Goal: Task Accomplishment & Management: Manage account settings

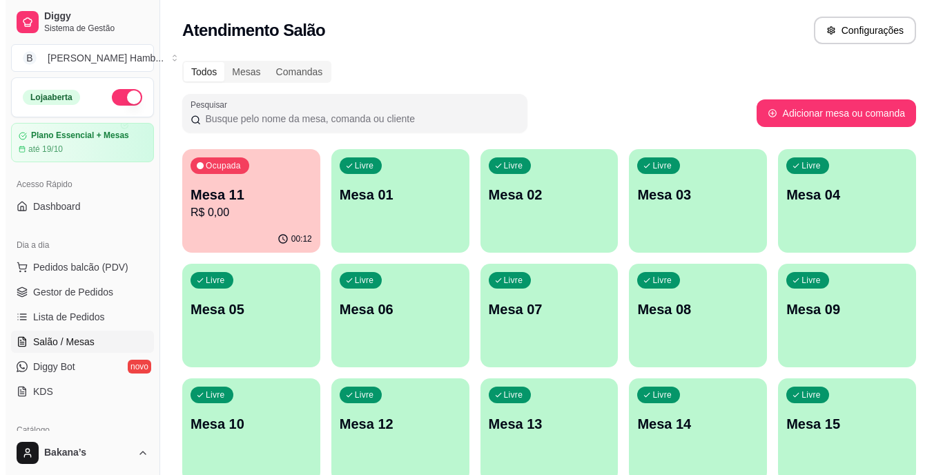
scroll to position [138, 0]
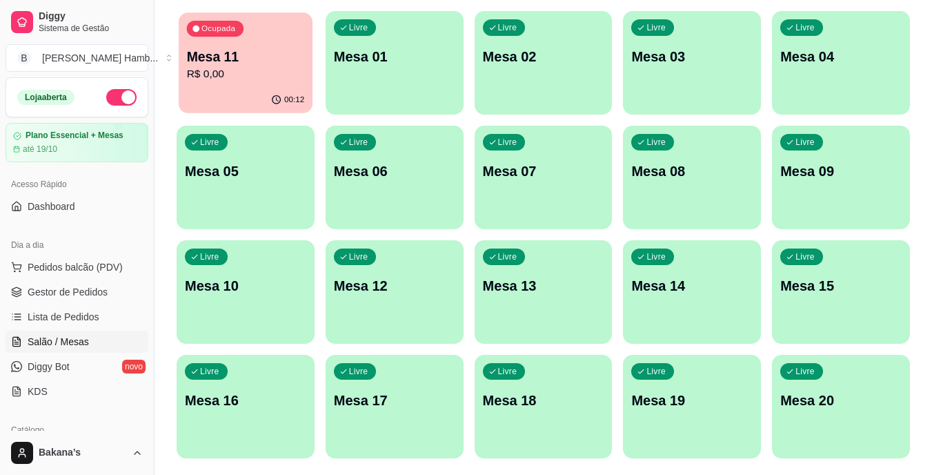
click at [276, 93] on div "00:12" at bounding box center [246, 100] width 134 height 26
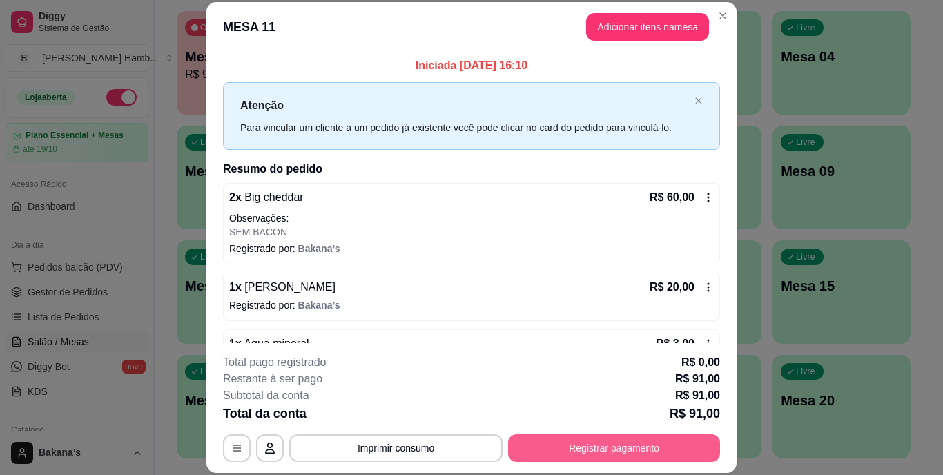
click at [585, 449] on button "Registrar pagamento" at bounding box center [614, 448] width 212 height 28
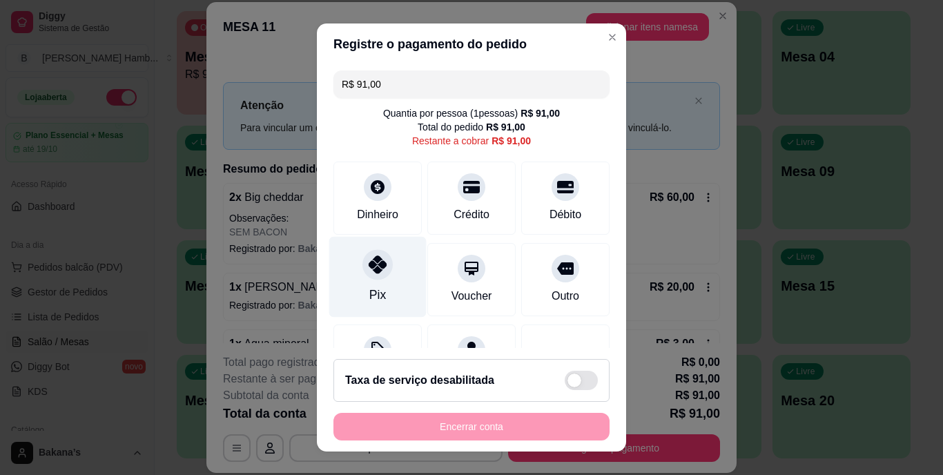
click at [369, 268] on icon at bounding box center [378, 265] width 18 height 18
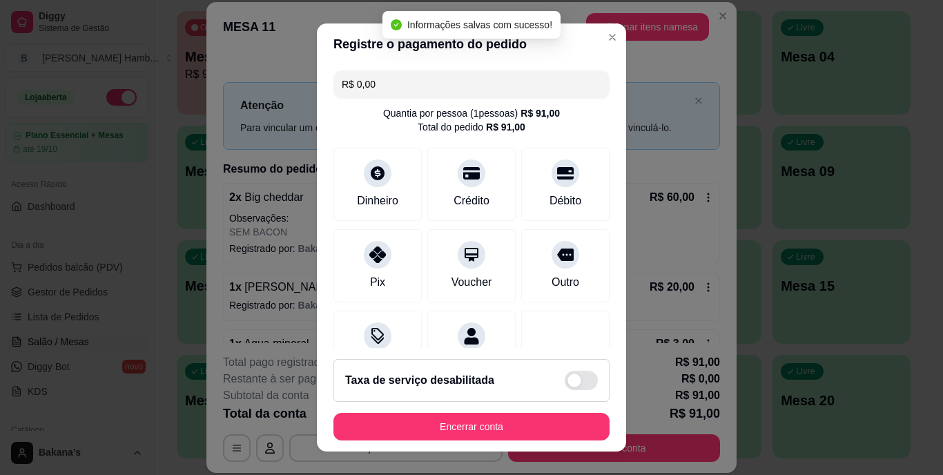
type input "R$ 0,00"
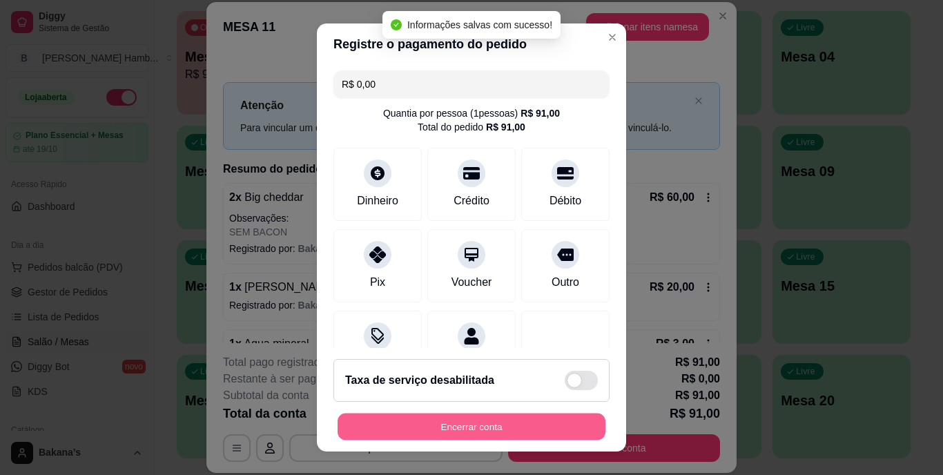
click at [444, 424] on button "Encerrar conta" at bounding box center [471, 426] width 268 height 27
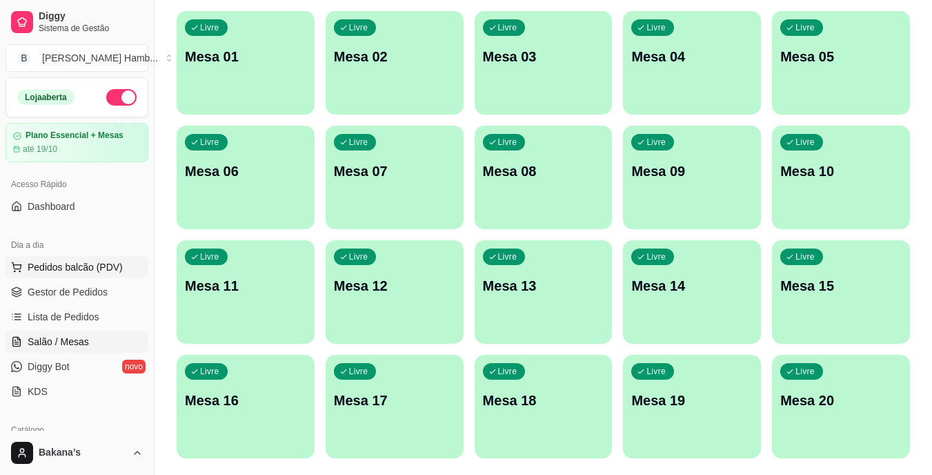
click at [106, 264] on span "Pedidos balcão (PDV)" at bounding box center [75, 267] width 95 height 14
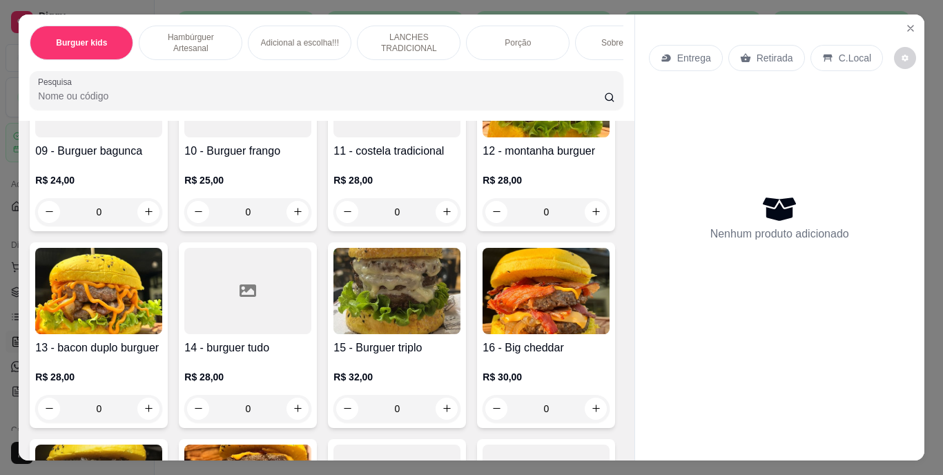
scroll to position [814, 0]
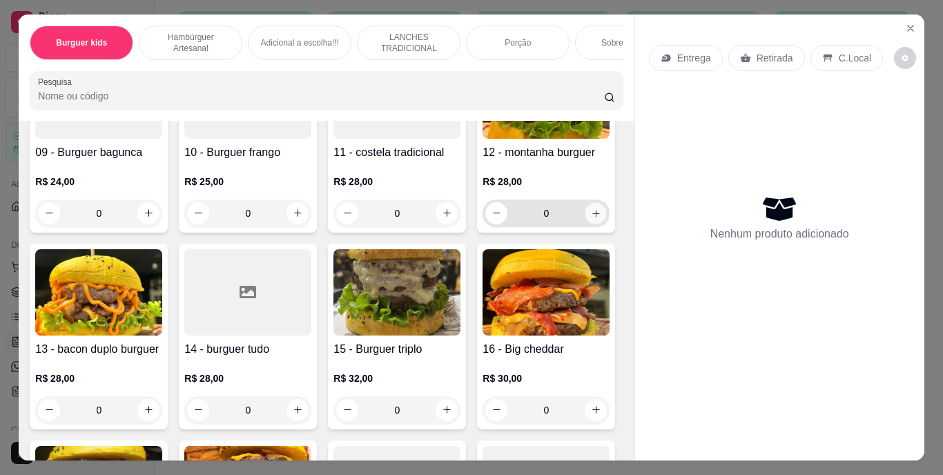
click at [591, 218] on icon "increase-product-quantity" at bounding box center [596, 213] width 10 height 10
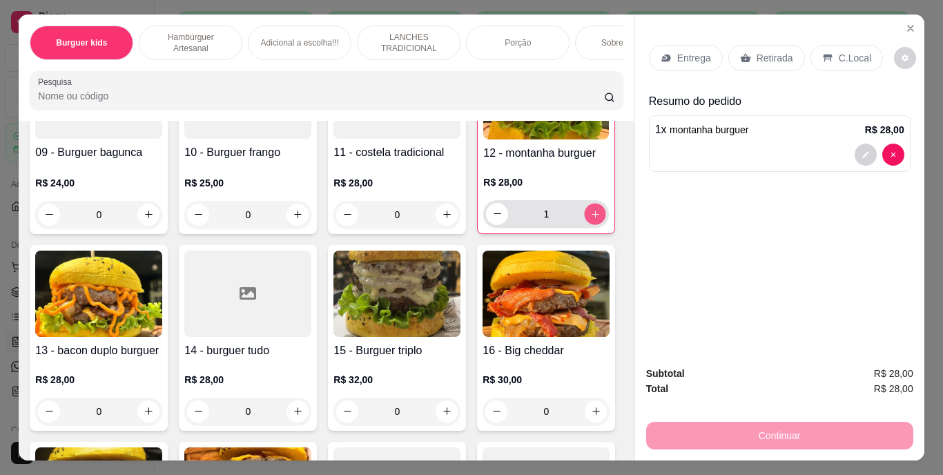
click at [590, 219] on icon "increase-product-quantity" at bounding box center [595, 213] width 10 height 10
type input "2"
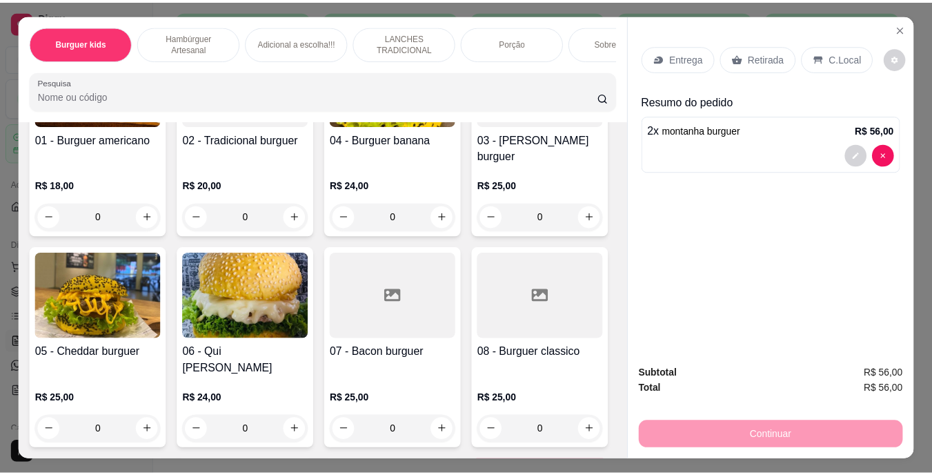
scroll to position [384, 0]
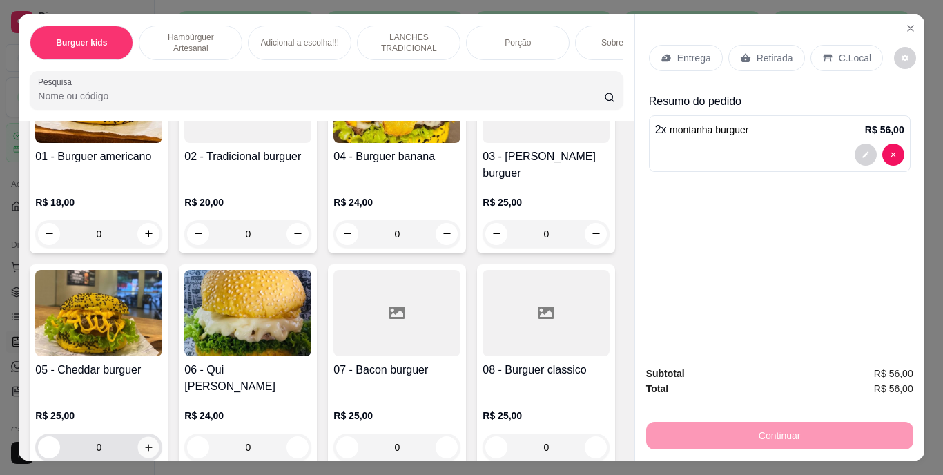
click at [154, 442] on icon "increase-product-quantity" at bounding box center [149, 447] width 10 height 10
type input "1"
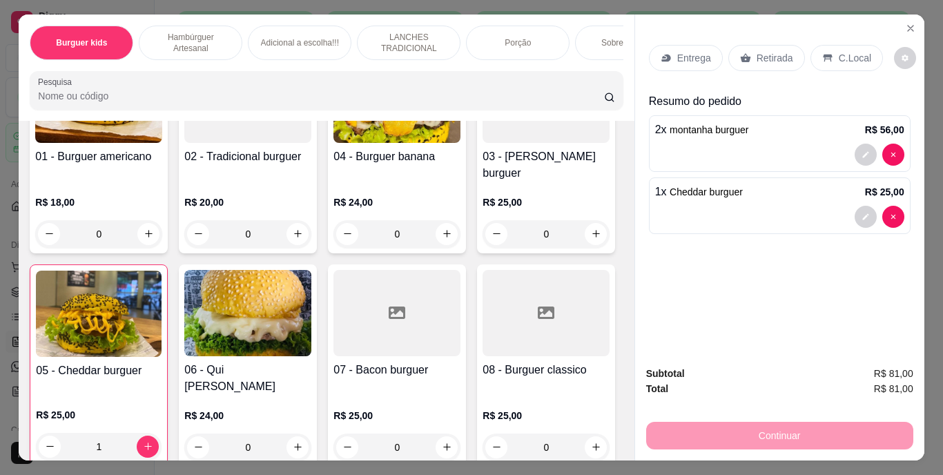
click at [776, 53] on p "Retirada" at bounding box center [774, 58] width 37 height 14
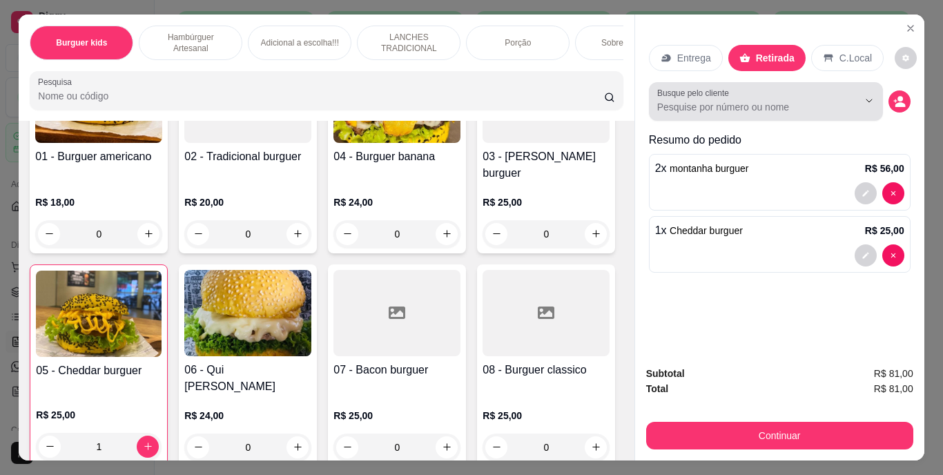
click at [736, 105] on input "Busque pelo cliente" at bounding box center [746, 107] width 179 height 14
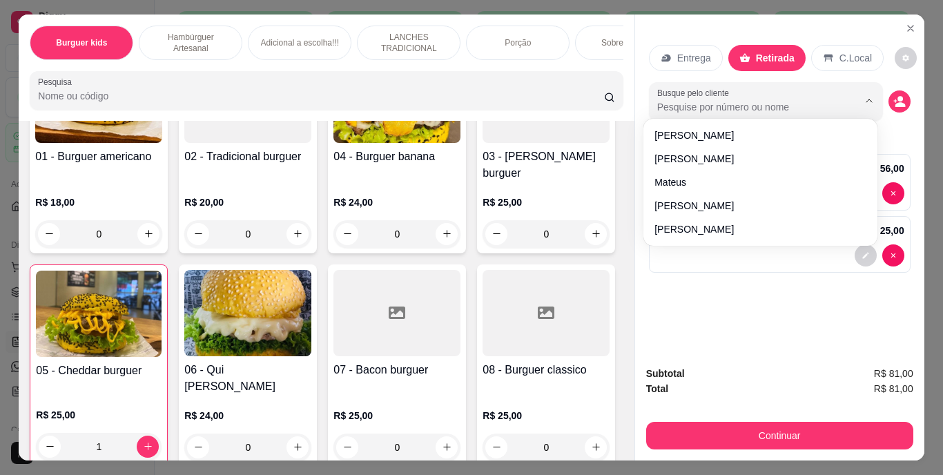
click at [736, 105] on input "Busque pelo cliente" at bounding box center [746, 107] width 179 height 14
type input "FE"
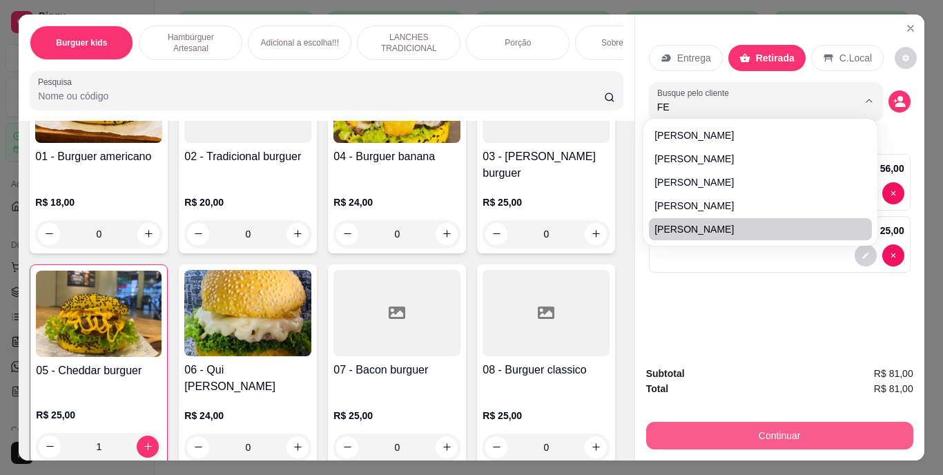
click at [781, 437] on button "Continuar" at bounding box center [779, 436] width 267 height 28
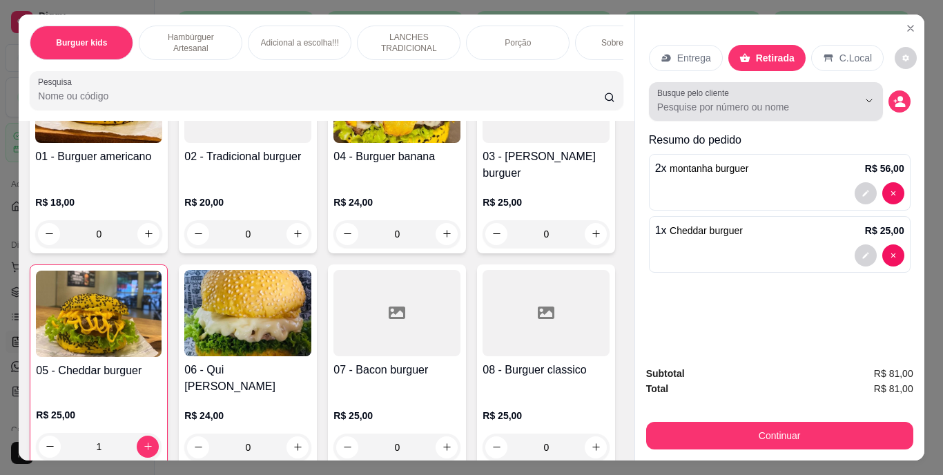
click at [768, 88] on div at bounding box center [765, 102] width 217 height 28
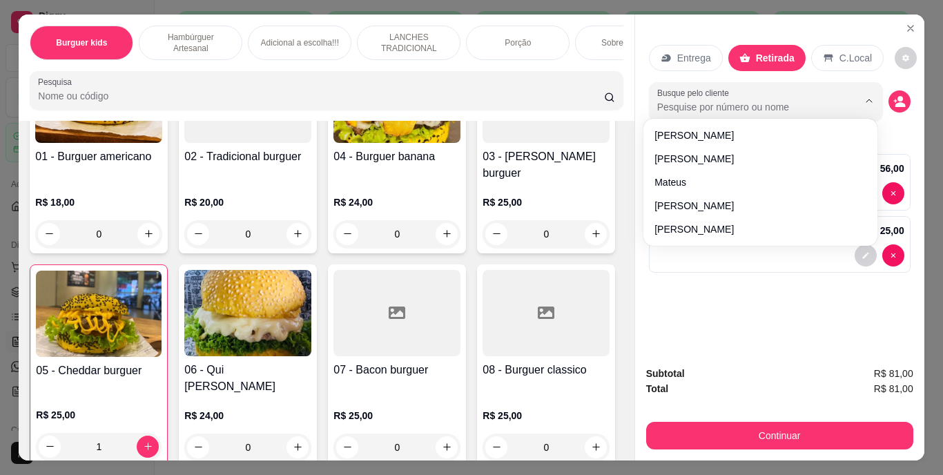
click at [756, 102] on input "Busque pelo cliente" at bounding box center [746, 107] width 179 height 14
type input "FE"
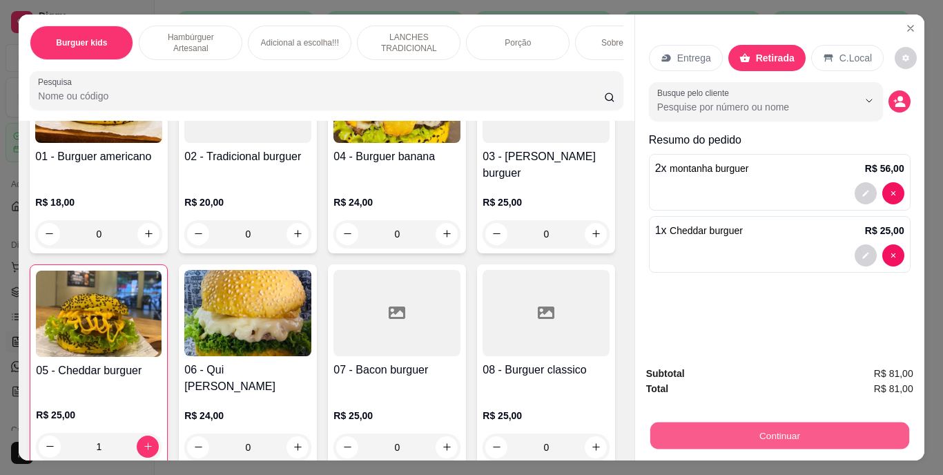
click at [707, 435] on button "Continuar" at bounding box center [778, 435] width 259 height 27
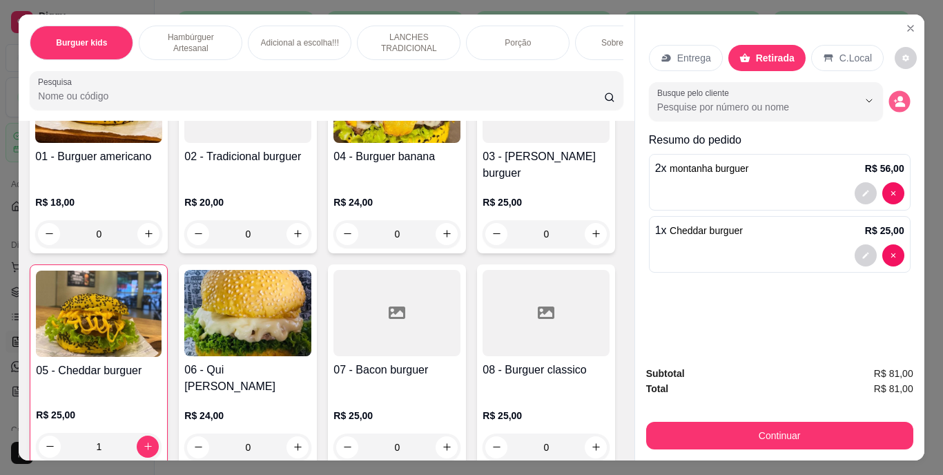
click at [897, 96] on circle "decrease-product-quantity" at bounding box center [900, 99] width 6 height 6
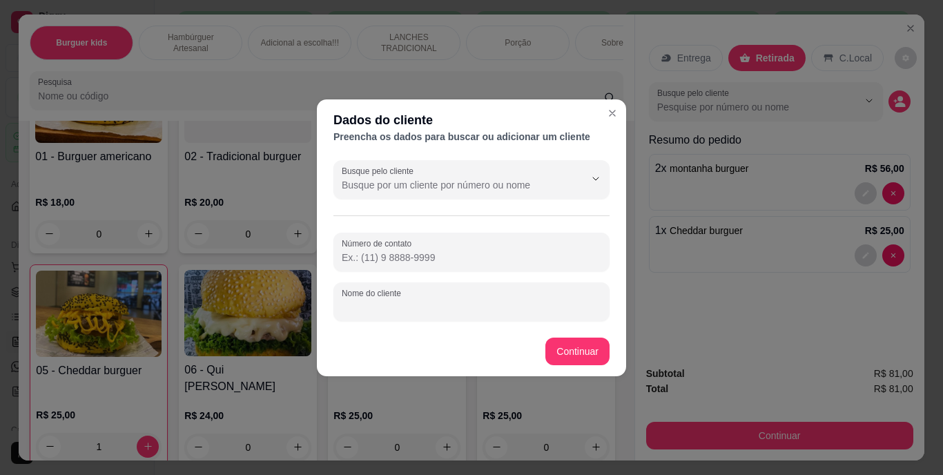
click at [408, 308] on input "Nome do cliente" at bounding box center [471, 307] width 259 height 14
type input "FE"
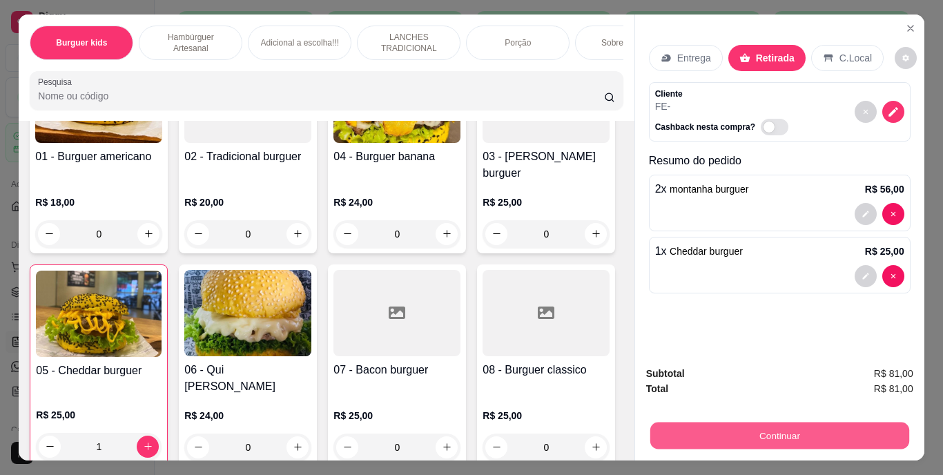
click at [715, 435] on button "Continuar" at bounding box center [778, 435] width 259 height 27
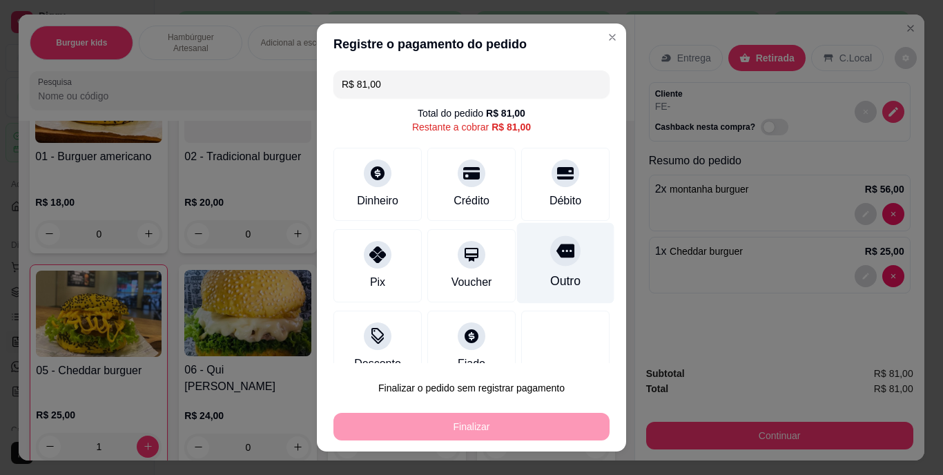
click at [558, 297] on div "Outro" at bounding box center [565, 263] width 97 height 81
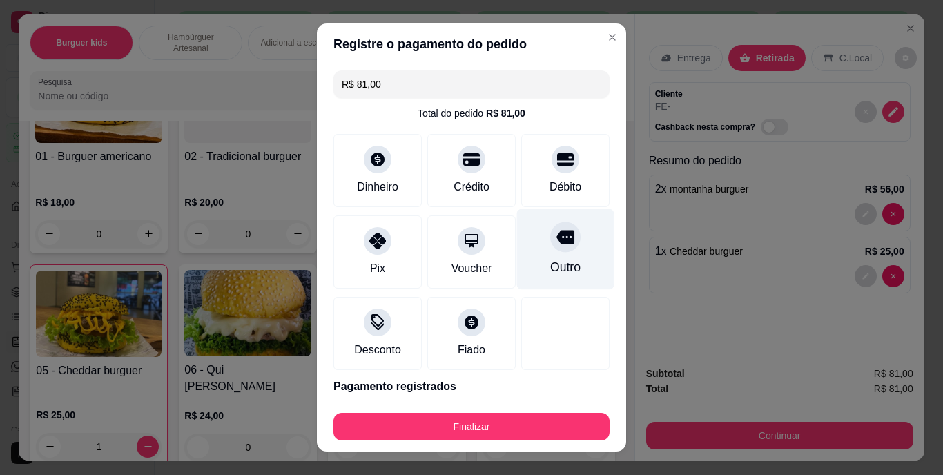
type input "R$ 0,00"
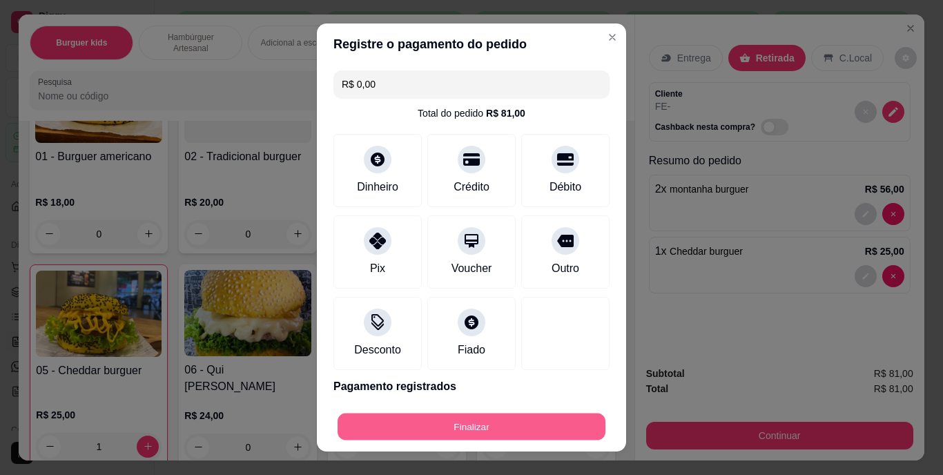
click at [546, 433] on button "Finalizar" at bounding box center [471, 426] width 268 height 27
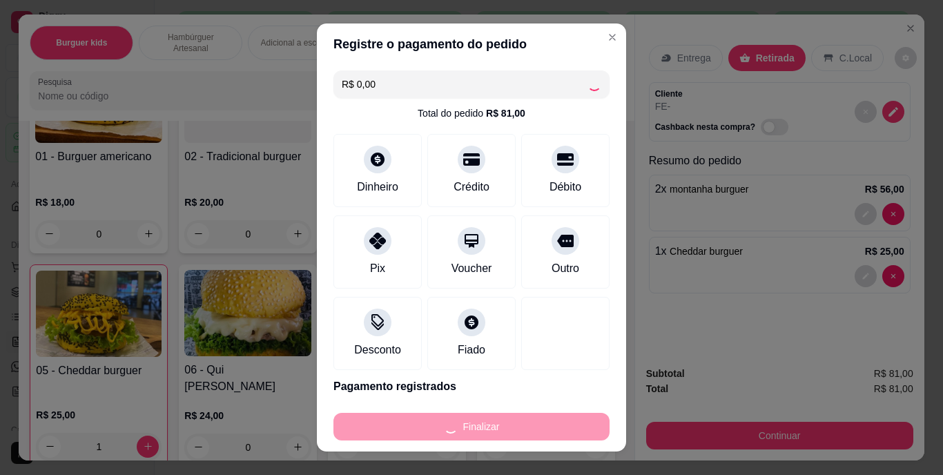
type input "0"
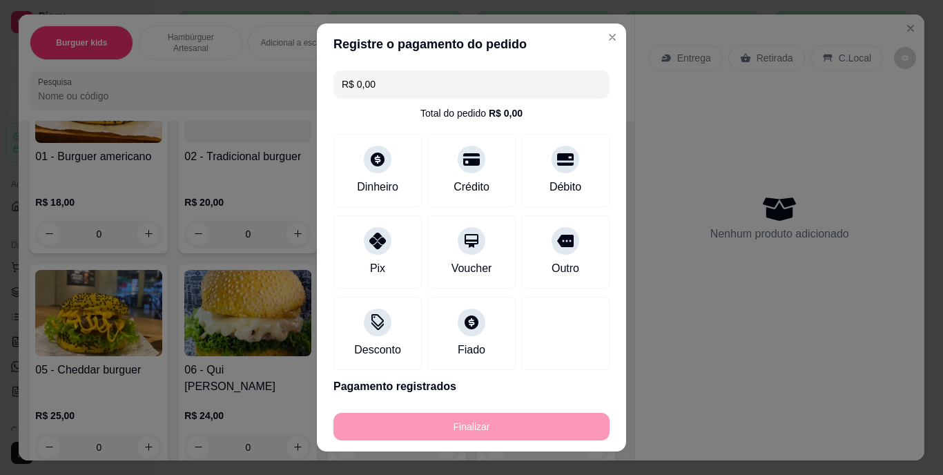
type input "-R$ 81,00"
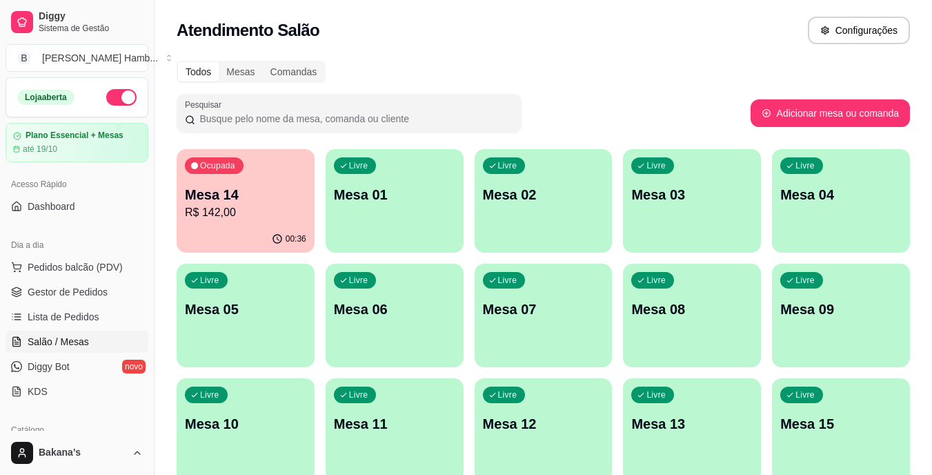
click at [226, 206] on p "R$ 142,00" at bounding box center [245, 212] width 121 height 17
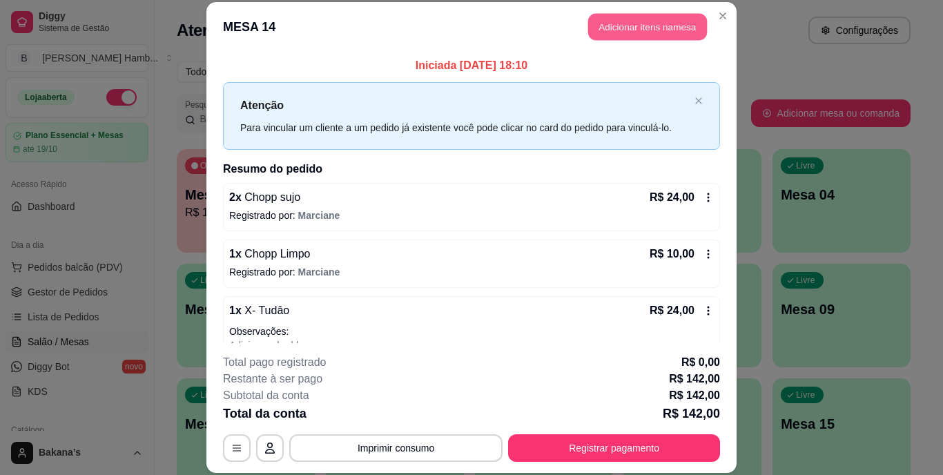
click at [652, 28] on button "Adicionar itens na mesa" at bounding box center [647, 27] width 119 height 27
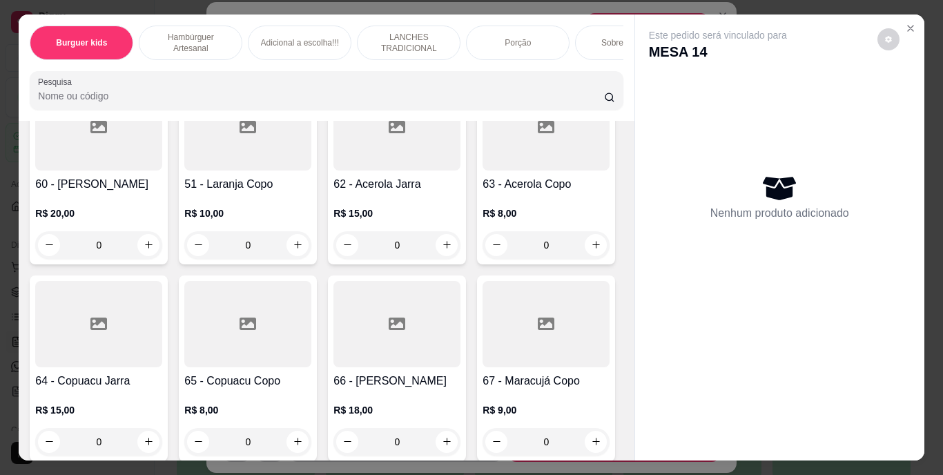
scroll to position [4693, 0]
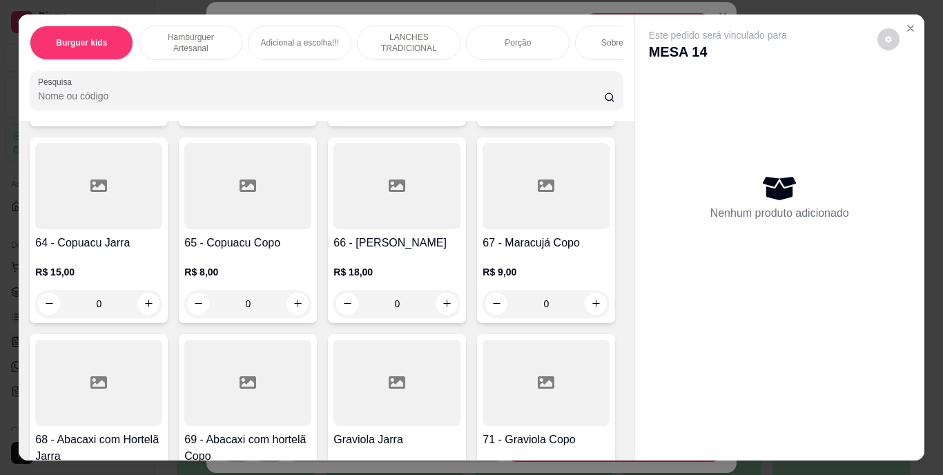
type input "2"
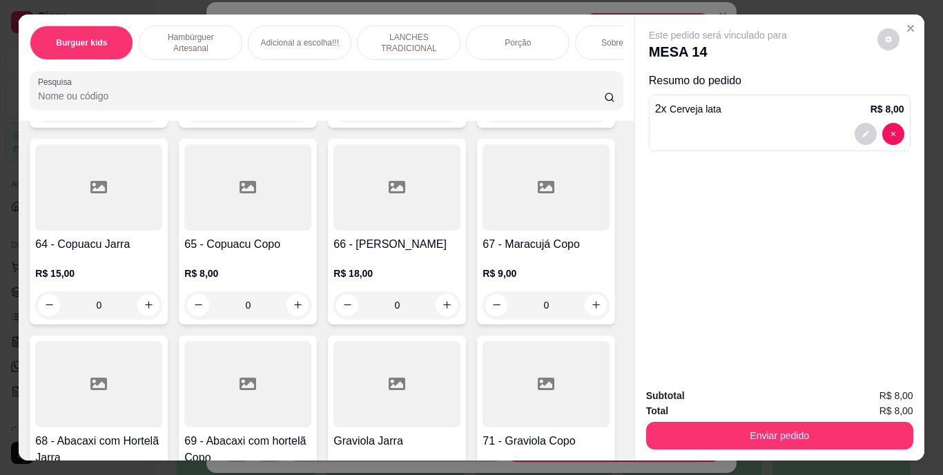
scroll to position [4693, 0]
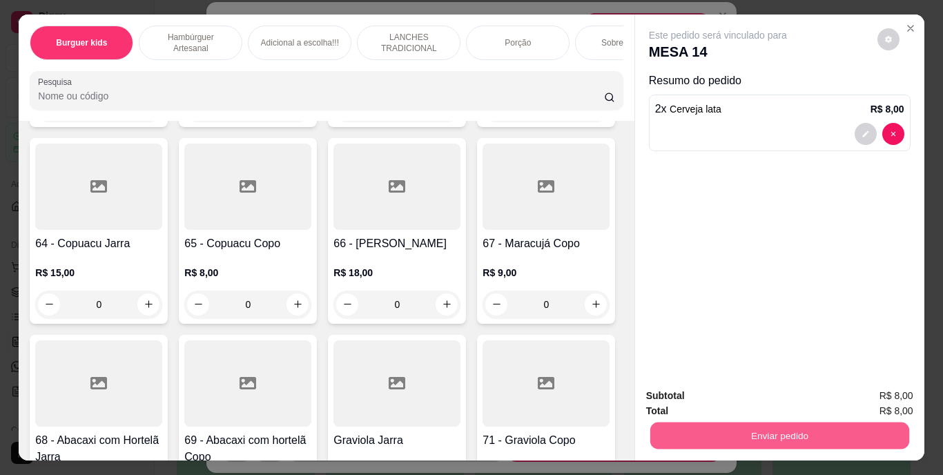
click at [821, 438] on button "Enviar pedido" at bounding box center [778, 435] width 259 height 27
click at [870, 393] on button "Enviar pedido" at bounding box center [877, 397] width 78 height 26
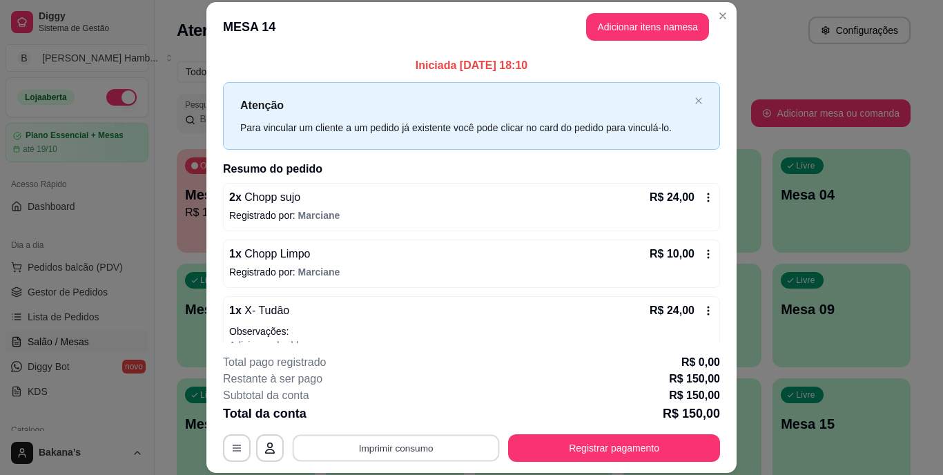
click at [335, 437] on button "Imprimir consumo" at bounding box center [396, 447] width 207 height 27
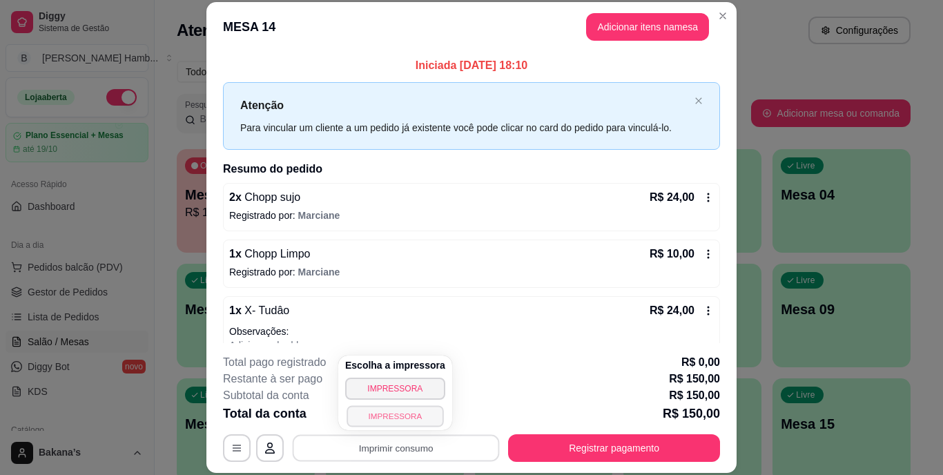
click at [369, 418] on button "IMPRESSORA" at bounding box center [394, 415] width 97 height 21
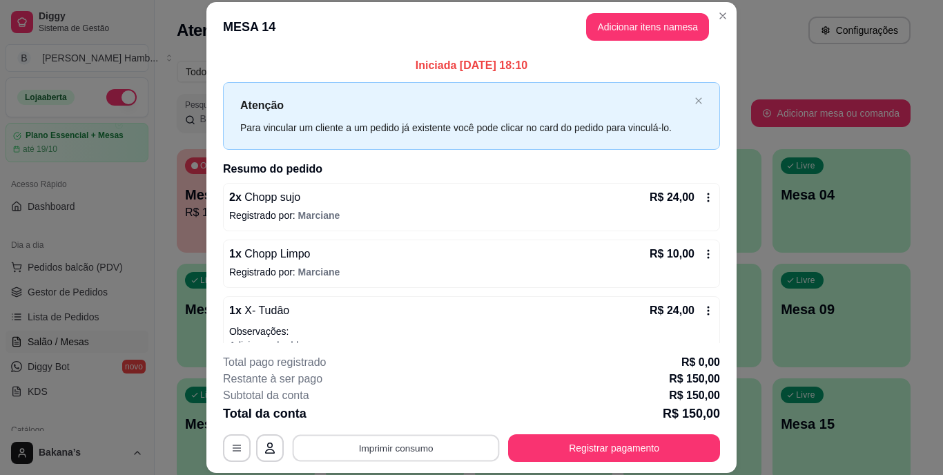
click at [364, 448] on button "Imprimir consumo" at bounding box center [396, 447] width 207 height 27
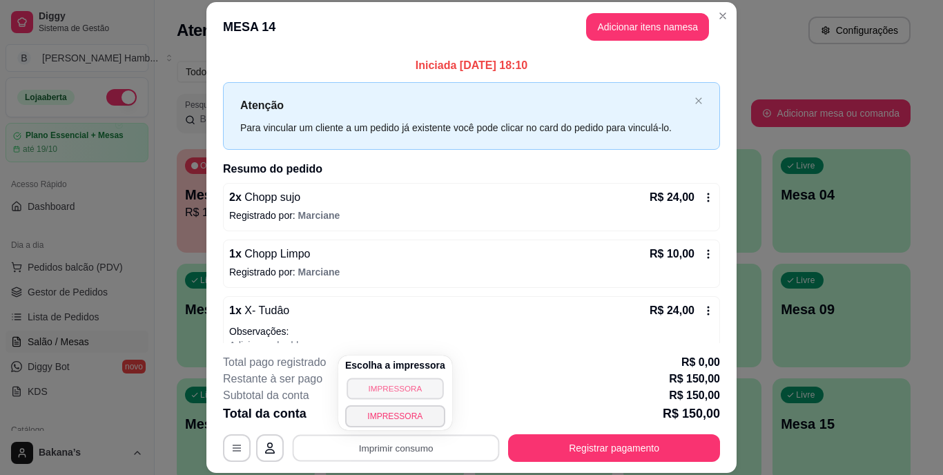
click at [404, 389] on button "IMPRESSORA" at bounding box center [394, 387] width 97 height 21
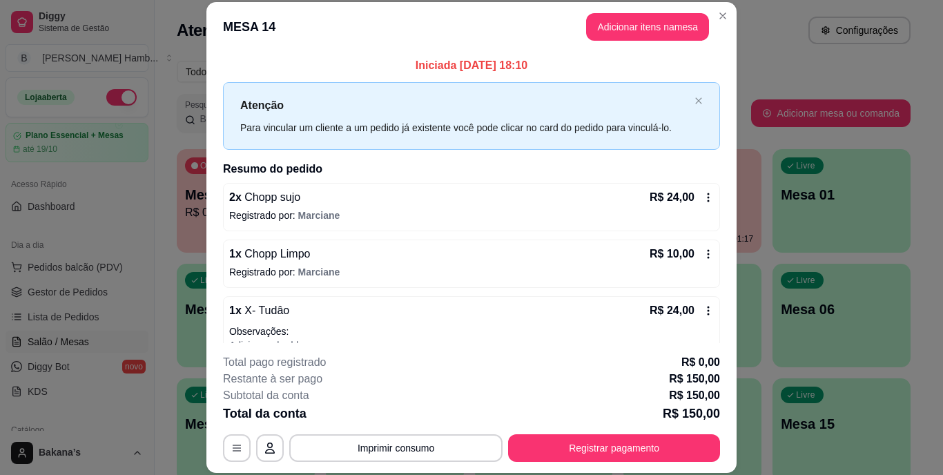
scroll to position [138, 0]
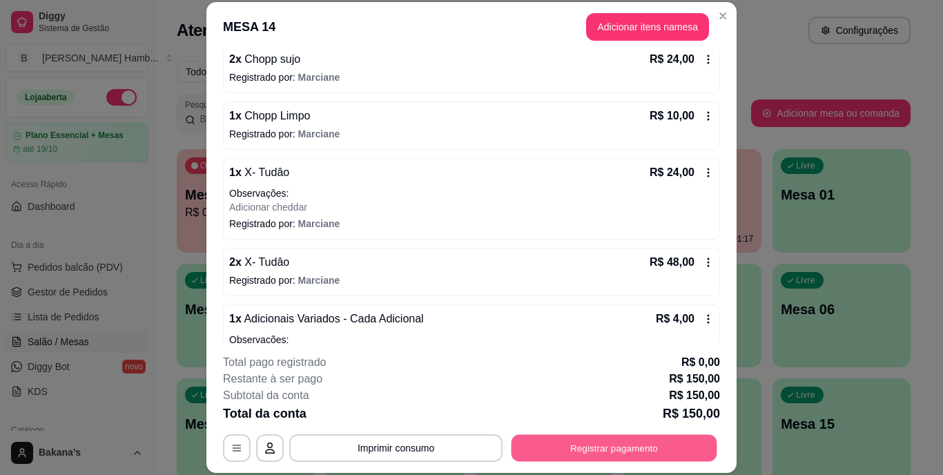
click at [606, 445] on button "Registrar pagamento" at bounding box center [614, 447] width 206 height 27
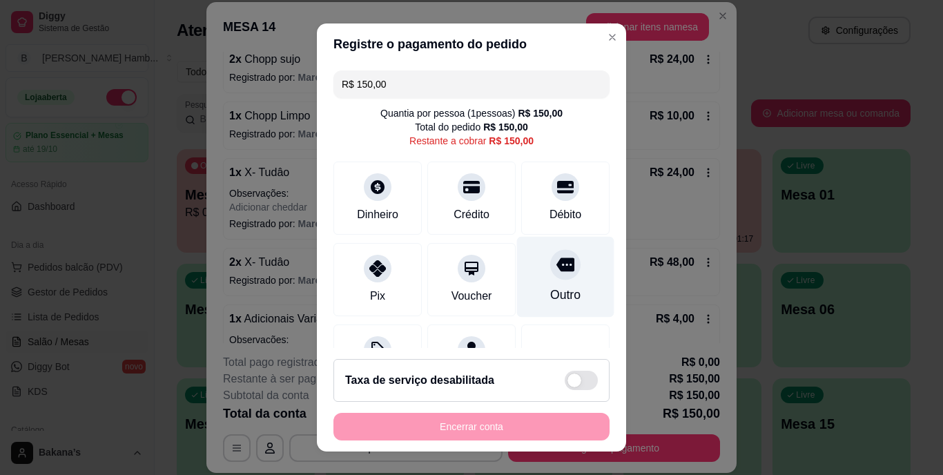
click at [551, 291] on div "Outro" at bounding box center [565, 295] width 30 height 18
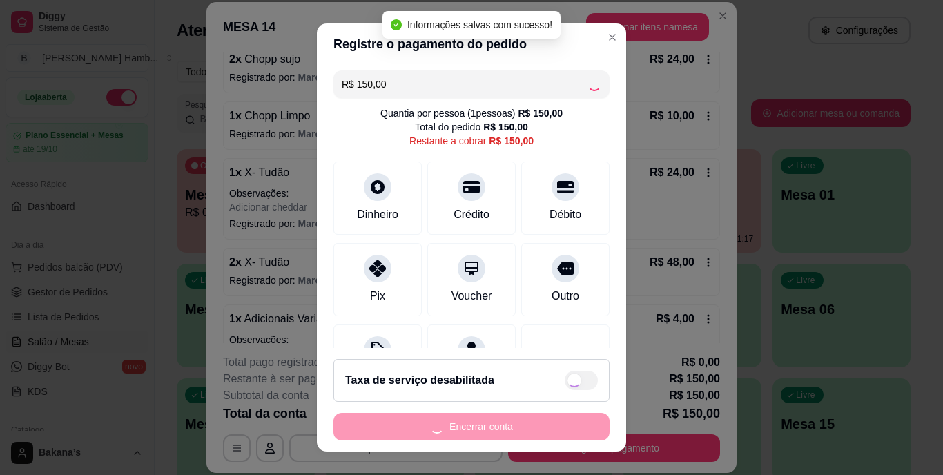
type input "R$ 0,00"
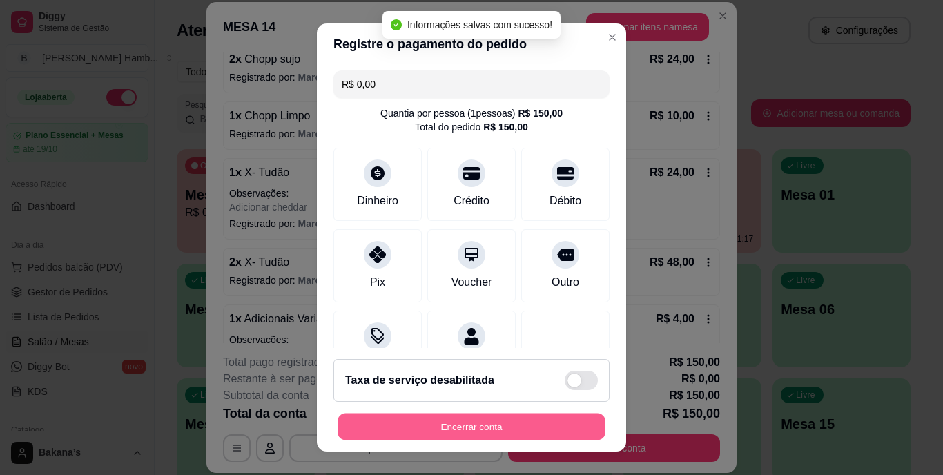
click at [522, 426] on button "Encerrar conta" at bounding box center [471, 426] width 268 height 27
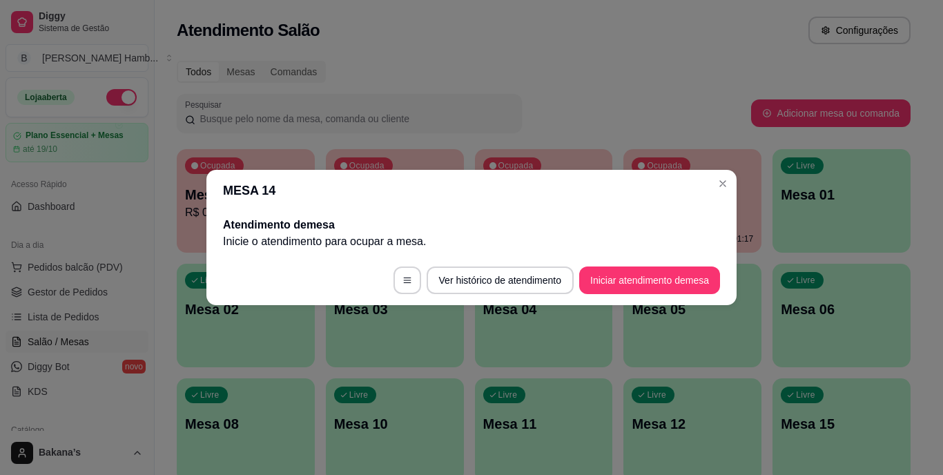
scroll to position [0, 0]
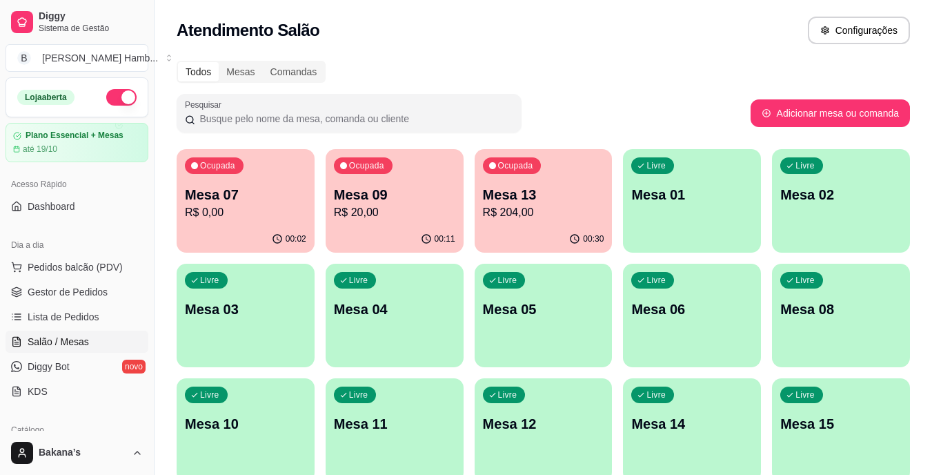
click at [371, 213] on p "R$ 20,00" at bounding box center [394, 212] width 121 height 17
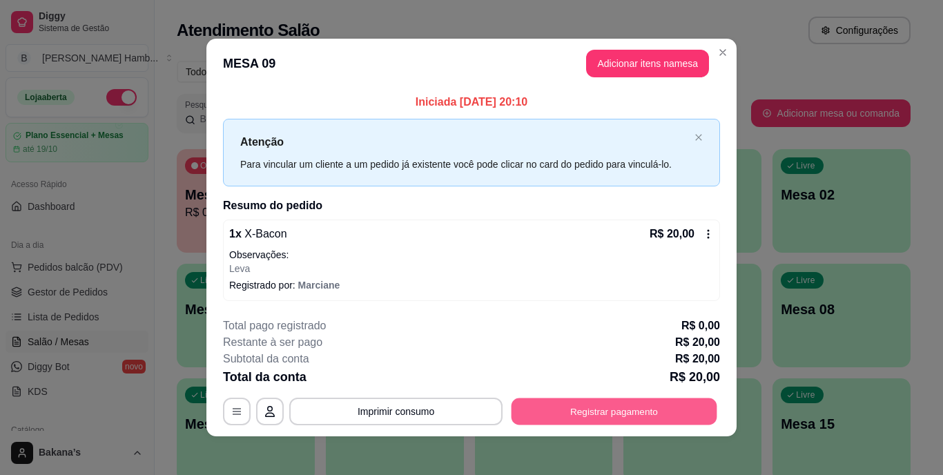
click at [617, 403] on button "Registrar pagamento" at bounding box center [614, 410] width 206 height 27
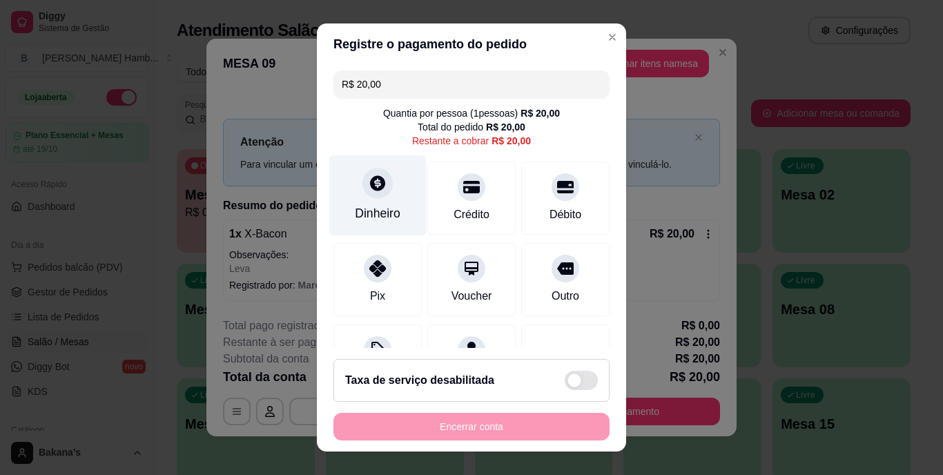
click at [376, 199] on div "Dinheiro" at bounding box center [377, 195] width 97 height 81
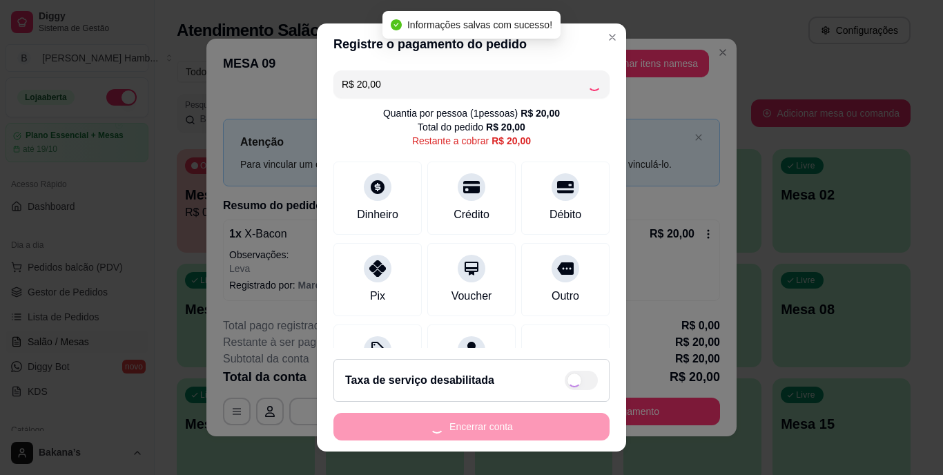
type input "R$ 0,00"
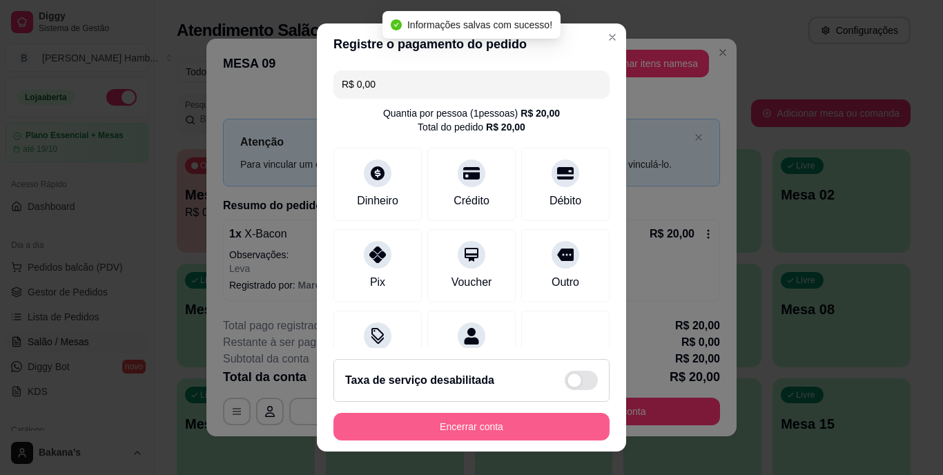
click at [527, 428] on button "Encerrar conta" at bounding box center [471, 427] width 276 height 28
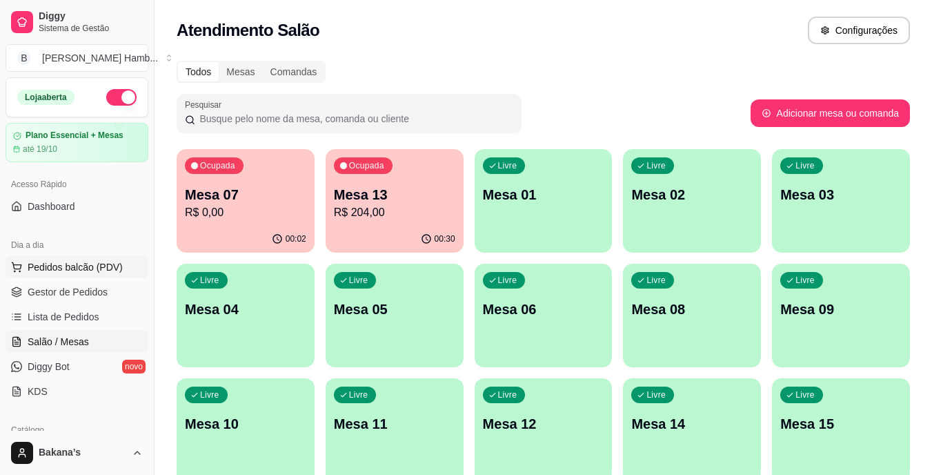
click at [54, 261] on span "Pedidos balcão (PDV)" at bounding box center [75, 267] width 95 height 14
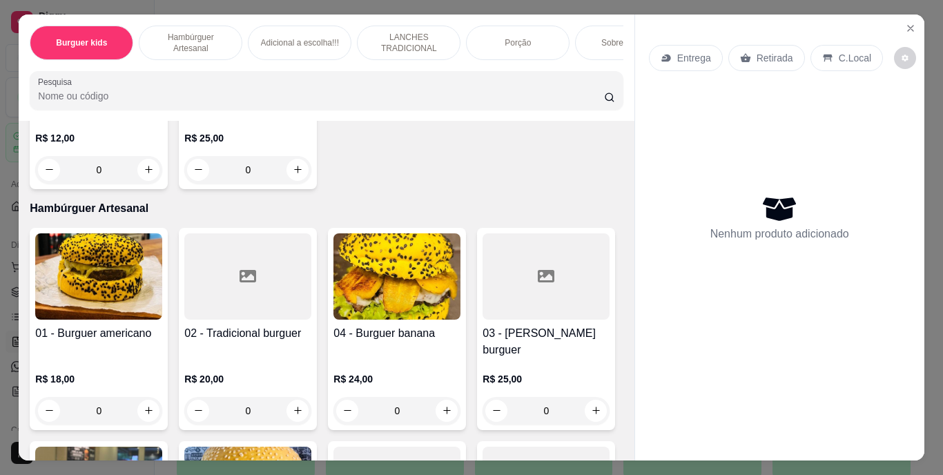
scroll to position [345, 0]
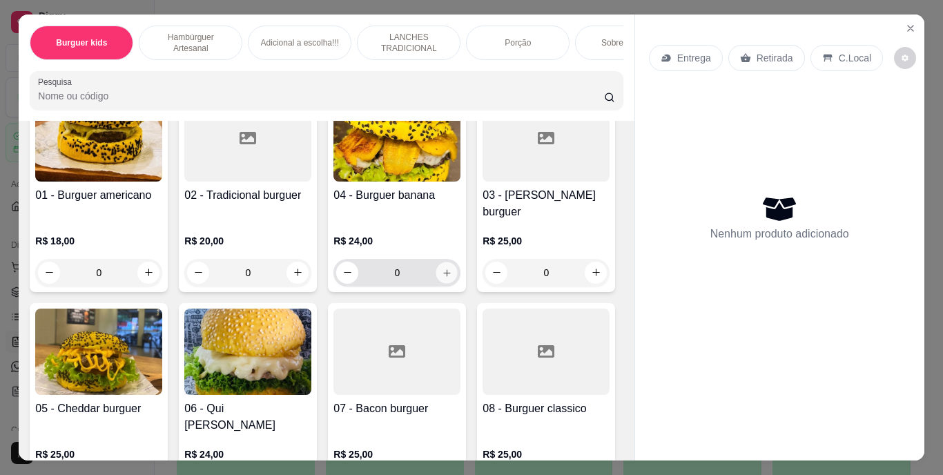
click at [445, 262] on button "increase-product-quantity" at bounding box center [446, 272] width 21 height 21
type input "1"
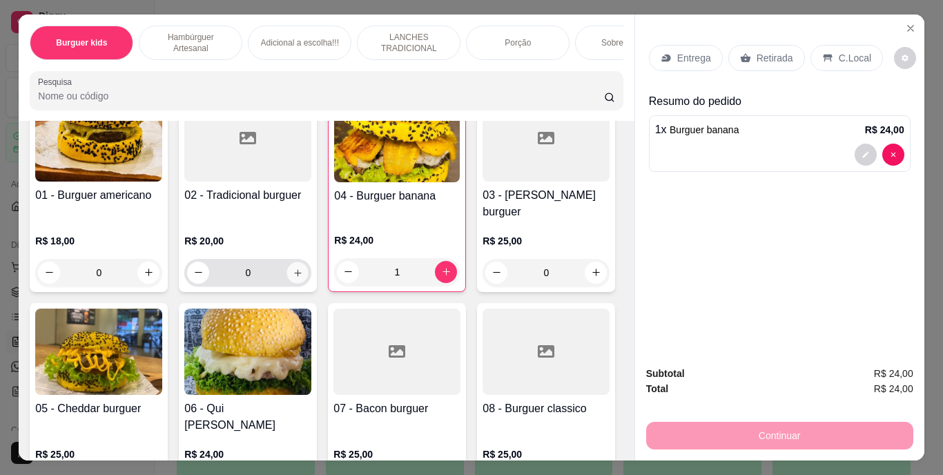
click at [290, 262] on button "increase-product-quantity" at bounding box center [297, 272] width 21 height 21
type input "1"
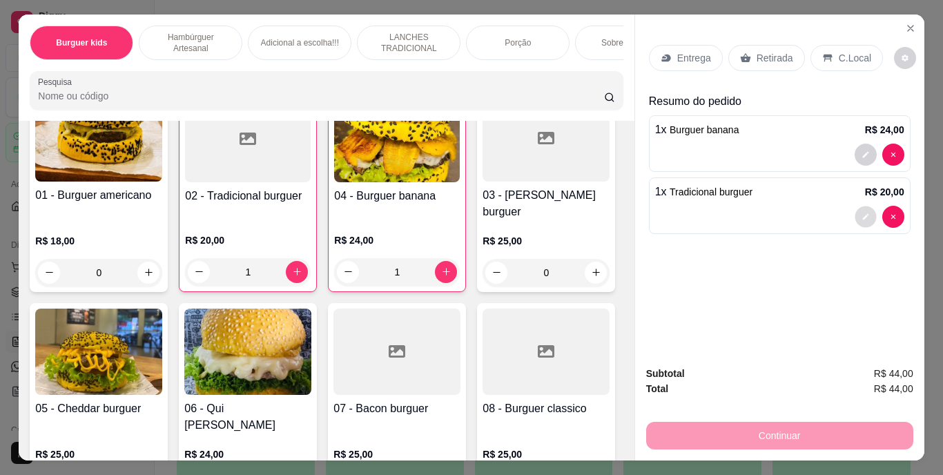
click at [862, 206] on button "decrease-product-quantity" at bounding box center [864, 216] width 21 height 21
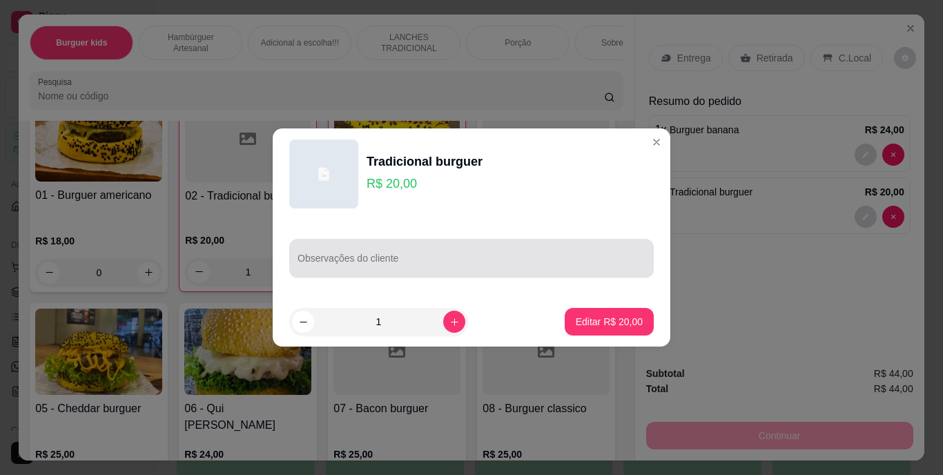
click at [497, 258] on input "Observações do cliente" at bounding box center [471, 264] width 348 height 14
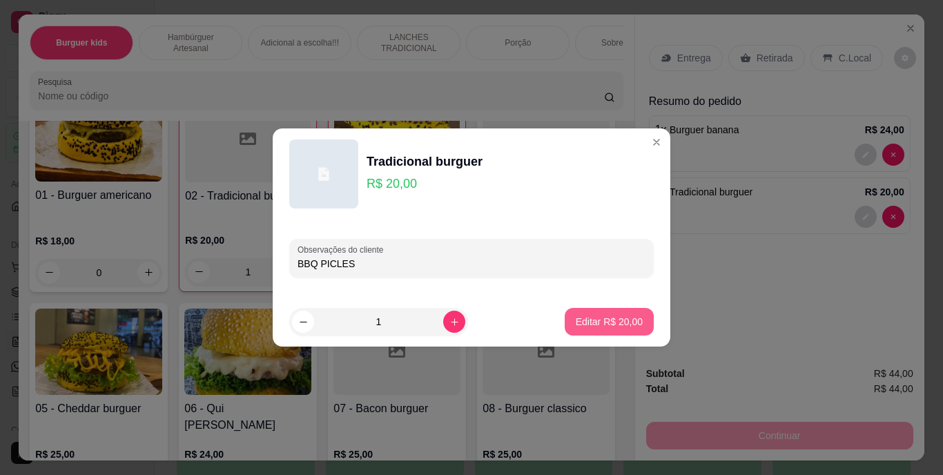
type input "BBQ PICLES"
click at [579, 317] on p "Editar R$ 20,00" at bounding box center [608, 321] width 65 height 13
type input "0"
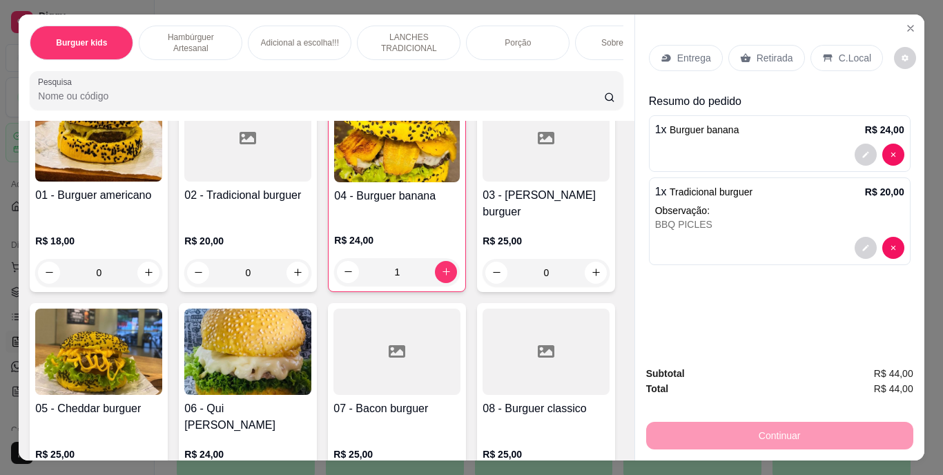
click at [680, 204] on p "Observação:" at bounding box center [779, 211] width 249 height 14
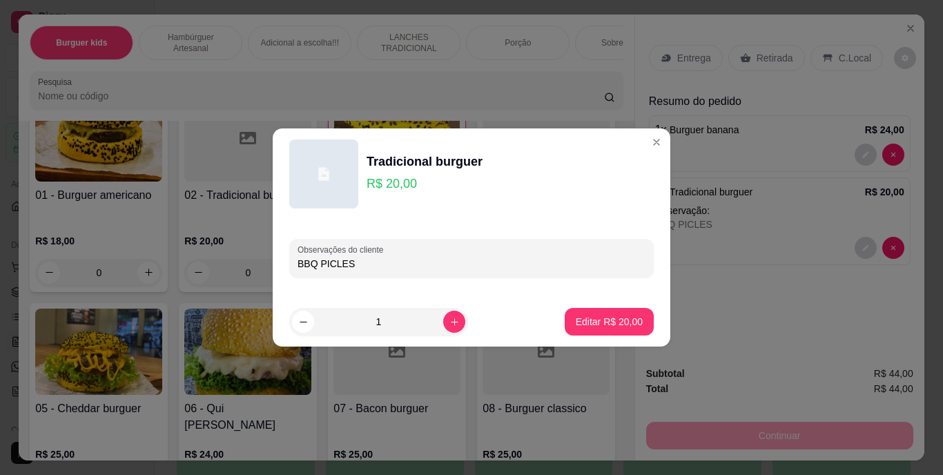
click at [317, 262] on input "BBQ PICLES" at bounding box center [471, 264] width 348 height 14
type input "BBQ E PICLES"
click at [579, 305] on footer "1 Editar R$ 20,00" at bounding box center [471, 322] width 397 height 50
click at [595, 323] on p "Editar R$ 20,00" at bounding box center [608, 321] width 65 height 13
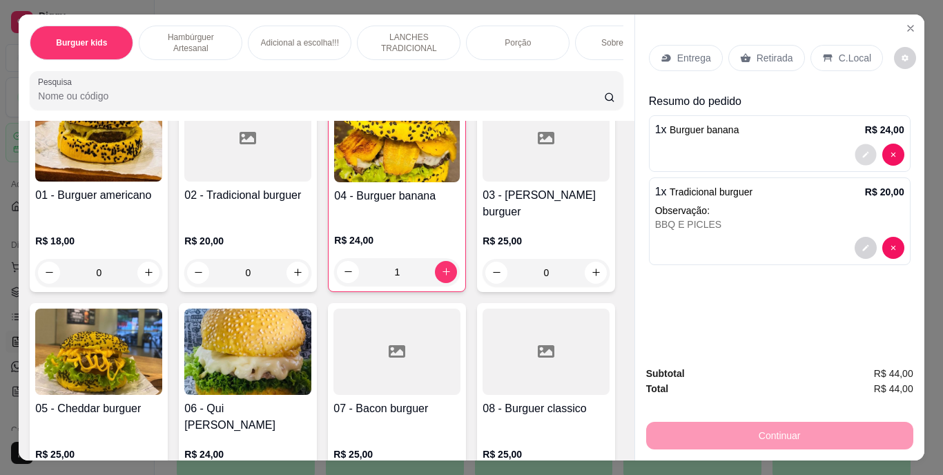
click at [854, 150] on button "decrease-product-quantity" at bounding box center [864, 154] width 21 height 21
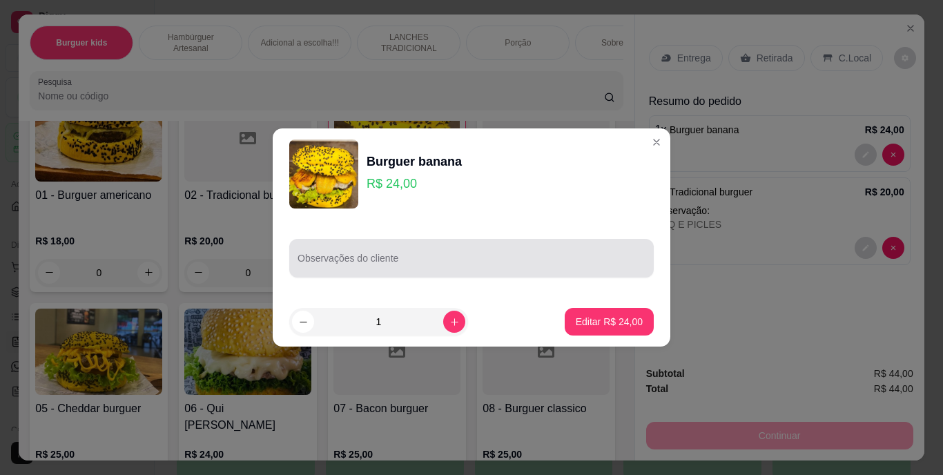
click at [438, 251] on div at bounding box center [471, 258] width 348 height 28
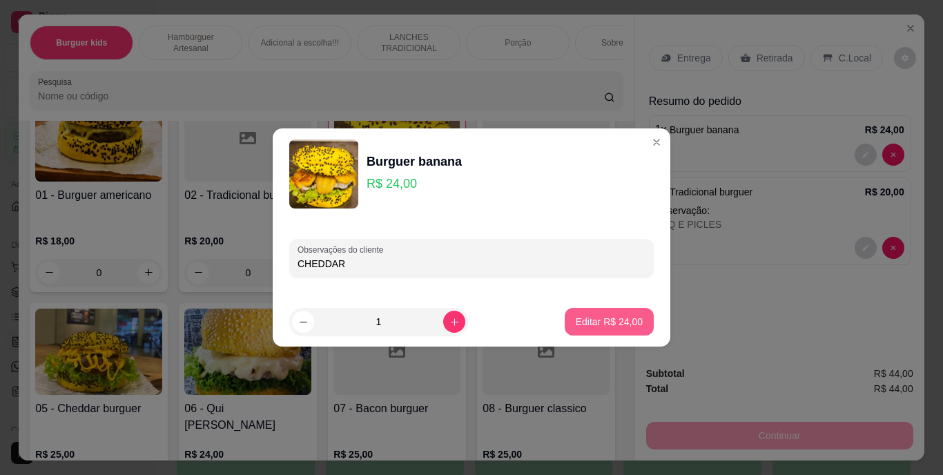
type input "CHEDDAR"
click at [570, 314] on button "Editar R$ 24,00" at bounding box center [609, 322] width 89 height 28
type input "0"
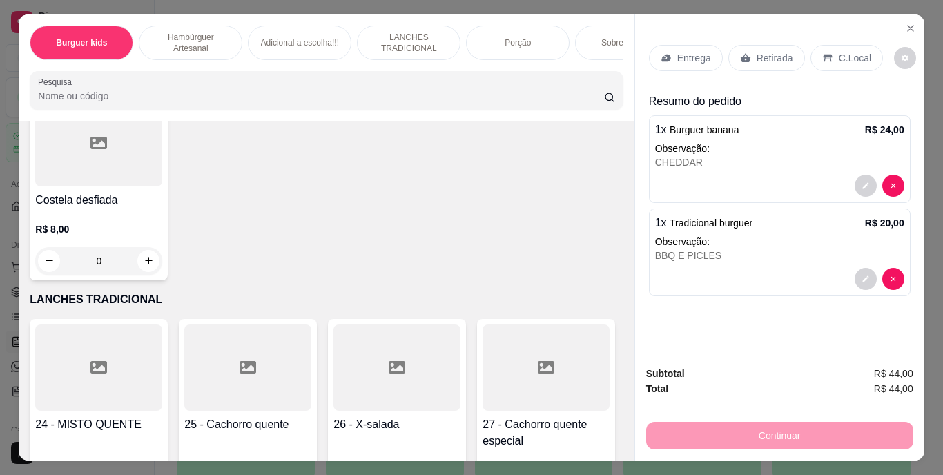
scroll to position [1863, 0]
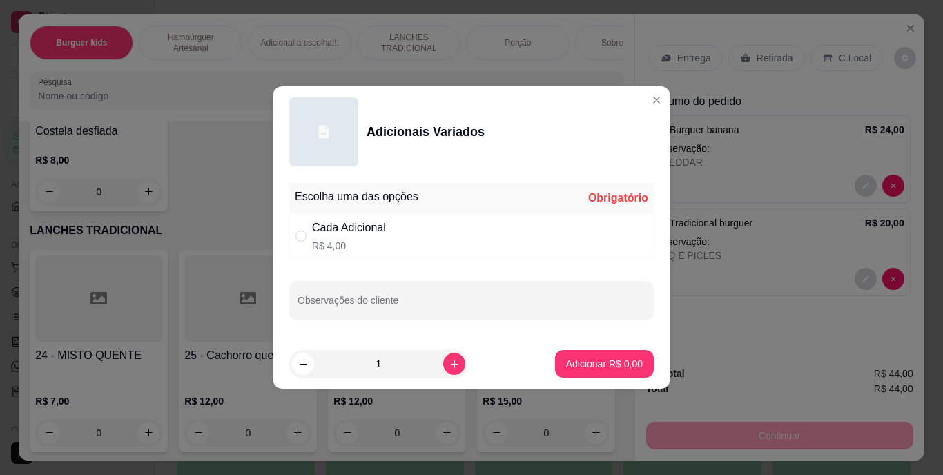
drag, startPoint x: 324, startPoint y: 233, endPoint x: 349, endPoint y: 248, distance: 29.4
click at [324, 233] on div "Cada Adicional" at bounding box center [349, 227] width 74 height 17
radio input "true"
click at [452, 371] on div "1" at bounding box center [378, 364] width 173 height 28
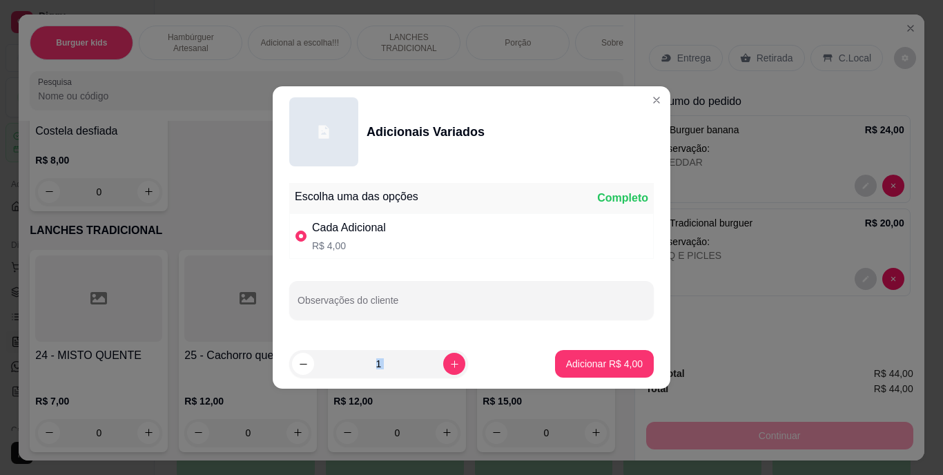
click at [452, 371] on div "1" at bounding box center [378, 364] width 173 height 28
click at [451, 366] on icon "increase-product-quantity" at bounding box center [454, 363] width 7 height 7
type input "3"
click at [583, 365] on p "Adicionar R$ 12,00" at bounding box center [601, 364] width 82 height 14
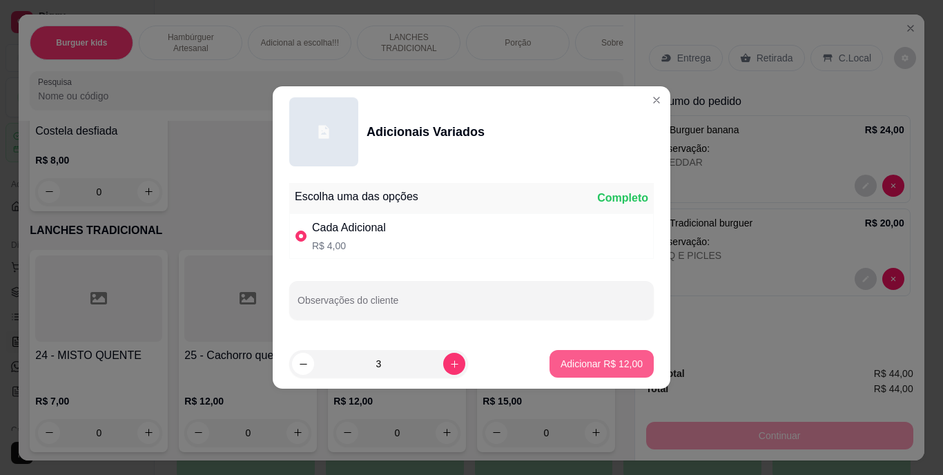
type input "3"
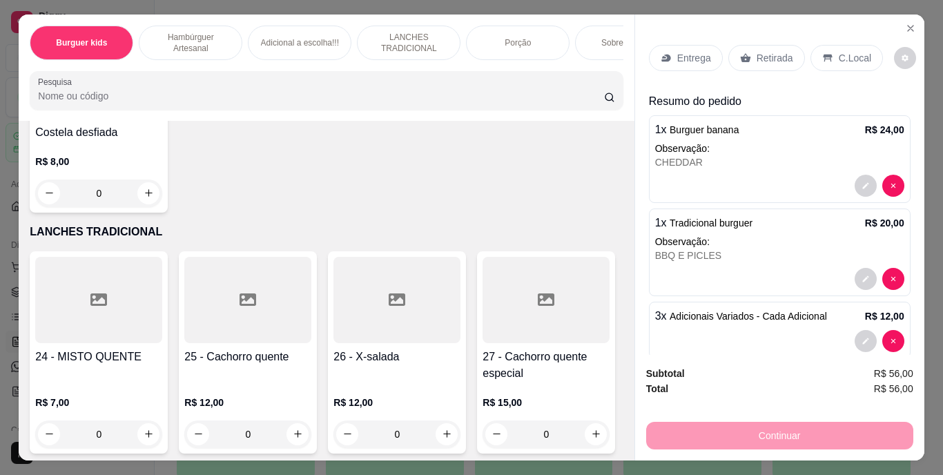
scroll to position [22, 0]
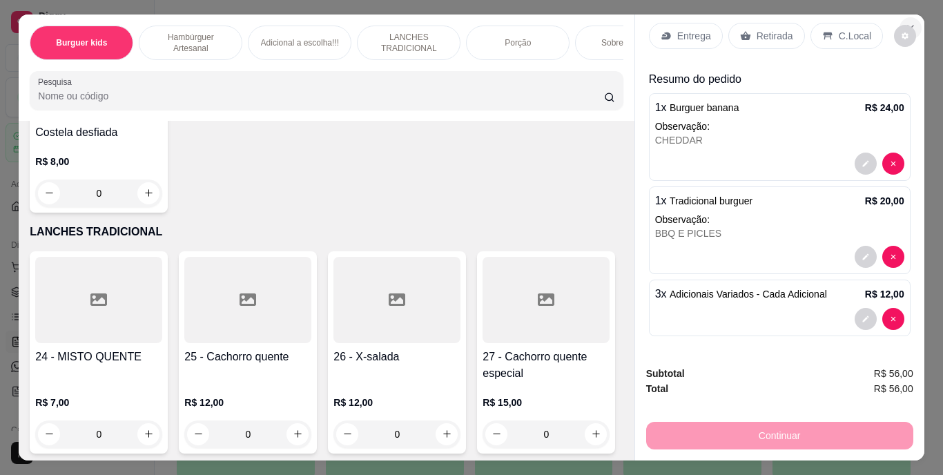
click at [903, 17] on button "Close" at bounding box center [910, 28] width 22 height 22
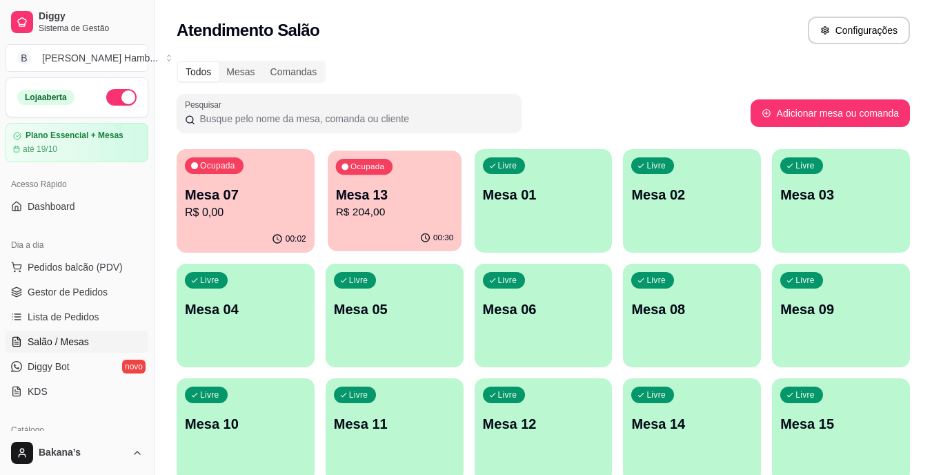
click at [424, 183] on div "Ocupada Mesa 13 R$ 204,00" at bounding box center [395, 187] width 134 height 75
click at [231, 217] on p "R$ 0,00" at bounding box center [246, 212] width 118 height 16
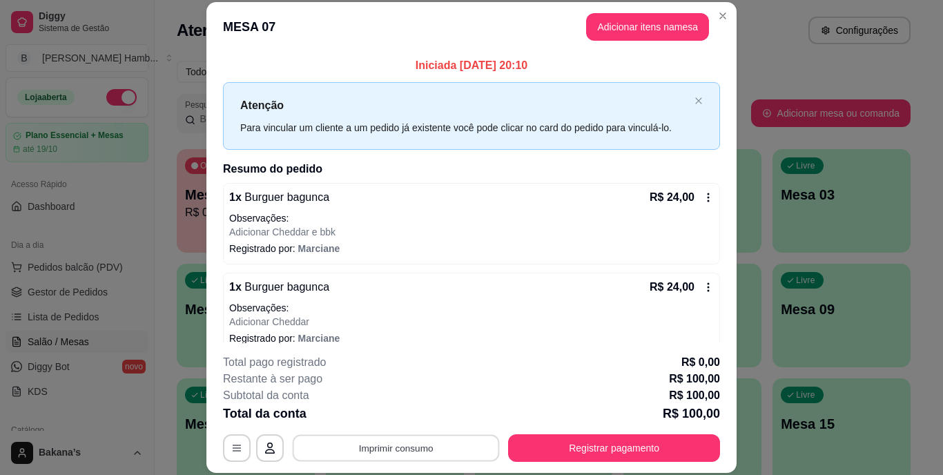
click at [433, 442] on button "Imprimir consumo" at bounding box center [396, 447] width 207 height 27
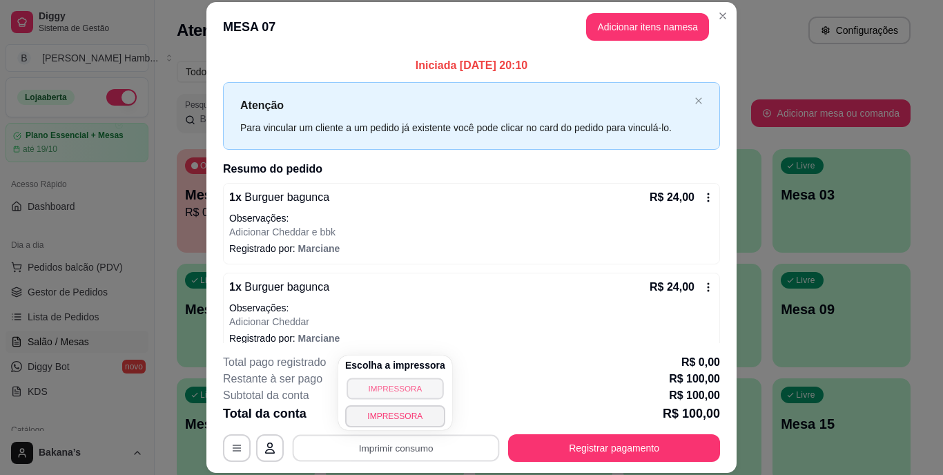
click at [423, 389] on button "IMPRESSORA" at bounding box center [394, 387] width 97 height 21
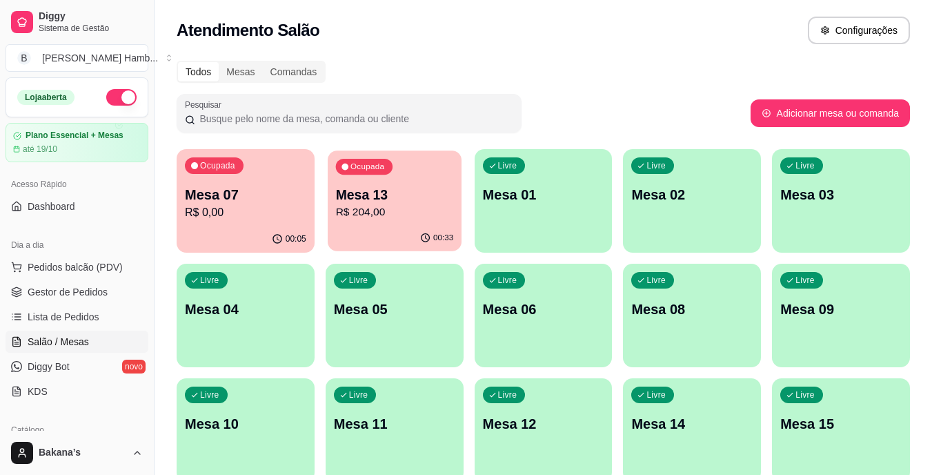
click at [382, 198] on p "Mesa 13" at bounding box center [394, 195] width 118 height 19
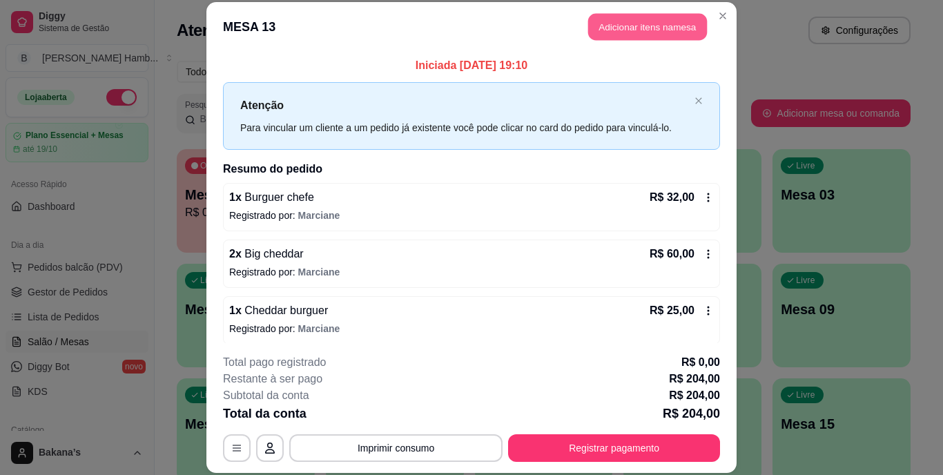
click at [621, 24] on button "Adicionar itens na mesa" at bounding box center [647, 27] width 119 height 27
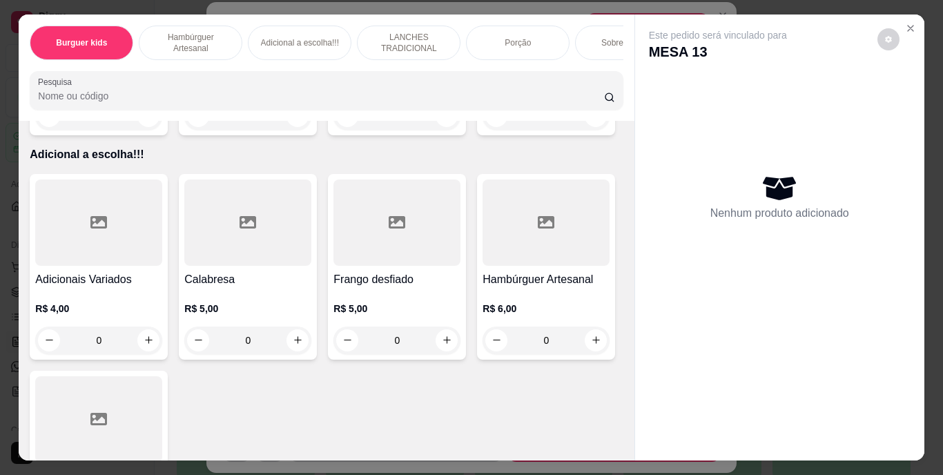
scroll to position [1311, 0]
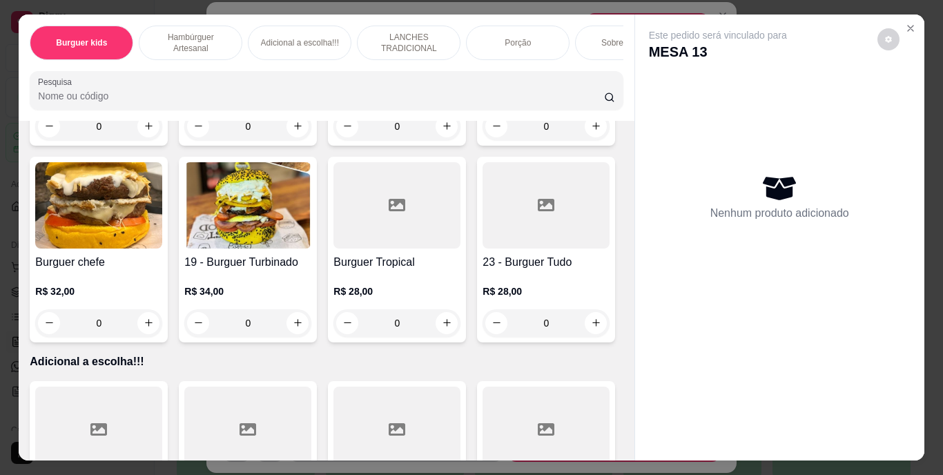
type input "1"
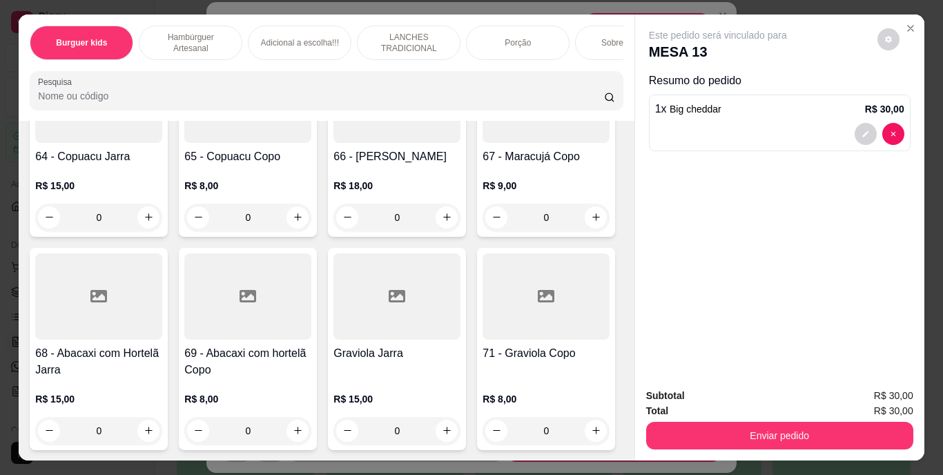
scroll to position [5038, 0]
type input "1"
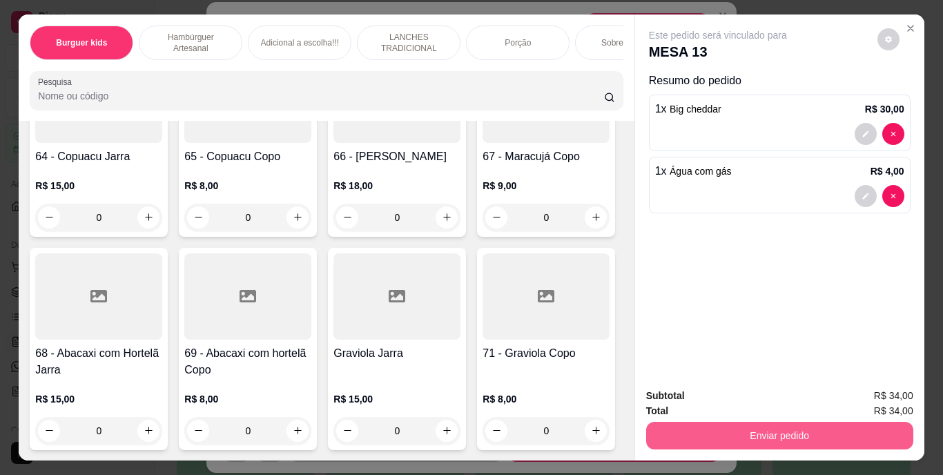
click at [794, 431] on button "Enviar pedido" at bounding box center [779, 436] width 267 height 28
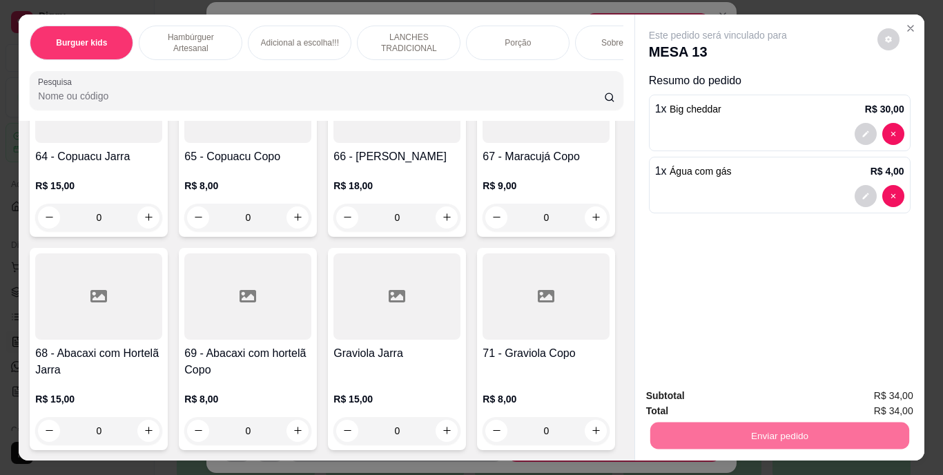
click at [850, 394] on button "Enviar pedido" at bounding box center [877, 397] width 78 height 26
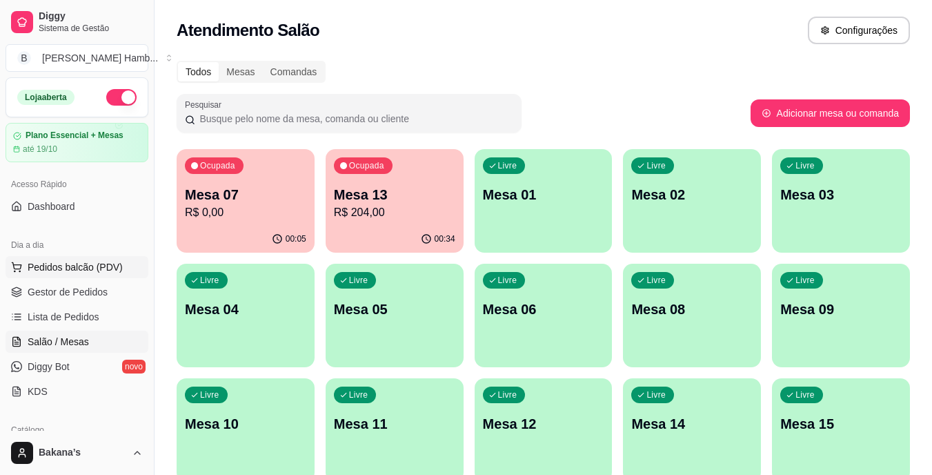
click at [119, 264] on button "Pedidos balcão (PDV)" at bounding box center [77, 267] width 143 height 22
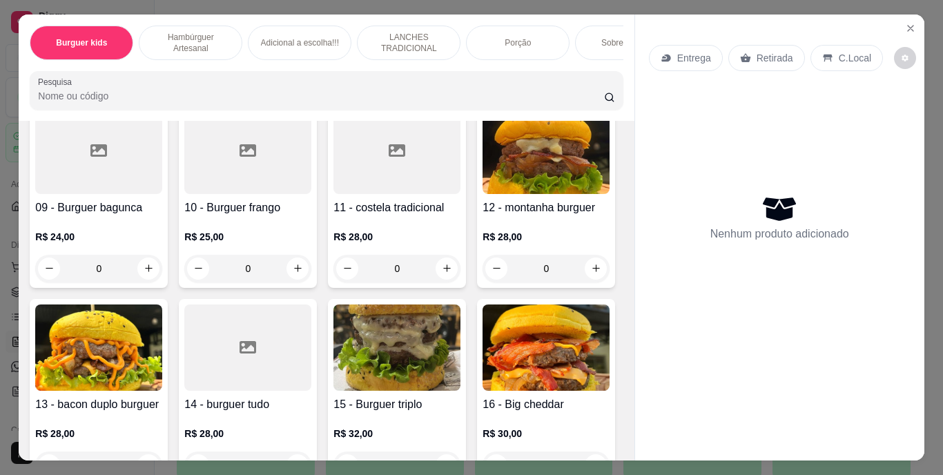
scroll to position [966, 0]
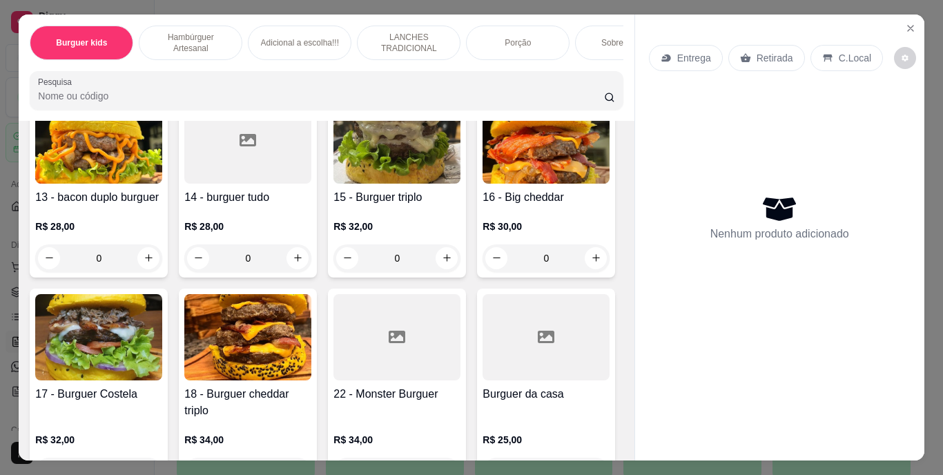
click at [606, 51] on div "Sobremesa !!!" at bounding box center [627, 43] width 104 height 35
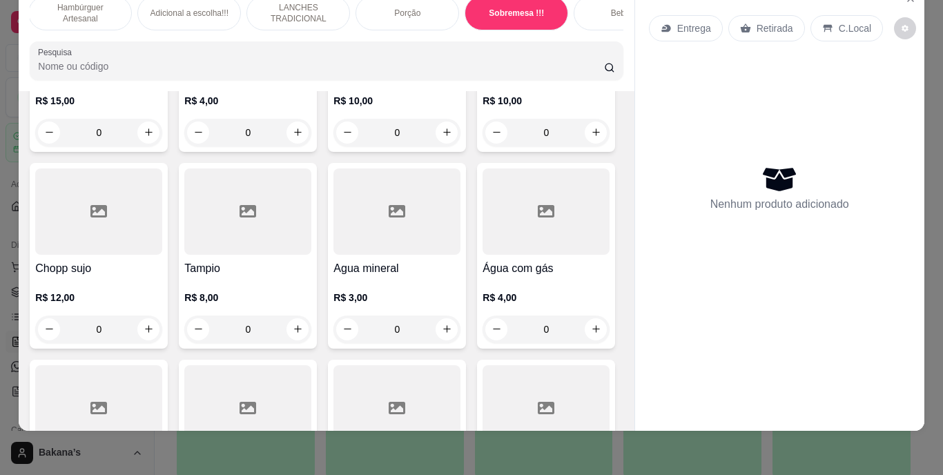
scroll to position [3669, 0]
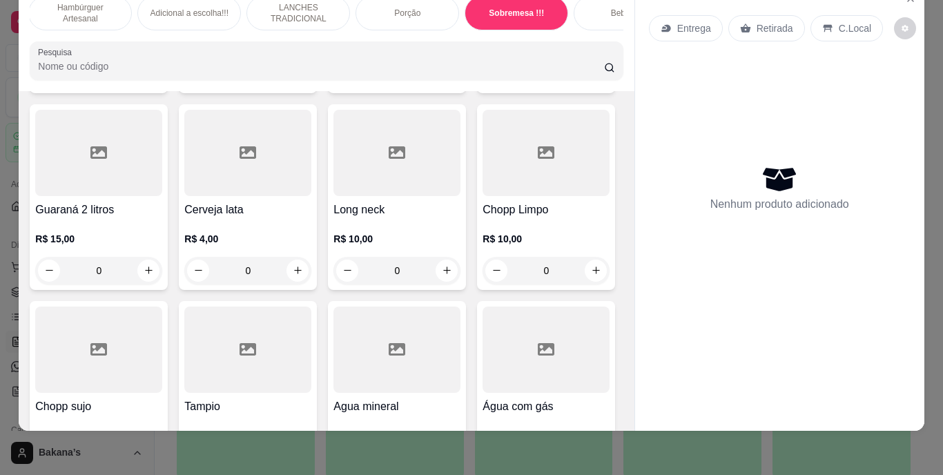
click at [594, 6] on div "Bebidas" at bounding box center [625, 13] width 104 height 35
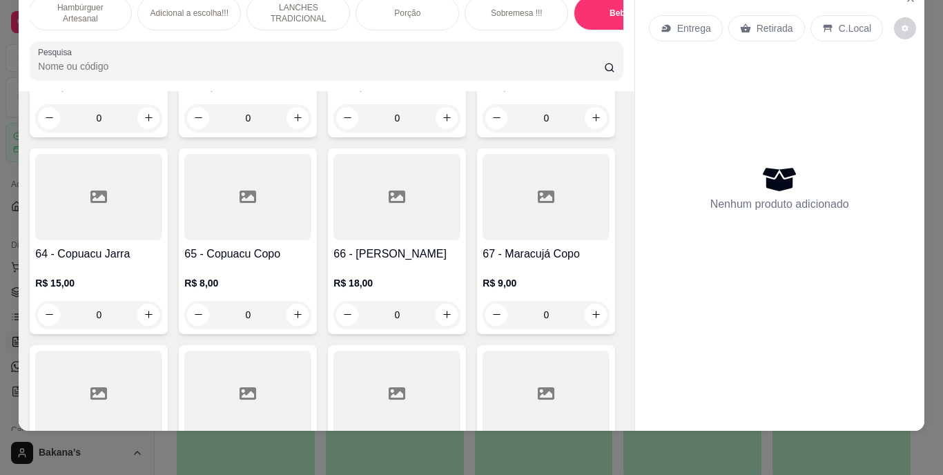
scroll to position [4514, 0]
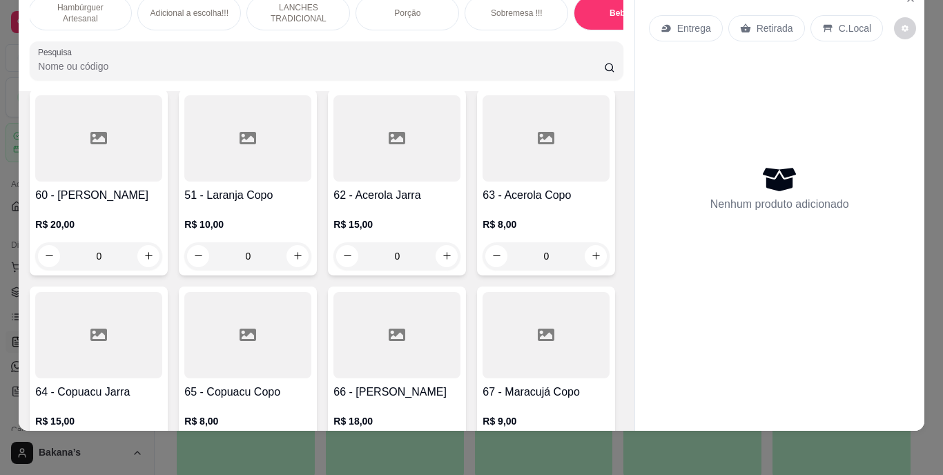
type input "1"
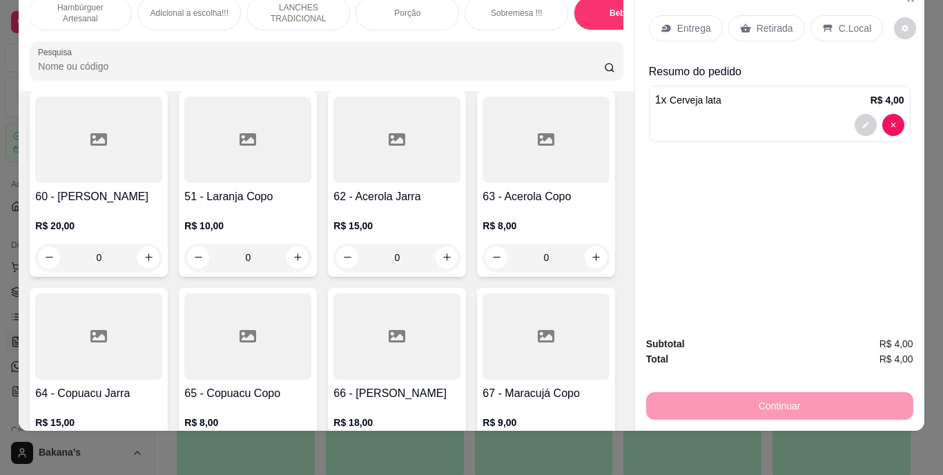
click at [766, 21] on p "Retirada" at bounding box center [774, 28] width 37 height 14
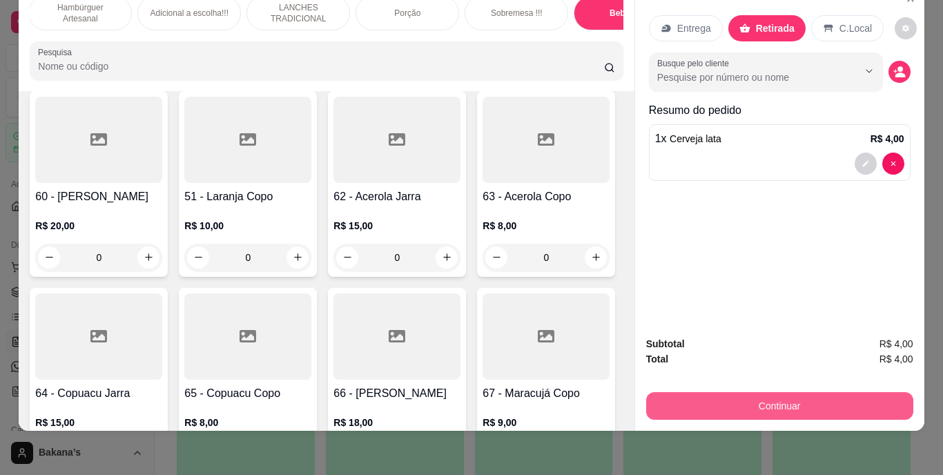
click at [734, 392] on button "Continuar" at bounding box center [779, 406] width 267 height 28
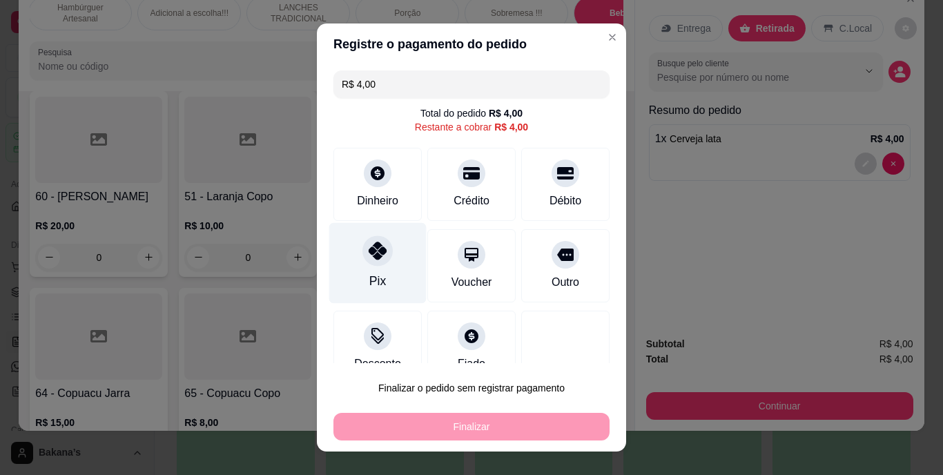
click at [375, 280] on div "Pix" at bounding box center [377, 282] width 17 height 18
type input "R$ 0,00"
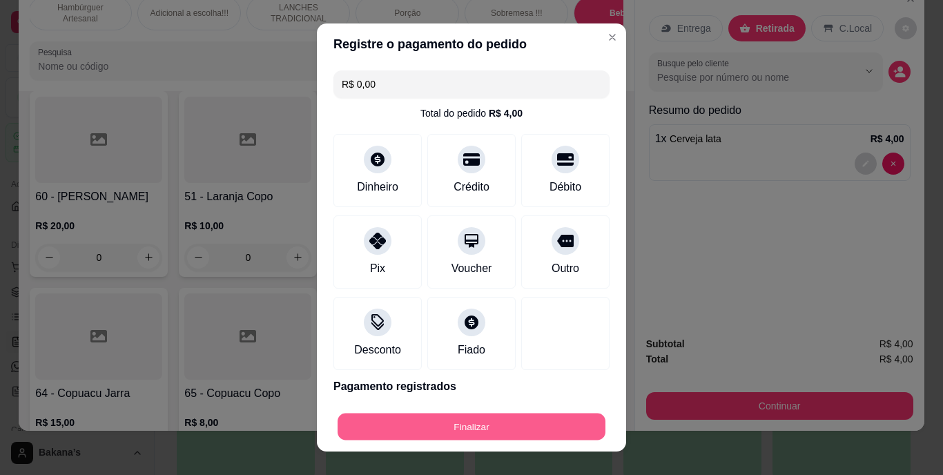
click at [504, 425] on button "Finalizar" at bounding box center [471, 426] width 268 height 27
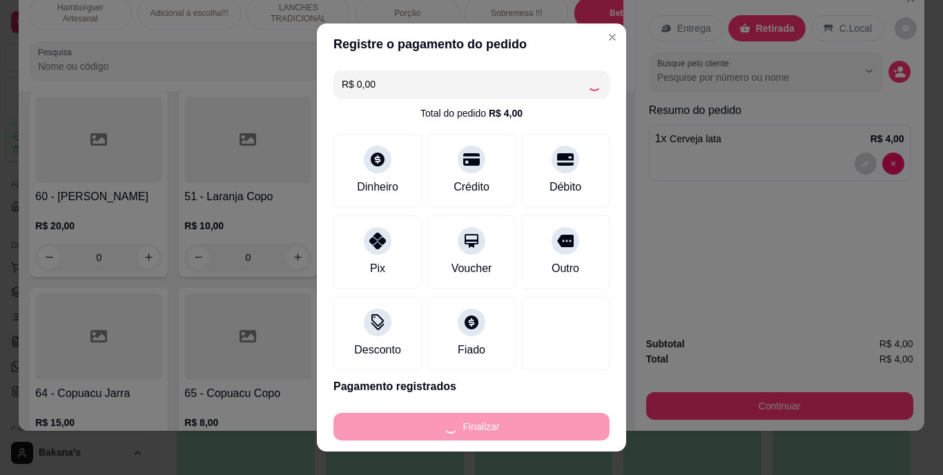
type input "0"
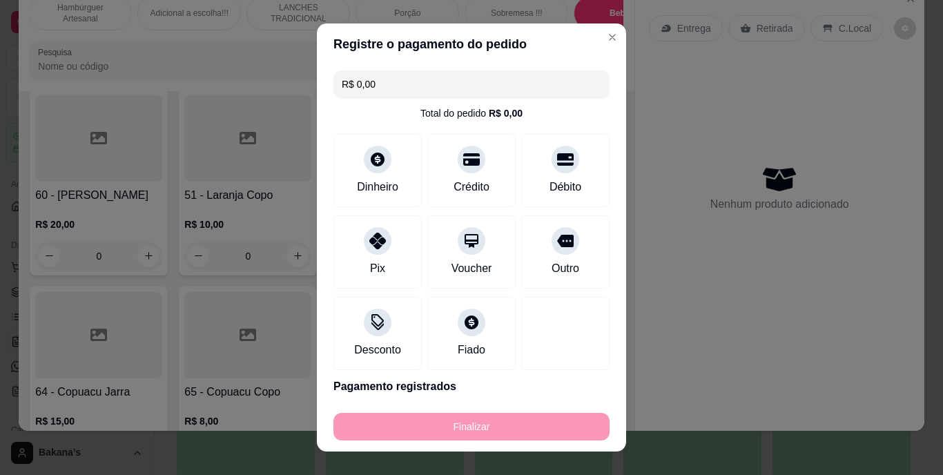
type input "-R$ 4,00"
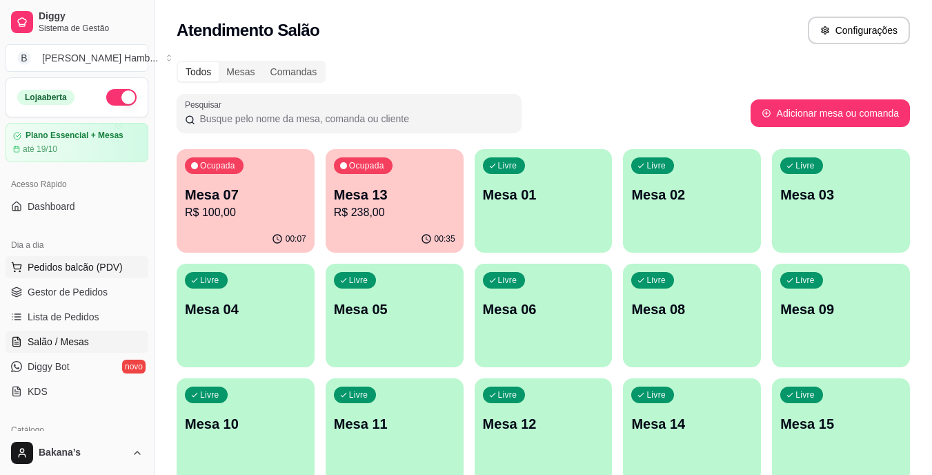
click at [80, 266] on span "Pedidos balcão (PDV)" at bounding box center [75, 267] width 95 height 14
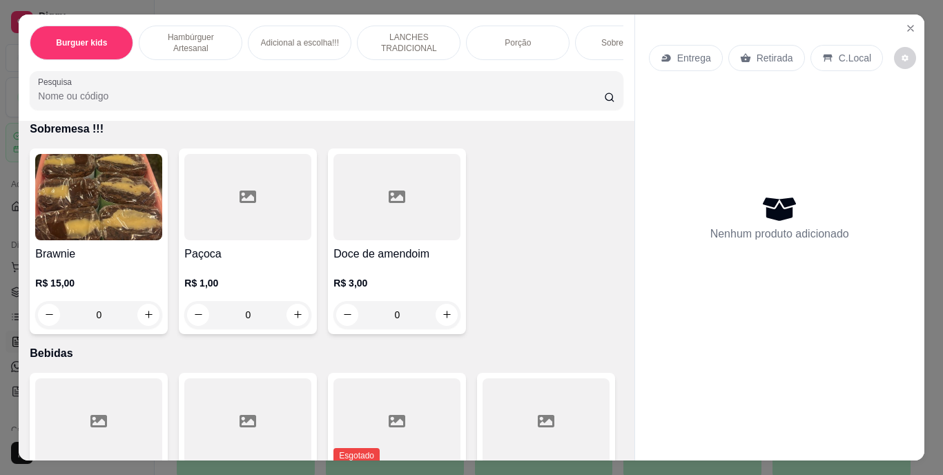
scroll to position [2898, 0]
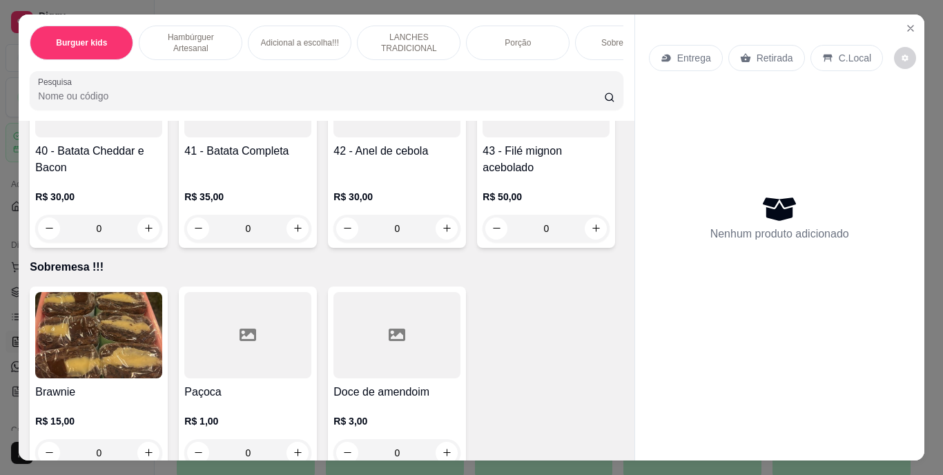
type input "2"
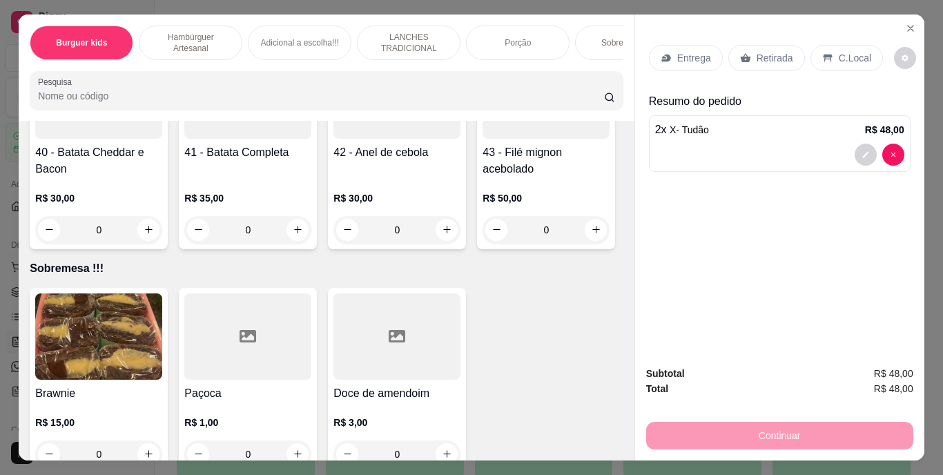
click at [686, 51] on p "Entrega" at bounding box center [694, 58] width 34 height 14
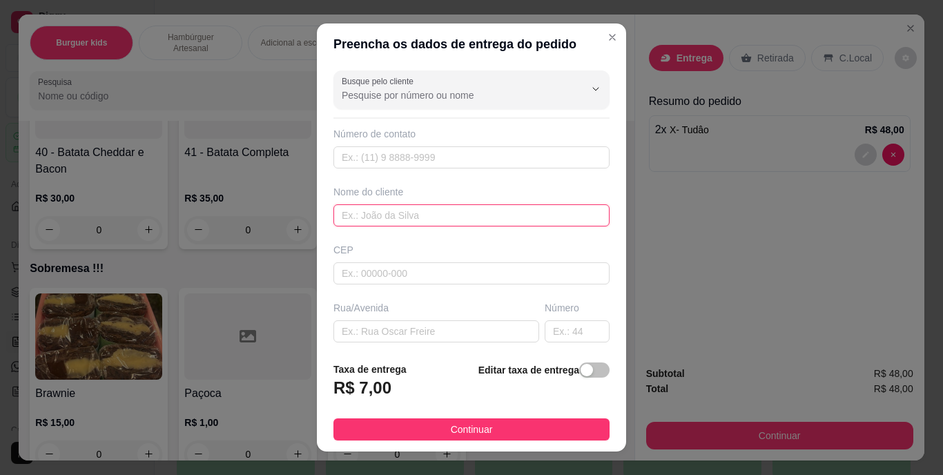
click at [488, 210] on input "text" at bounding box center [471, 215] width 276 height 22
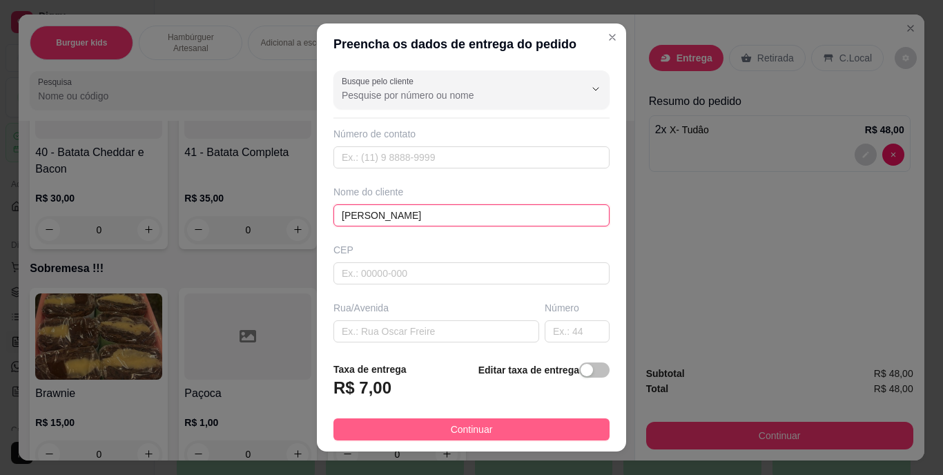
type input "DENISE"
click at [395, 430] on button "Continuar" at bounding box center [471, 429] width 276 height 22
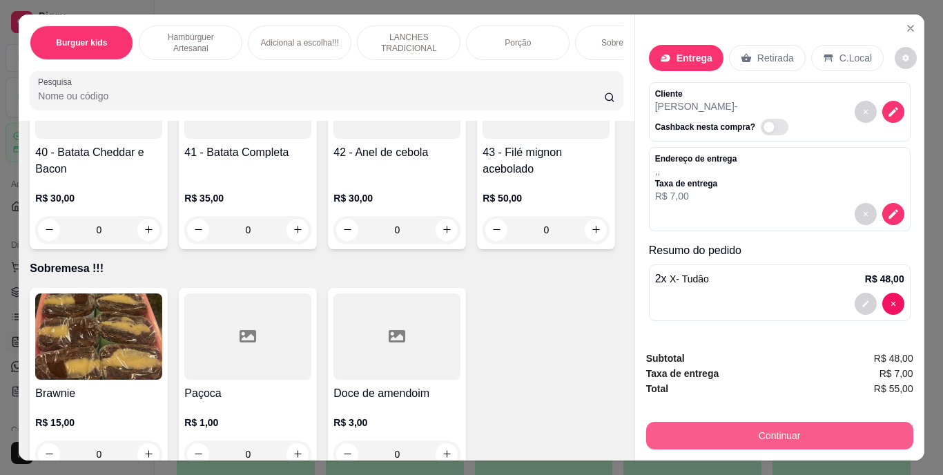
click at [714, 423] on button "Continuar" at bounding box center [779, 436] width 267 height 28
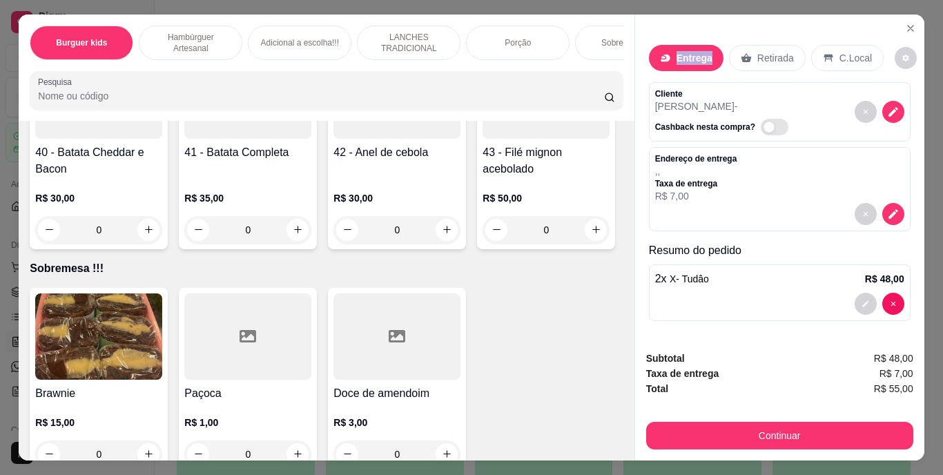
click at [663, 52] on icon at bounding box center [665, 57] width 11 height 11
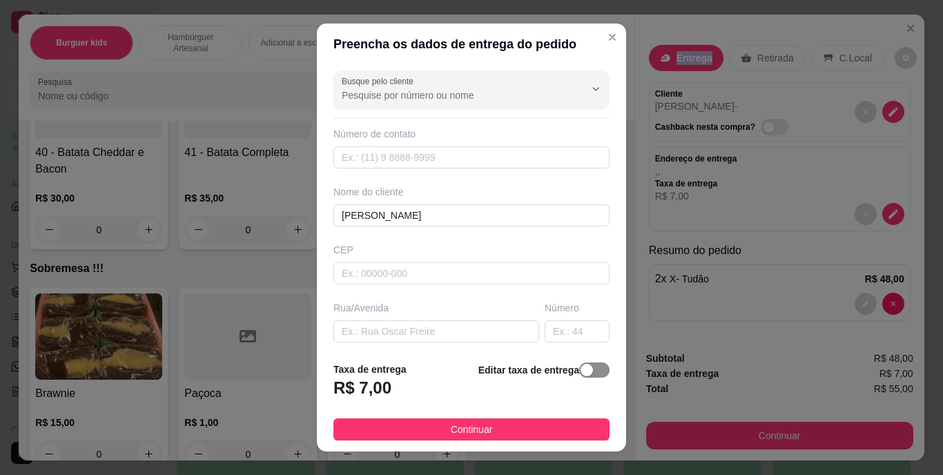
click at [581, 367] on span "button" at bounding box center [594, 369] width 30 height 15
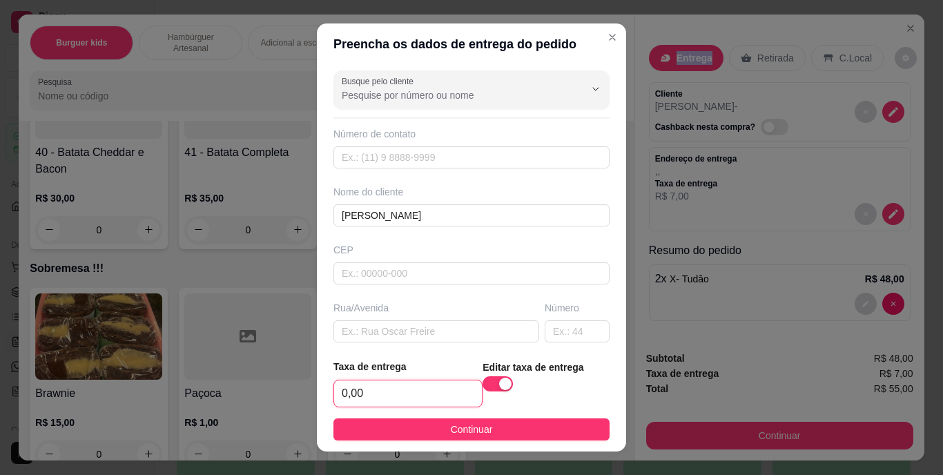
click at [427, 397] on input "0,00" at bounding box center [408, 393] width 148 height 26
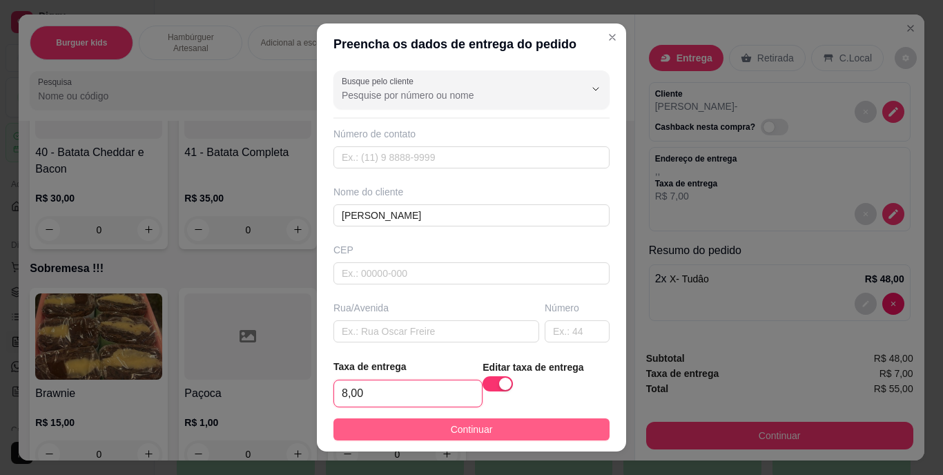
type input "8,00"
click at [567, 418] on button "Continuar" at bounding box center [471, 429] width 276 height 22
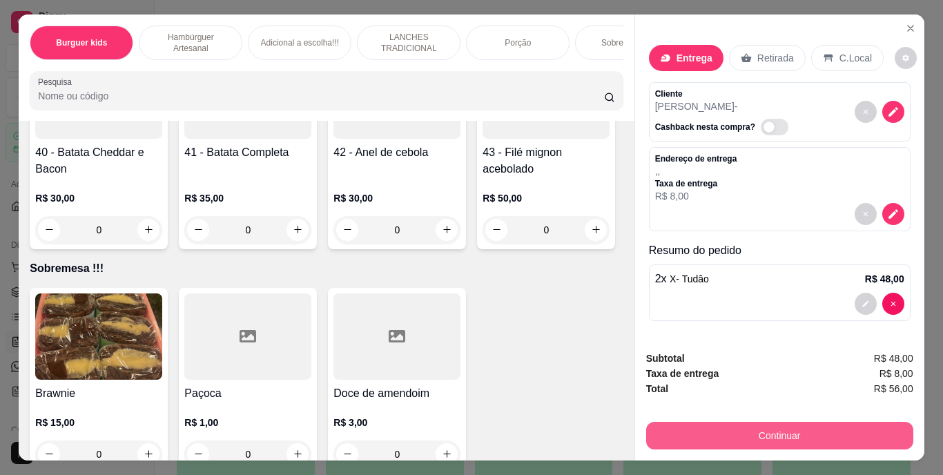
click at [690, 423] on button "Continuar" at bounding box center [779, 436] width 267 height 28
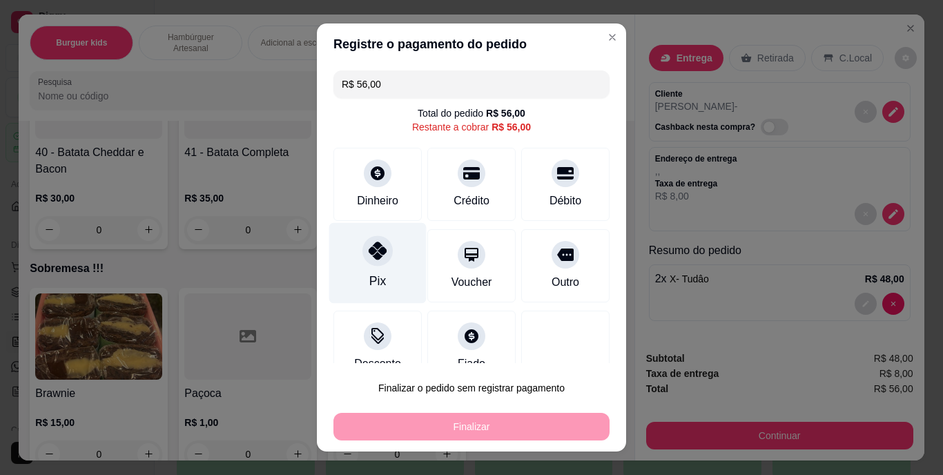
click at [377, 256] on icon at bounding box center [378, 251] width 18 height 18
type input "R$ 0,00"
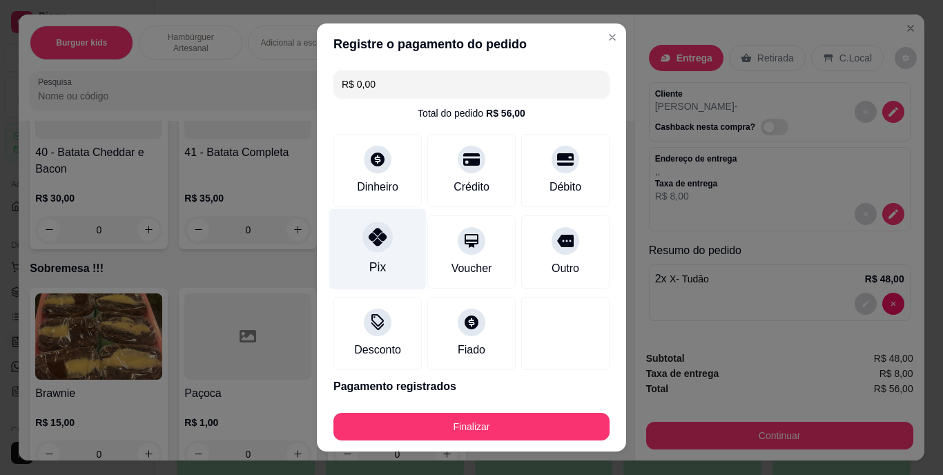
click at [350, 252] on div "Pix" at bounding box center [377, 249] width 97 height 81
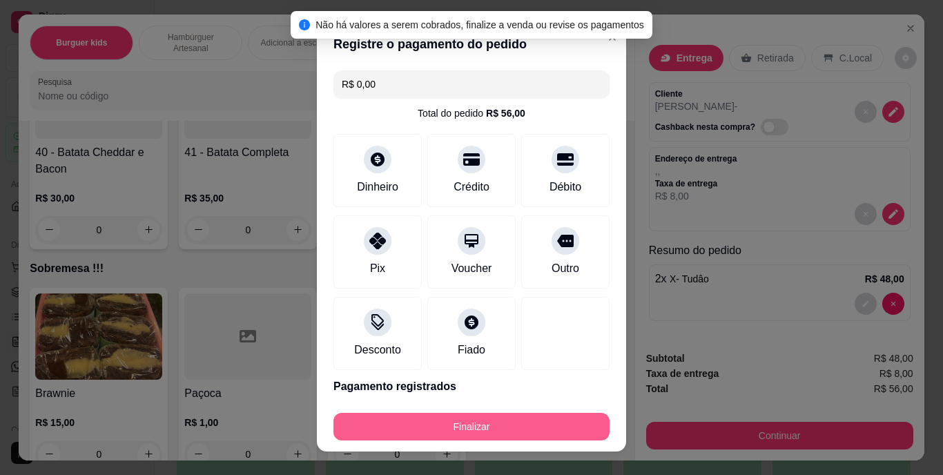
click at [473, 423] on button "Finalizar" at bounding box center [471, 427] width 276 height 28
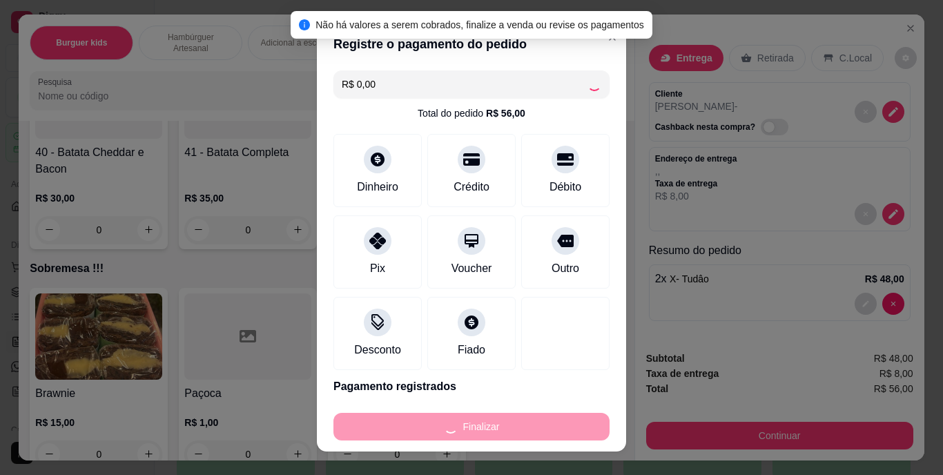
type input "0"
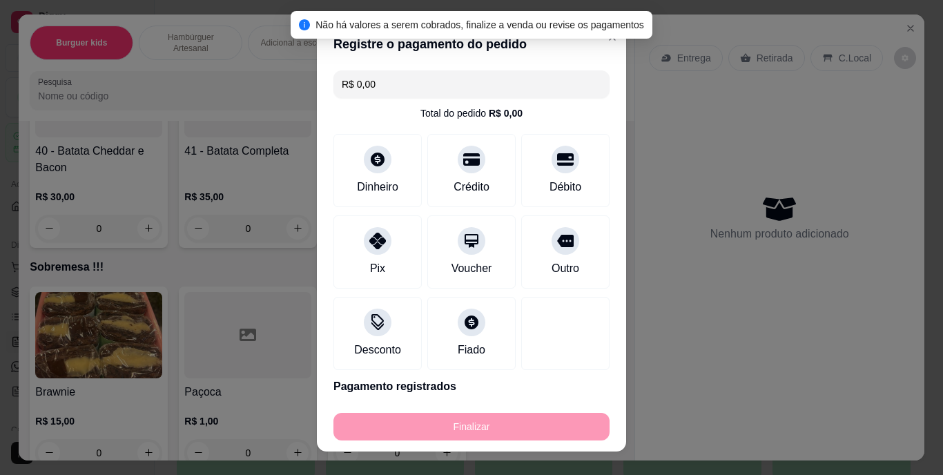
type input "-R$ 56,00"
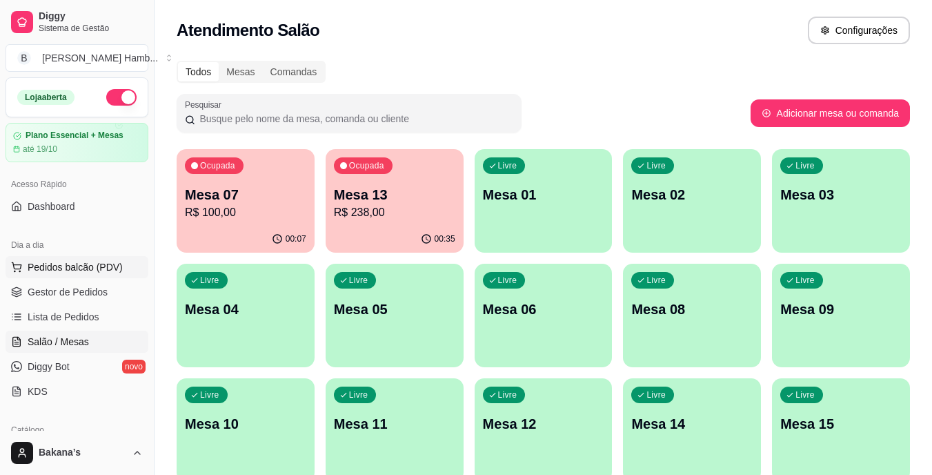
click at [124, 266] on button "Pedidos balcão (PDV)" at bounding box center [77, 267] width 143 height 22
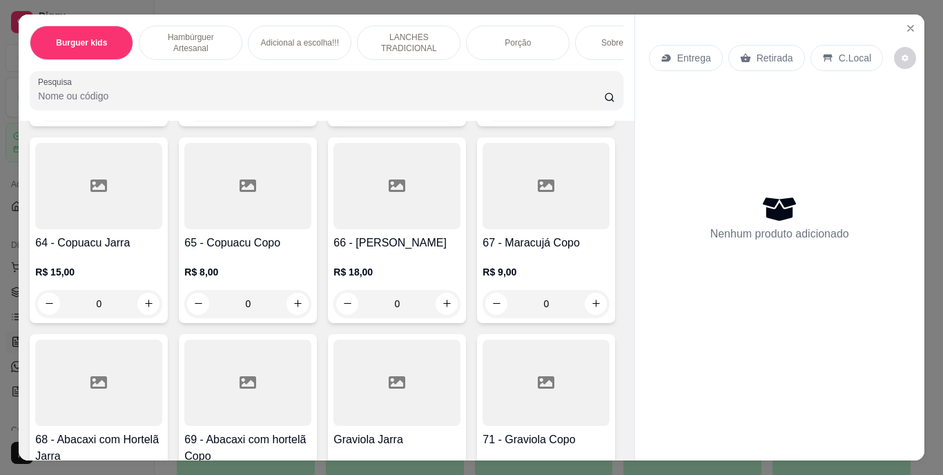
scroll to position [4624, 0]
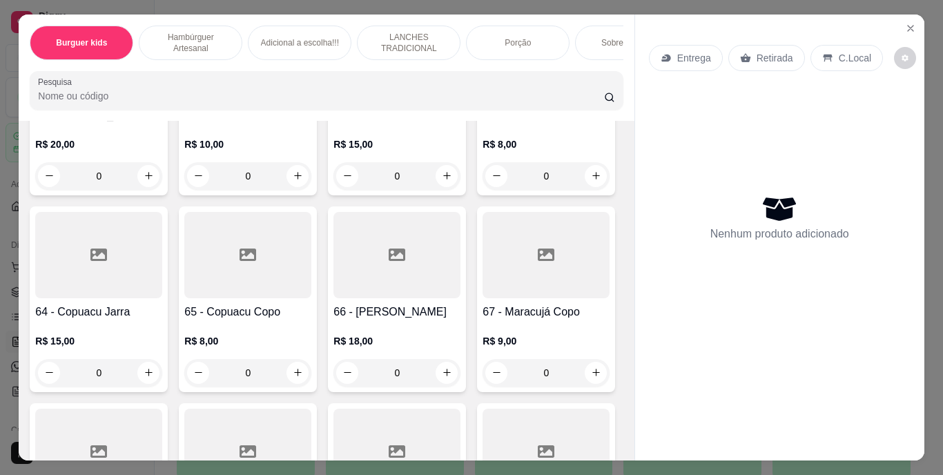
type input "1"
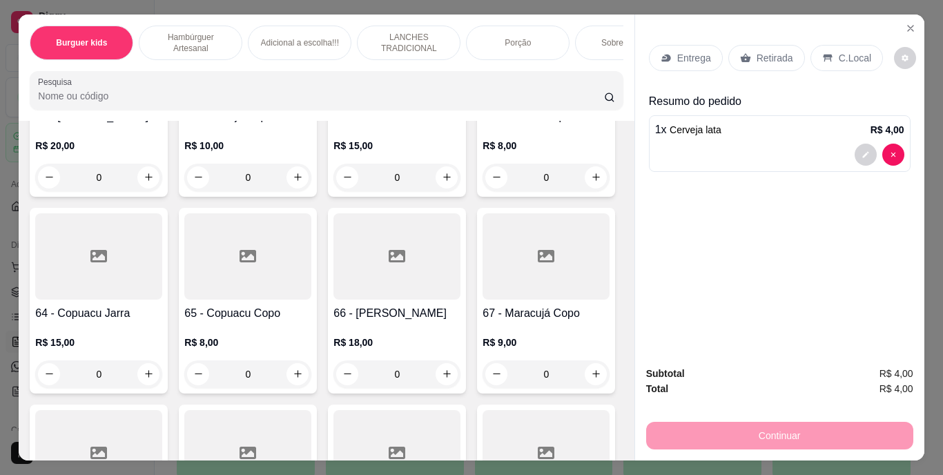
click at [743, 46] on div "Retirada" at bounding box center [766, 58] width 77 height 26
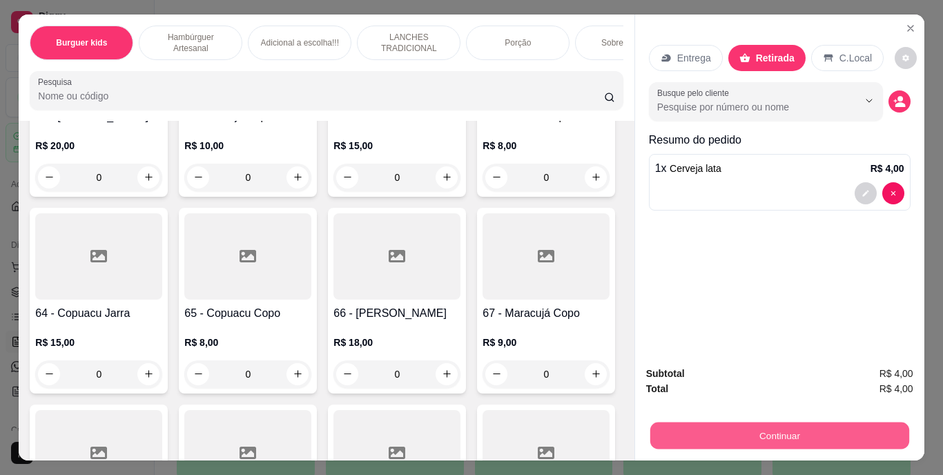
click at [744, 431] on button "Continuar" at bounding box center [778, 435] width 259 height 27
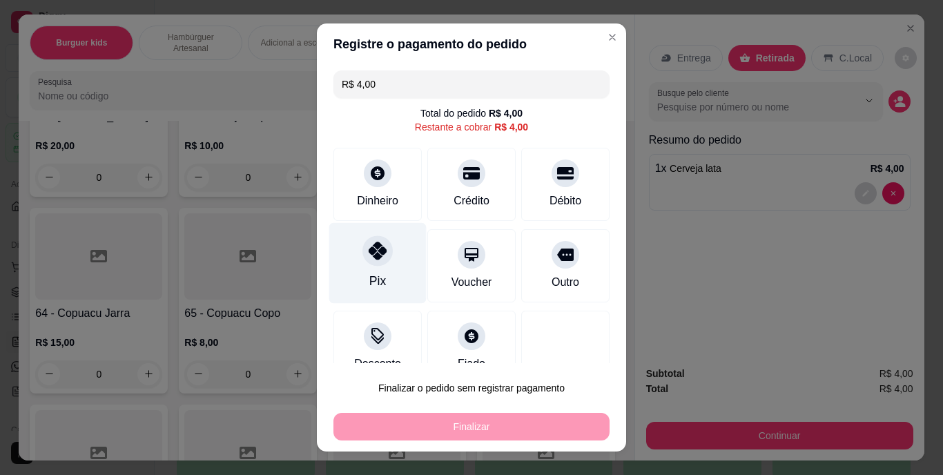
click at [369, 254] on icon at bounding box center [378, 251] width 18 height 18
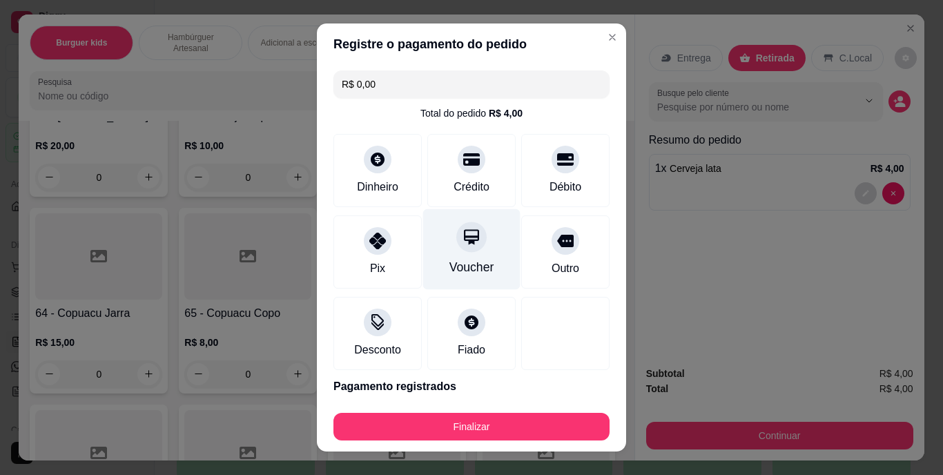
type input "R$ 0,00"
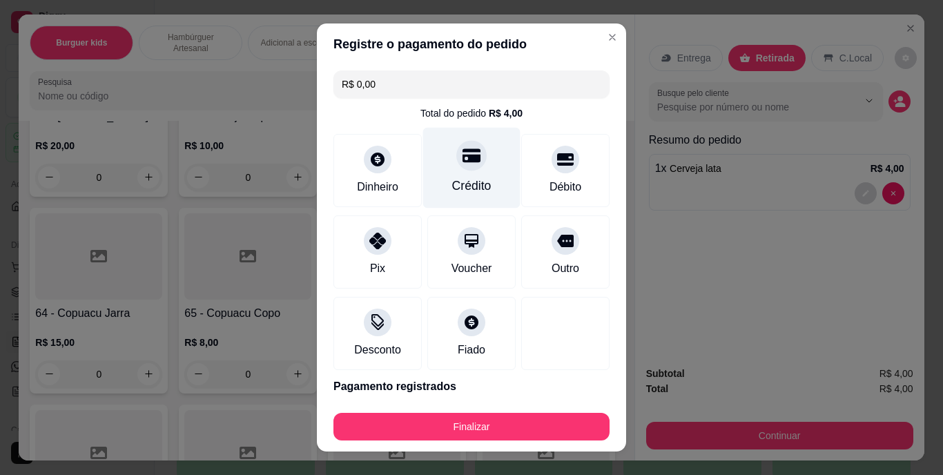
click at [450, 173] on div "Crédito" at bounding box center [471, 168] width 97 height 81
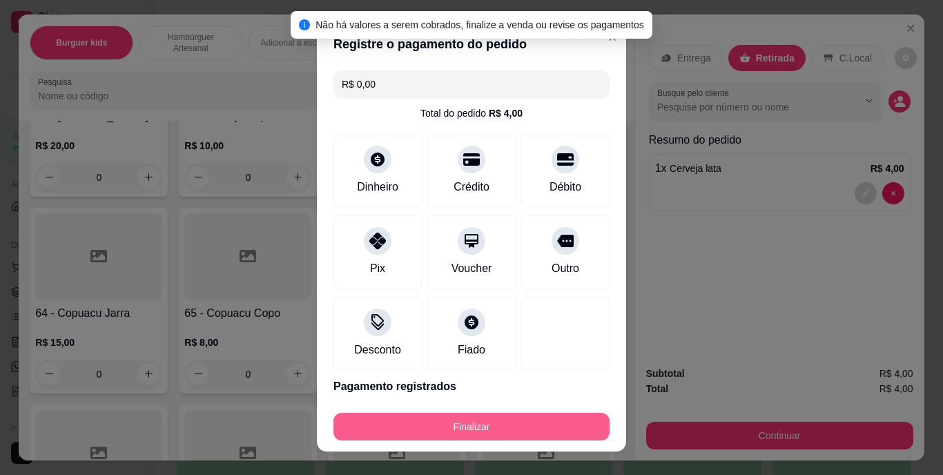
click at [513, 405] on footer "Finalizar" at bounding box center [471, 423] width 309 height 55
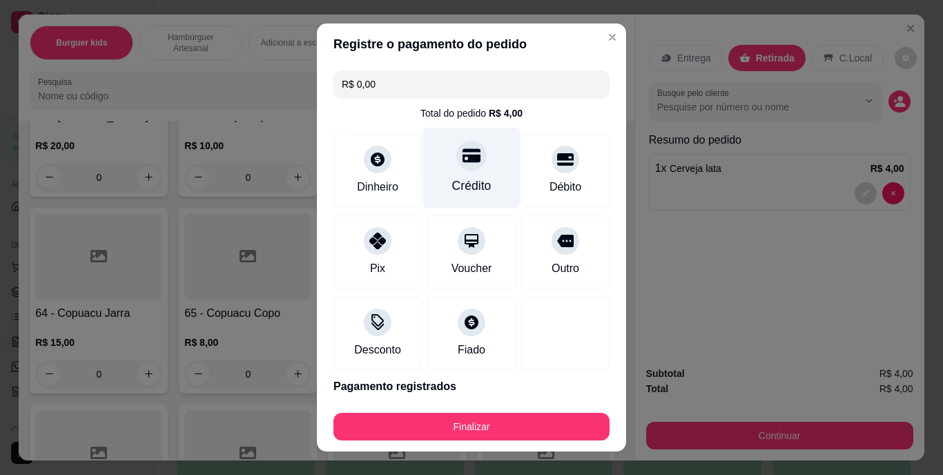
click at [444, 176] on div "Crédito" at bounding box center [471, 168] width 97 height 81
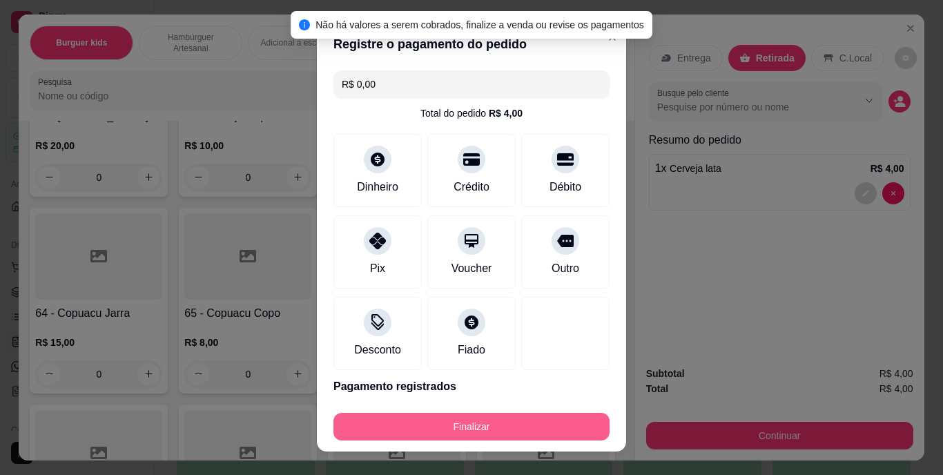
click at [487, 422] on button "Finalizar" at bounding box center [471, 427] width 276 height 28
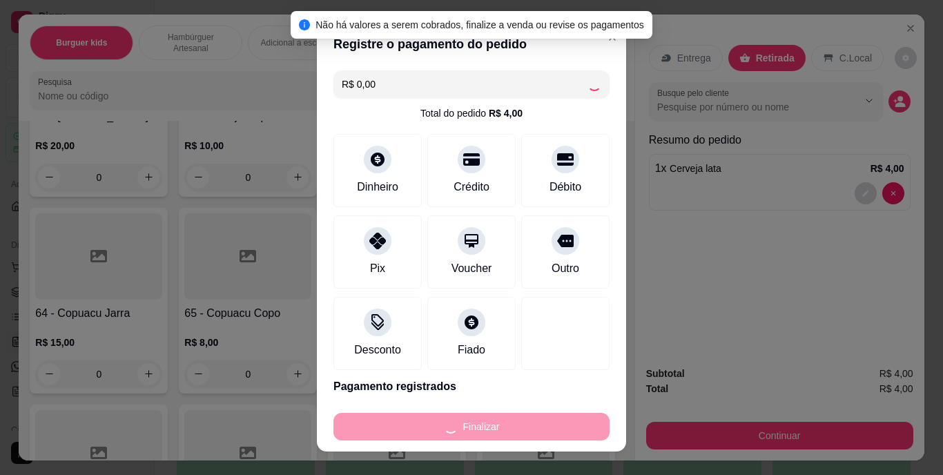
type input "0"
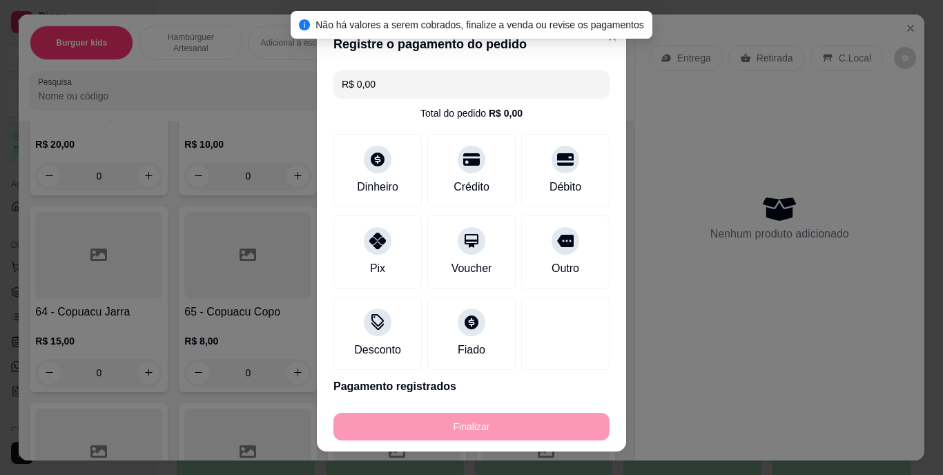
type input "-R$ 4,00"
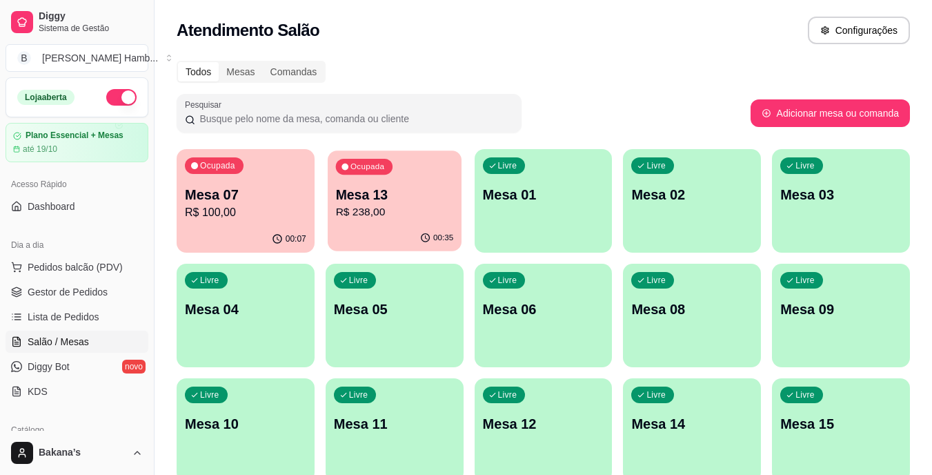
click at [370, 186] on p "Mesa 13" at bounding box center [394, 195] width 118 height 19
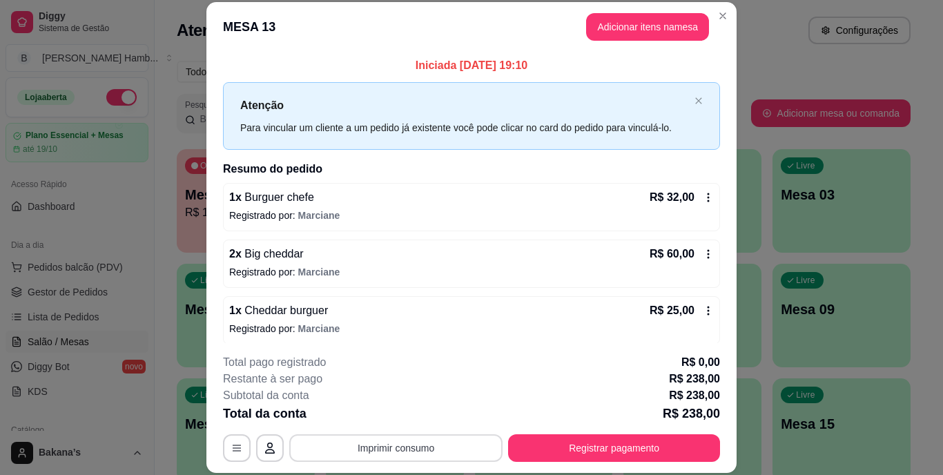
click at [422, 444] on button "Imprimir consumo" at bounding box center [395, 448] width 213 height 28
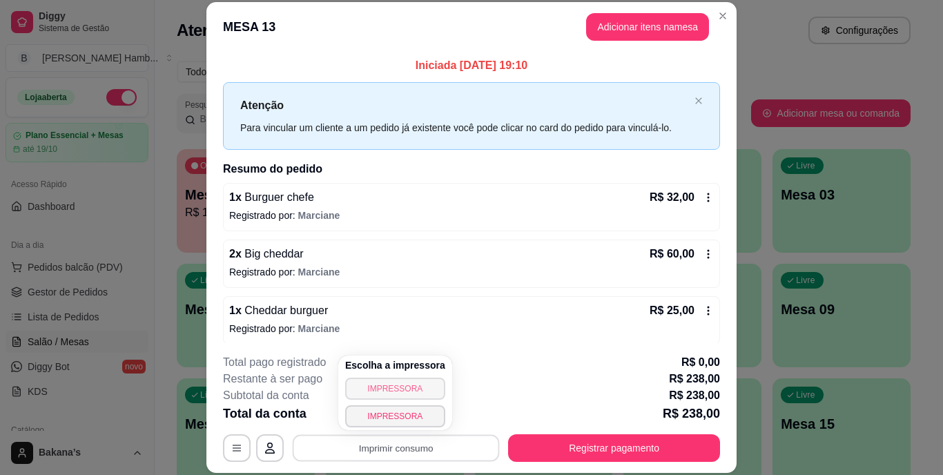
click at [364, 382] on button "IMPRESSORA" at bounding box center [395, 388] width 100 height 22
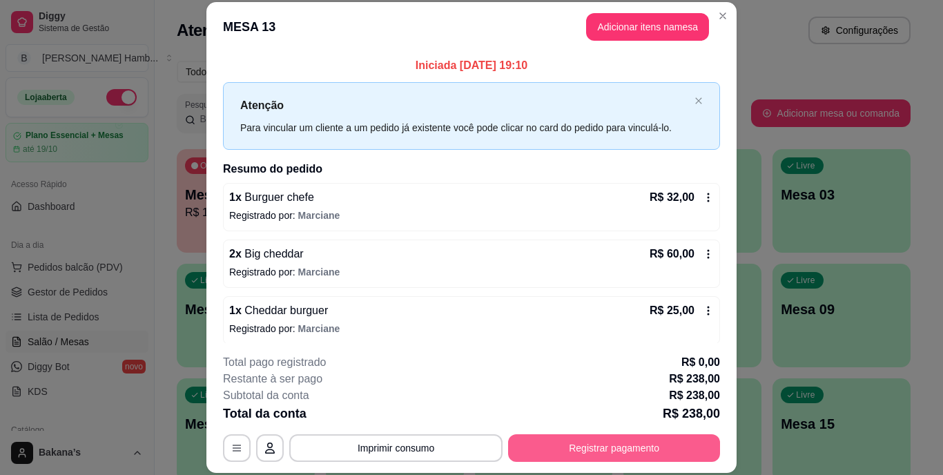
click at [560, 437] on button "Registrar pagamento" at bounding box center [614, 448] width 212 height 28
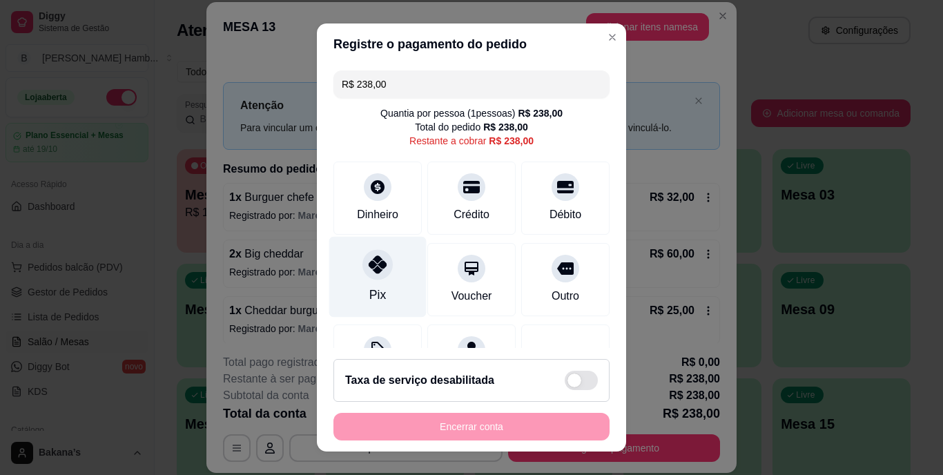
click at [369, 273] on icon at bounding box center [378, 265] width 18 height 18
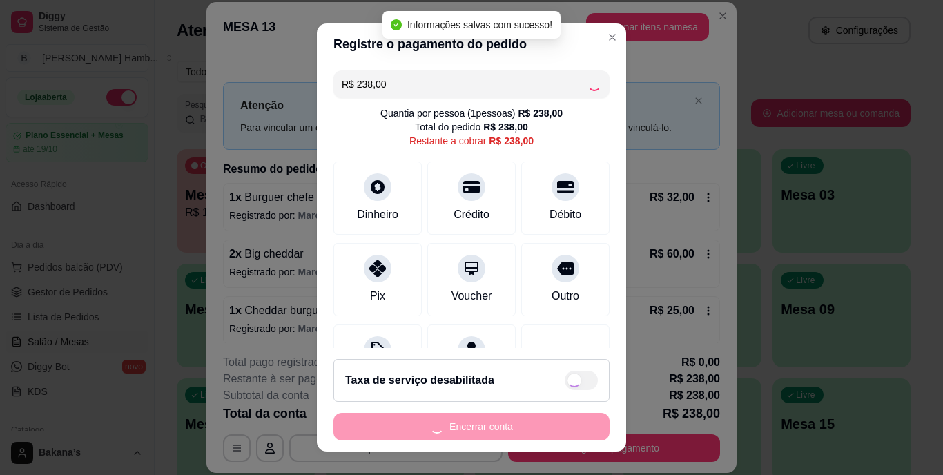
type input "R$ 0,00"
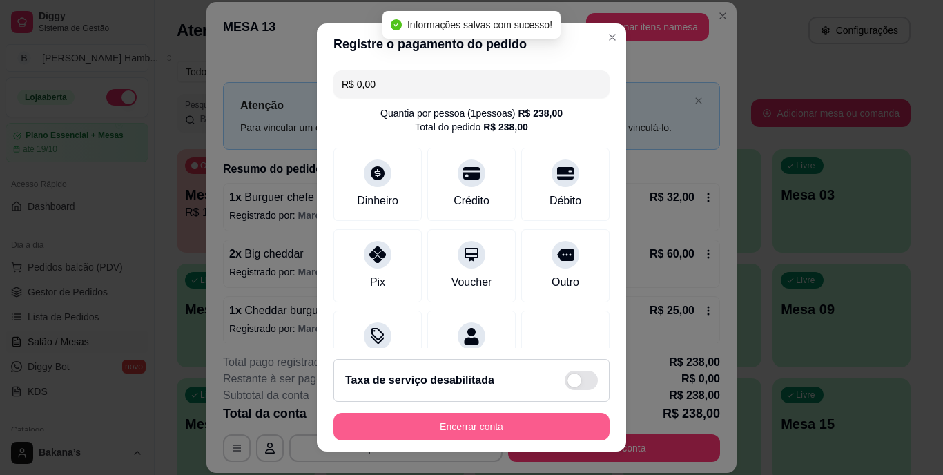
click at [447, 420] on button "Encerrar conta" at bounding box center [471, 427] width 276 height 28
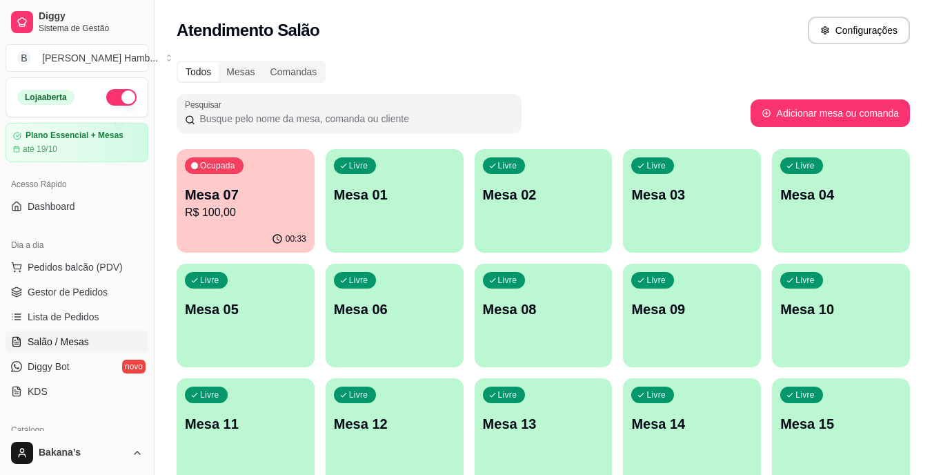
drag, startPoint x: 170, startPoint y: 146, endPoint x: 422, endPoint y: 57, distance: 267.2
click at [422, 57] on div "Todos Mesas Comandas Pesquisar Adicionar mesa ou comanda Ocupada Mesa 07 R$ 100…" at bounding box center [544, 332] width 778 height 560
click at [305, 206] on div "Ocupada Mesa 07 R$ 100,00" at bounding box center [246, 187] width 138 height 77
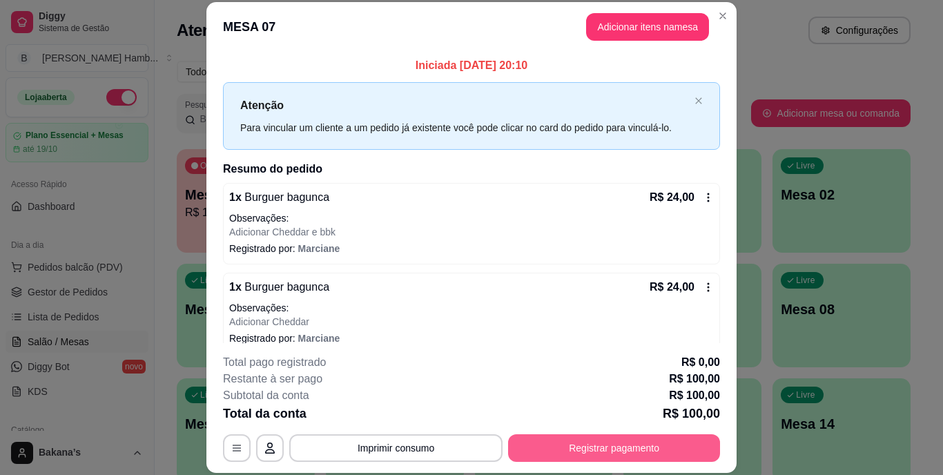
click at [568, 446] on button "Registrar pagamento" at bounding box center [614, 448] width 212 height 28
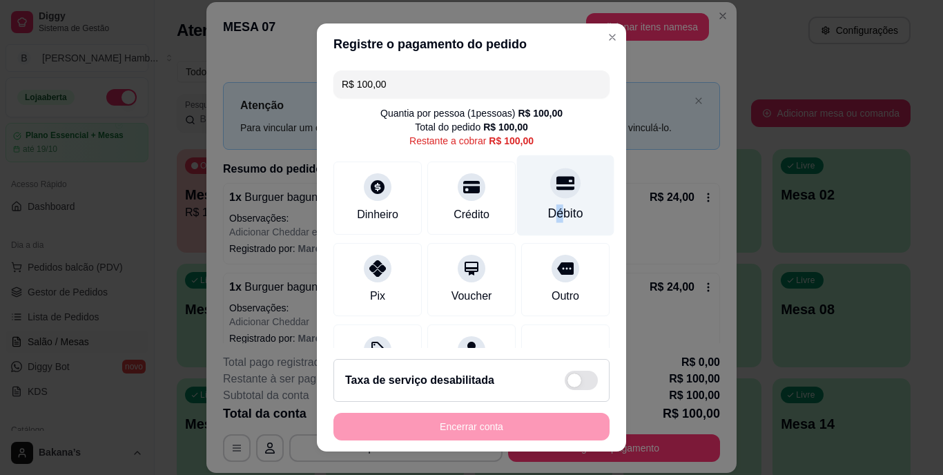
click at [548, 216] on div "Débito" at bounding box center [565, 214] width 35 height 18
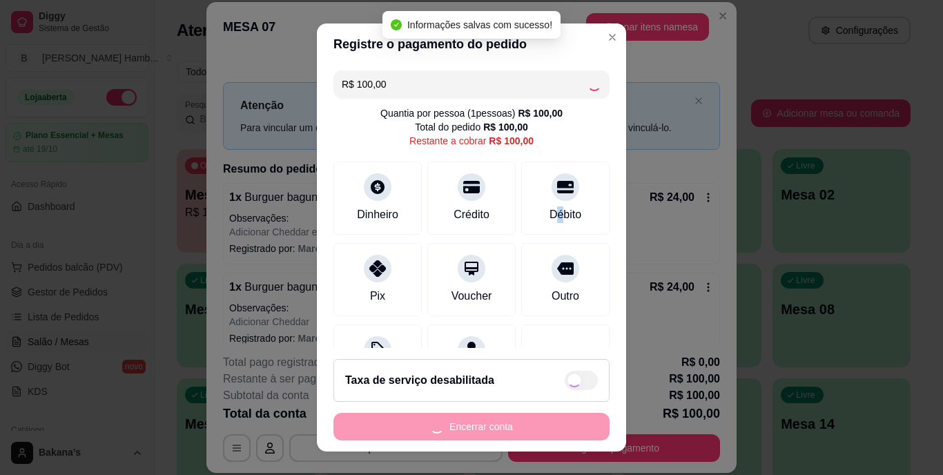
type input "R$ 0,00"
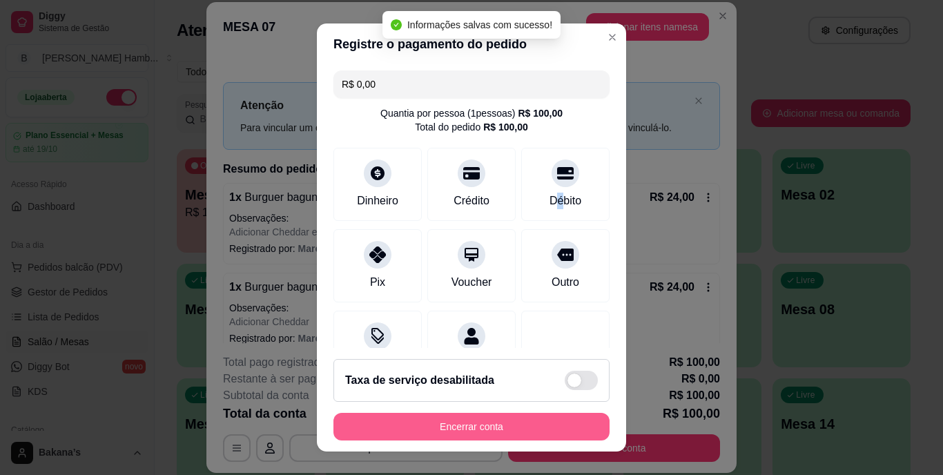
click at [496, 422] on button "Encerrar conta" at bounding box center [471, 427] width 276 height 28
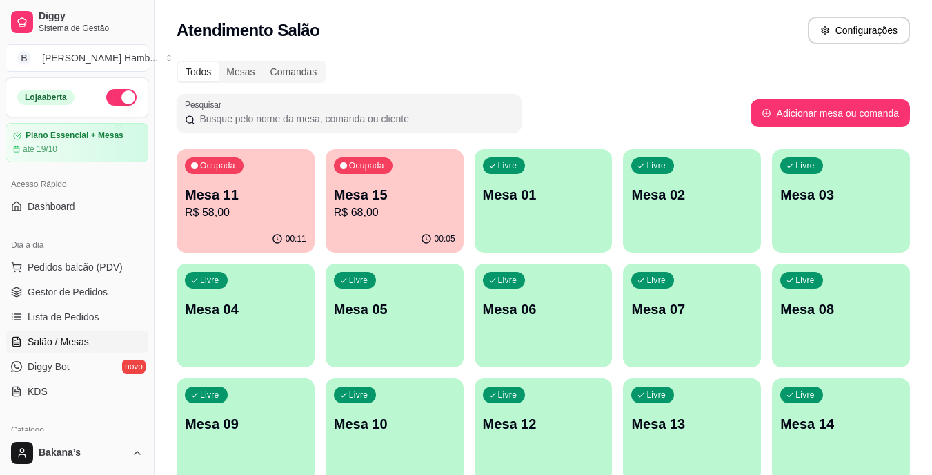
click at [310, 415] on div "Livre Mesa 09" at bounding box center [246, 421] width 138 height 87
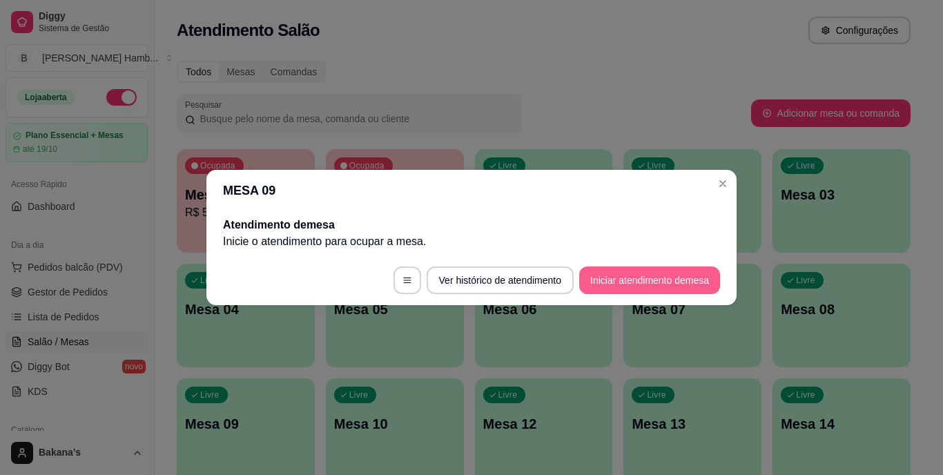
click at [634, 275] on button "Iniciar atendimento de mesa" at bounding box center [649, 280] width 141 height 28
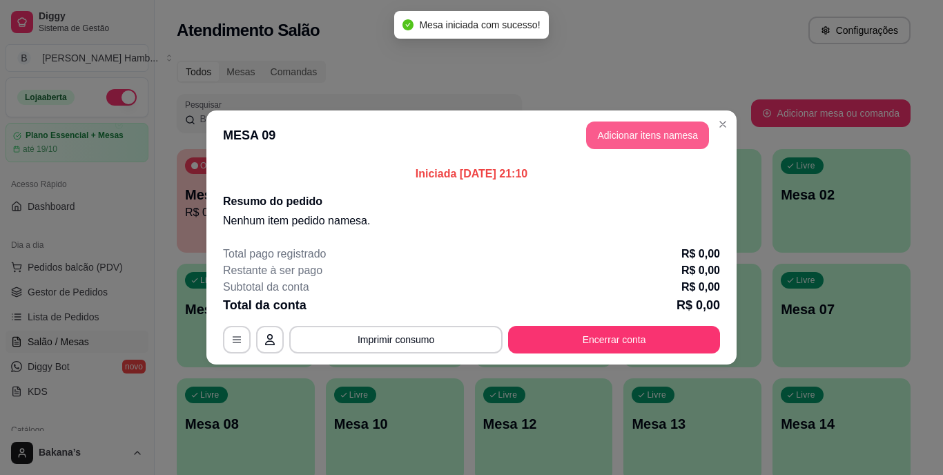
click at [661, 128] on button "Adicionar itens na mesa" at bounding box center [647, 135] width 123 height 28
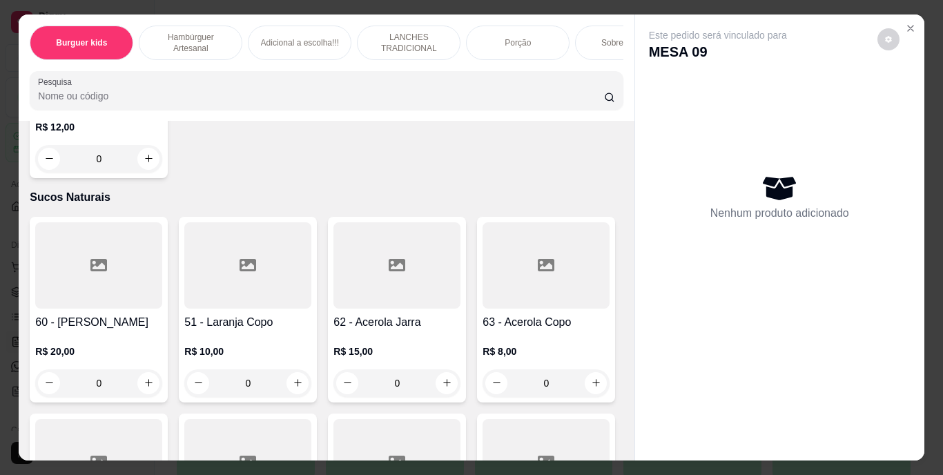
scroll to position [4693, 0]
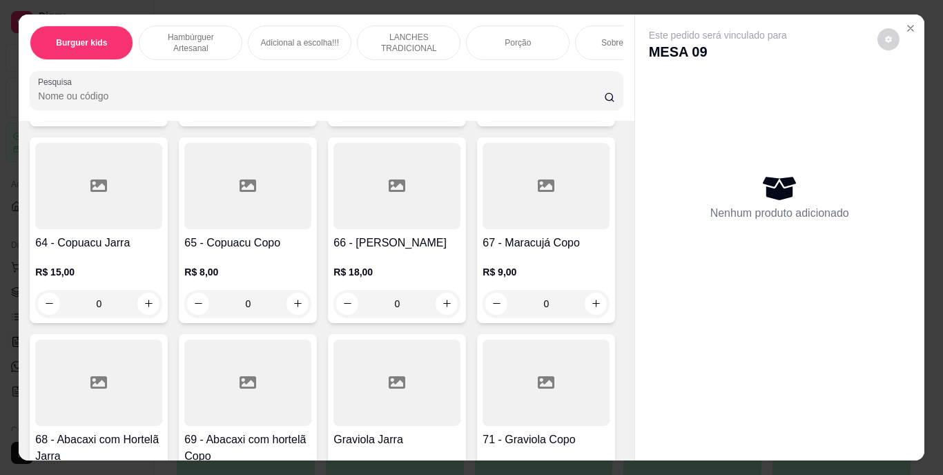
type input "2"
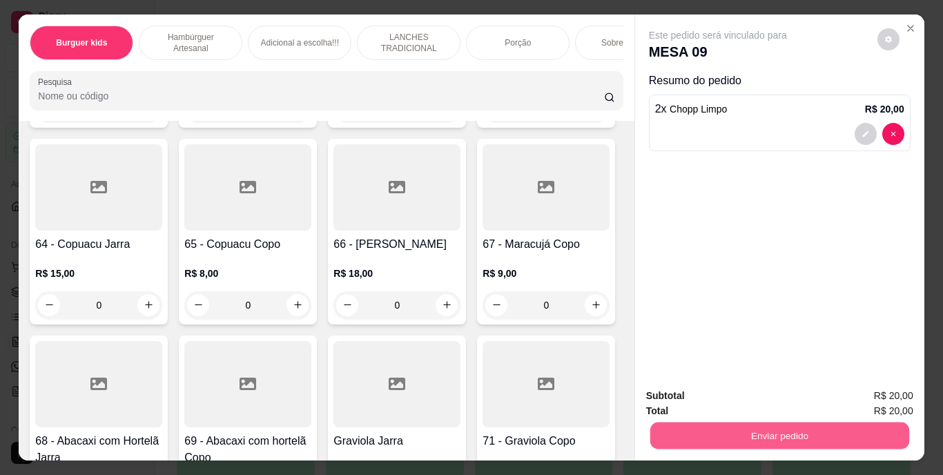
click at [726, 423] on button "Enviar pedido" at bounding box center [778, 435] width 259 height 27
click at [862, 389] on button "Enviar pedido" at bounding box center [877, 397] width 78 height 26
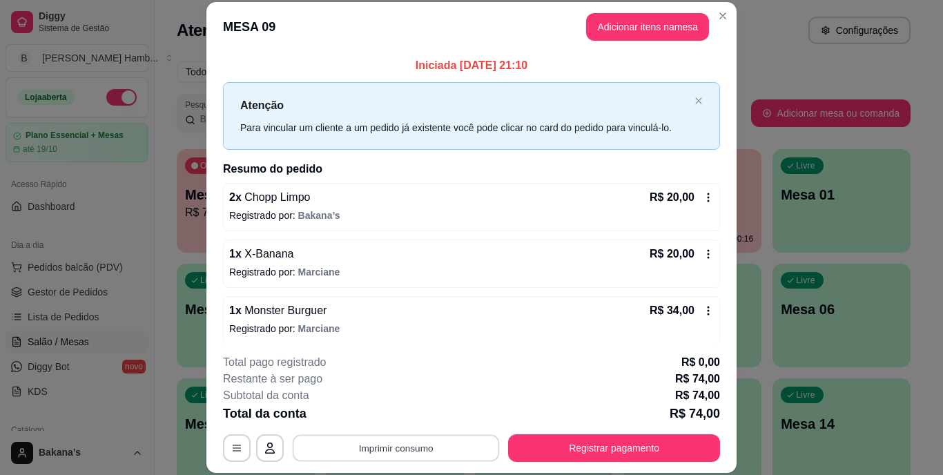
click at [467, 445] on button "Imprimir consumo" at bounding box center [396, 447] width 207 height 27
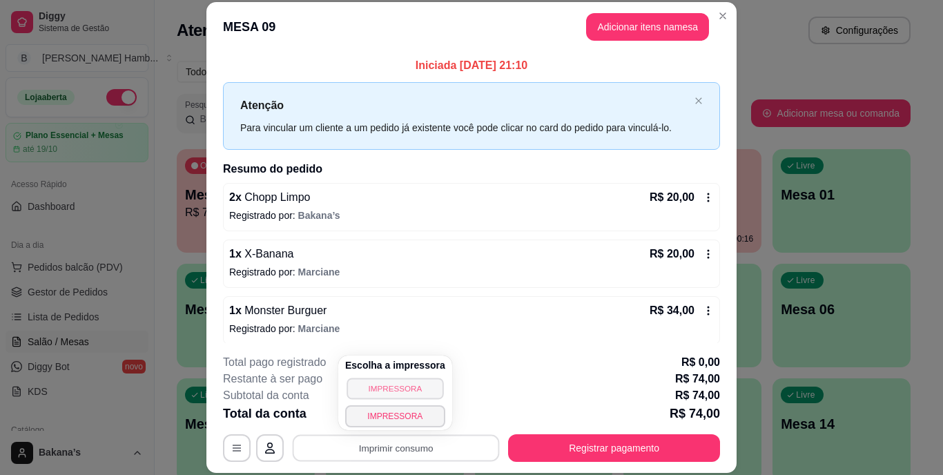
click at [412, 391] on button "IMPRESSORA" at bounding box center [394, 387] width 97 height 21
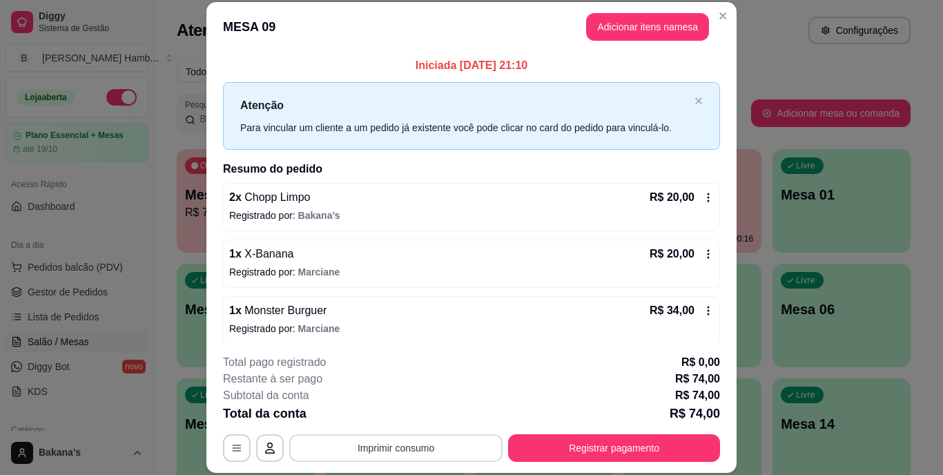
click at [407, 445] on button "Imprimir consumo" at bounding box center [395, 448] width 213 height 28
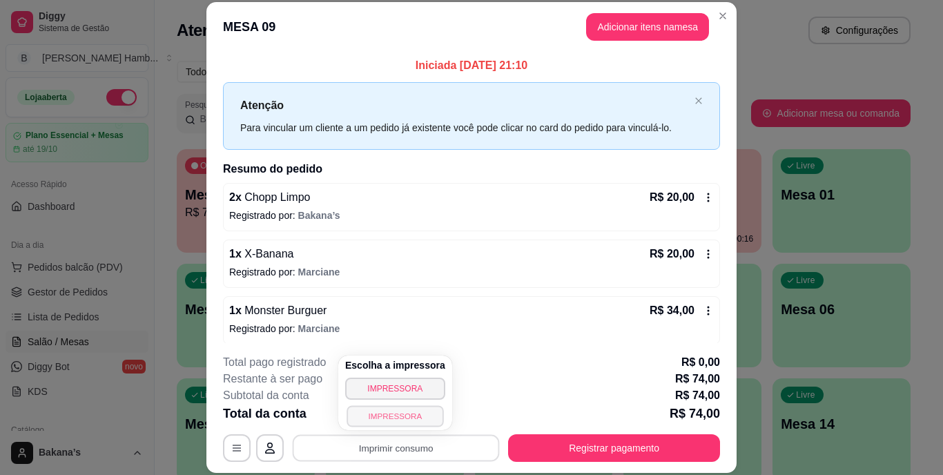
click at [406, 413] on button "IMPRESSORA" at bounding box center [394, 415] width 97 height 21
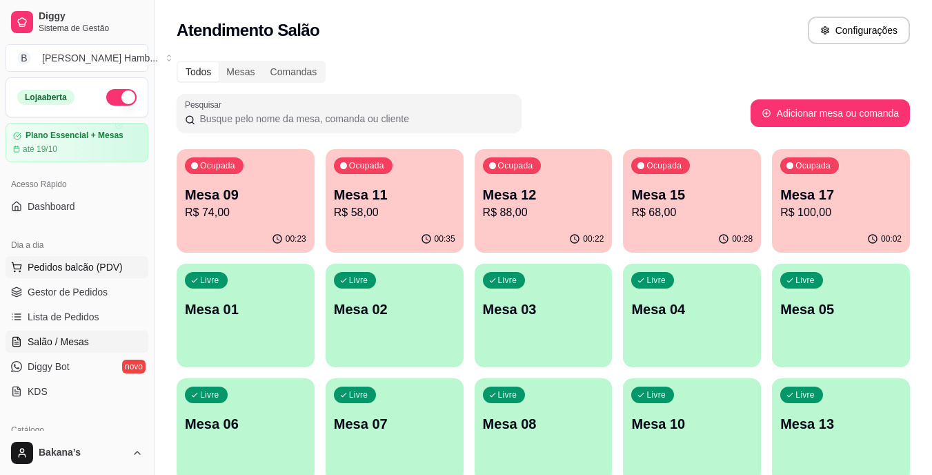
click at [100, 268] on span "Pedidos balcão (PDV)" at bounding box center [75, 267] width 95 height 14
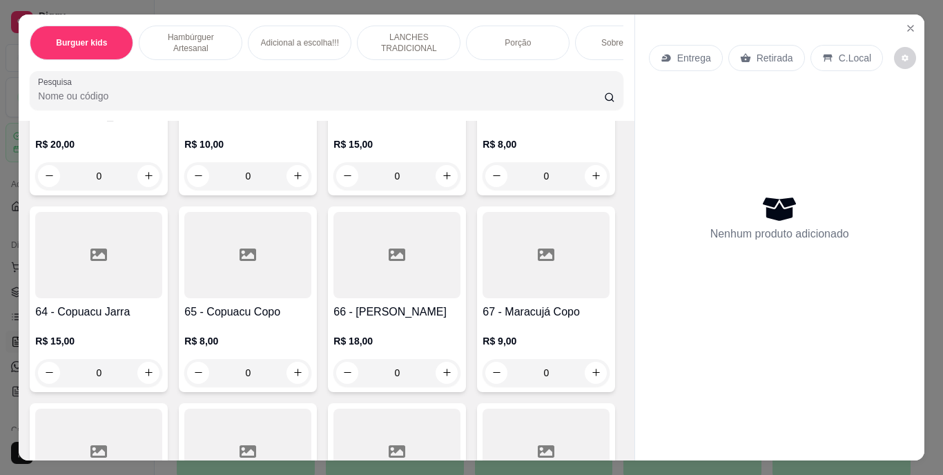
scroll to position [4693, 0]
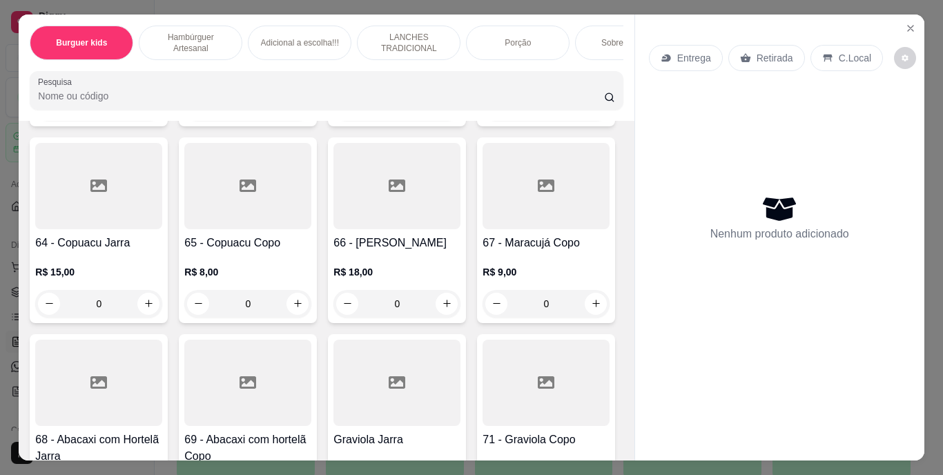
type input "1"
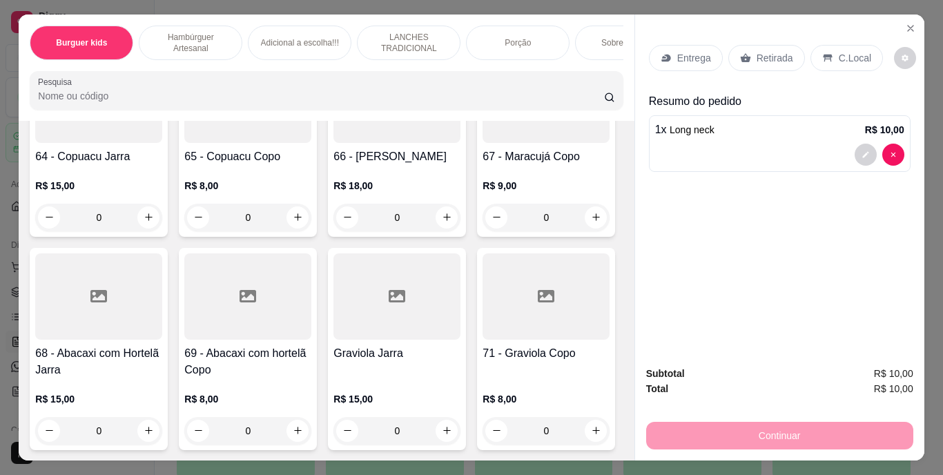
scroll to position [5107, 0]
type input "1"
click at [747, 47] on div "Retirada" at bounding box center [766, 58] width 77 height 26
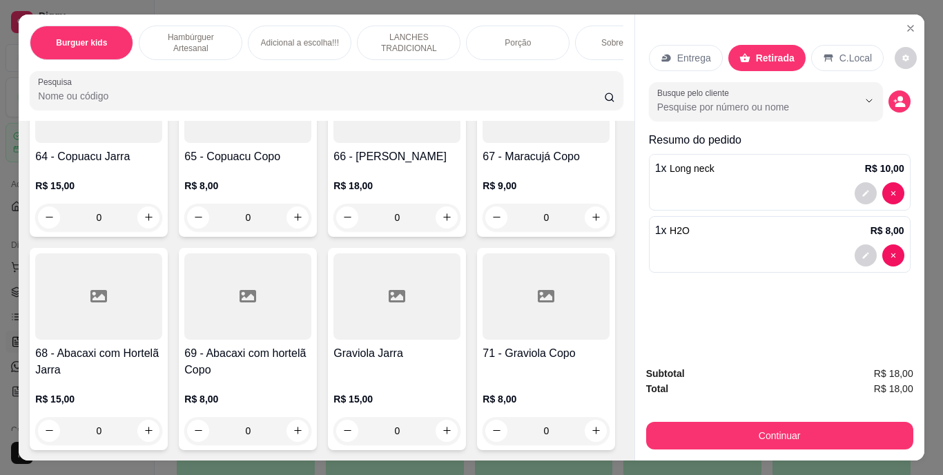
click at [687, 418] on div "Continuar" at bounding box center [779, 433] width 267 height 31
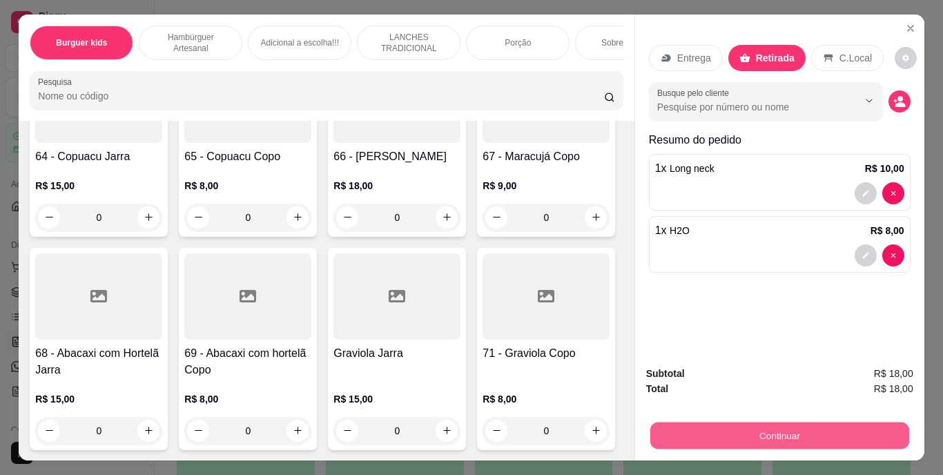
click at [687, 422] on button "Continuar" at bounding box center [778, 435] width 259 height 27
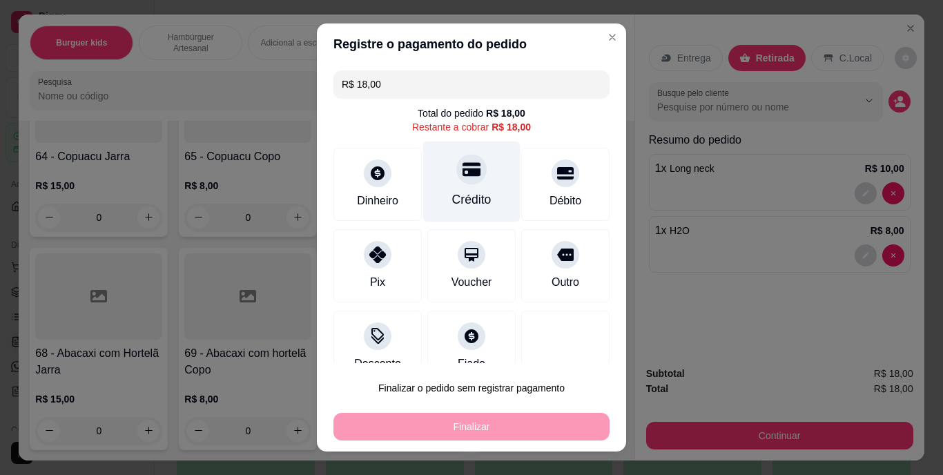
click at [449, 186] on div "Crédito" at bounding box center [471, 181] width 97 height 81
type input "R$ 0,00"
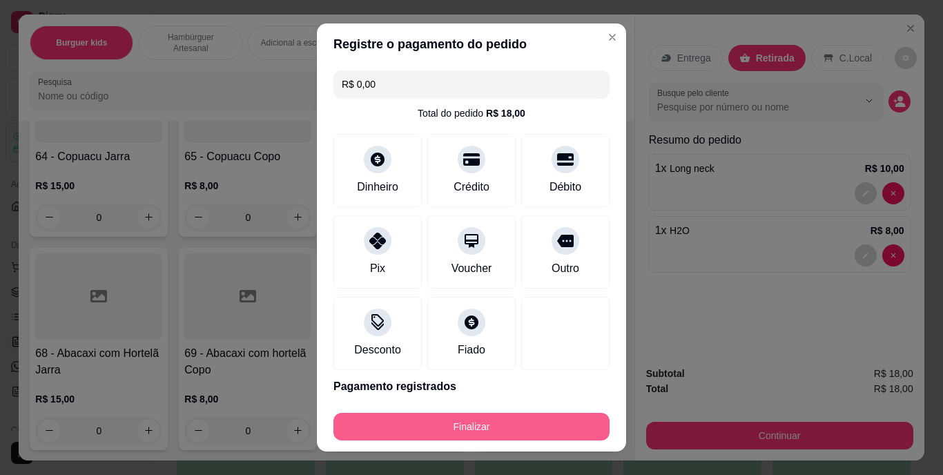
click at [495, 424] on button "Finalizar" at bounding box center [471, 427] width 276 height 28
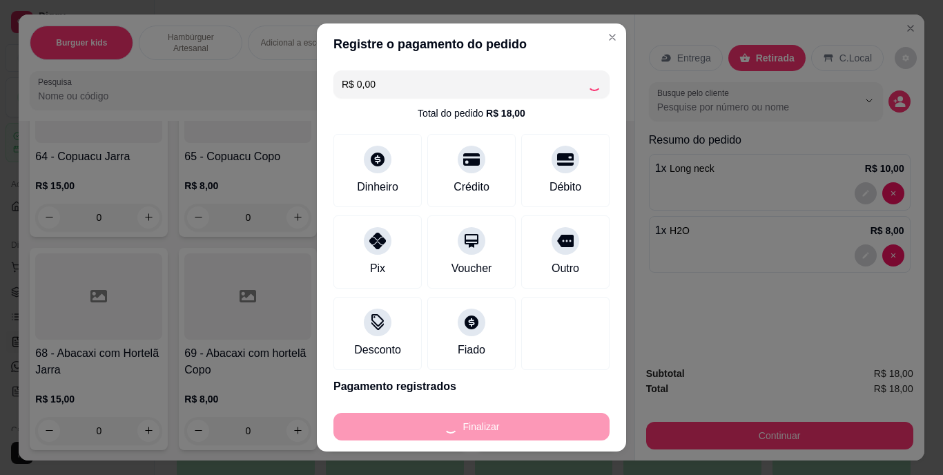
type input "0"
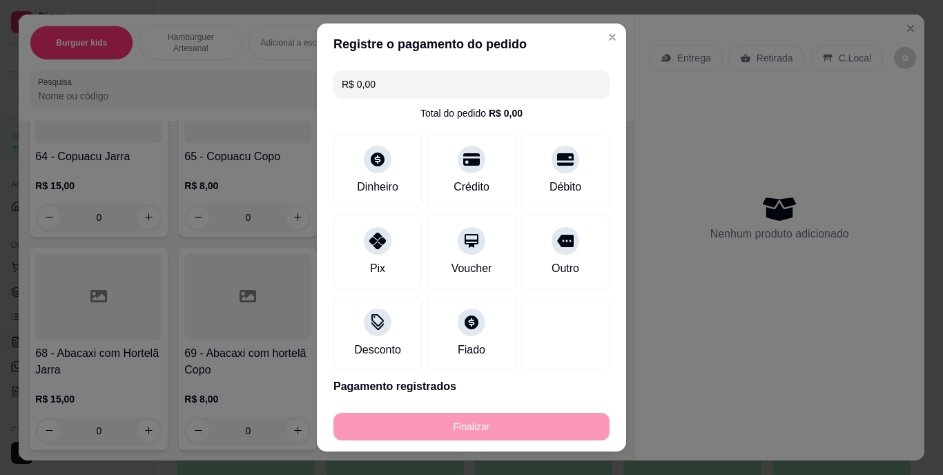
type input "-R$ 18,00"
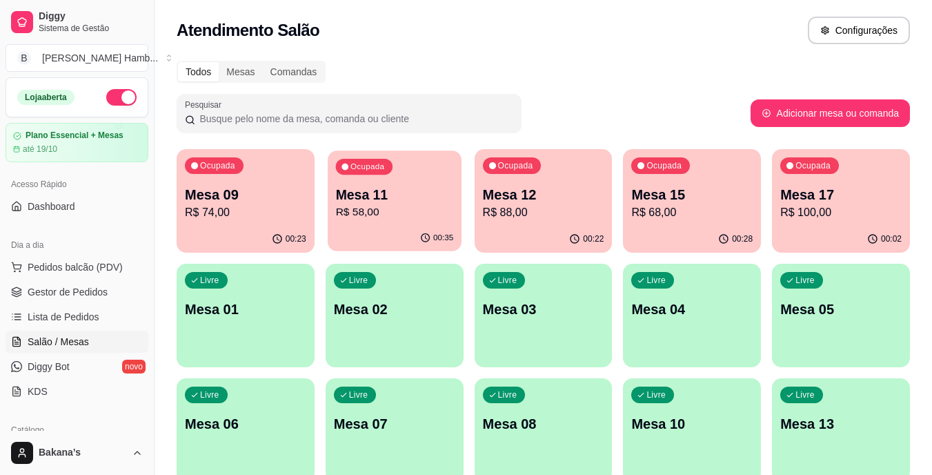
click at [398, 195] on p "Mesa 11" at bounding box center [394, 195] width 118 height 19
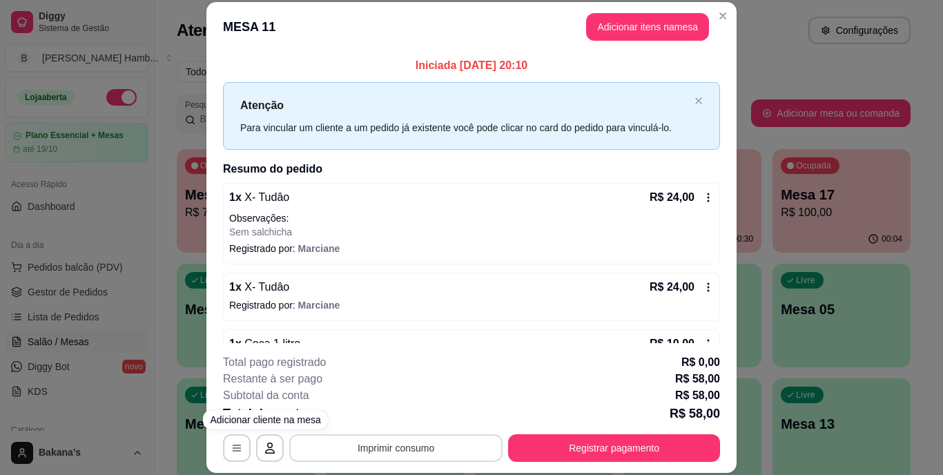
click at [326, 442] on button "Imprimir consumo" at bounding box center [395, 448] width 213 height 28
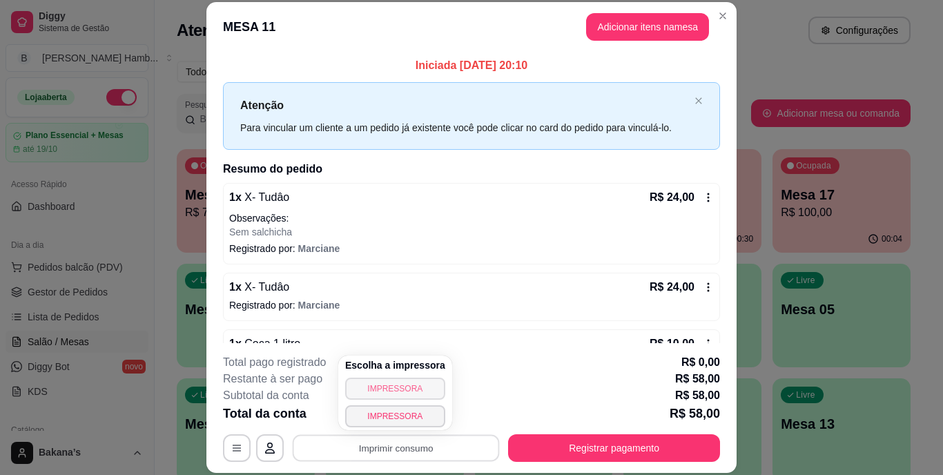
click at [364, 382] on button "IMPRESSORA" at bounding box center [395, 388] width 100 height 22
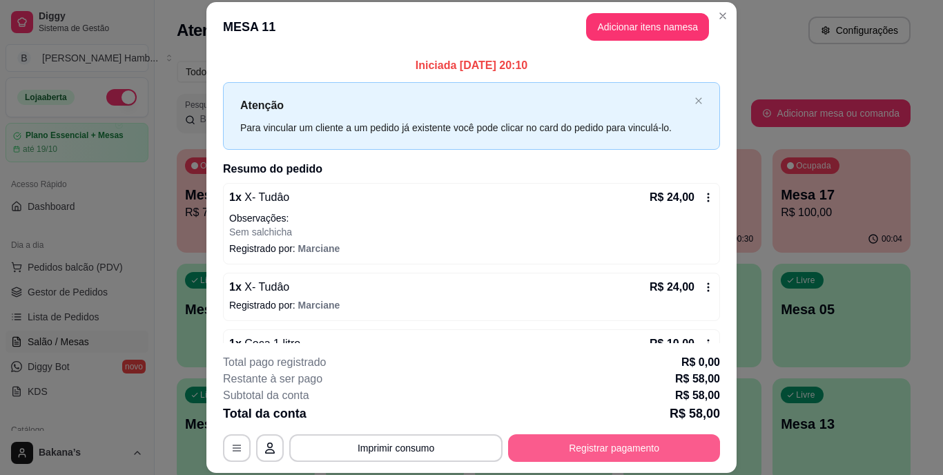
click at [616, 455] on button "Registrar pagamento" at bounding box center [614, 448] width 212 height 28
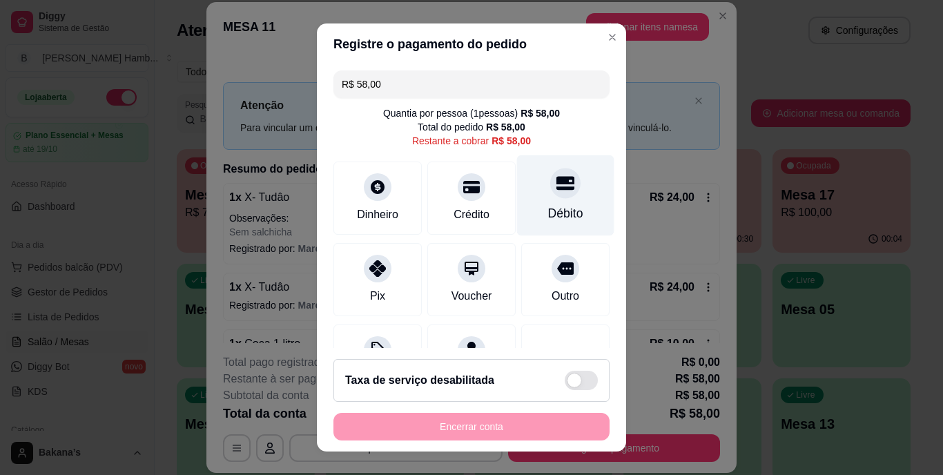
click at [556, 188] on icon at bounding box center [565, 184] width 18 height 14
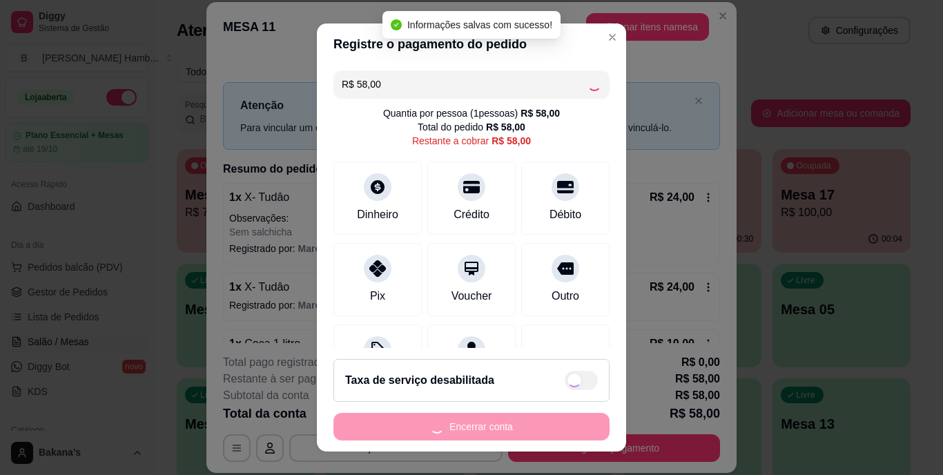
type input "R$ 0,00"
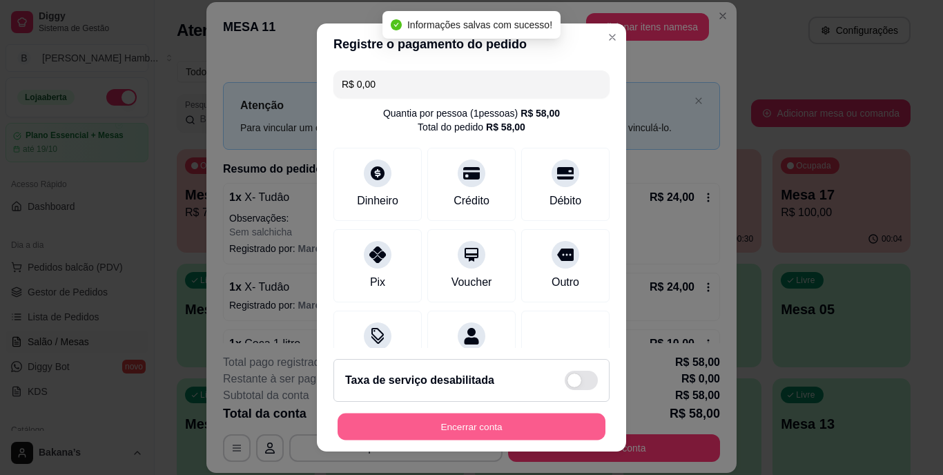
click at [478, 424] on button "Encerrar conta" at bounding box center [471, 426] width 268 height 27
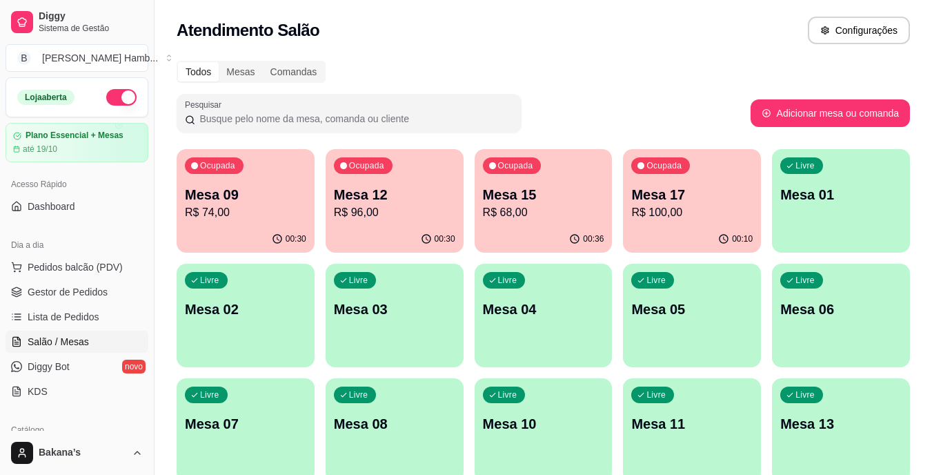
click at [538, 178] on div "Ocupada Mesa 15 R$ 68,00" at bounding box center [544, 187] width 138 height 77
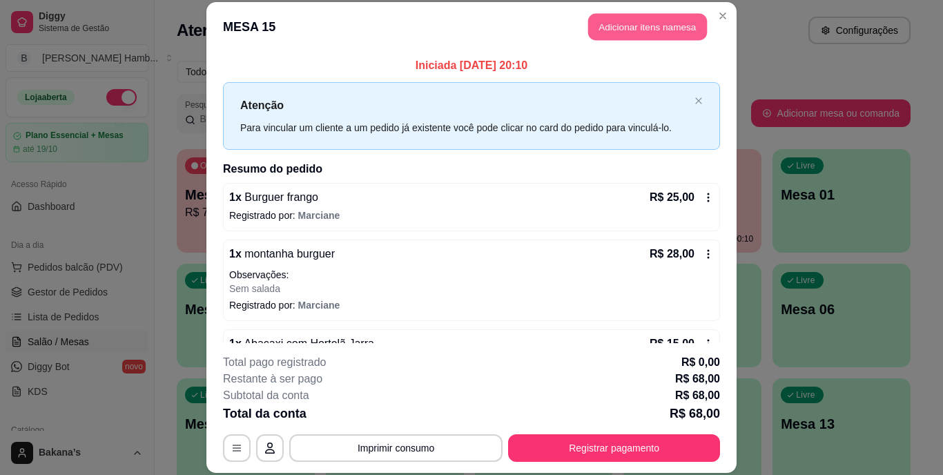
click at [601, 36] on button "Adicionar itens na mesa" at bounding box center [647, 27] width 119 height 27
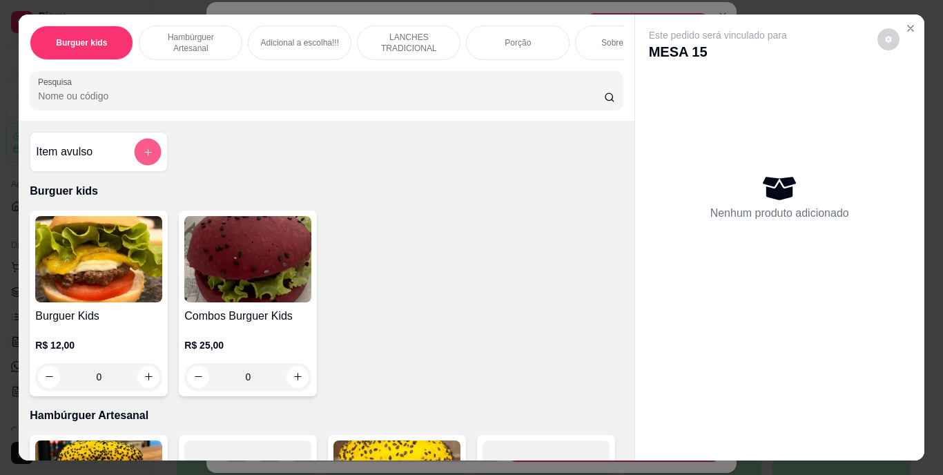
click at [150, 153] on button "add-separate-item" at bounding box center [148, 151] width 27 height 27
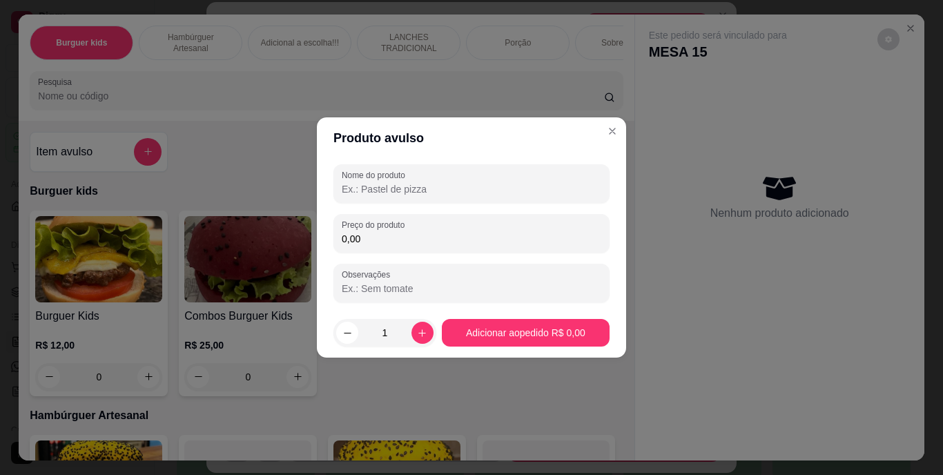
click at [405, 183] on input "Nome do produto" at bounding box center [471, 189] width 259 height 14
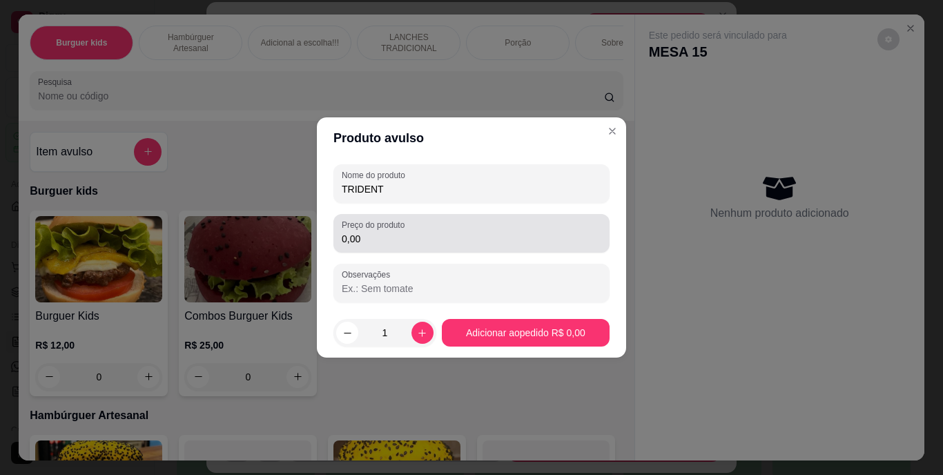
type input "TRIDENT"
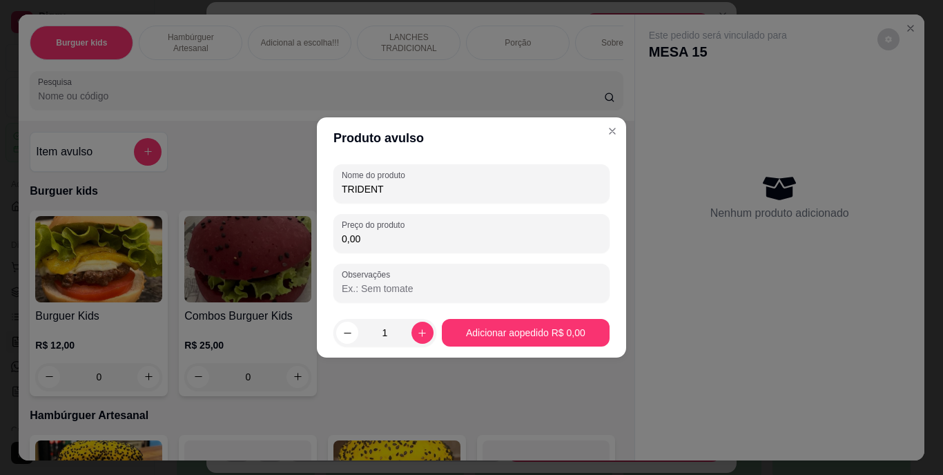
click at [401, 239] on input "0,00" at bounding box center [471, 239] width 259 height 14
type input "4,00"
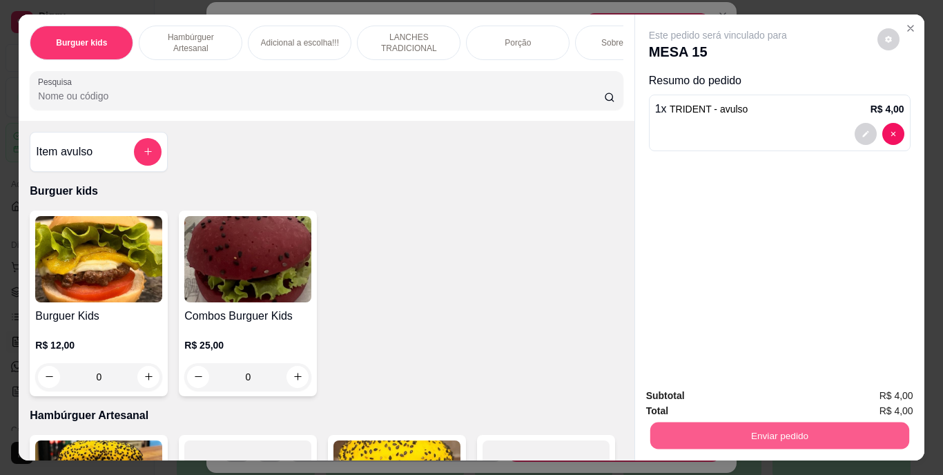
click at [731, 435] on button "Enviar pedido" at bounding box center [778, 435] width 259 height 27
click at [899, 389] on button "Enviar pedido" at bounding box center [877, 397] width 76 height 26
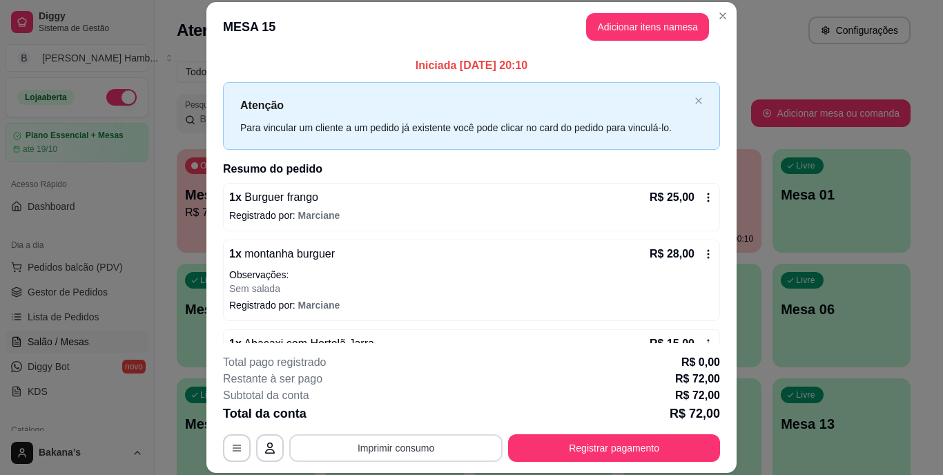
click at [454, 445] on button "Imprimir consumo" at bounding box center [395, 448] width 213 height 28
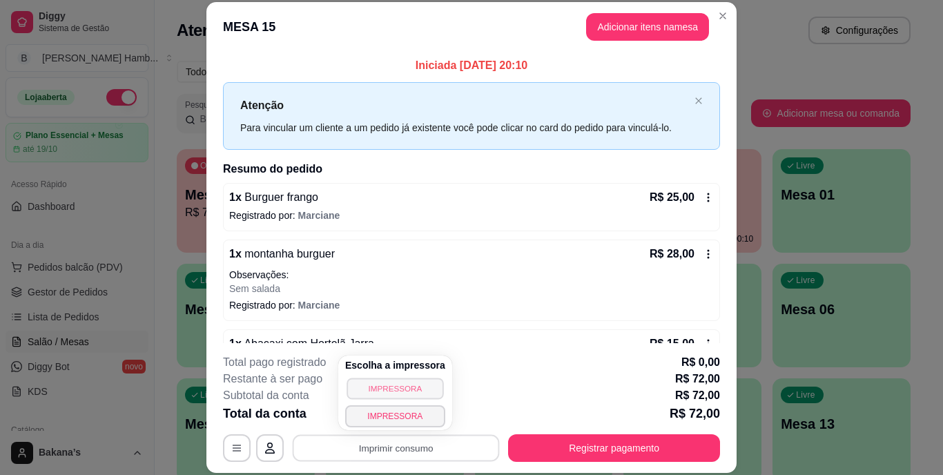
click at [410, 389] on button "IMPRESSORA" at bounding box center [394, 387] width 97 height 21
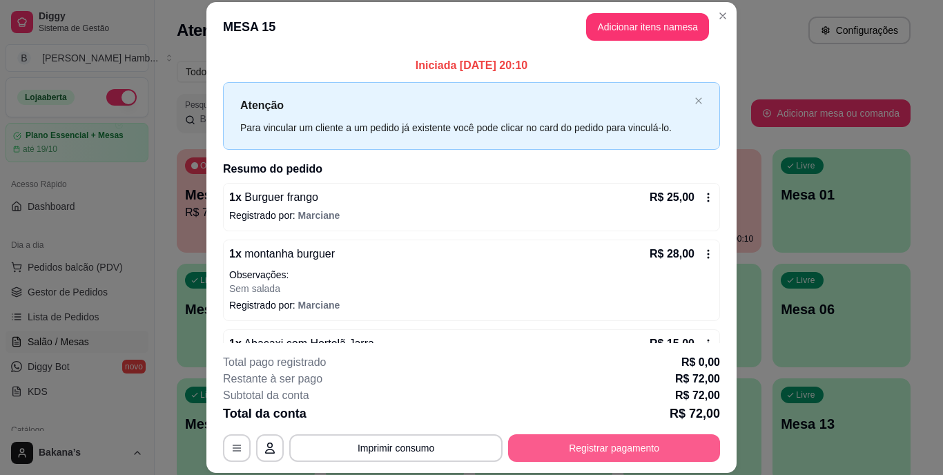
click at [551, 440] on button "Registrar pagamento" at bounding box center [614, 448] width 212 height 28
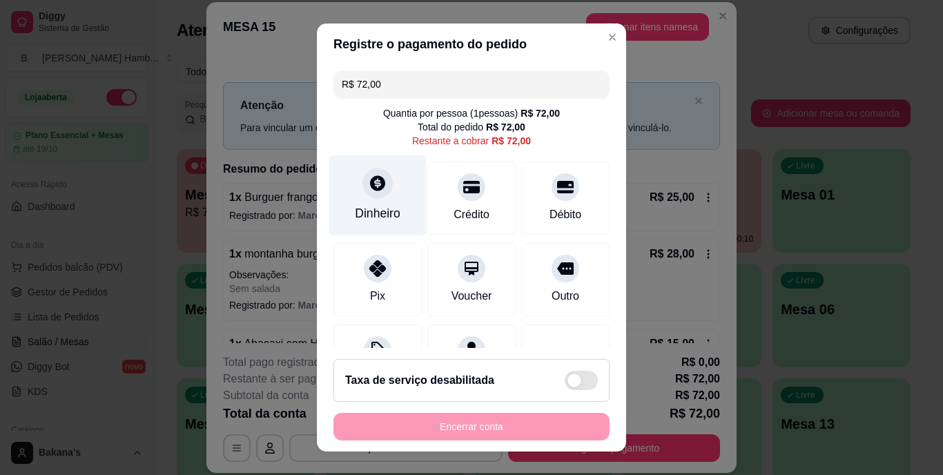
click at [368, 197] on div at bounding box center [377, 183] width 30 height 30
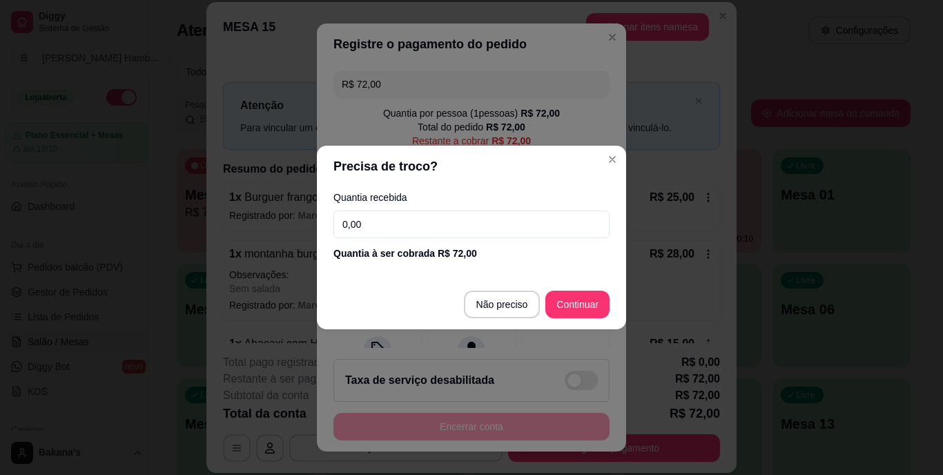
click at [441, 230] on input "0,00" at bounding box center [471, 224] width 276 height 28
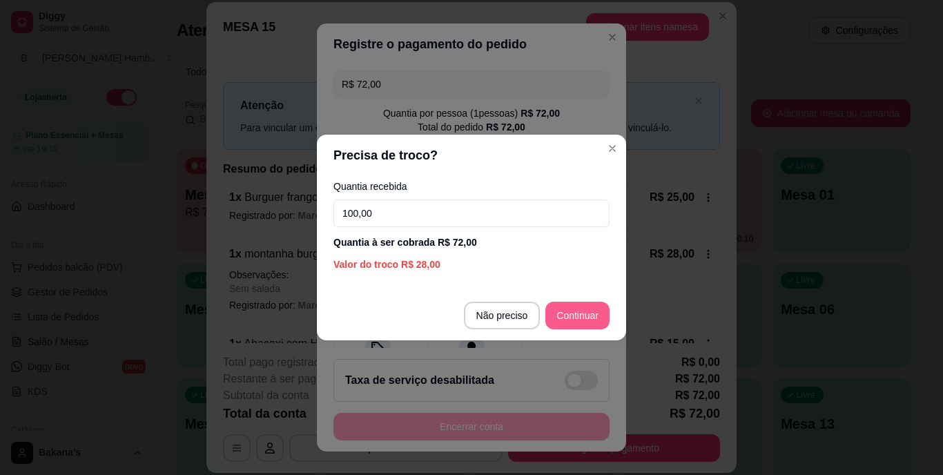
type input "100,00"
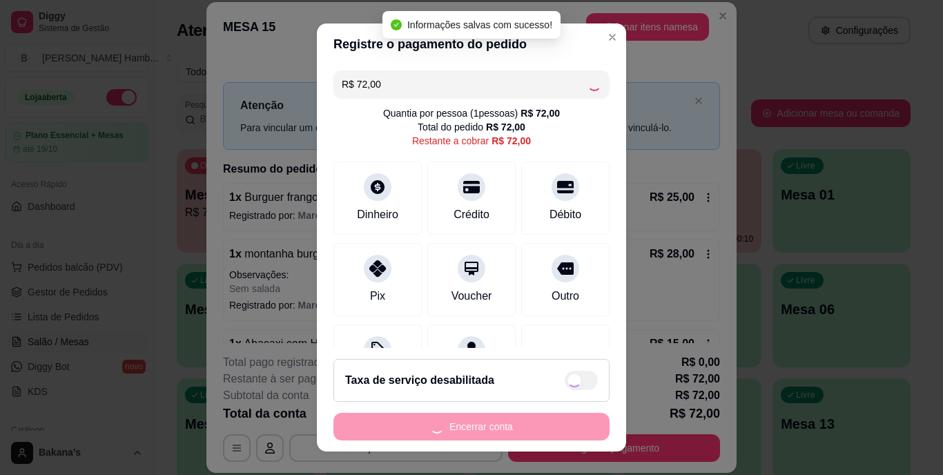
type input "R$ 0,00"
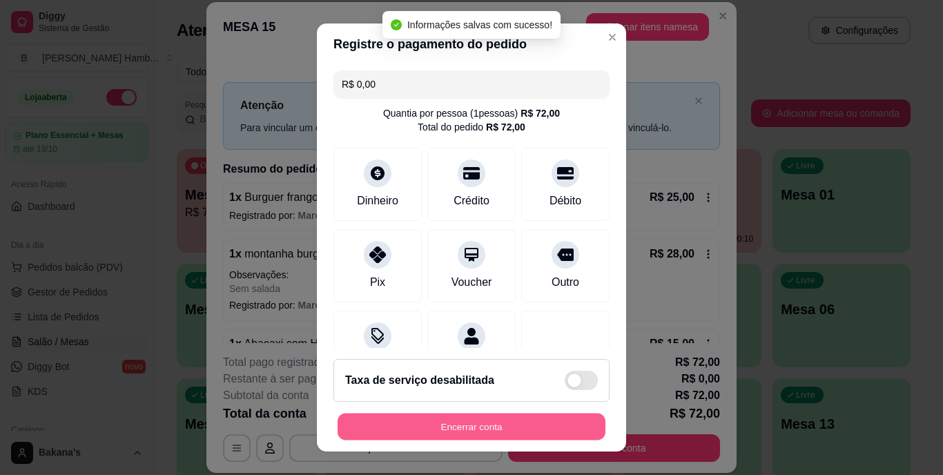
click at [489, 422] on button "Encerrar conta" at bounding box center [471, 426] width 268 height 27
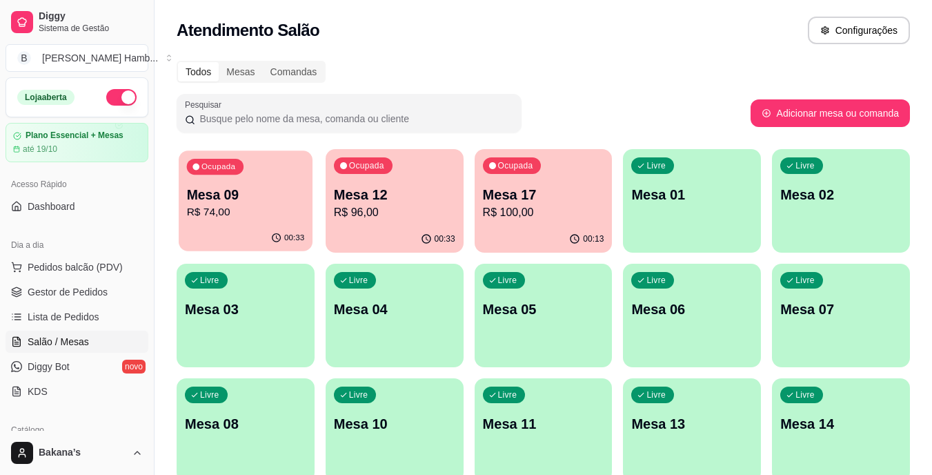
click at [237, 210] on p "R$ 74,00" at bounding box center [246, 212] width 118 height 16
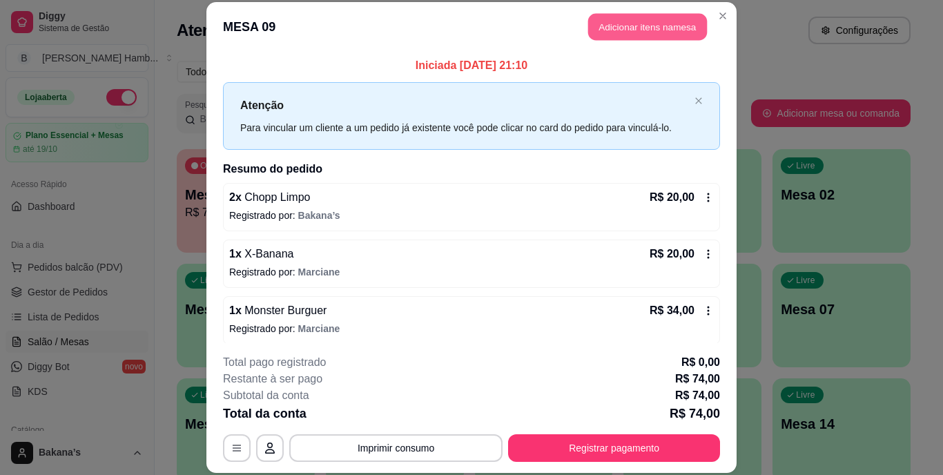
click at [600, 32] on button "Adicionar itens na mesa" at bounding box center [647, 27] width 119 height 27
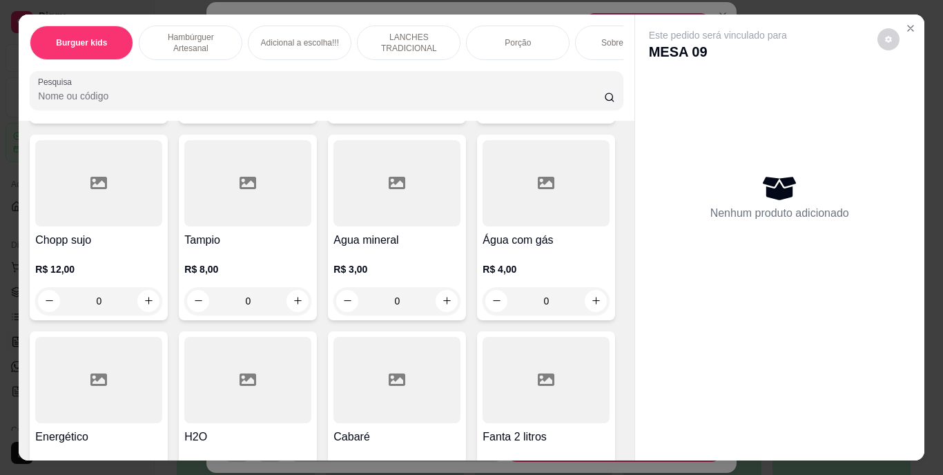
scroll to position [4210, 0]
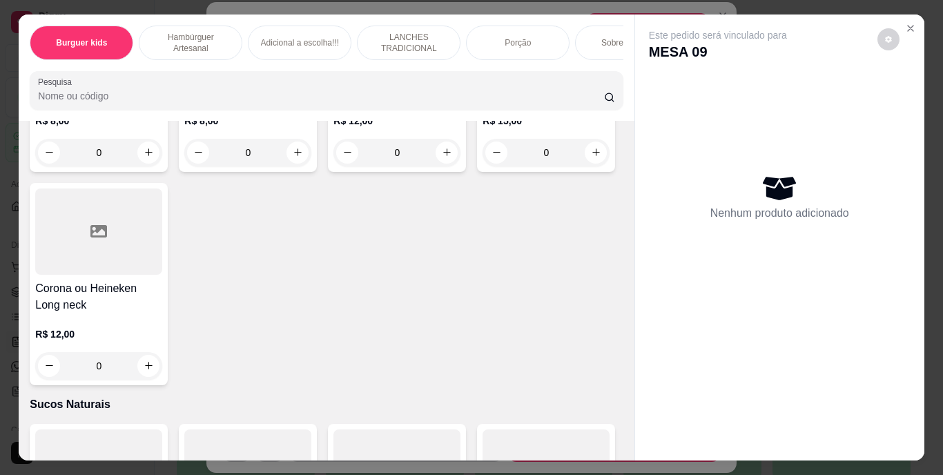
type input "1"
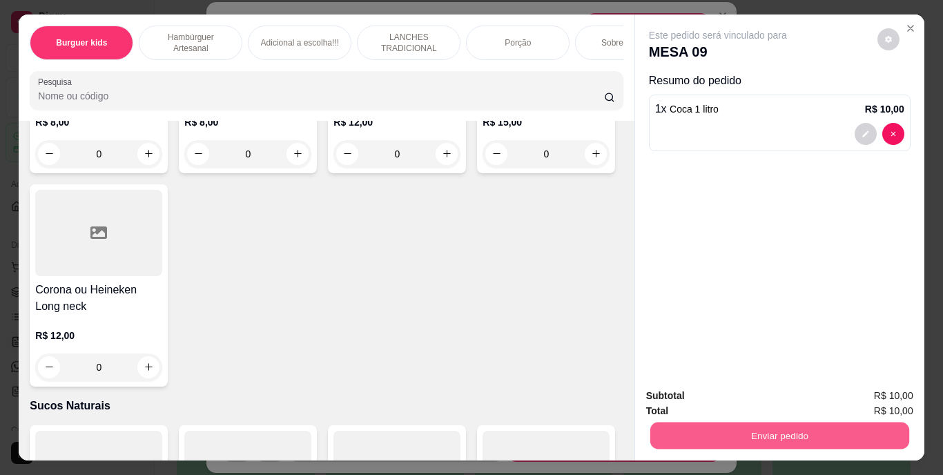
click at [680, 435] on button "Enviar pedido" at bounding box center [778, 435] width 259 height 27
click at [856, 391] on button "Enviar pedido" at bounding box center [877, 397] width 78 height 26
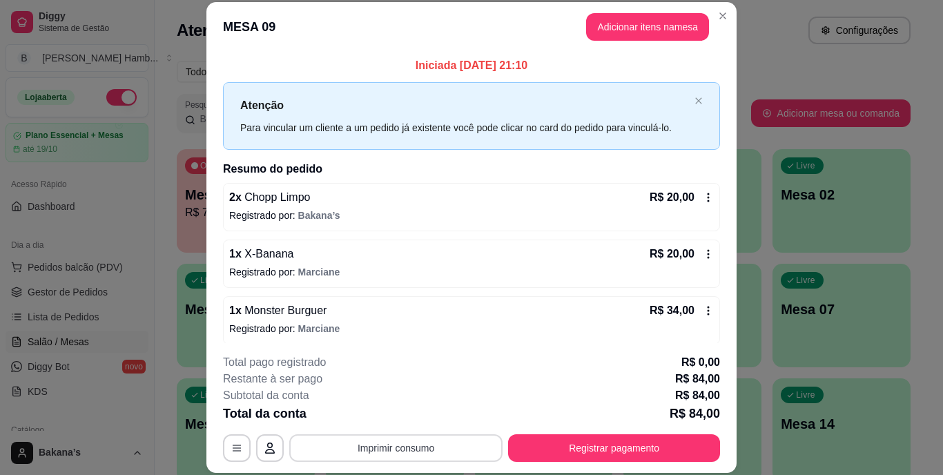
click at [389, 444] on button "Imprimir consumo" at bounding box center [395, 448] width 213 height 28
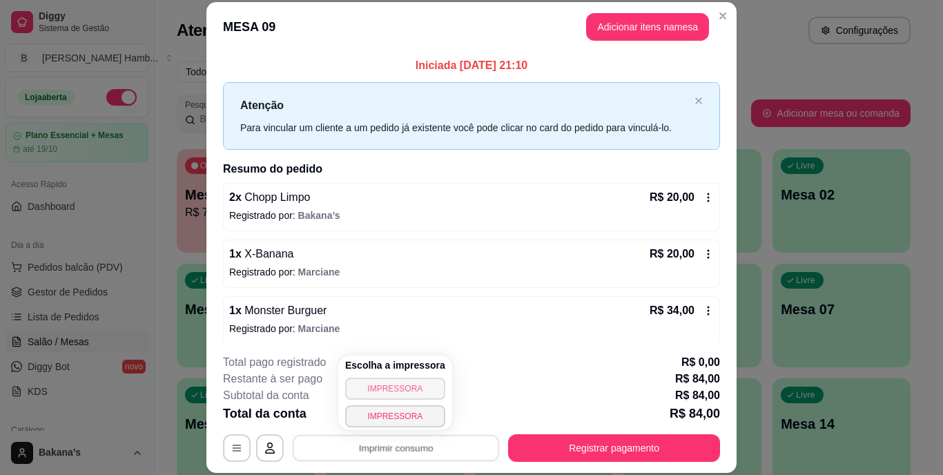
click at [369, 389] on button "IMPRESSORA" at bounding box center [395, 388] width 100 height 22
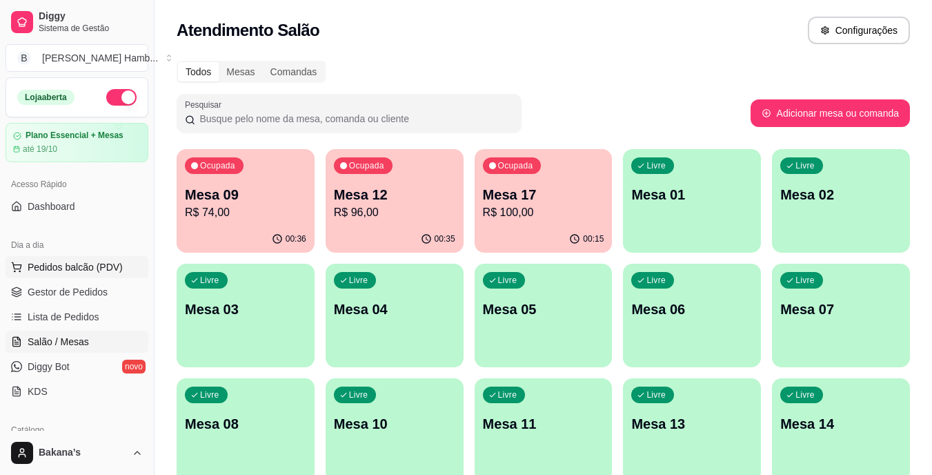
click at [114, 262] on span "Pedidos balcão (PDV)" at bounding box center [75, 267] width 95 height 14
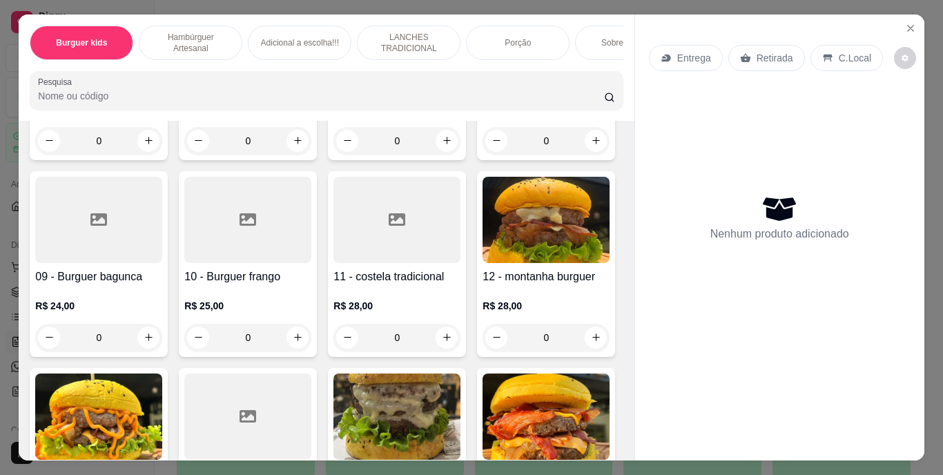
scroll to position [828, 0]
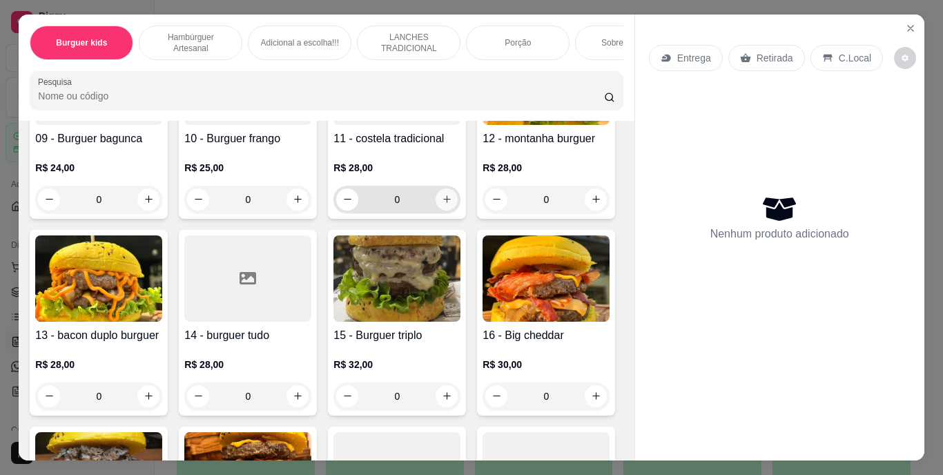
click at [443, 203] on icon "increase-product-quantity" at bounding box center [447, 199] width 8 height 8
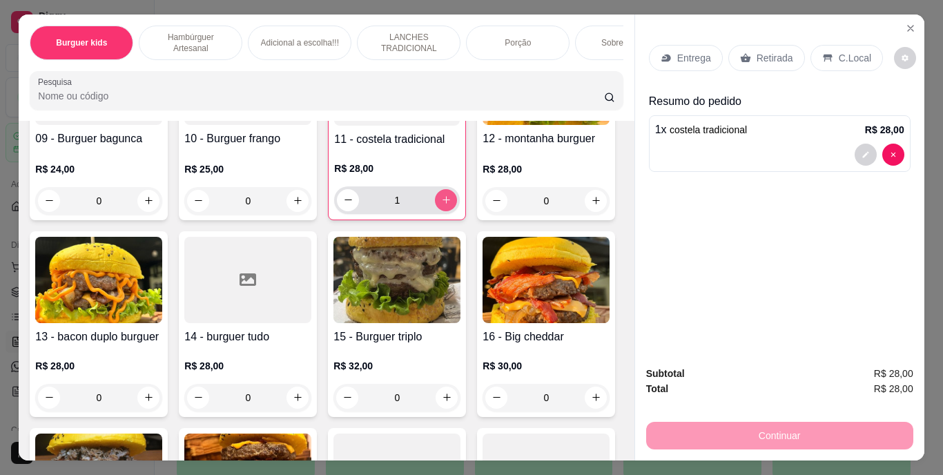
type input "1"
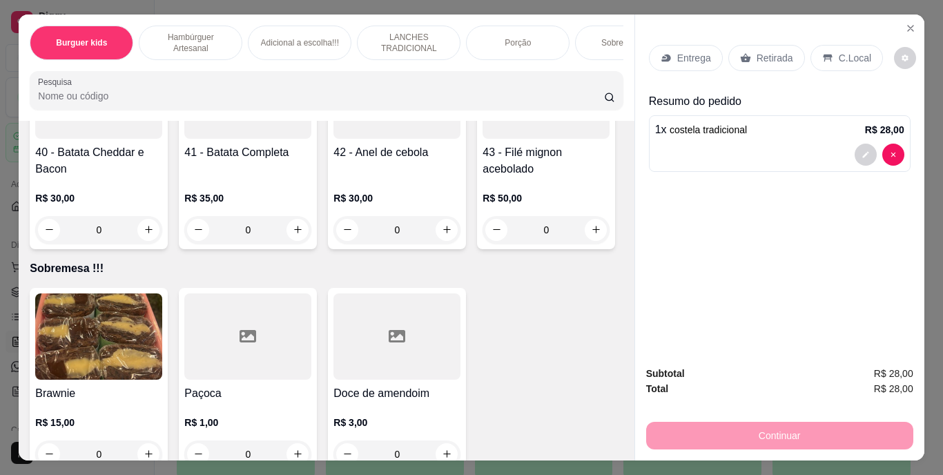
scroll to position [2967, 0]
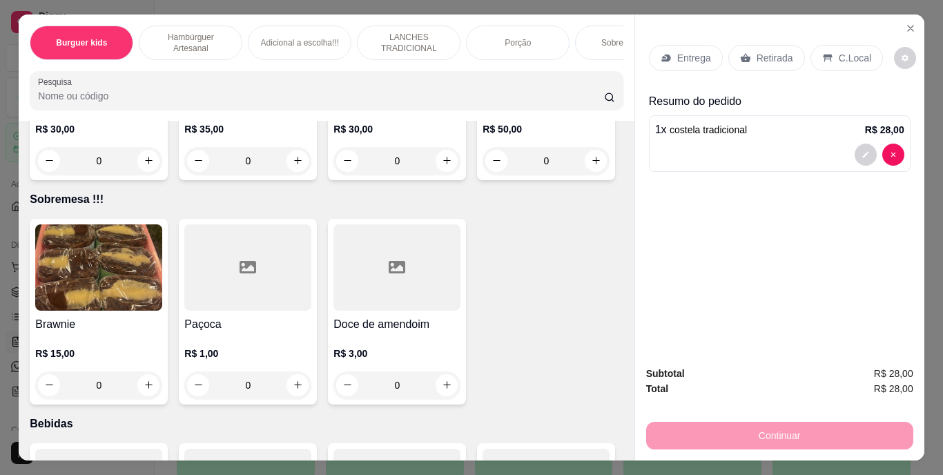
type input "2"
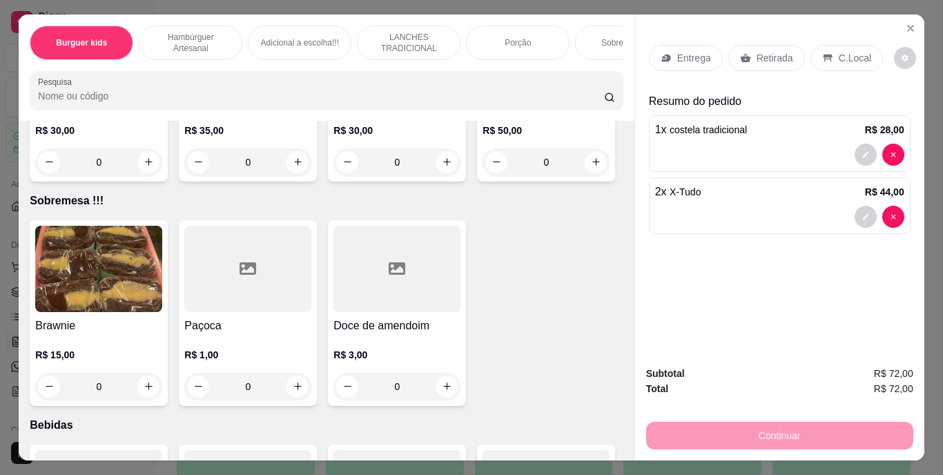
scroll to position [2968, 0]
click at [660, 52] on icon at bounding box center [665, 57] width 11 height 11
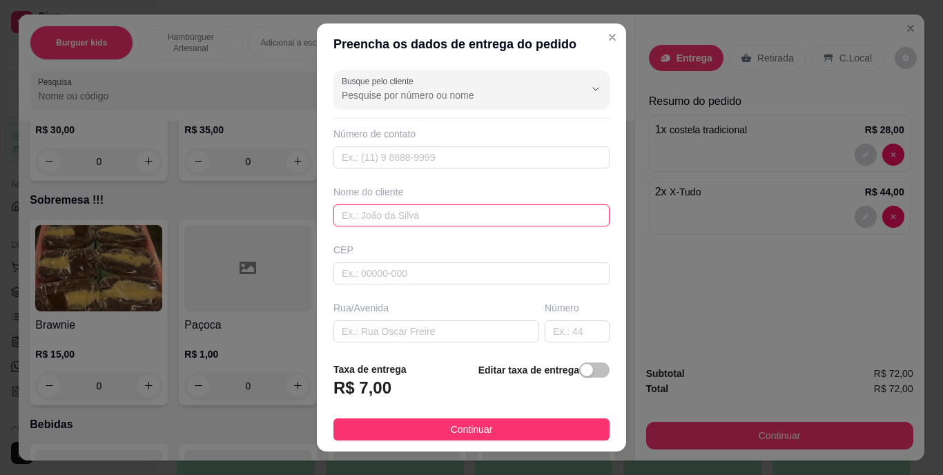
click at [522, 213] on input "text" at bounding box center [471, 215] width 276 height 22
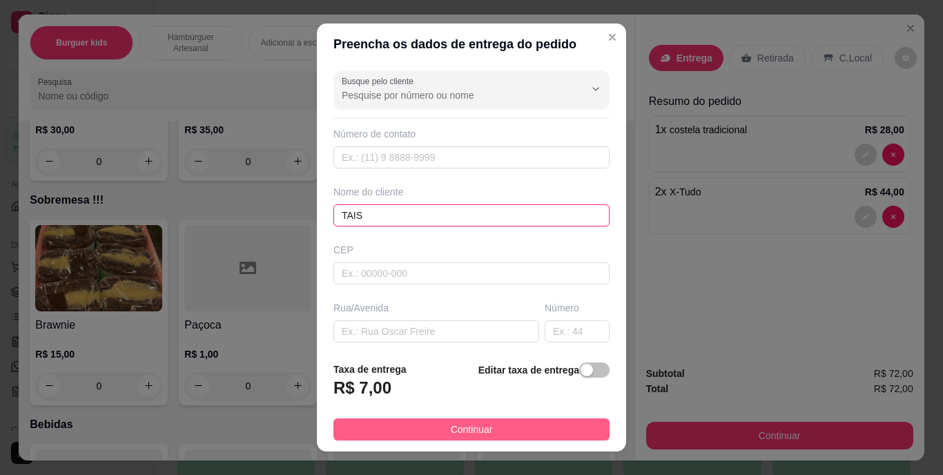
type input "TAIS"
click at [493, 424] on button "Continuar" at bounding box center [471, 429] width 276 height 22
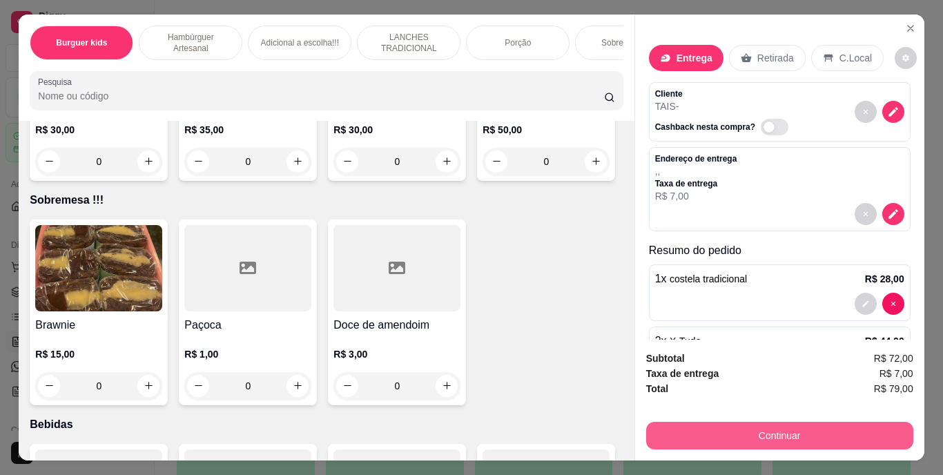
click at [722, 430] on button "Continuar" at bounding box center [779, 436] width 267 height 28
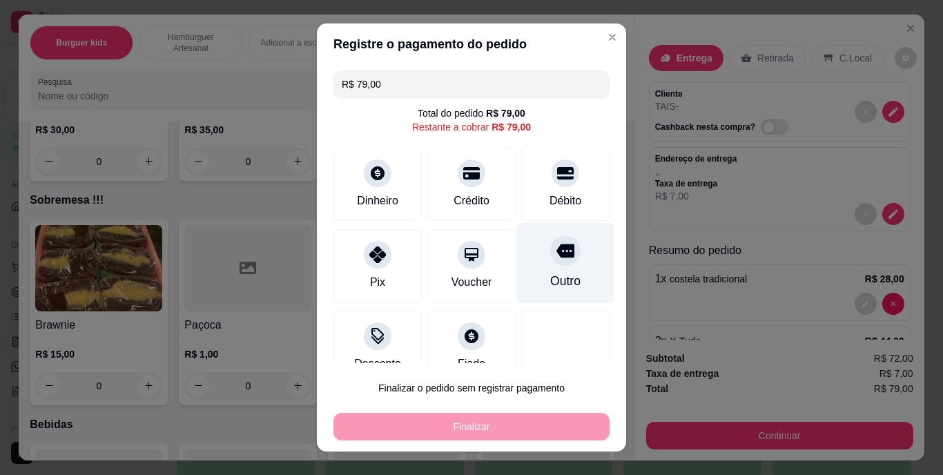
click at [556, 259] on icon at bounding box center [565, 251] width 18 height 18
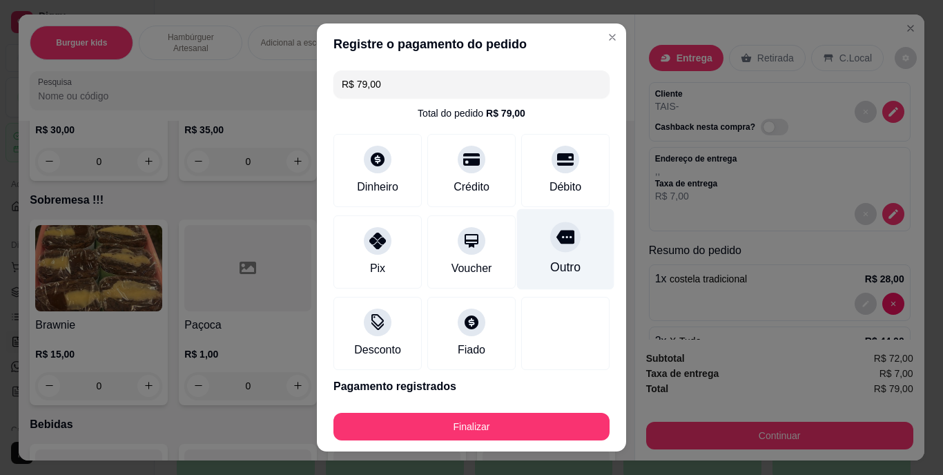
type input "R$ 0,00"
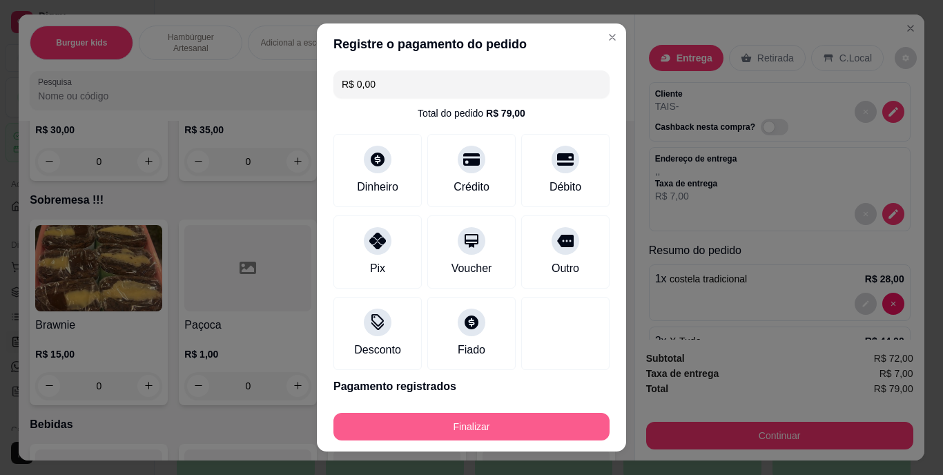
click at [456, 417] on button "Finalizar" at bounding box center [471, 427] width 276 height 28
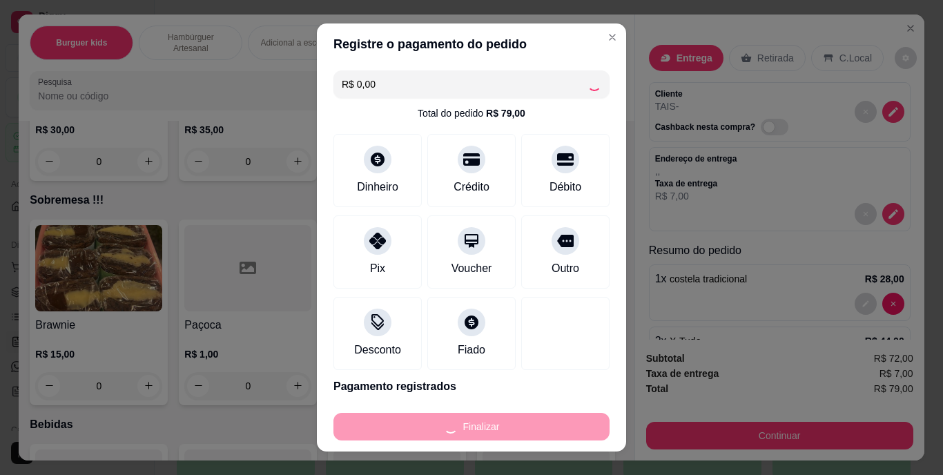
type input "0"
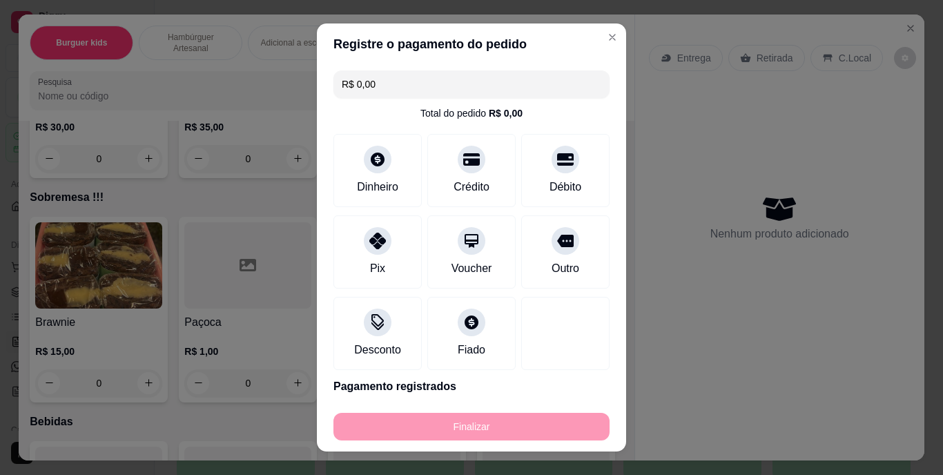
type input "-R$ 79,00"
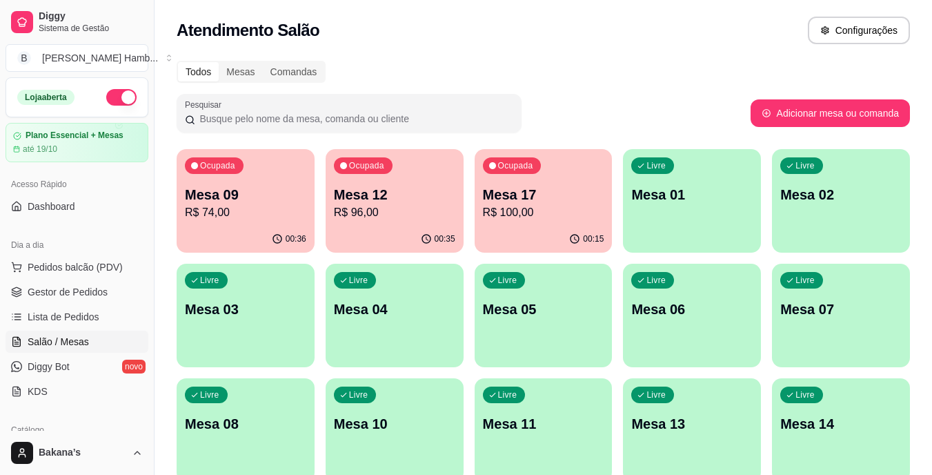
click at [380, 197] on p "Mesa 12" at bounding box center [394, 194] width 121 height 19
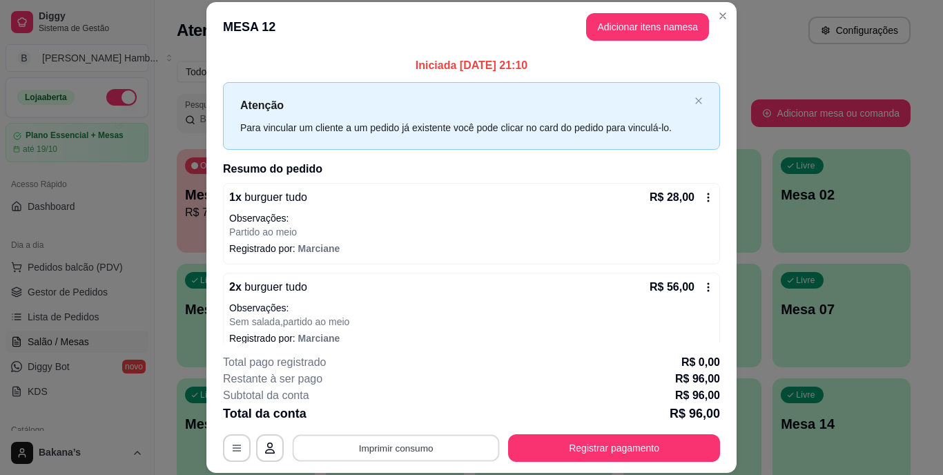
click at [447, 441] on button "Imprimir consumo" at bounding box center [396, 447] width 207 height 27
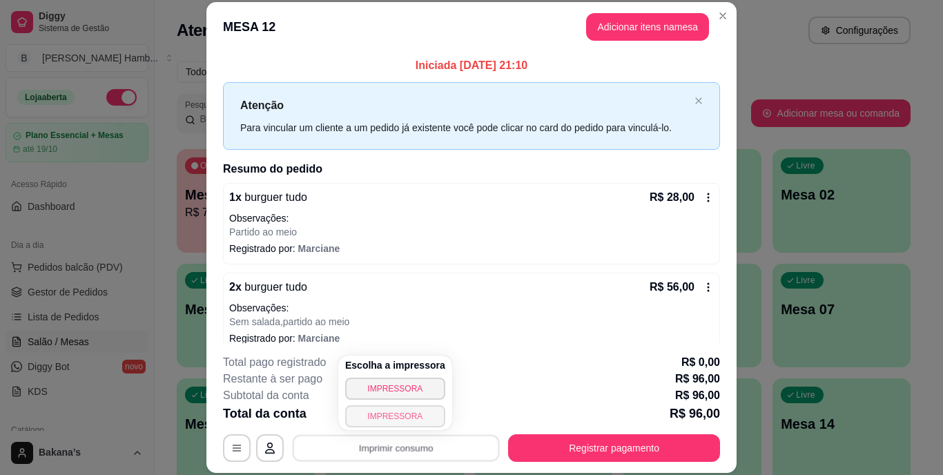
click at [410, 414] on button "IMPRESSORA" at bounding box center [395, 416] width 100 height 22
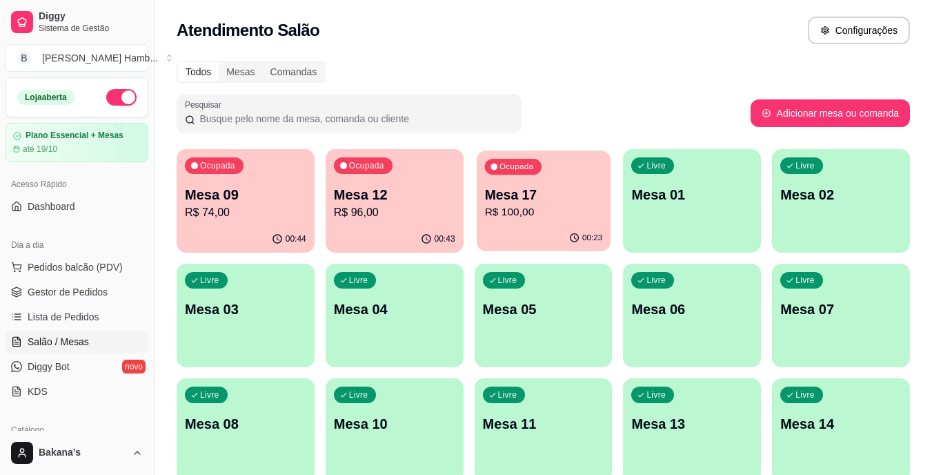
click at [577, 199] on p "Mesa 17" at bounding box center [543, 195] width 118 height 19
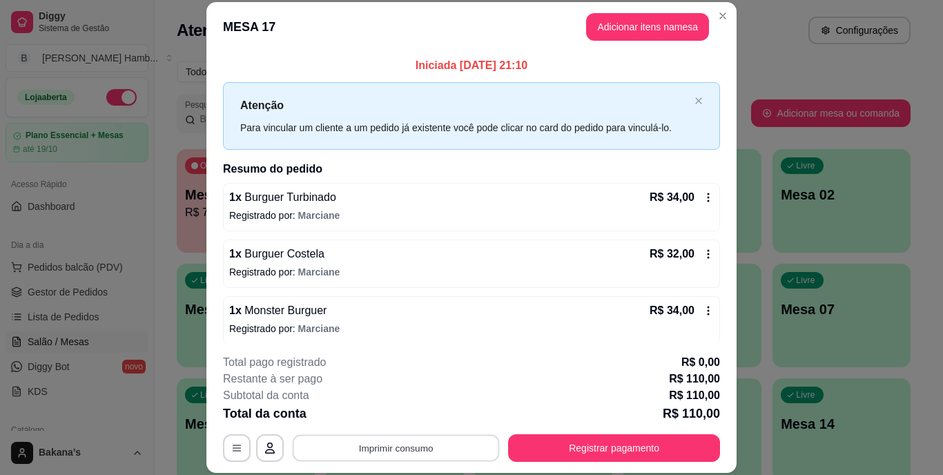
click at [392, 439] on button "Imprimir consumo" at bounding box center [396, 447] width 207 height 27
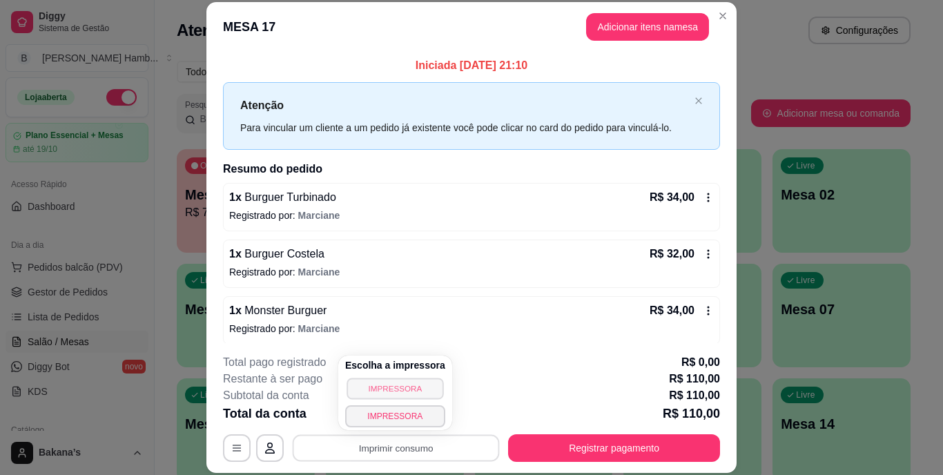
click at [379, 384] on button "IMPRESSORA" at bounding box center [394, 387] width 97 height 21
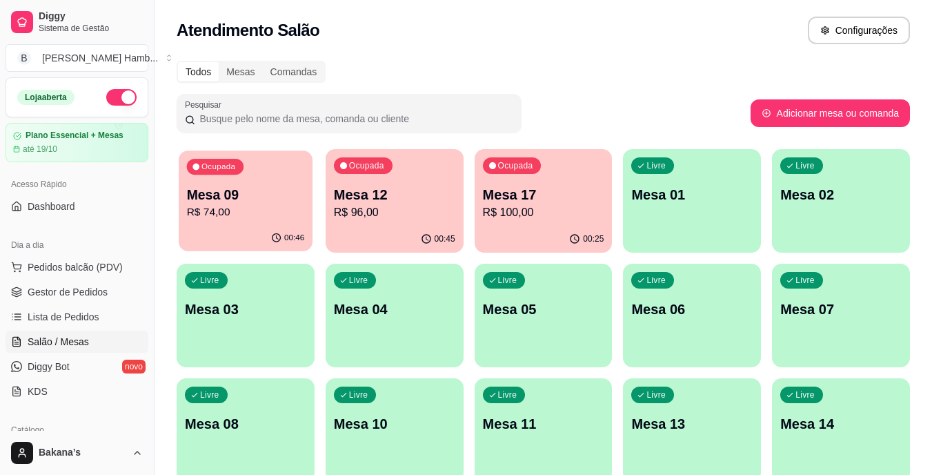
click at [197, 202] on p "Mesa 09" at bounding box center [246, 195] width 118 height 19
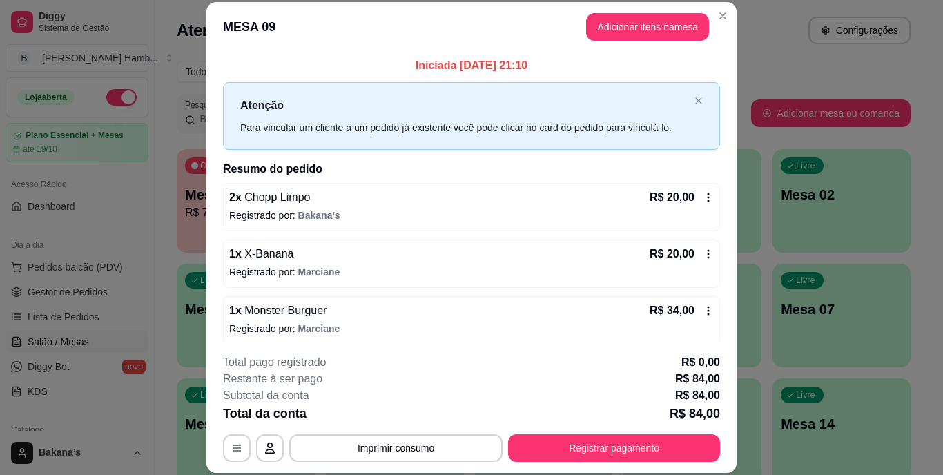
scroll to position [63, 0]
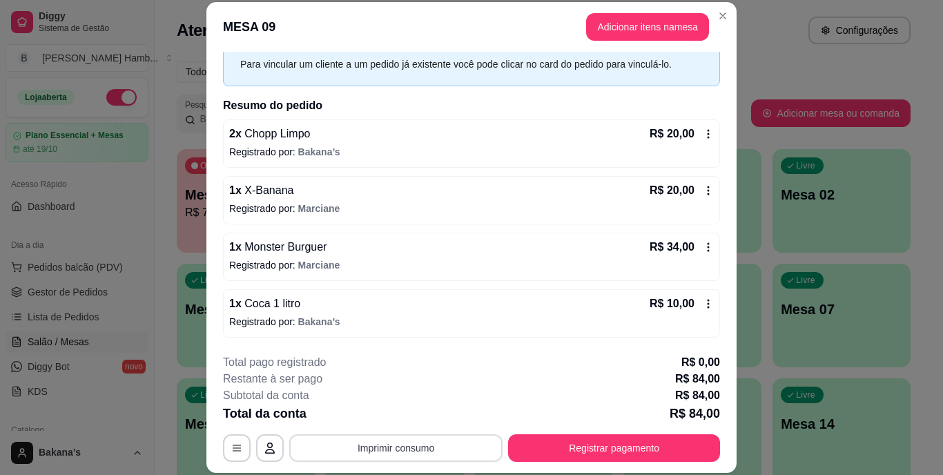
click at [400, 440] on button "Imprimir consumo" at bounding box center [395, 448] width 213 height 28
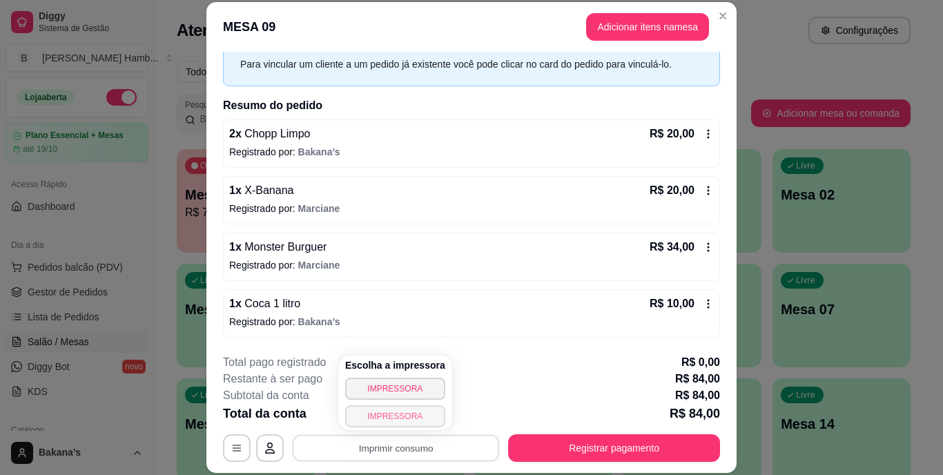
click at [403, 409] on button "IMPRESSORA" at bounding box center [395, 416] width 100 height 22
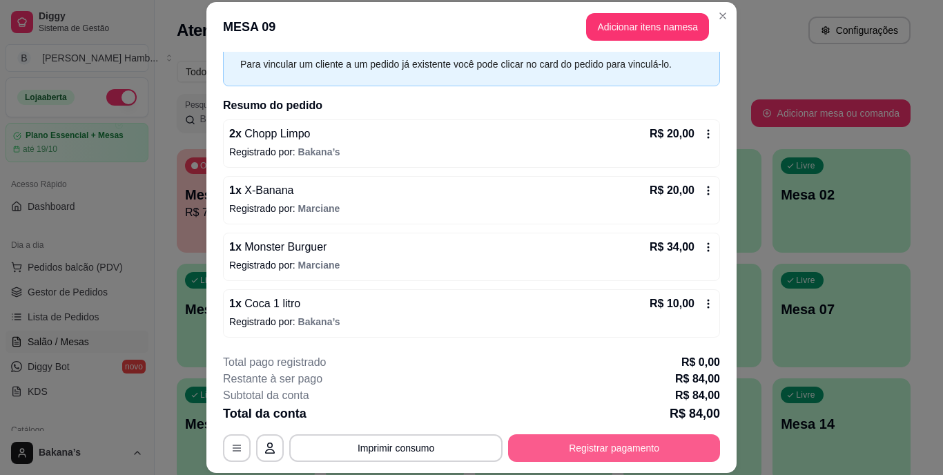
click at [627, 441] on button "Registrar pagamento" at bounding box center [614, 448] width 212 height 28
click at [580, 444] on button "Registrar pagamento" at bounding box center [614, 448] width 212 height 28
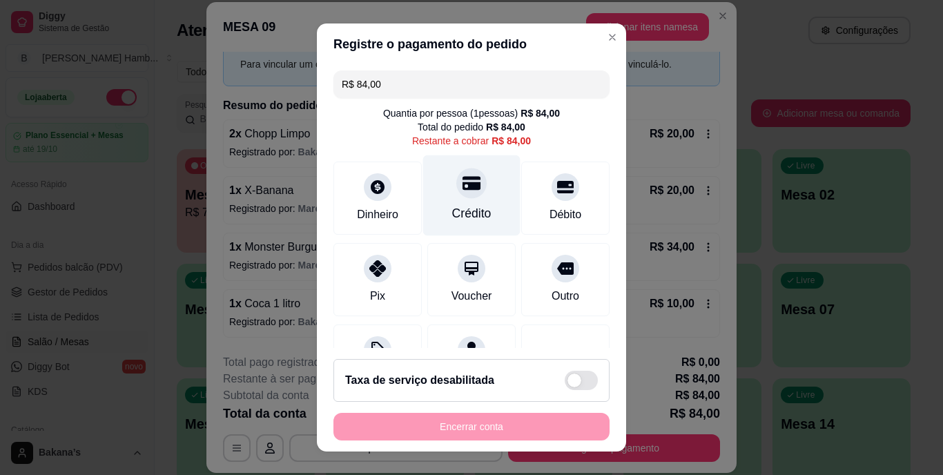
click at [470, 212] on div "Crédito" at bounding box center [471, 214] width 39 height 18
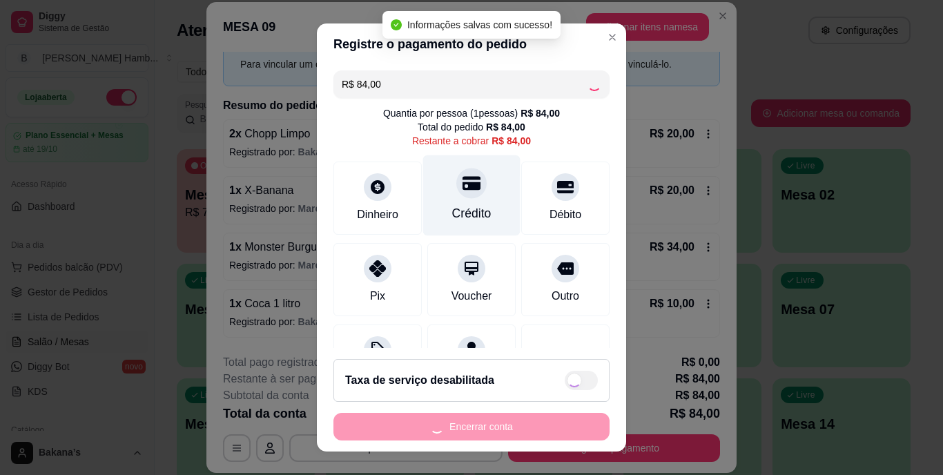
type input "R$ 0,00"
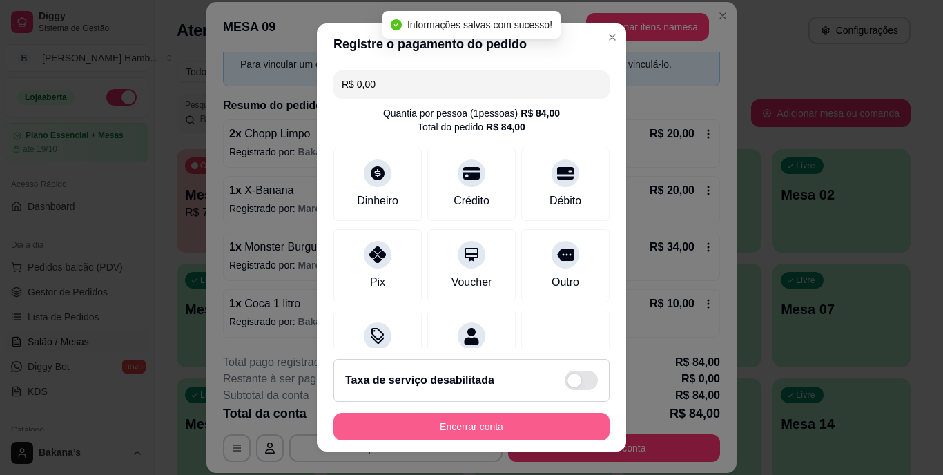
click at [522, 432] on button "Encerrar conta" at bounding box center [471, 427] width 276 height 28
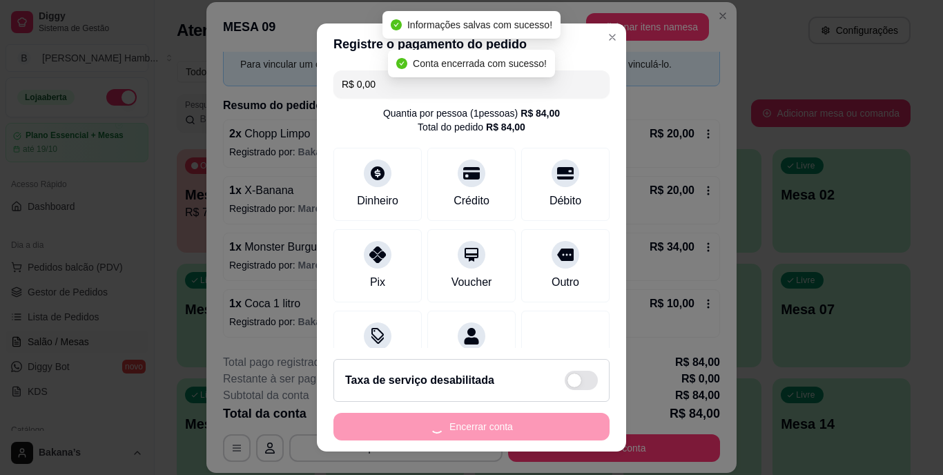
scroll to position [0, 0]
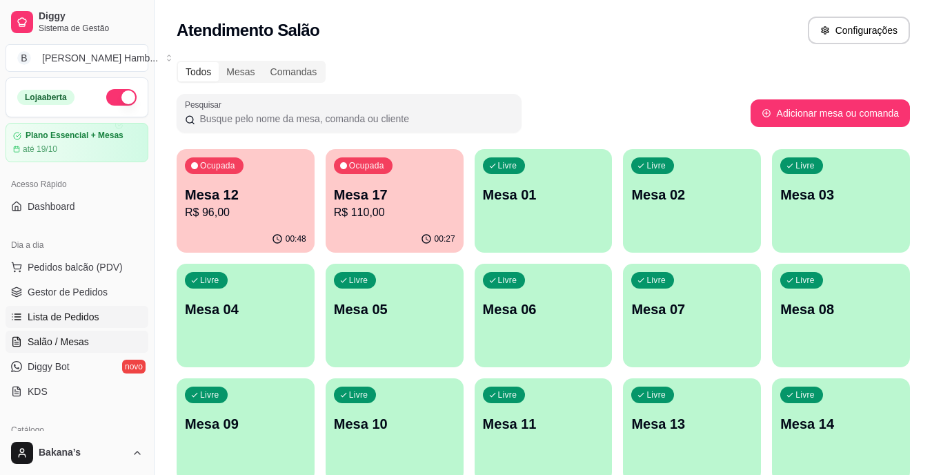
click at [93, 312] on span "Lista de Pedidos" at bounding box center [64, 317] width 72 height 14
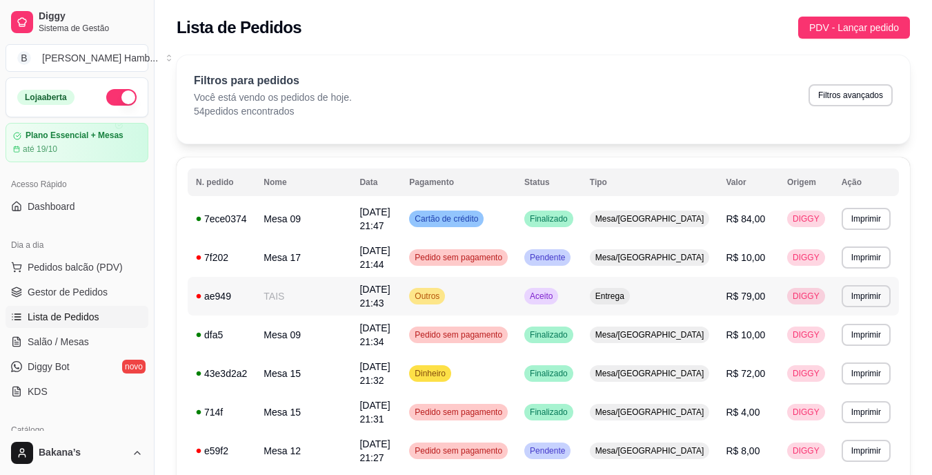
click at [310, 293] on td "TAIS" at bounding box center [303, 296] width 96 height 39
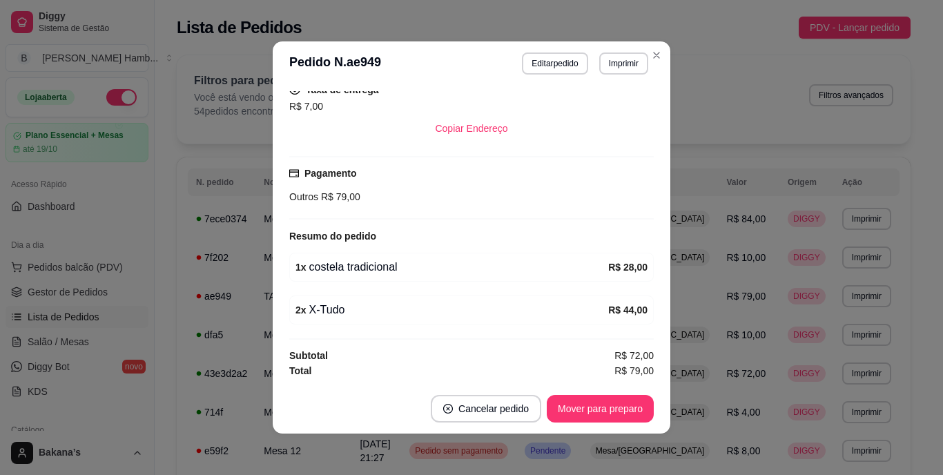
scroll to position [3, 0]
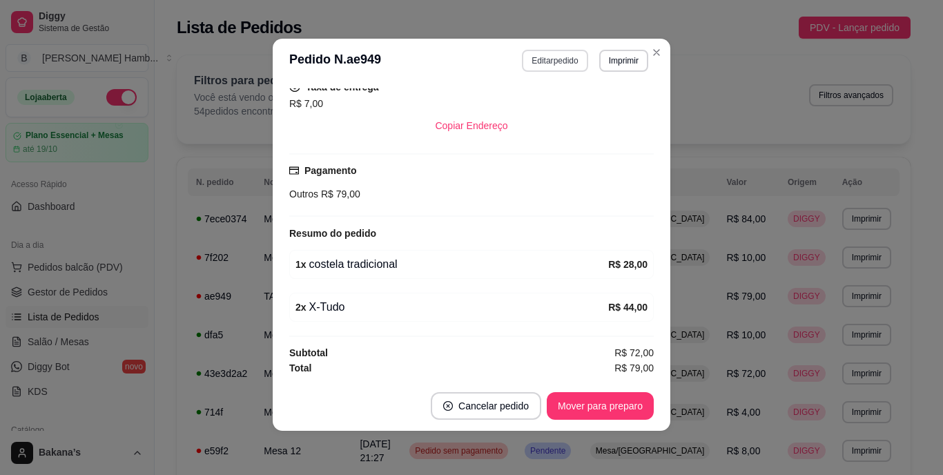
click at [536, 52] on button "Editar pedido" at bounding box center [555, 61] width 66 height 22
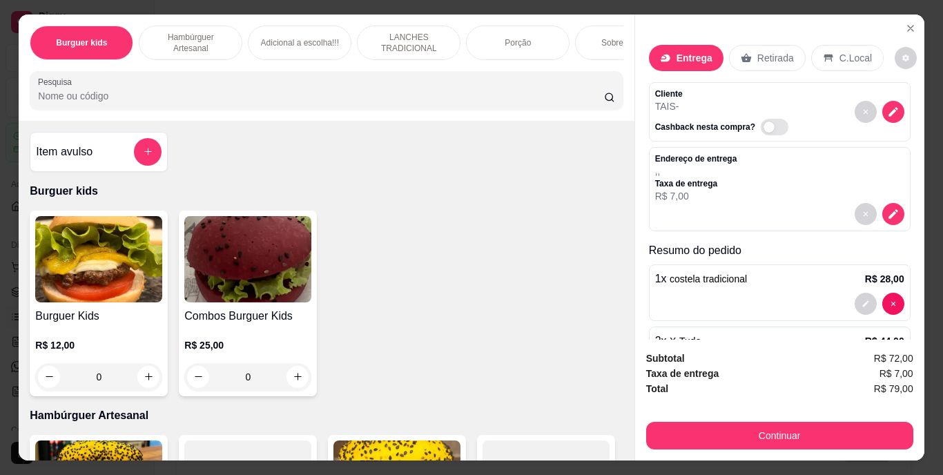
scroll to position [62, 0]
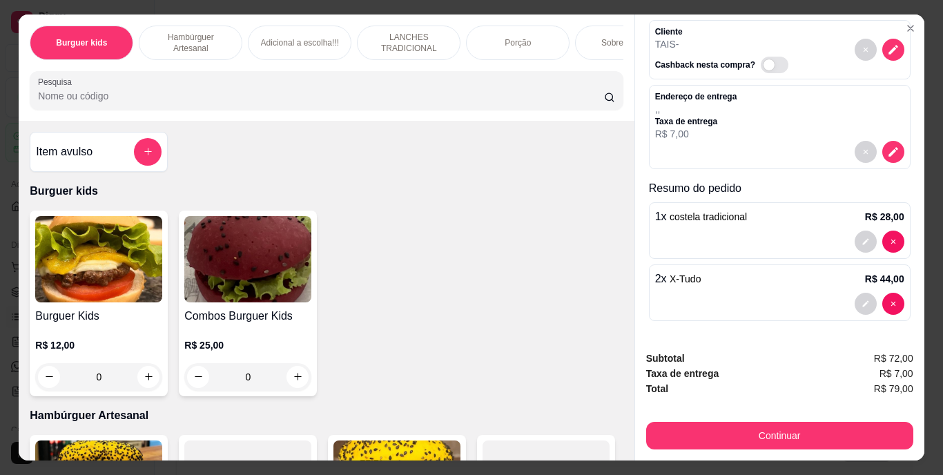
click at [699, 293] on div at bounding box center [779, 304] width 249 height 22
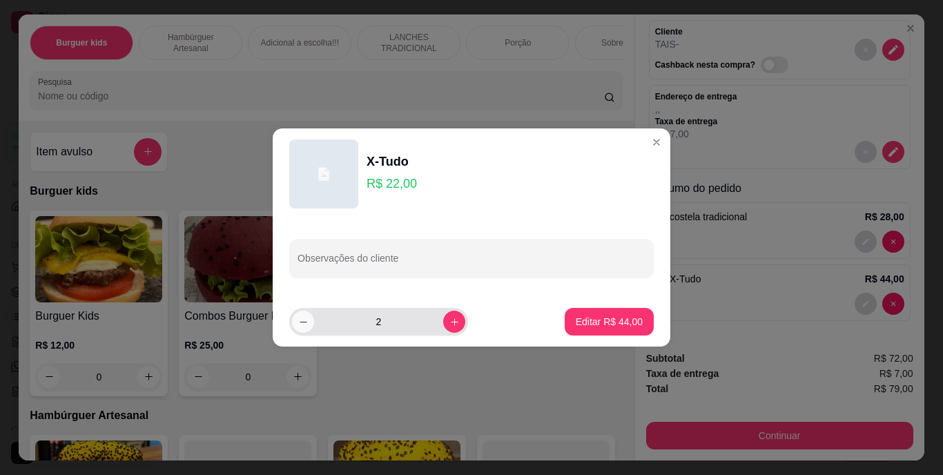
click at [306, 320] on icon "decrease-product-quantity" at bounding box center [303, 322] width 10 height 10
type input "1"
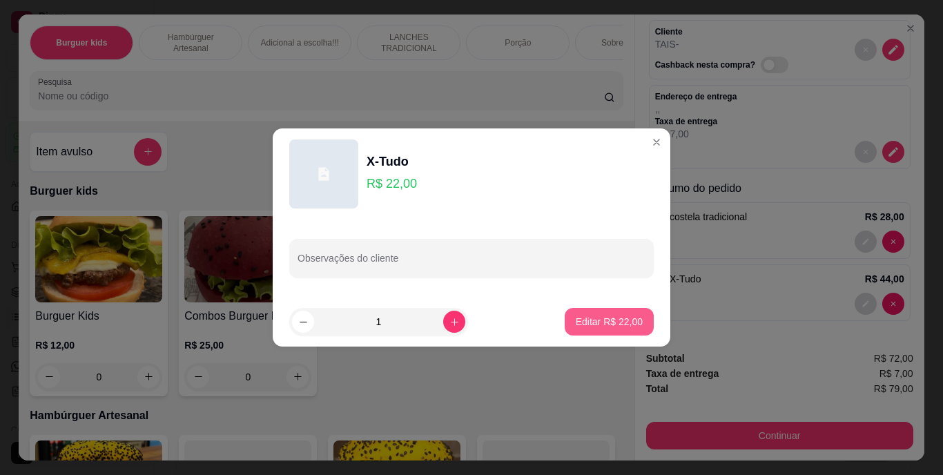
click at [593, 322] on p "Editar R$ 22,00" at bounding box center [609, 322] width 67 height 14
type input "1"
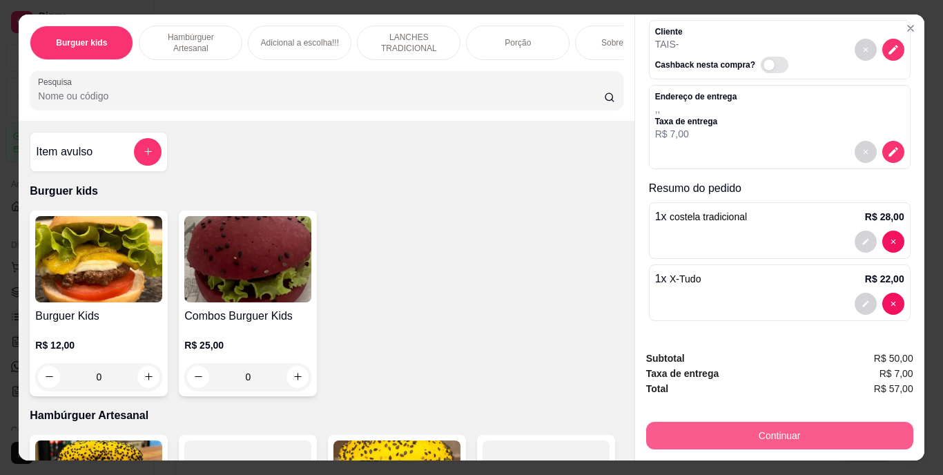
click at [716, 422] on button "Continuar" at bounding box center [779, 436] width 267 height 28
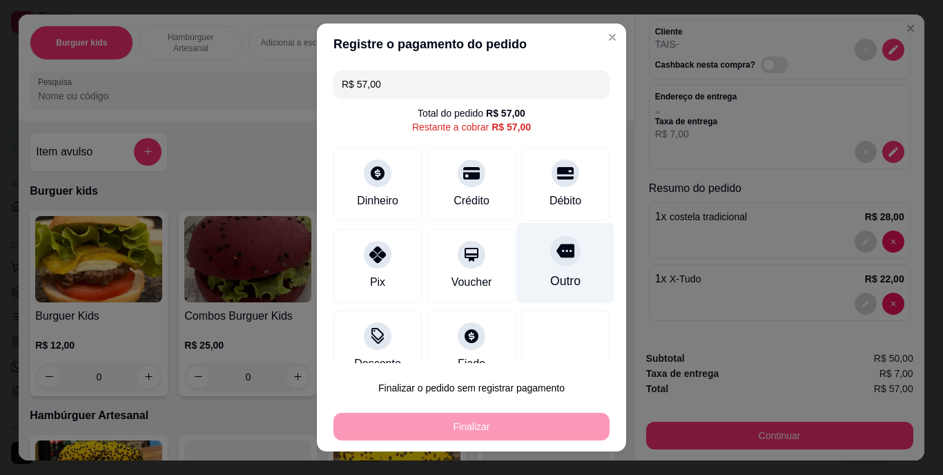
click at [550, 277] on div "Outro" at bounding box center [565, 282] width 30 height 18
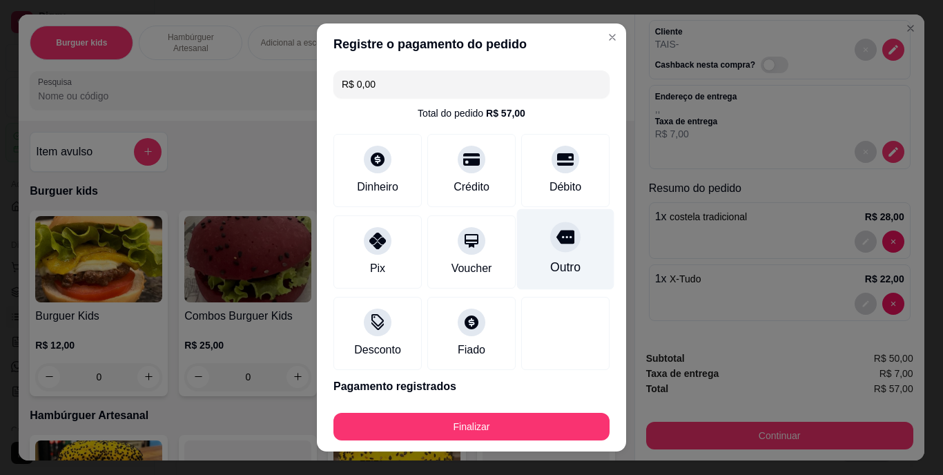
type input "R$ 0,00"
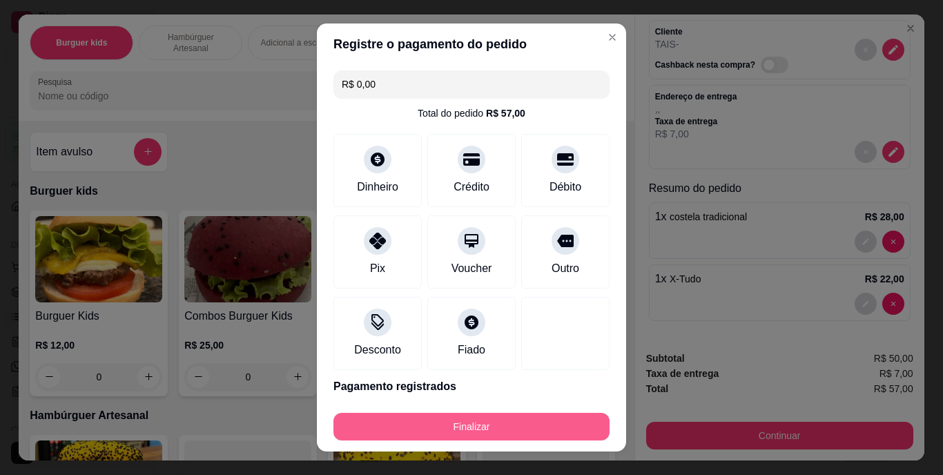
click at [480, 416] on button "Finalizar" at bounding box center [471, 427] width 276 height 28
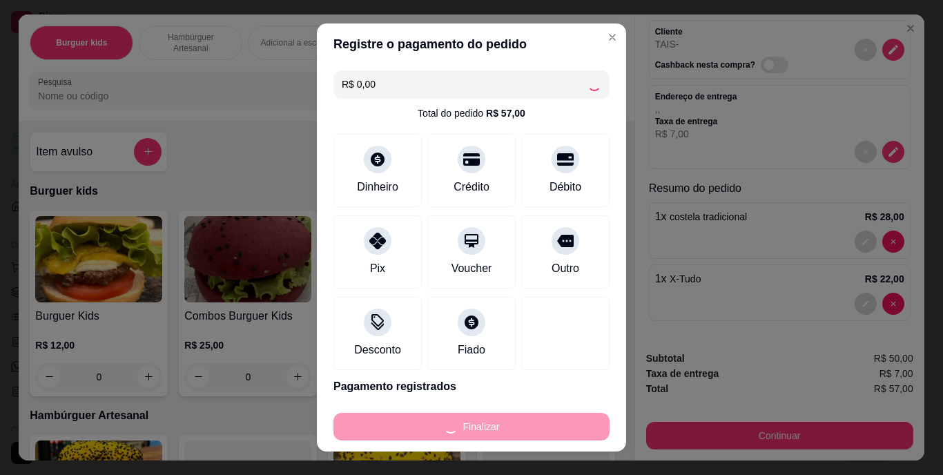
type input "0"
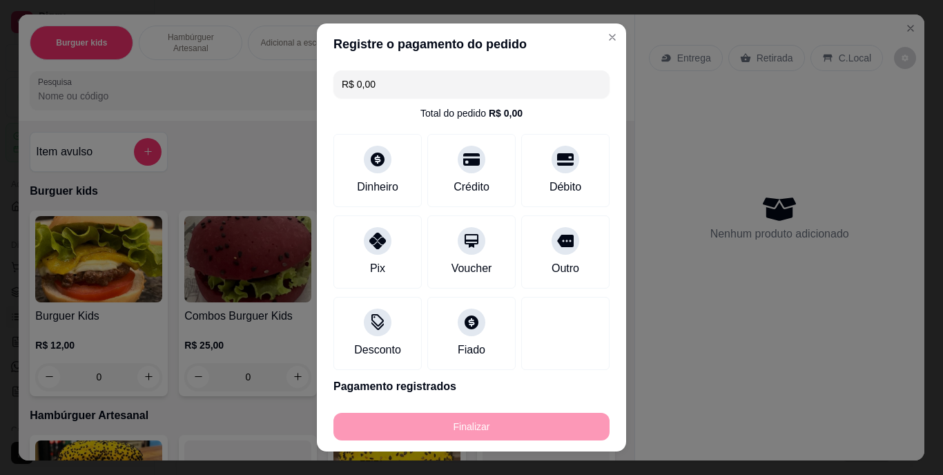
type input "-R$ 57,00"
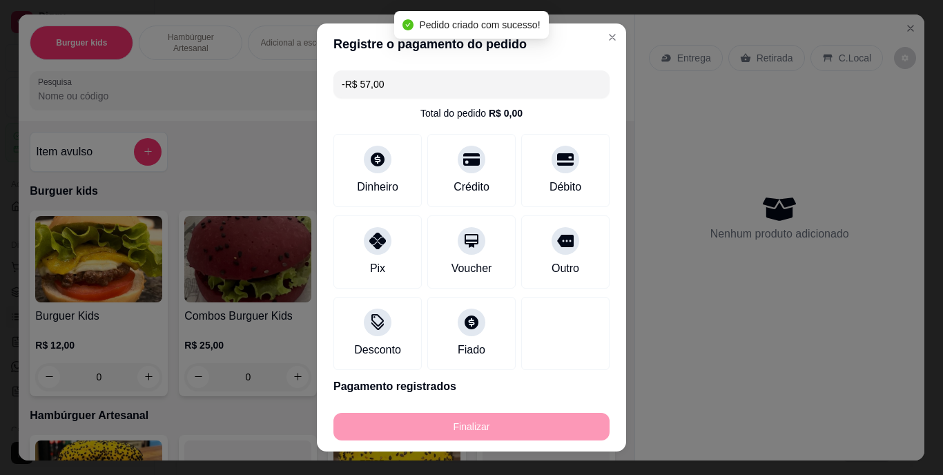
scroll to position [281, 0]
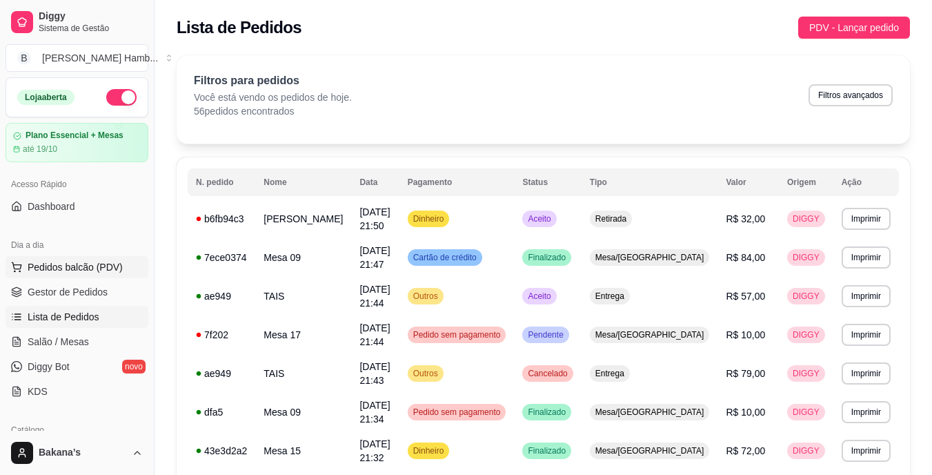
click at [97, 269] on span "Pedidos balcão (PDV)" at bounding box center [75, 267] width 95 height 14
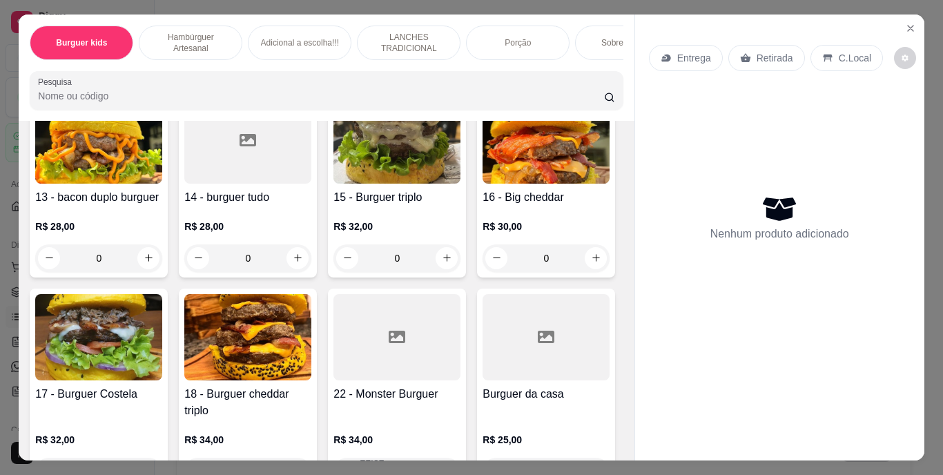
scroll to position [897, 0]
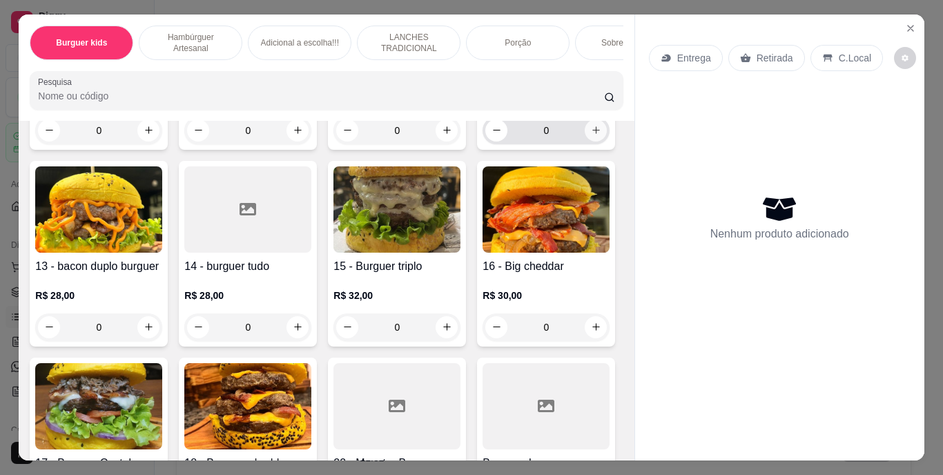
click at [591, 135] on icon "increase-product-quantity" at bounding box center [596, 130] width 10 height 10
type input "1"
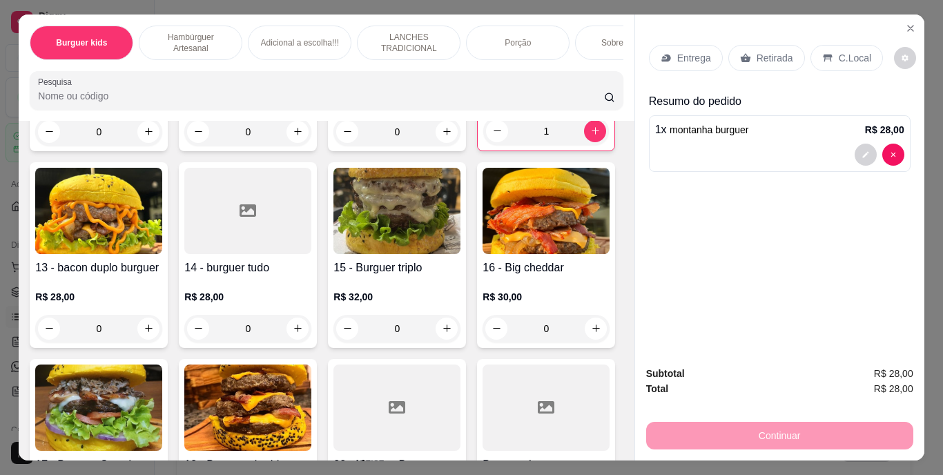
click at [745, 54] on div "Retirada" at bounding box center [766, 58] width 77 height 26
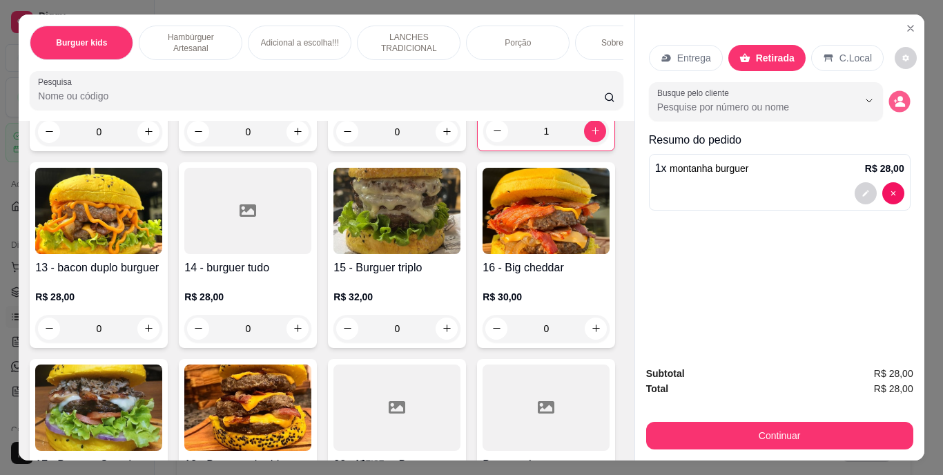
click at [897, 96] on circle "decrease-product-quantity" at bounding box center [900, 99] width 6 height 6
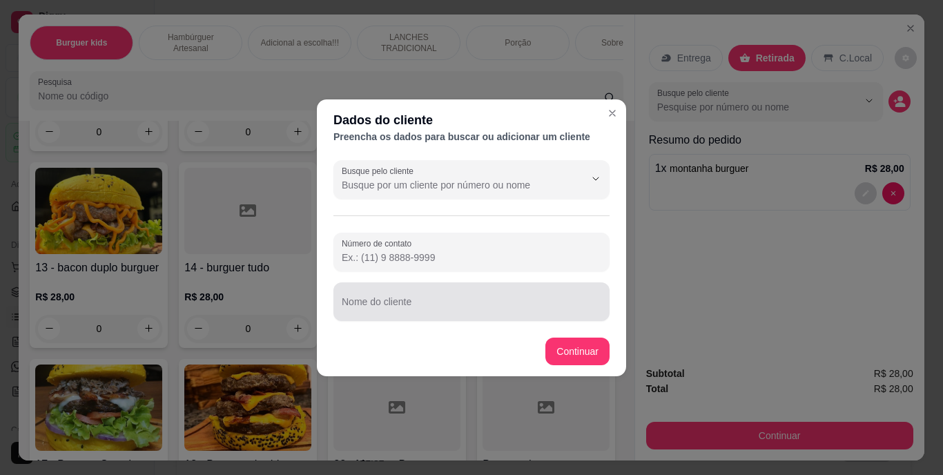
click at [518, 294] on div at bounding box center [471, 302] width 259 height 28
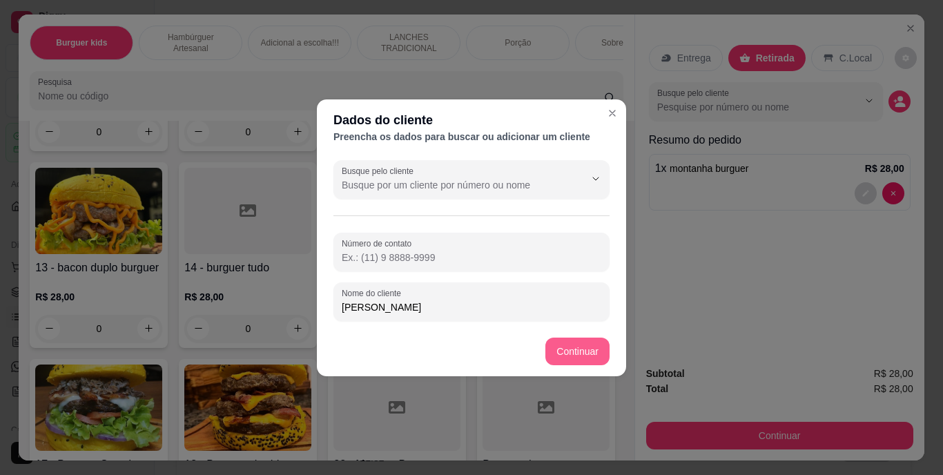
type input "RAFAEL"
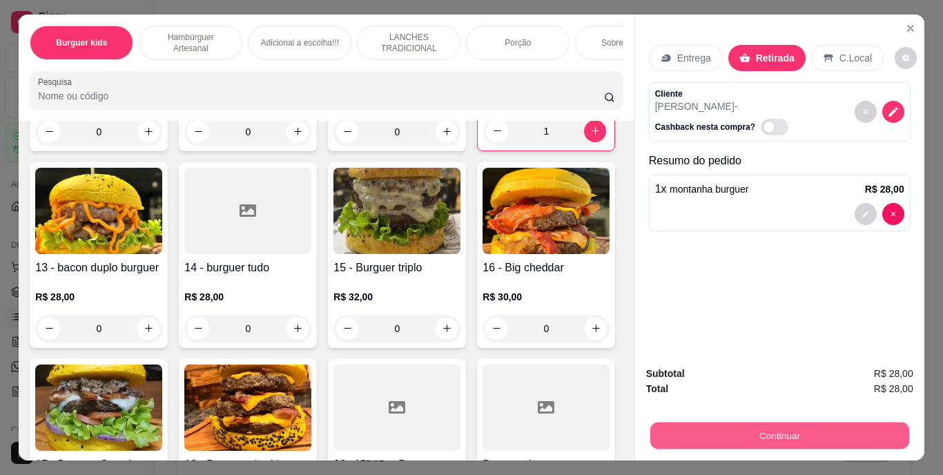
click at [831, 422] on button "Continuar" at bounding box center [778, 435] width 259 height 27
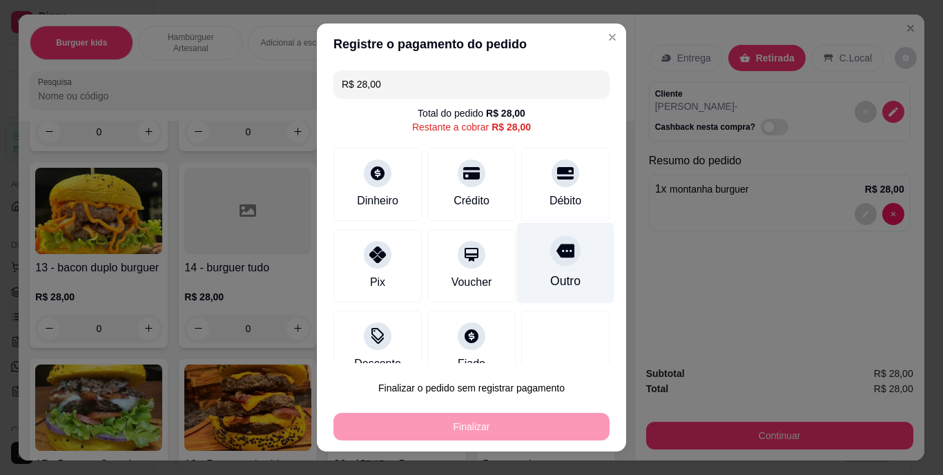
click at [550, 273] on div "Outro" at bounding box center [565, 282] width 30 height 18
type input "R$ 0,00"
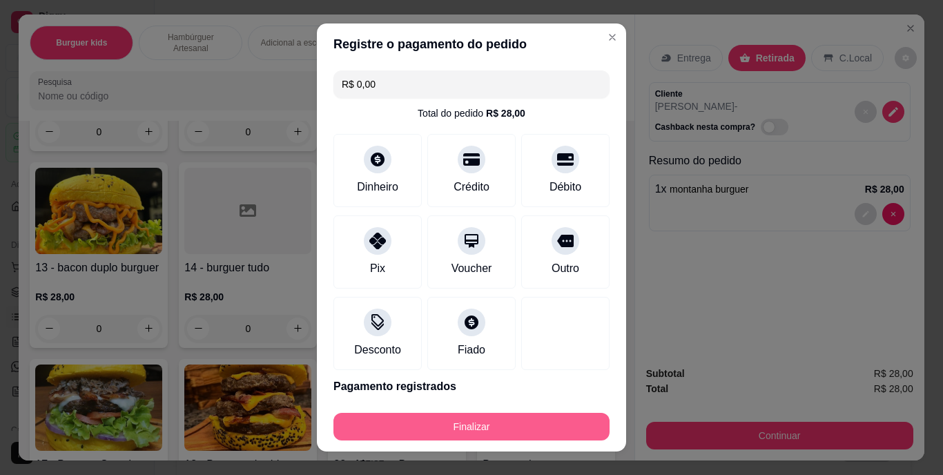
click at [526, 426] on button "Finalizar" at bounding box center [471, 427] width 276 height 28
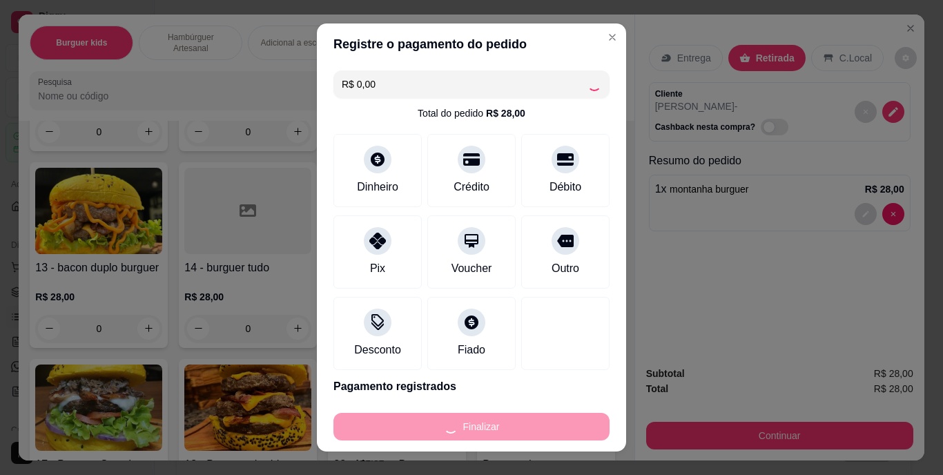
type input "0"
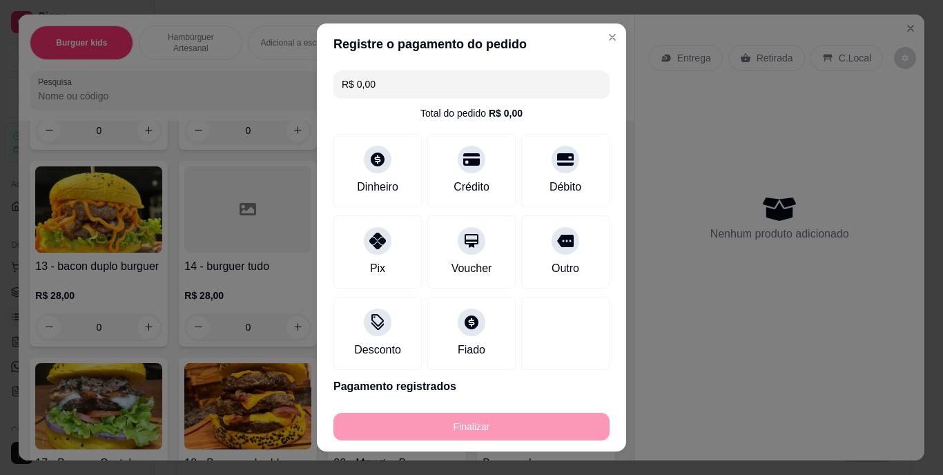
type input "-R$ 28,00"
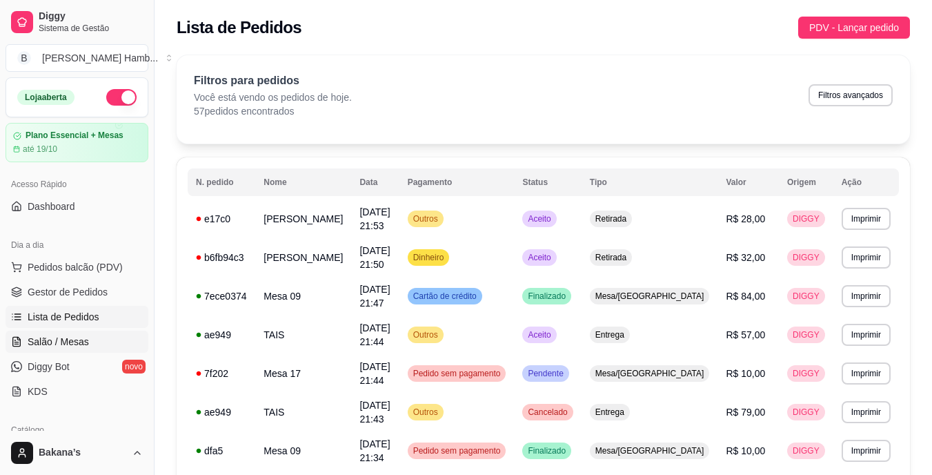
click at [108, 337] on link "Salão / Mesas" at bounding box center [77, 342] width 143 height 22
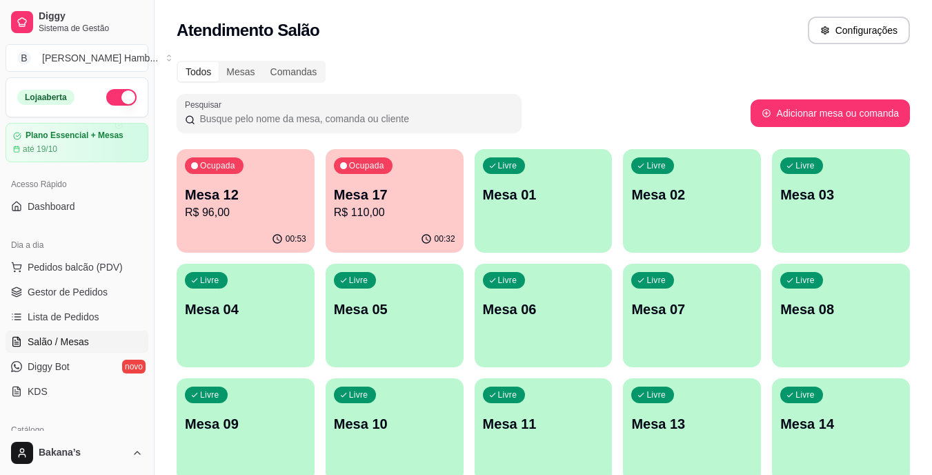
click at [266, 222] on div "Ocupada Mesa 12 R$ 96,00" at bounding box center [246, 187] width 138 height 77
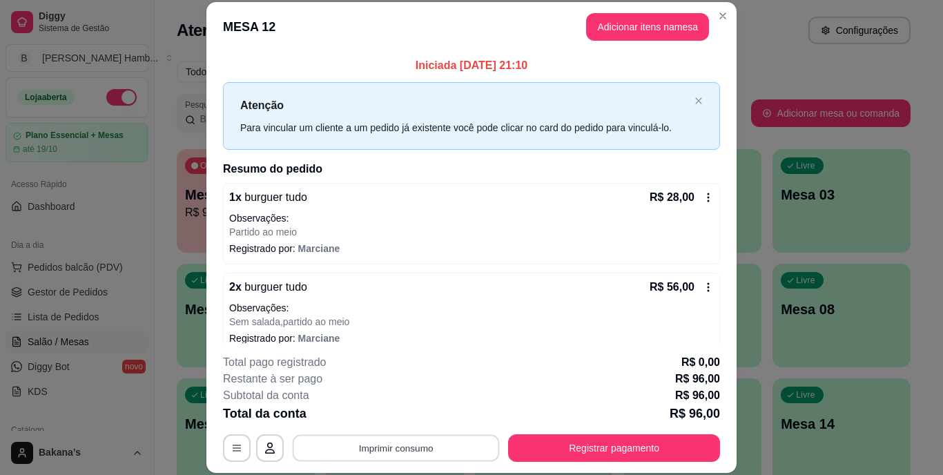
click at [389, 438] on button "Imprimir consumo" at bounding box center [396, 447] width 207 height 27
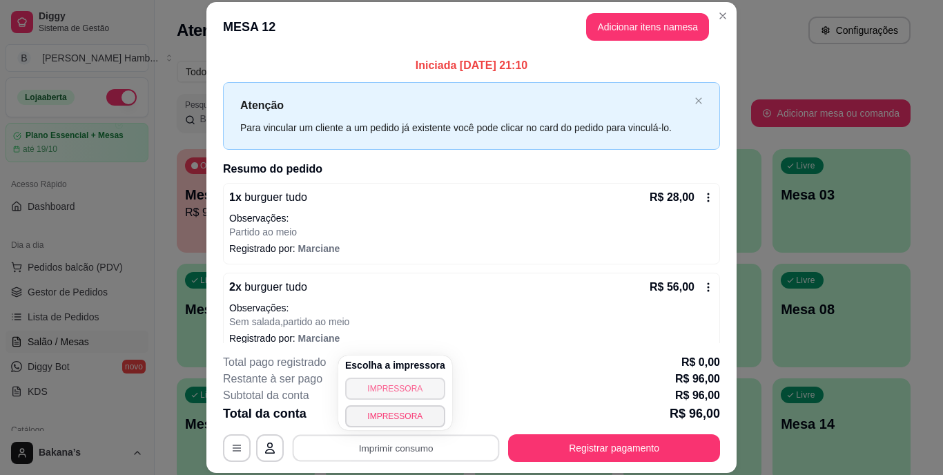
click at [380, 384] on button "IMPRESSORA" at bounding box center [395, 388] width 100 height 22
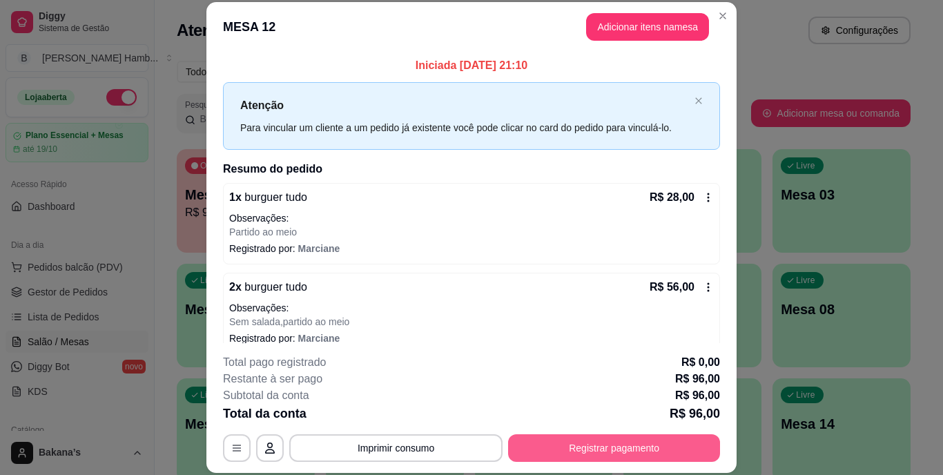
click at [567, 442] on button "Registrar pagamento" at bounding box center [614, 448] width 212 height 28
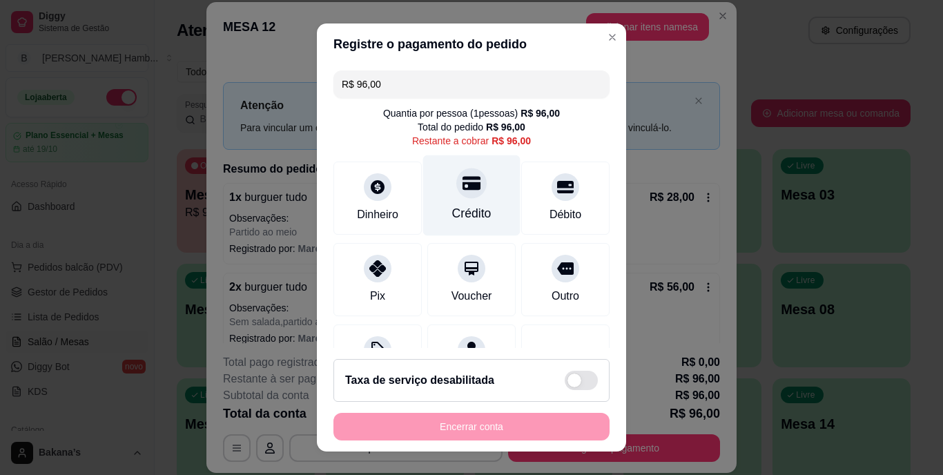
click at [468, 202] on div "Crédito" at bounding box center [471, 195] width 97 height 81
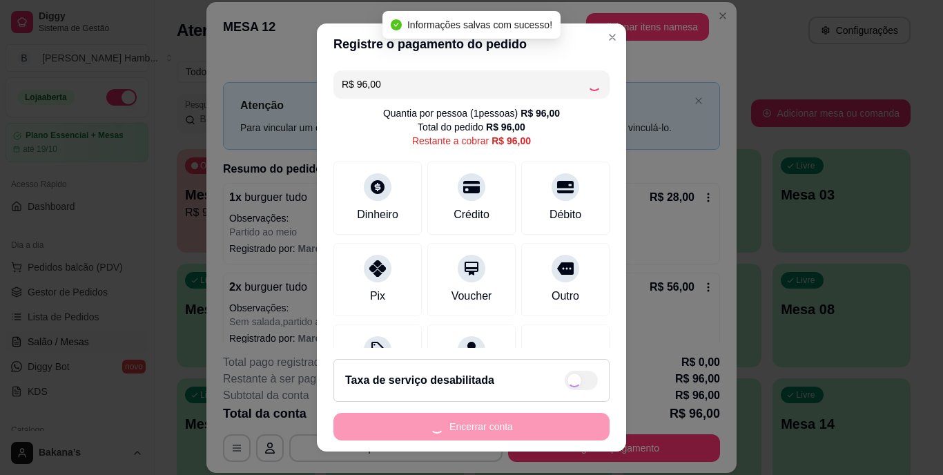
type input "R$ 0,00"
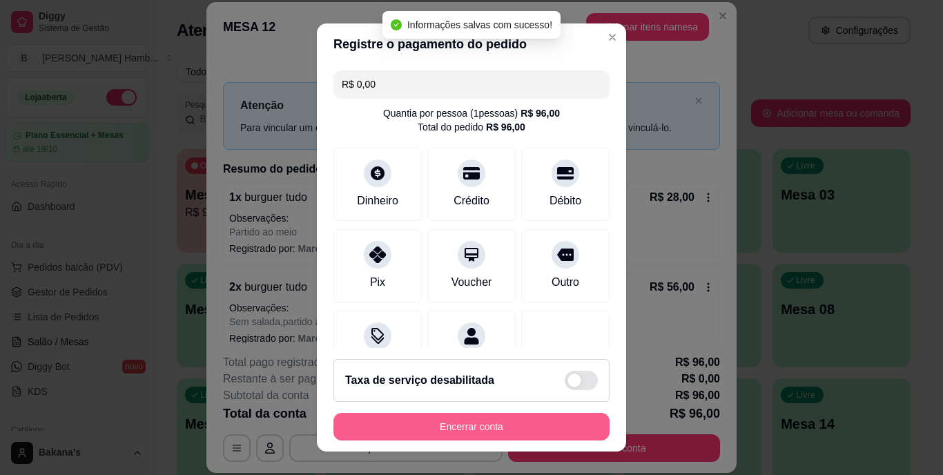
click at [503, 422] on button "Encerrar conta" at bounding box center [471, 427] width 276 height 28
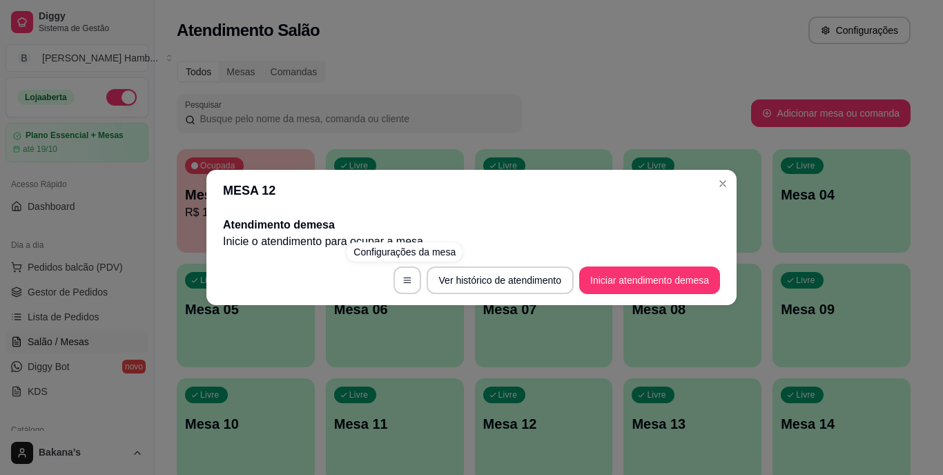
click at [519, 41] on div "MESA 12 Atendimento de mesa Inicie o atendimento para ocupar a mesa . Ver histó…" at bounding box center [471, 237] width 943 height 475
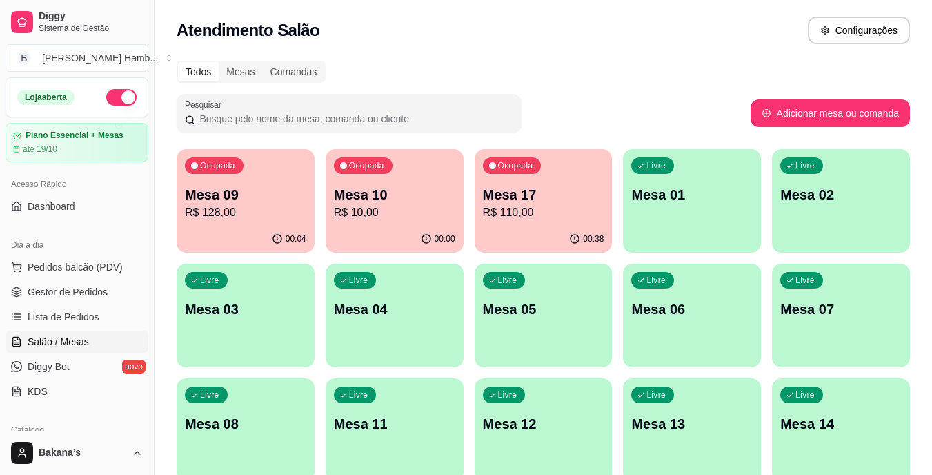
click at [516, 231] on div "00:38" at bounding box center [544, 239] width 138 height 27
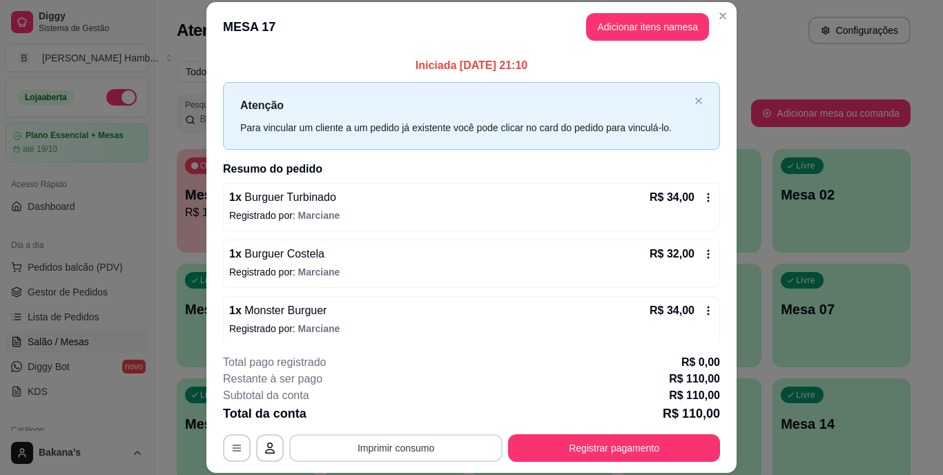
click at [404, 436] on button "Imprimir consumo" at bounding box center [395, 448] width 213 height 28
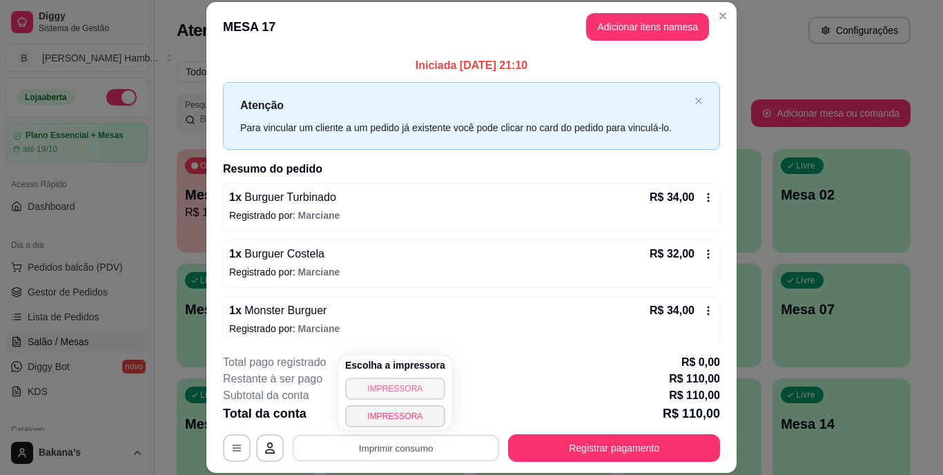
click at [418, 387] on button "IMPRESSORA" at bounding box center [395, 388] width 100 height 22
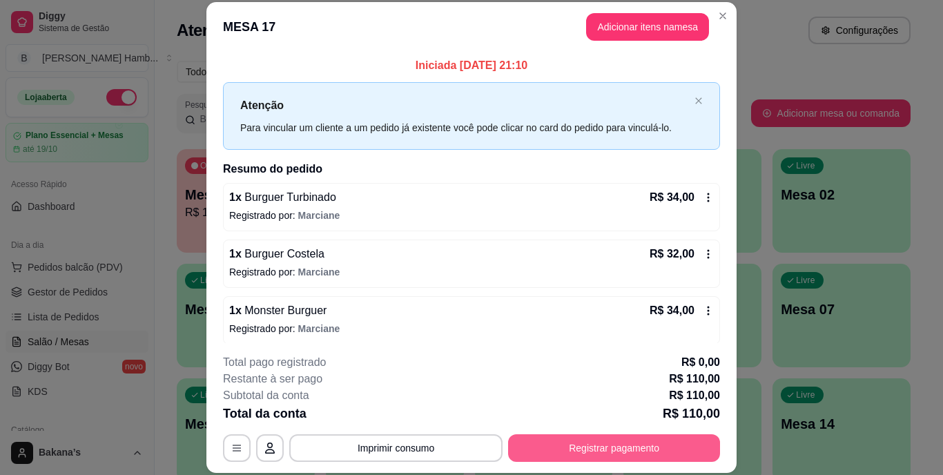
click at [578, 438] on button "Registrar pagamento" at bounding box center [614, 448] width 212 height 28
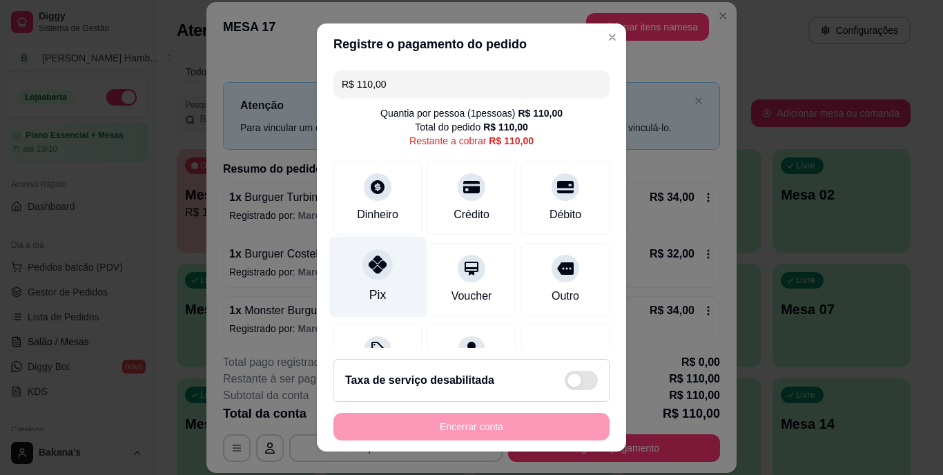
click at [371, 277] on div at bounding box center [377, 265] width 30 height 30
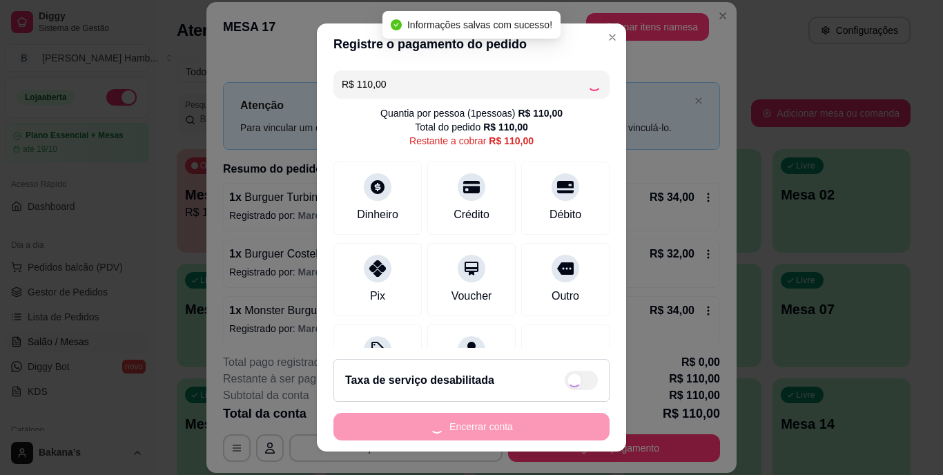
type input "R$ 0,00"
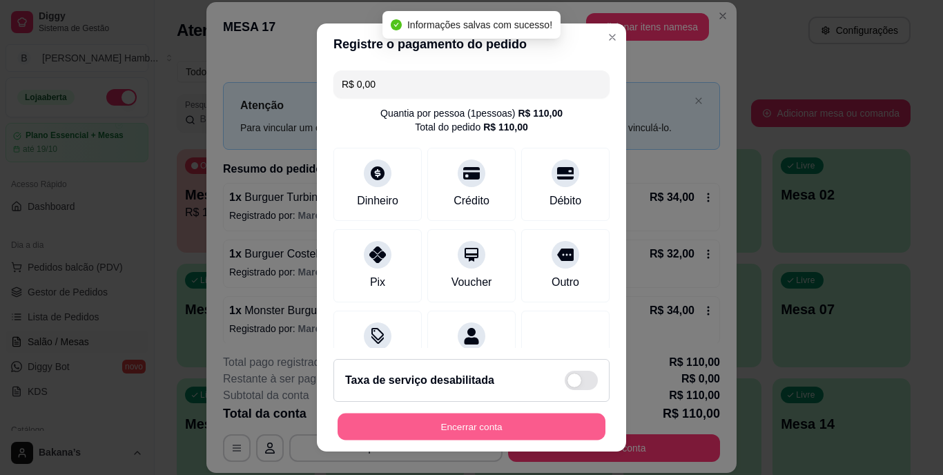
click at [435, 423] on button "Encerrar conta" at bounding box center [471, 426] width 268 height 27
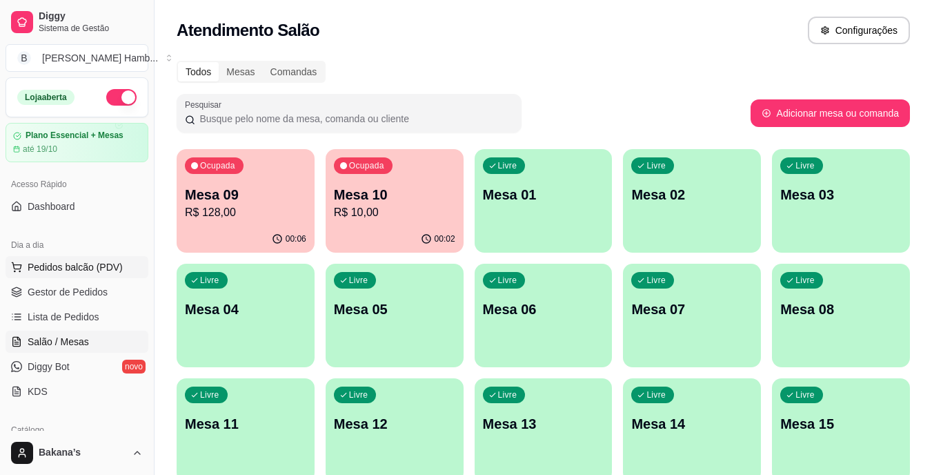
click at [57, 266] on span "Pedidos balcão (PDV)" at bounding box center [75, 267] width 95 height 14
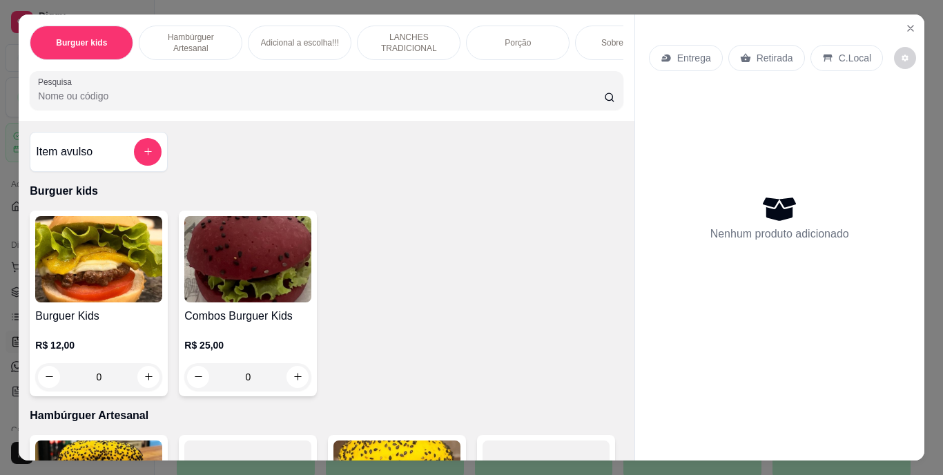
scroll to position [276, 0]
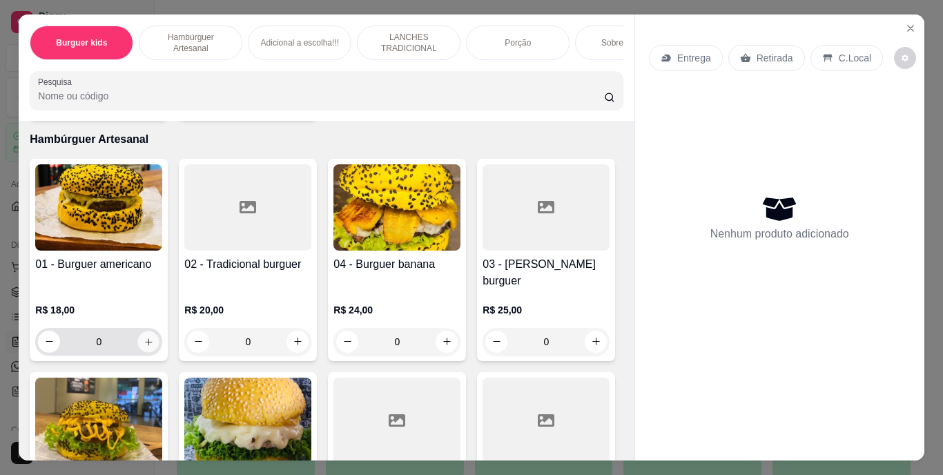
click at [144, 336] on icon "increase-product-quantity" at bounding box center [149, 341] width 10 height 10
type input "1"
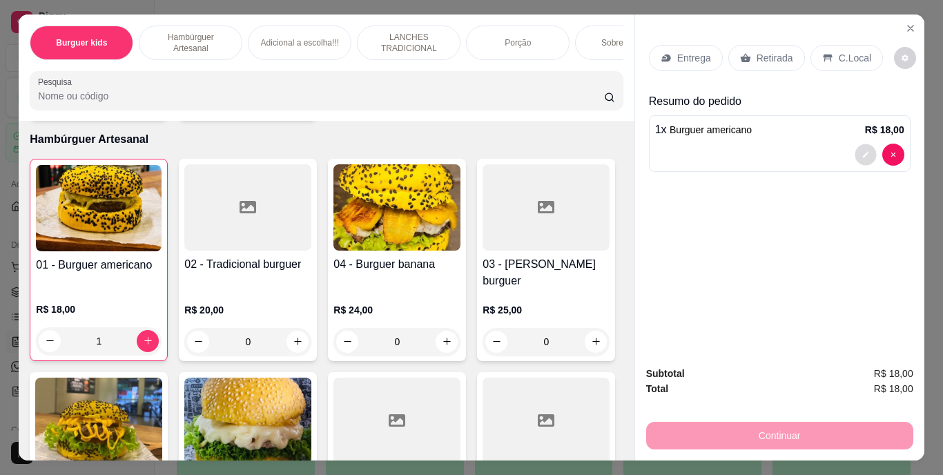
click at [863, 144] on button "decrease-product-quantity" at bounding box center [864, 154] width 21 height 21
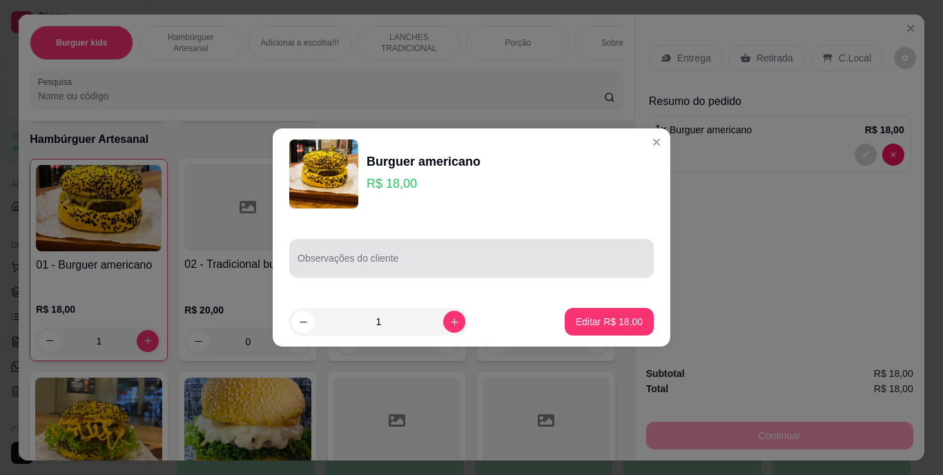
click at [514, 266] on input "Observações do cliente" at bounding box center [471, 264] width 348 height 14
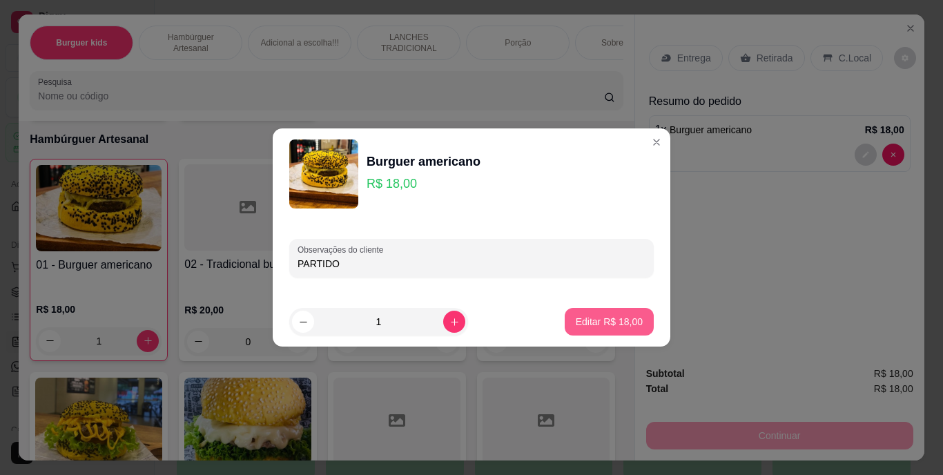
type input "PARTIDO"
click at [585, 314] on button "Editar R$ 18,00" at bounding box center [609, 322] width 89 height 28
type input "0"
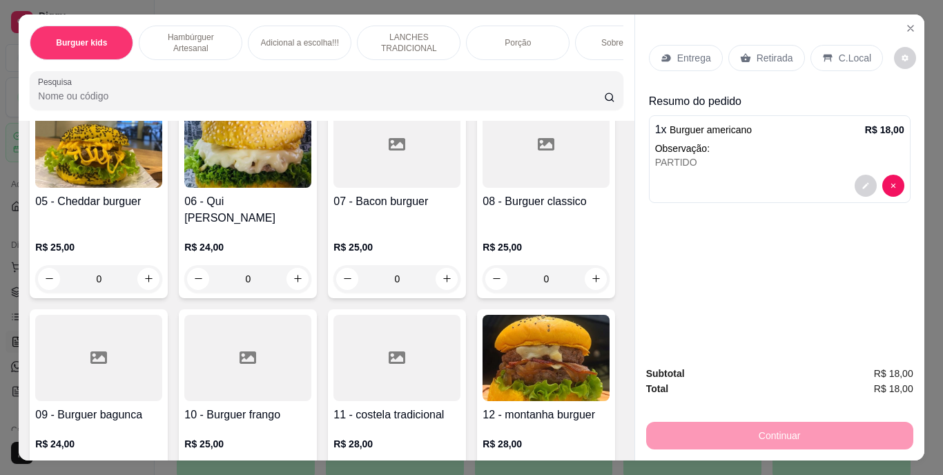
scroll to position [621, 0]
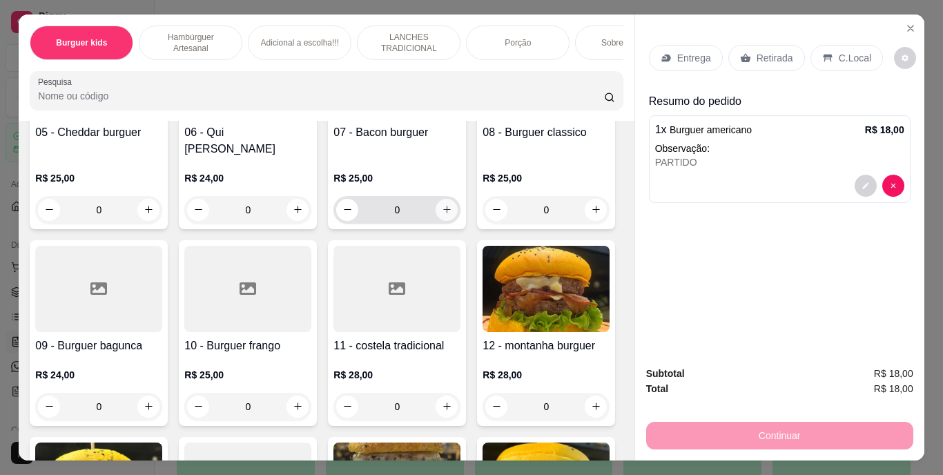
click at [442, 215] on icon "increase-product-quantity" at bounding box center [447, 209] width 10 height 10
type input "1"
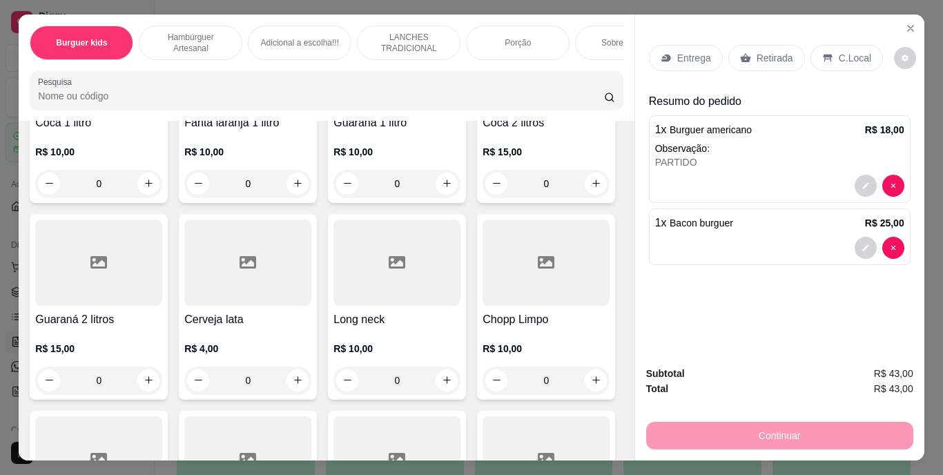
scroll to position [4003, 0]
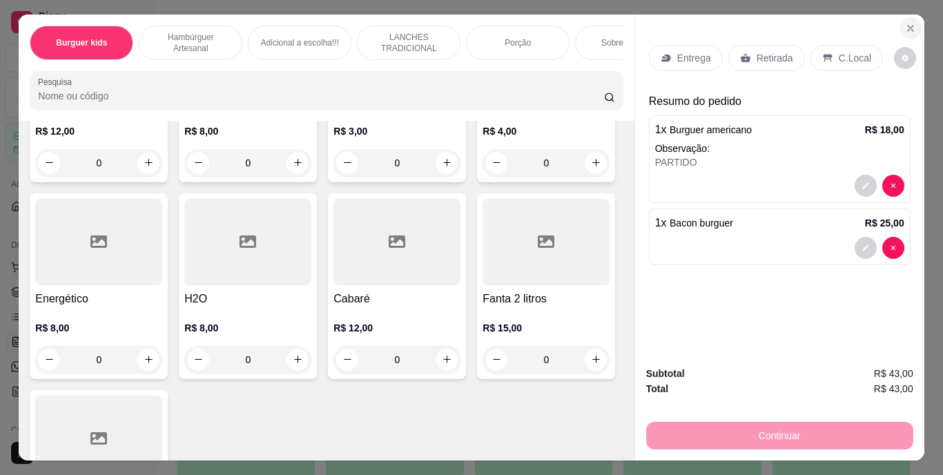
click at [905, 23] on icon "Close" at bounding box center [910, 28] width 11 height 11
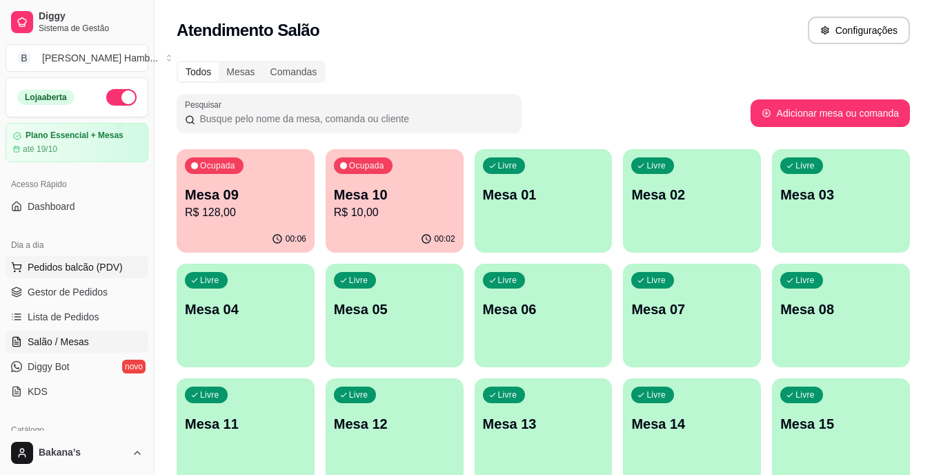
click at [95, 269] on span "Pedidos balcão (PDV)" at bounding box center [75, 267] width 95 height 14
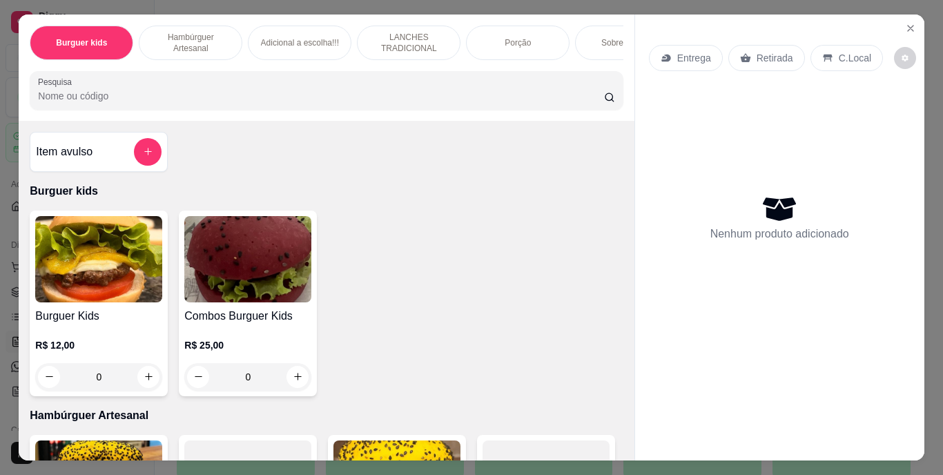
scroll to position [276, 0]
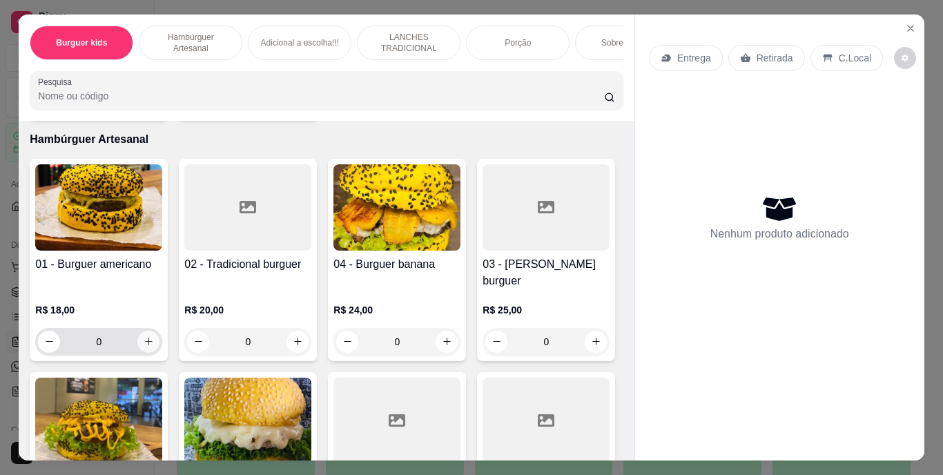
click at [146, 336] on icon "increase-product-quantity" at bounding box center [149, 341] width 10 height 10
type input "1"
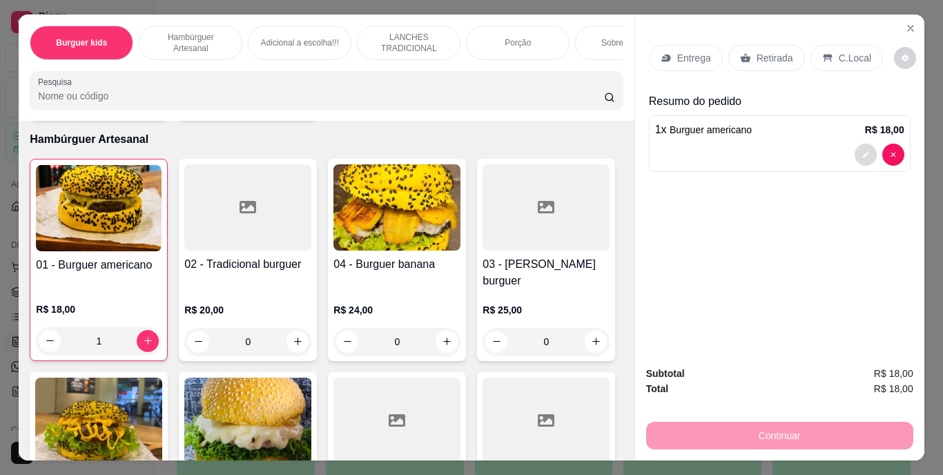
click at [858, 154] on button "decrease-product-quantity" at bounding box center [865, 155] width 22 height 22
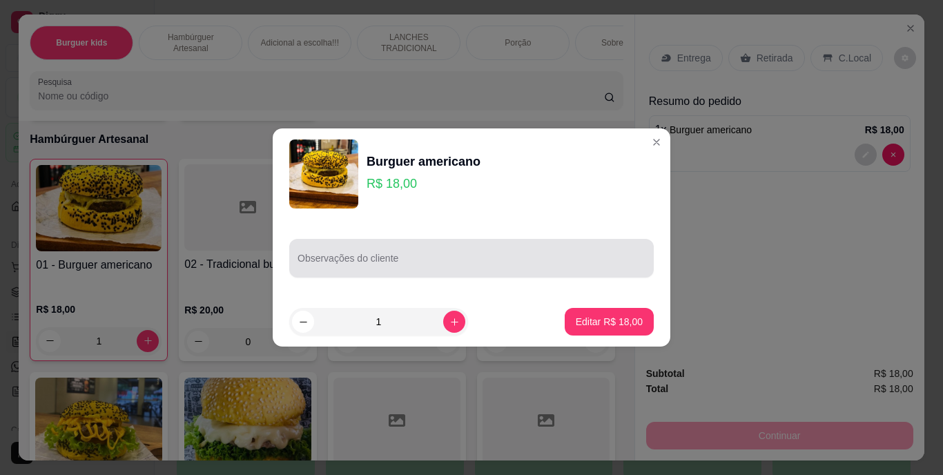
click at [471, 262] on input "Observações do cliente" at bounding box center [471, 264] width 348 height 14
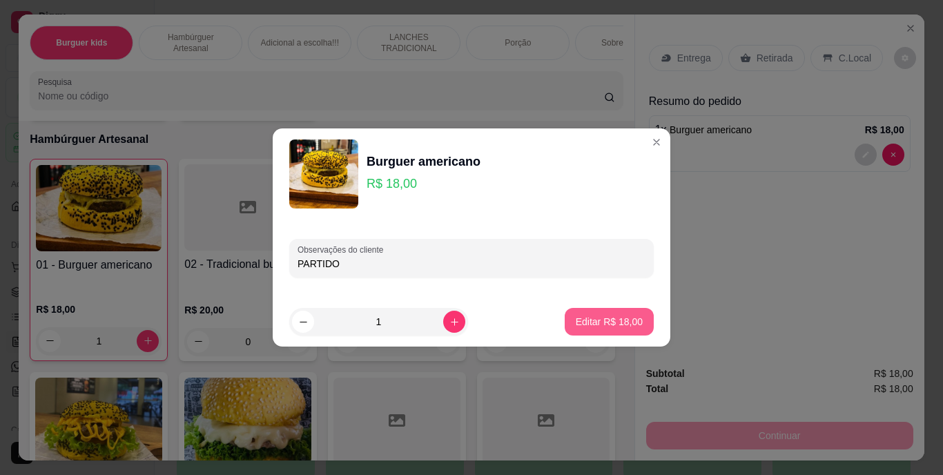
type input "PARTIDO"
click at [609, 316] on p "Editar R$ 18,00" at bounding box center [608, 321] width 65 height 13
type input "0"
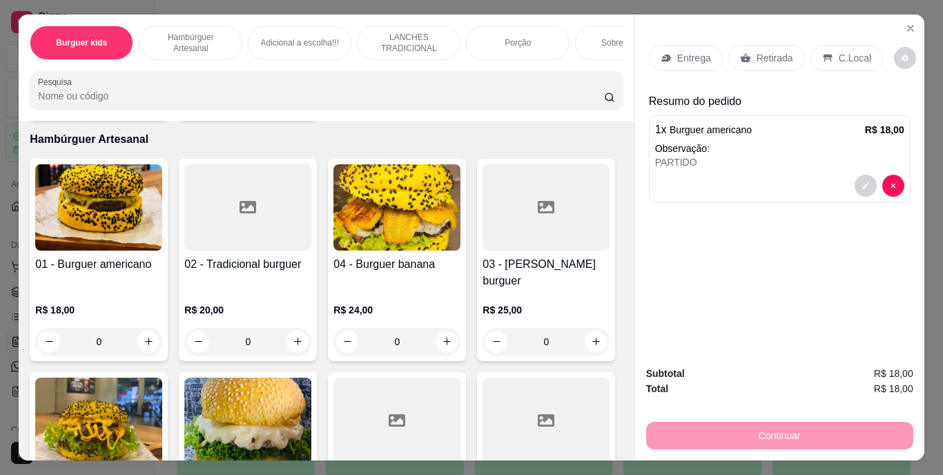
click at [694, 51] on p "Entrega" at bounding box center [694, 58] width 34 height 14
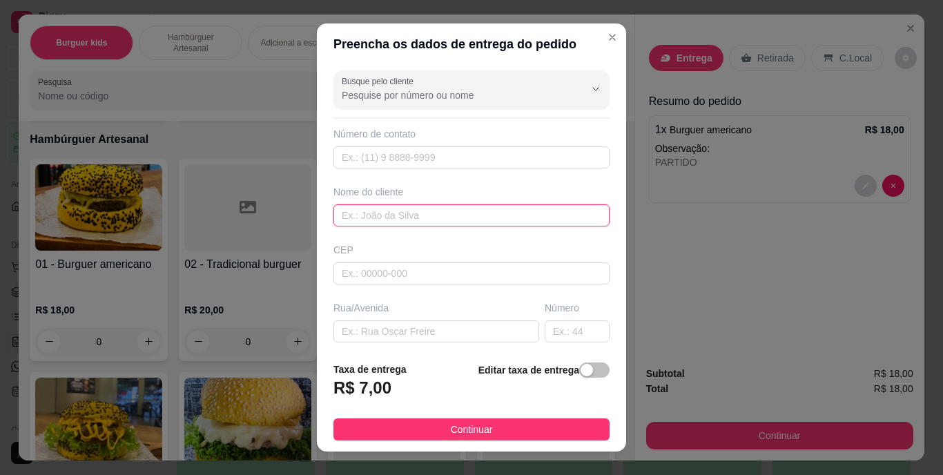
click at [443, 215] on input "text" at bounding box center [471, 215] width 276 height 22
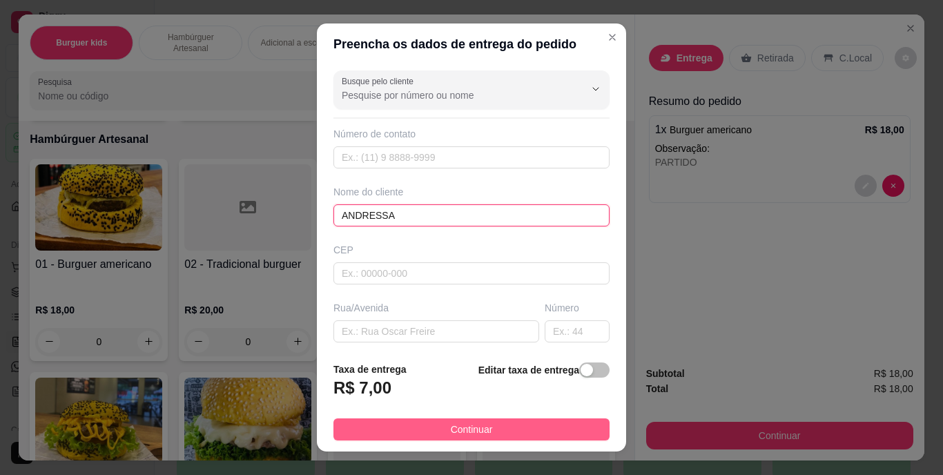
type input "ANDRESSA"
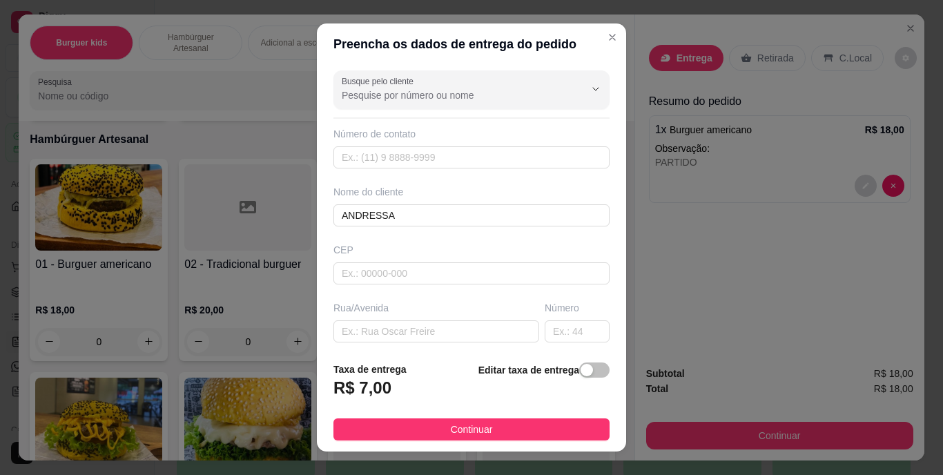
drag, startPoint x: 425, startPoint y: 426, endPoint x: 426, endPoint y: 412, distance: 13.9
click at [424, 426] on button "Continuar" at bounding box center [471, 429] width 276 height 22
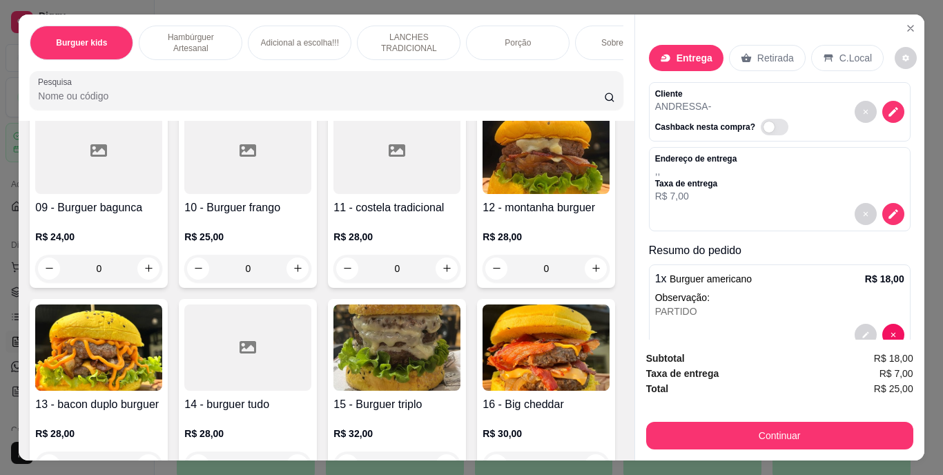
scroll to position [690, 0]
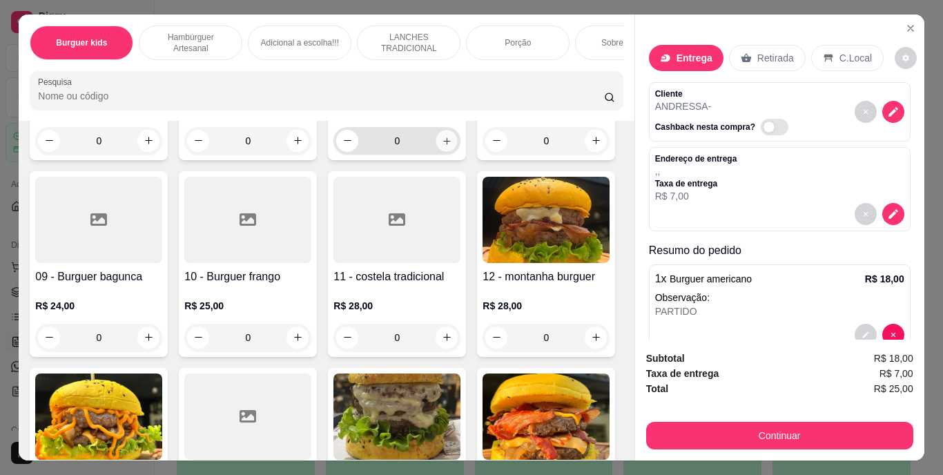
click at [442, 146] on icon "increase-product-quantity" at bounding box center [447, 140] width 10 height 10
type input "1"
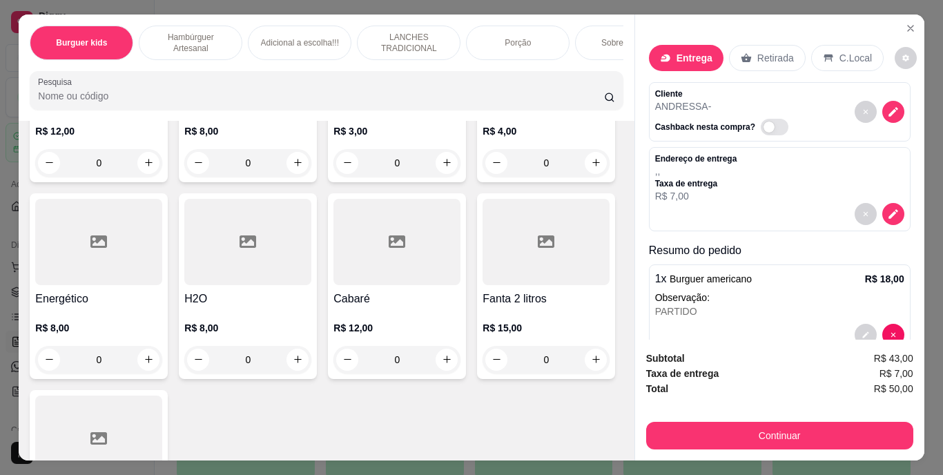
scroll to position [4141, 0]
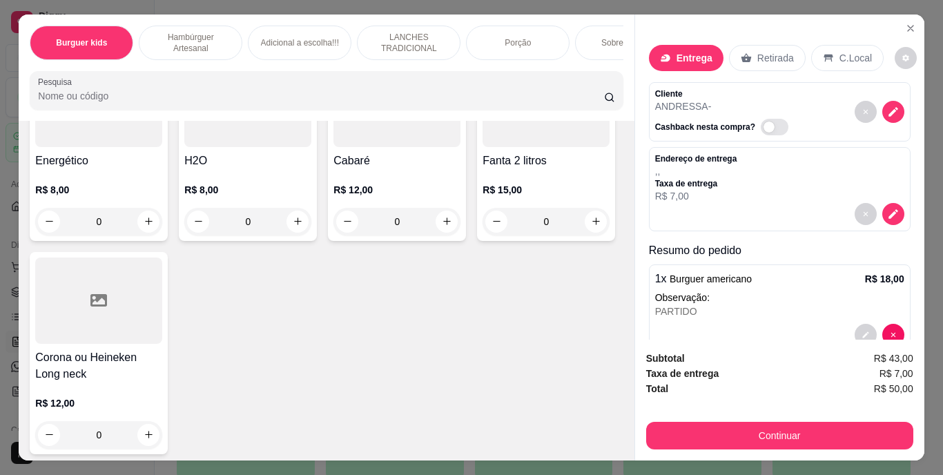
type input "1"
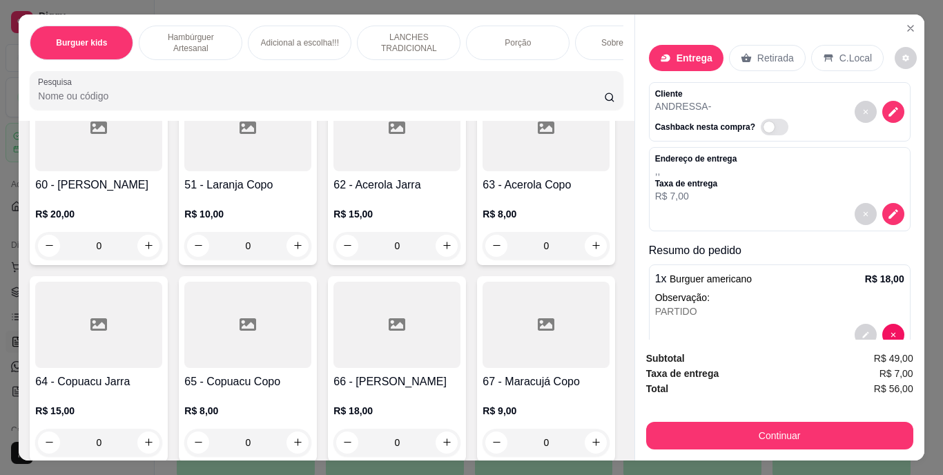
scroll to position [4693, 0]
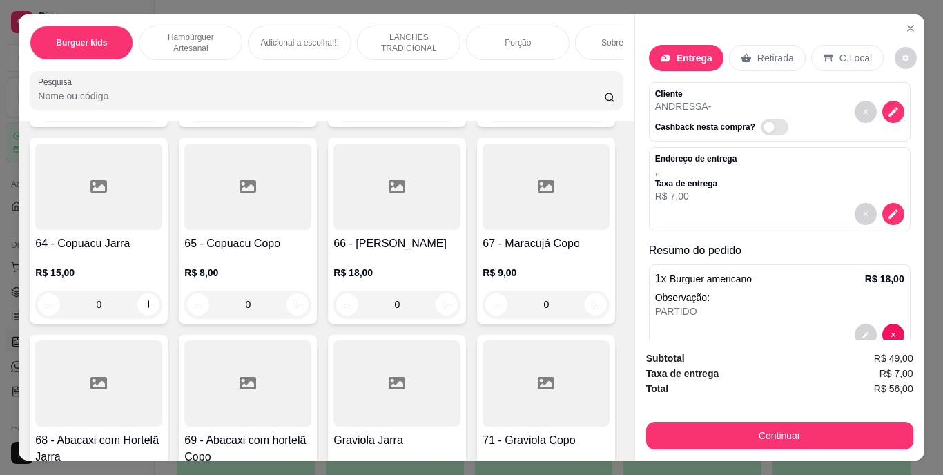
type input "2"
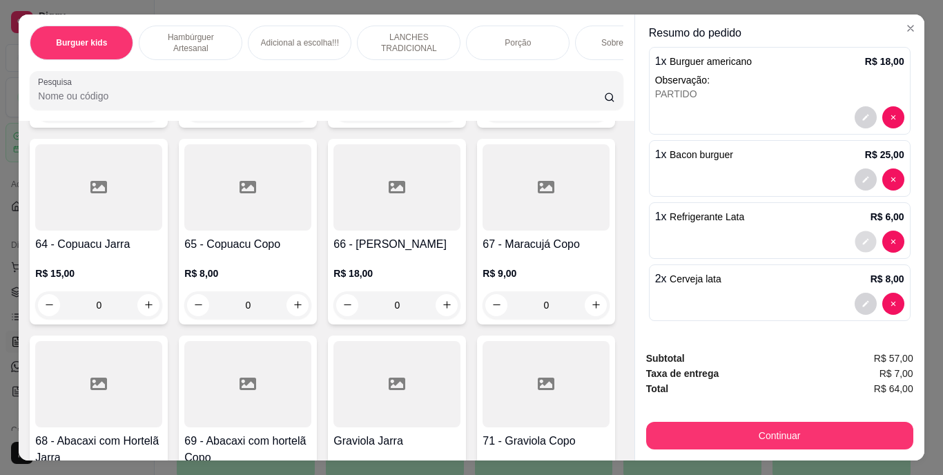
click at [854, 233] on button "decrease-product-quantity" at bounding box center [864, 240] width 21 height 21
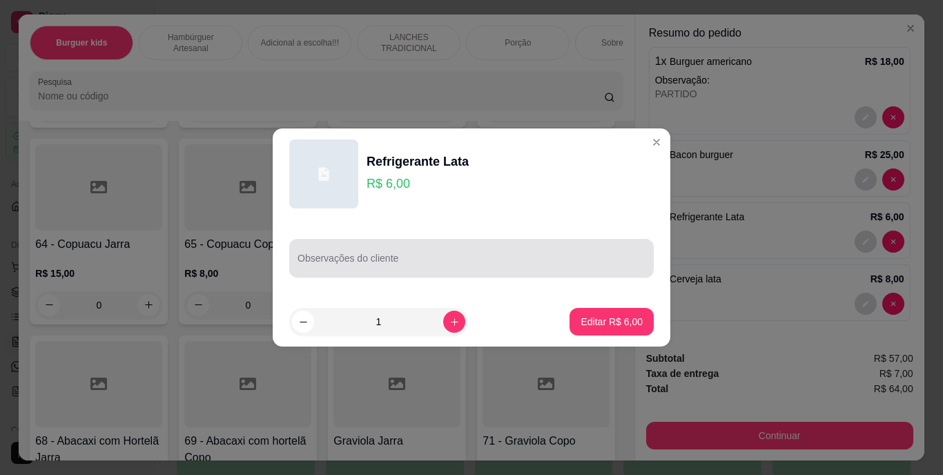
click at [424, 245] on div at bounding box center [471, 258] width 348 height 28
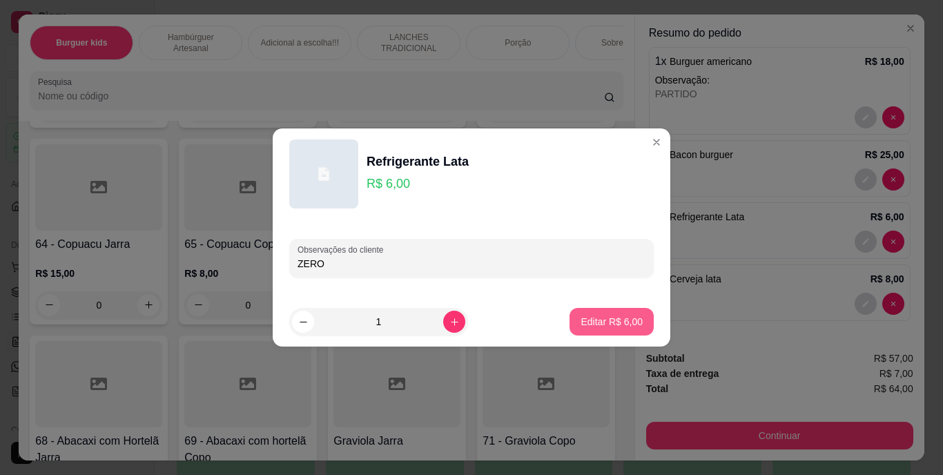
type input "ZERO"
click at [613, 310] on button "Editar R$ 6,00" at bounding box center [611, 322] width 84 height 28
type input "0"
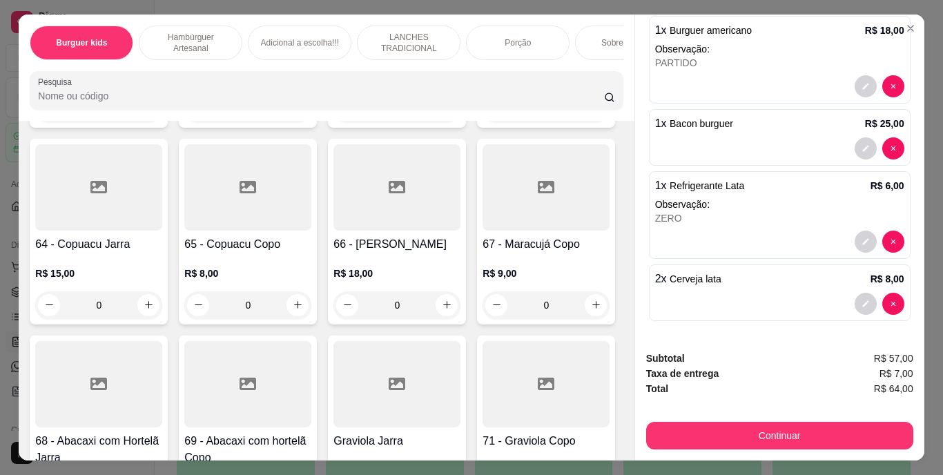
scroll to position [35, 0]
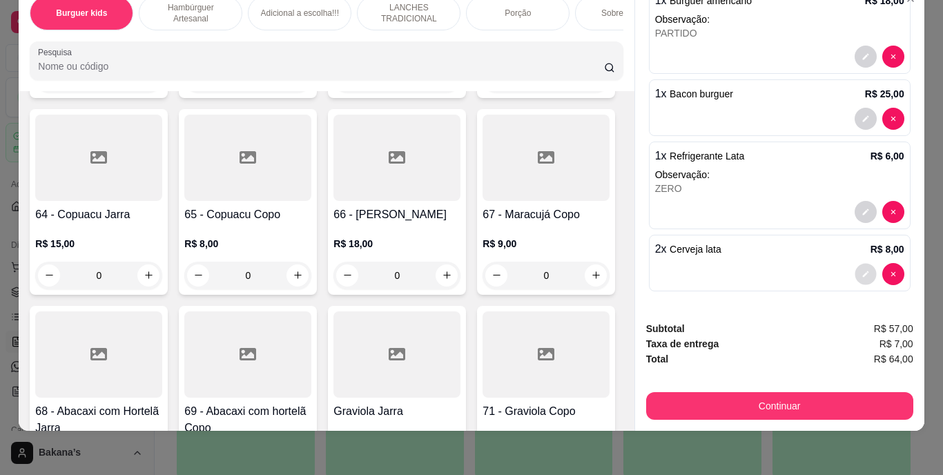
click at [854, 263] on button "decrease-product-quantity" at bounding box center [864, 273] width 21 height 21
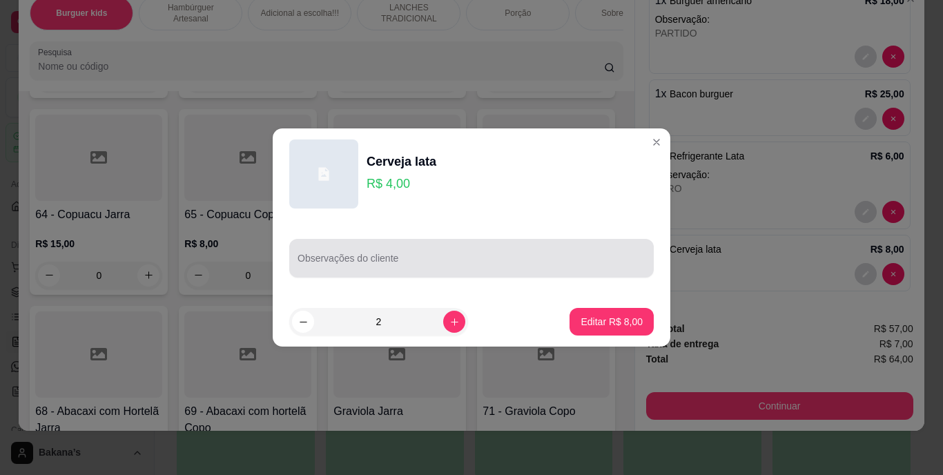
click at [553, 255] on div at bounding box center [471, 258] width 348 height 28
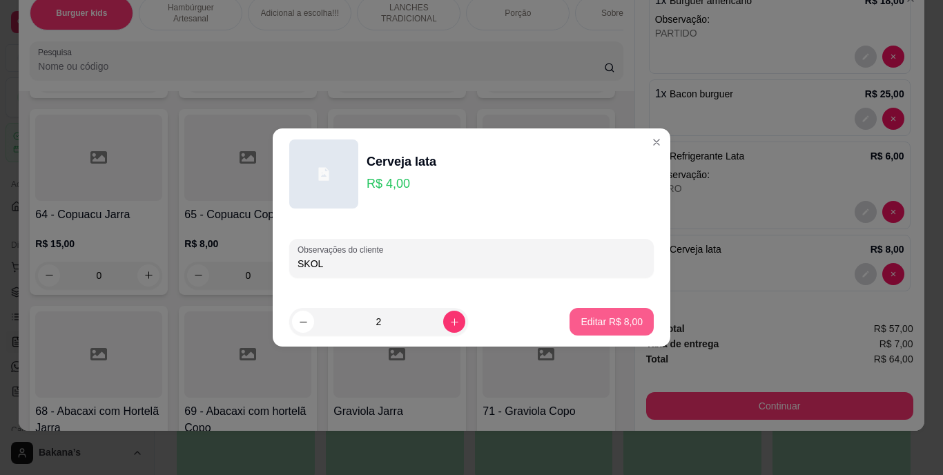
type input "SKOL"
click at [631, 319] on button "Editar R$ 8,00" at bounding box center [611, 322] width 84 height 28
type input "0"
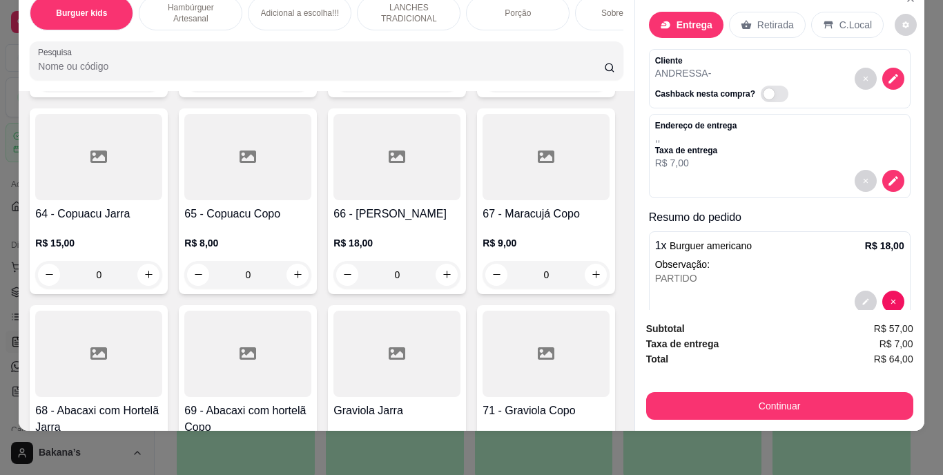
scroll to position [0, 0]
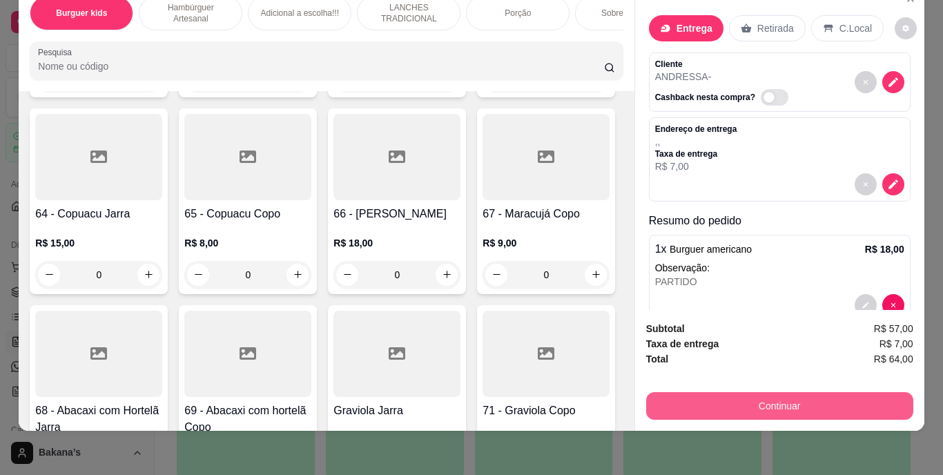
click at [798, 392] on button "Continuar" at bounding box center [779, 406] width 267 height 28
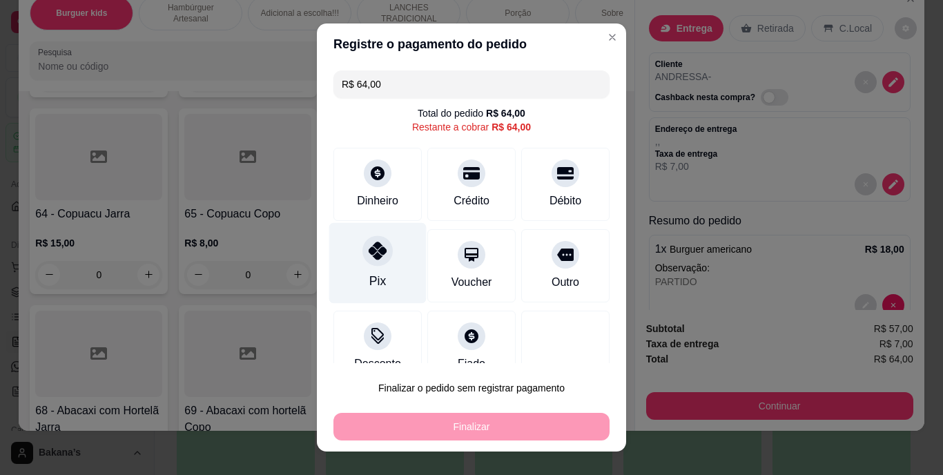
click at [370, 259] on icon at bounding box center [378, 251] width 18 height 18
type input "R$ 0,00"
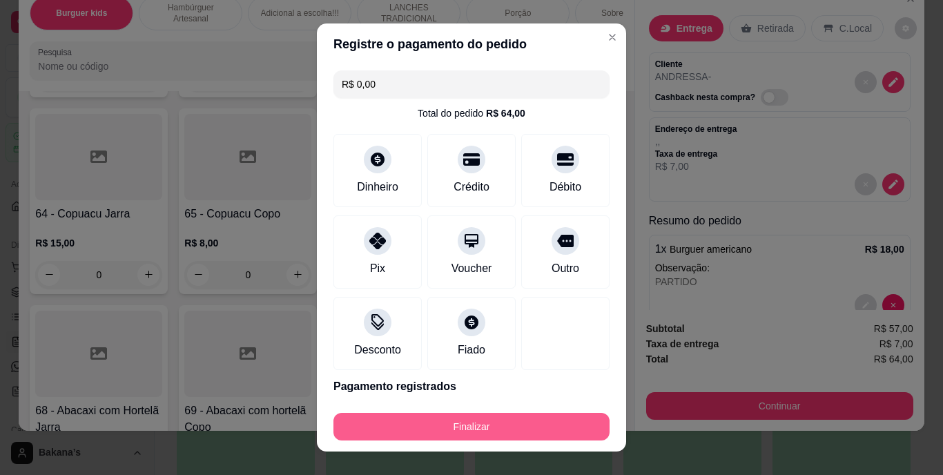
click at [401, 430] on button "Finalizar" at bounding box center [471, 427] width 276 height 28
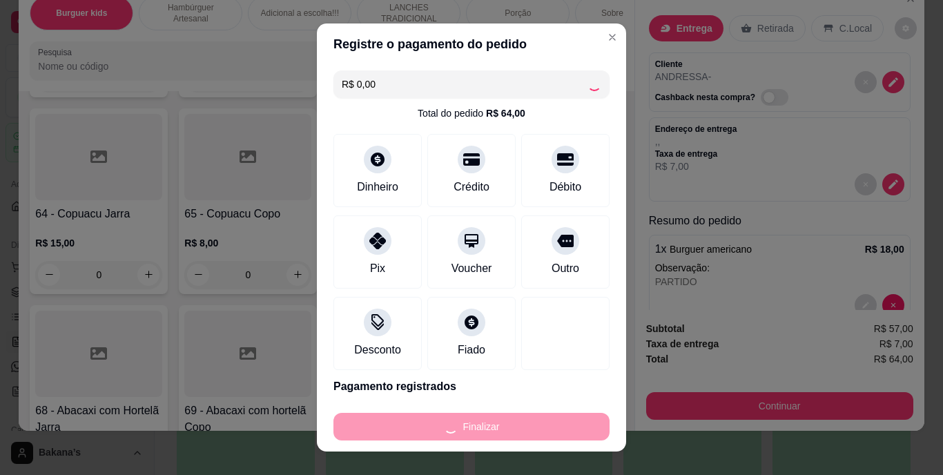
type input "0"
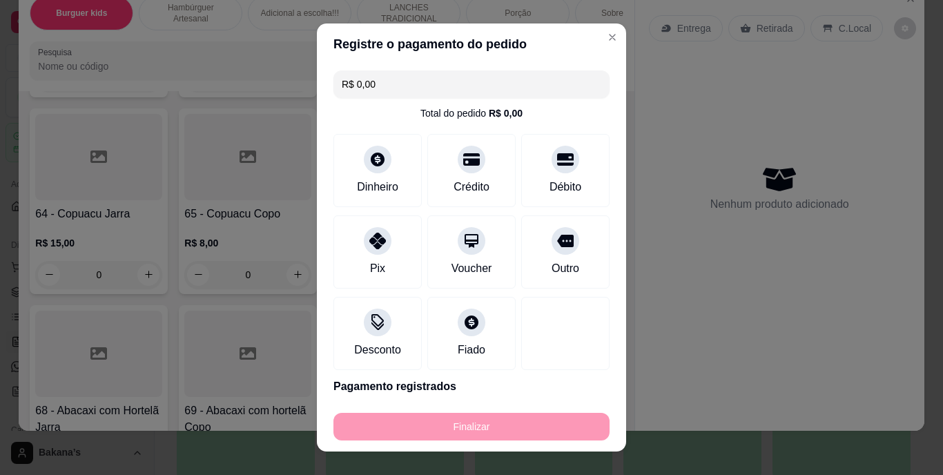
type input "-R$ 64,00"
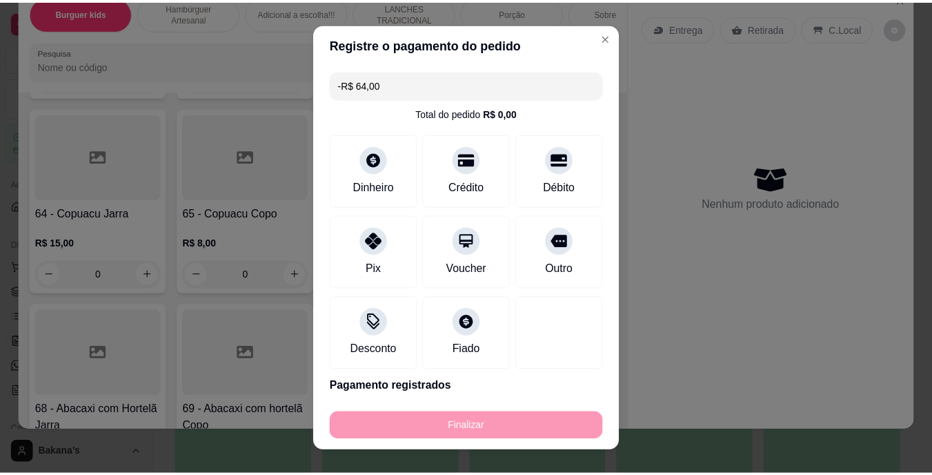
scroll to position [4691, 0]
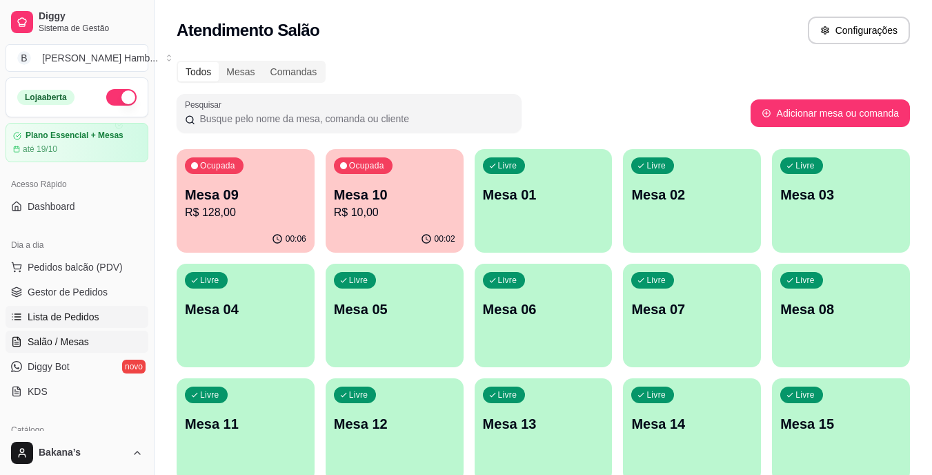
click at [105, 308] on link "Lista de Pedidos" at bounding box center [77, 317] width 143 height 22
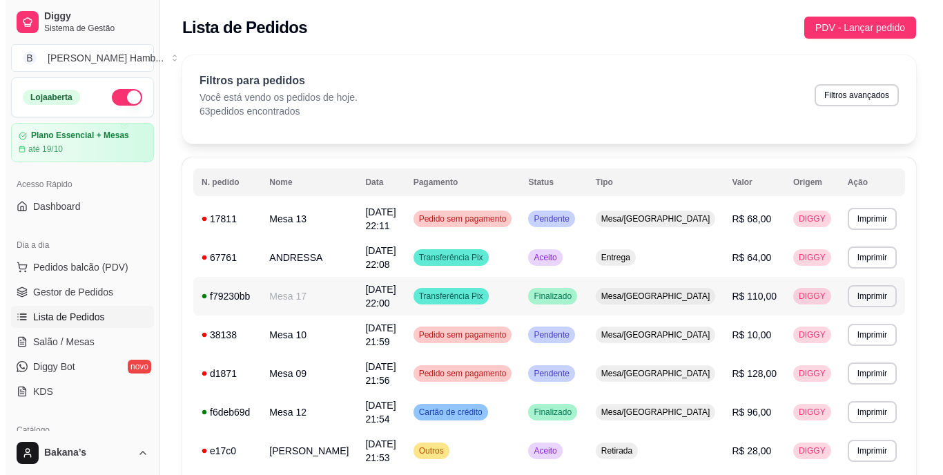
scroll to position [138, 0]
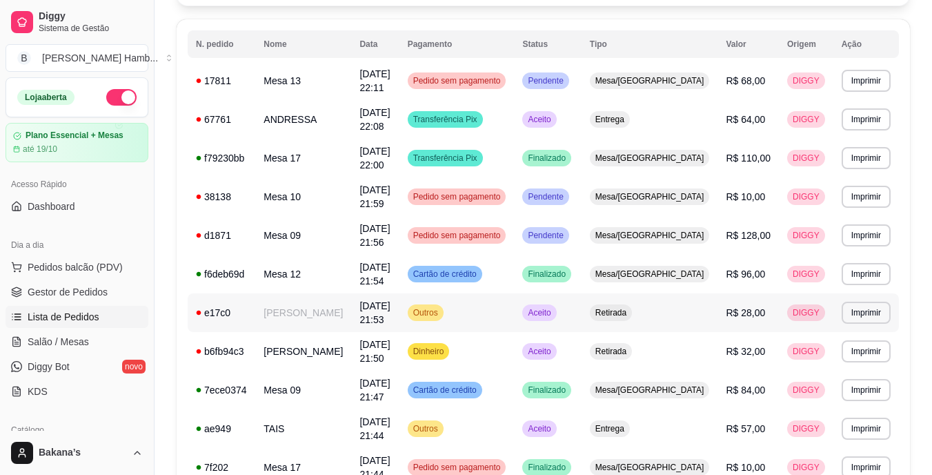
click at [327, 308] on td "RAFAEL" at bounding box center [303, 312] width 96 height 39
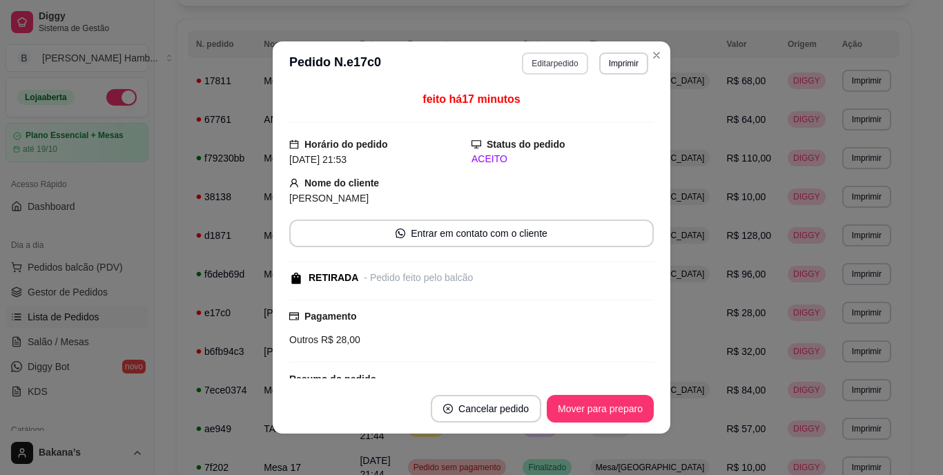
click at [560, 63] on button "Editar pedido" at bounding box center [555, 63] width 66 height 22
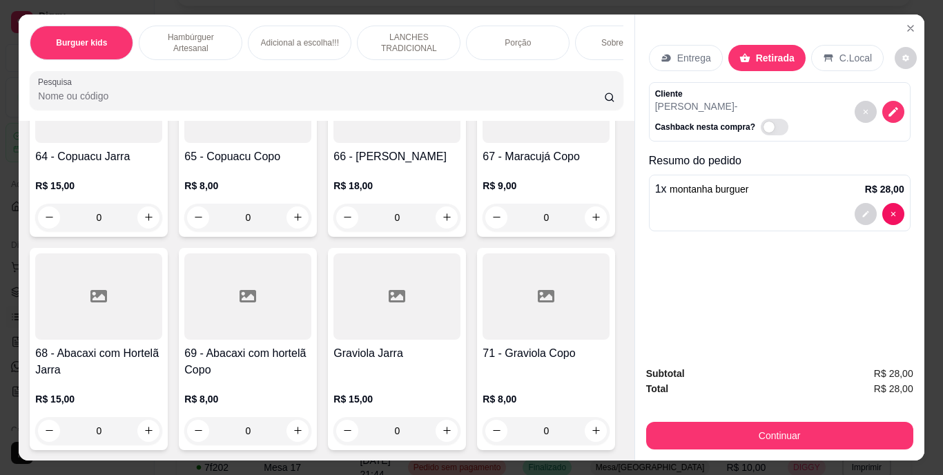
scroll to position [5245, 0]
type input "1"
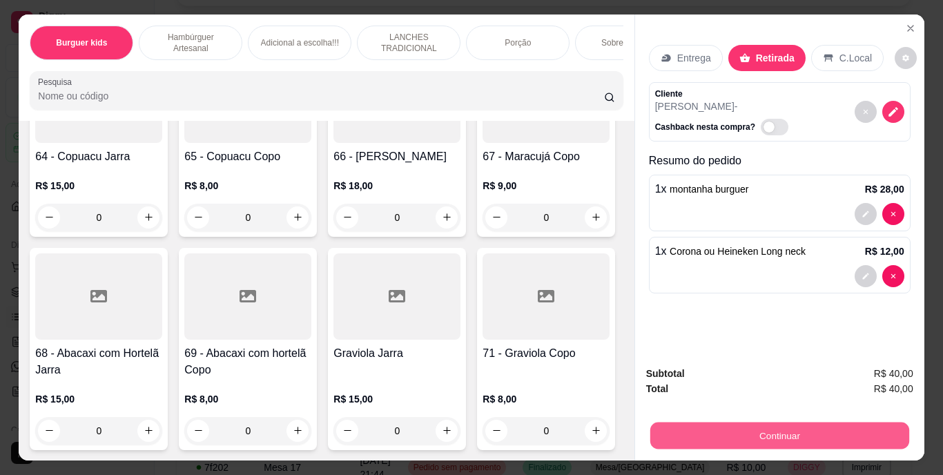
click at [710, 433] on button "Continuar" at bounding box center [778, 435] width 259 height 27
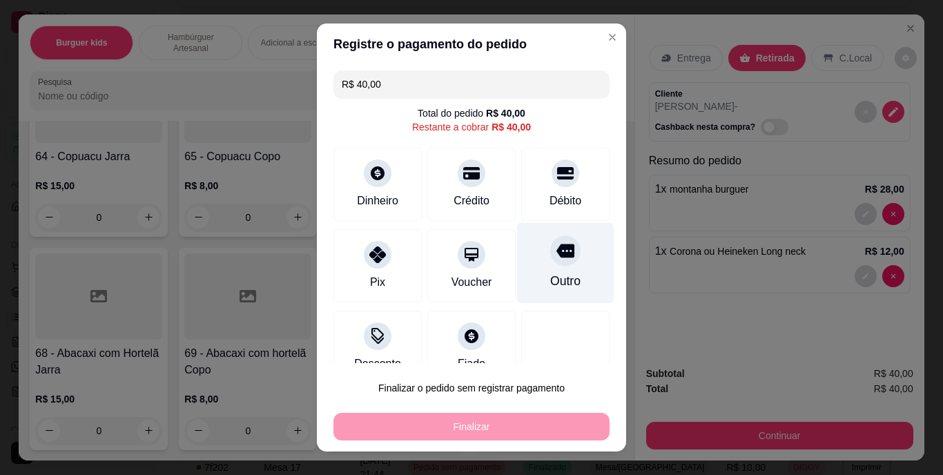
click at [557, 271] on div "Outro" at bounding box center [565, 263] width 97 height 81
type input "R$ 0,00"
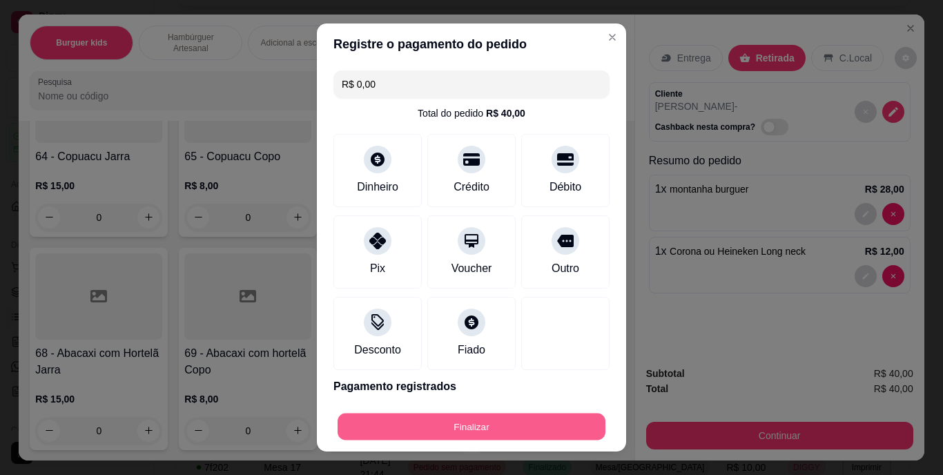
click at [529, 418] on button "Finalizar" at bounding box center [471, 426] width 268 height 27
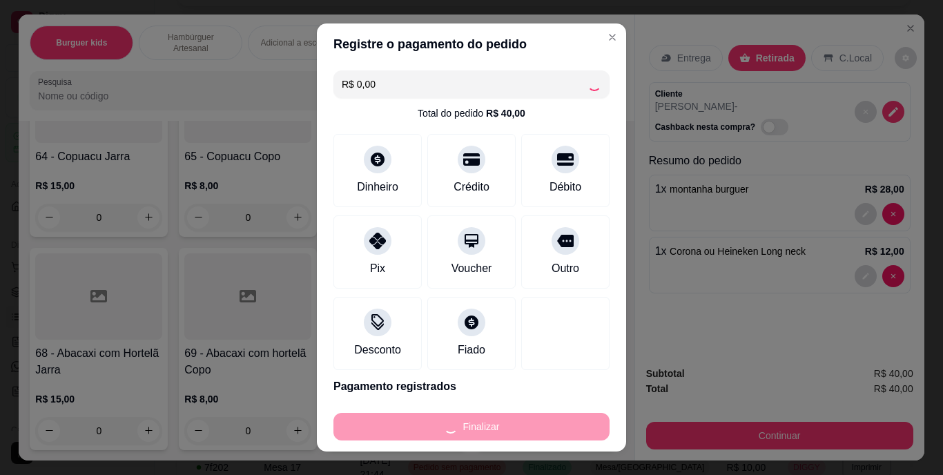
type input "0"
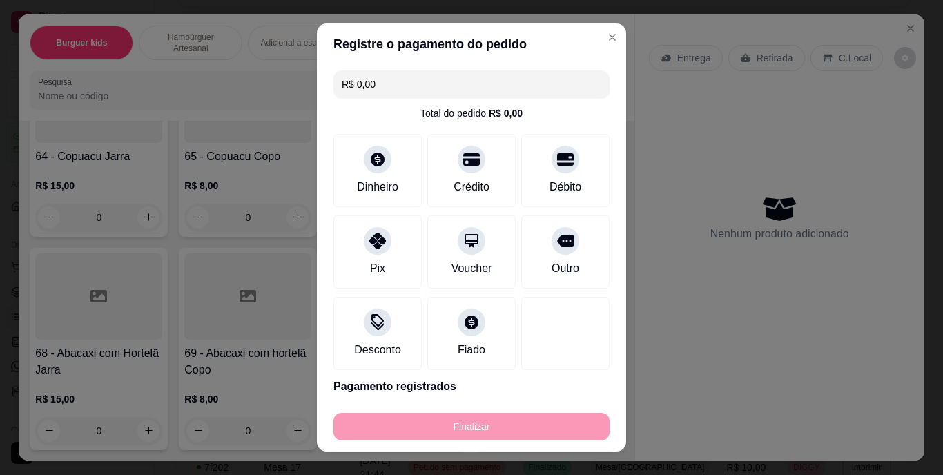
type input "-R$ 40,00"
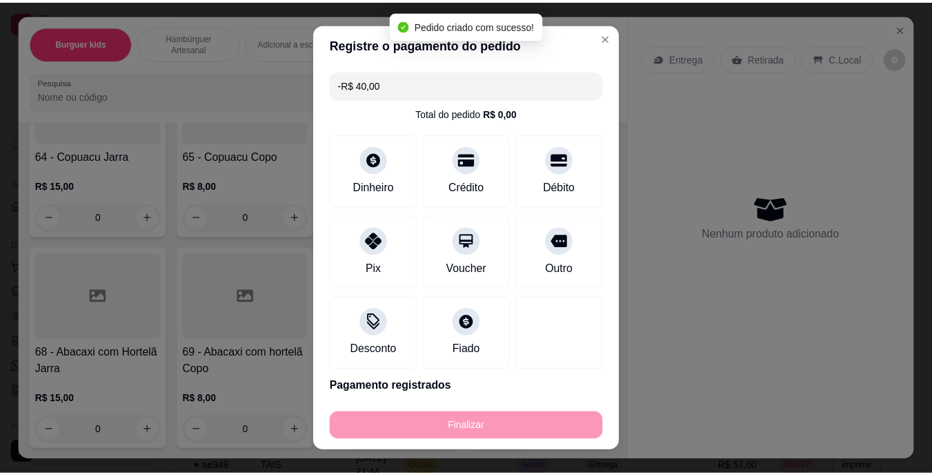
scroll to position [5243, 0]
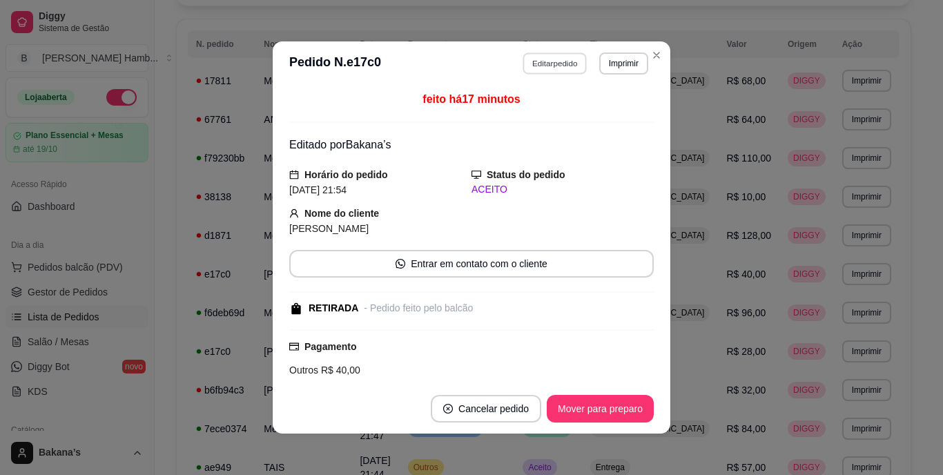
click at [560, 59] on button "Editar pedido" at bounding box center [555, 62] width 64 height 21
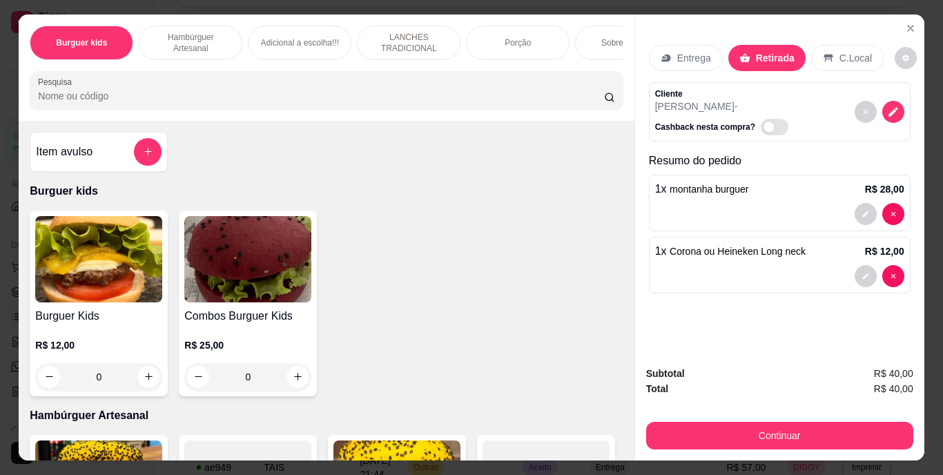
click at [849, 52] on p "C.Local" at bounding box center [855, 58] width 32 height 14
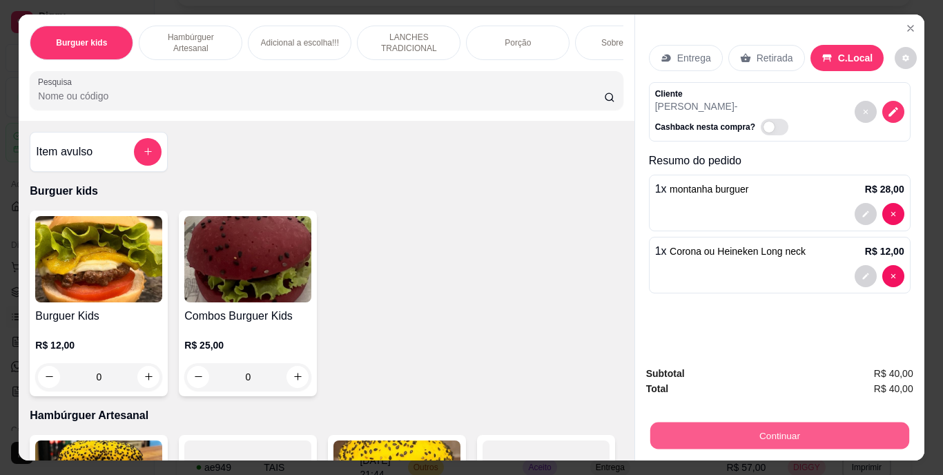
click at [754, 422] on button "Continuar" at bounding box center [778, 435] width 259 height 27
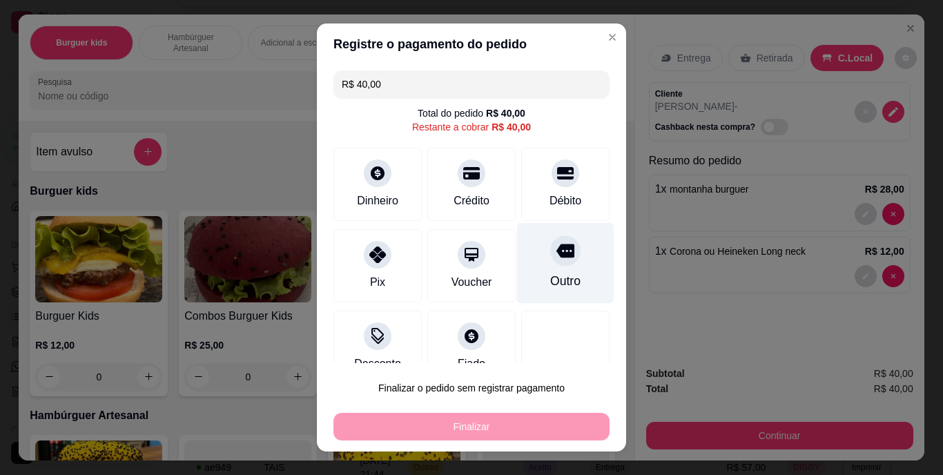
click at [550, 241] on div at bounding box center [565, 251] width 30 height 30
type input "R$ 0,00"
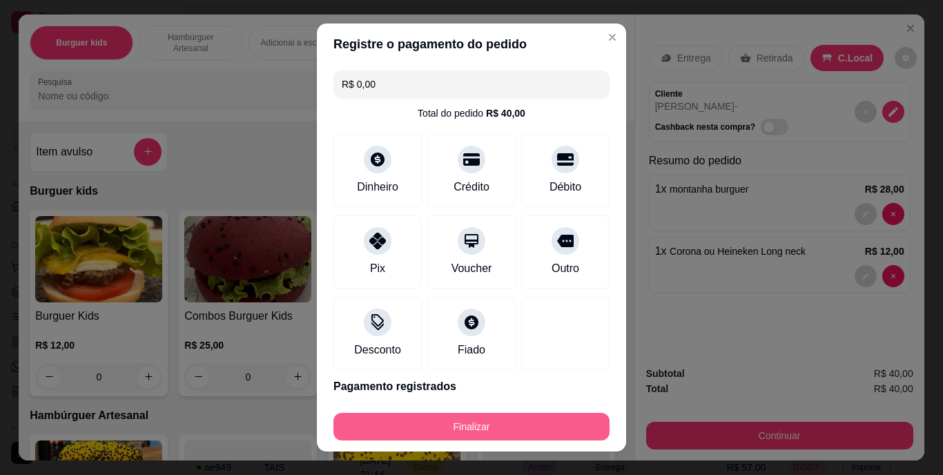
click at [533, 413] on div "Finalizar" at bounding box center [471, 423] width 276 height 33
click at [438, 427] on button "Finalizar" at bounding box center [471, 426] width 268 height 27
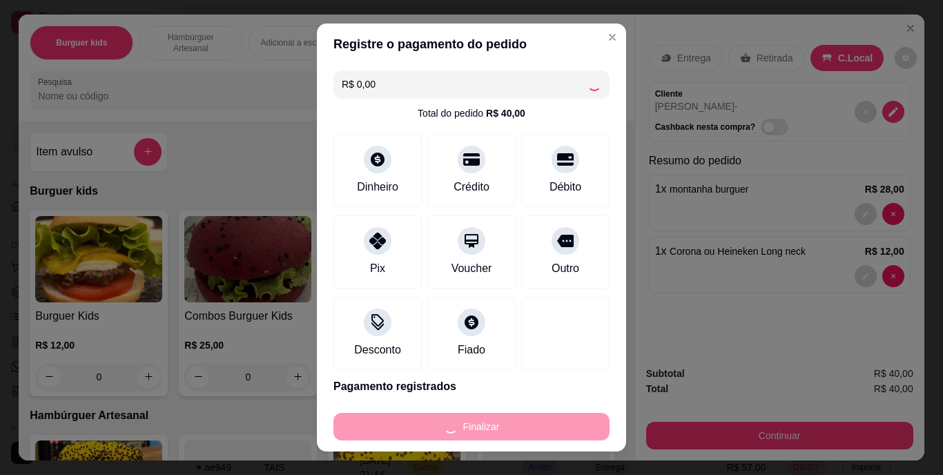
type input "0"
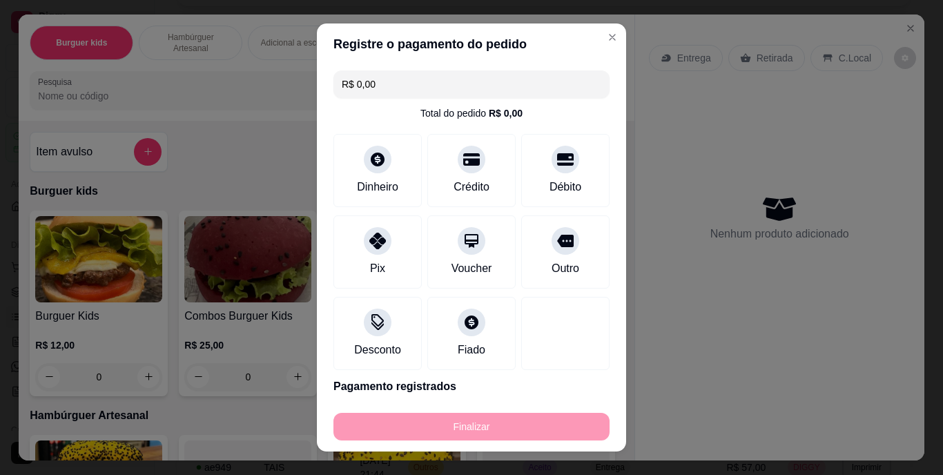
type input "-R$ 40,00"
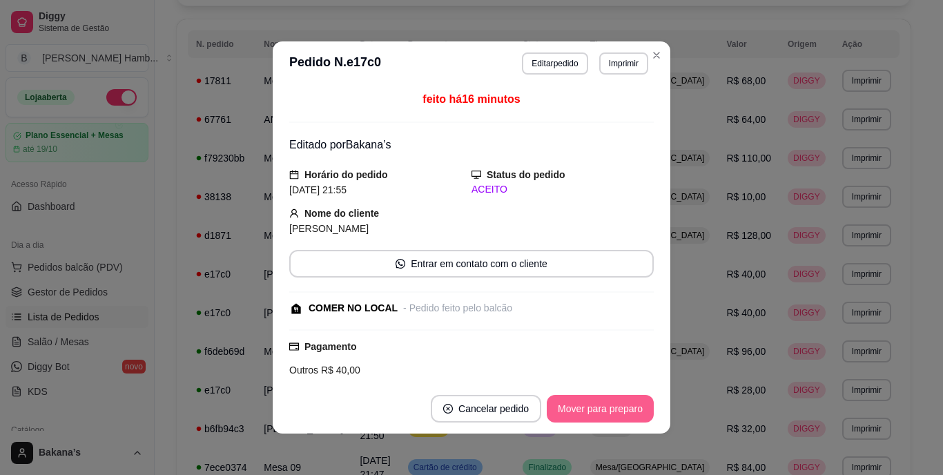
click at [587, 411] on button "Mover para preparo" at bounding box center [600, 409] width 107 height 28
click at [583, 407] on button "Mover para retirada disponível" at bounding box center [577, 408] width 148 height 27
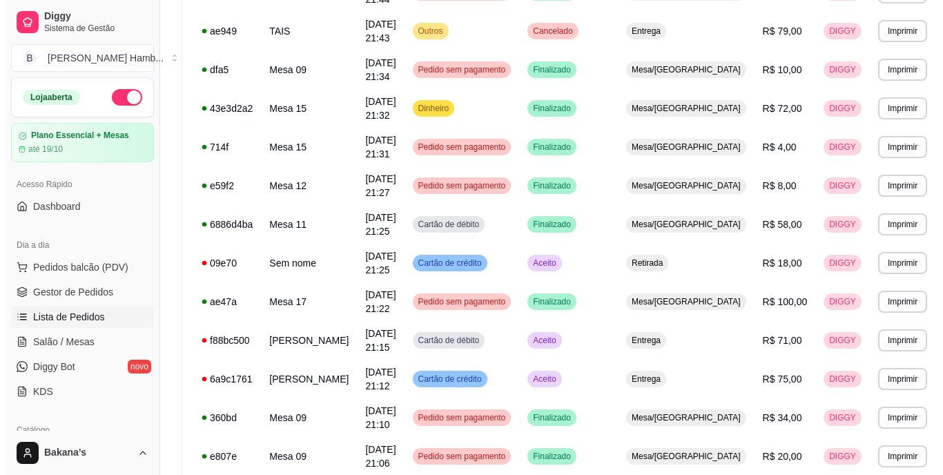
scroll to position [759, 0]
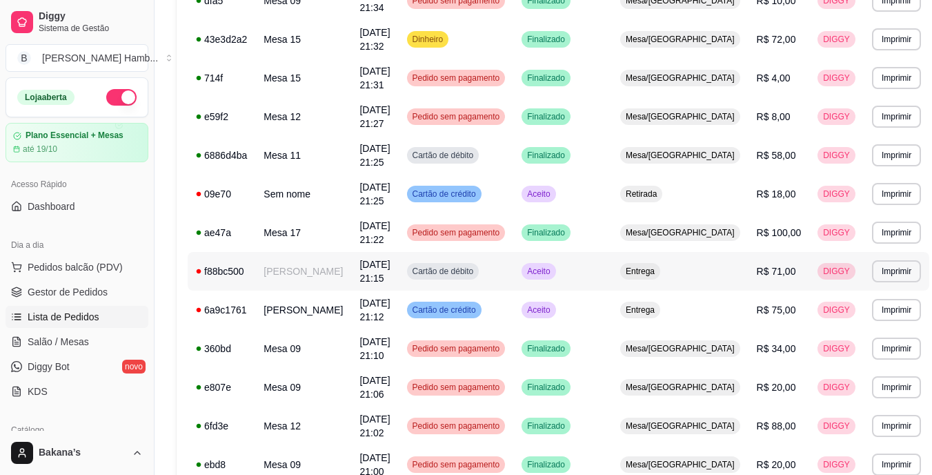
click at [315, 277] on td "Lucimar oliveira santos" at bounding box center [303, 271] width 96 height 39
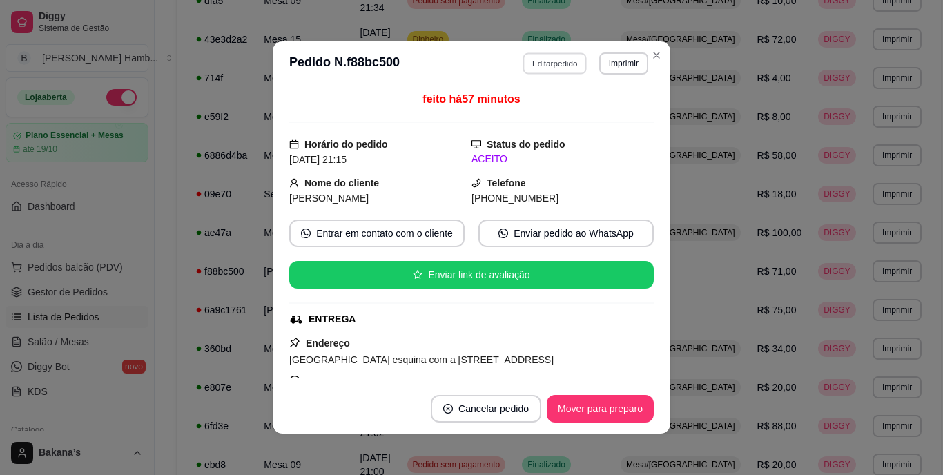
click at [546, 62] on button "Editar pedido" at bounding box center [555, 62] width 64 height 21
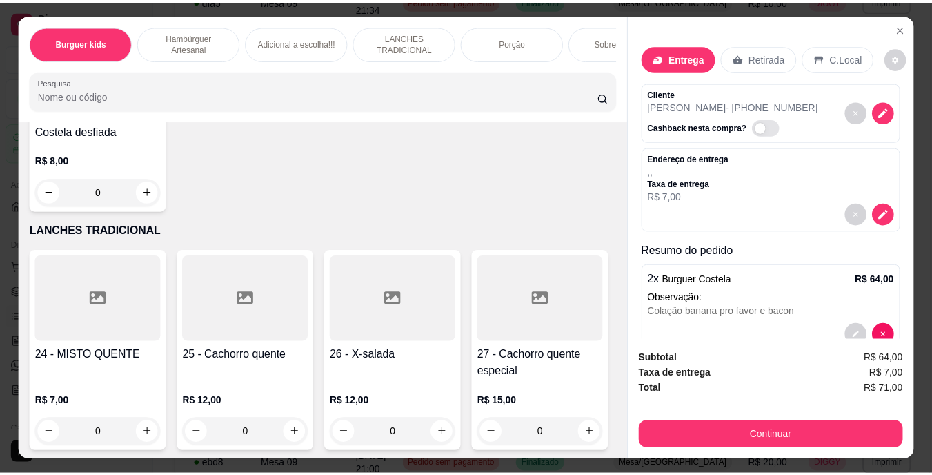
scroll to position [1932, 0]
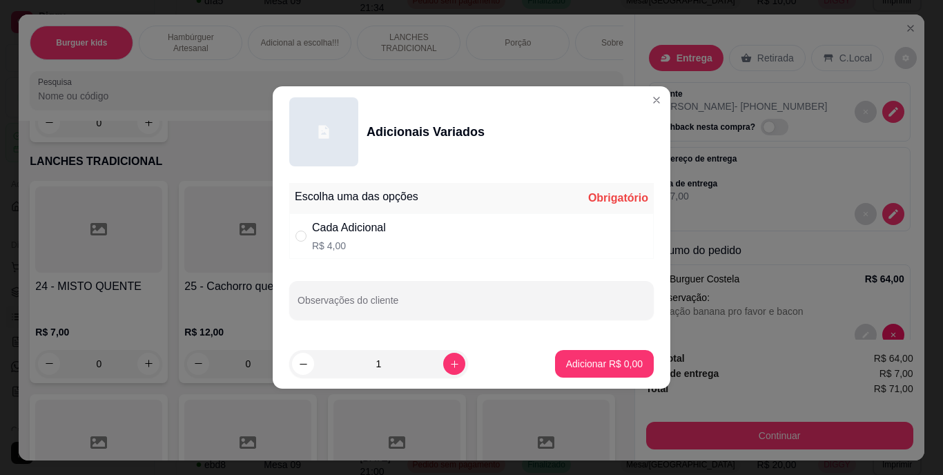
click at [331, 224] on div "Cada Adicional" at bounding box center [349, 227] width 74 height 17
radio input "true"
click at [444, 355] on button "increase-product-quantity" at bounding box center [454, 364] width 22 height 22
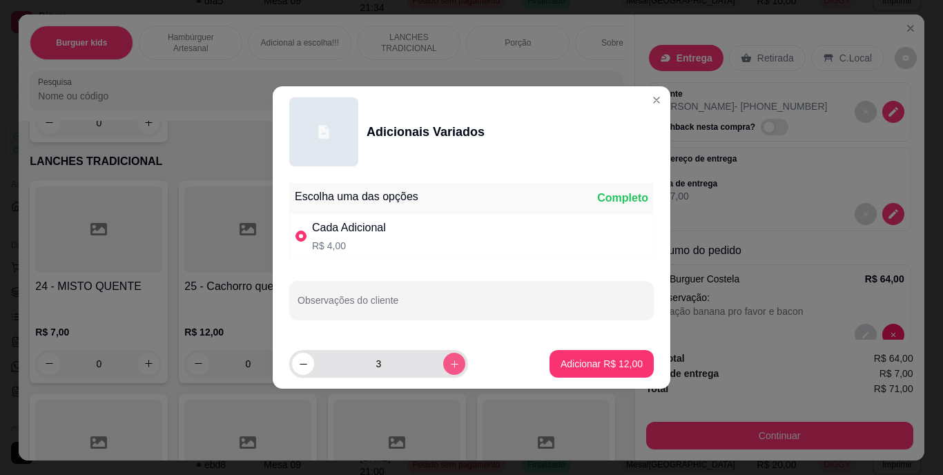
type input "4"
click at [480, 303] on input "Observações do cliente" at bounding box center [471, 306] width 348 height 14
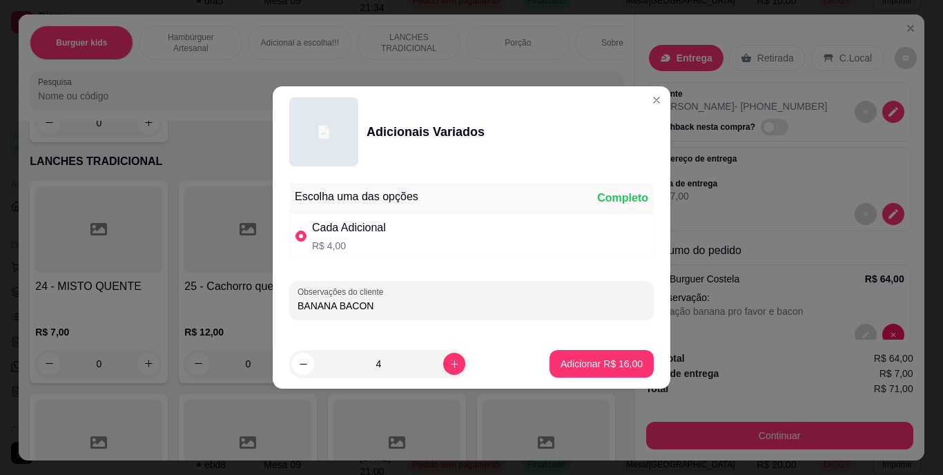
type input "BANANA BACON"
click at [551, 358] on button "Adicionar R$ 16,00" at bounding box center [601, 364] width 101 height 27
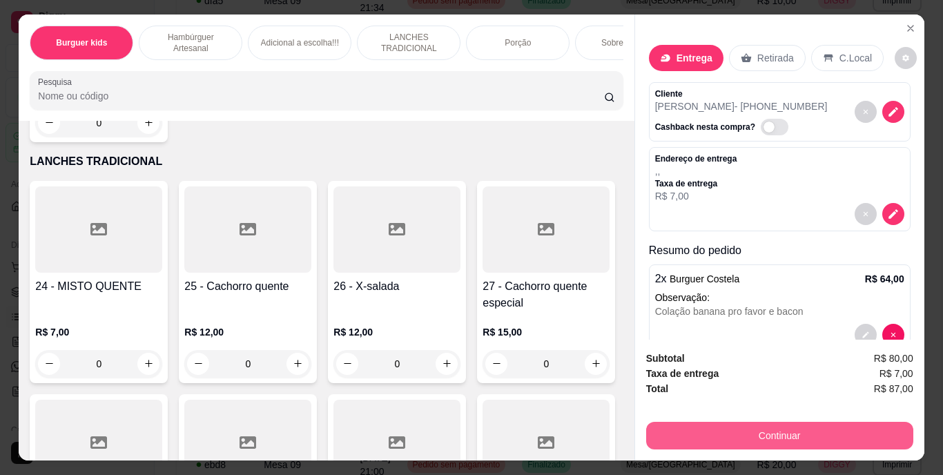
click at [740, 433] on button "Continuar" at bounding box center [779, 436] width 267 height 28
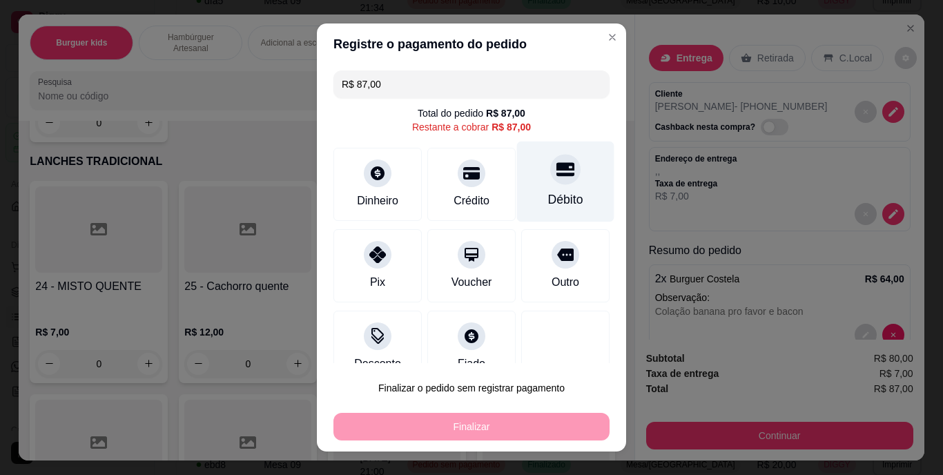
click at [553, 199] on div "Débito" at bounding box center [565, 200] width 35 height 18
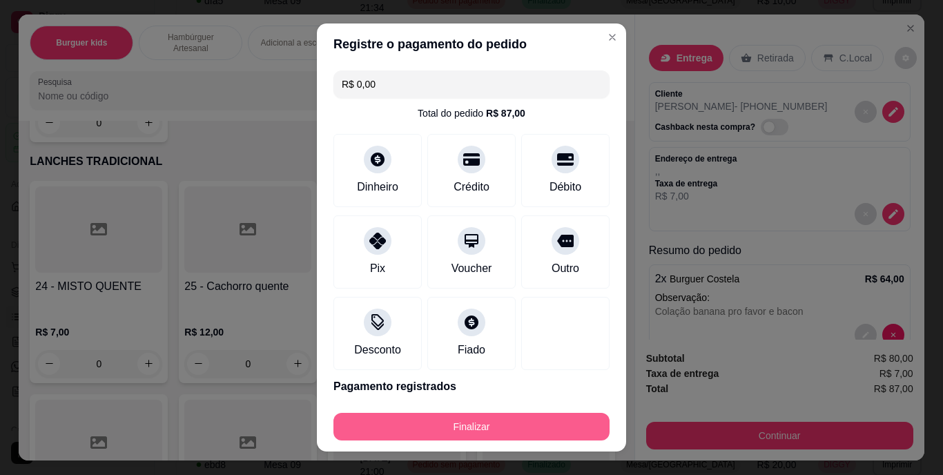
click at [446, 415] on button "Finalizar" at bounding box center [471, 427] width 276 height 28
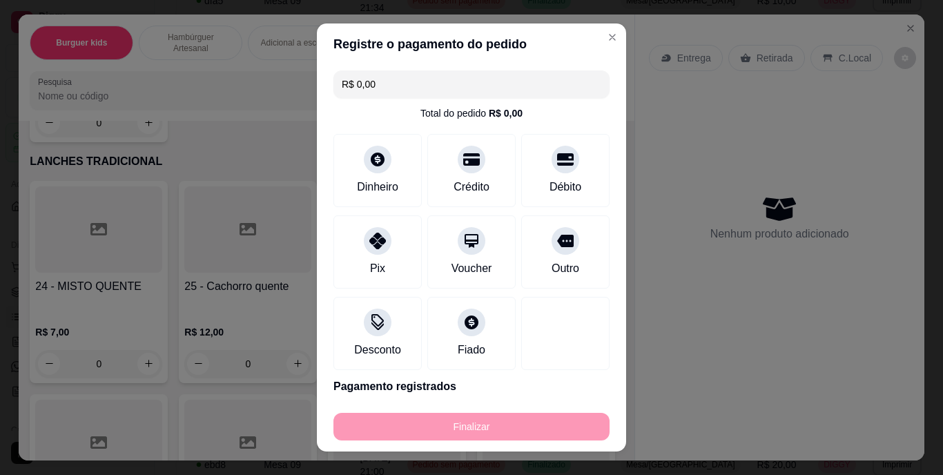
type input "-R$ 87,00"
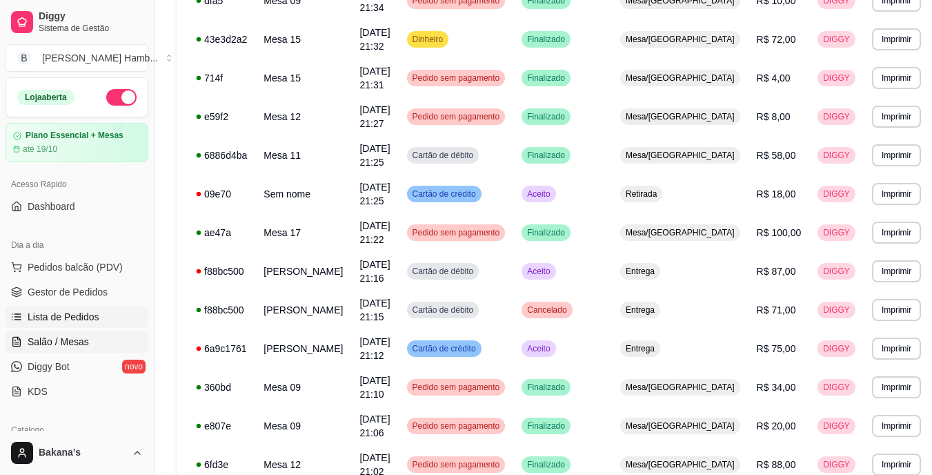
click at [81, 338] on span "Salão / Mesas" at bounding box center [58, 342] width 61 height 14
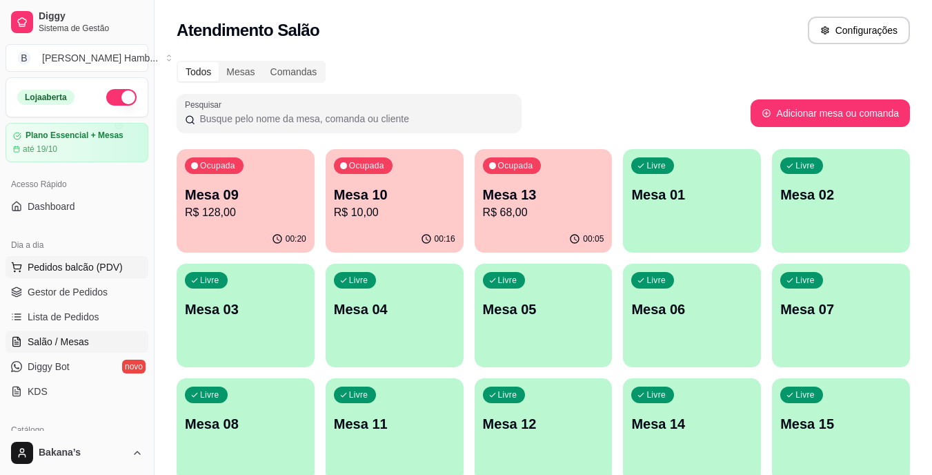
click at [118, 262] on span "Pedidos balcão (PDV)" at bounding box center [75, 267] width 95 height 14
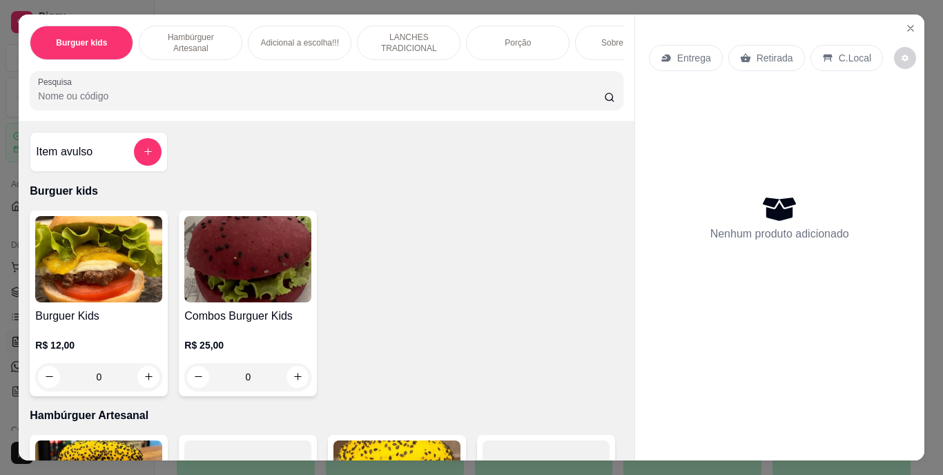
click at [602, 37] on p "Sobremesa !!!" at bounding box center [627, 42] width 52 height 11
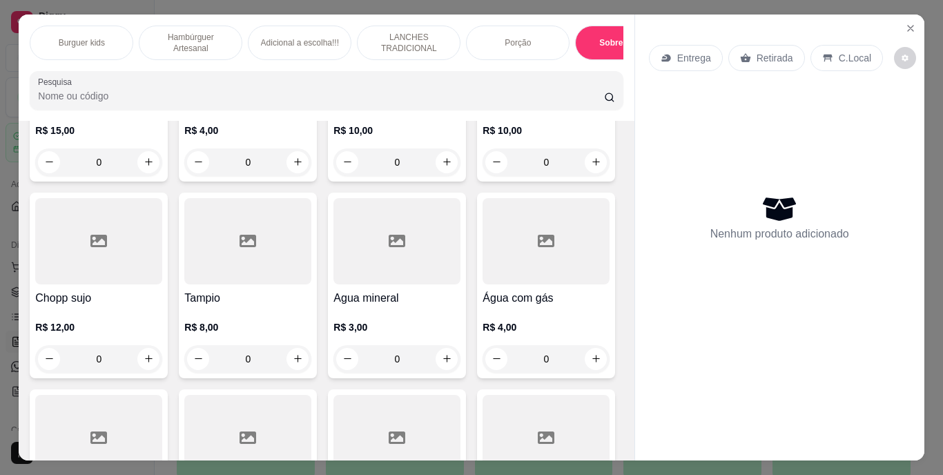
scroll to position [35, 0]
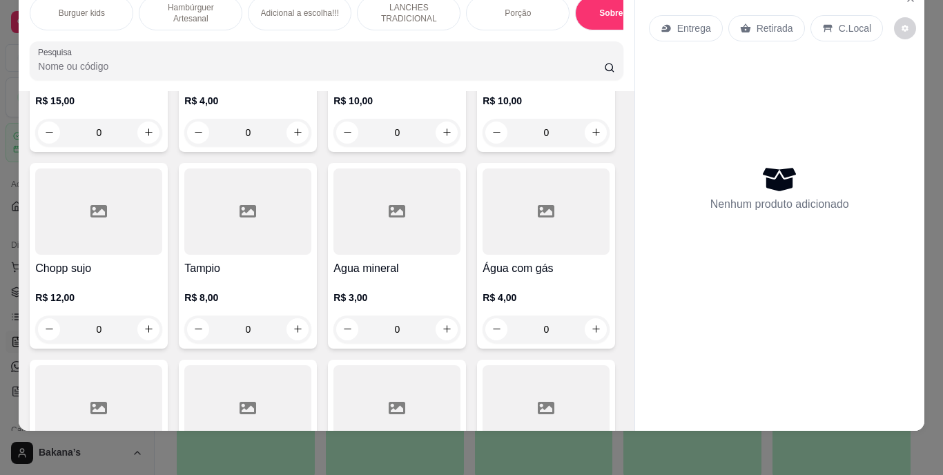
type input "1"
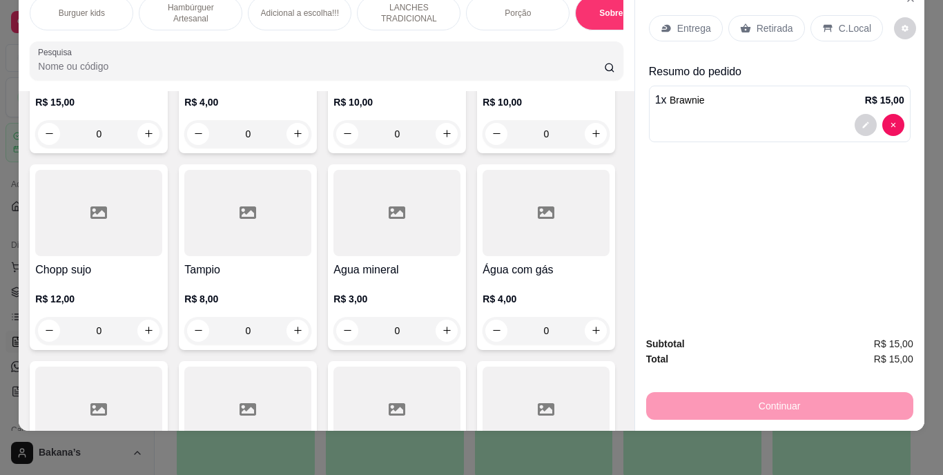
click at [756, 21] on p "Retirada" at bounding box center [774, 28] width 37 height 14
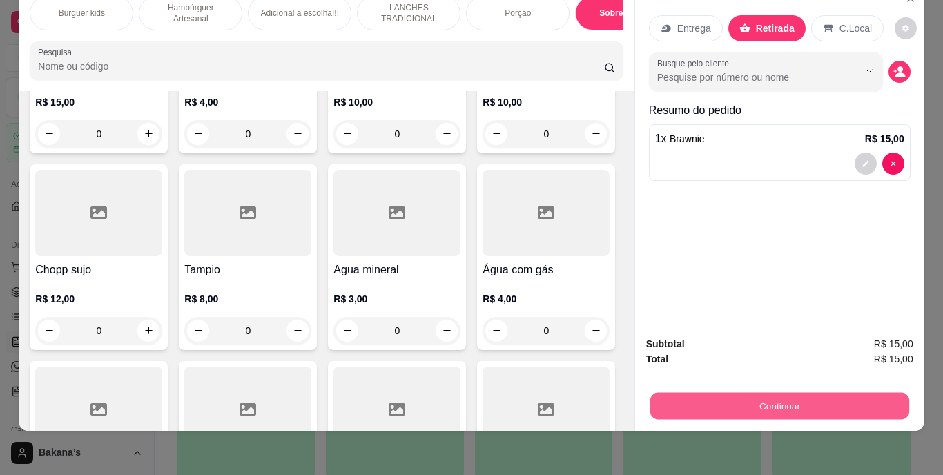
click at [722, 393] on button "Continuar" at bounding box center [778, 406] width 259 height 27
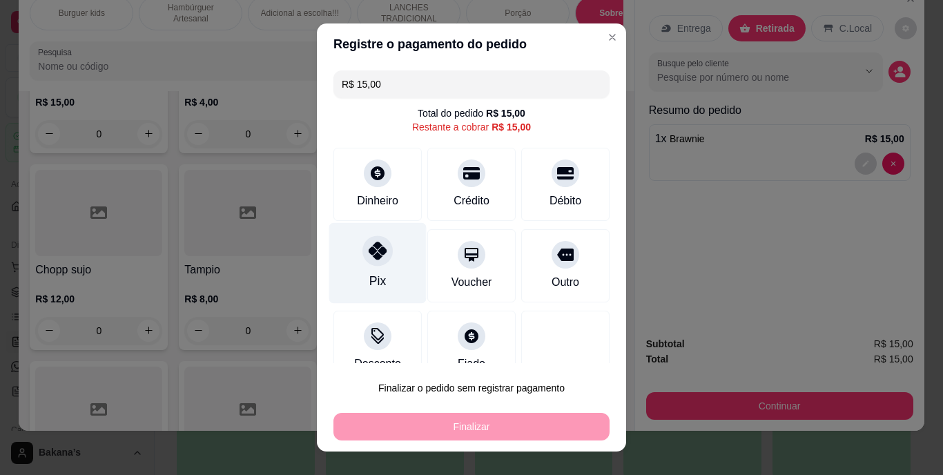
click at [377, 264] on div at bounding box center [377, 251] width 30 height 30
type input "R$ 0,00"
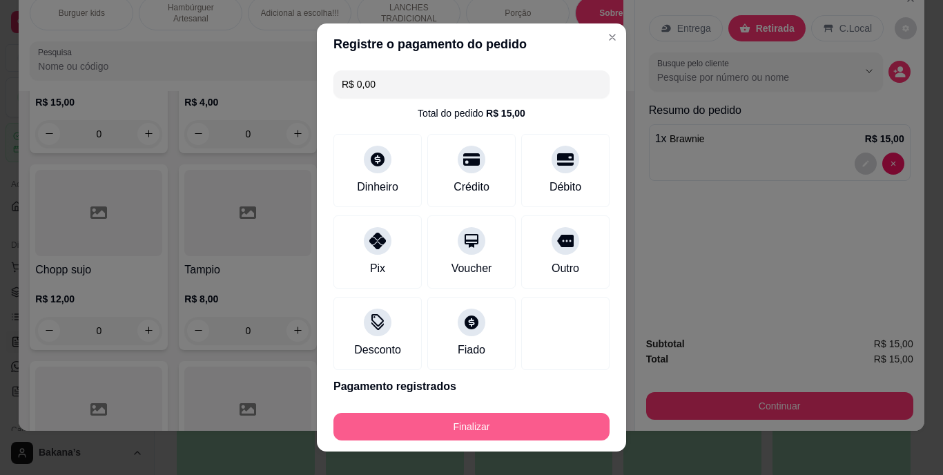
click at [445, 424] on button "Finalizar" at bounding box center [471, 427] width 276 height 28
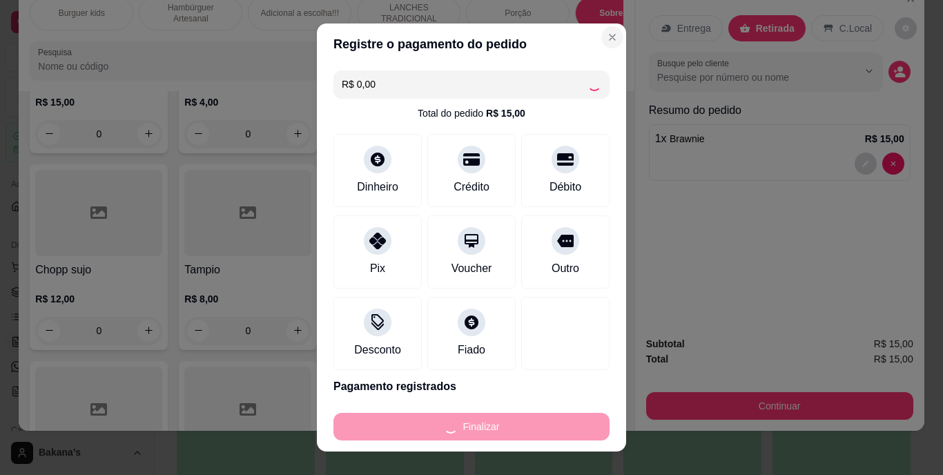
type input "0"
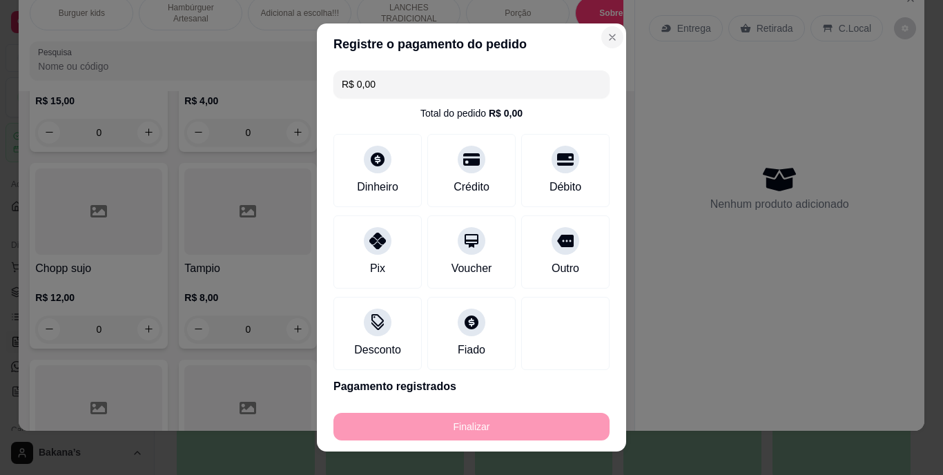
type input "-R$ 15,00"
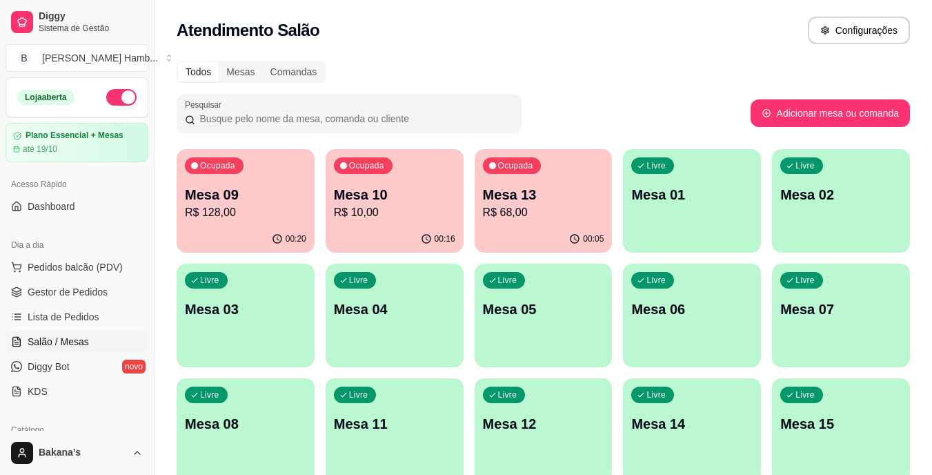
click at [224, 214] on p "R$ 128,00" at bounding box center [245, 212] width 121 height 17
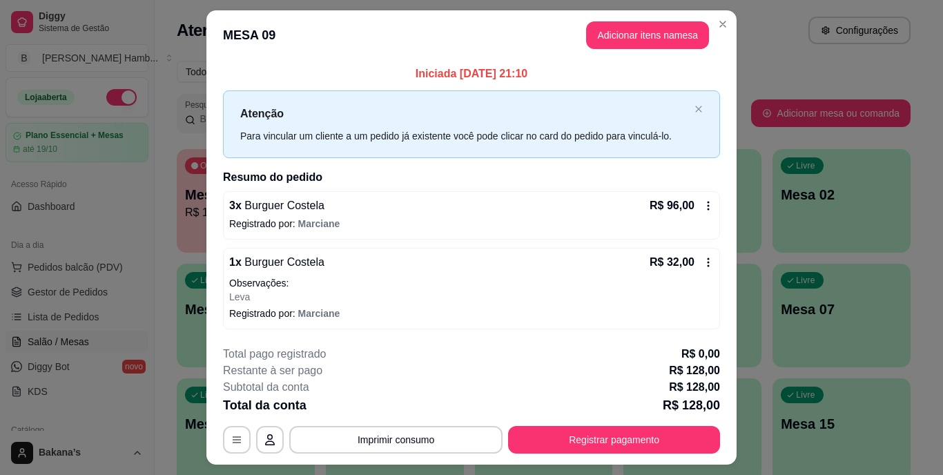
scroll to position [34, 0]
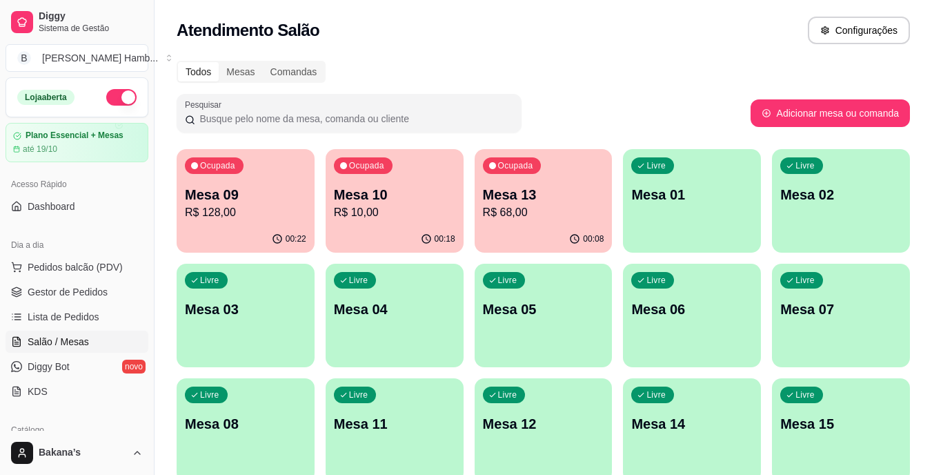
click at [289, 194] on p "Mesa 09" at bounding box center [245, 194] width 121 height 19
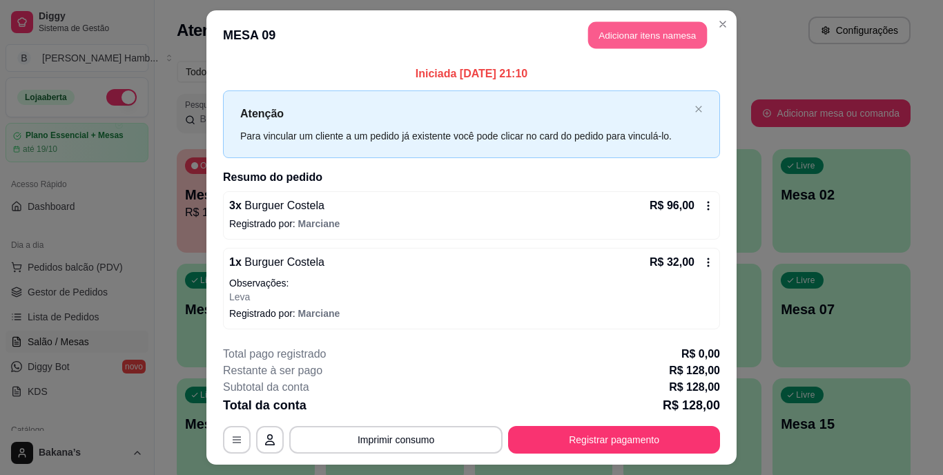
click at [619, 35] on button "Adicionar itens na mesa" at bounding box center [647, 35] width 119 height 27
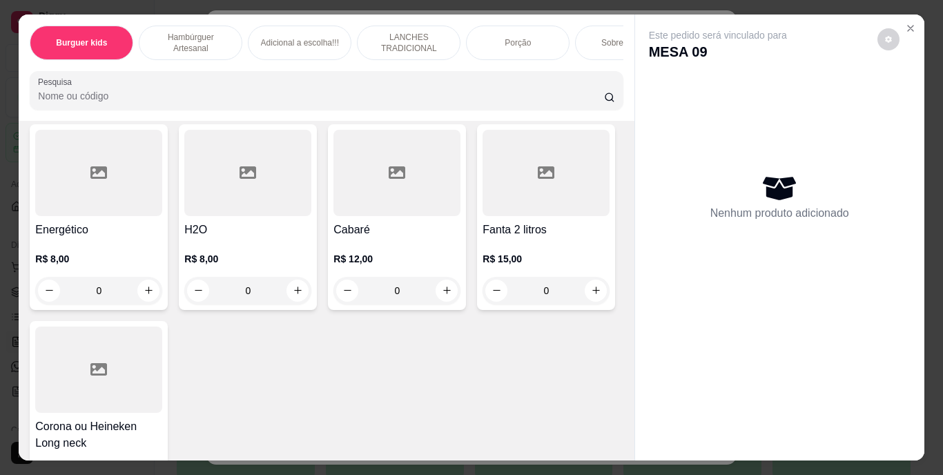
scroll to position [4141, 0]
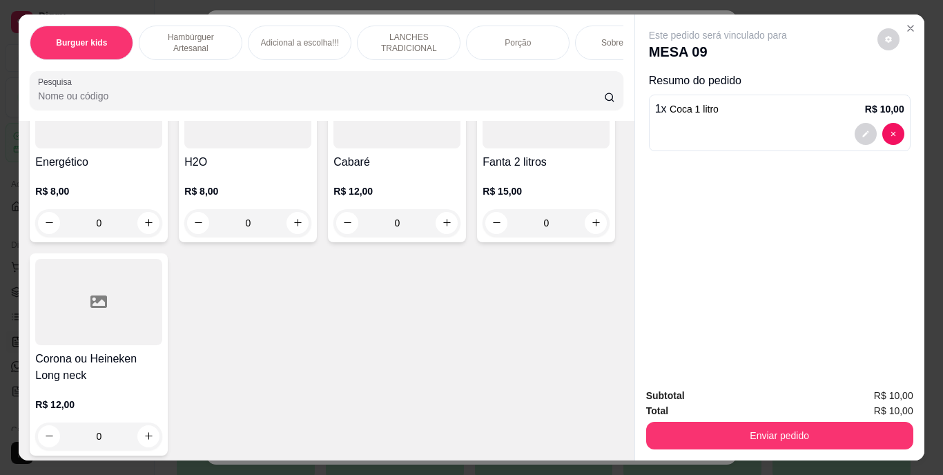
type input "1"
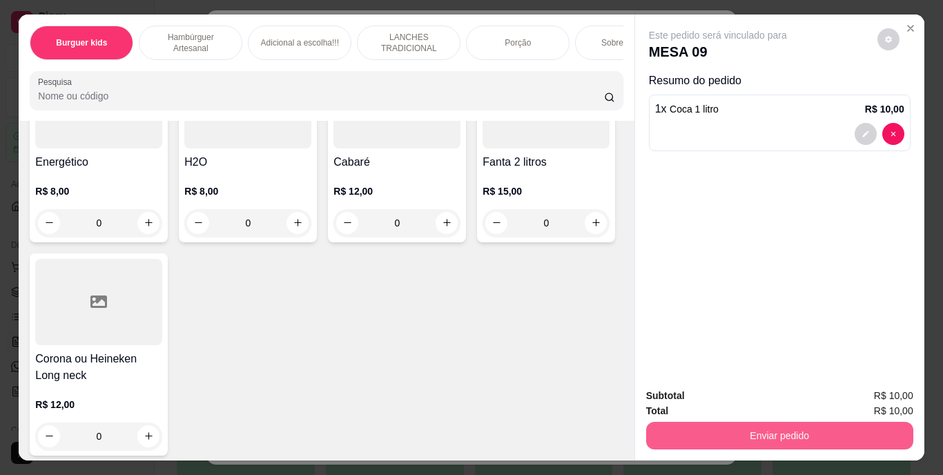
click at [801, 423] on button "Enviar pedido" at bounding box center [779, 436] width 267 height 28
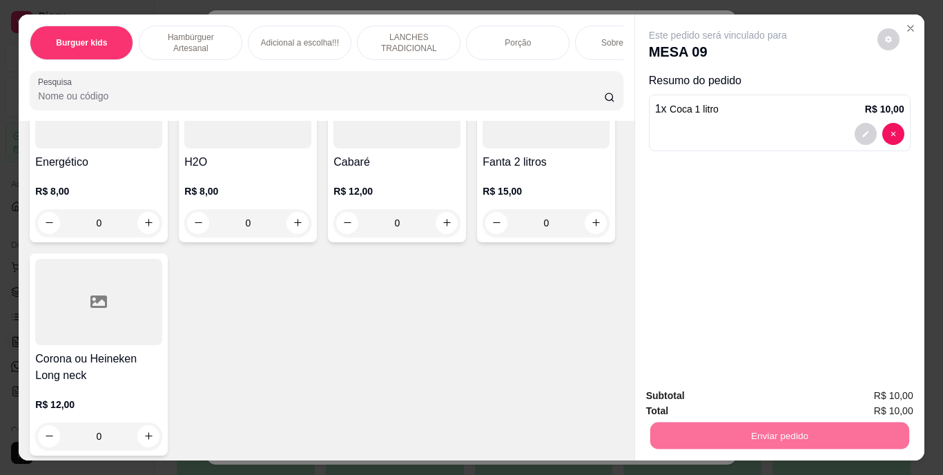
click at [847, 396] on button "Enviar pedido" at bounding box center [877, 397] width 78 height 26
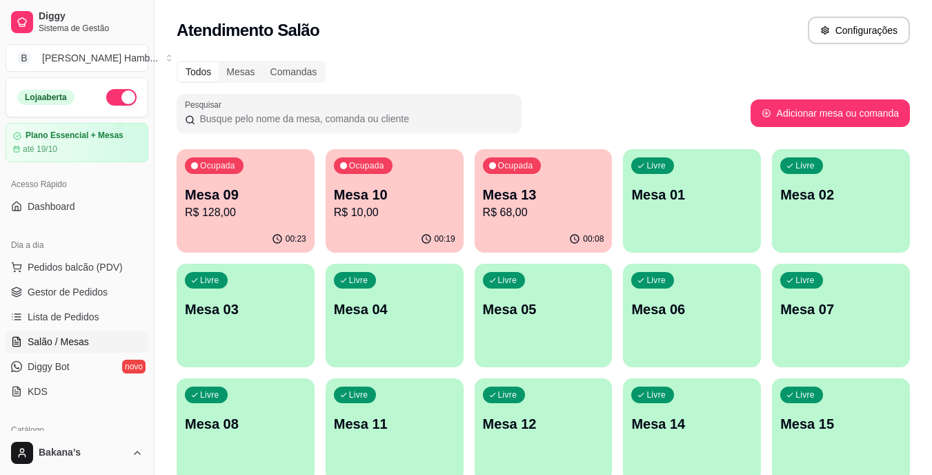
click at [369, 198] on p "Mesa 10" at bounding box center [394, 194] width 121 height 19
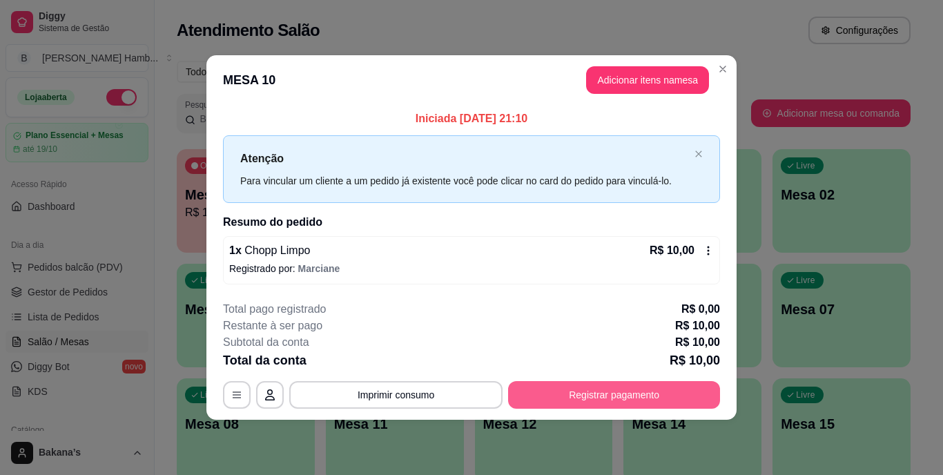
click at [587, 390] on button "Registrar pagamento" at bounding box center [614, 395] width 212 height 28
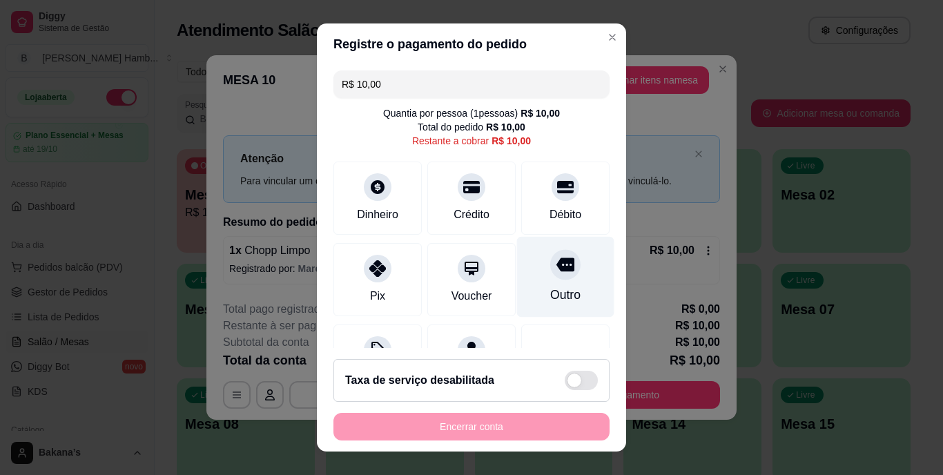
click at [550, 276] on div at bounding box center [565, 265] width 30 height 30
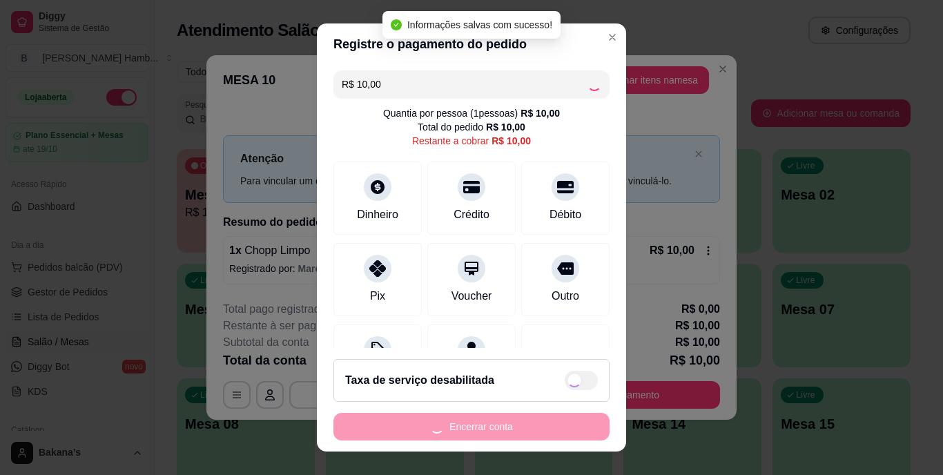
type input "R$ 0,00"
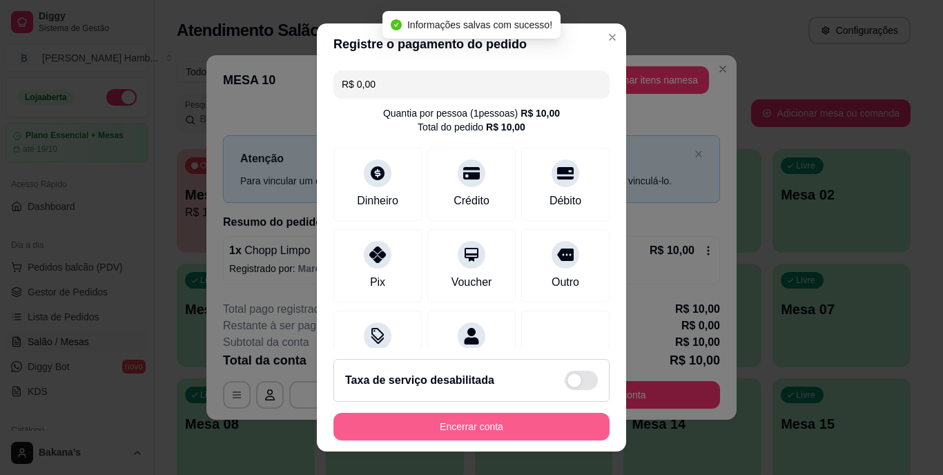
click at [505, 421] on button "Encerrar conta" at bounding box center [471, 427] width 276 height 28
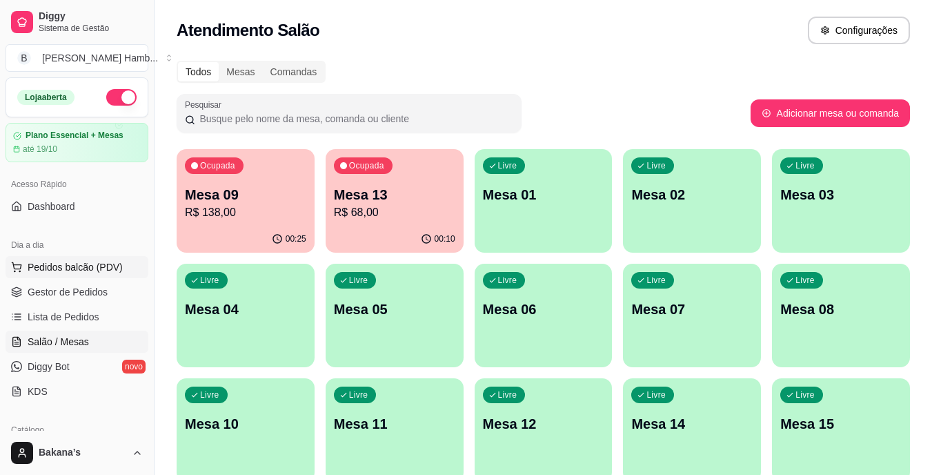
click at [92, 264] on span "Pedidos balcão (PDV)" at bounding box center [75, 267] width 95 height 14
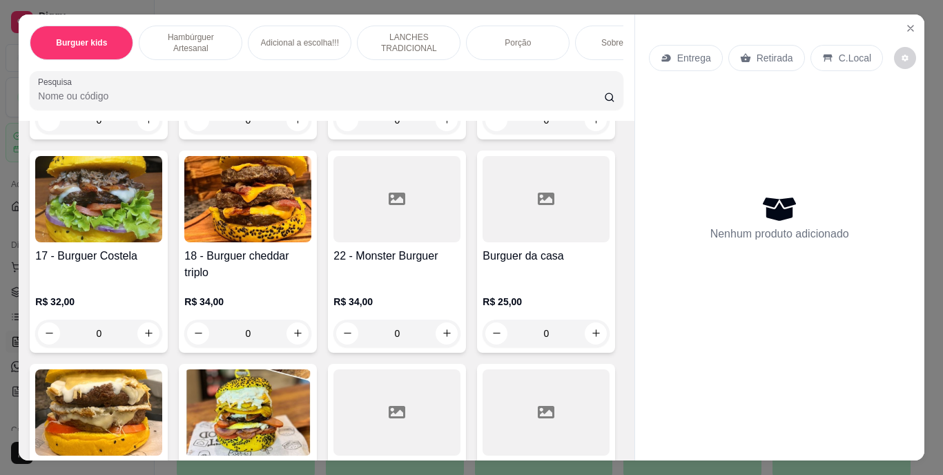
scroll to position [1311, 0]
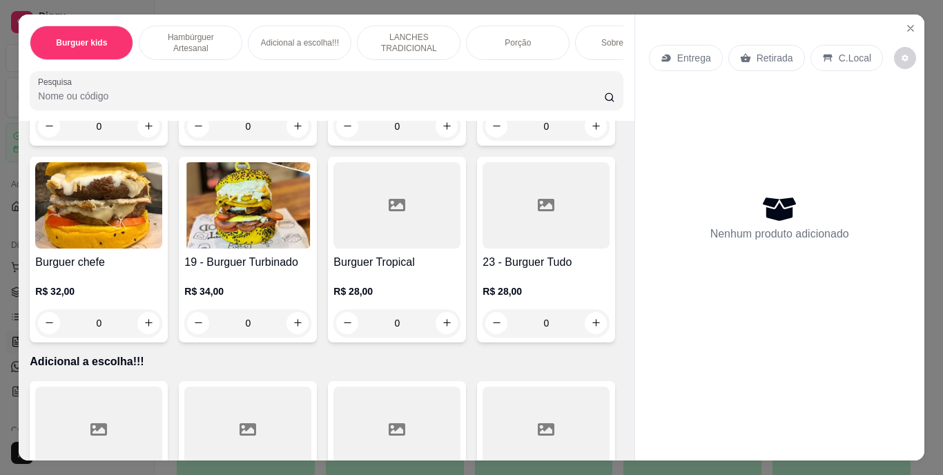
type input "1"
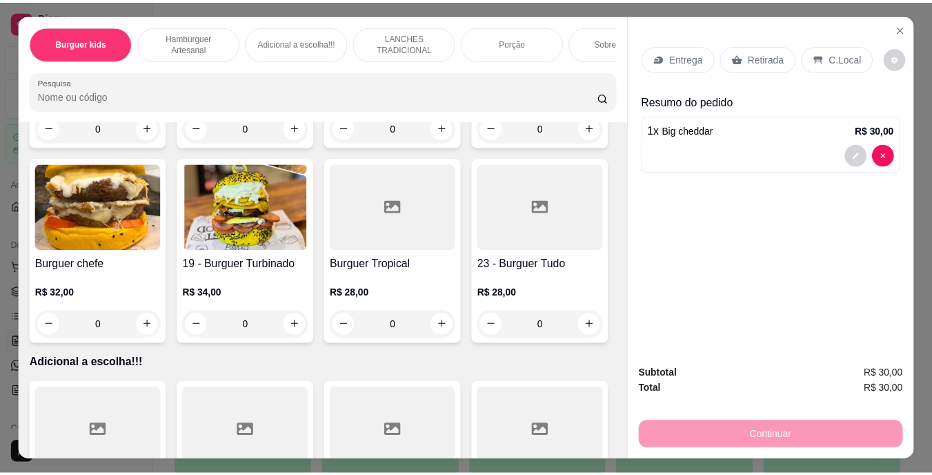
scroll to position [1312, 0]
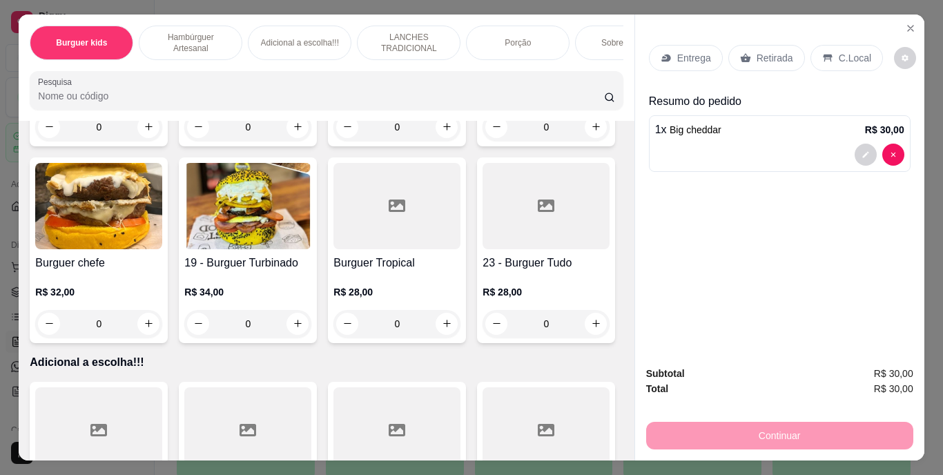
click at [690, 52] on p "Entrega" at bounding box center [694, 58] width 34 height 14
click at [905, 17] on button "Close" at bounding box center [910, 28] width 22 height 22
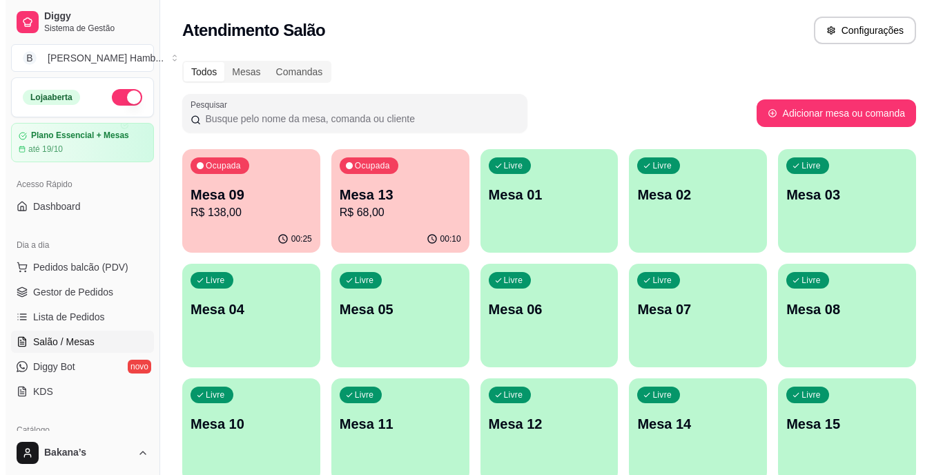
scroll to position [177, 0]
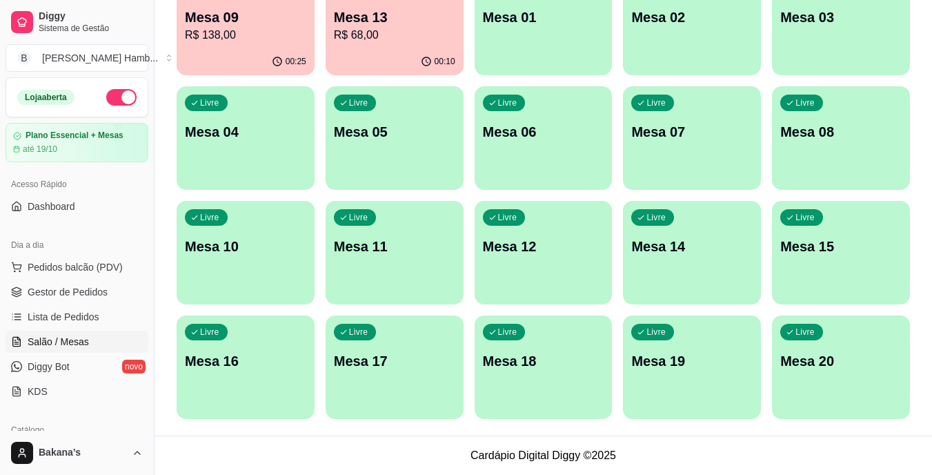
click at [357, 350] on div "Livre Mesa 17" at bounding box center [395, 358] width 138 height 87
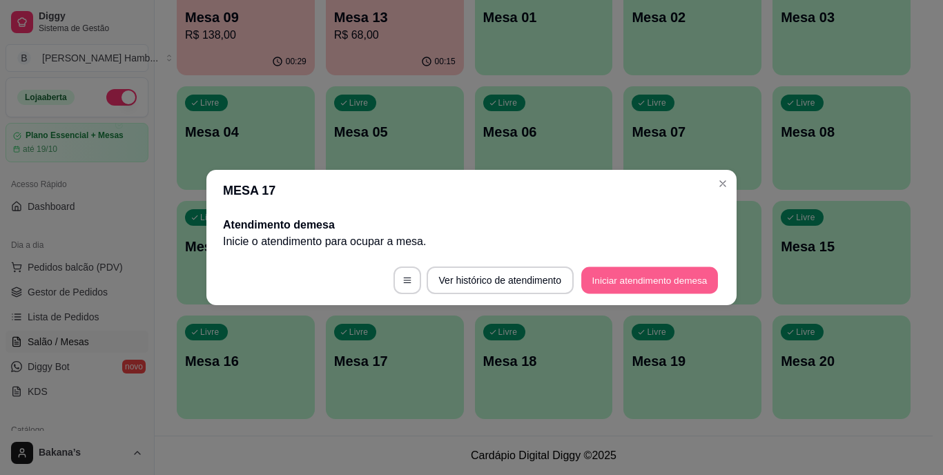
click at [652, 282] on button "Iniciar atendimento de mesa" at bounding box center [649, 280] width 137 height 27
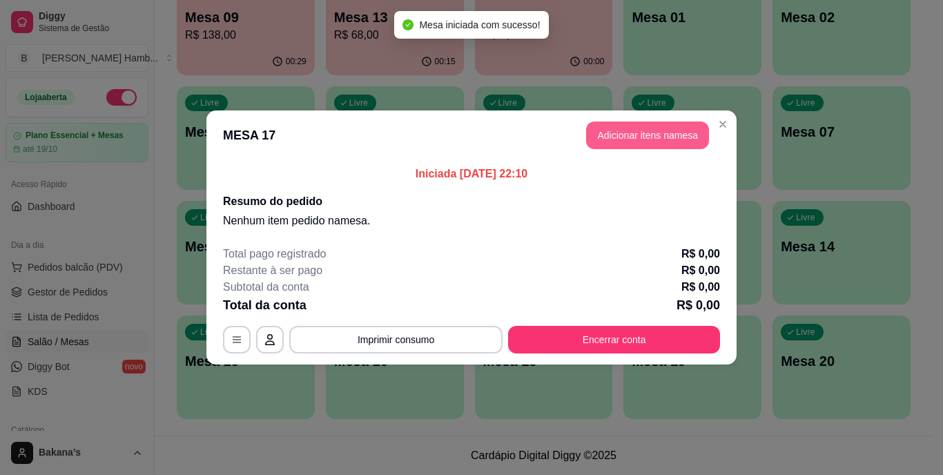
click at [687, 139] on button "Adicionar itens na mesa" at bounding box center [647, 135] width 123 height 28
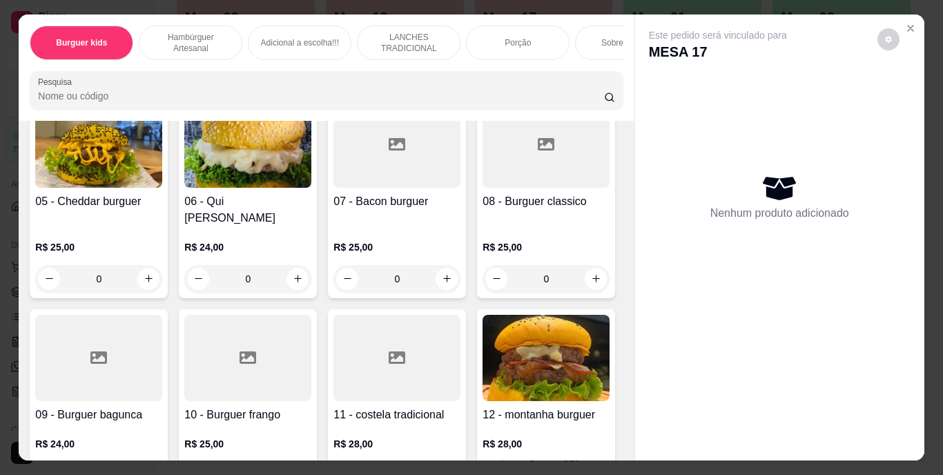
scroll to position [690, 0]
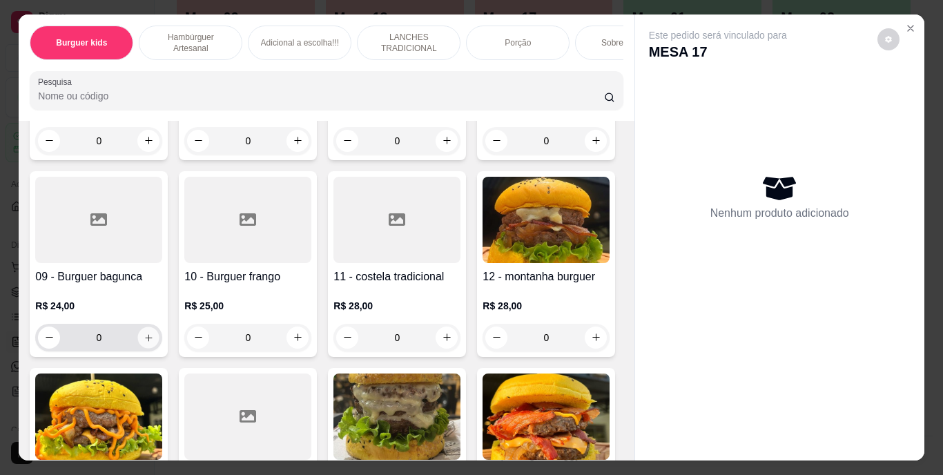
click at [159, 326] on button "increase-product-quantity" at bounding box center [148, 336] width 21 height 21
type input "1"
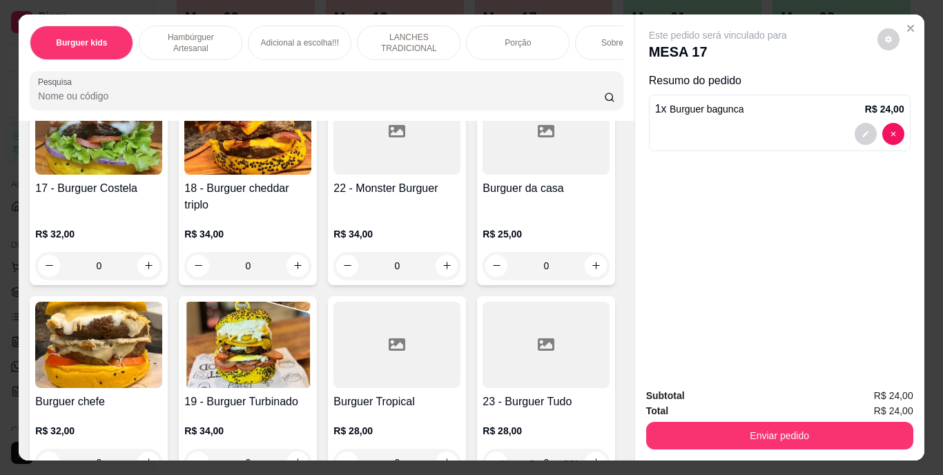
scroll to position [1311, 0]
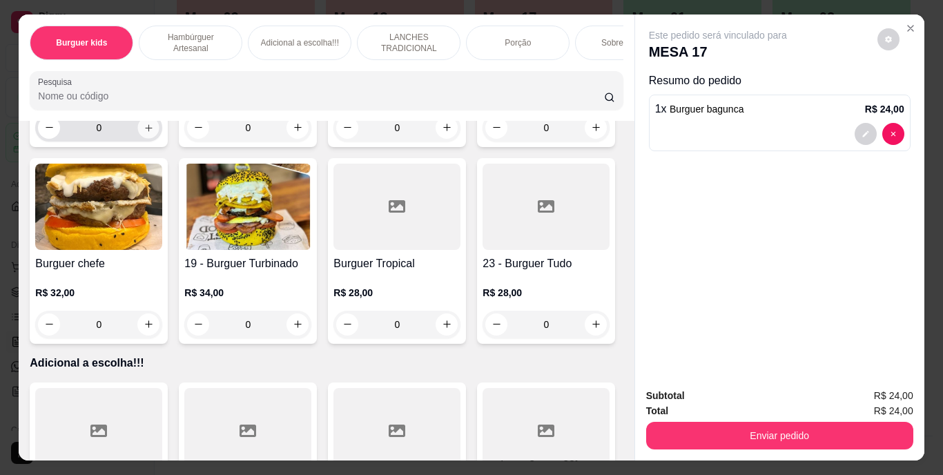
click at [159, 138] on button "increase-product-quantity" at bounding box center [148, 127] width 21 height 21
type input "1"
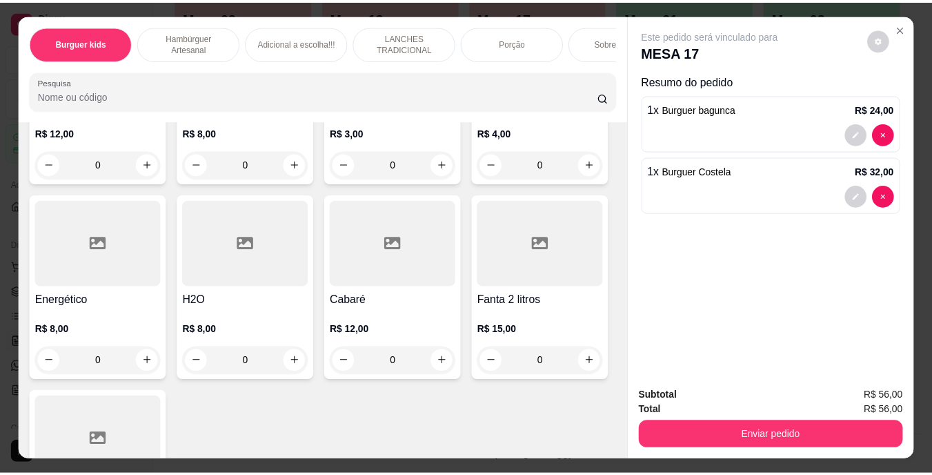
scroll to position [4210, 0]
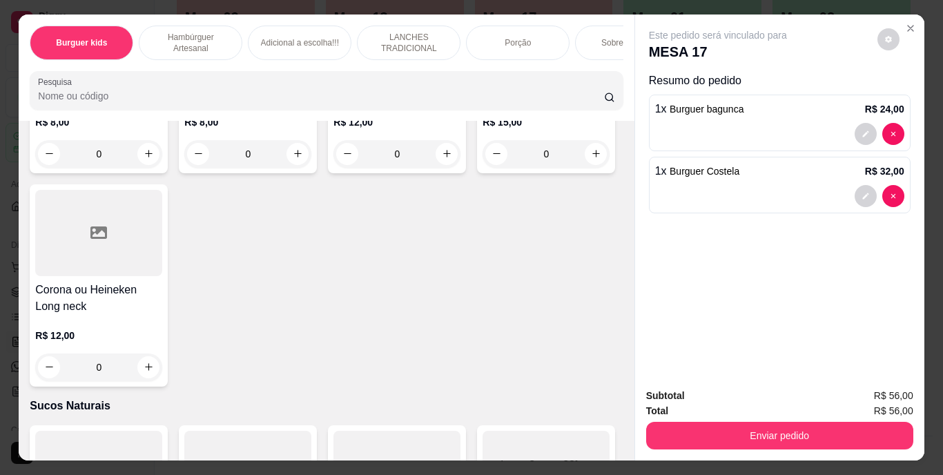
type input "1"
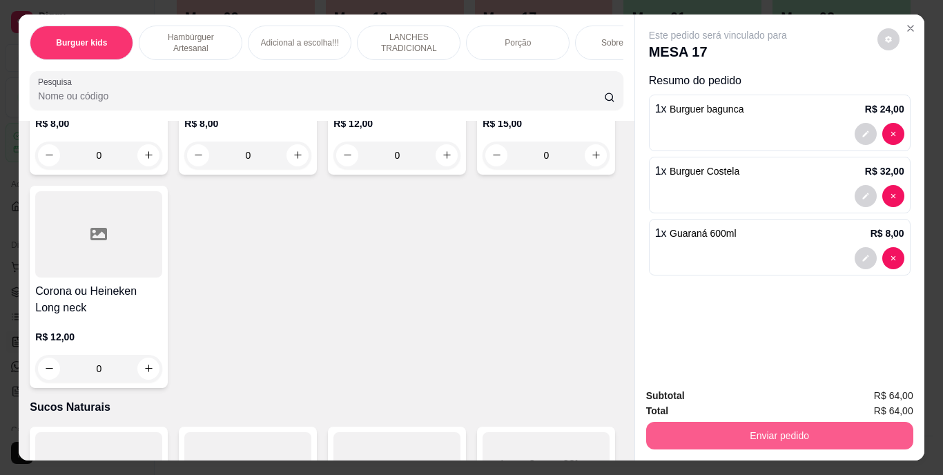
click at [748, 426] on button "Enviar pedido" at bounding box center [779, 436] width 267 height 28
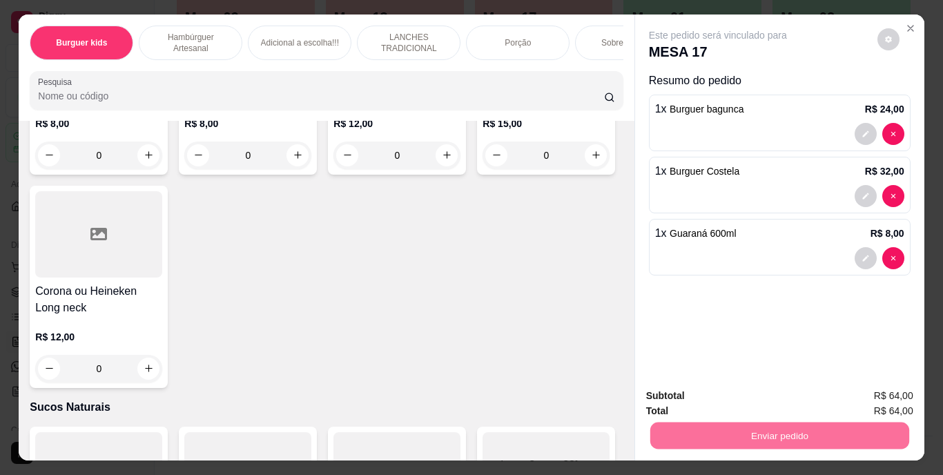
click at [857, 391] on button "Enviar pedido" at bounding box center [877, 397] width 78 height 26
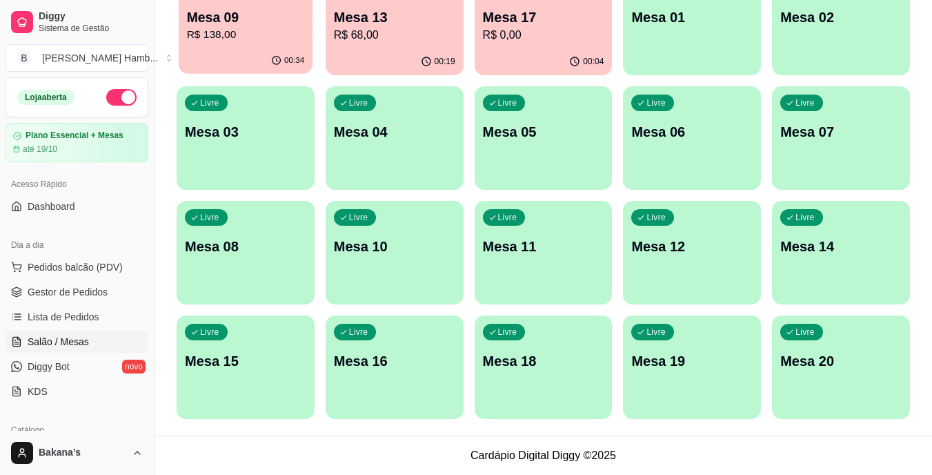
click at [251, 36] on p "R$ 138,00" at bounding box center [246, 35] width 118 height 16
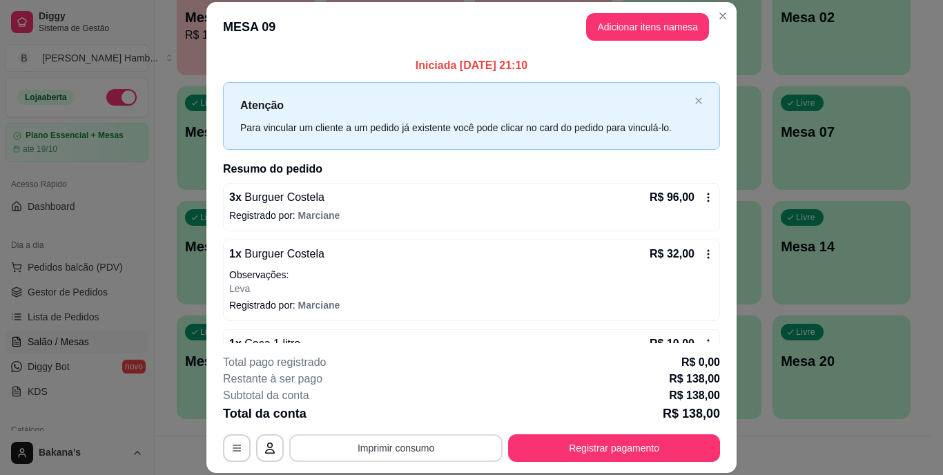
click at [470, 447] on button "Imprimir consumo" at bounding box center [395, 448] width 213 height 28
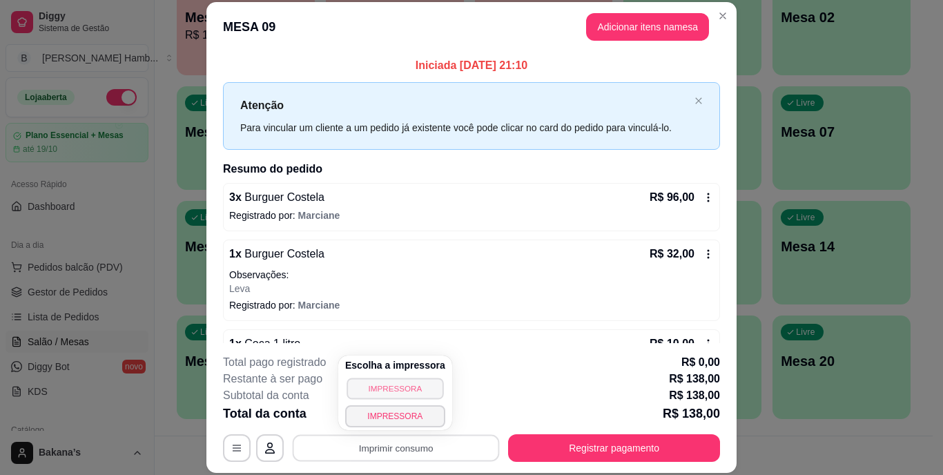
click at [428, 389] on button "IMPRESSORA" at bounding box center [394, 387] width 97 height 21
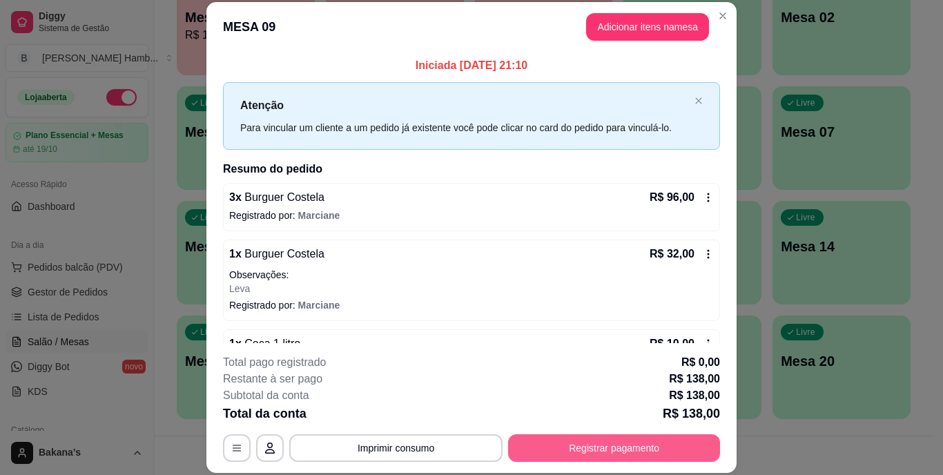
click at [554, 448] on button "Registrar pagamento" at bounding box center [614, 448] width 212 height 28
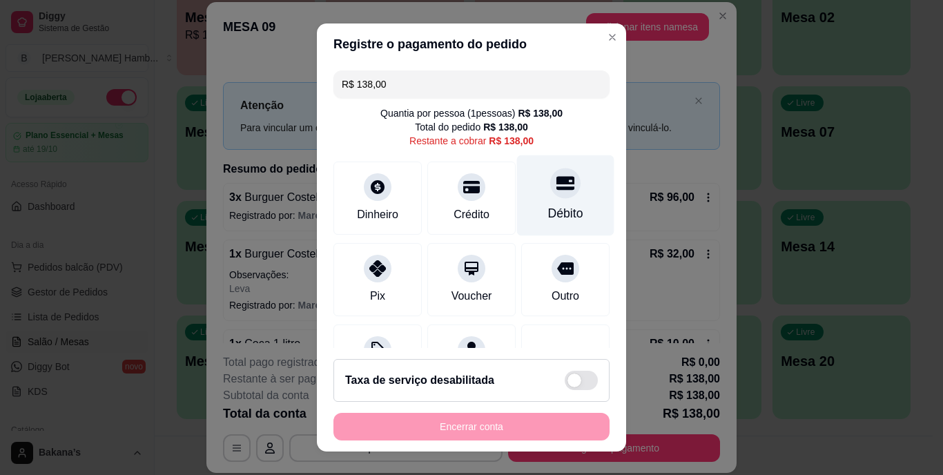
click at [532, 170] on div "Débito" at bounding box center [565, 195] width 97 height 81
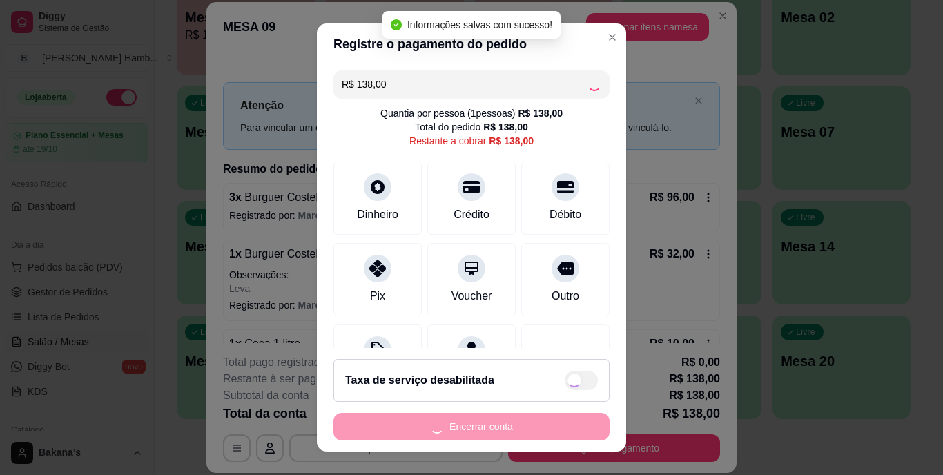
type input "R$ 0,00"
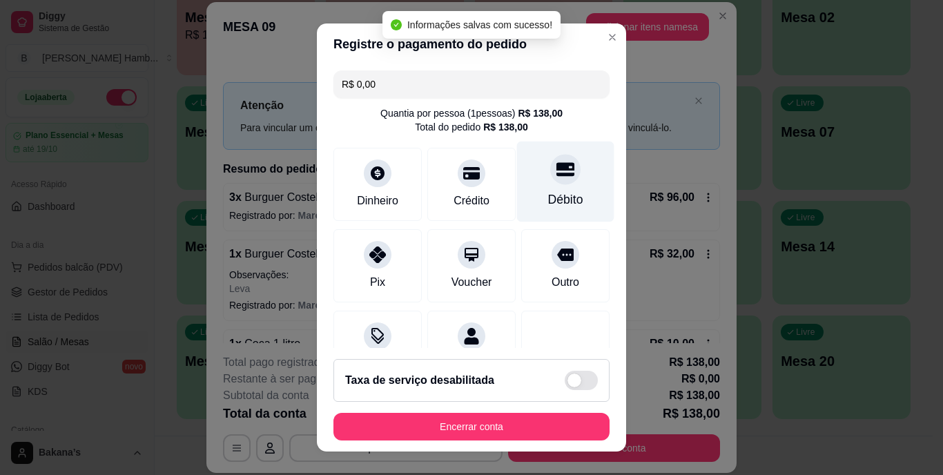
click at [549, 193] on div "Débito" at bounding box center [565, 200] width 35 height 18
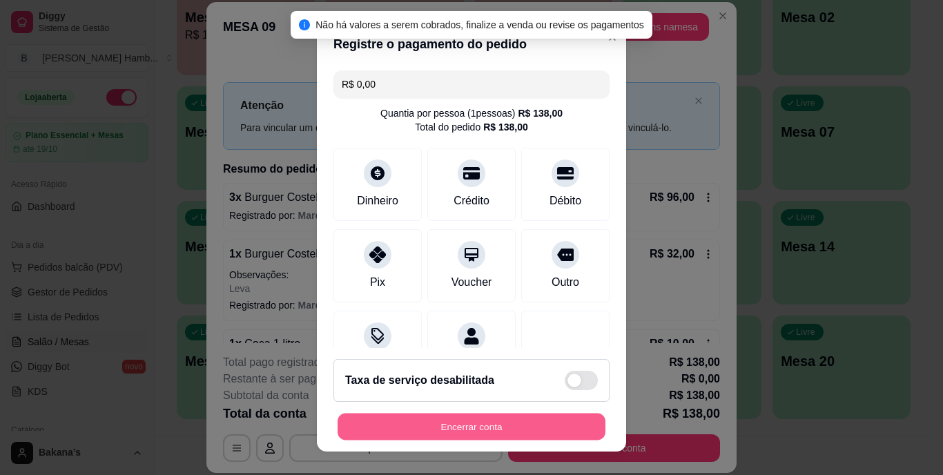
click at [467, 424] on button "Encerrar conta" at bounding box center [471, 426] width 268 height 27
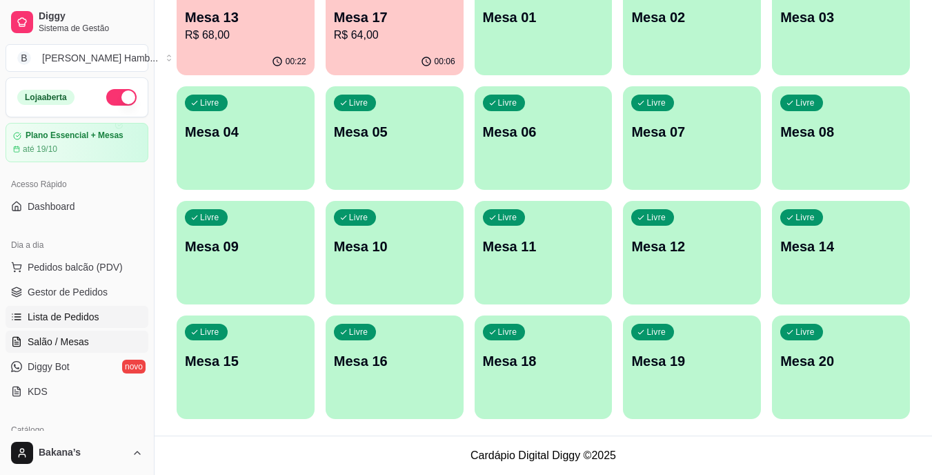
click at [92, 317] on span "Lista de Pedidos" at bounding box center [64, 317] width 72 height 14
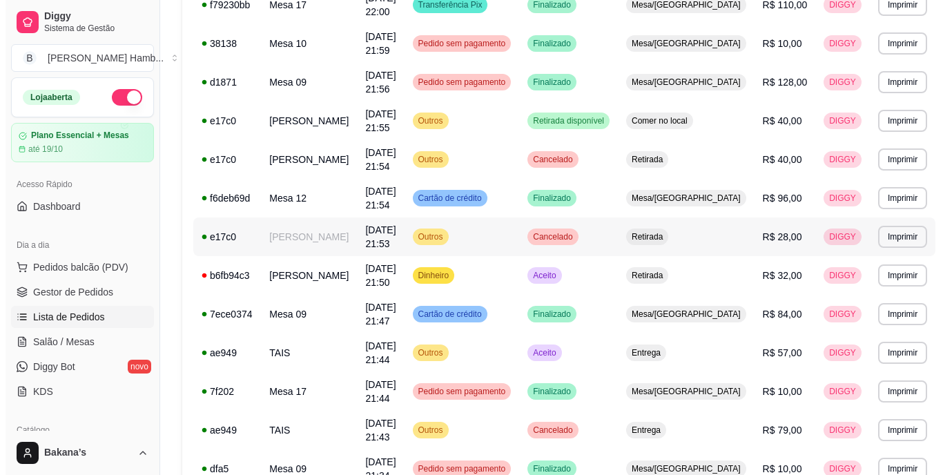
scroll to position [708, 0]
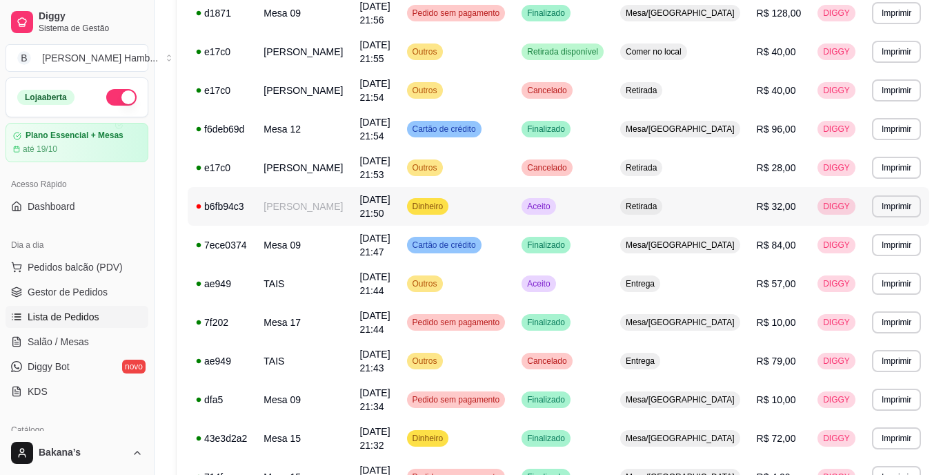
click at [266, 208] on td "Renata Dias" at bounding box center [303, 206] width 96 height 39
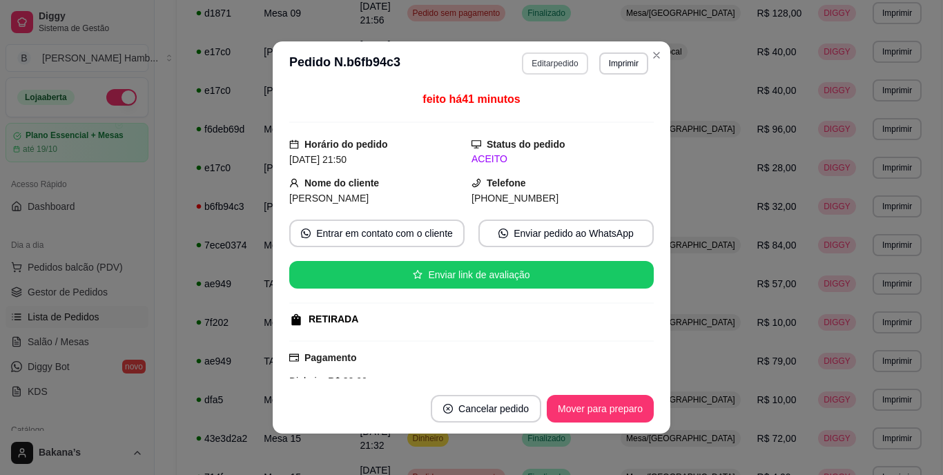
click at [567, 61] on button "Editar pedido" at bounding box center [555, 63] width 66 height 22
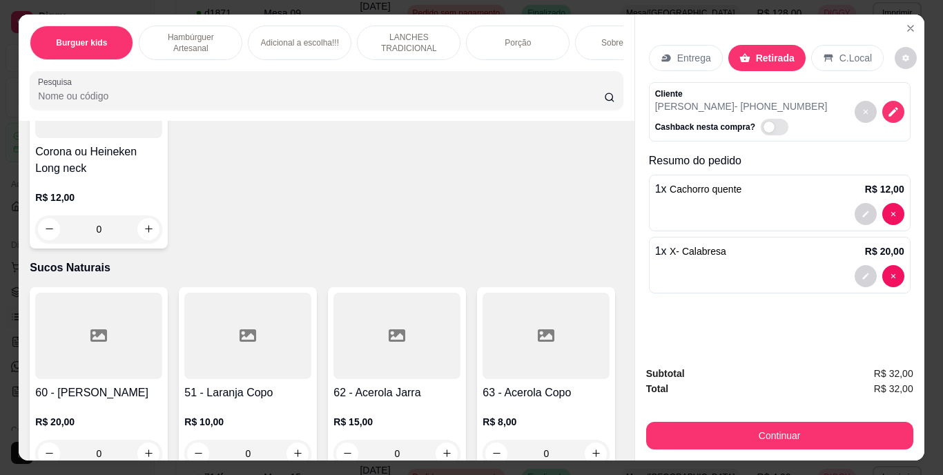
scroll to position [4141, 0]
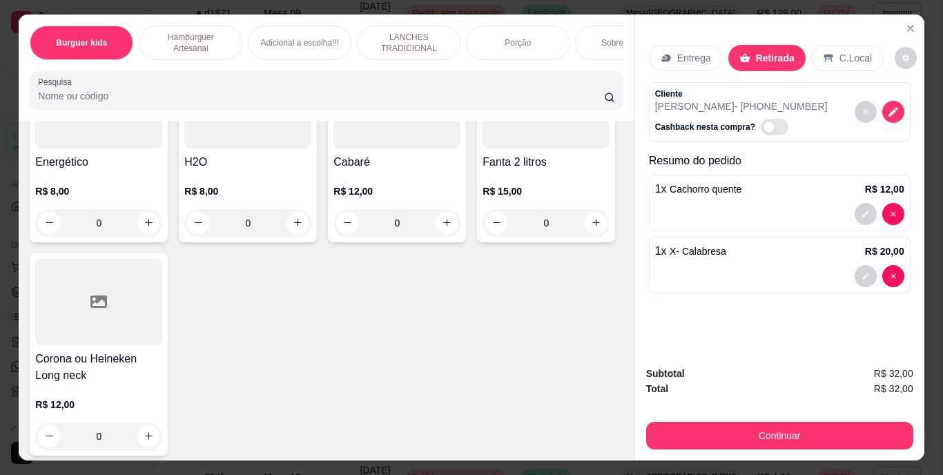
type input "1"
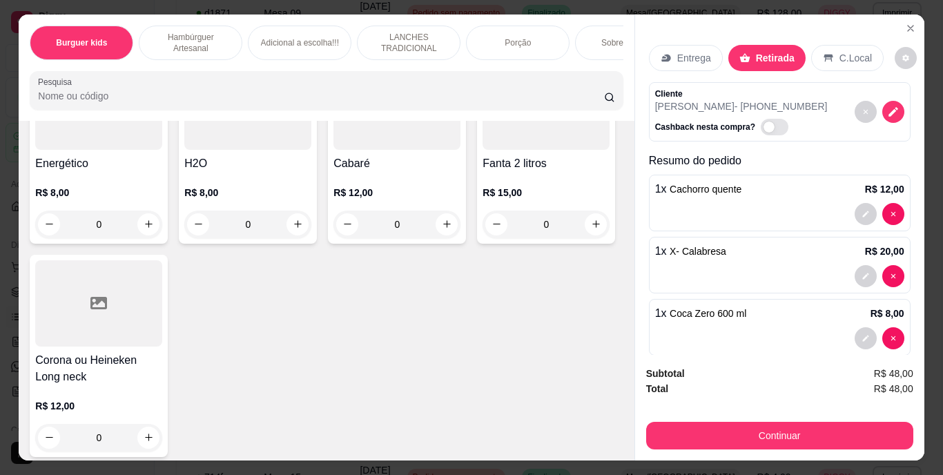
type input "0"
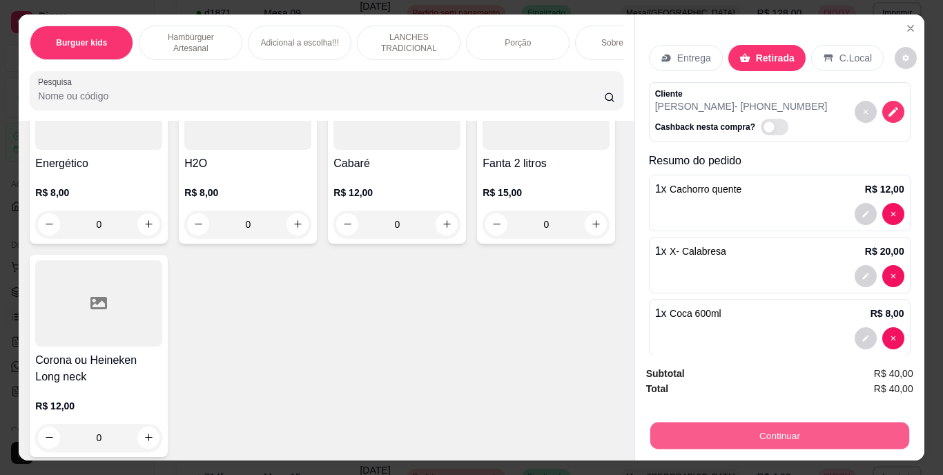
click at [855, 424] on button "Continuar" at bounding box center [778, 435] width 259 height 27
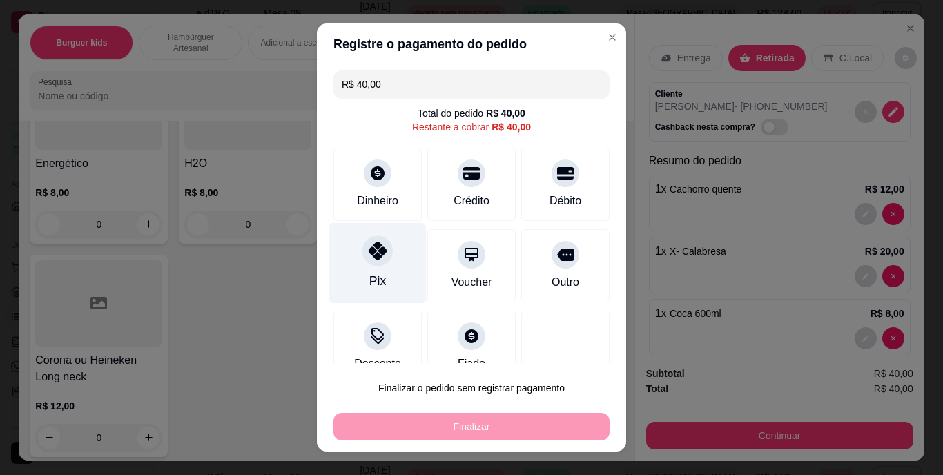
click at [369, 248] on icon at bounding box center [378, 251] width 18 height 18
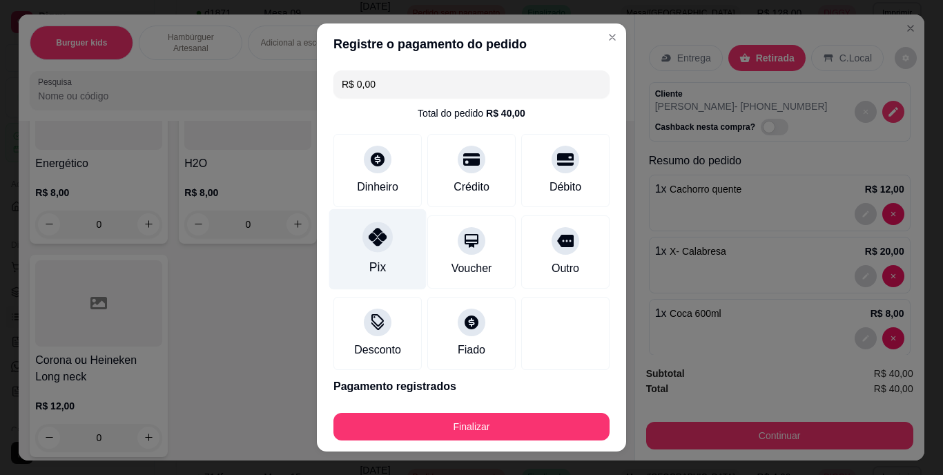
type input "R$ 0,00"
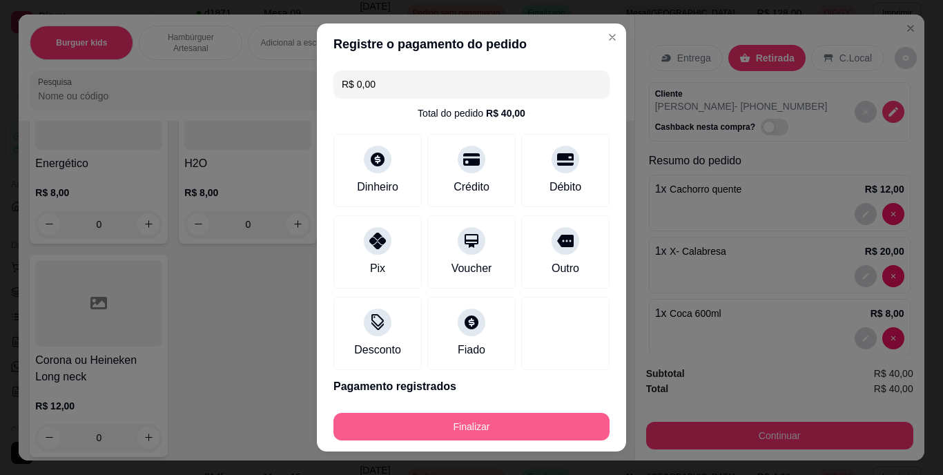
click at [489, 422] on button "Finalizar" at bounding box center [471, 427] width 276 height 28
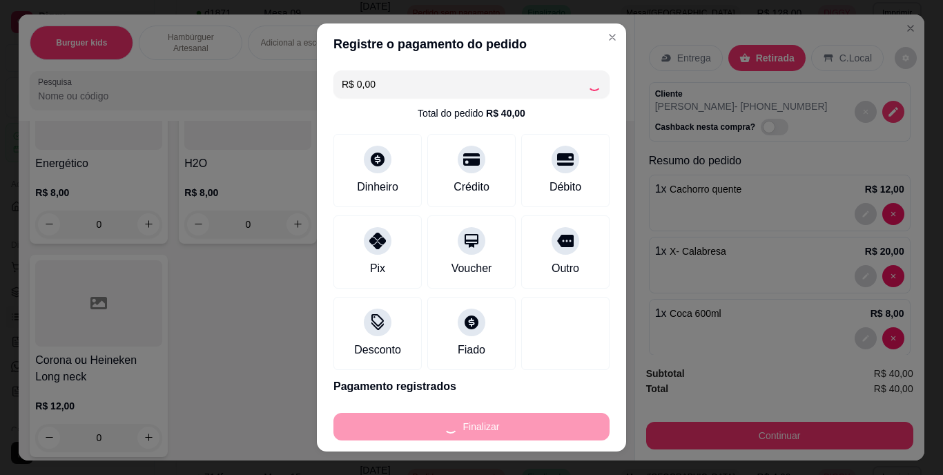
type input "0"
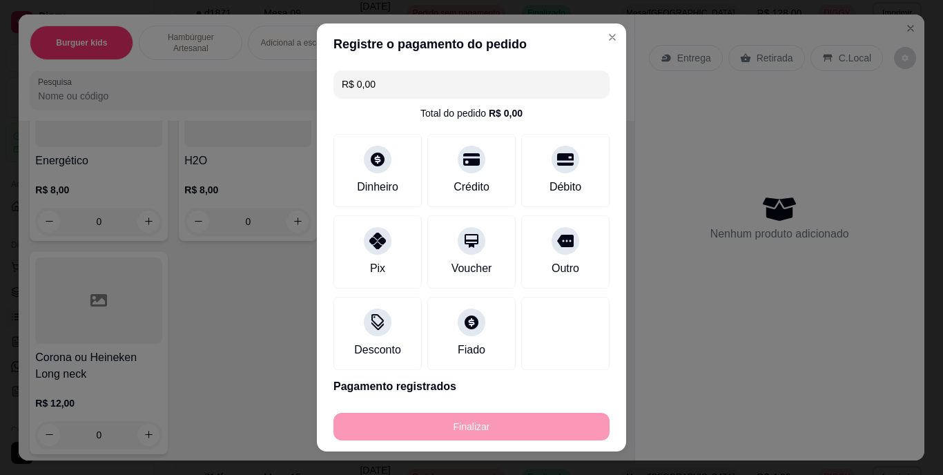
type input "-R$ 40,00"
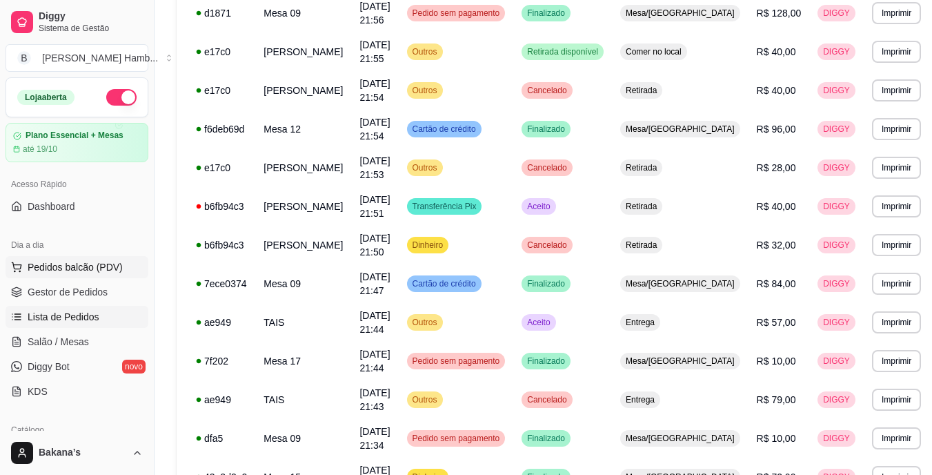
click at [122, 267] on button "Pedidos balcão (PDV)" at bounding box center [77, 267] width 143 height 22
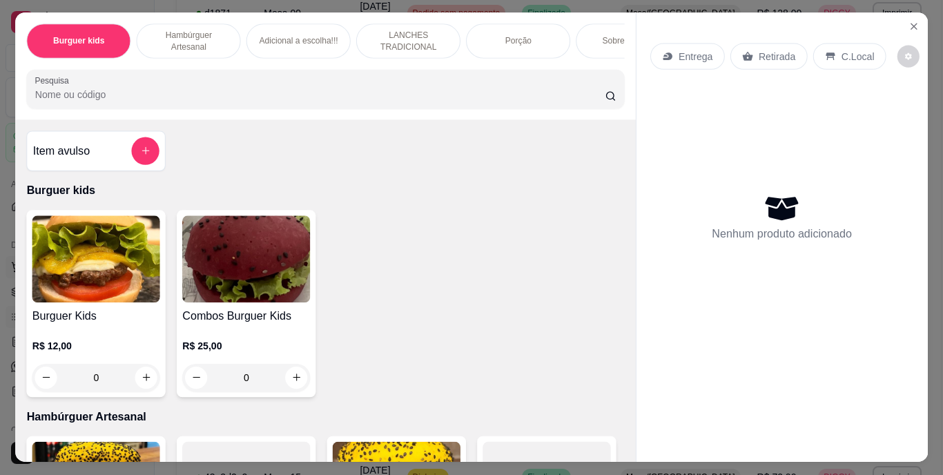
click at [98, 259] on img at bounding box center [96, 258] width 128 height 87
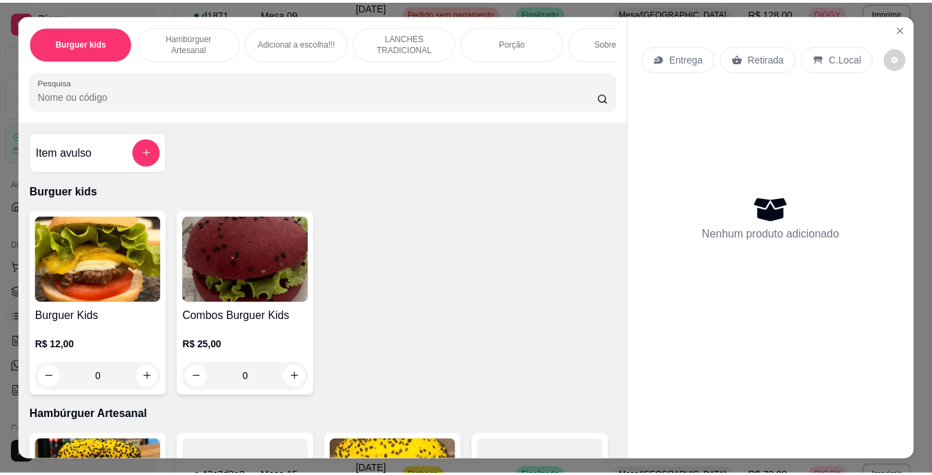
scroll to position [276, 0]
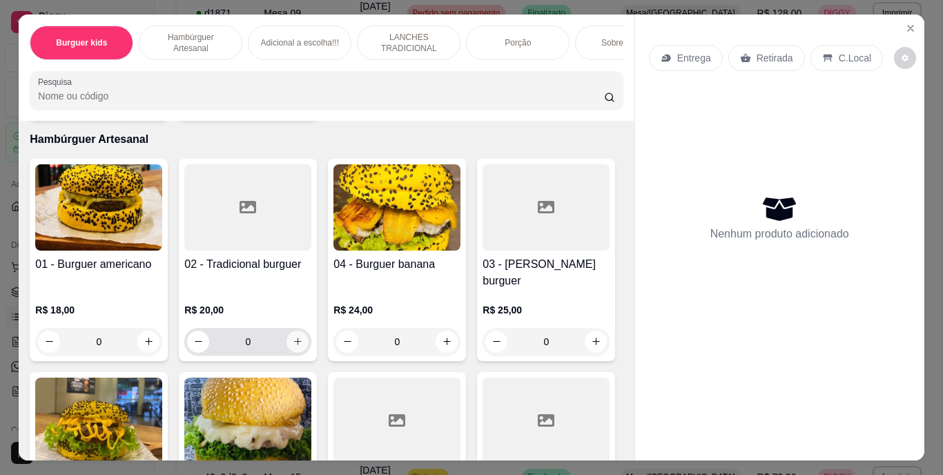
click at [295, 336] on icon "increase-product-quantity" at bounding box center [298, 341] width 10 height 10
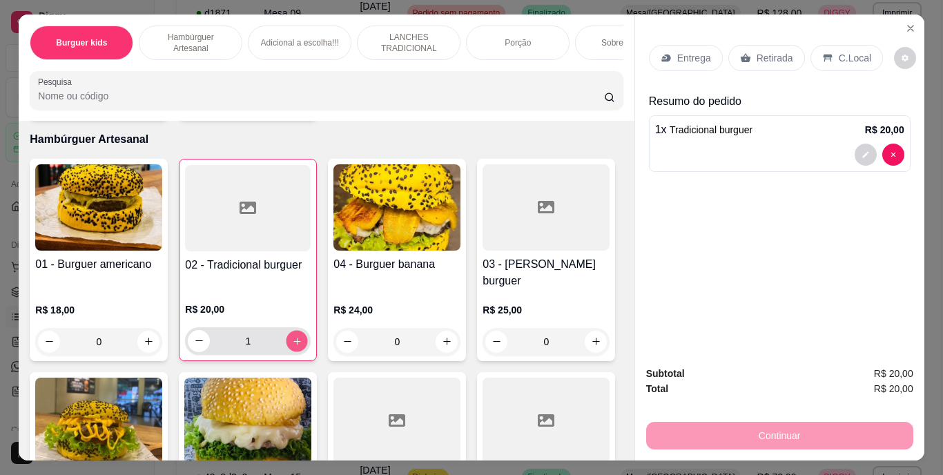
click at [295, 335] on icon "increase-product-quantity" at bounding box center [297, 340] width 10 height 10
type input "2"
click at [667, 52] on div "Entrega" at bounding box center [686, 58] width 74 height 26
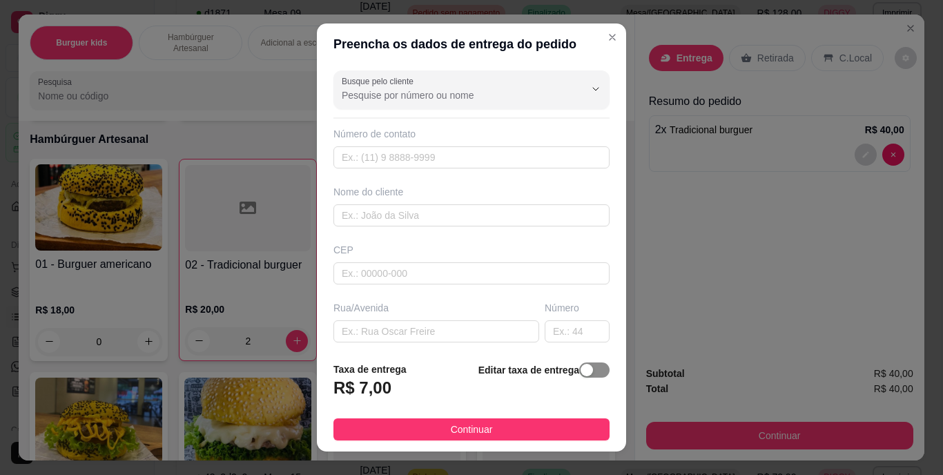
click at [587, 371] on span "button" at bounding box center [594, 369] width 30 height 15
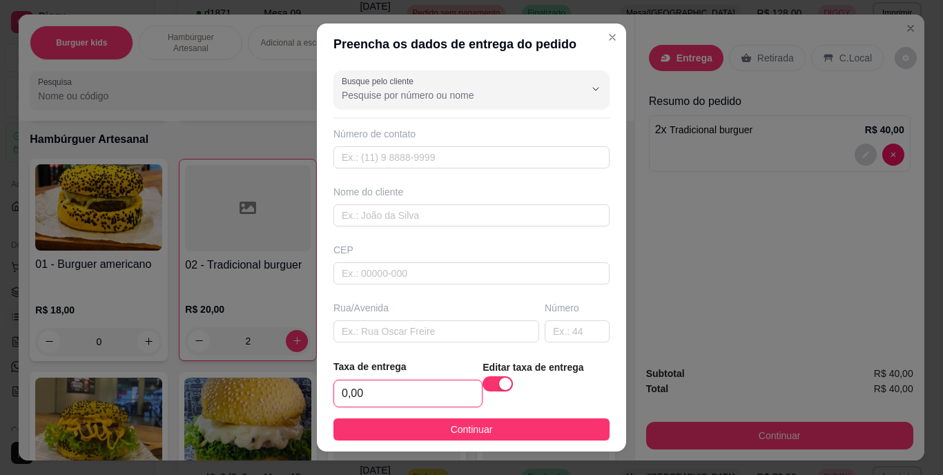
click at [418, 397] on input "0,00" at bounding box center [408, 393] width 148 height 26
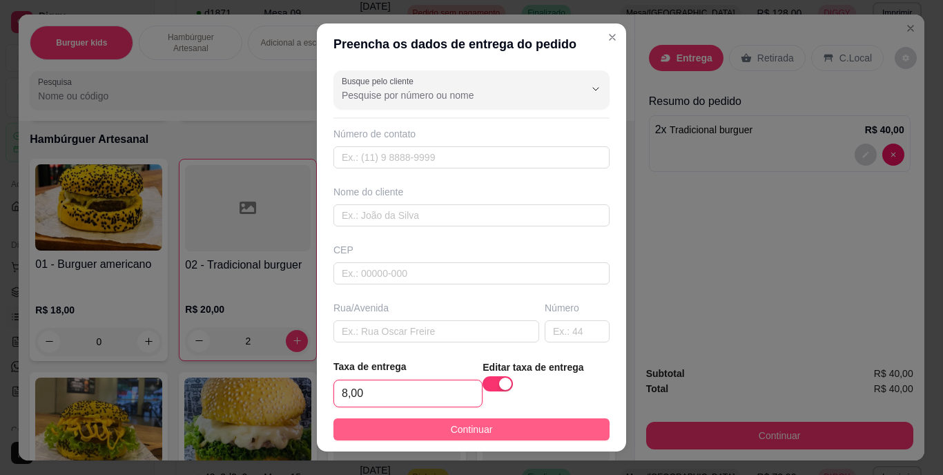
type input "8,00"
click at [469, 427] on span "Continuar" at bounding box center [472, 429] width 42 height 15
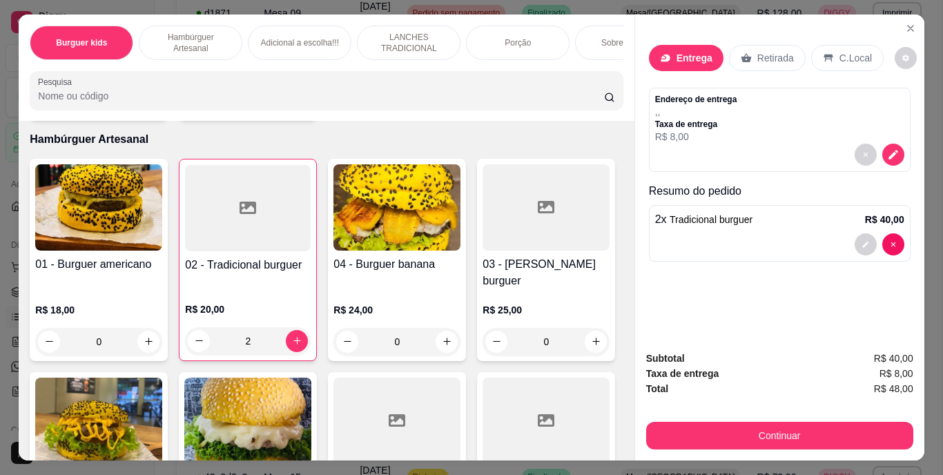
click at [665, 52] on icon at bounding box center [665, 57] width 11 height 11
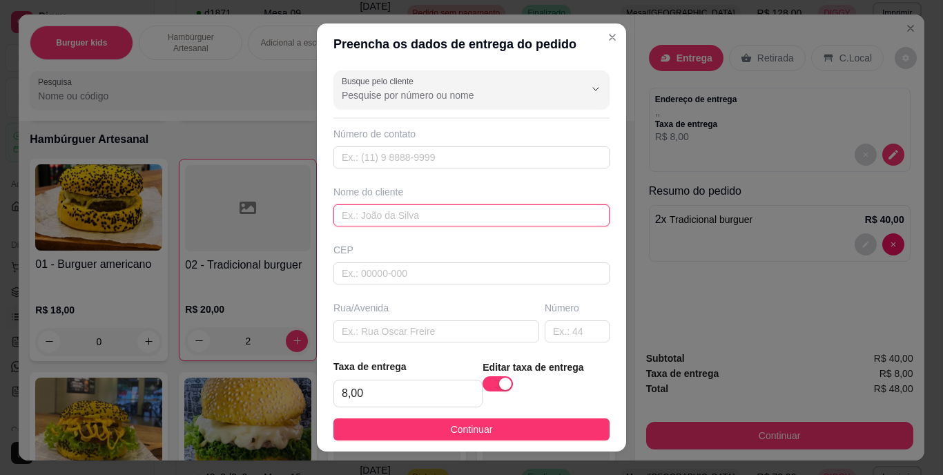
click at [455, 215] on input "text" at bounding box center [471, 215] width 276 height 22
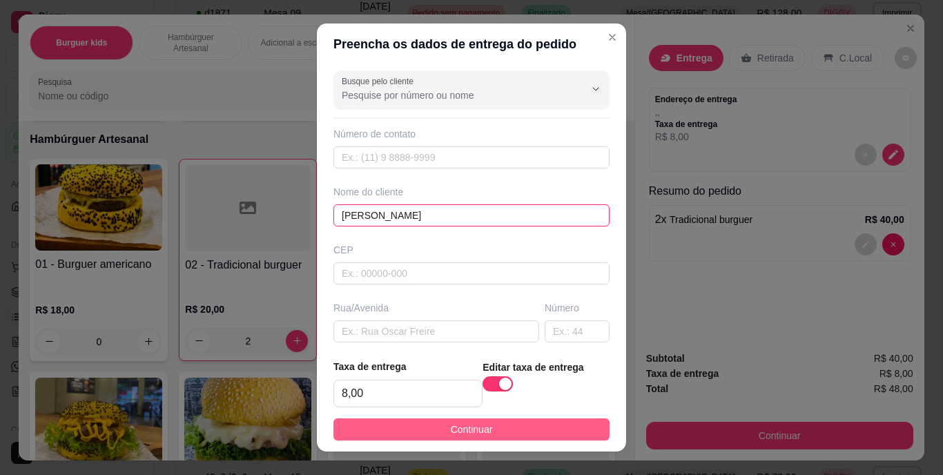
type input "ALLISON"
click at [419, 428] on button "Continuar" at bounding box center [471, 429] width 276 height 22
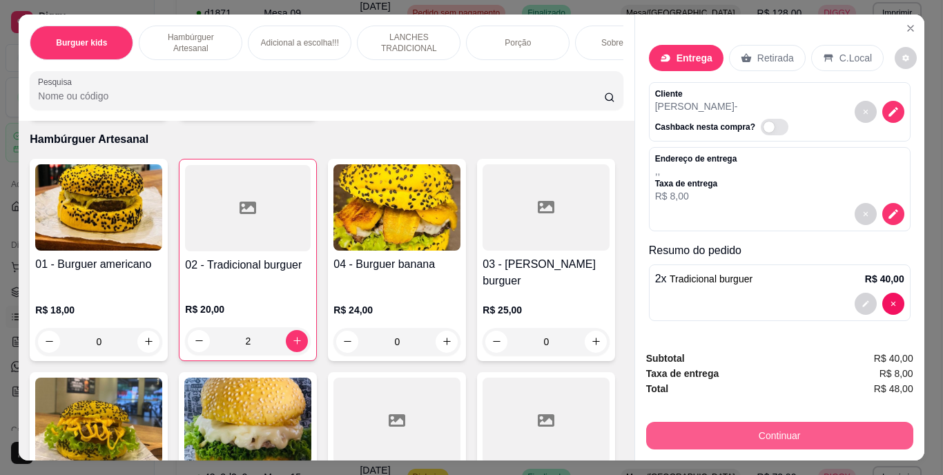
click at [718, 422] on button "Continuar" at bounding box center [779, 436] width 267 height 28
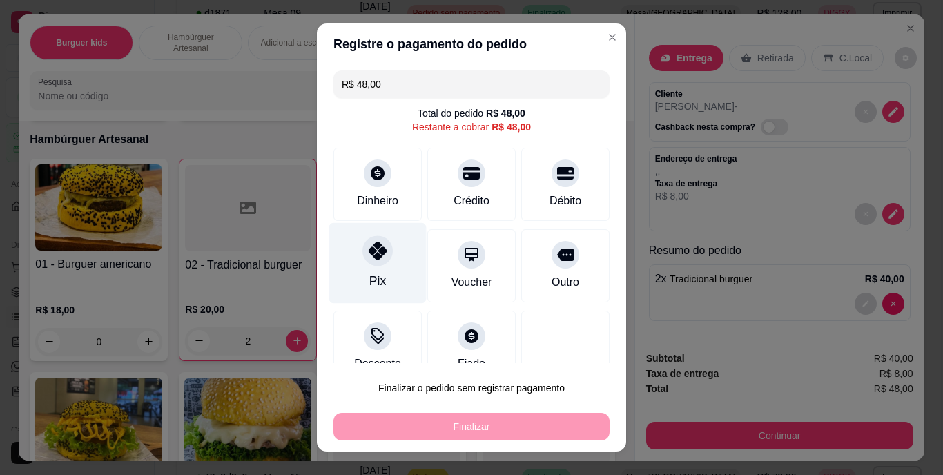
click at [365, 265] on div at bounding box center [377, 251] width 30 height 30
type input "R$ 0,00"
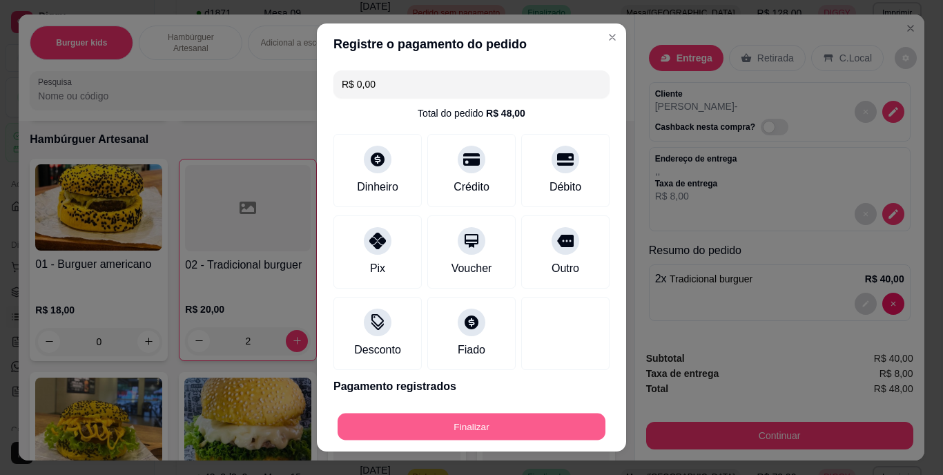
click at [444, 414] on button "Finalizar" at bounding box center [471, 426] width 268 height 27
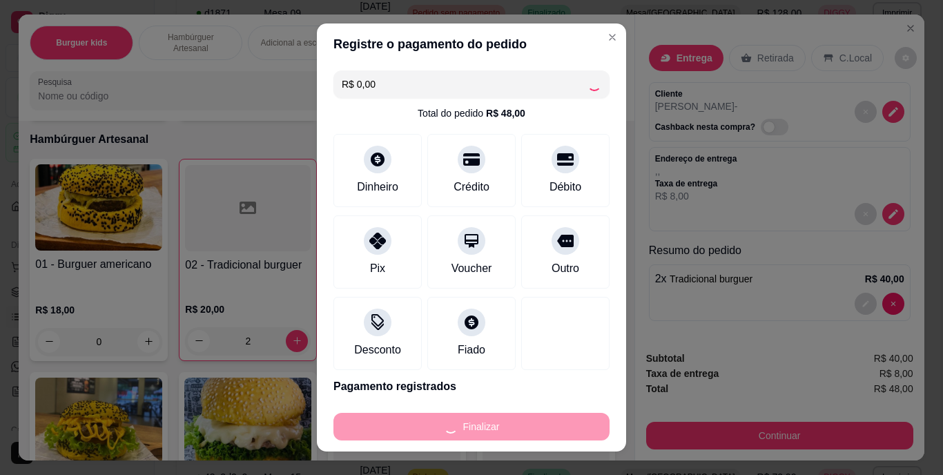
type input "0"
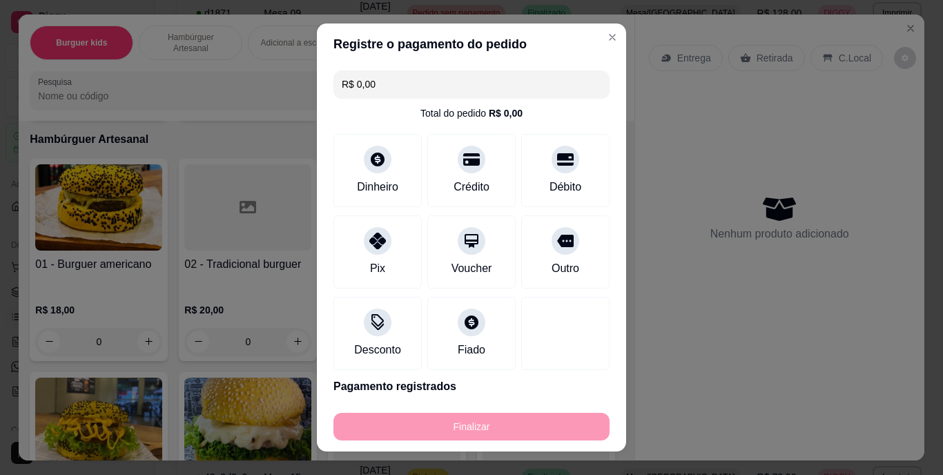
type input "-R$ 48,00"
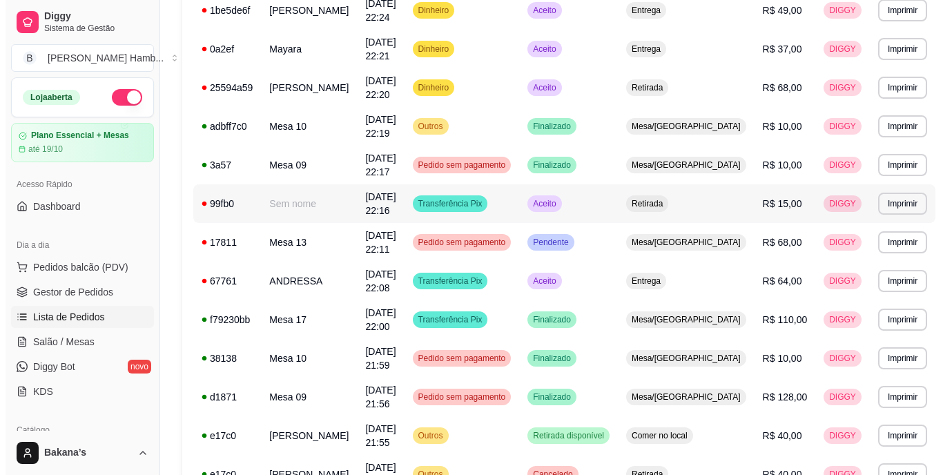
scroll to position [294, 0]
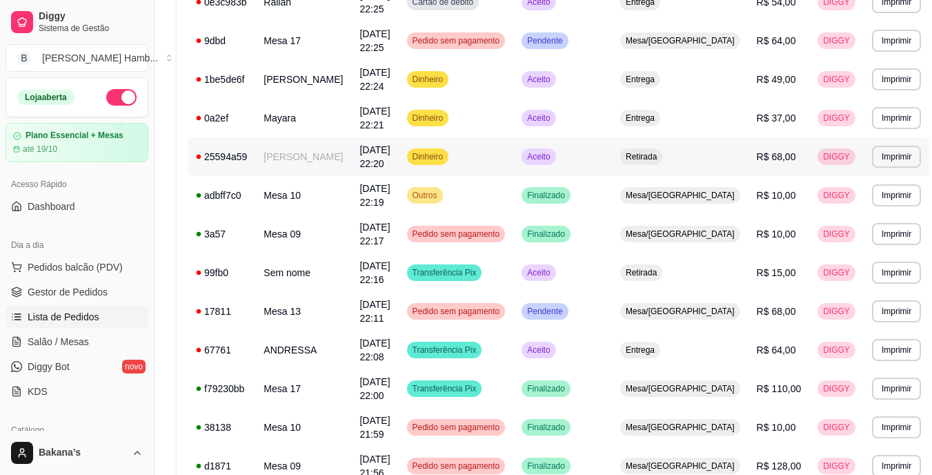
click at [301, 153] on td "Amanda de Oliveira" at bounding box center [303, 156] width 96 height 39
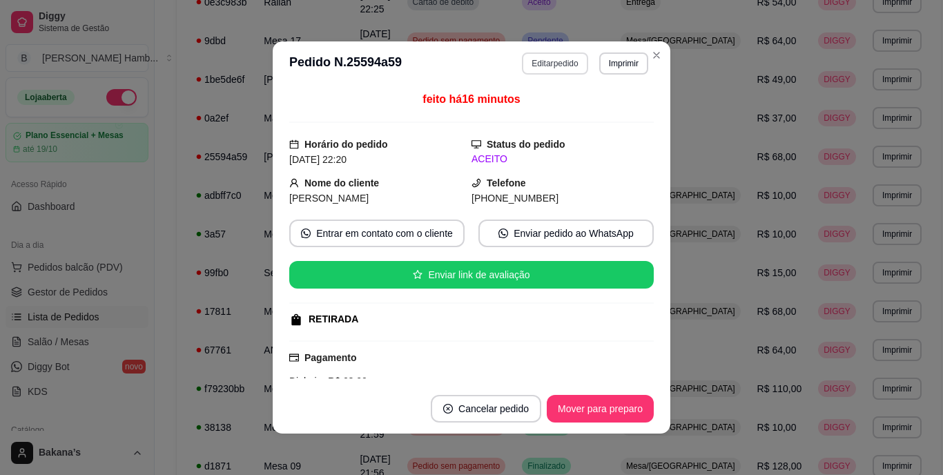
click at [542, 66] on button "Editar pedido" at bounding box center [555, 63] width 66 height 22
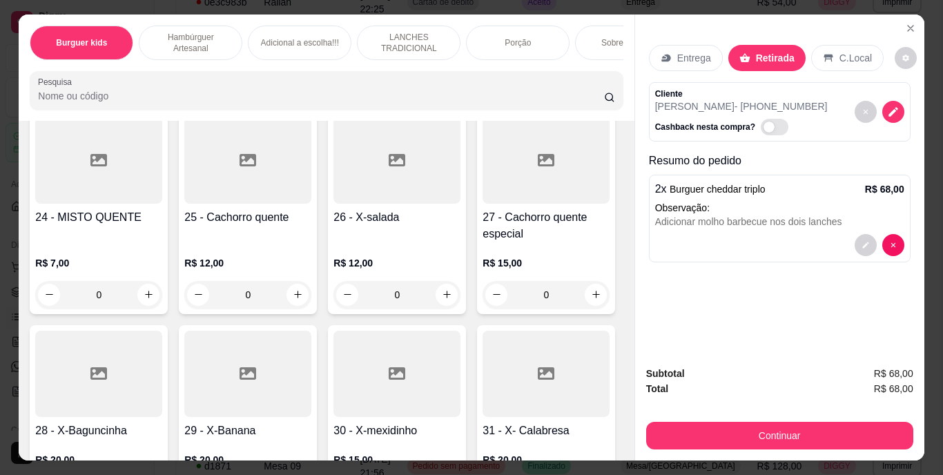
scroll to position [1932, 0]
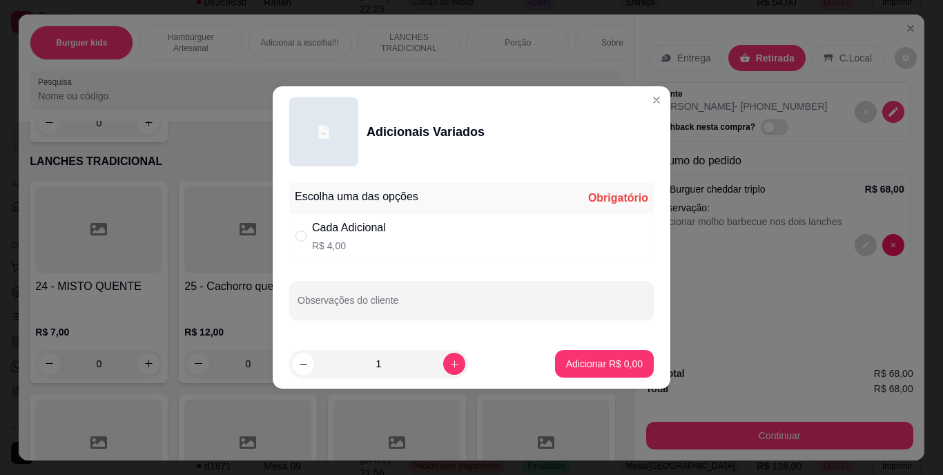
click at [382, 226] on div "Cada Adicional" at bounding box center [349, 227] width 74 height 17
radio input "true"
click at [595, 355] on button "Adicionar R$ 4,00" at bounding box center [604, 364] width 99 height 28
type input "1"
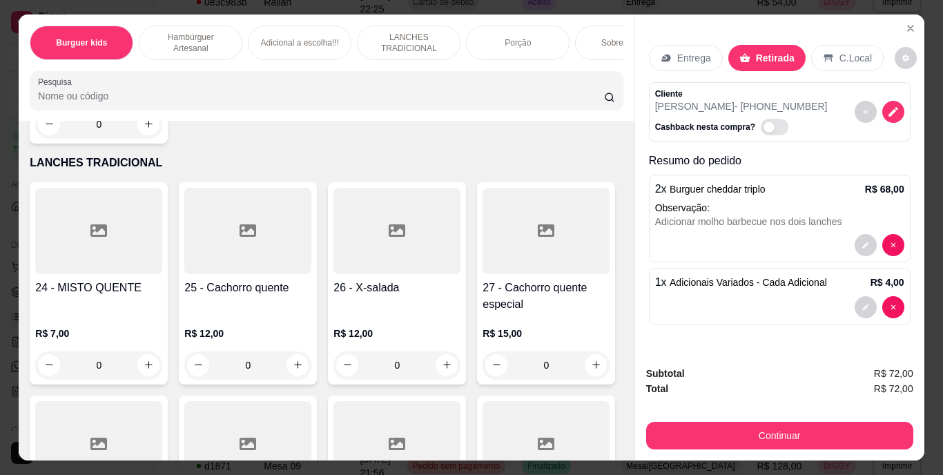
scroll to position [1933, 0]
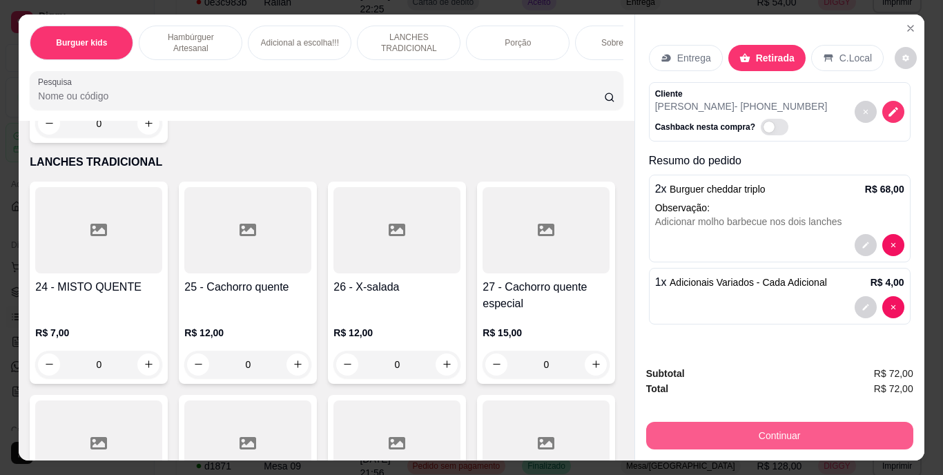
click at [785, 433] on button "Continuar" at bounding box center [779, 436] width 267 height 28
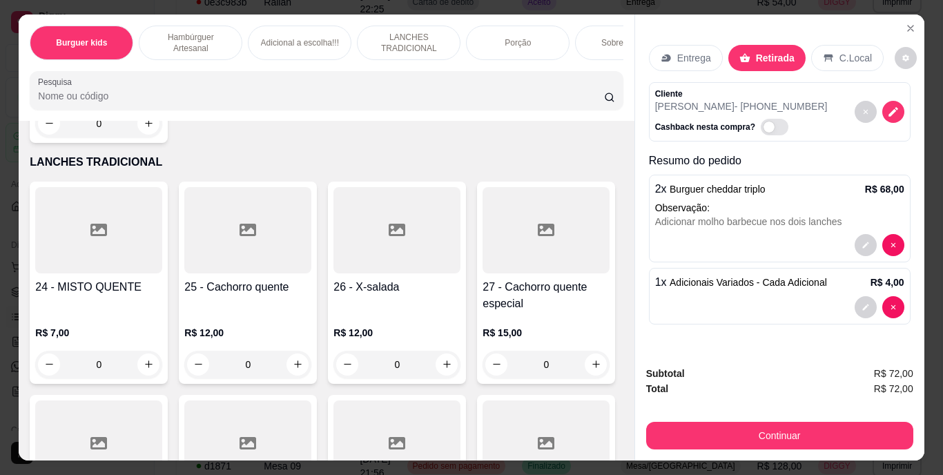
click at [674, 277] on span "Adicionais Variados - Cada Adicional" at bounding box center [747, 282] width 157 height 11
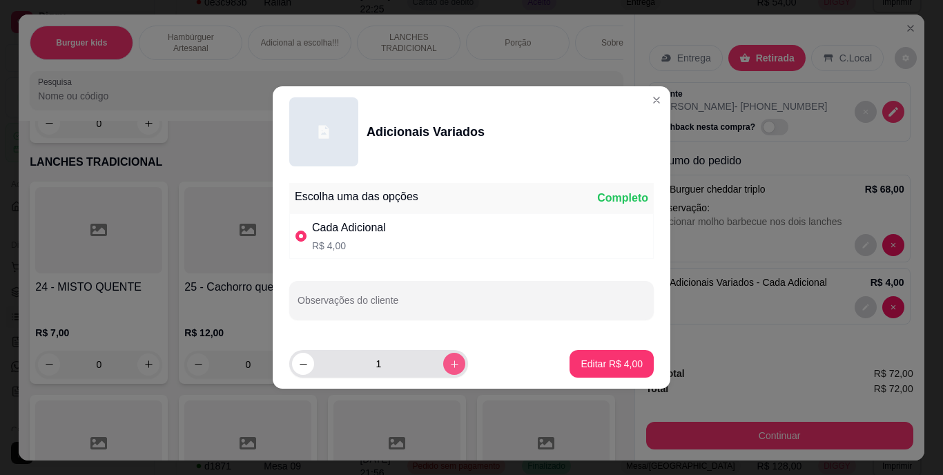
click at [449, 366] on icon "increase-product-quantity" at bounding box center [454, 364] width 10 height 10
type input "2"
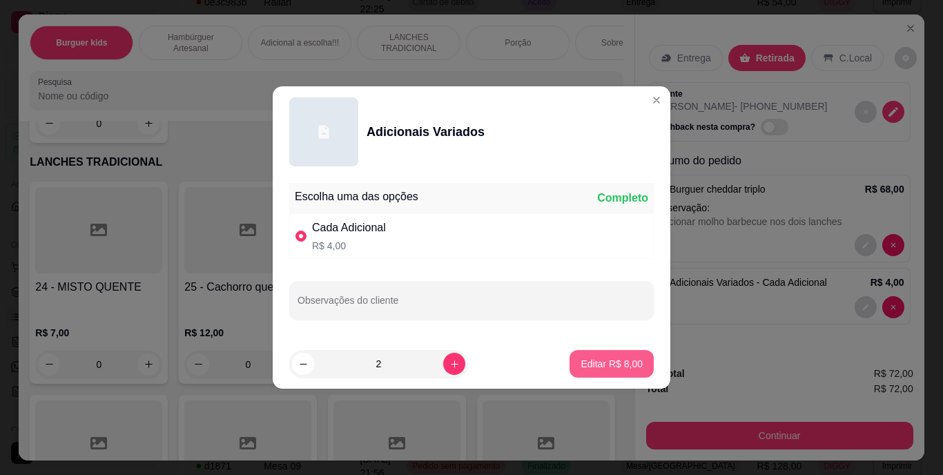
click at [620, 361] on p "Editar R$ 8,00" at bounding box center [611, 364] width 62 height 14
type input "2"
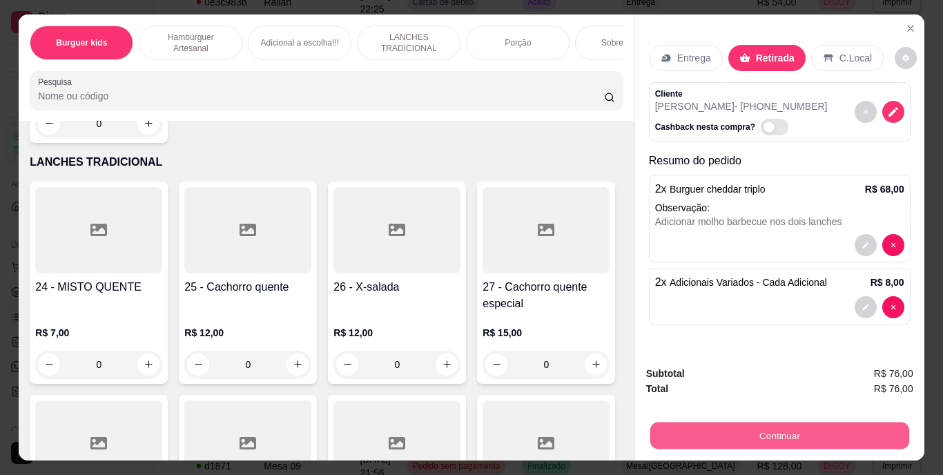
click at [771, 423] on button "Continuar" at bounding box center [778, 435] width 259 height 27
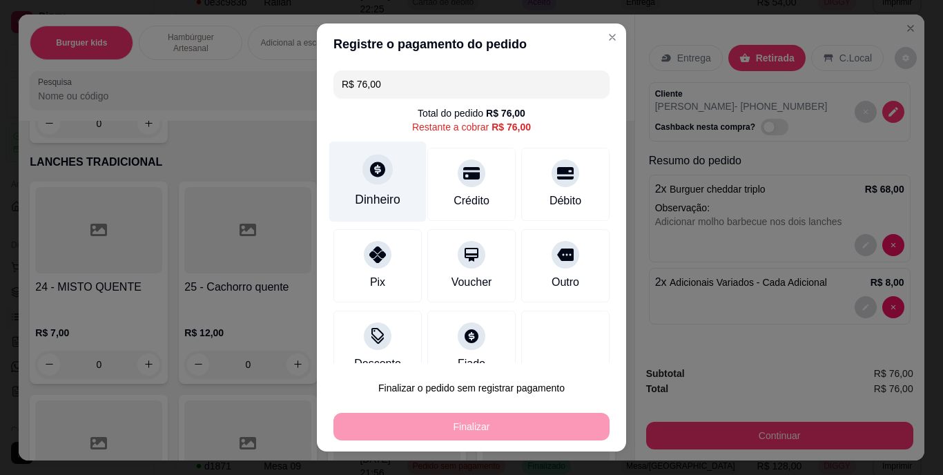
click at [394, 195] on div "Dinheiro" at bounding box center [377, 181] width 97 height 81
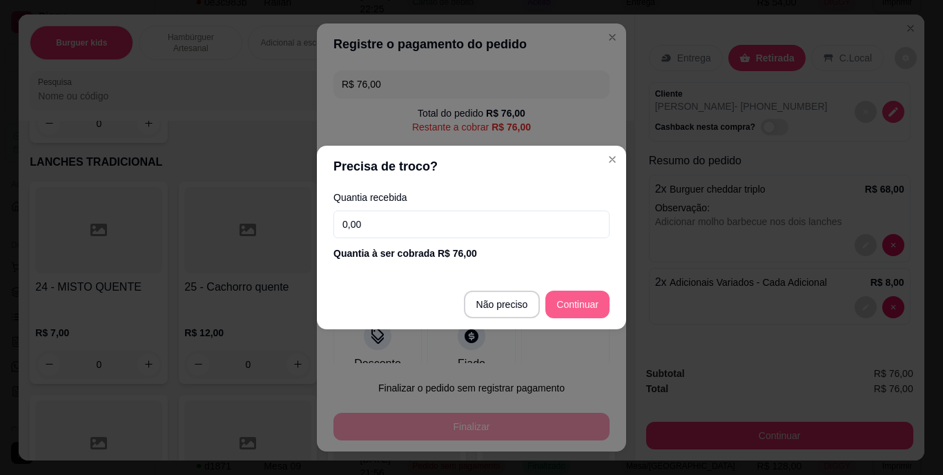
type input "R$ 0,00"
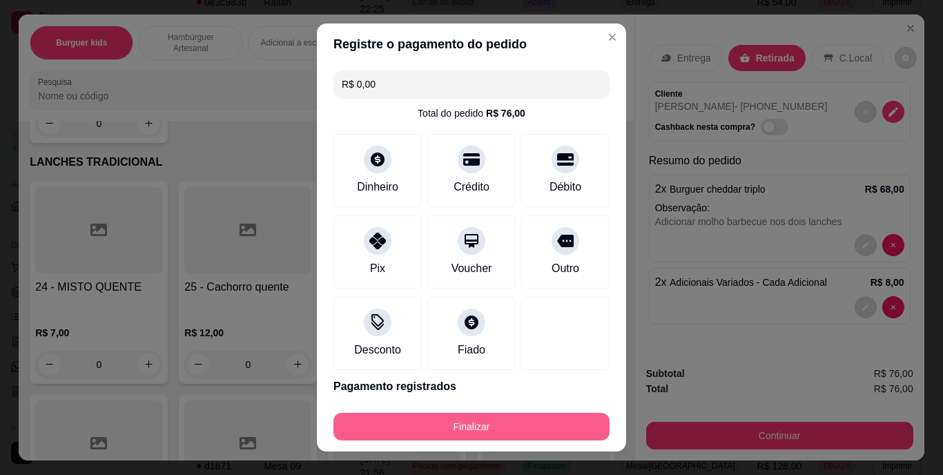
click at [519, 422] on button "Finalizar" at bounding box center [471, 427] width 276 height 28
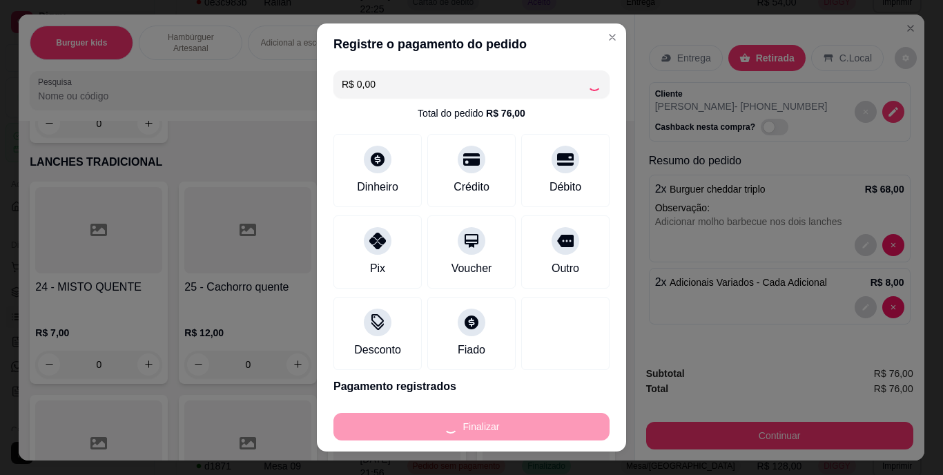
type input "0"
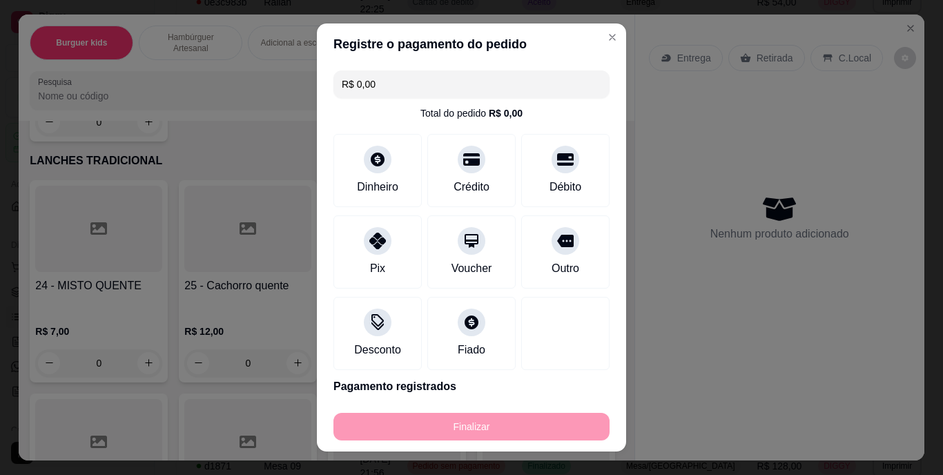
type input "-R$ 76,00"
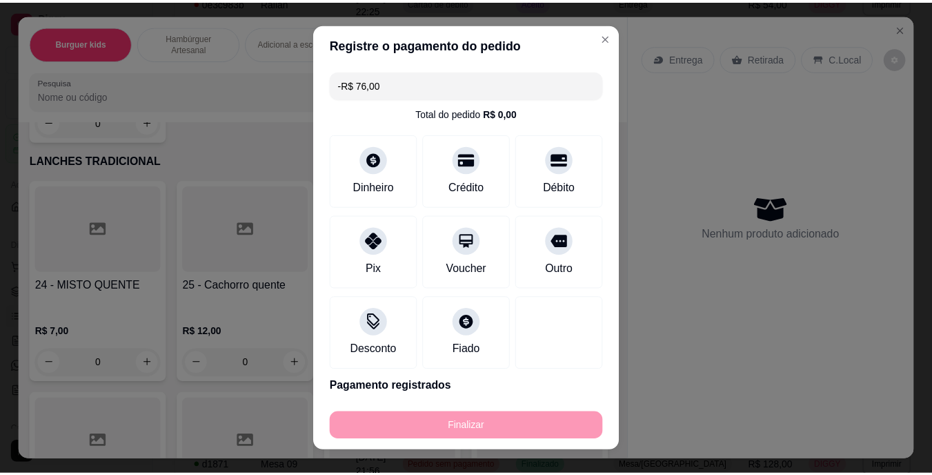
scroll to position [1932, 0]
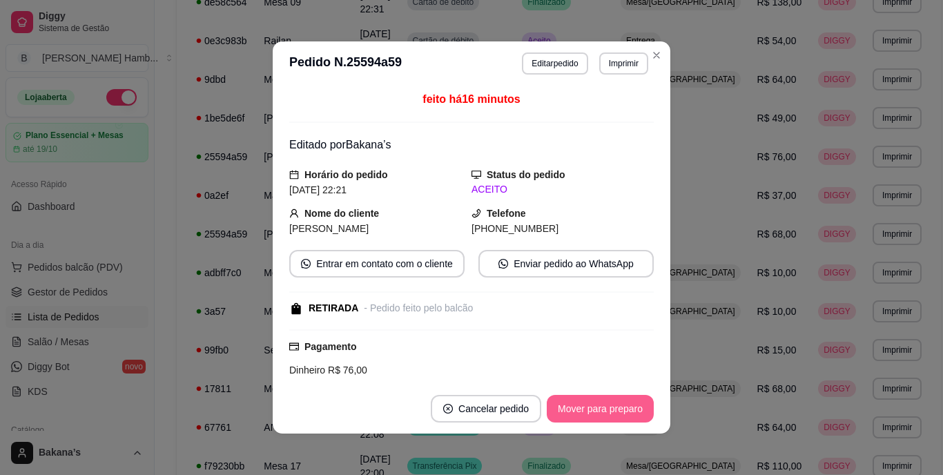
click at [627, 406] on button "Mover para preparo" at bounding box center [600, 409] width 107 height 28
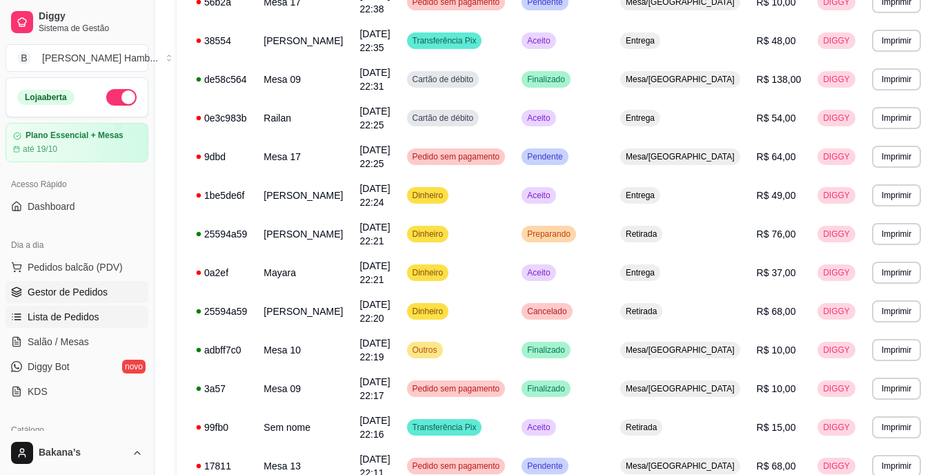
click at [88, 286] on span "Gestor de Pedidos" at bounding box center [68, 292] width 80 height 14
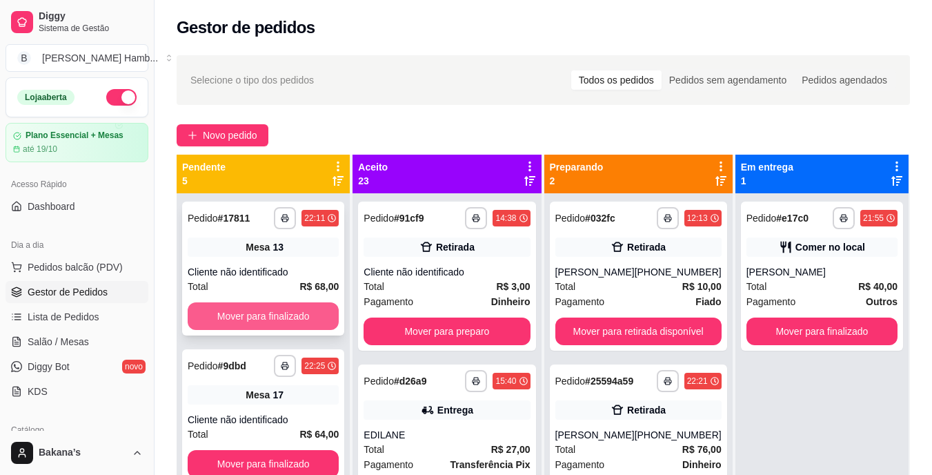
click at [278, 310] on button "Mover para finalizado" at bounding box center [263, 316] width 151 height 28
click at [278, 313] on button "Mover para finalizado" at bounding box center [263, 316] width 147 height 27
click at [277, 313] on button "Mover para finalizado" at bounding box center [263, 316] width 147 height 27
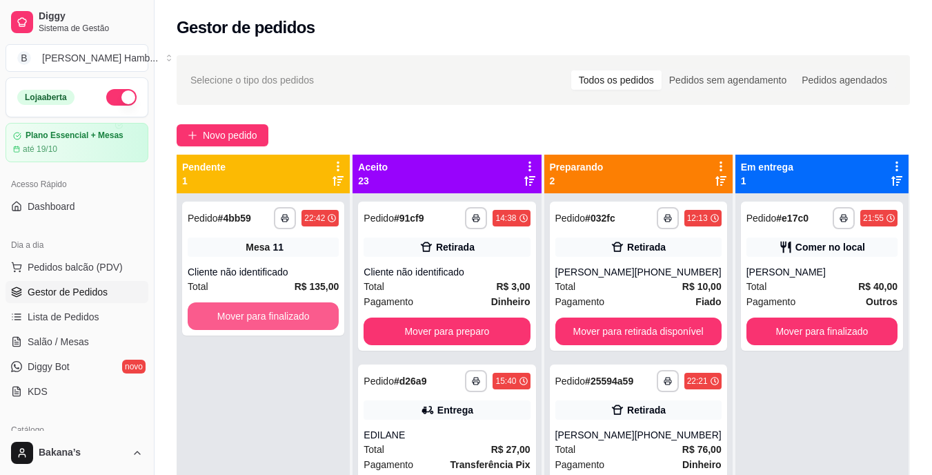
click at [277, 313] on button "Mover para finalizado" at bounding box center [263, 316] width 151 height 28
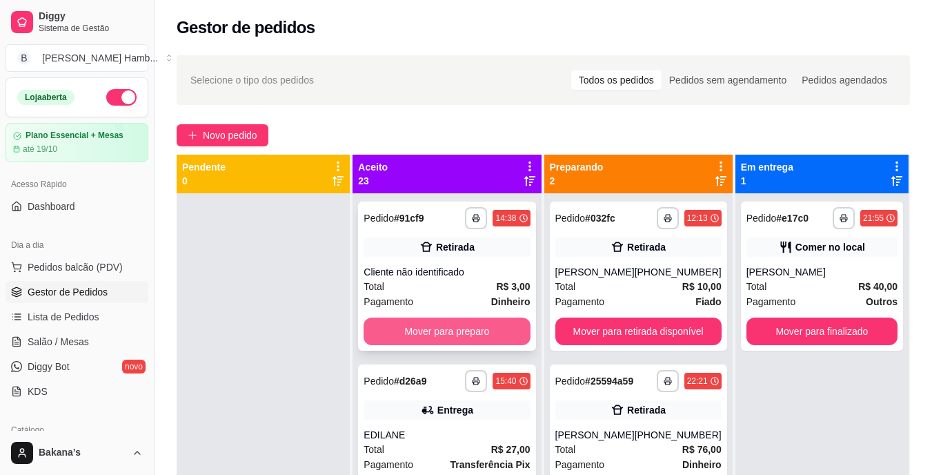
click at [442, 331] on button "Mover para preparo" at bounding box center [447, 331] width 166 height 28
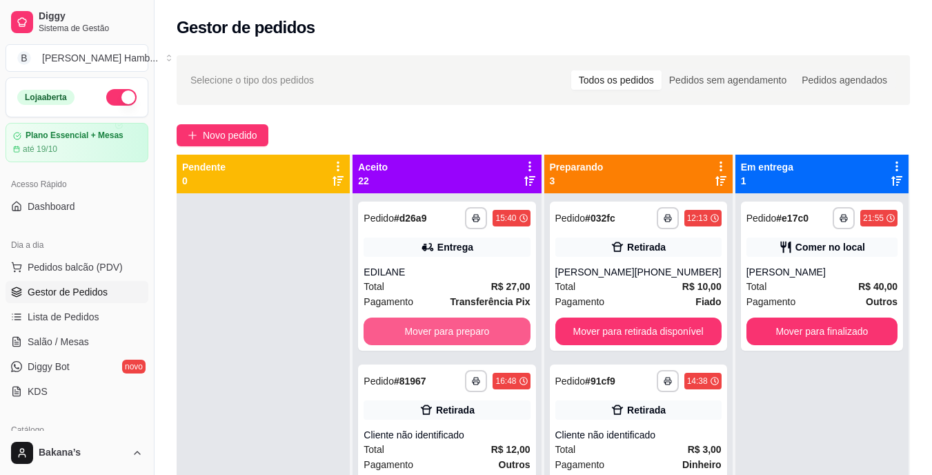
click at [442, 331] on button "Mover para preparo" at bounding box center [447, 331] width 166 height 28
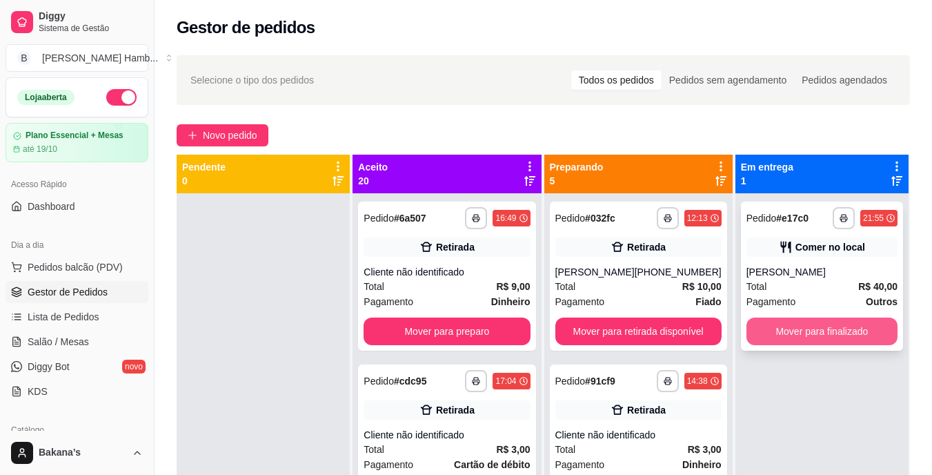
click at [796, 330] on button "Mover para finalizado" at bounding box center [822, 331] width 151 height 28
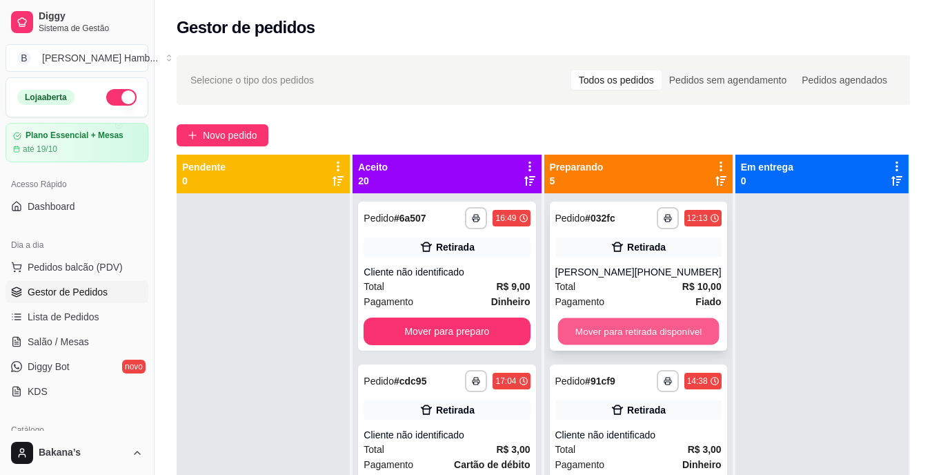
click at [653, 321] on button "Mover para retirada disponível" at bounding box center [638, 331] width 161 height 27
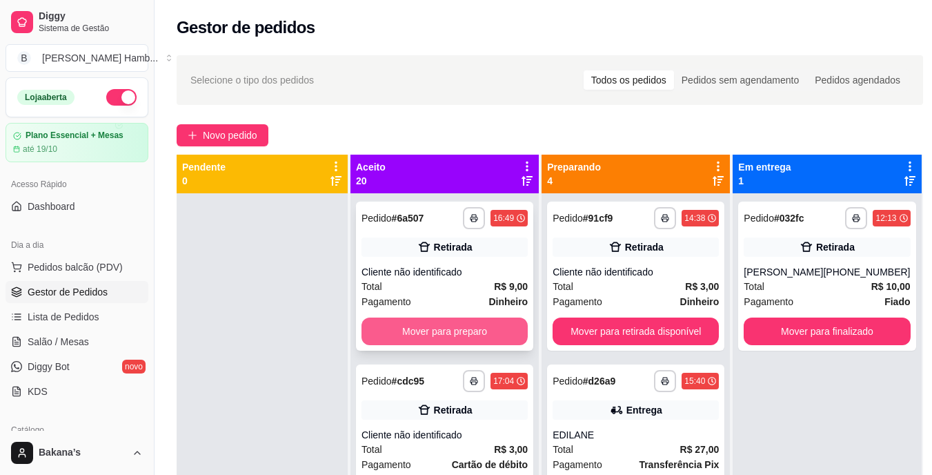
click at [476, 324] on button "Mover para preparo" at bounding box center [445, 331] width 166 height 28
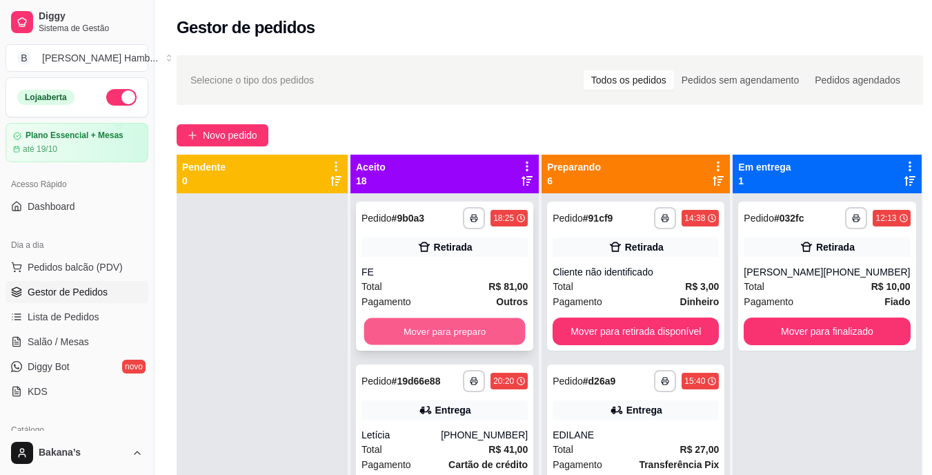
click at [476, 325] on button "Mover para preparo" at bounding box center [444, 331] width 161 height 27
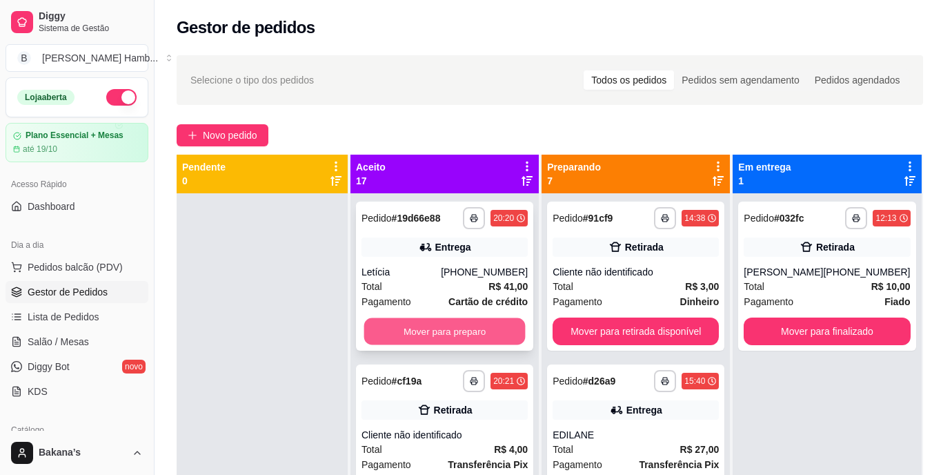
click at [474, 328] on button "Mover para preparo" at bounding box center [444, 331] width 161 height 27
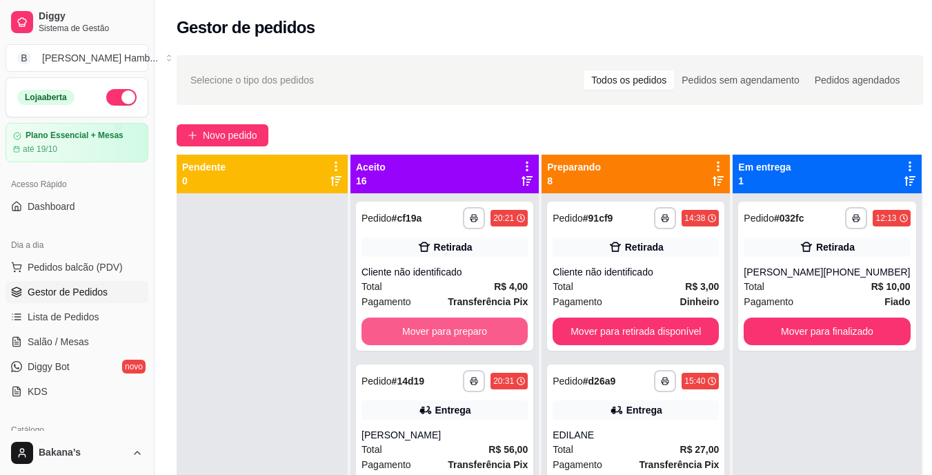
click at [474, 328] on button "Mover para preparo" at bounding box center [445, 331] width 166 height 28
click at [474, 328] on button "Mover para preparo" at bounding box center [444, 331] width 161 height 27
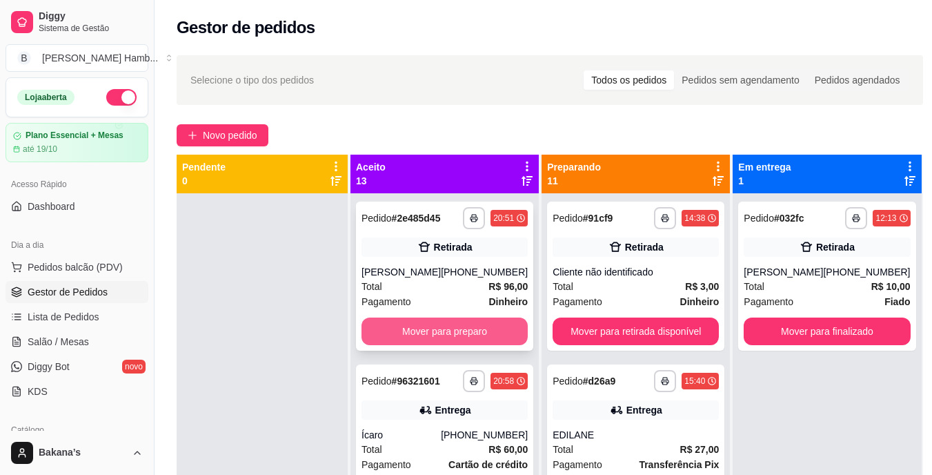
click at [472, 328] on button "Mover para preparo" at bounding box center [445, 331] width 166 height 28
click at [470, 334] on button "Mover para preparo" at bounding box center [445, 331] width 166 height 28
click at [469, 337] on button "Mover para preparo" at bounding box center [445, 331] width 166 height 28
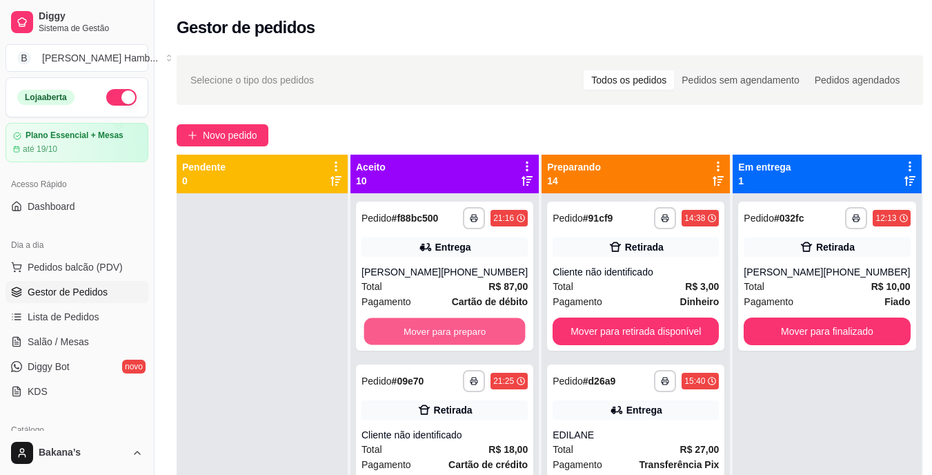
click at [469, 337] on button "Mover para preparo" at bounding box center [444, 331] width 161 height 27
click at [469, 337] on button "Mover para preparo" at bounding box center [445, 331] width 166 height 28
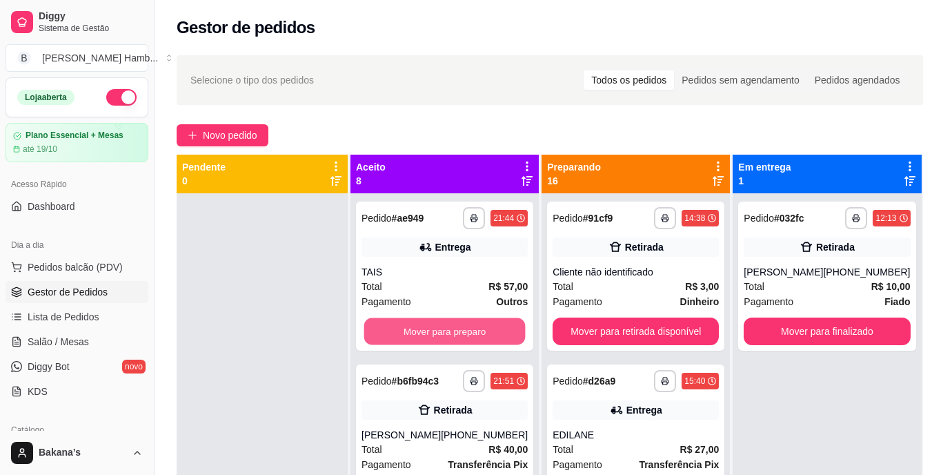
click at [469, 337] on button "Mover para preparo" at bounding box center [444, 331] width 161 height 27
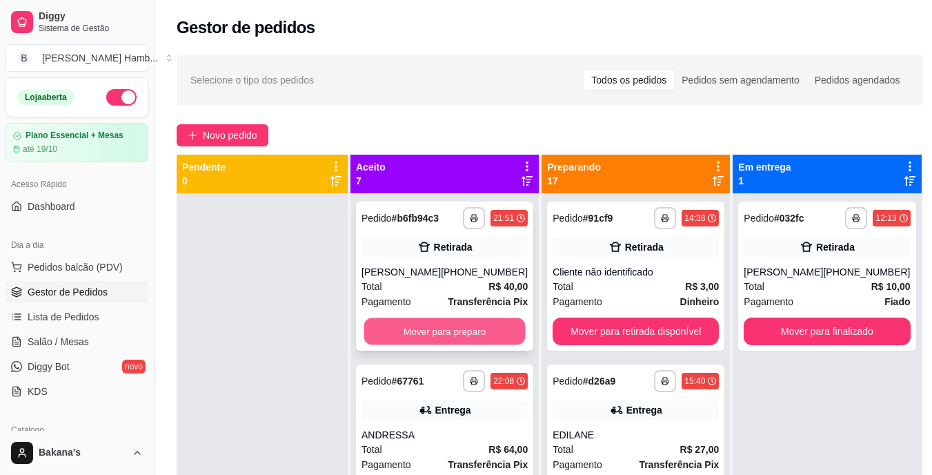
click at [473, 332] on button "Mover para preparo" at bounding box center [444, 331] width 161 height 27
click at [471, 330] on button "Mover para preparo" at bounding box center [445, 331] width 166 height 28
click at [471, 330] on button "Mover para preparo" at bounding box center [444, 331] width 161 height 27
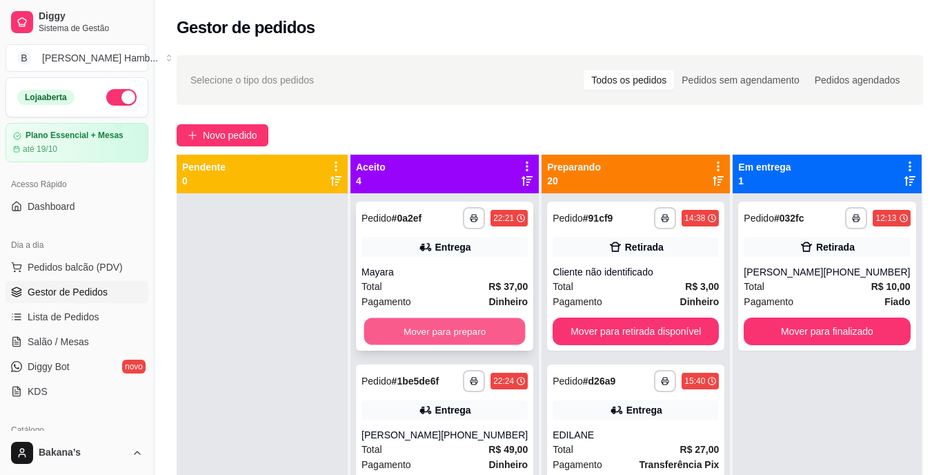
click at [473, 331] on button "Mover para preparo" at bounding box center [444, 331] width 161 height 27
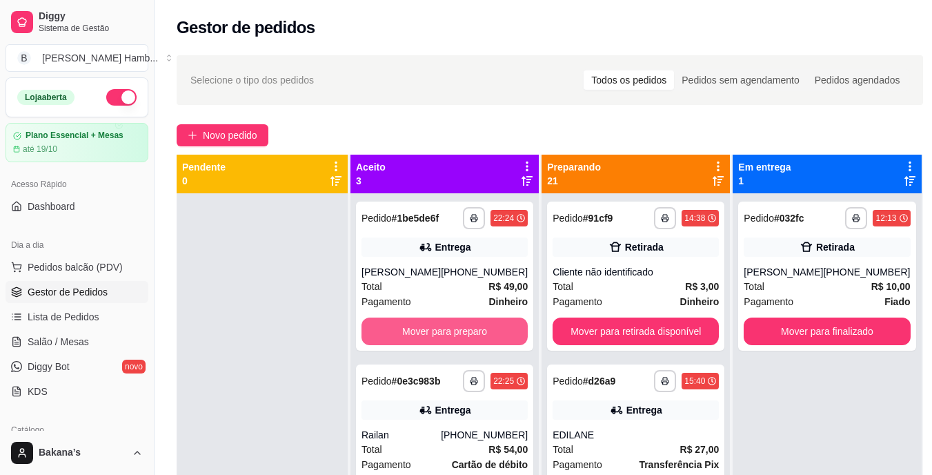
click at [471, 324] on button "Mover para preparo" at bounding box center [445, 331] width 166 height 28
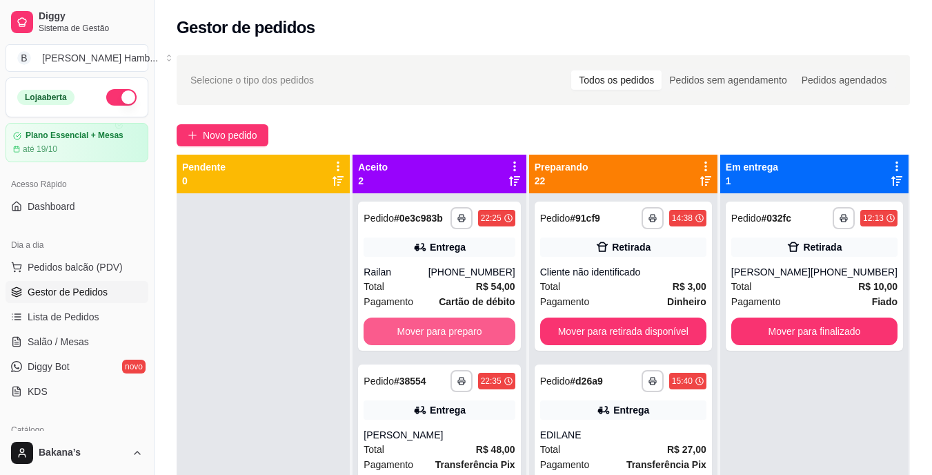
click at [472, 324] on button "Mover para preparo" at bounding box center [439, 331] width 151 height 28
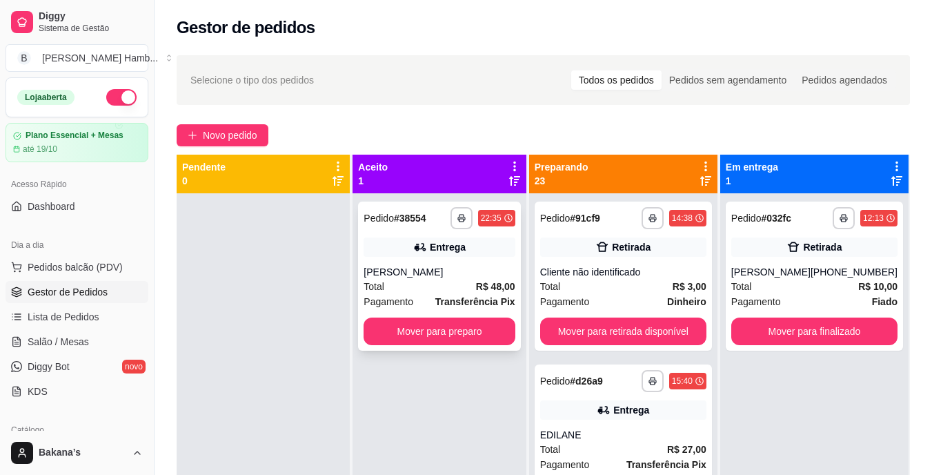
click at [455, 317] on div "**********" at bounding box center [439, 276] width 162 height 149
click at [464, 320] on button "Mover para preparo" at bounding box center [439, 331] width 147 height 27
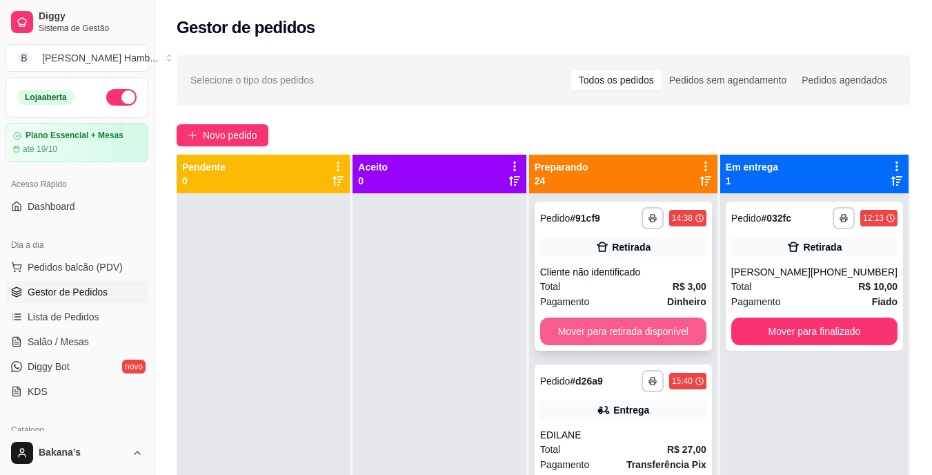
click at [591, 328] on button "Mover para retirada disponível" at bounding box center [623, 331] width 166 height 28
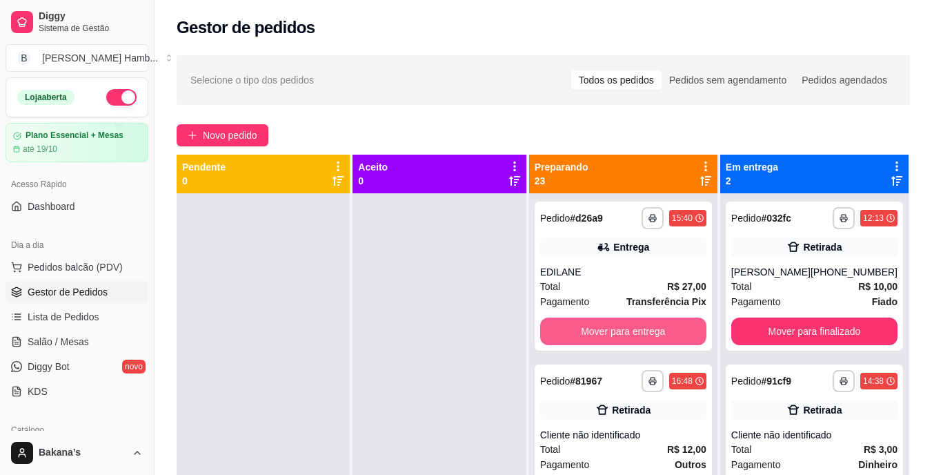
click at [591, 328] on button "Mover para entrega" at bounding box center [623, 331] width 166 height 28
click at [591, 328] on button "Mover para retirada disponível" at bounding box center [623, 331] width 166 height 28
click at [591, 328] on button "Mover para retirada disponível" at bounding box center [622, 331] width 161 height 27
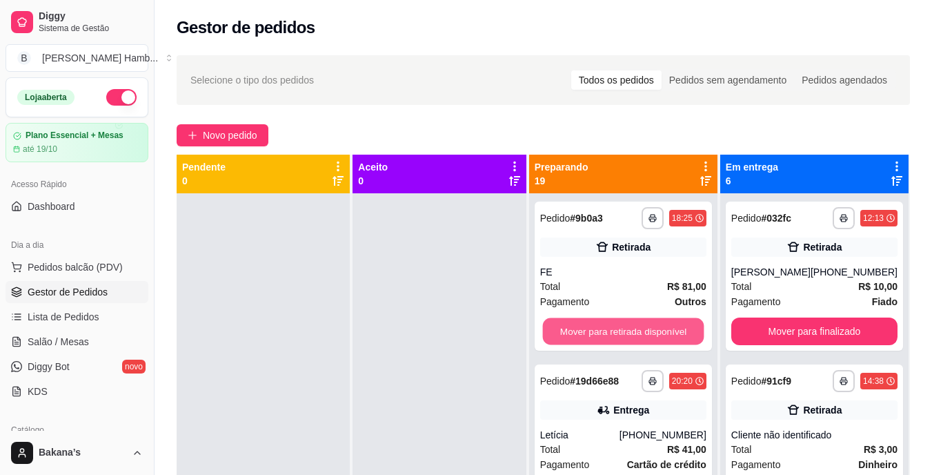
click at [591, 328] on button "Mover para retirada disponível" at bounding box center [622, 331] width 161 height 27
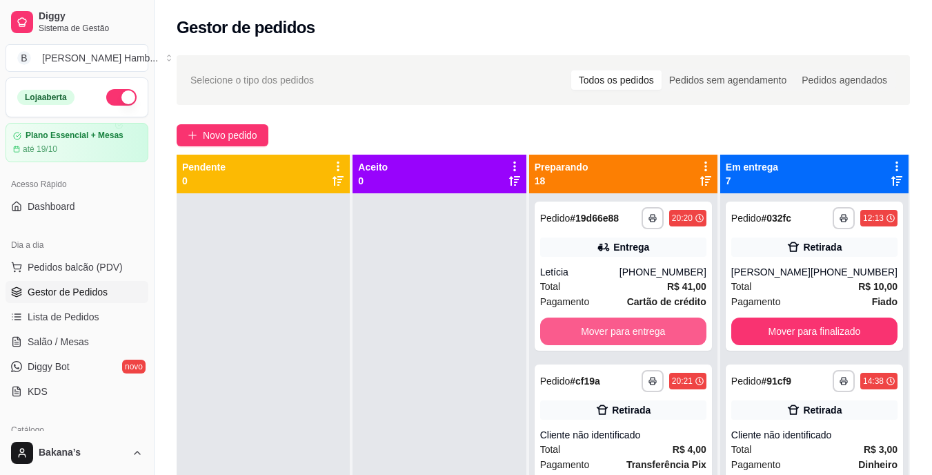
click at [591, 328] on button "Mover para entrega" at bounding box center [623, 331] width 166 height 28
click at [591, 328] on button "Mover para retirada disponível" at bounding box center [623, 331] width 166 height 28
click at [591, 328] on button "Mover para entrega" at bounding box center [623, 331] width 166 height 28
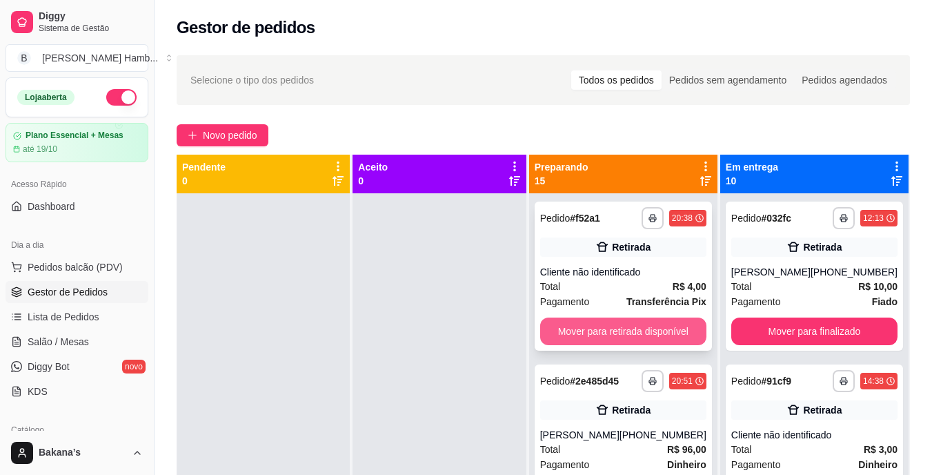
click at [589, 327] on button "Mover para retirada disponível" at bounding box center [623, 331] width 166 height 28
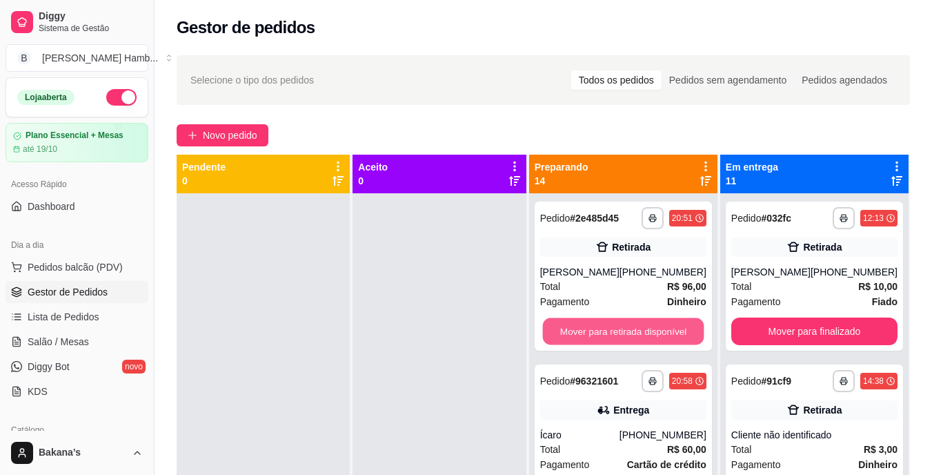
click at [589, 327] on button "Mover para retirada disponível" at bounding box center [622, 331] width 161 height 27
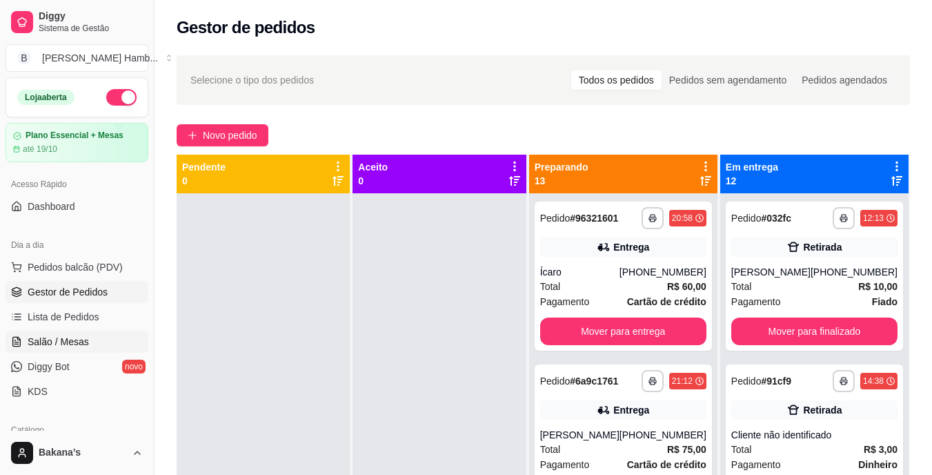
click at [36, 339] on span "Salão / Mesas" at bounding box center [58, 342] width 61 height 14
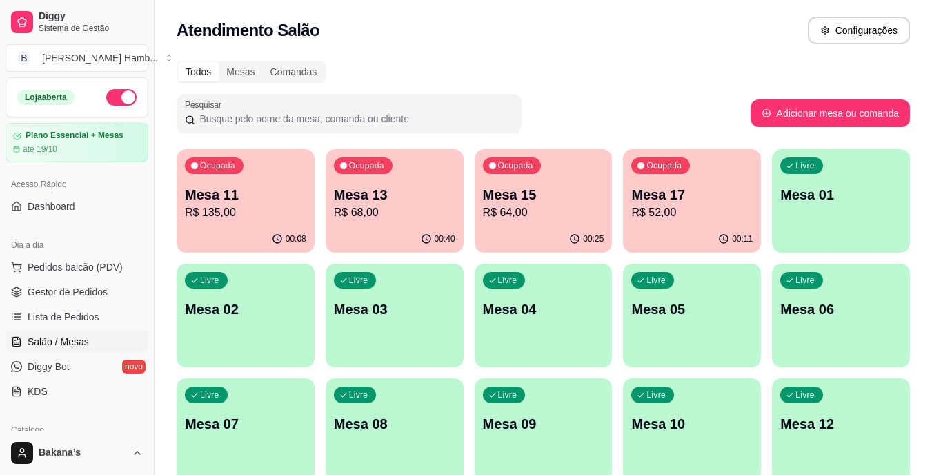
click at [371, 217] on p "R$ 68,00" at bounding box center [394, 212] width 121 height 17
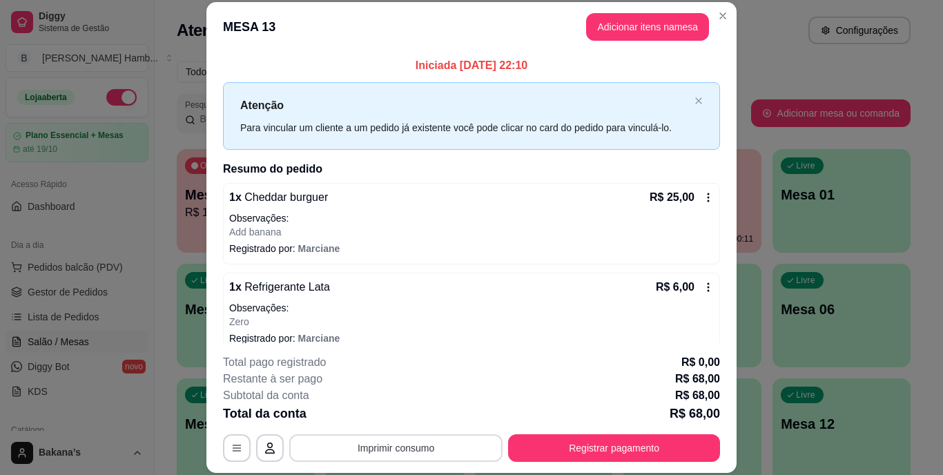
click at [365, 440] on button "Imprimir consumo" at bounding box center [395, 448] width 213 height 28
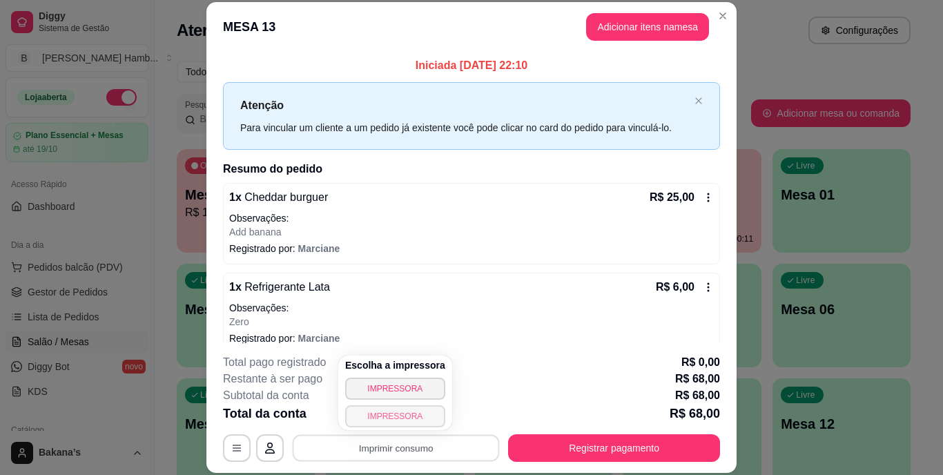
click at [375, 415] on button "IMPRESSORA" at bounding box center [395, 416] width 100 height 22
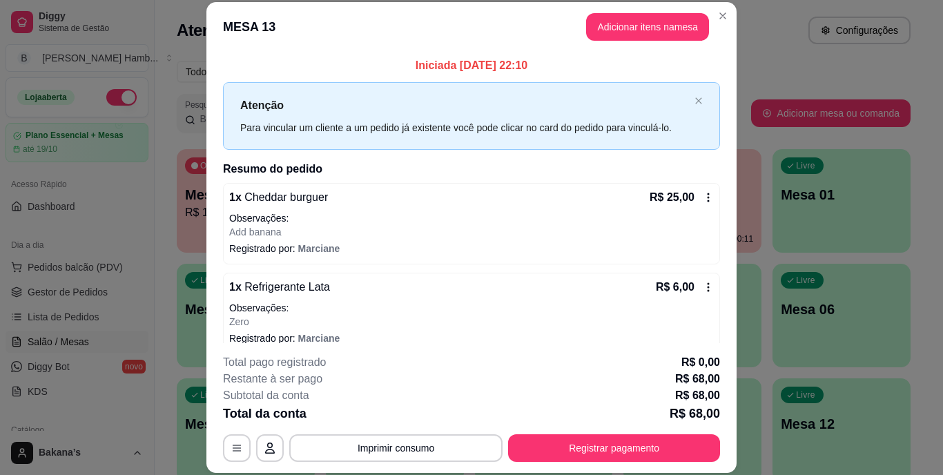
scroll to position [42, 0]
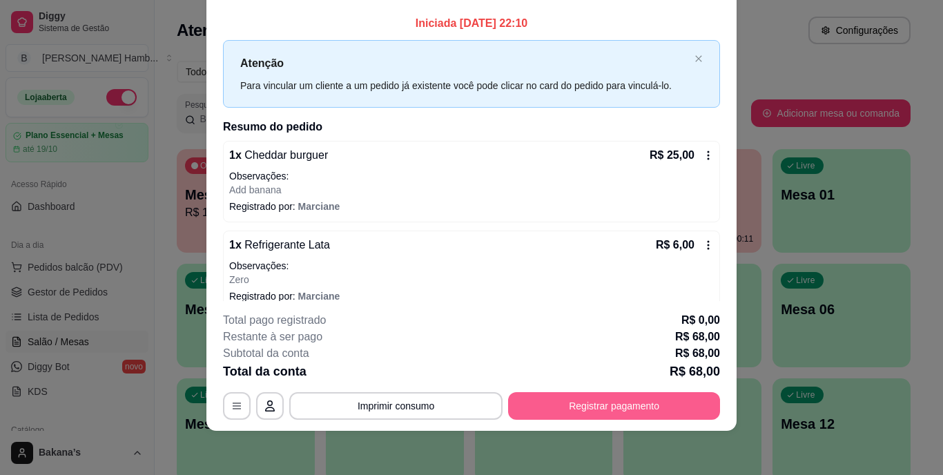
click at [567, 397] on button "Registrar pagamento" at bounding box center [614, 406] width 212 height 28
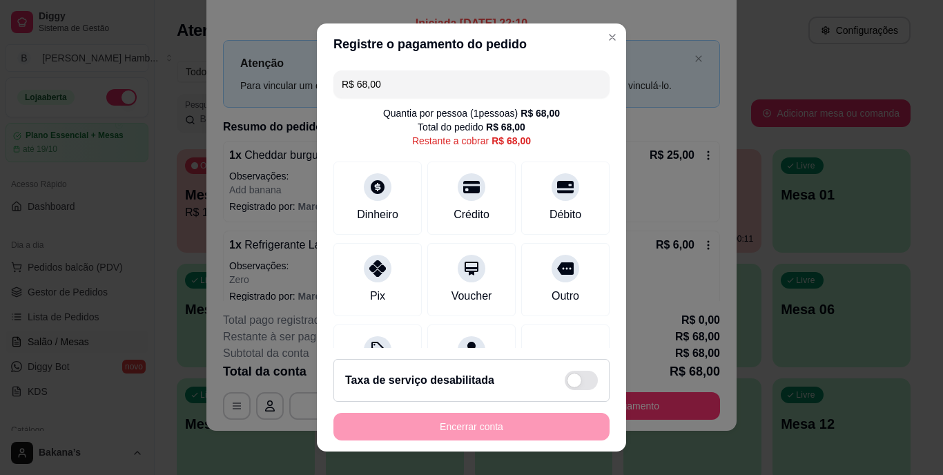
scroll to position [72, 0]
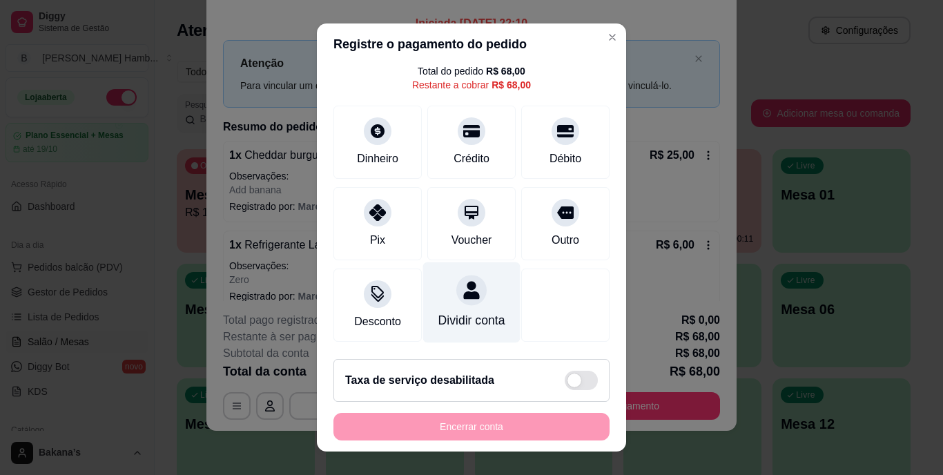
click at [468, 286] on div "Dividir conta" at bounding box center [471, 302] width 97 height 81
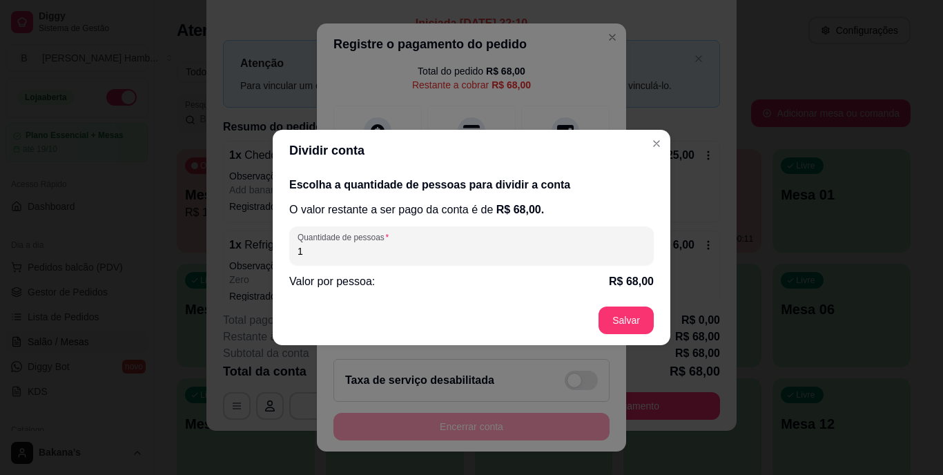
click at [433, 244] on input "1" at bounding box center [471, 251] width 348 height 14
type input "2"
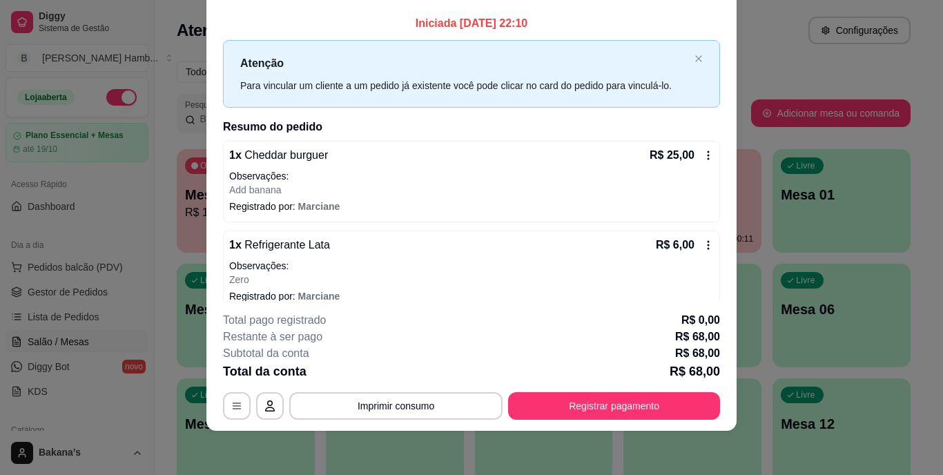
scroll to position [0, 0]
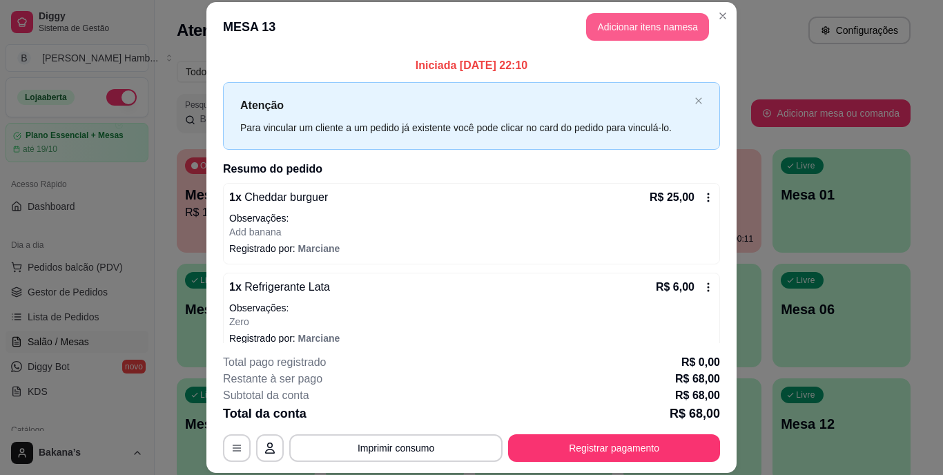
click at [633, 23] on button "Adicionar itens na mesa" at bounding box center [647, 27] width 123 height 28
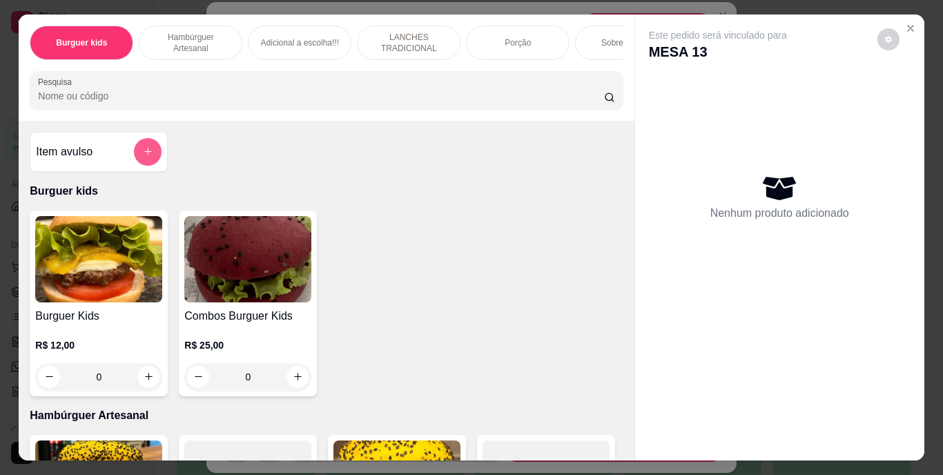
click at [137, 150] on button "add-separate-item" at bounding box center [148, 152] width 28 height 28
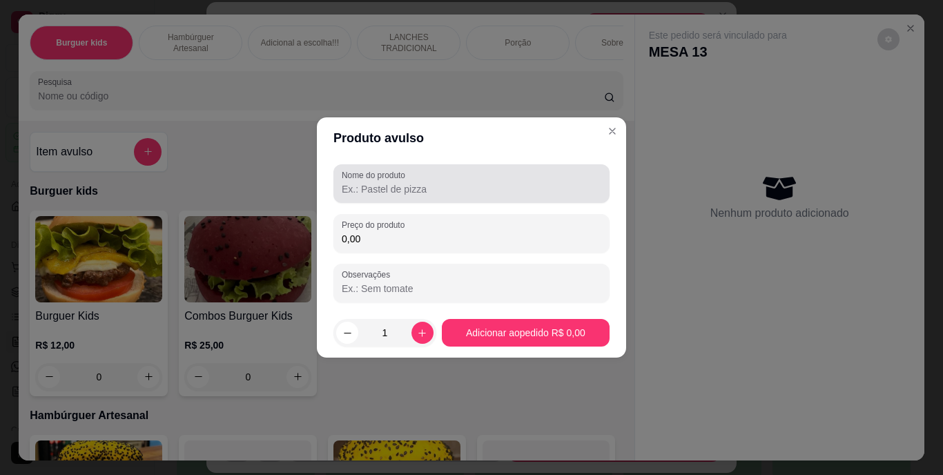
click at [410, 170] on label "Nome do produto" at bounding box center [376, 175] width 68 height 12
click at [412, 182] on input "Nome do produto" at bounding box center [471, 189] width 259 height 14
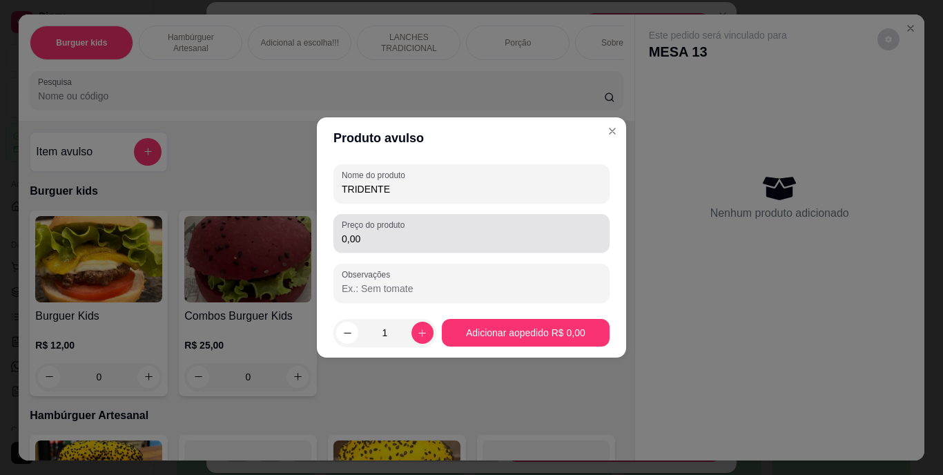
type input "TRIDENTE"
click at [440, 233] on input "0,00" at bounding box center [471, 239] width 259 height 14
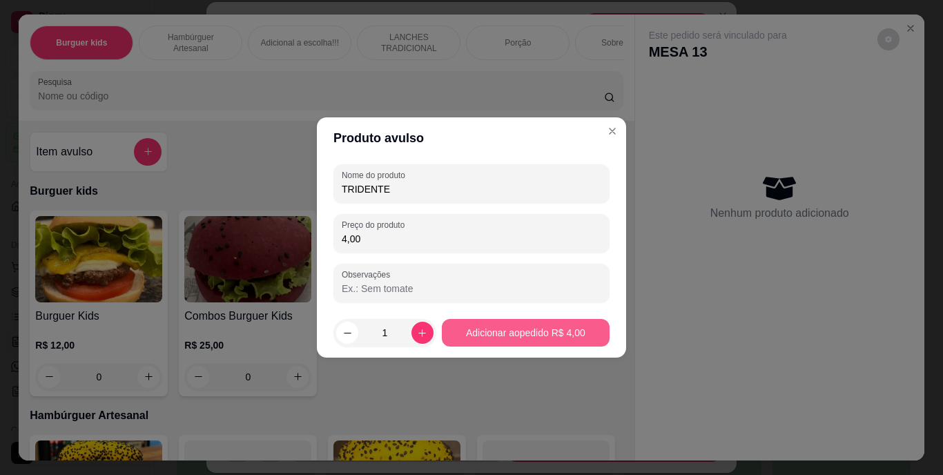
type input "4,00"
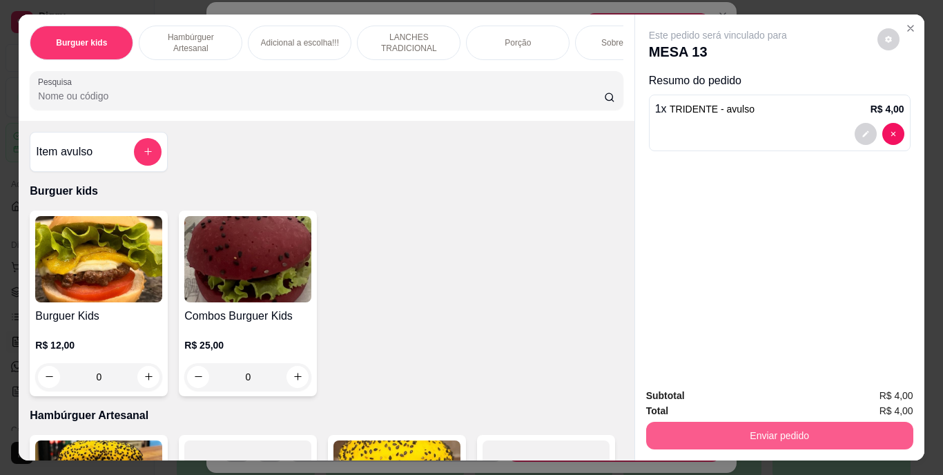
click at [743, 424] on button "Enviar pedido" at bounding box center [779, 436] width 267 height 28
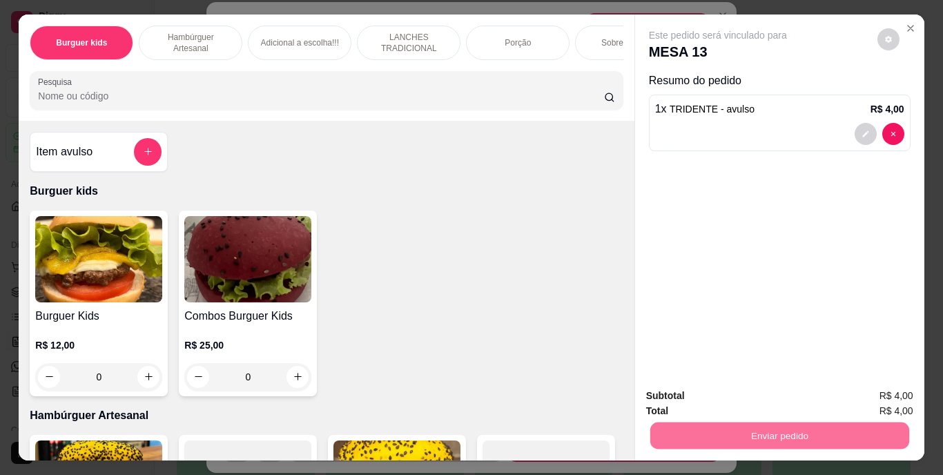
click at [859, 386] on button "Enviar pedido" at bounding box center [877, 397] width 78 height 26
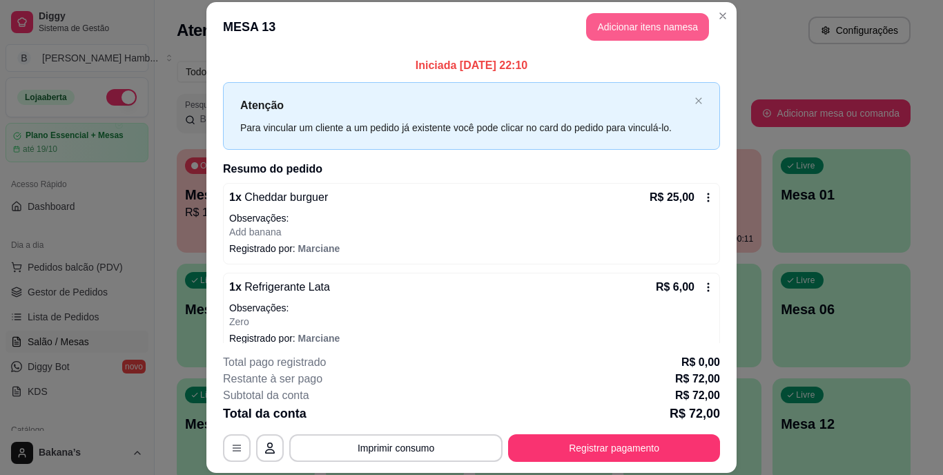
click at [622, 21] on button "Adicionar itens na mesa" at bounding box center [647, 27] width 123 height 28
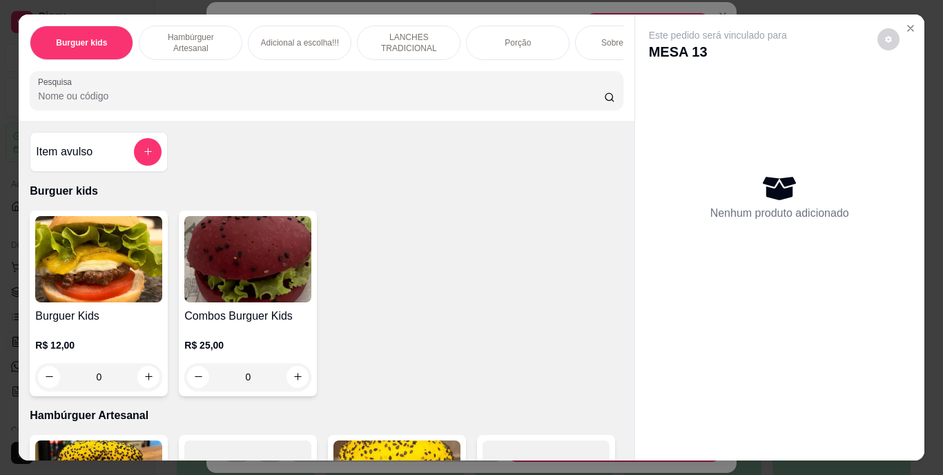
click at [599, 30] on div "Sobremesa !!!" at bounding box center [627, 43] width 104 height 35
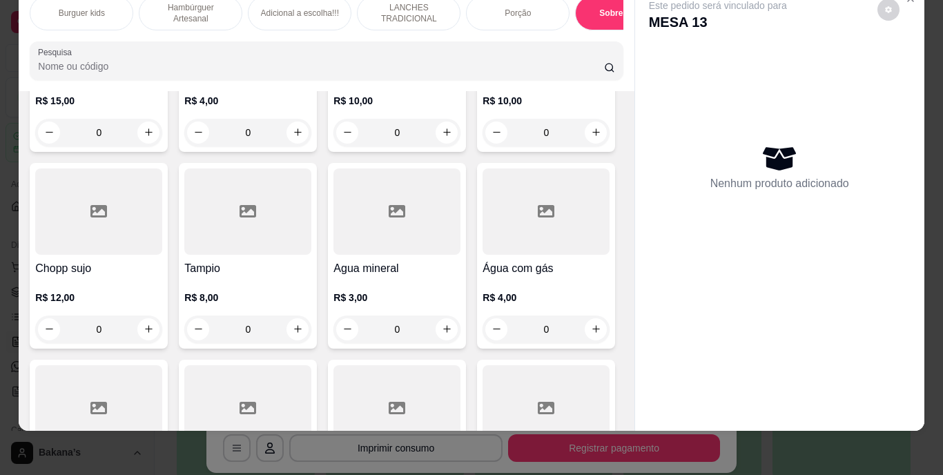
scroll to position [3945, 0]
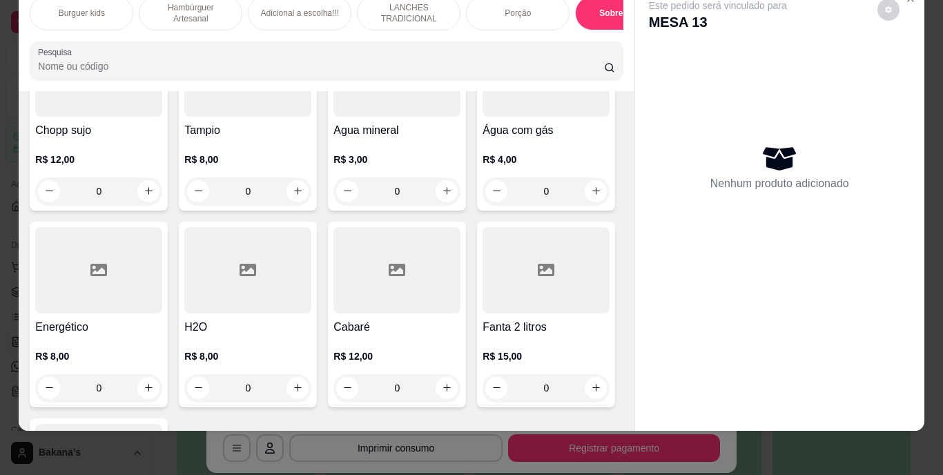
type input "1"
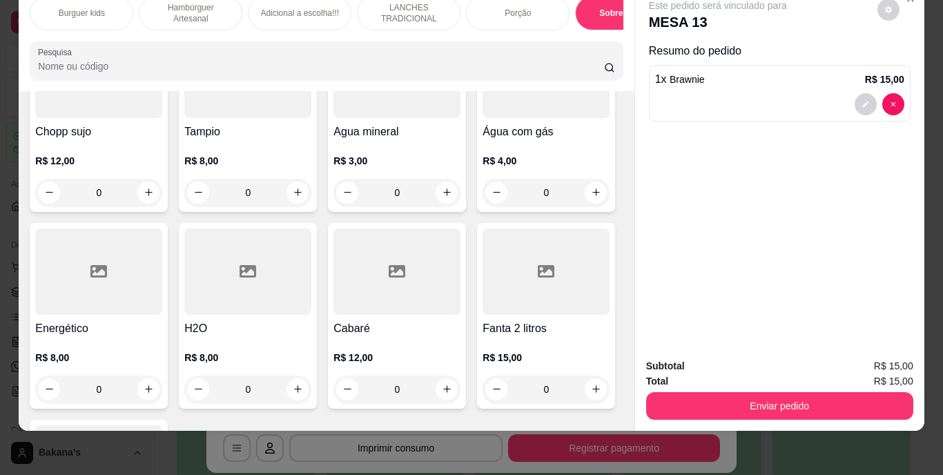
scroll to position [3945, 0]
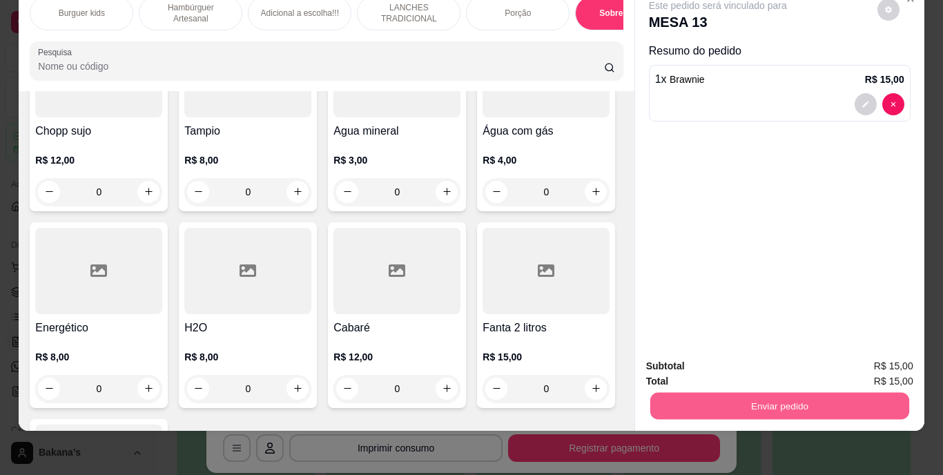
click at [836, 393] on button "Enviar pedido" at bounding box center [778, 406] width 259 height 27
click at [865, 357] on button "Enviar pedido" at bounding box center [877, 362] width 76 height 26
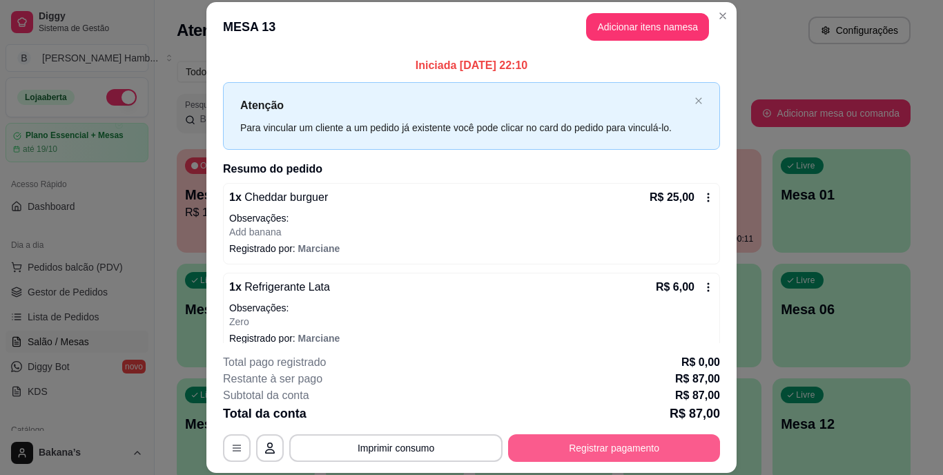
click at [616, 449] on button "Registrar pagamento" at bounding box center [614, 448] width 212 height 28
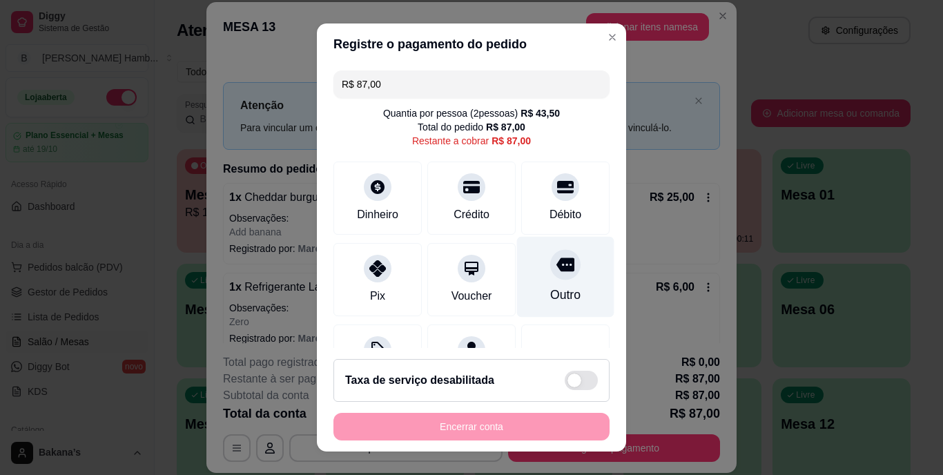
click at [556, 268] on icon at bounding box center [565, 265] width 18 height 14
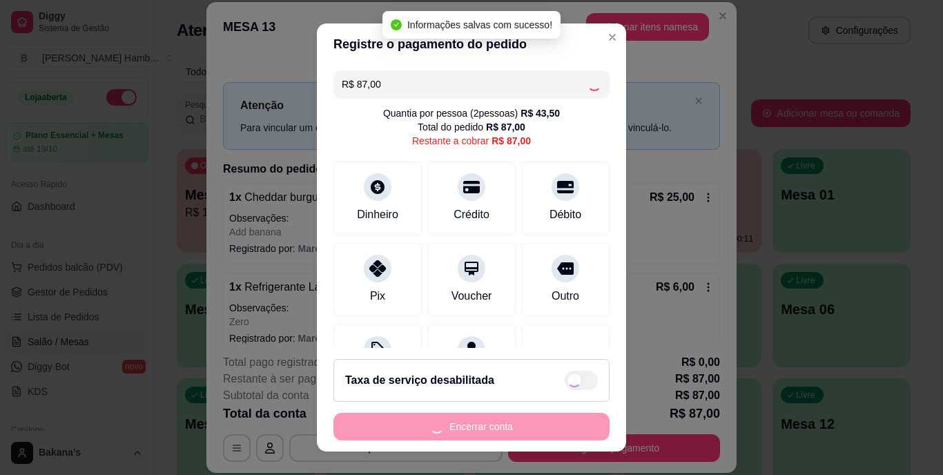
type input "R$ 0,00"
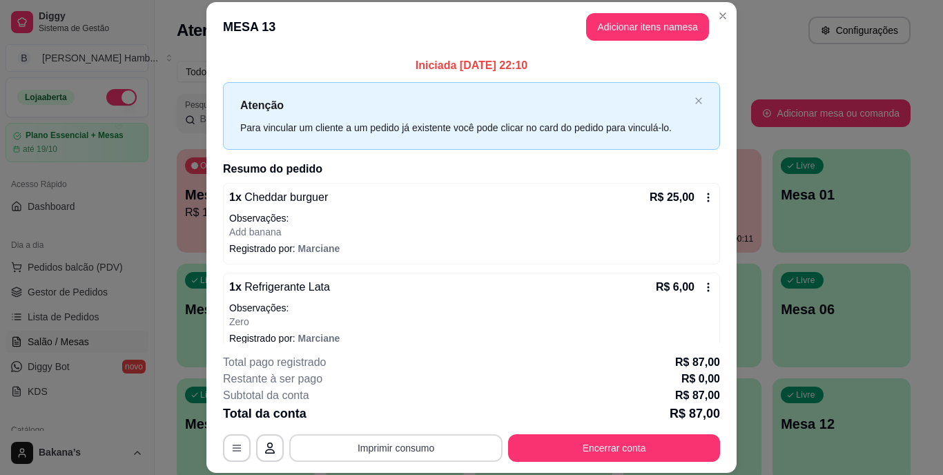
click at [383, 442] on button "Imprimir consumo" at bounding box center [395, 448] width 213 height 28
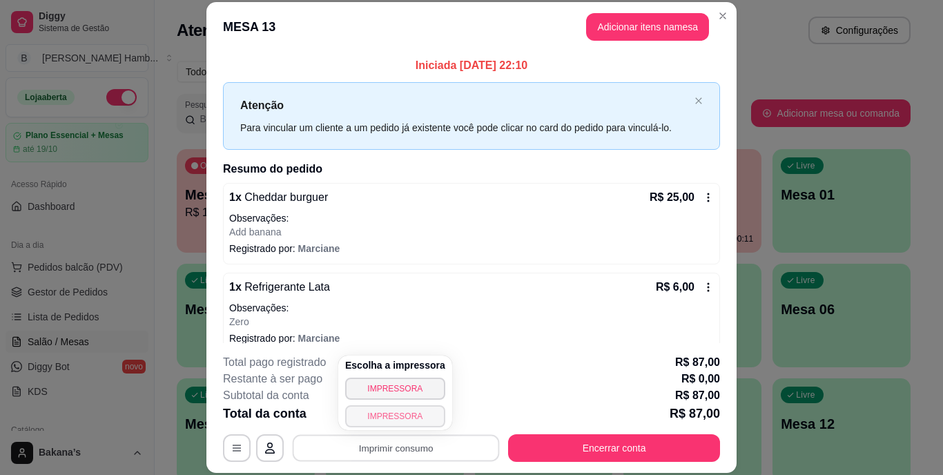
click at [389, 411] on button "IMPRESSORA" at bounding box center [395, 416] width 100 height 22
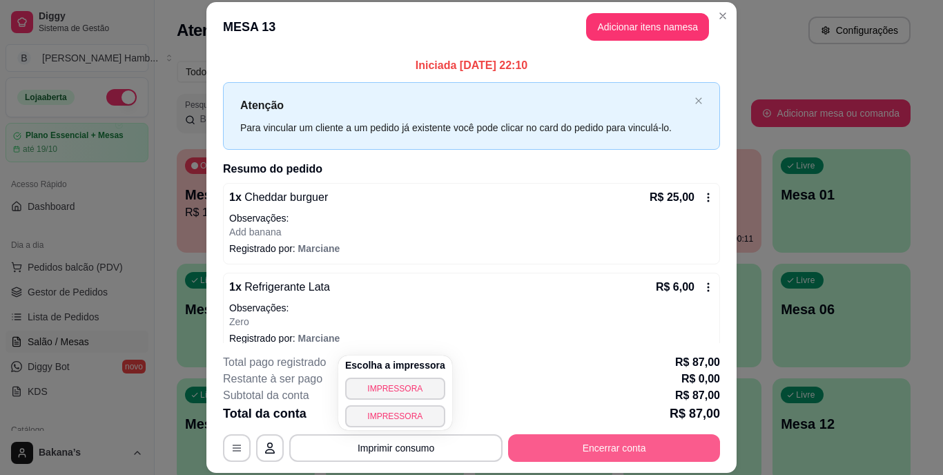
click at [612, 448] on button "Encerrar conta" at bounding box center [614, 448] width 212 height 28
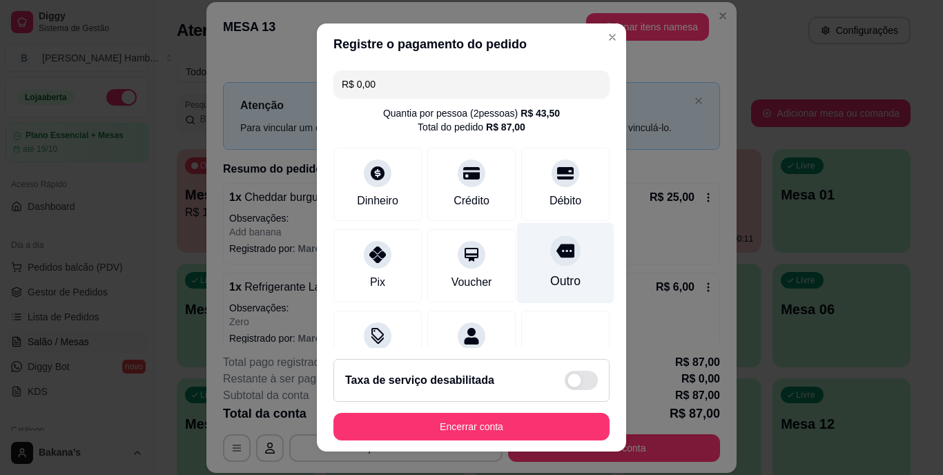
click at [533, 269] on div "Outro" at bounding box center [565, 263] width 97 height 81
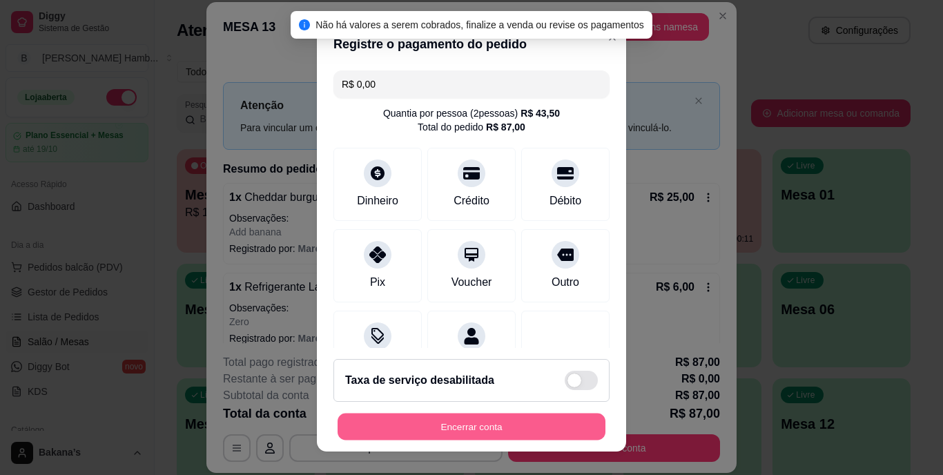
click at [509, 420] on button "Encerrar conta" at bounding box center [471, 426] width 268 height 27
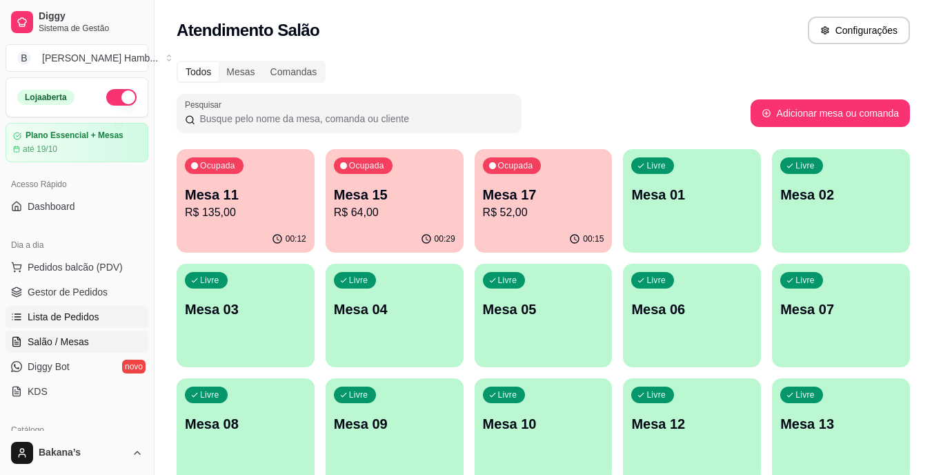
click at [73, 313] on span "Lista de Pedidos" at bounding box center [64, 317] width 72 height 14
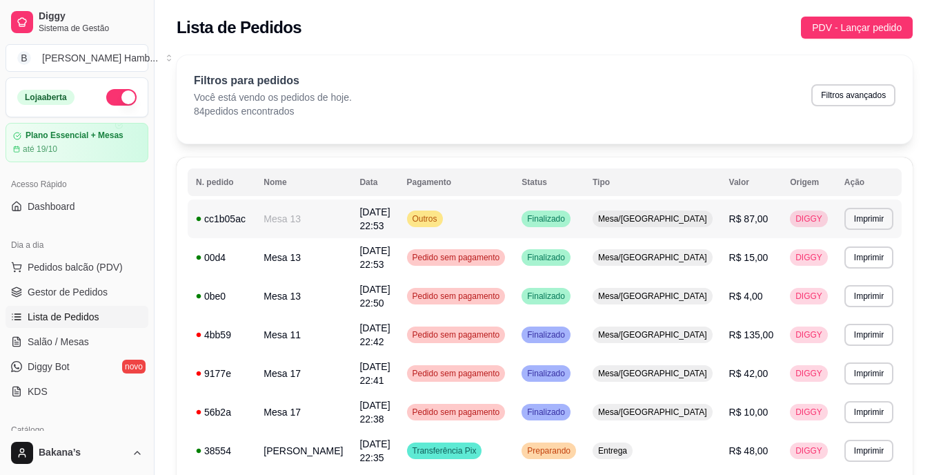
click at [757, 220] on span "R$ 87,00" at bounding box center [748, 218] width 39 height 11
click at [691, 217] on span "Mesa/Comanda" at bounding box center [653, 218] width 115 height 11
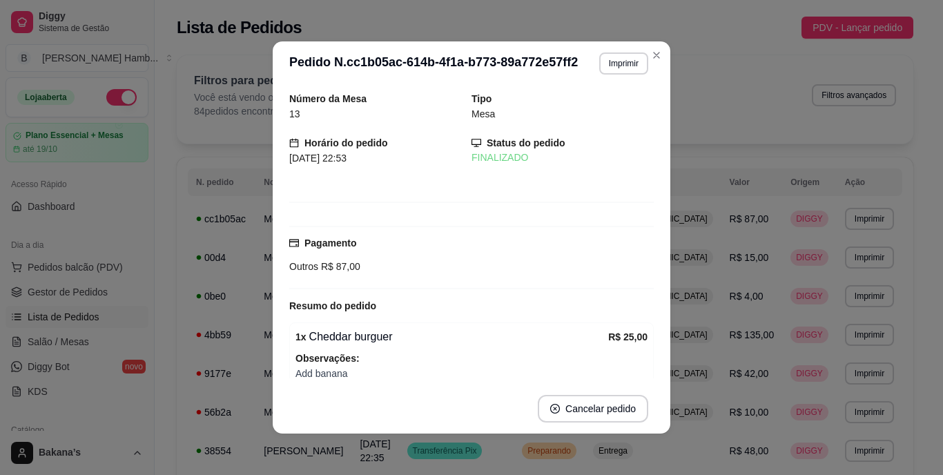
scroll to position [138, 0]
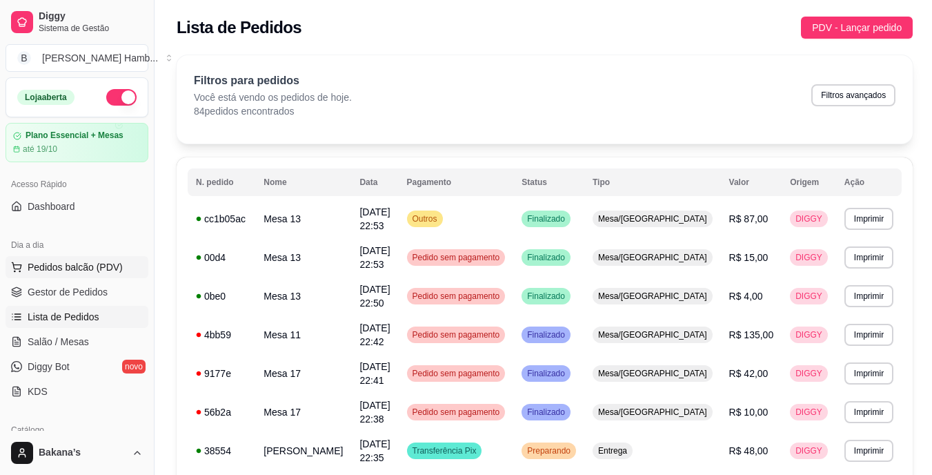
click at [81, 261] on span "Pedidos balcão (PDV)" at bounding box center [75, 267] width 95 height 14
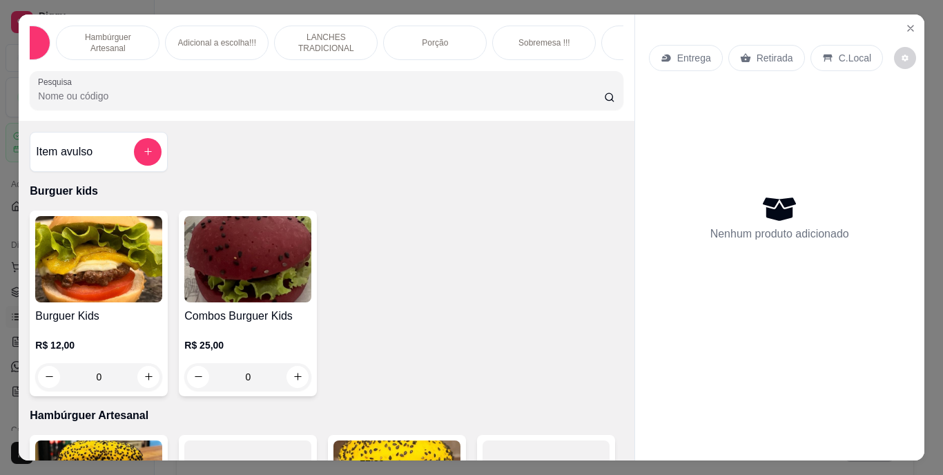
scroll to position [0, 110]
click at [611, 41] on p "Bebidas" at bounding box center [626, 42] width 30 height 11
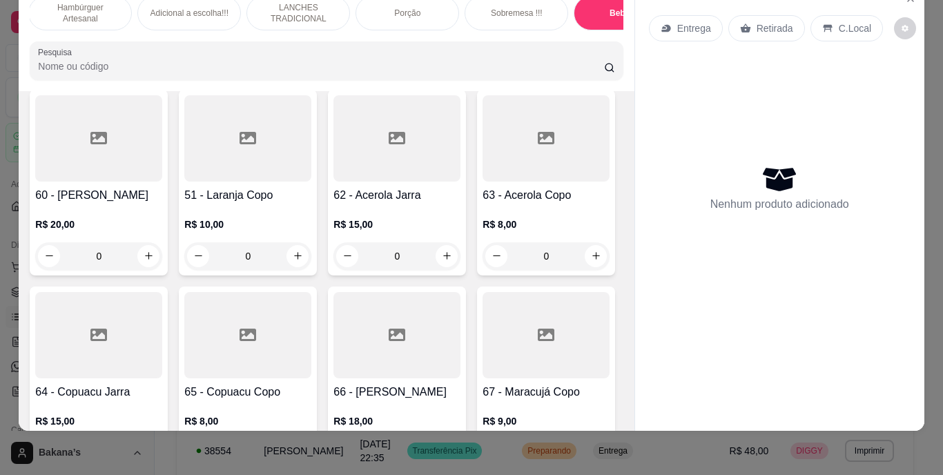
scroll to position [4721, 0]
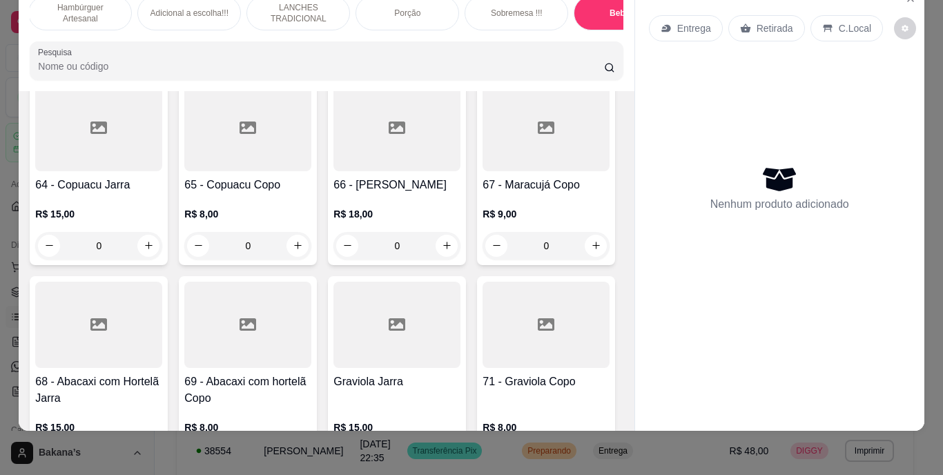
type input "1"
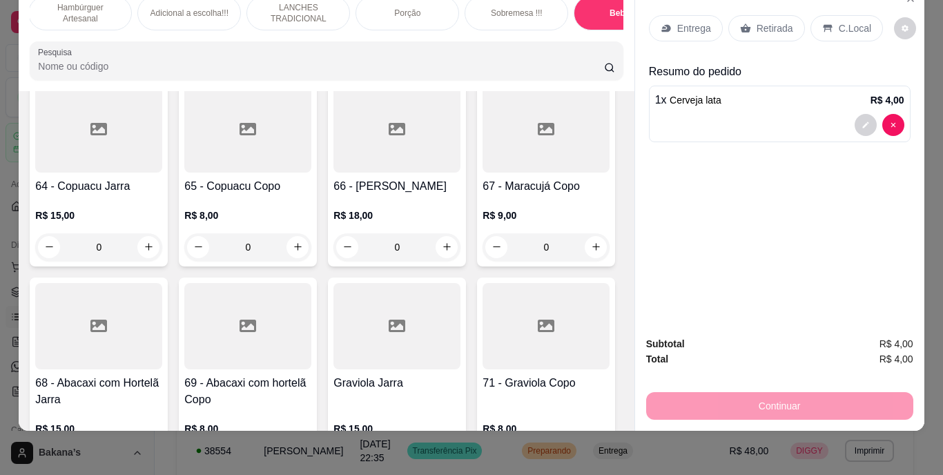
scroll to position [4722, 0]
click at [774, 21] on p "Retirada" at bounding box center [774, 28] width 37 height 14
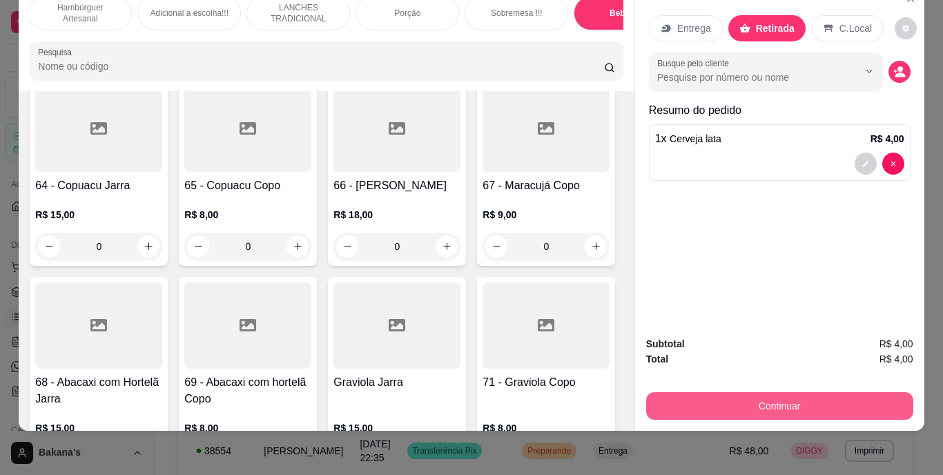
click at [765, 392] on button "Continuar" at bounding box center [779, 406] width 267 height 28
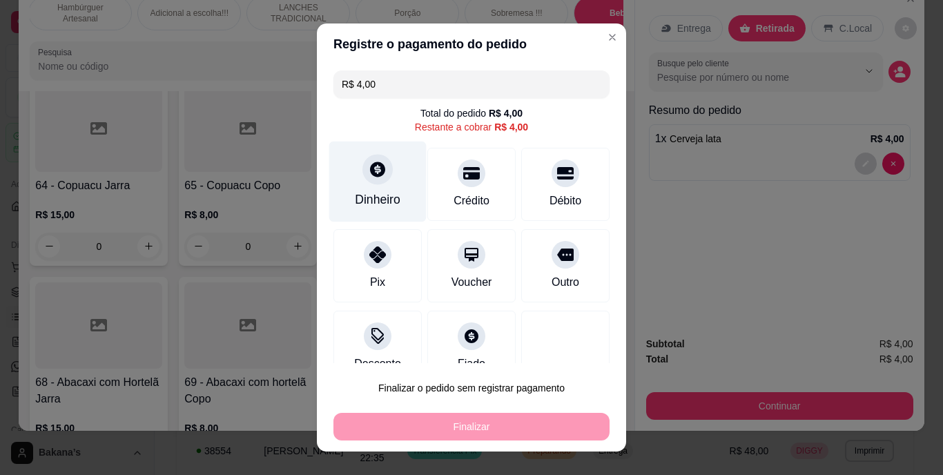
click at [369, 174] on icon at bounding box center [378, 170] width 18 height 18
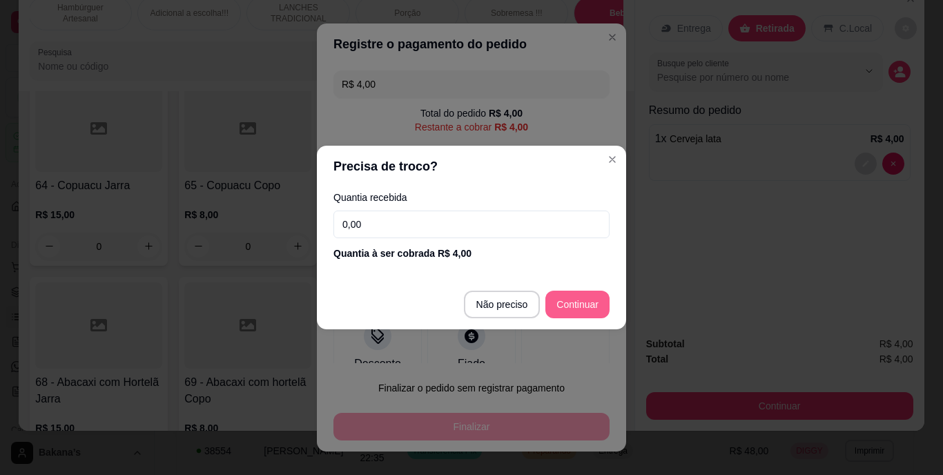
type input "R$ 0,00"
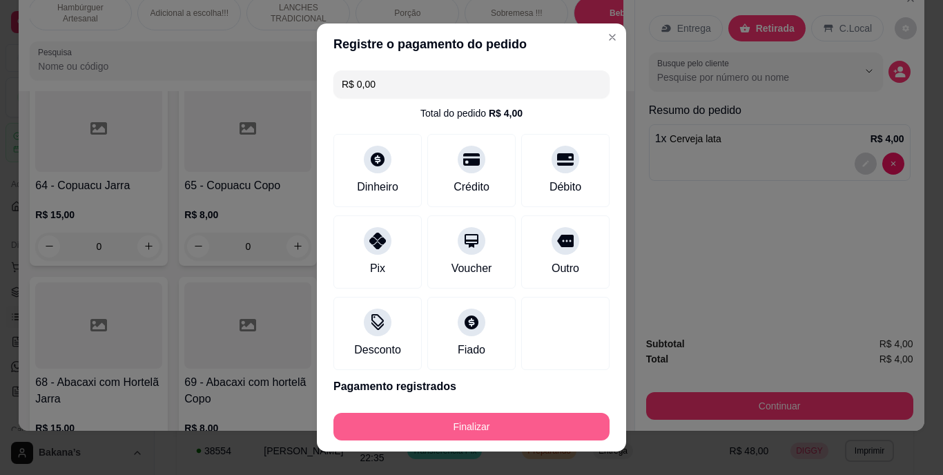
click at [475, 423] on button "Finalizar" at bounding box center [471, 427] width 276 height 28
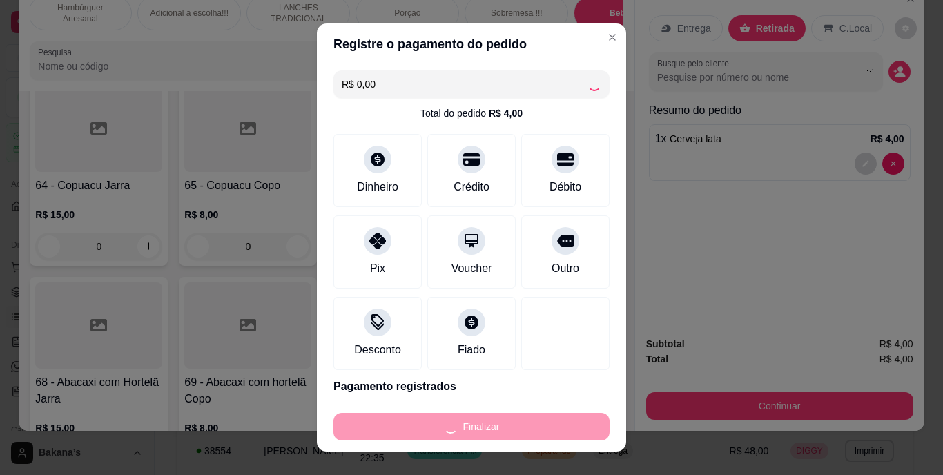
type input "0"
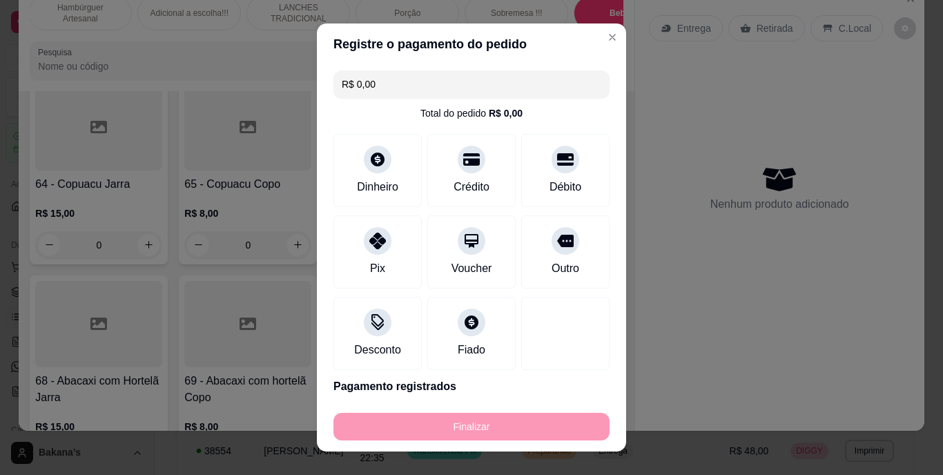
type input "-R$ 4,00"
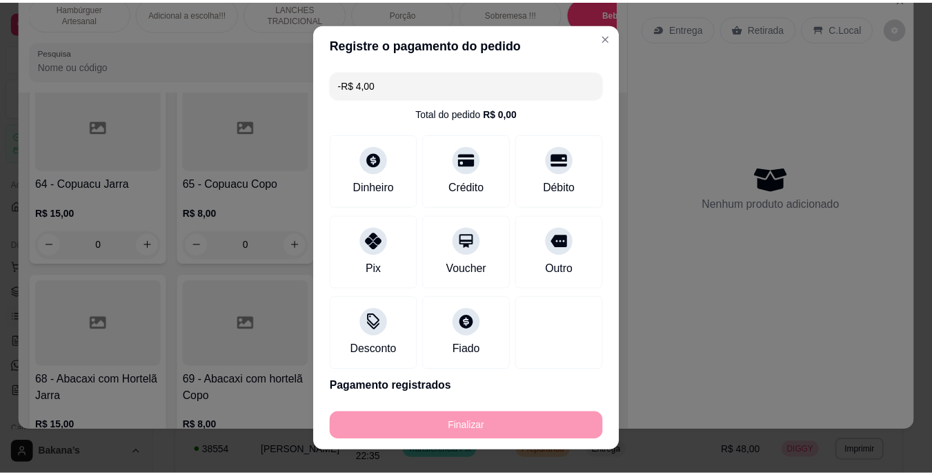
scroll to position [4721, 0]
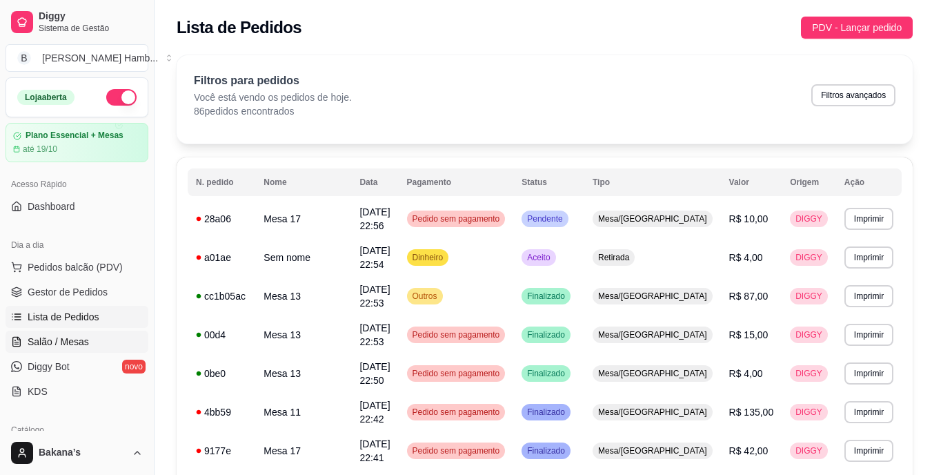
click at [67, 344] on span "Salão / Mesas" at bounding box center [58, 342] width 61 height 14
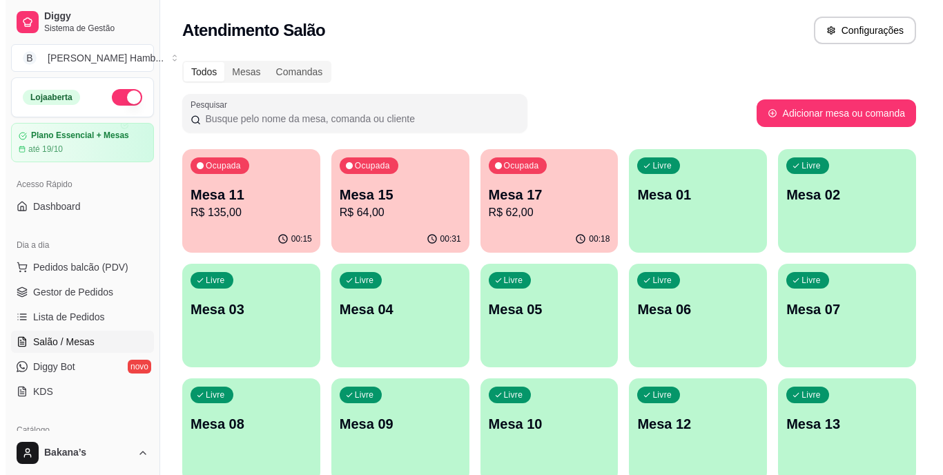
scroll to position [138, 0]
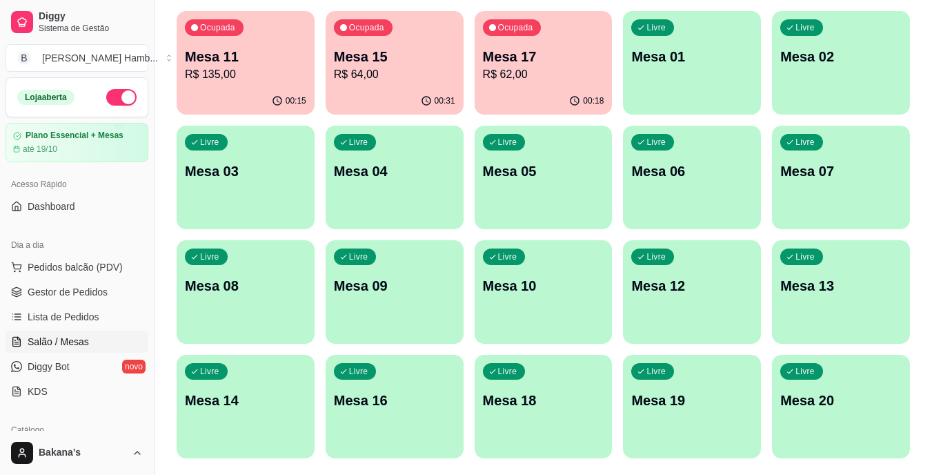
click at [720, 284] on p "Mesa 12" at bounding box center [691, 285] width 121 height 19
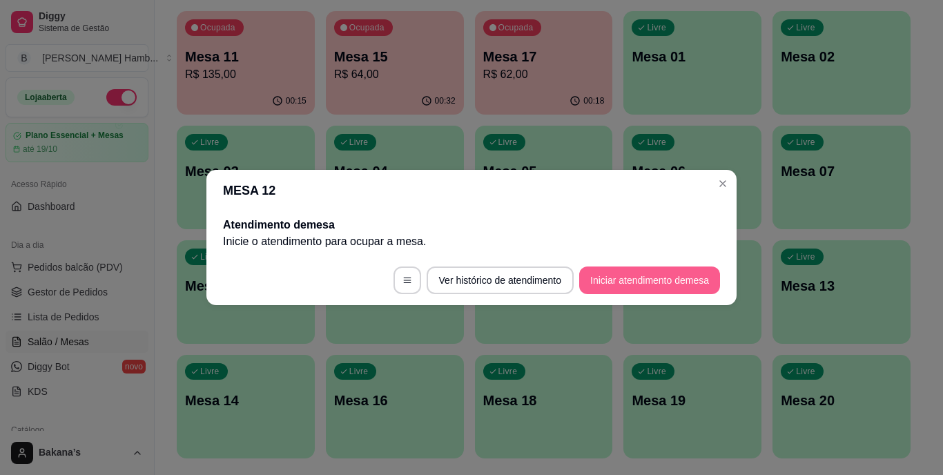
click at [667, 271] on button "Iniciar atendimento de mesa" at bounding box center [649, 280] width 141 height 28
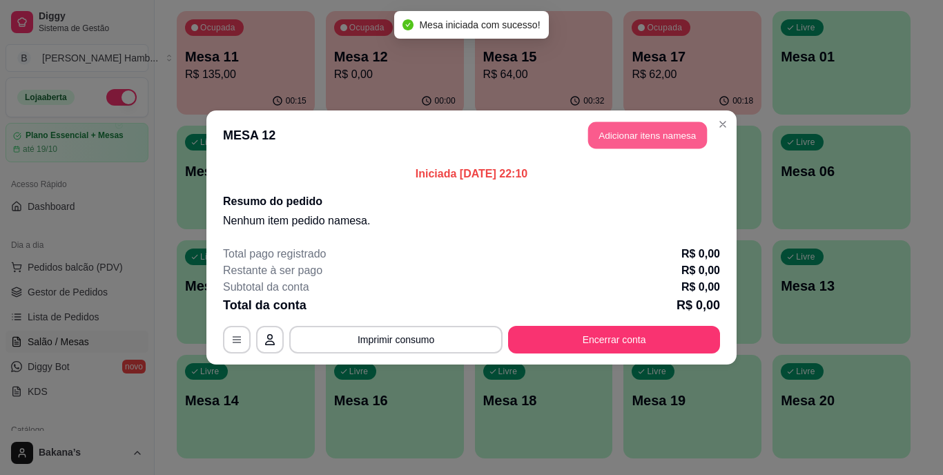
click at [649, 130] on button "Adicionar itens na mesa" at bounding box center [647, 135] width 119 height 27
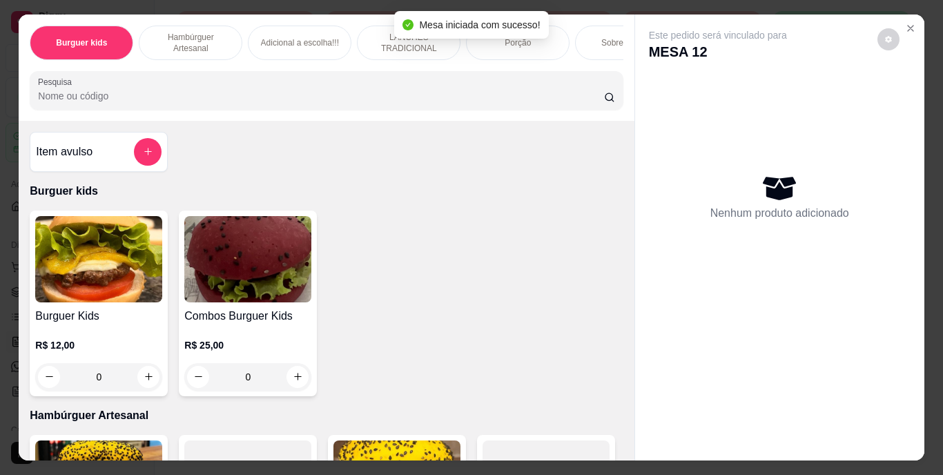
click at [619, 34] on div "Burguer kids Hambúrguer Artesanal Adicional a escolha!!! LANCHES TRADICIONAL Po…" at bounding box center [326, 67] width 615 height 106
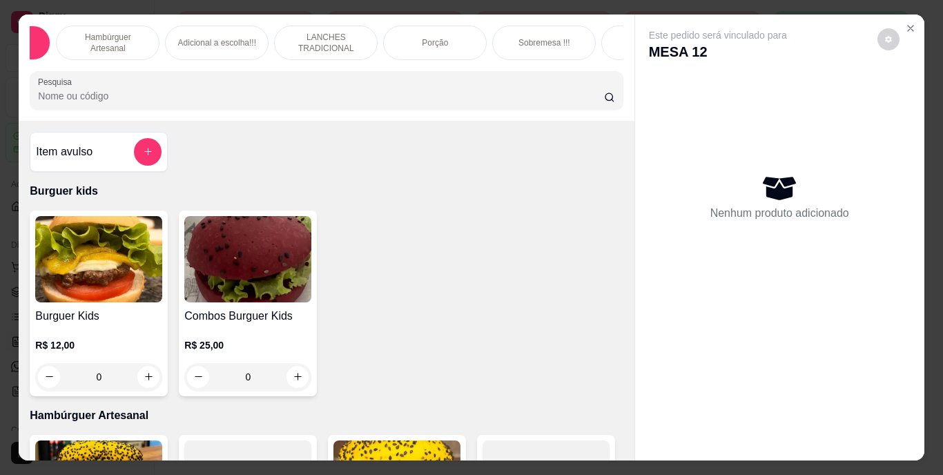
scroll to position [0, 110]
click at [597, 28] on div "Bebidas" at bounding box center [625, 43] width 104 height 35
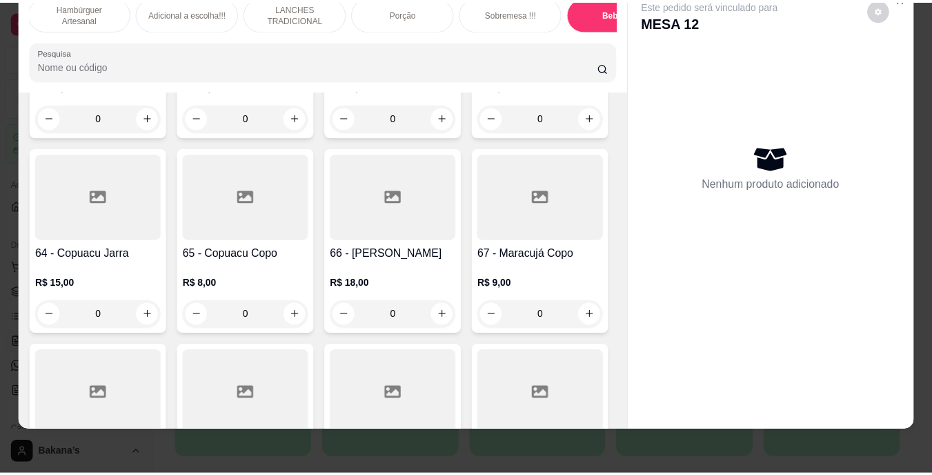
scroll to position [4790, 0]
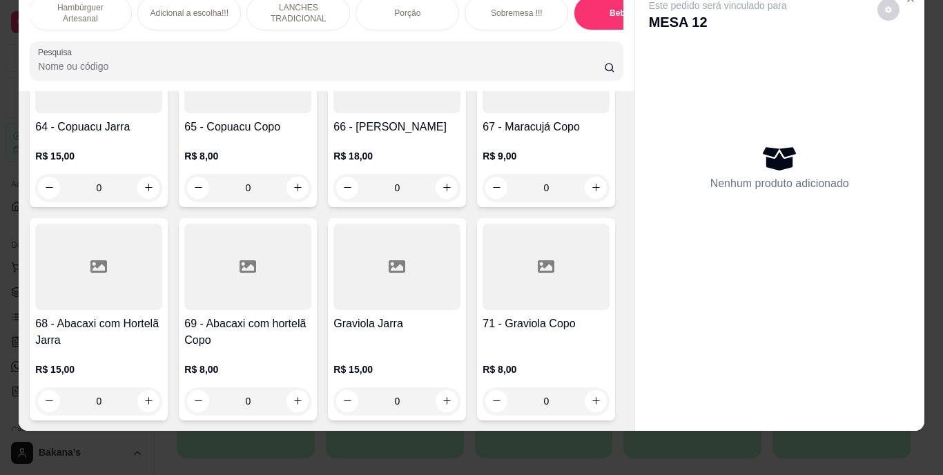
type input "1"
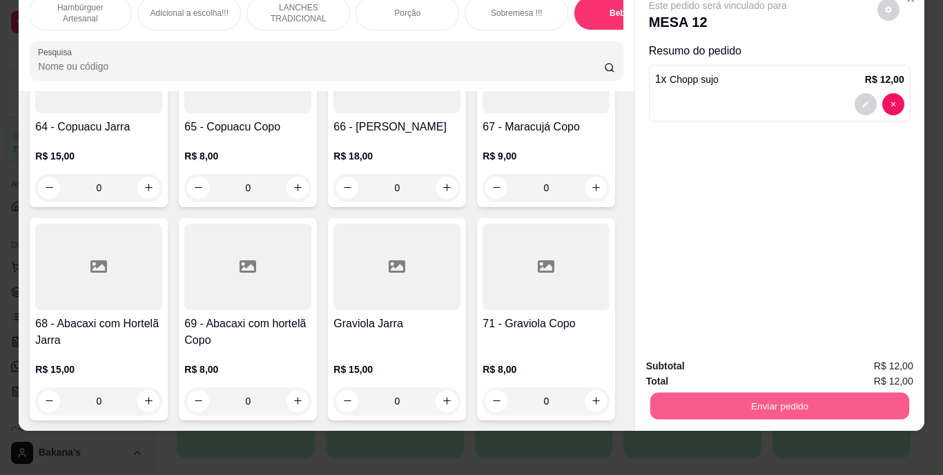
click at [778, 393] on button "Enviar pedido" at bounding box center [778, 406] width 259 height 27
click at [887, 362] on button "Enviar pedido" at bounding box center [877, 362] width 78 height 26
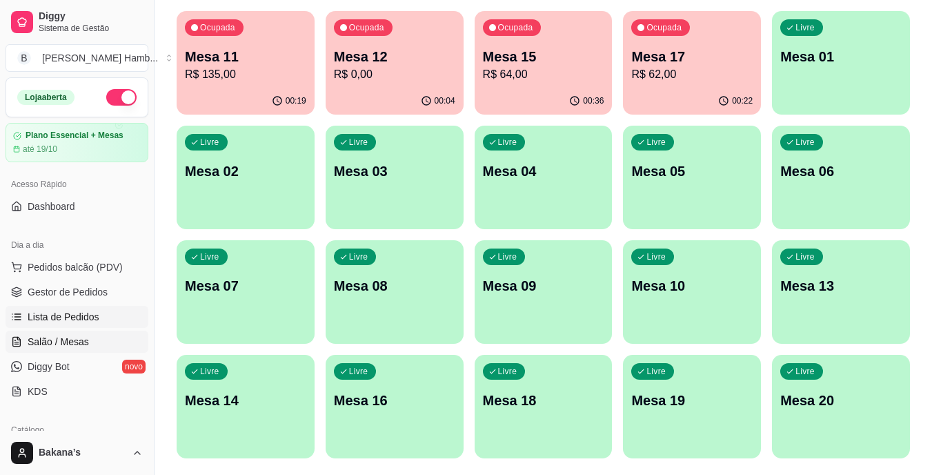
click at [65, 309] on link "Lista de Pedidos" at bounding box center [77, 317] width 143 height 22
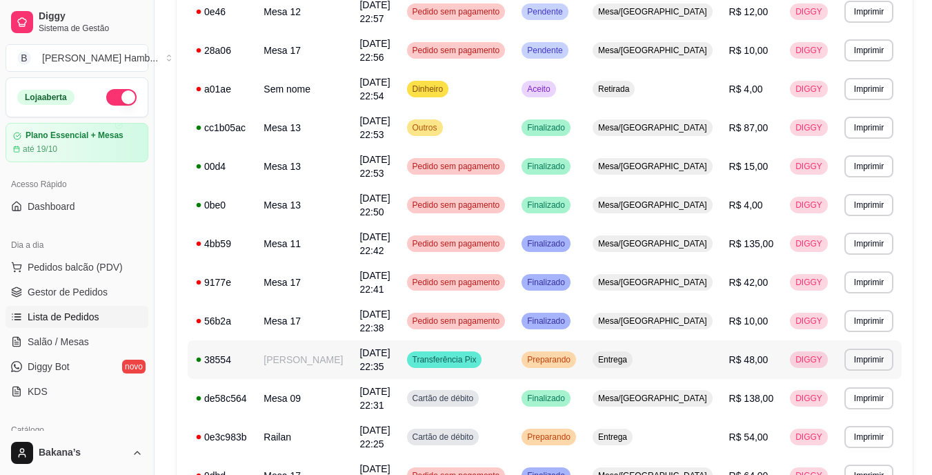
scroll to position [276, 0]
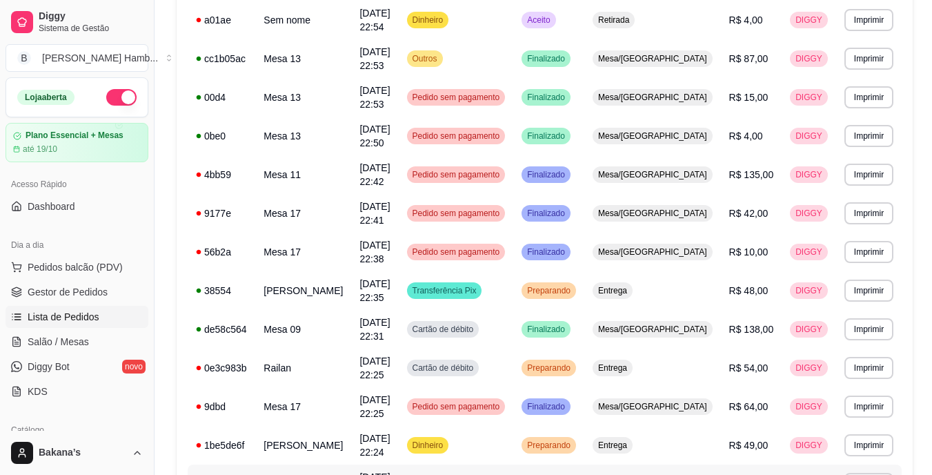
click at [293, 464] on td "Amanda de Oliveira" at bounding box center [303, 483] width 96 height 39
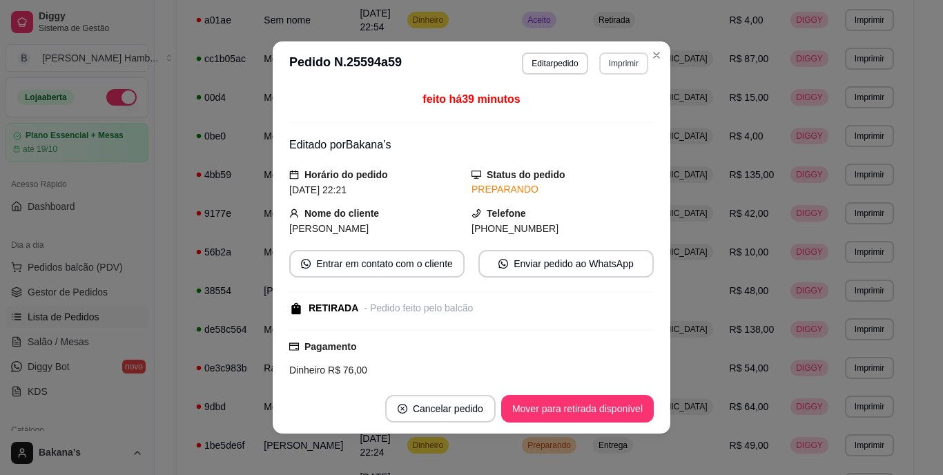
click at [617, 61] on button "Imprimir" at bounding box center [623, 63] width 49 height 22
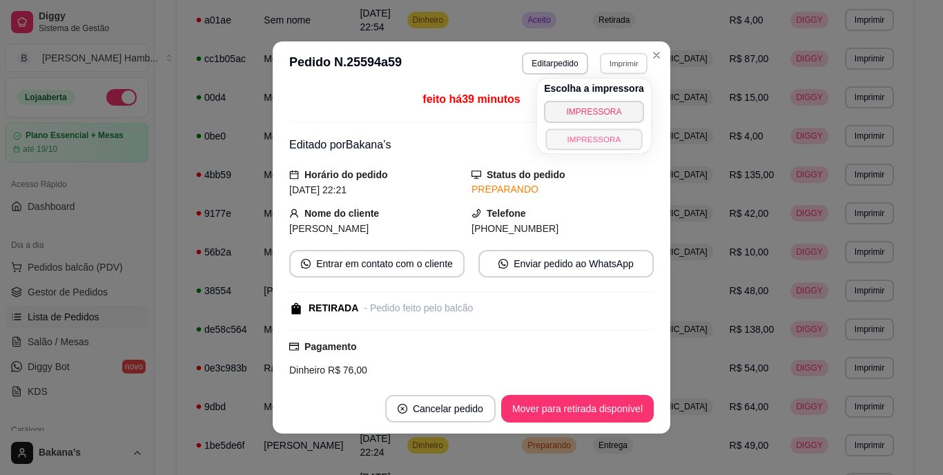
click at [608, 132] on button "IMPRESSORA" at bounding box center [593, 138] width 97 height 21
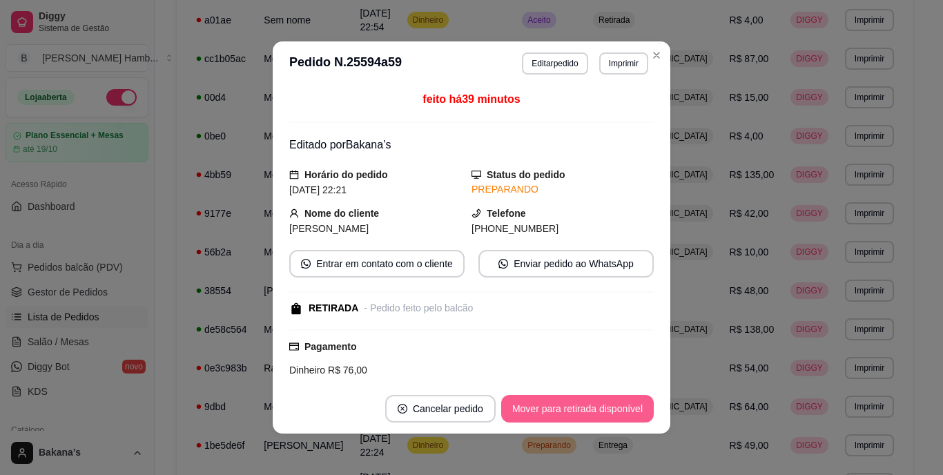
click at [611, 410] on button "Mover para retirada disponível" at bounding box center [577, 409] width 153 height 28
click at [611, 410] on button "Mover para finalizado" at bounding box center [596, 409] width 115 height 28
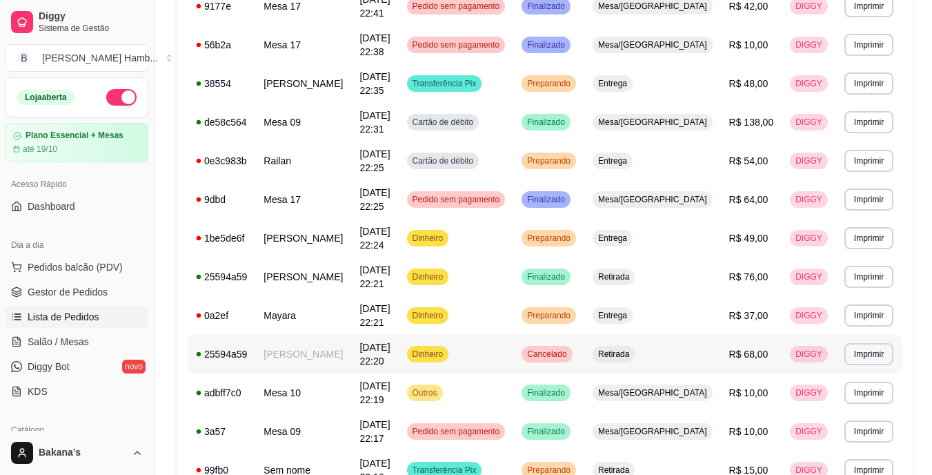
scroll to position [552, 0]
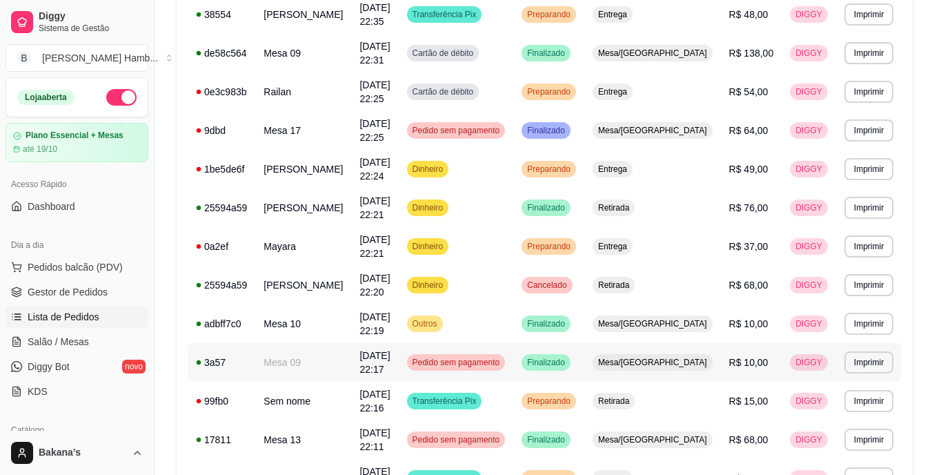
click at [487, 357] on span "Pedido sem pagamento" at bounding box center [456, 362] width 93 height 11
click at [87, 336] on link "Salão / Mesas" at bounding box center [77, 342] width 143 height 22
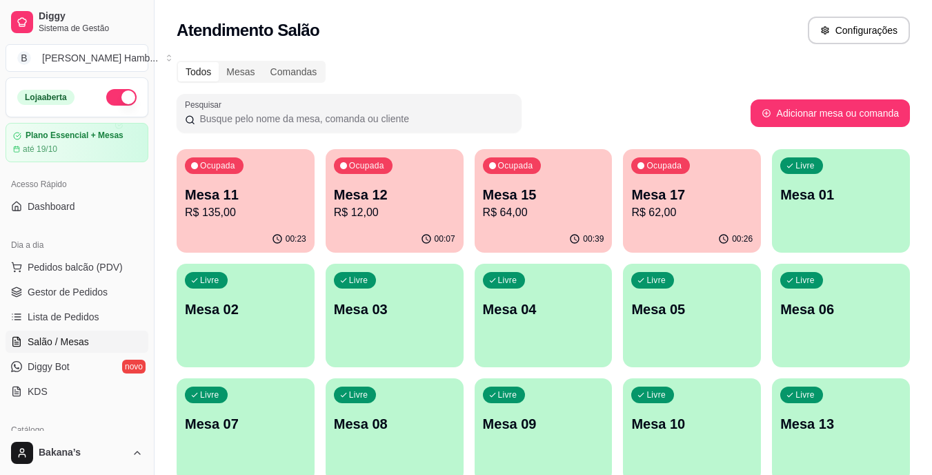
click at [674, 193] on p "Mesa 17" at bounding box center [691, 194] width 121 height 19
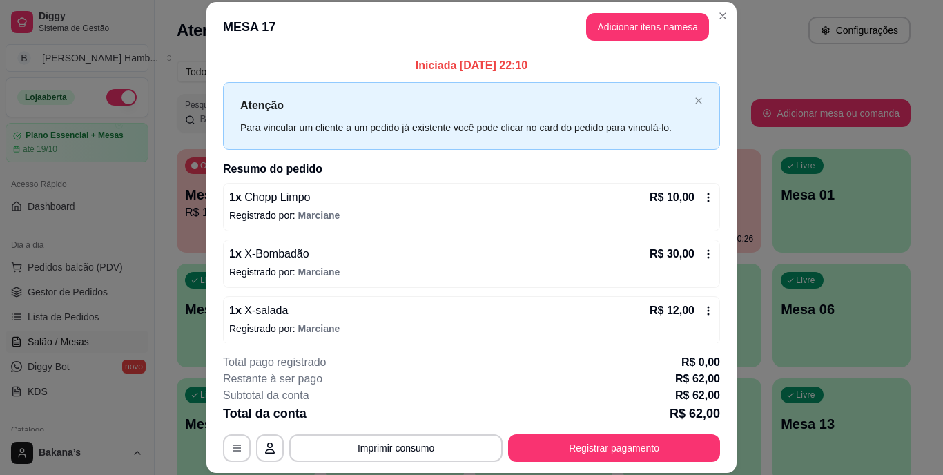
scroll to position [63, 0]
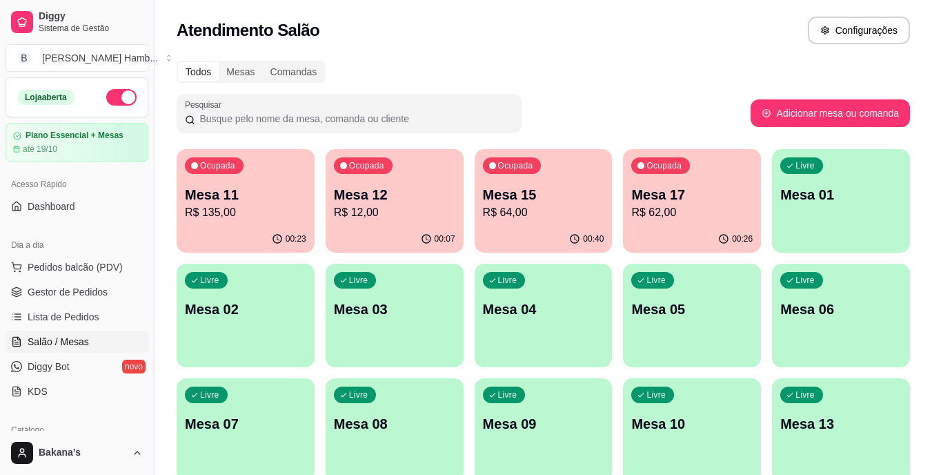
click at [528, 210] on p "R$ 64,00" at bounding box center [543, 212] width 121 height 17
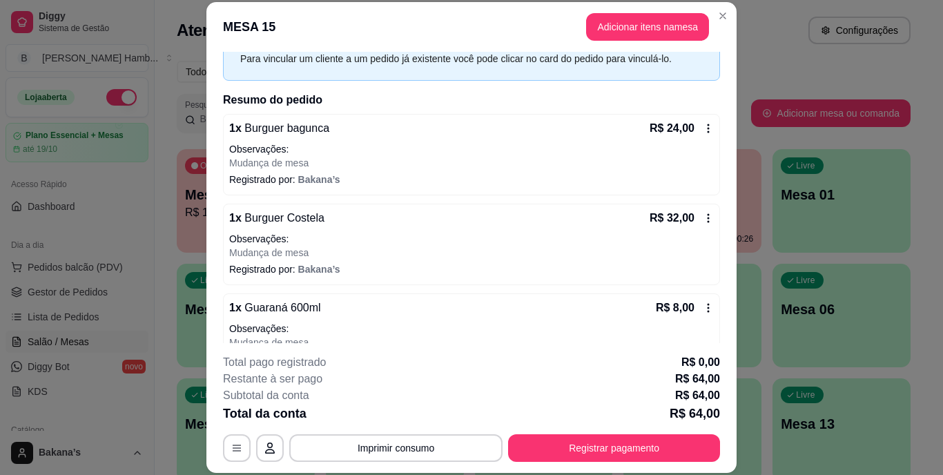
scroll to position [106, 0]
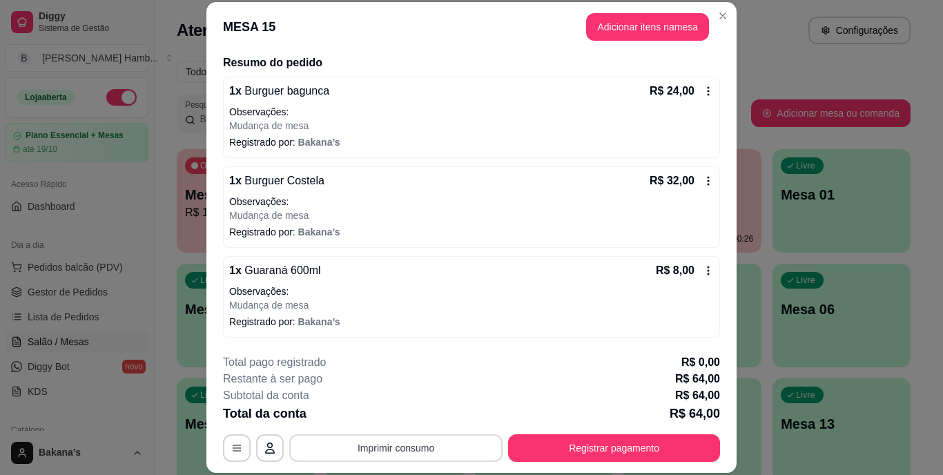
click at [459, 434] on div "**********" at bounding box center [471, 448] width 497 height 28
click at [442, 444] on button "Imprimir consumo" at bounding box center [395, 448] width 213 height 28
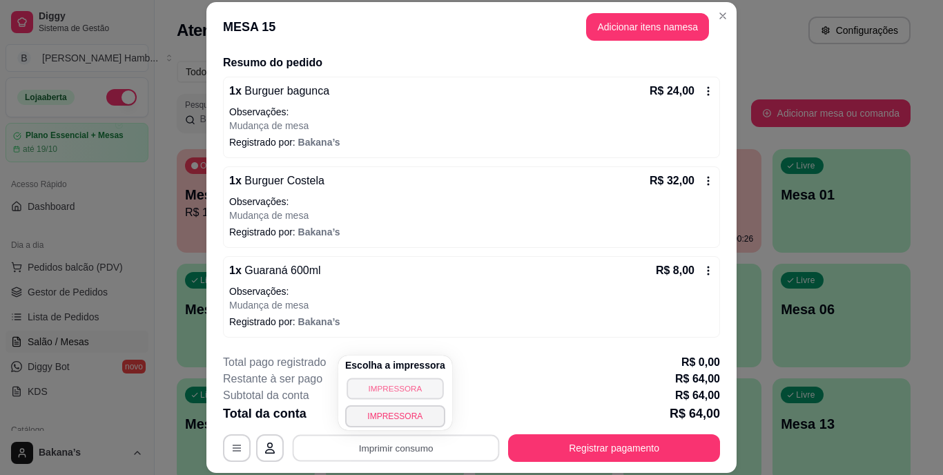
click at [396, 386] on button "IMPRESSORA" at bounding box center [394, 387] width 97 height 21
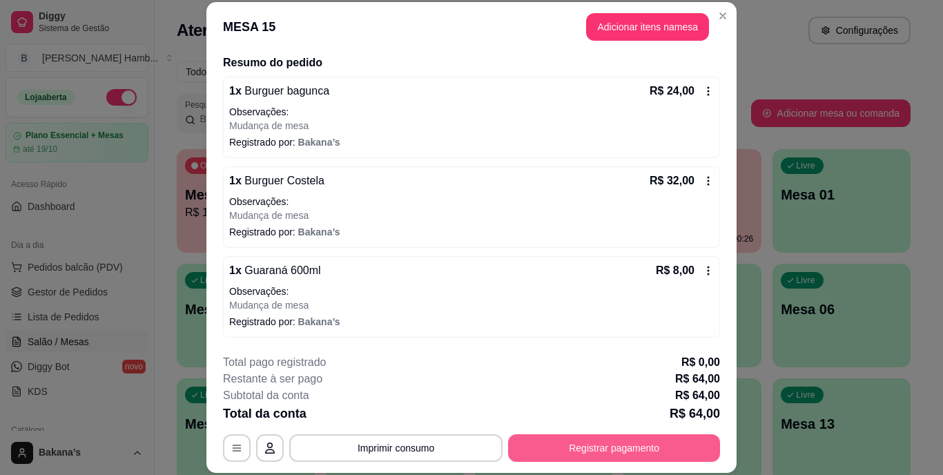
click at [623, 444] on button "Registrar pagamento" at bounding box center [614, 448] width 212 height 28
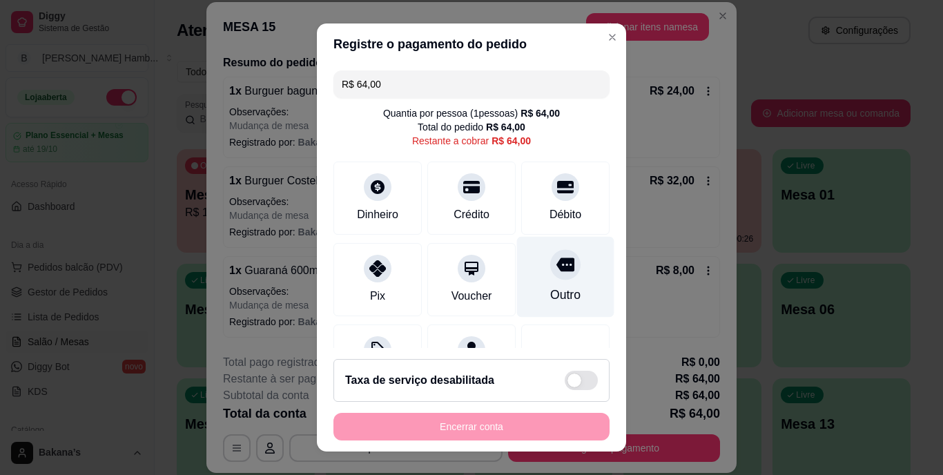
click at [551, 300] on div "Outro" at bounding box center [565, 295] width 30 height 18
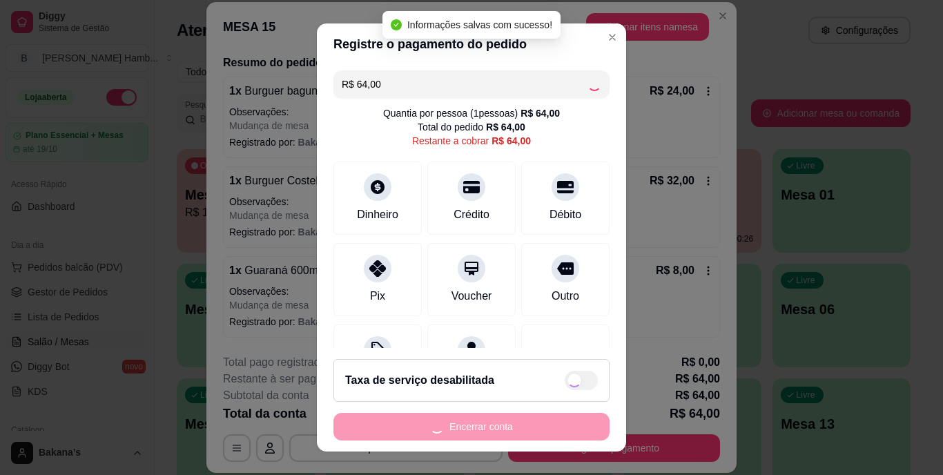
type input "R$ 0,00"
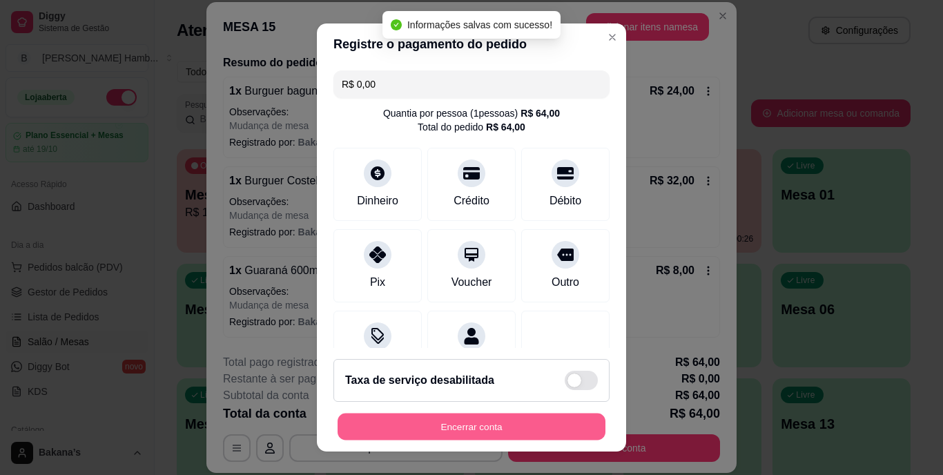
click at [516, 431] on button "Encerrar conta" at bounding box center [471, 426] width 268 height 27
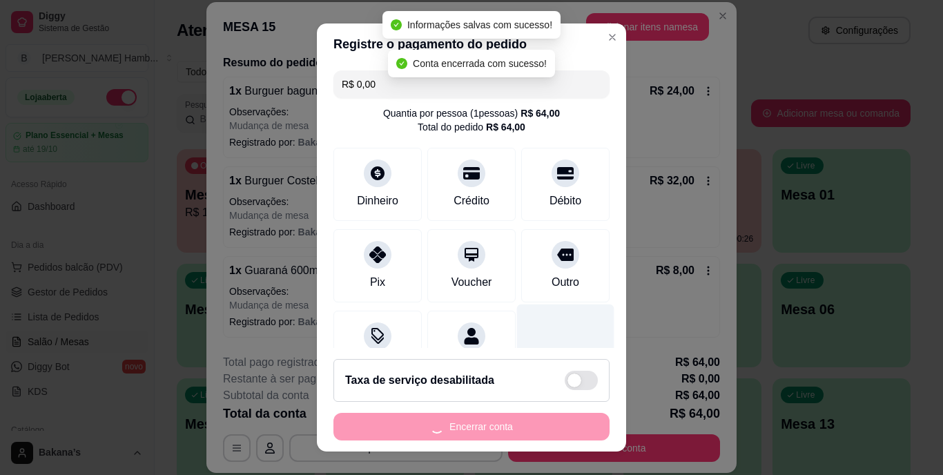
scroll to position [0, 0]
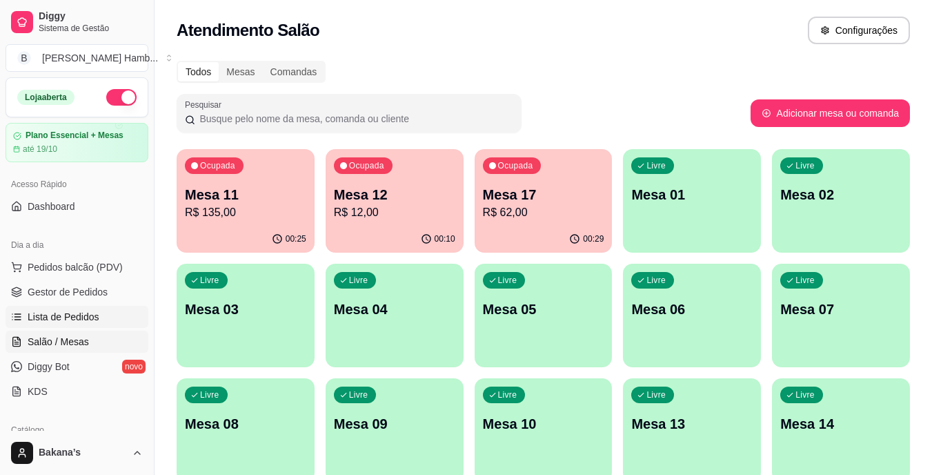
click at [91, 311] on span "Lista de Pedidos" at bounding box center [64, 317] width 72 height 14
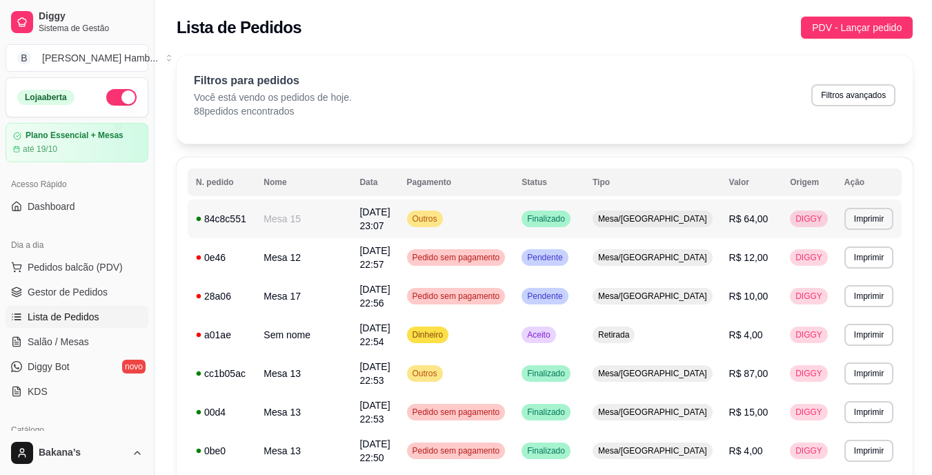
click at [349, 220] on td "Mesa 15" at bounding box center [303, 218] width 96 height 39
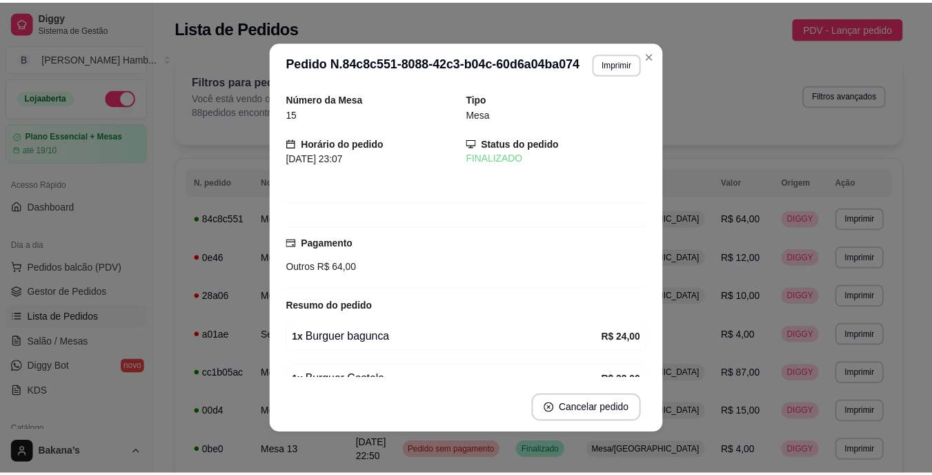
scroll to position [112, 0]
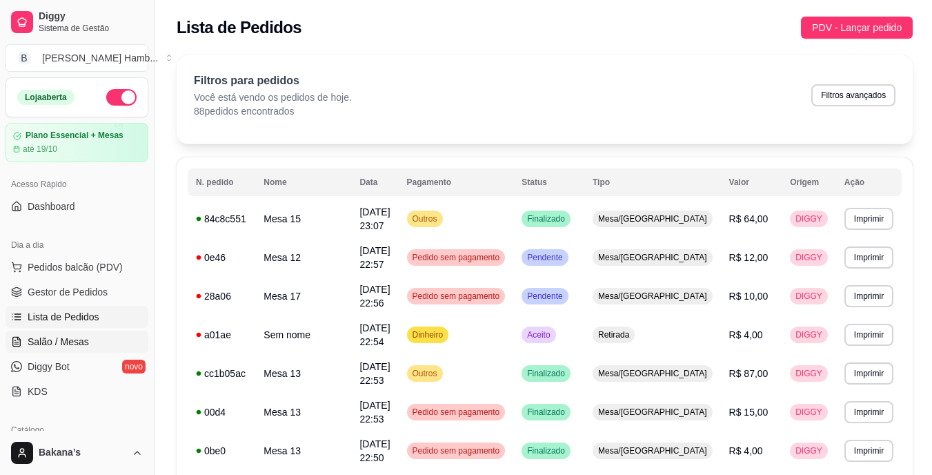
click at [83, 343] on span "Salão / Mesas" at bounding box center [58, 342] width 61 height 14
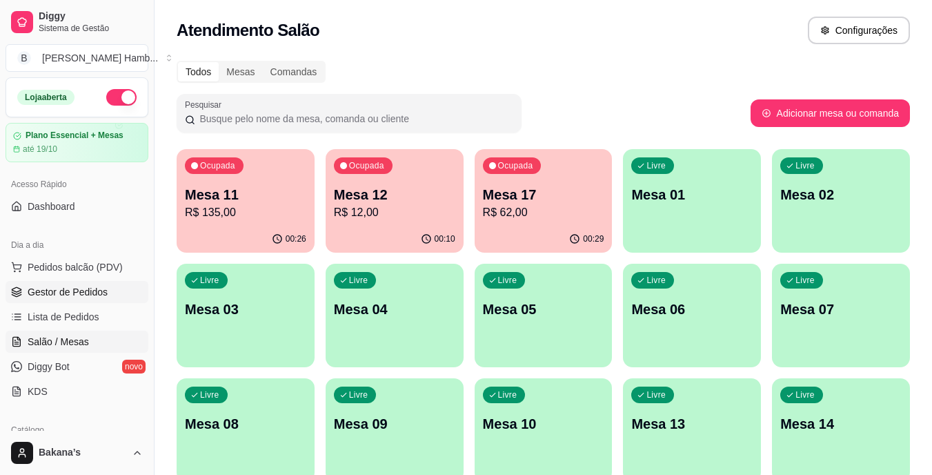
click at [96, 291] on span "Gestor de Pedidos" at bounding box center [68, 292] width 80 height 14
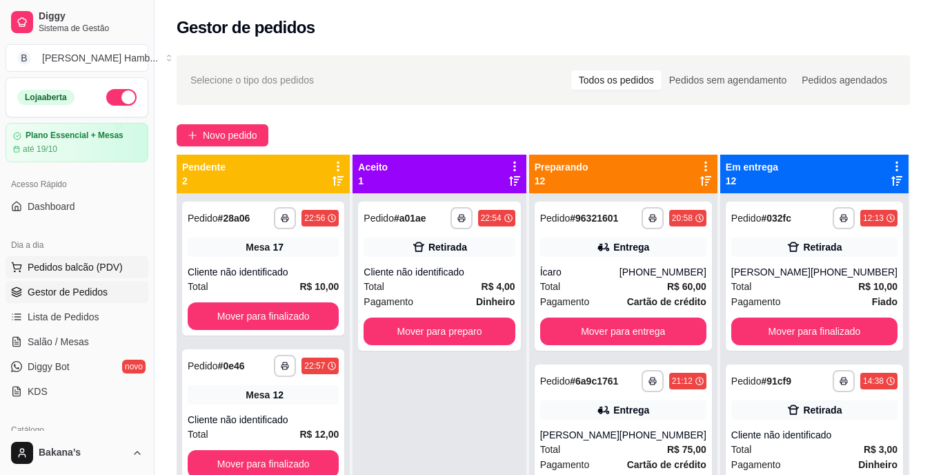
click at [103, 265] on span "Pedidos balcão (PDV)" at bounding box center [75, 267] width 95 height 14
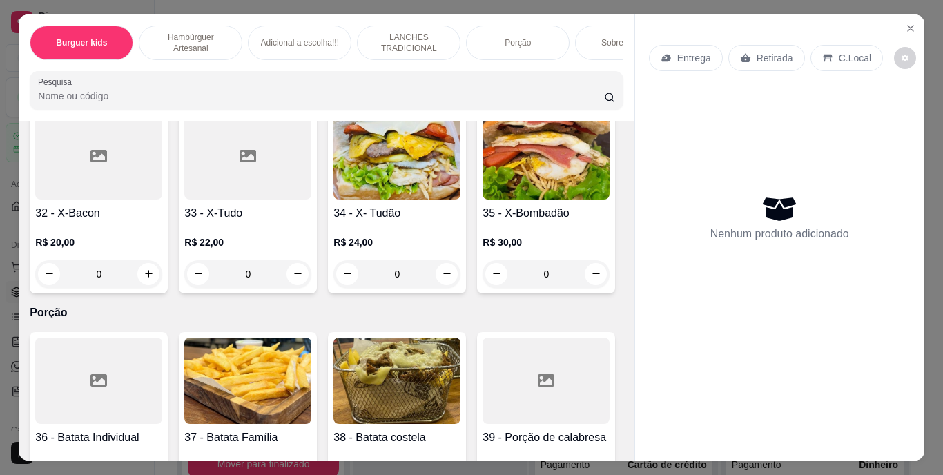
scroll to position [2484, 0]
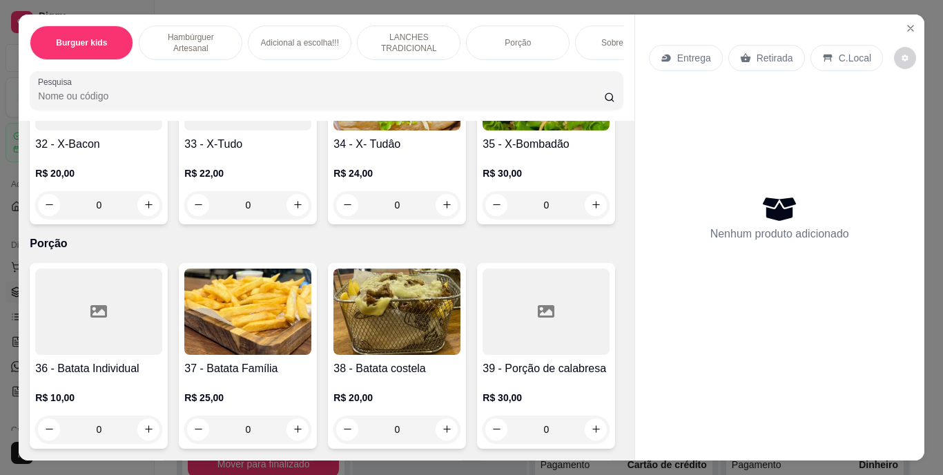
click at [154, 13] on icon "increase-product-quantity" at bounding box center [149, 8] width 10 height 10
type input "1"
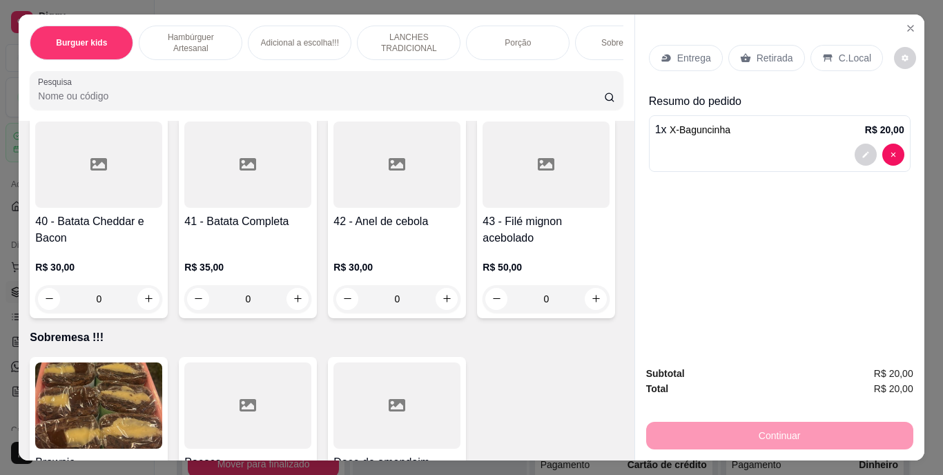
scroll to position [2967, 0]
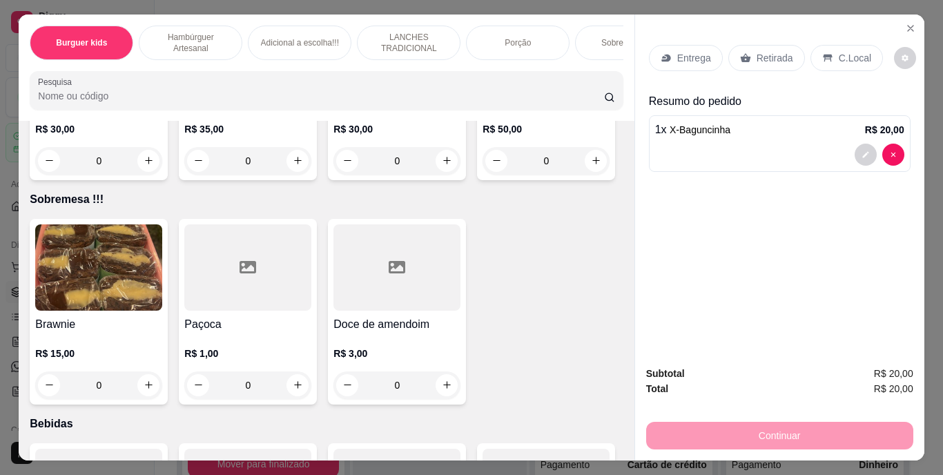
type input "1"
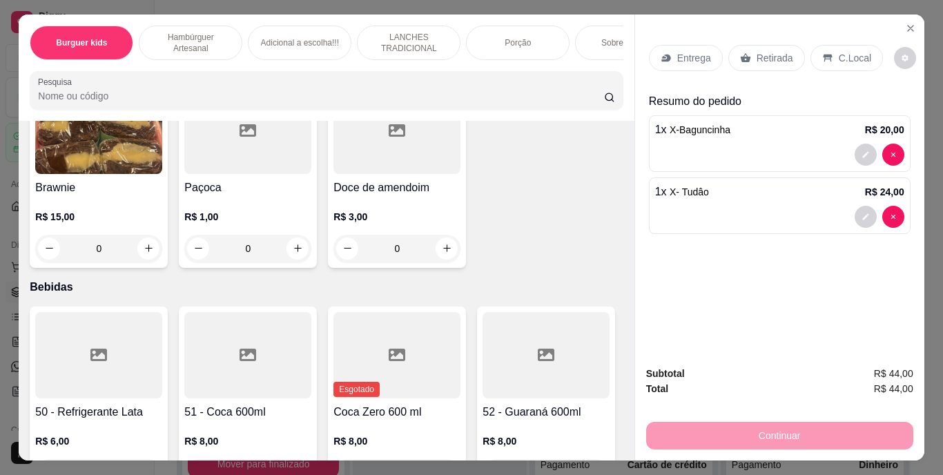
scroll to position [3174, 0]
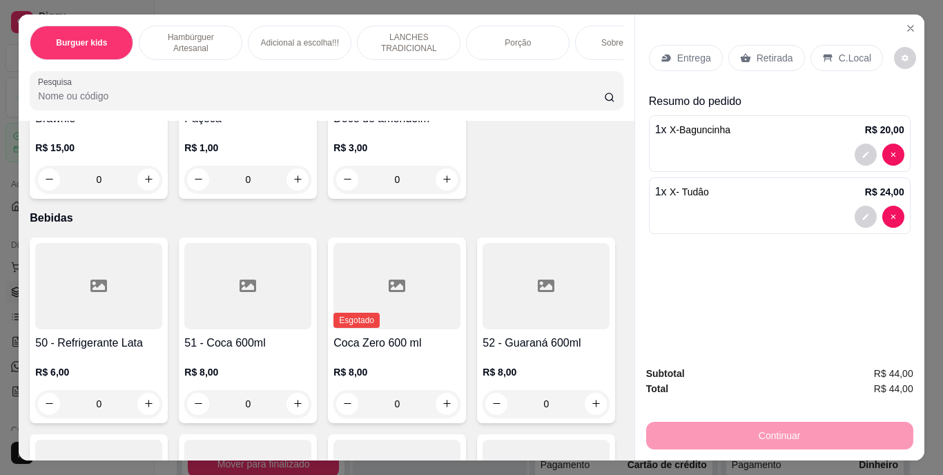
type input "1"
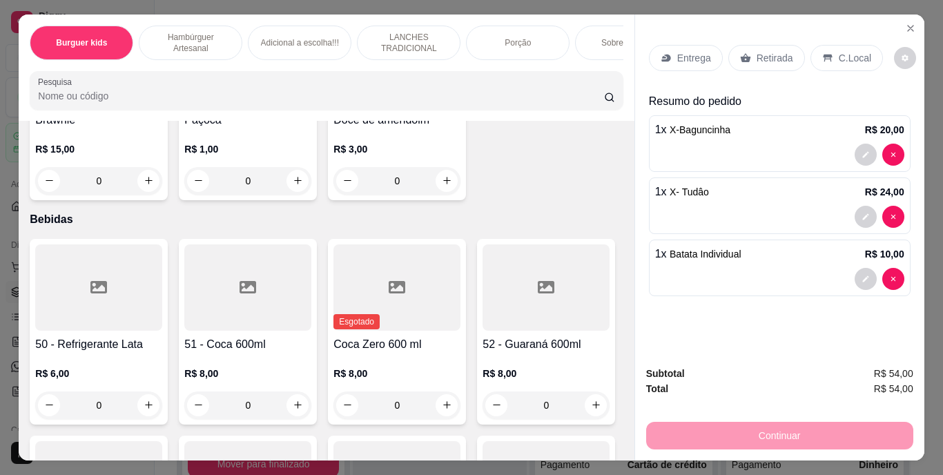
click at [749, 50] on div "Retirada" at bounding box center [766, 58] width 77 height 26
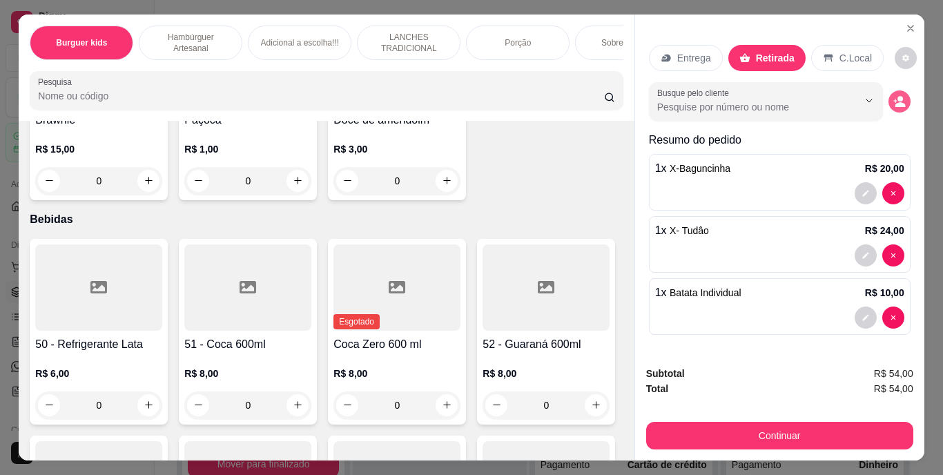
click at [896, 102] on icon "decrease-product-quantity" at bounding box center [899, 104] width 10 height 5
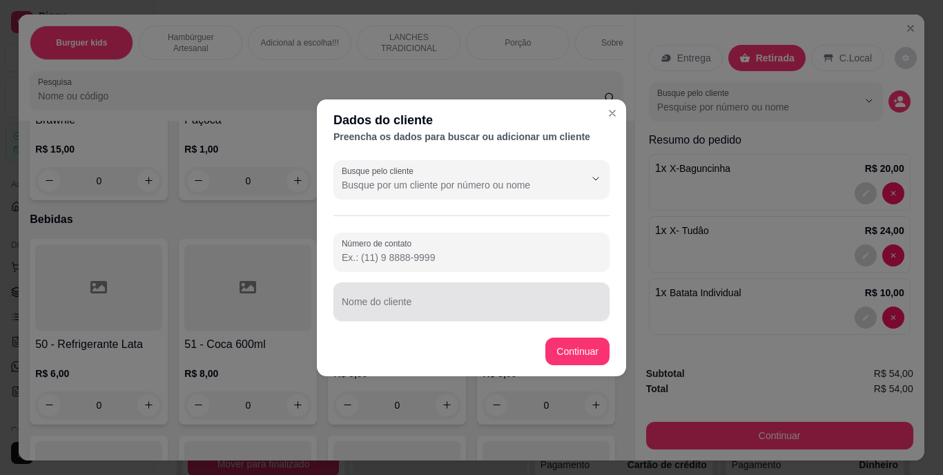
click at [498, 295] on div at bounding box center [471, 302] width 259 height 28
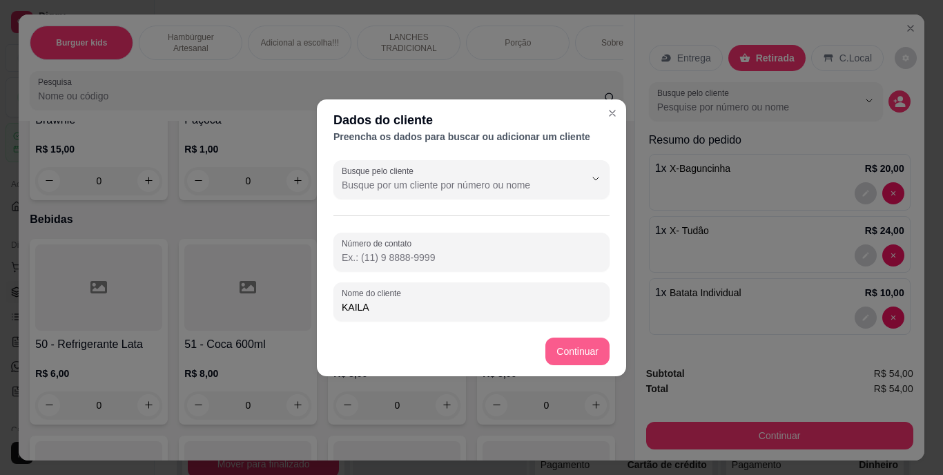
type input "KAILA"
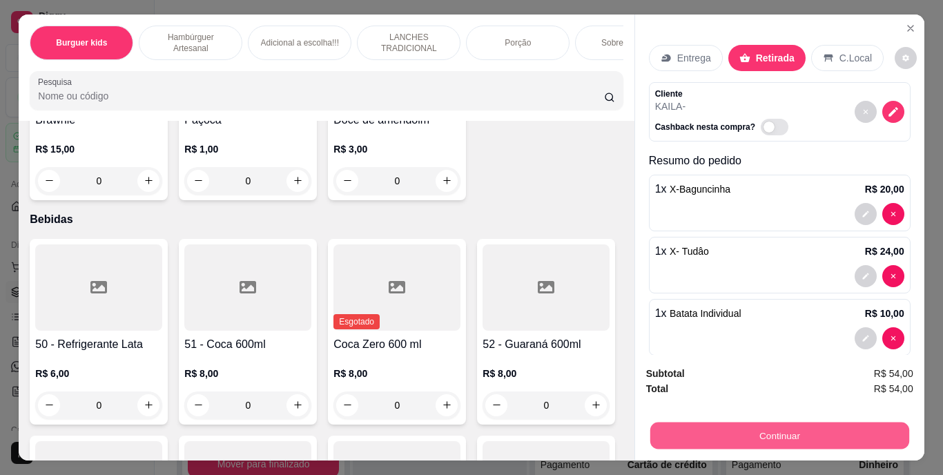
click at [751, 438] on button "Continuar" at bounding box center [778, 435] width 259 height 27
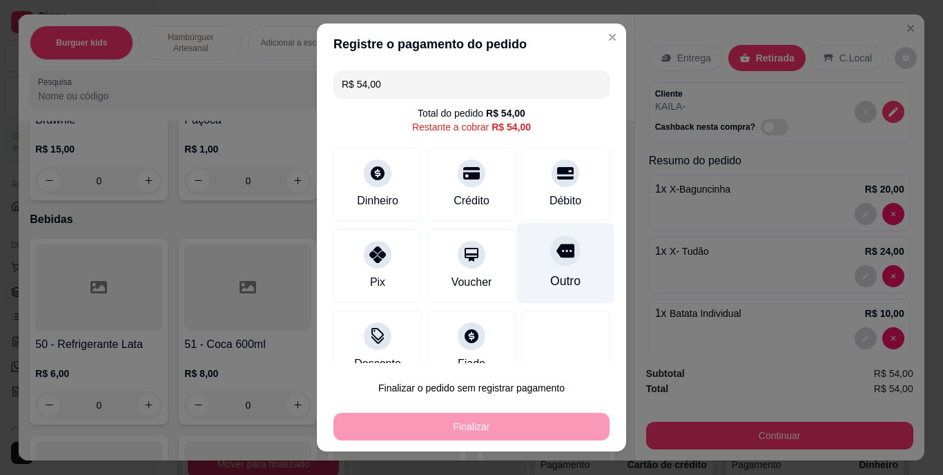
click at [530, 262] on div "Outro" at bounding box center [565, 263] width 97 height 81
type input "R$ 0,00"
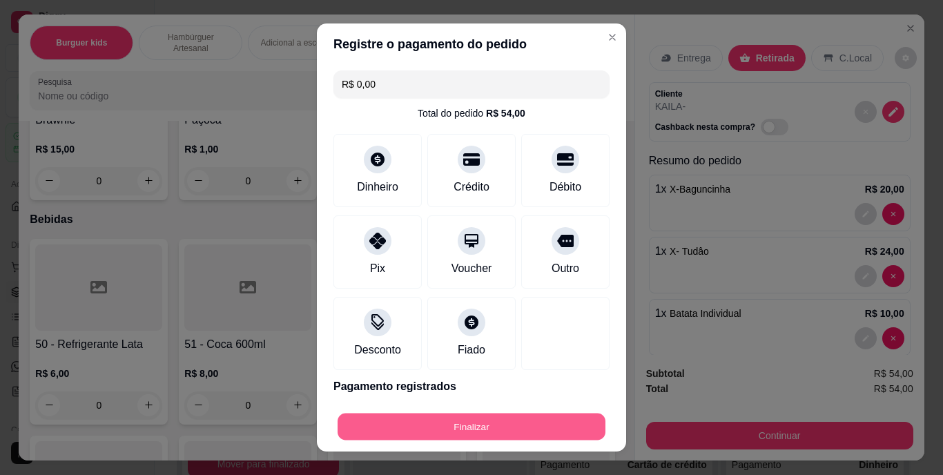
click at [504, 418] on button "Finalizar" at bounding box center [471, 426] width 268 height 27
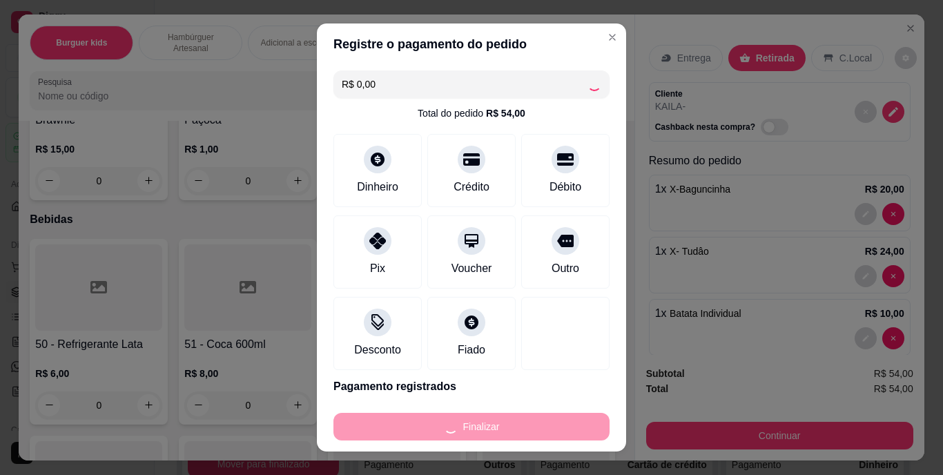
type input "0"
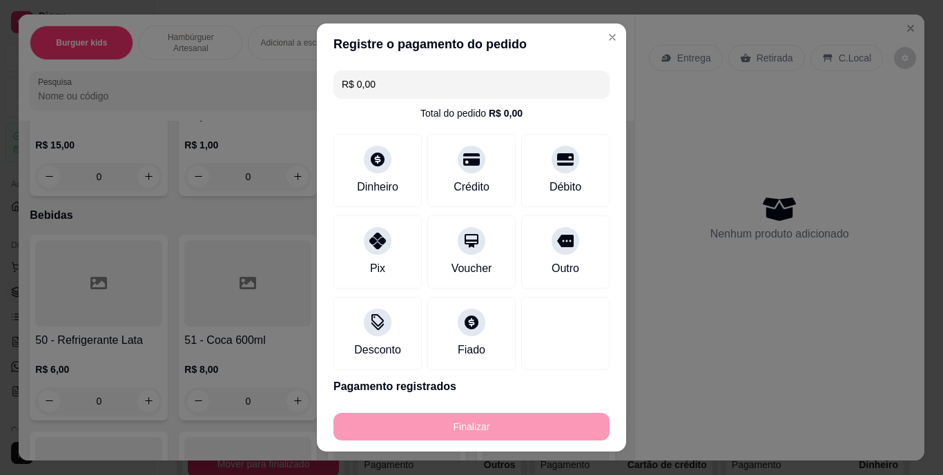
type input "-R$ 54,00"
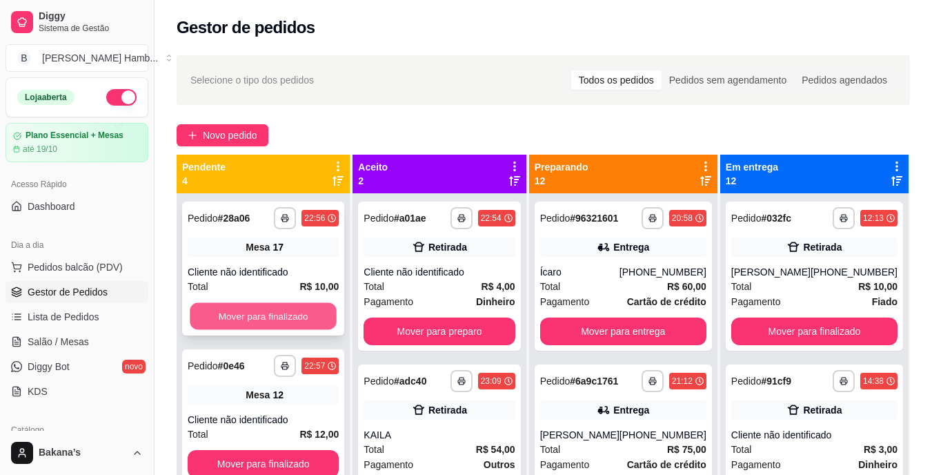
click at [255, 313] on button "Mover para finalizado" at bounding box center [263, 316] width 147 height 27
click at [253, 313] on button "Mover para finalizado" at bounding box center [263, 316] width 151 height 28
click at [253, 313] on button "Mover para finalizado" at bounding box center [263, 316] width 147 height 27
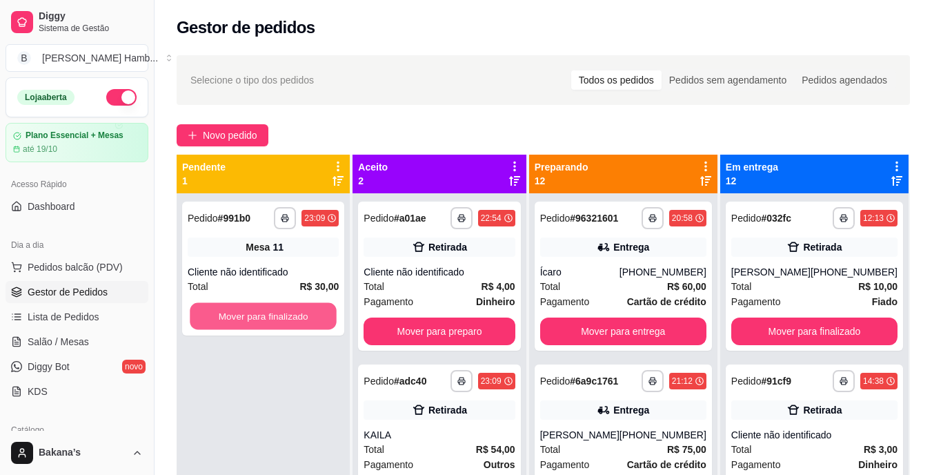
click at [253, 313] on button "Mover para finalizado" at bounding box center [263, 316] width 147 height 27
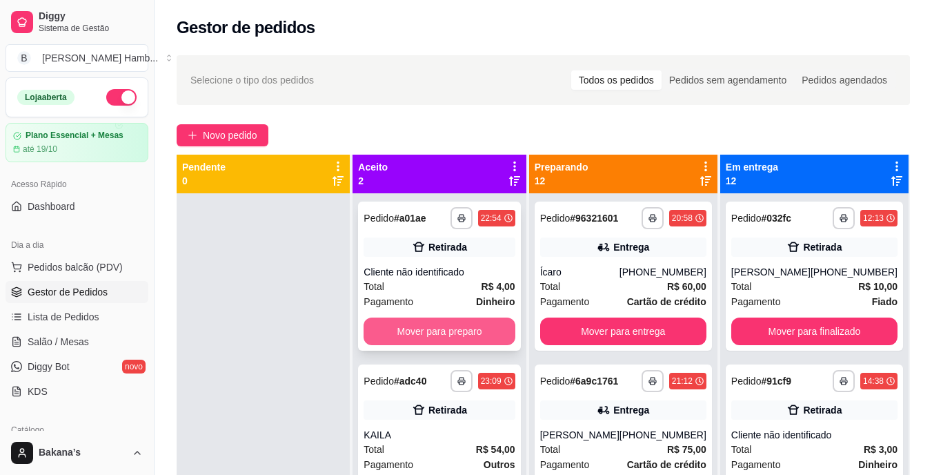
click at [494, 330] on button "Mover para preparo" at bounding box center [439, 331] width 151 height 28
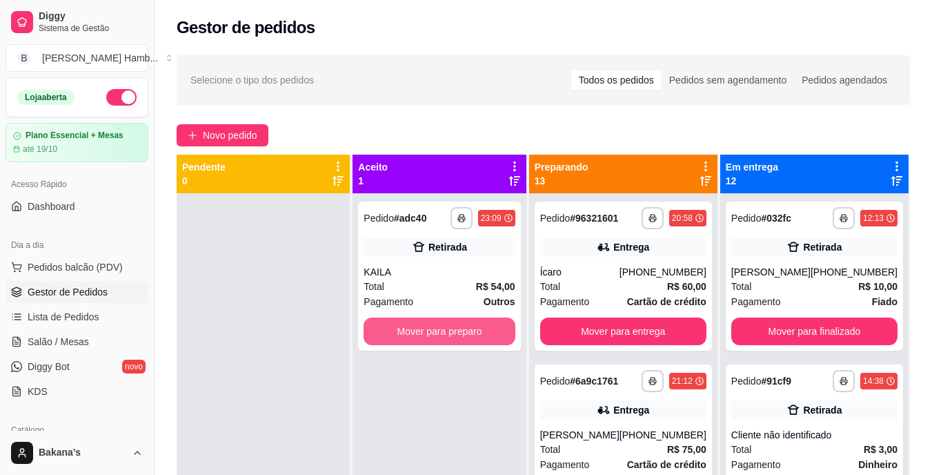
click at [494, 330] on button "Mover para preparo" at bounding box center [439, 331] width 151 height 28
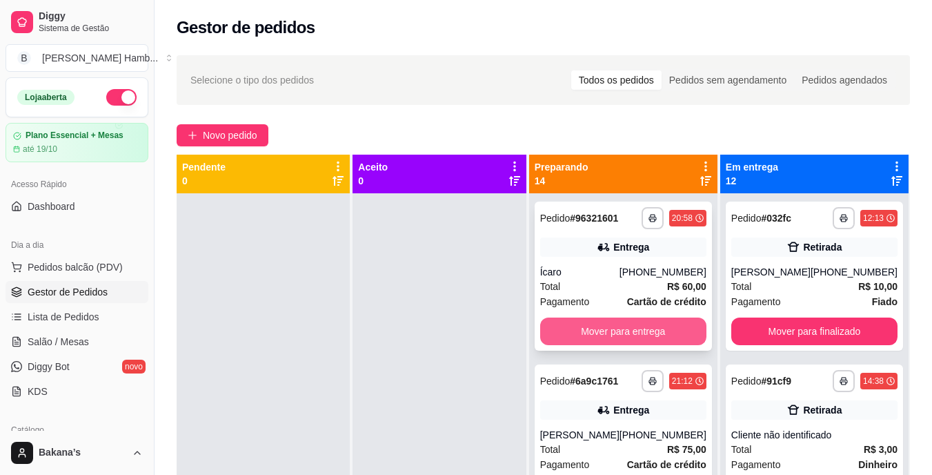
click at [591, 324] on button "Mover para entrega" at bounding box center [623, 331] width 166 height 28
click at [591, 324] on button "Mover para entrega" at bounding box center [622, 331] width 161 height 27
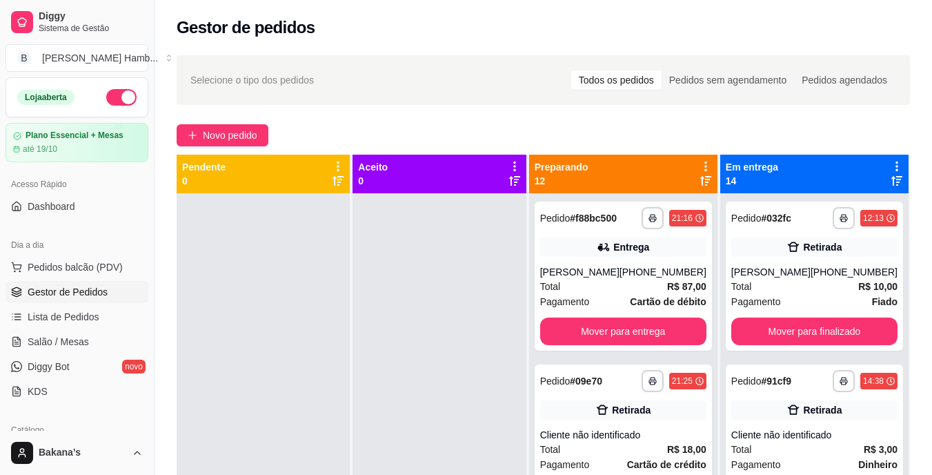
click at [591, 324] on div "**********" at bounding box center [623, 276] width 177 height 149
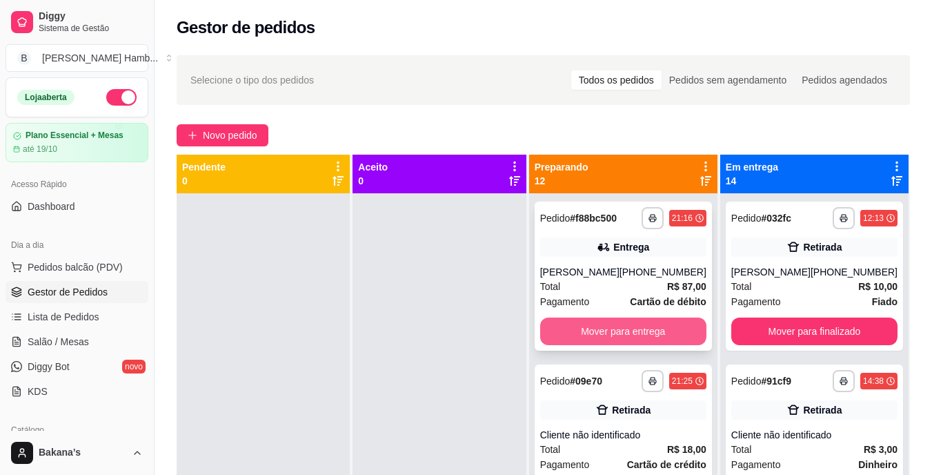
click at [683, 342] on button "Mover para entrega" at bounding box center [623, 331] width 166 height 28
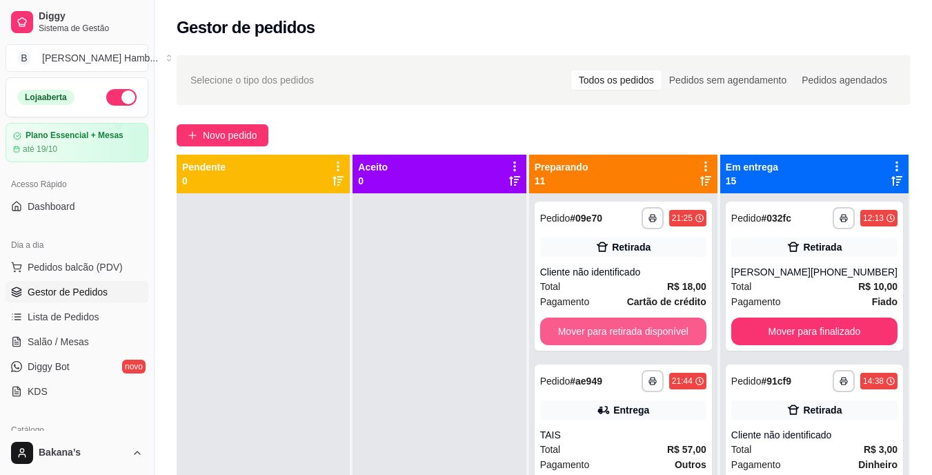
click at [683, 342] on button "Mover para retirada disponível" at bounding box center [623, 331] width 166 height 28
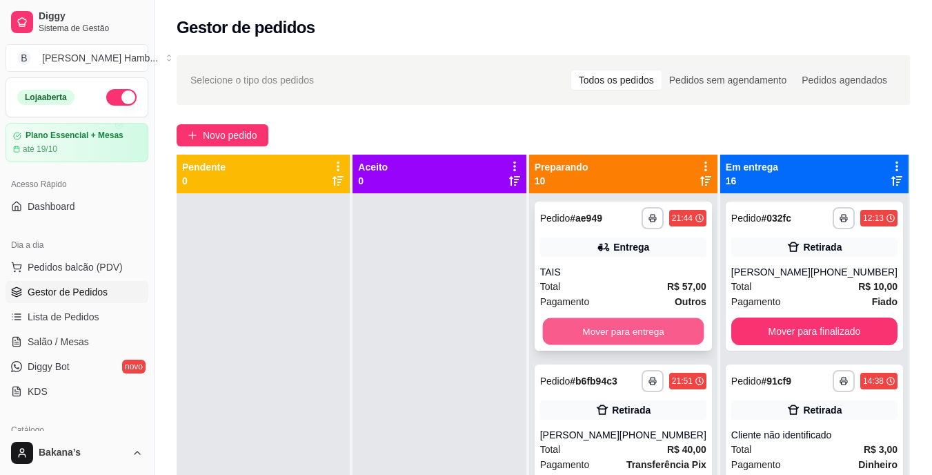
click at [685, 333] on button "Mover para entrega" at bounding box center [622, 331] width 161 height 27
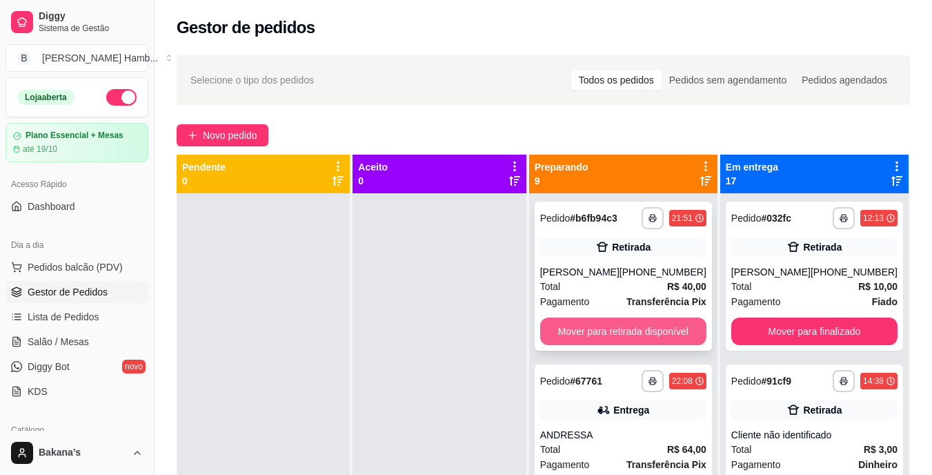
click at [685, 332] on button "Mover para retirada disponível" at bounding box center [623, 331] width 166 height 28
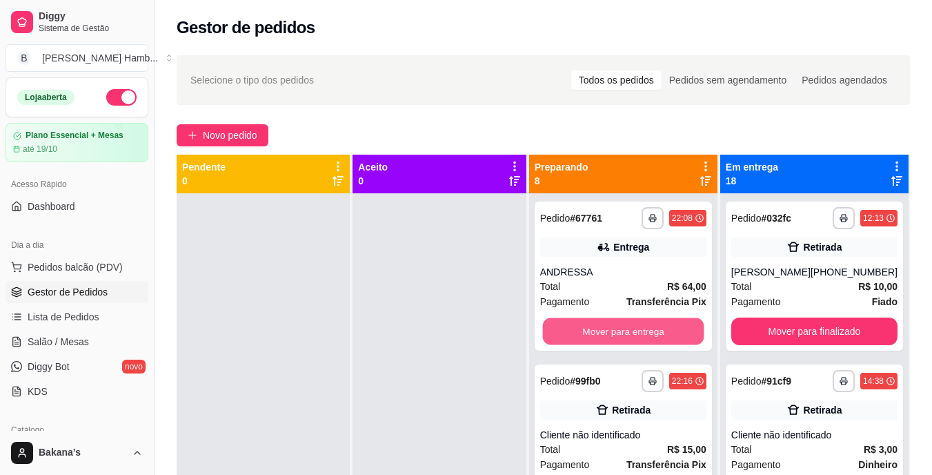
click at [685, 332] on button "Mover para entrega" at bounding box center [622, 331] width 161 height 27
click at [685, 332] on button "Mover para retirada disponível" at bounding box center [623, 331] width 166 height 28
click at [685, 332] on button "Mover para entrega" at bounding box center [623, 331] width 166 height 28
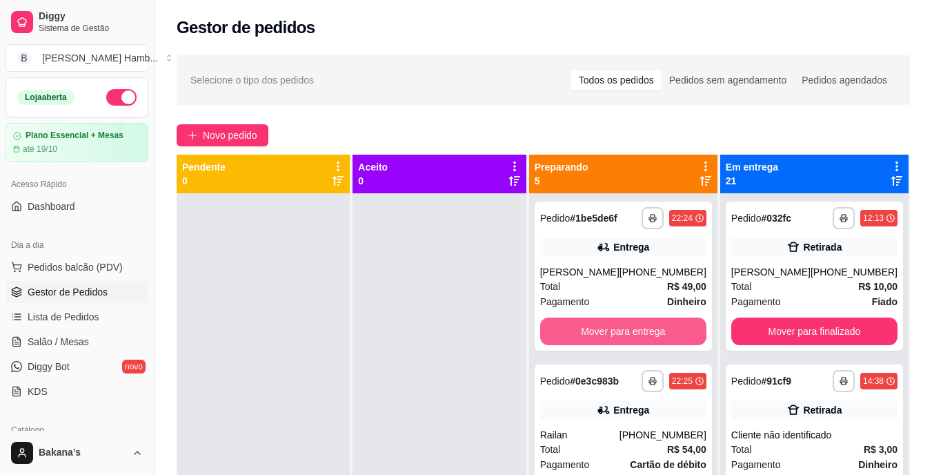
click at [685, 332] on button "Mover para entrega" at bounding box center [623, 331] width 166 height 28
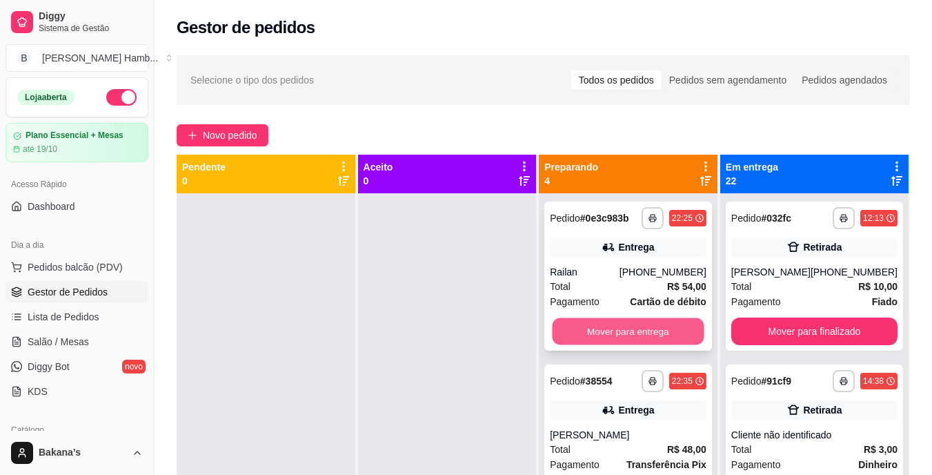
click at [683, 331] on button "Mover para entrega" at bounding box center [629, 331] width 152 height 27
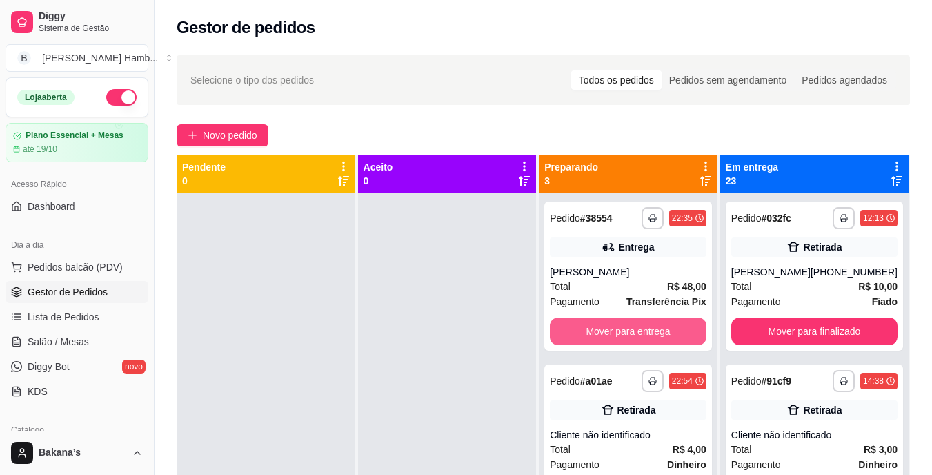
click at [683, 331] on button "Mover para entrega" at bounding box center [628, 331] width 157 height 28
click at [683, 331] on button "Mover para retirada disponível" at bounding box center [628, 331] width 157 height 28
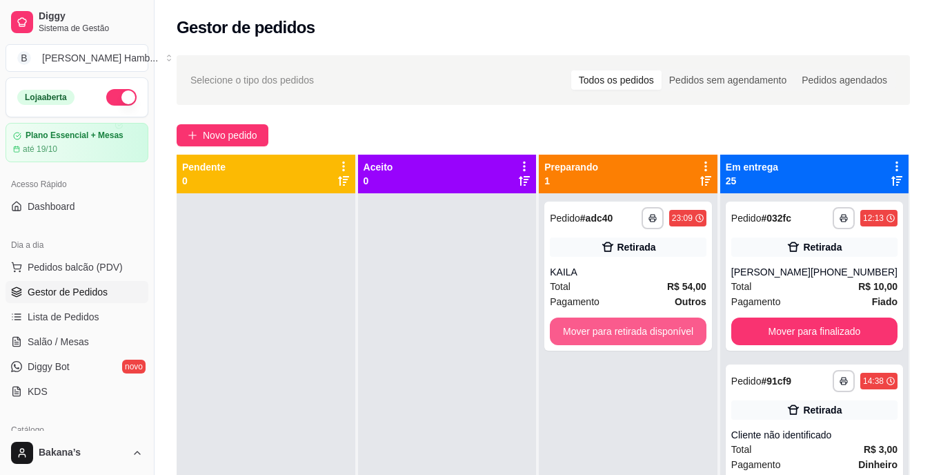
click at [683, 331] on button "Mover para retirada disponível" at bounding box center [628, 331] width 157 height 28
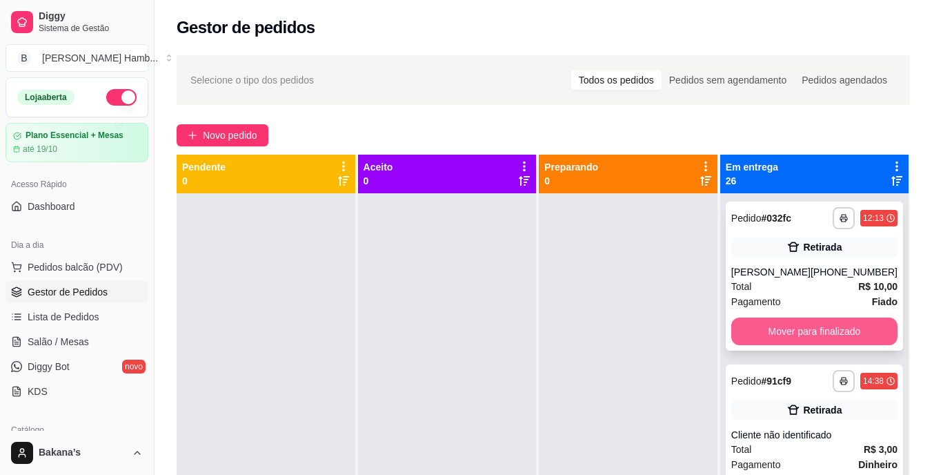
click at [749, 340] on button "Mover para finalizado" at bounding box center [815, 331] width 166 height 28
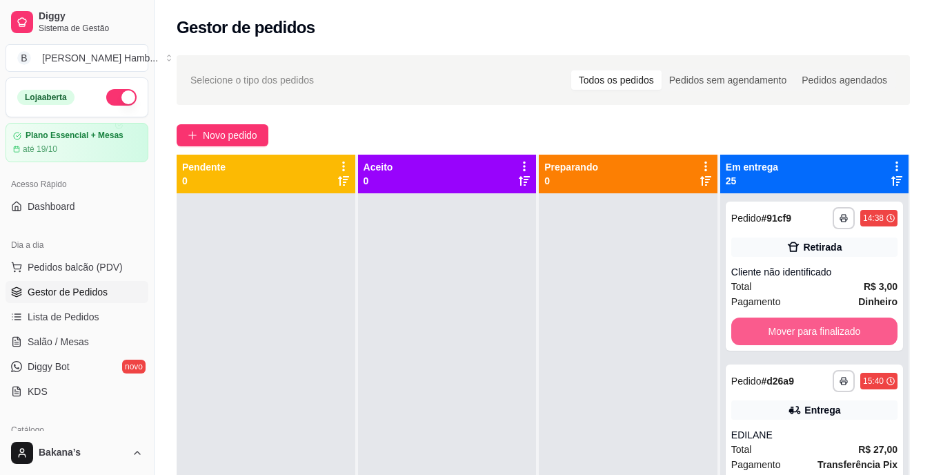
click at [765, 340] on button "Mover para finalizado" at bounding box center [815, 331] width 166 height 28
click at [772, 330] on button "Mover para finalizado" at bounding box center [814, 331] width 161 height 27
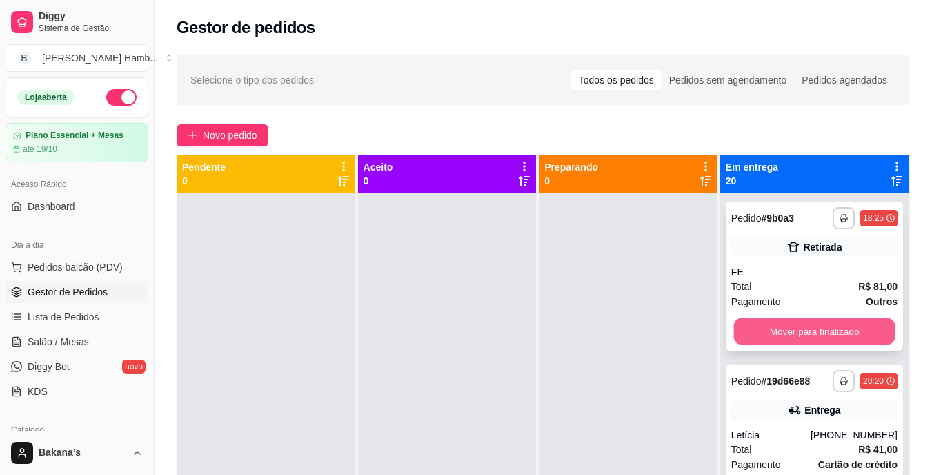
click at [756, 332] on button "Mover para finalizado" at bounding box center [814, 331] width 161 height 27
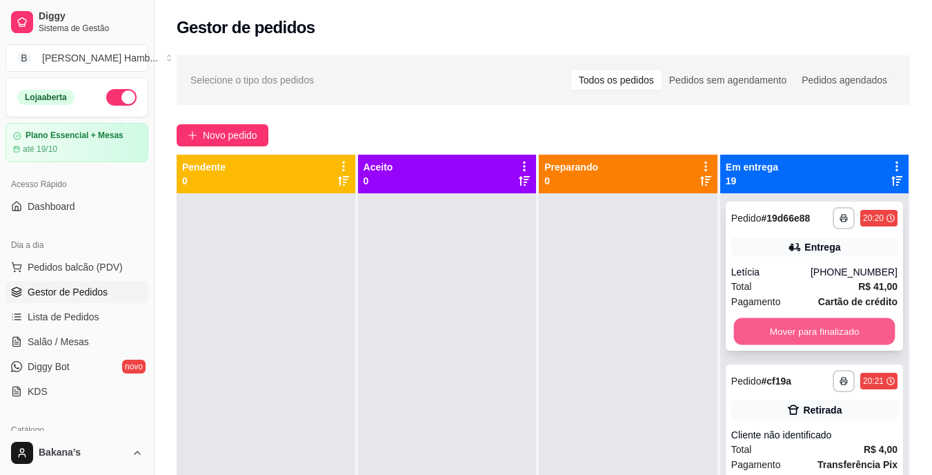
click at [779, 326] on button "Mover para finalizado" at bounding box center [814, 331] width 161 height 27
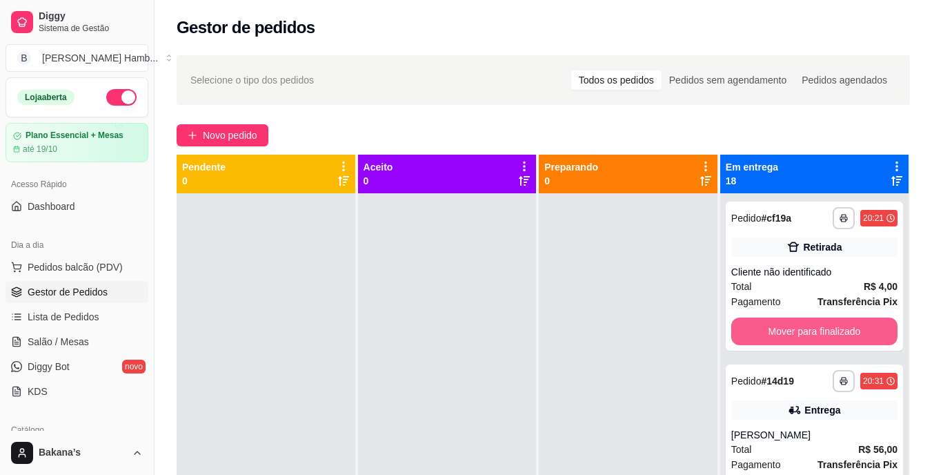
click at [779, 326] on button "Mover para finalizado" at bounding box center [815, 331] width 166 height 28
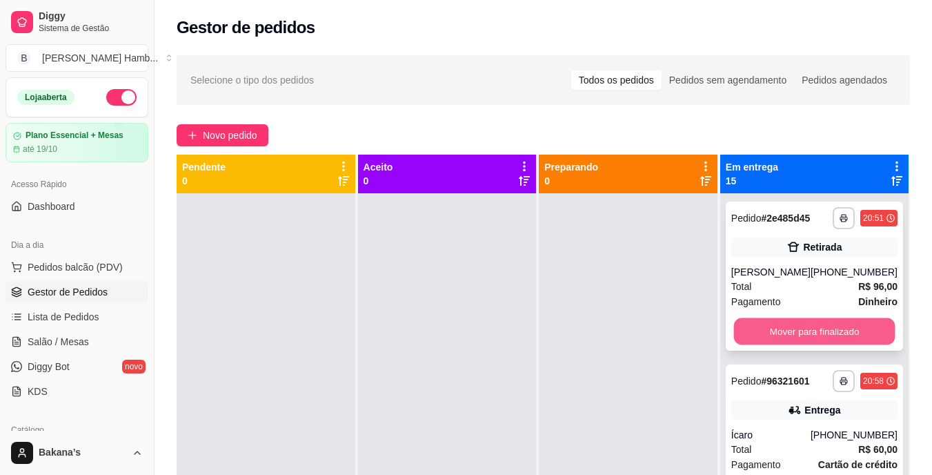
click at [779, 325] on button "Mover para finalizado" at bounding box center [814, 331] width 161 height 27
click at [779, 325] on button "Mover para finalizado" at bounding box center [815, 331] width 166 height 28
click at [776, 324] on button "Mover para finalizado" at bounding box center [815, 331] width 166 height 28
click at [779, 338] on button "Mover para finalizado" at bounding box center [815, 331] width 166 height 28
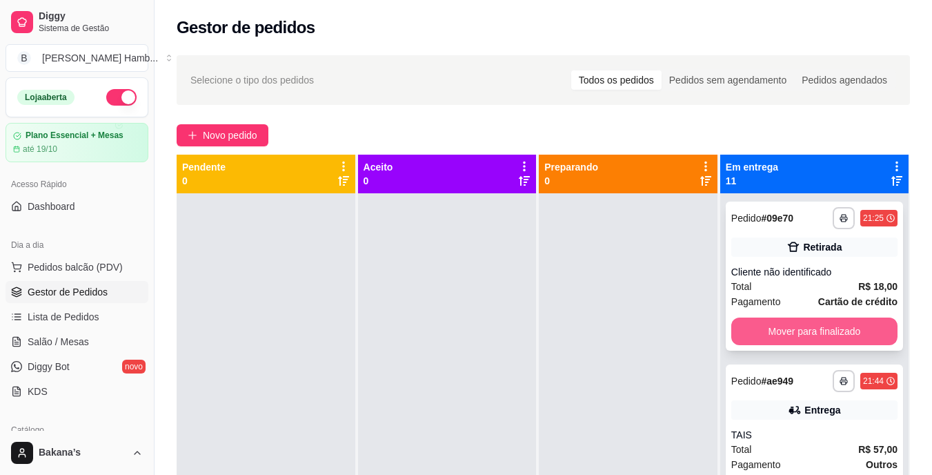
click at [777, 338] on button "Mover para finalizado" at bounding box center [815, 331] width 166 height 28
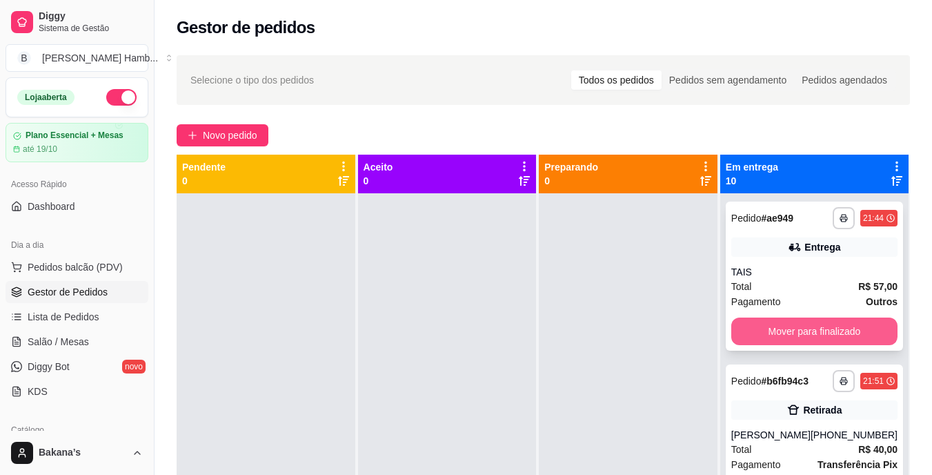
click at [784, 331] on button "Mover para finalizado" at bounding box center [815, 331] width 166 height 28
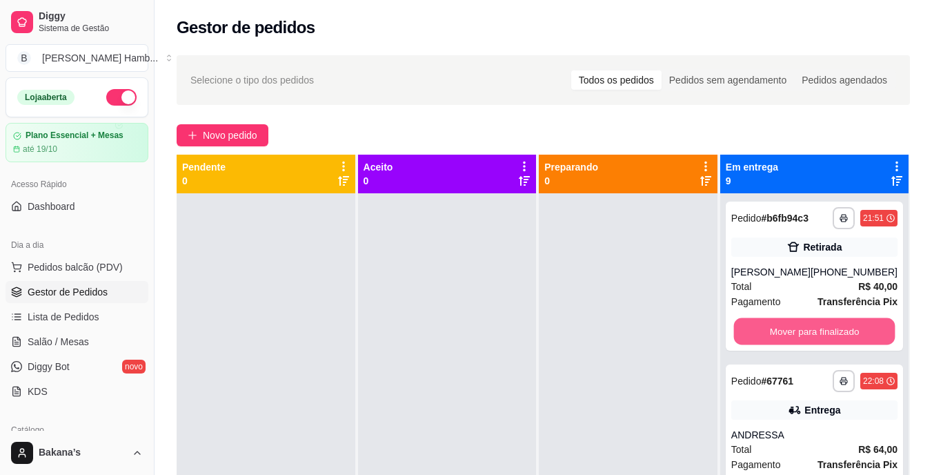
click at [784, 329] on button "Mover para finalizado" at bounding box center [814, 331] width 161 height 27
click at [784, 328] on button "Mover para finalizado" at bounding box center [815, 331] width 166 height 28
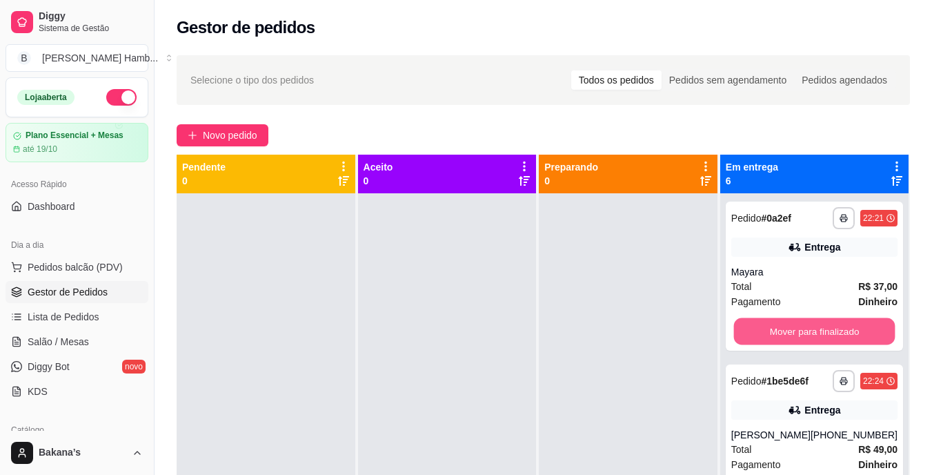
click at [784, 328] on button "Mover para finalizado" at bounding box center [814, 331] width 161 height 27
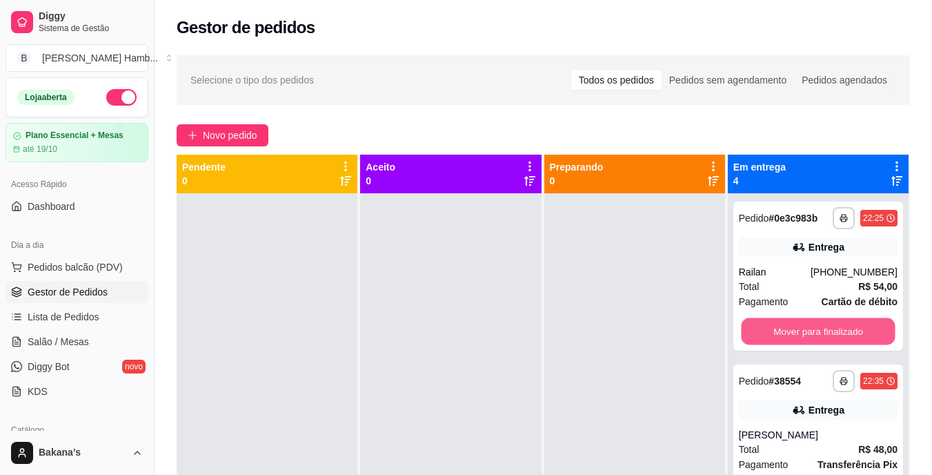
click at [784, 328] on button "Mover para finalizado" at bounding box center [818, 331] width 154 height 27
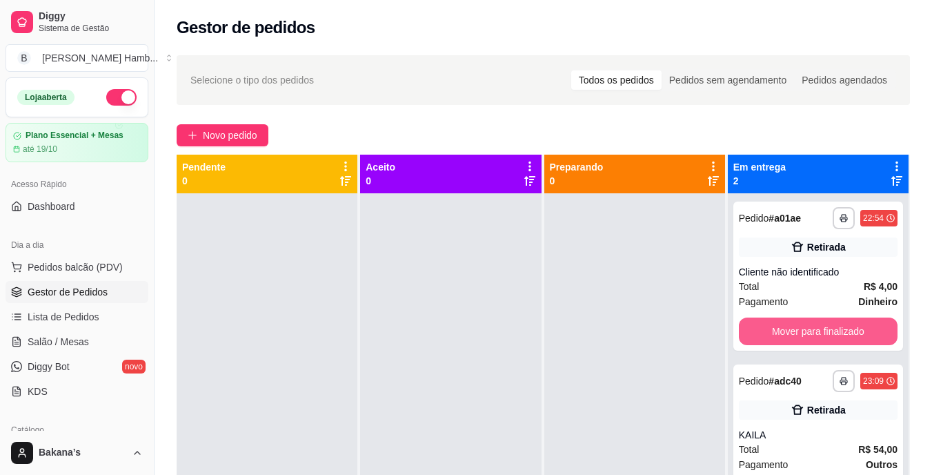
click at [784, 328] on button "Mover para finalizado" at bounding box center [818, 331] width 159 height 28
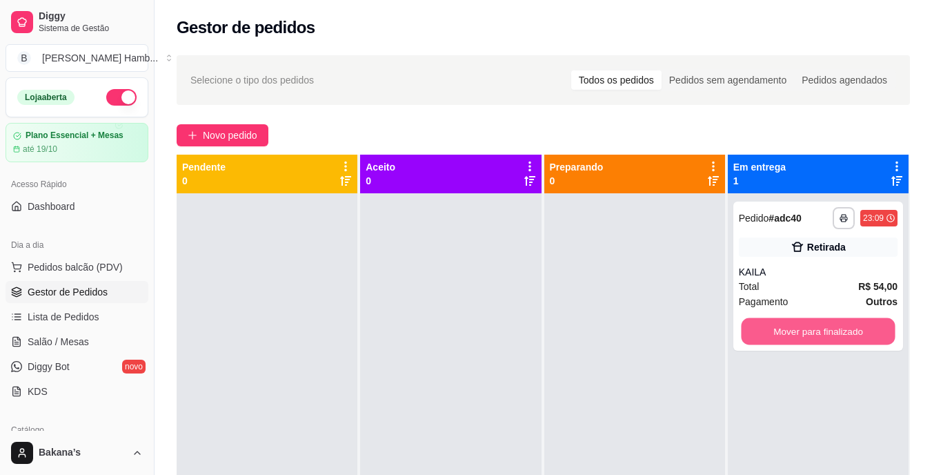
click at [784, 328] on button "Mover para finalizado" at bounding box center [818, 331] width 154 height 27
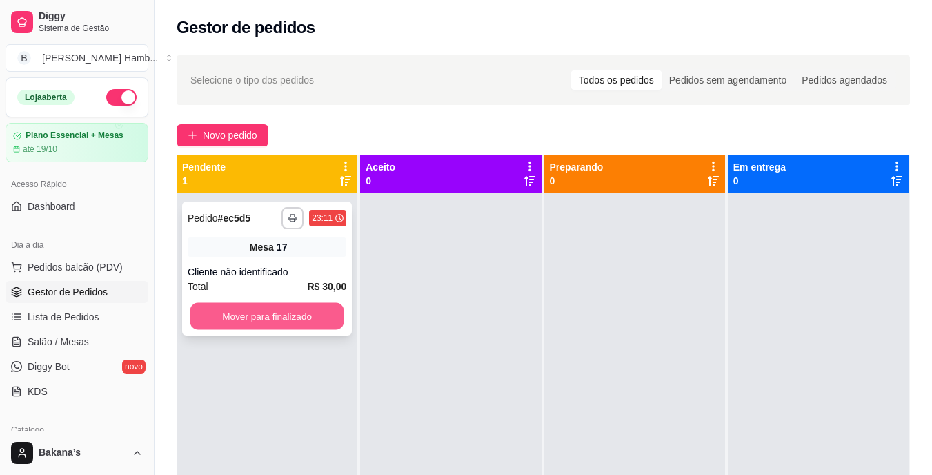
click at [211, 323] on button "Mover para finalizado" at bounding box center [267, 316] width 154 height 27
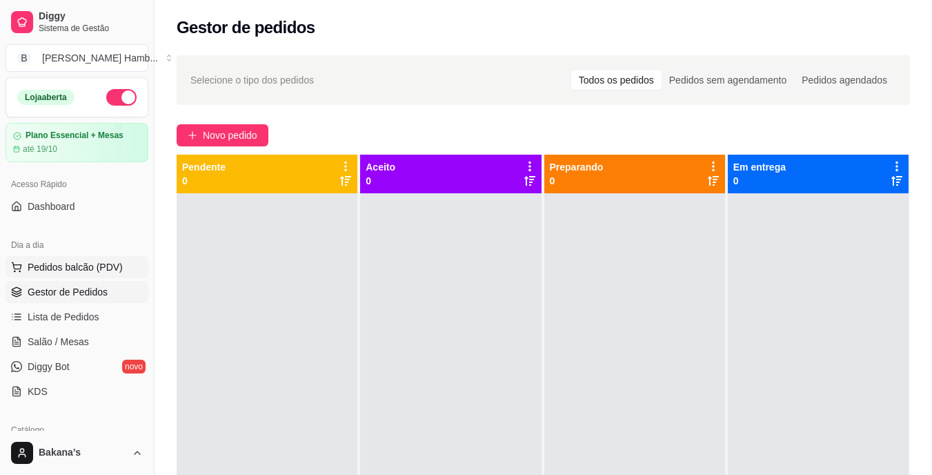
click at [72, 266] on span "Pedidos balcão (PDV)" at bounding box center [75, 267] width 95 height 14
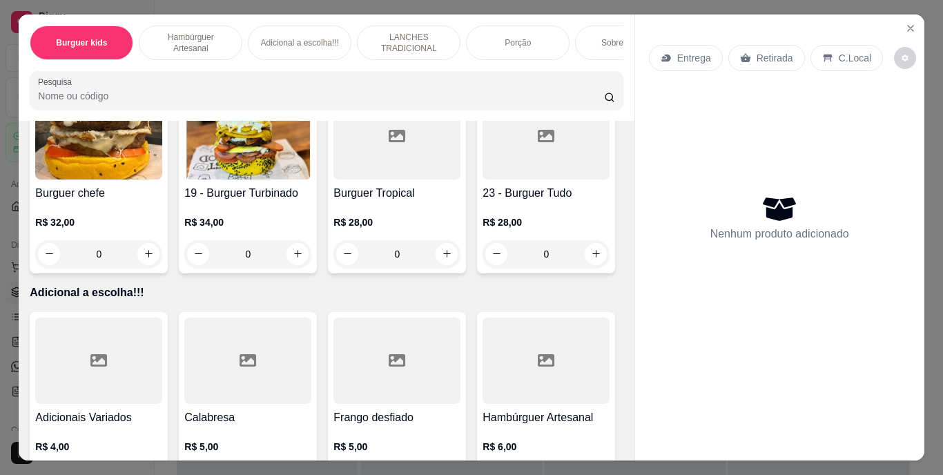
scroll to position [1449, 0]
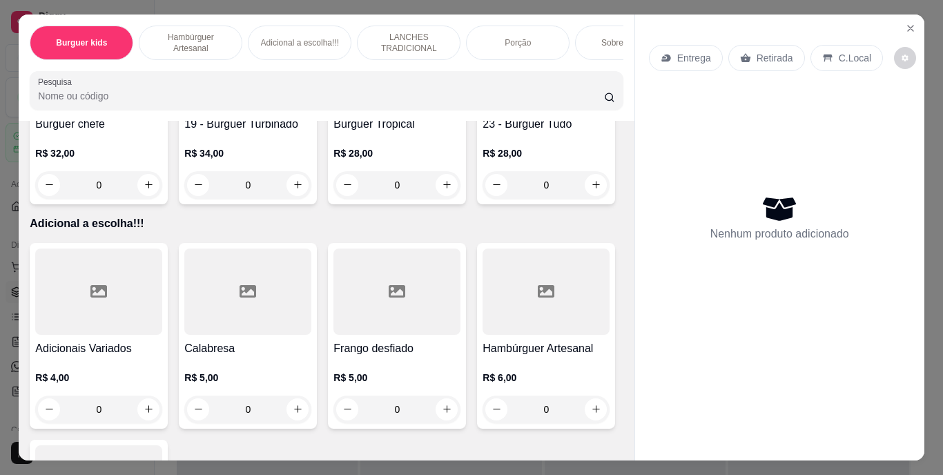
type input "1"
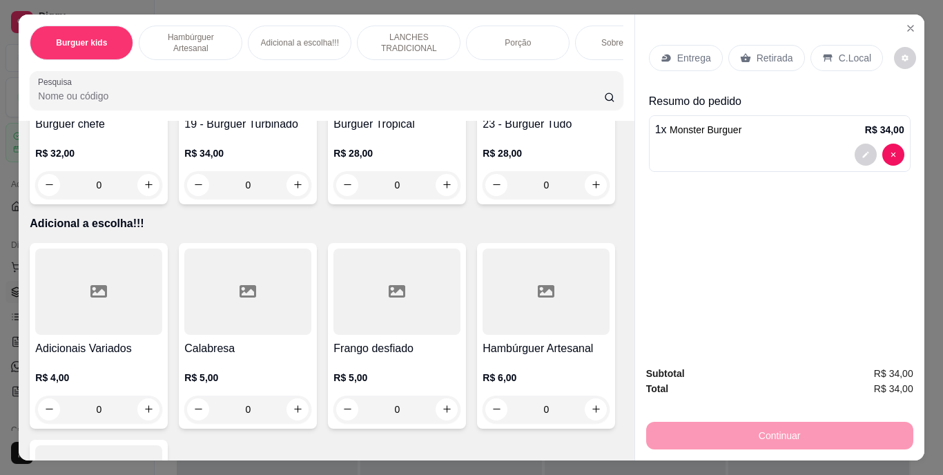
click at [859, 51] on p "C.Local" at bounding box center [854, 58] width 32 height 14
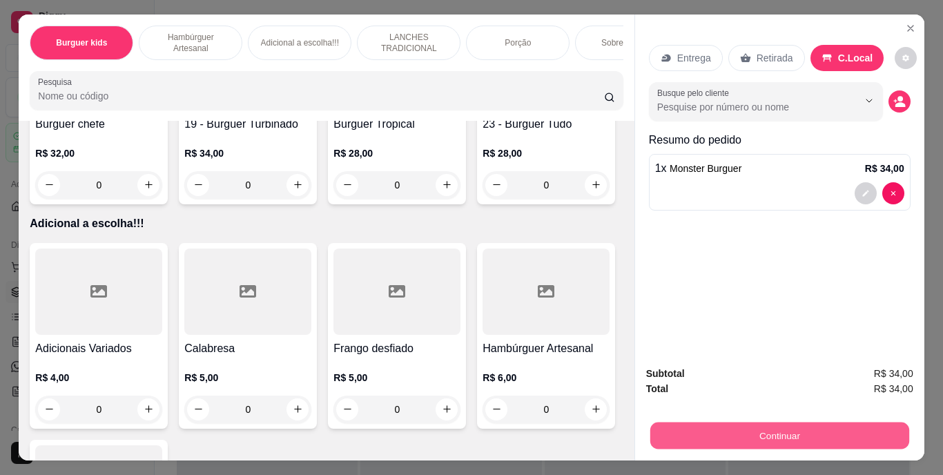
click at [800, 422] on button "Continuar" at bounding box center [778, 435] width 259 height 27
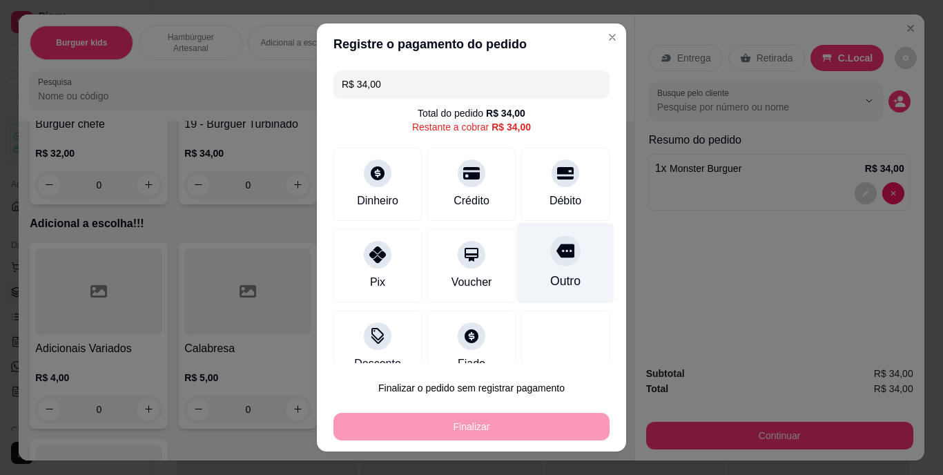
click at [540, 266] on div "Outro" at bounding box center [565, 263] width 97 height 81
type input "R$ 0,00"
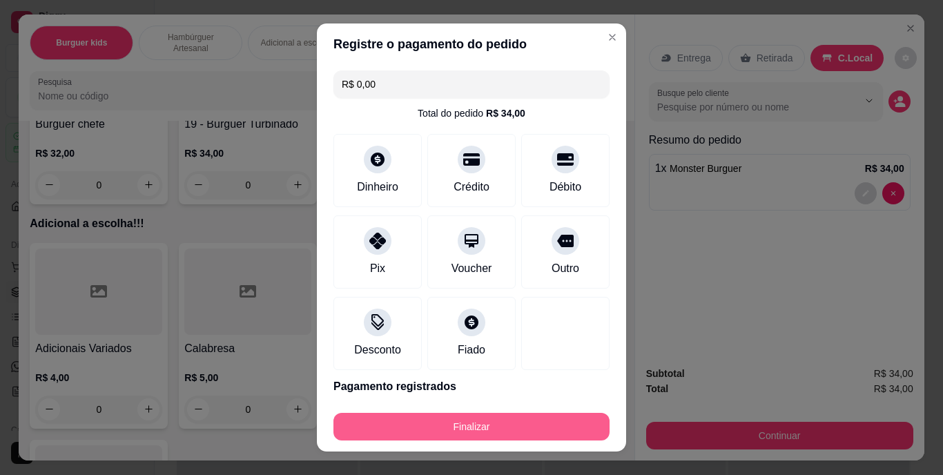
click at [533, 418] on button "Finalizar" at bounding box center [471, 427] width 276 height 28
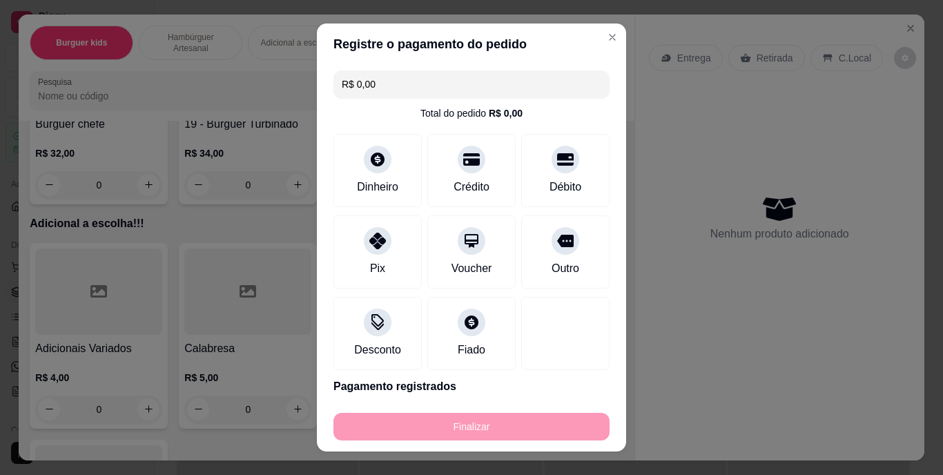
type input "0"
type input "-R$ 34,00"
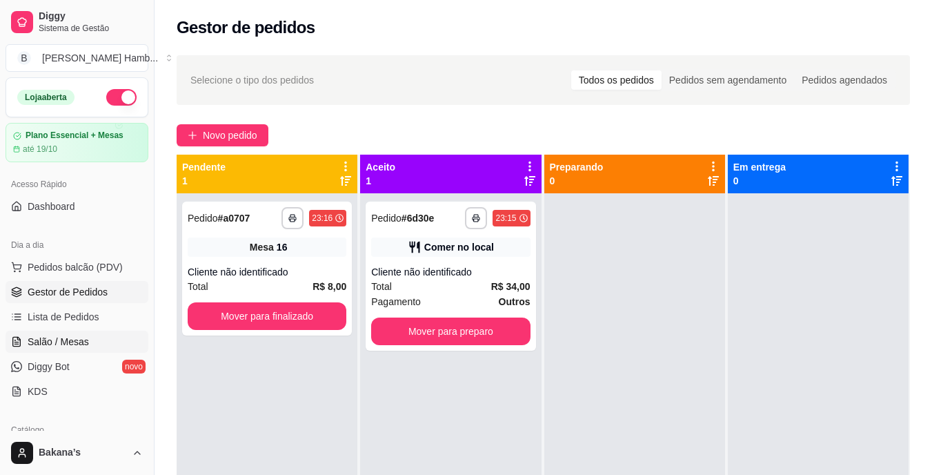
click at [64, 337] on span "Salão / Mesas" at bounding box center [58, 342] width 61 height 14
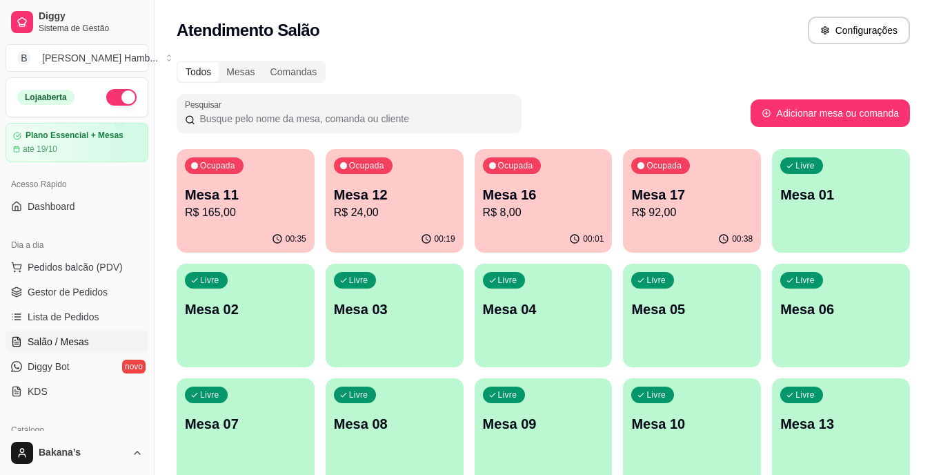
click at [215, 206] on p "R$ 165,00" at bounding box center [245, 212] width 121 height 17
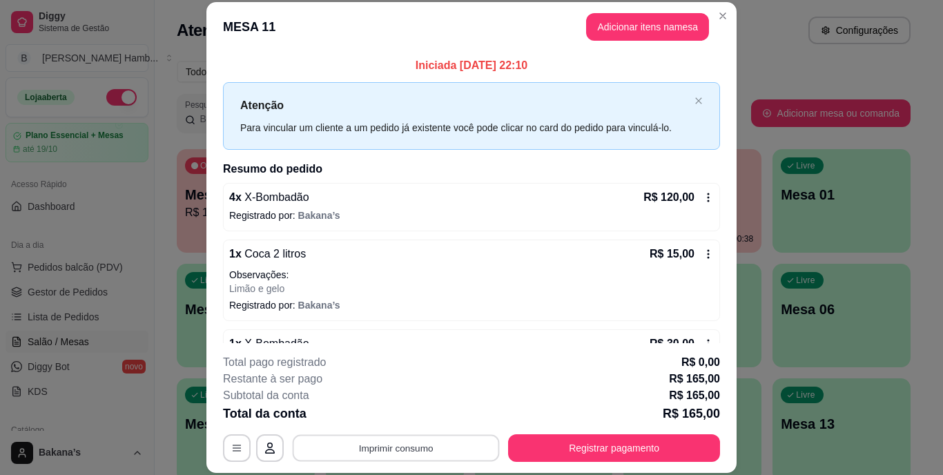
click at [371, 449] on button "Imprimir consumo" at bounding box center [396, 447] width 207 height 27
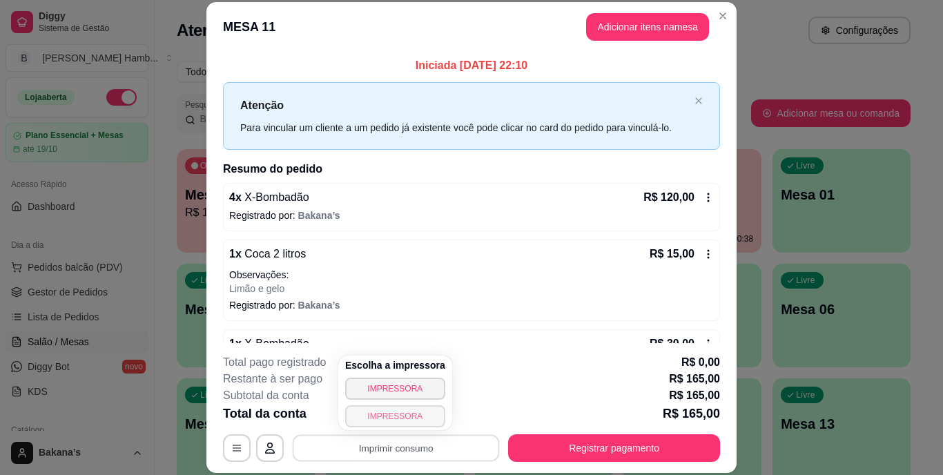
click at [362, 412] on button "IMPRESSORA" at bounding box center [395, 416] width 100 height 22
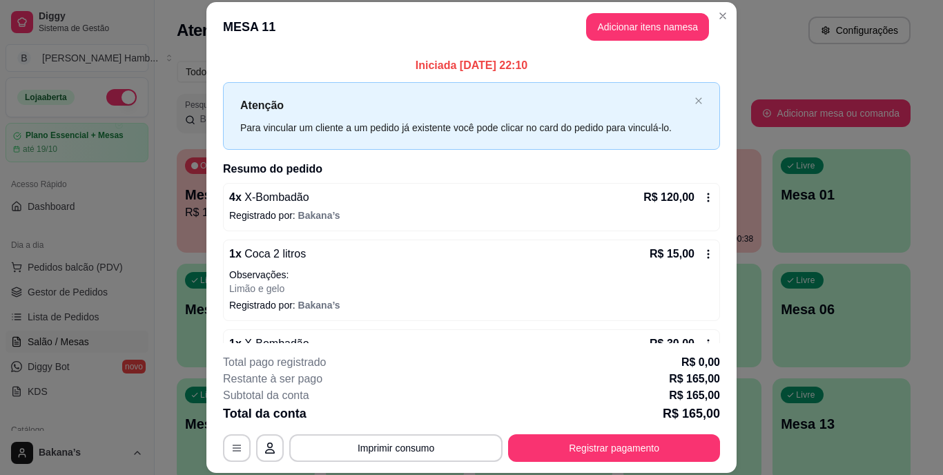
scroll to position [73, 0]
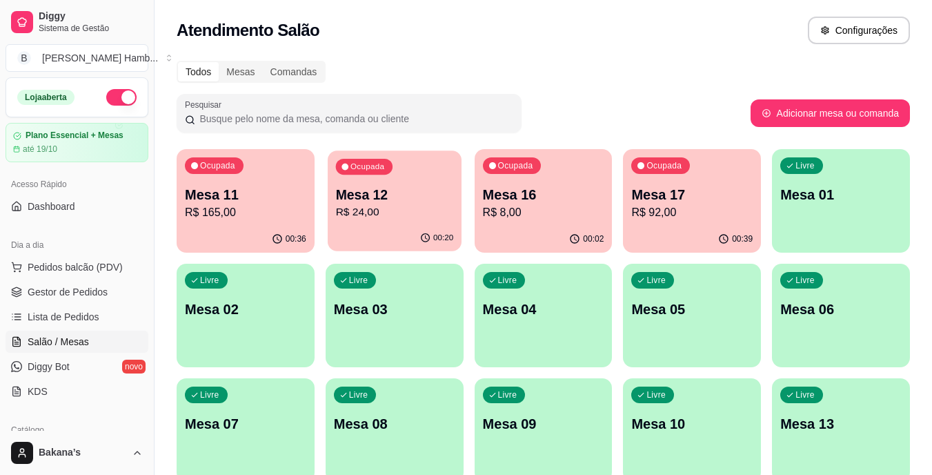
click at [404, 189] on p "Mesa 12" at bounding box center [394, 195] width 118 height 19
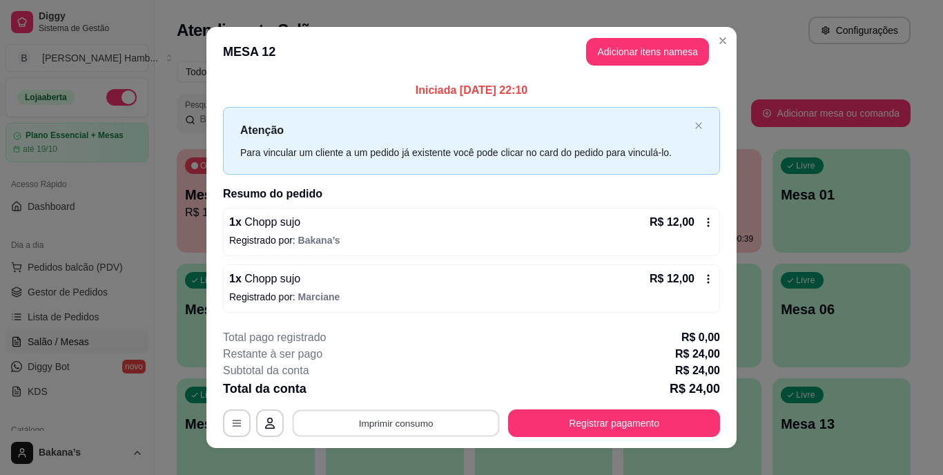
click at [422, 422] on button "Imprimir consumo" at bounding box center [396, 422] width 207 height 27
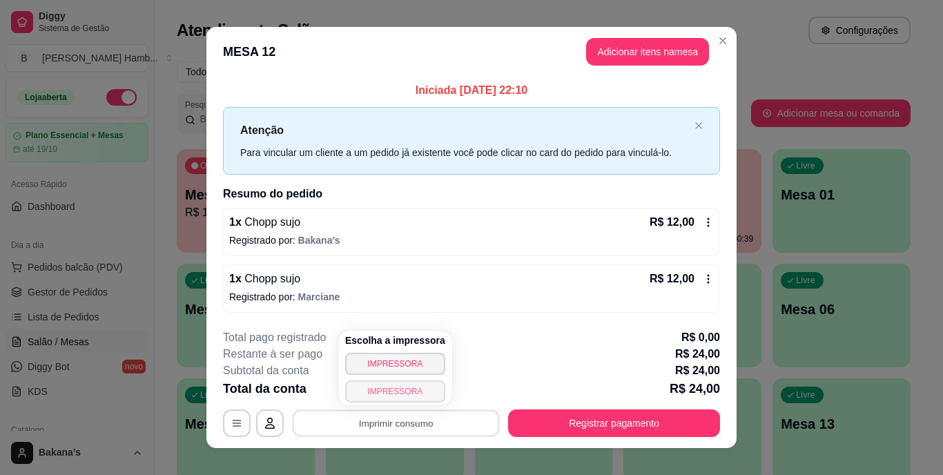
click at [366, 386] on button "IMPRESSORA" at bounding box center [395, 391] width 100 height 22
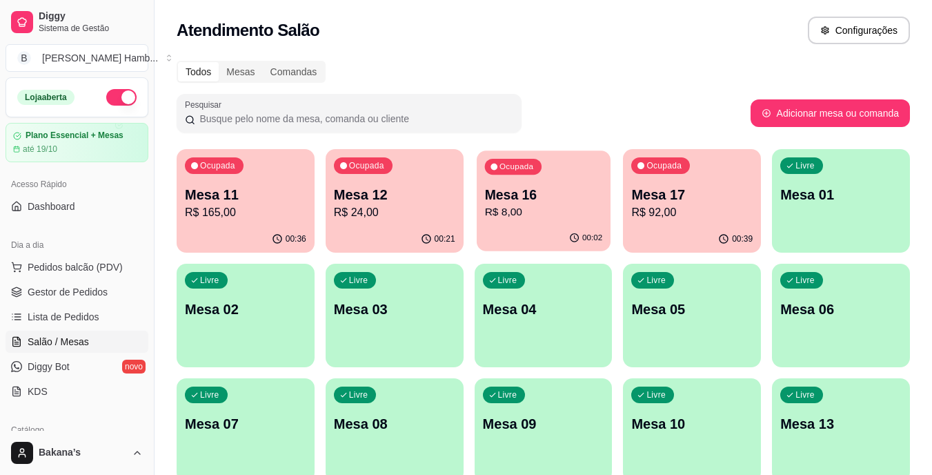
click at [511, 219] on p "R$ 8,00" at bounding box center [543, 212] width 118 height 16
click at [697, 214] on p "R$ 92,00" at bounding box center [691, 212] width 121 height 17
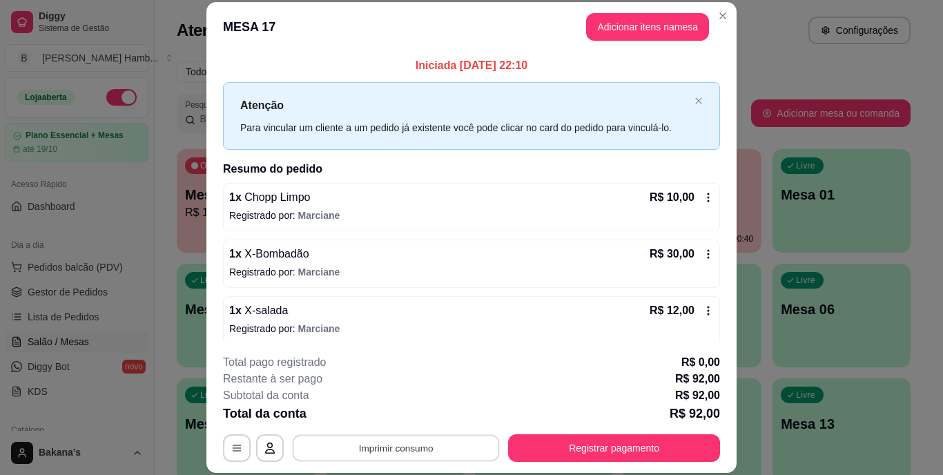
click at [395, 438] on button "Imprimir consumo" at bounding box center [396, 447] width 207 height 27
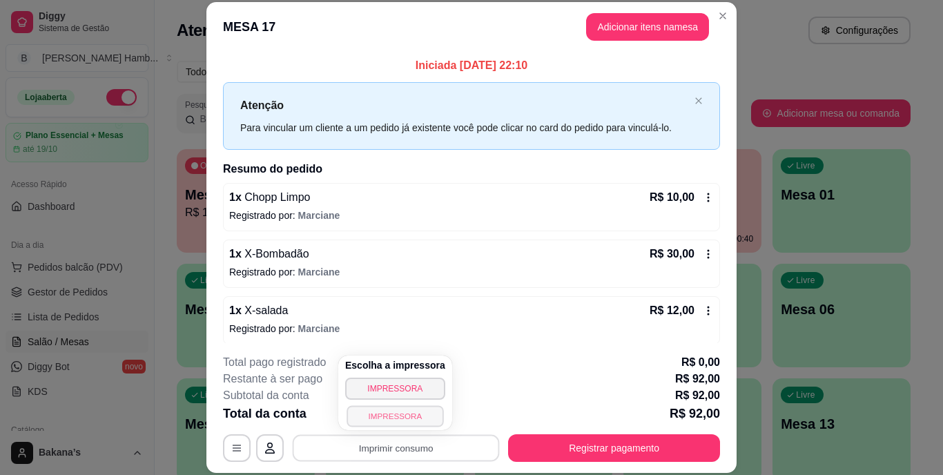
click at [409, 414] on button "IMPRESSORA" at bounding box center [394, 415] width 97 height 21
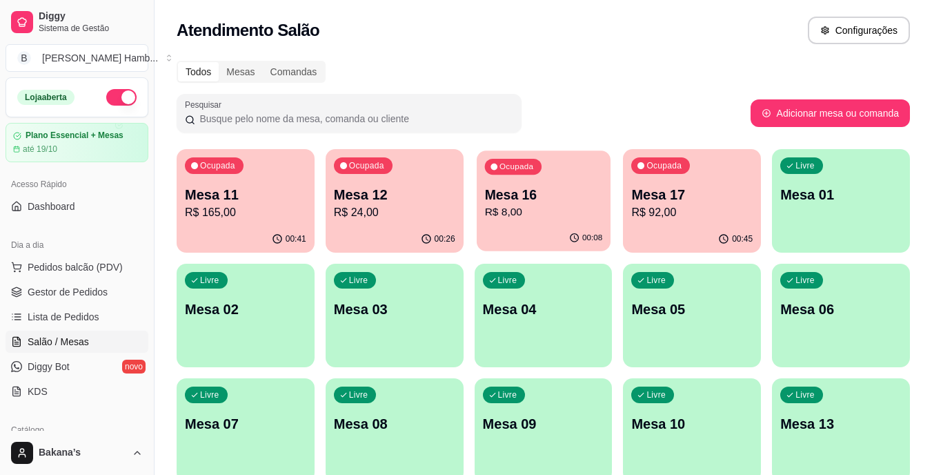
click at [502, 223] on div "Ocupada Mesa 16 R$ 8,00" at bounding box center [544, 187] width 134 height 75
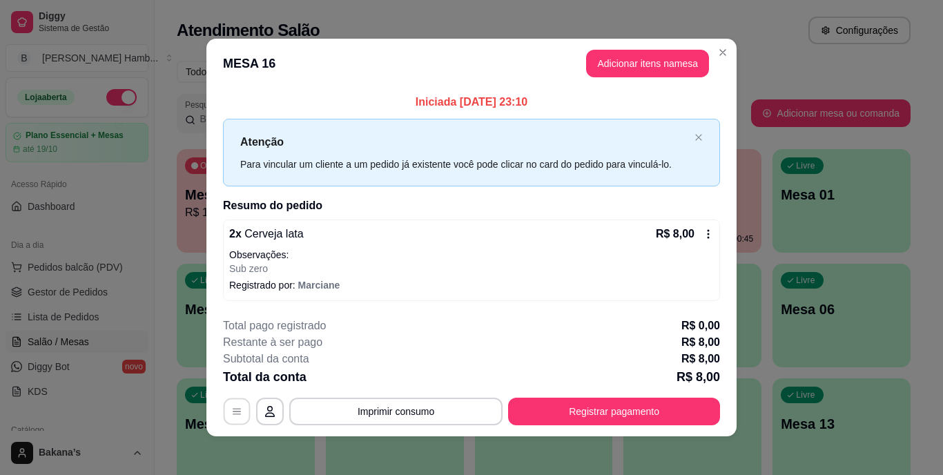
click at [235, 413] on icon "button" at bounding box center [236, 411] width 11 height 11
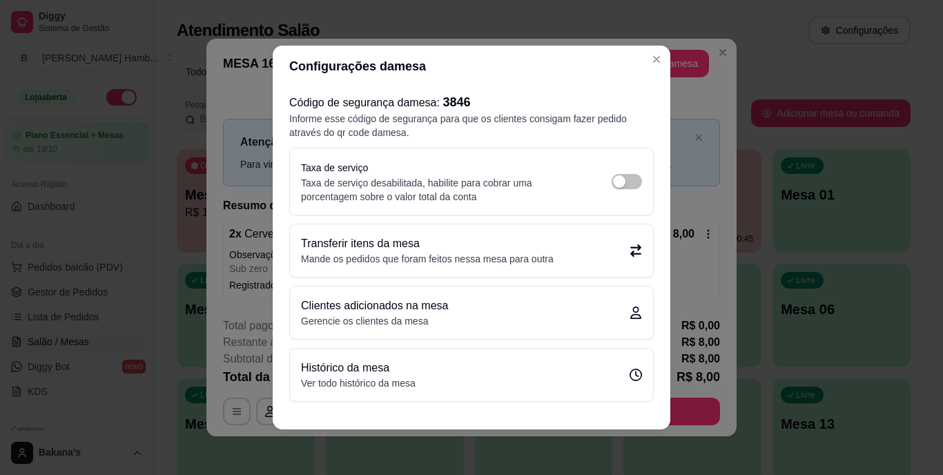
click at [410, 245] on p "Transferir itens da mesa" at bounding box center [427, 243] width 253 height 17
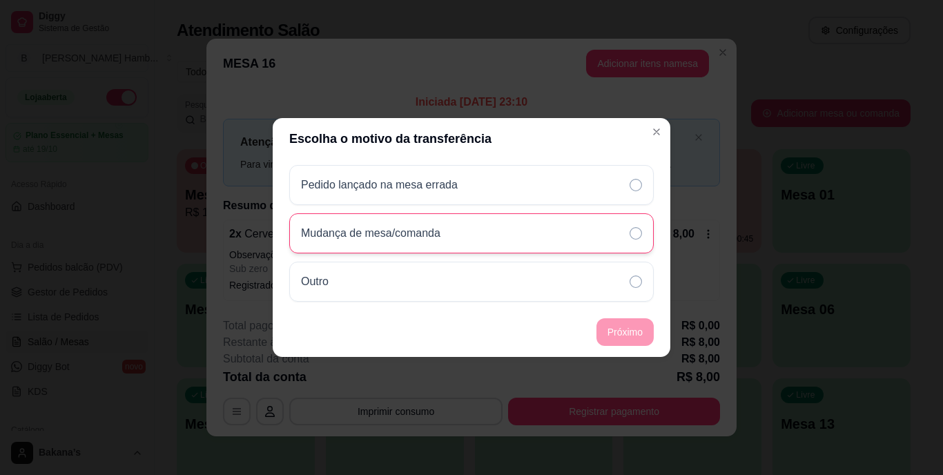
click at [587, 227] on div "Mudança de mesa/comanda" at bounding box center [471, 233] width 364 height 40
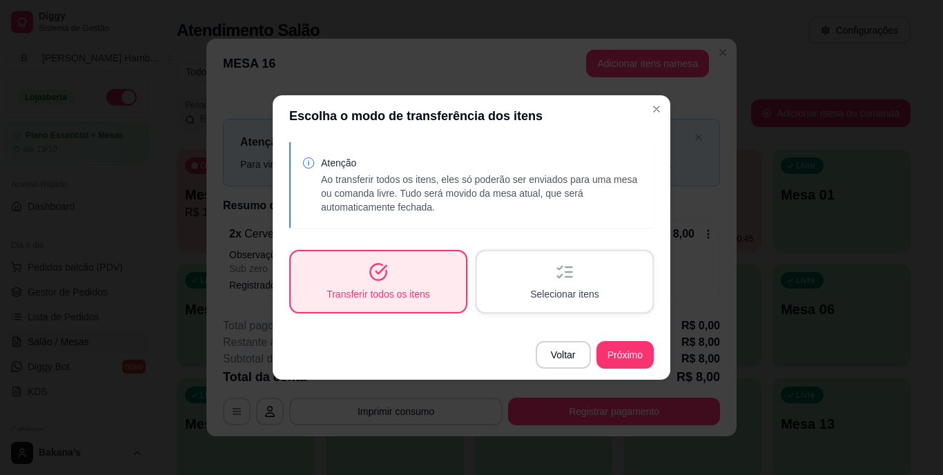
click at [611, 341] on footer "Voltar Próximo" at bounding box center [471, 355] width 397 height 50
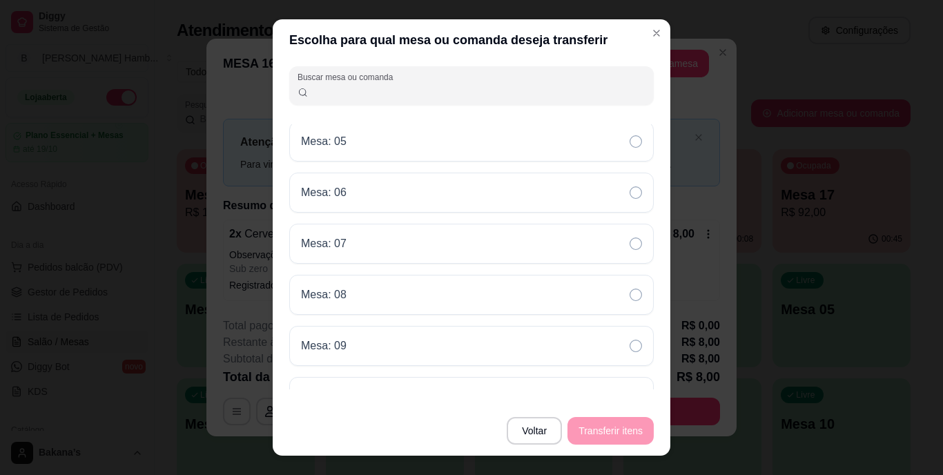
scroll to position [483, 0]
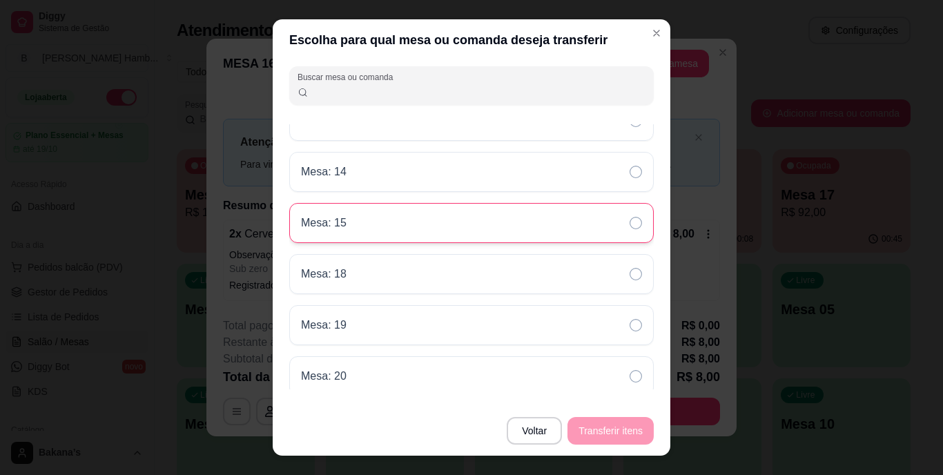
click at [393, 234] on div "Mesa: 15" at bounding box center [471, 223] width 364 height 40
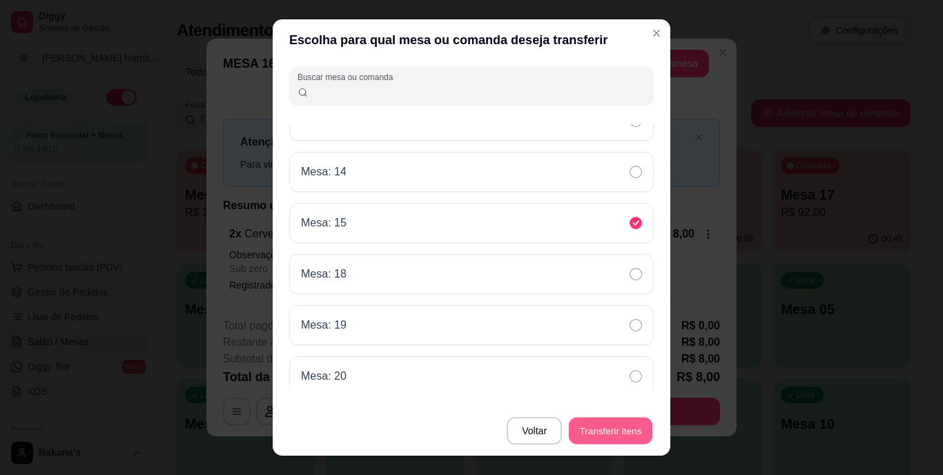
click at [610, 436] on button "Transferir itens" at bounding box center [611, 431] width 84 height 27
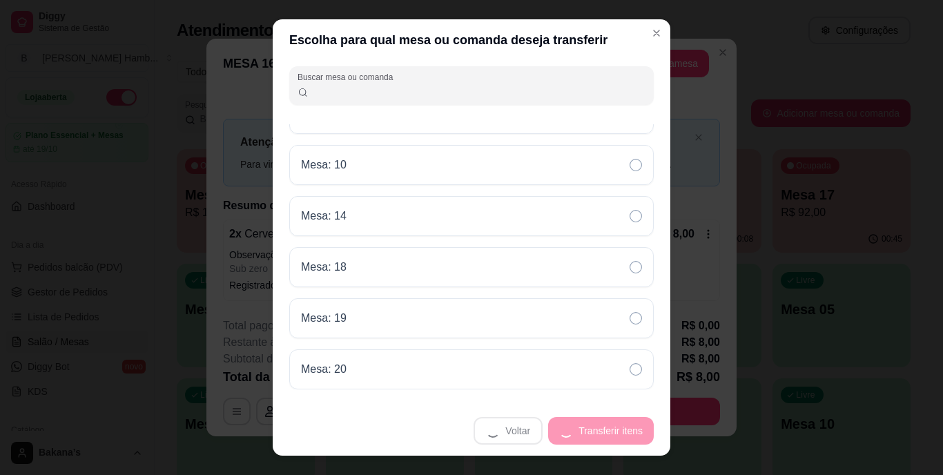
scroll to position [439, 0]
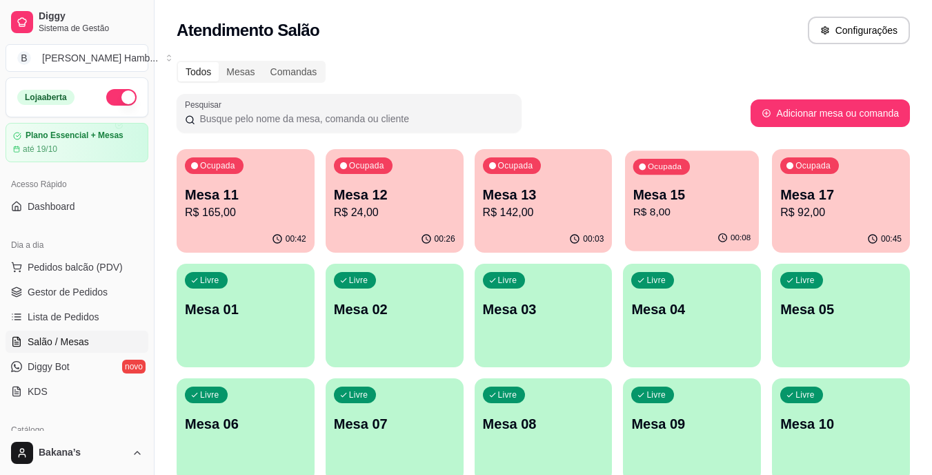
click at [686, 197] on p "Mesa 15" at bounding box center [693, 195] width 118 height 19
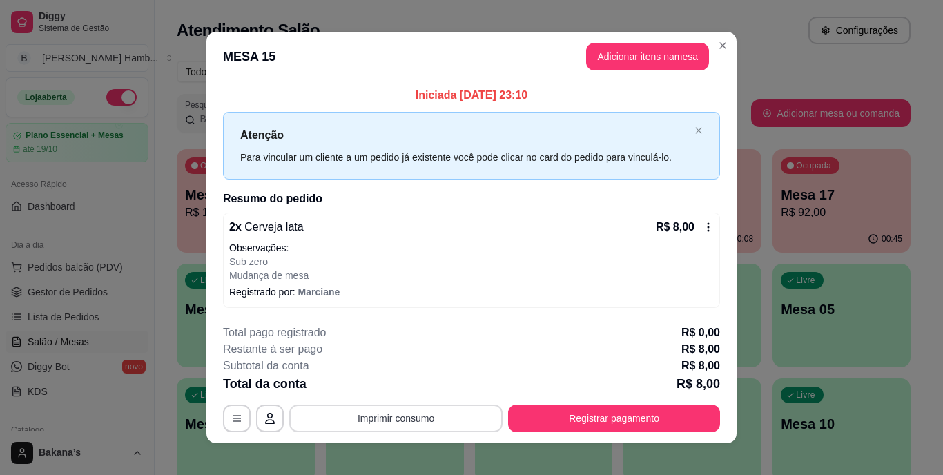
click at [455, 415] on button "Imprimir consumo" at bounding box center [395, 418] width 213 height 28
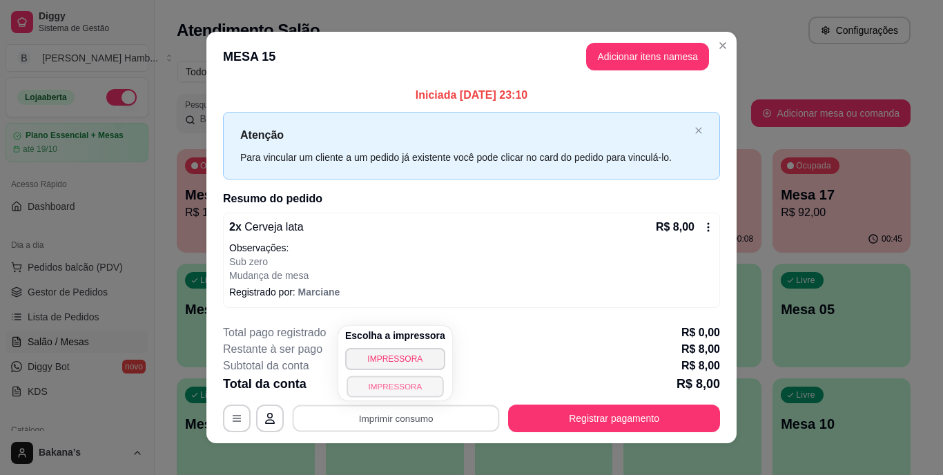
click at [394, 380] on button "IMPRESSORA" at bounding box center [394, 385] width 97 height 21
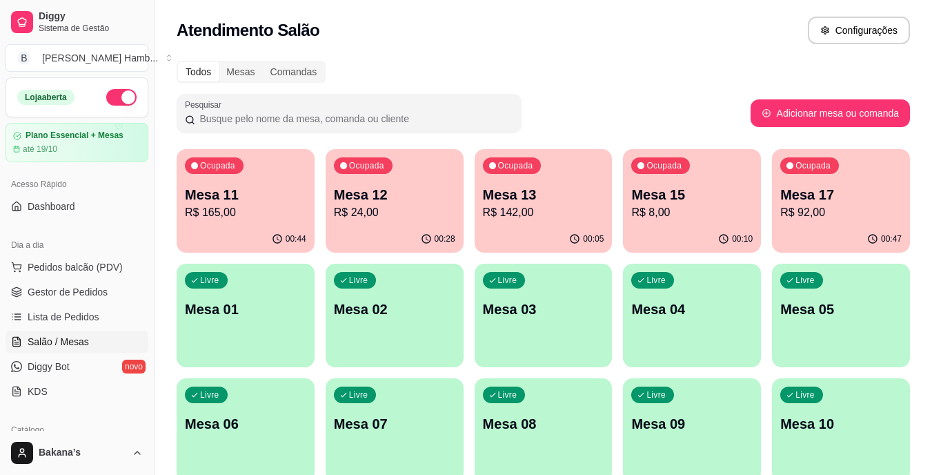
click at [375, 204] on div "Mesa 12 R$ 24,00" at bounding box center [394, 203] width 121 height 36
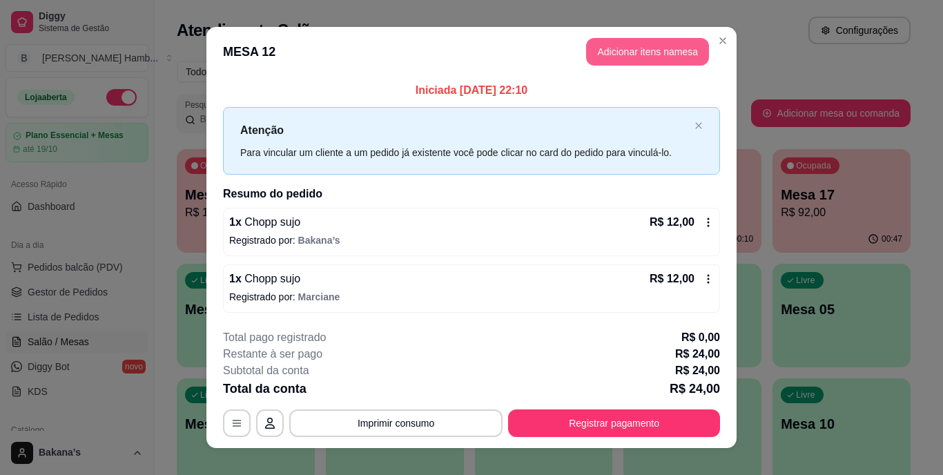
click at [606, 48] on button "Adicionar itens na mesa" at bounding box center [647, 52] width 123 height 28
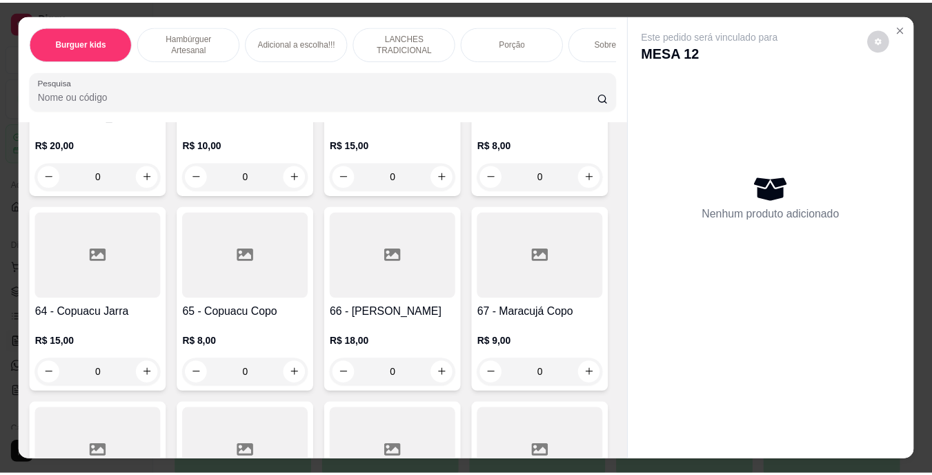
scroll to position [4831, 0]
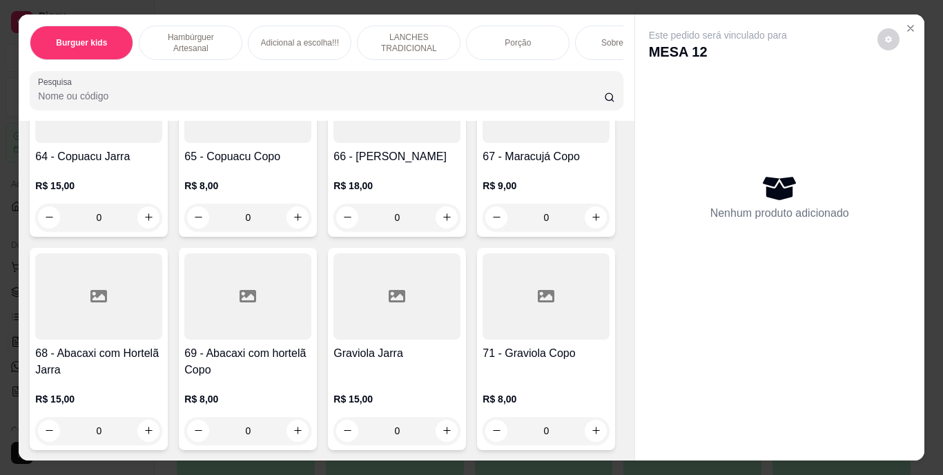
type input "1"
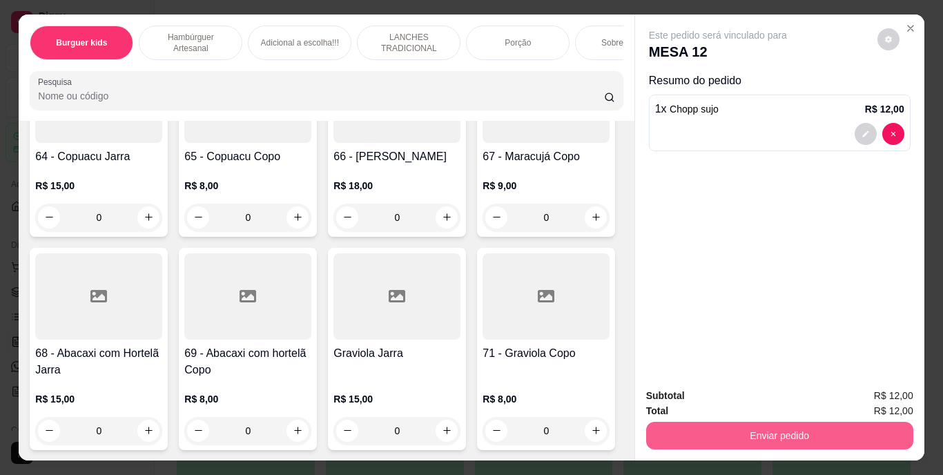
click at [705, 433] on button "Enviar pedido" at bounding box center [779, 436] width 267 height 28
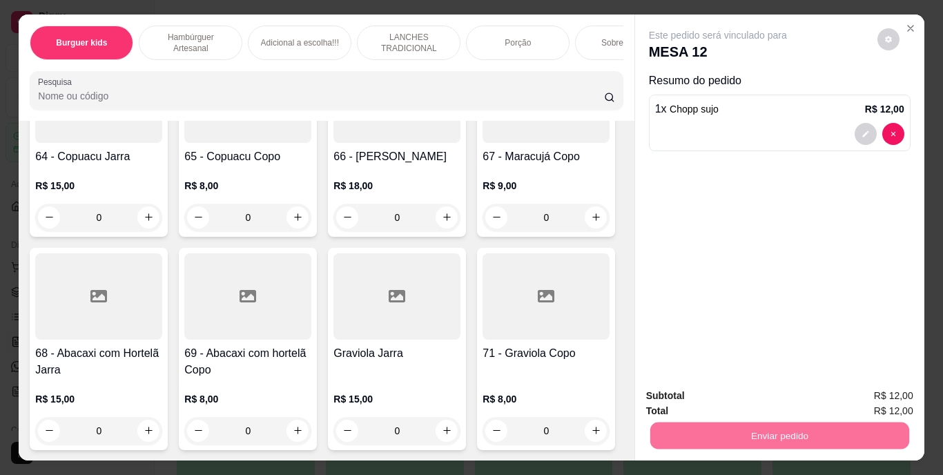
click at [856, 393] on button "Enviar pedido" at bounding box center [877, 397] width 78 height 26
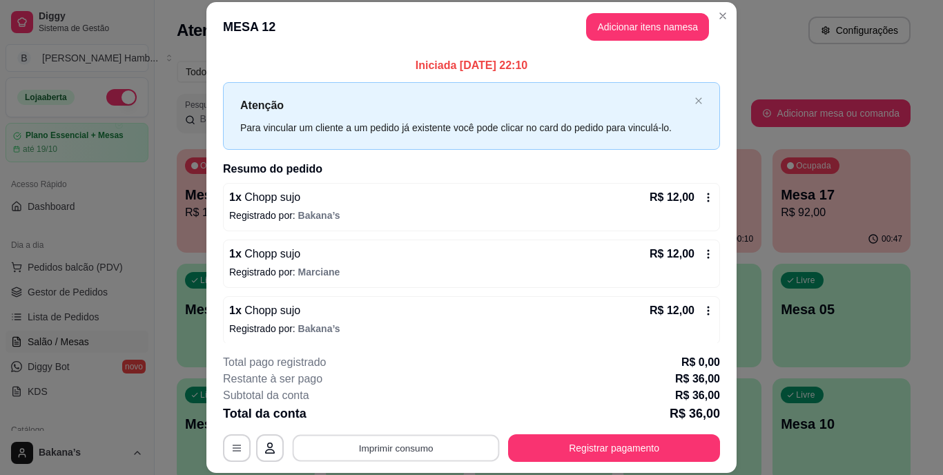
click at [404, 450] on button "Imprimir consumo" at bounding box center [396, 447] width 207 height 27
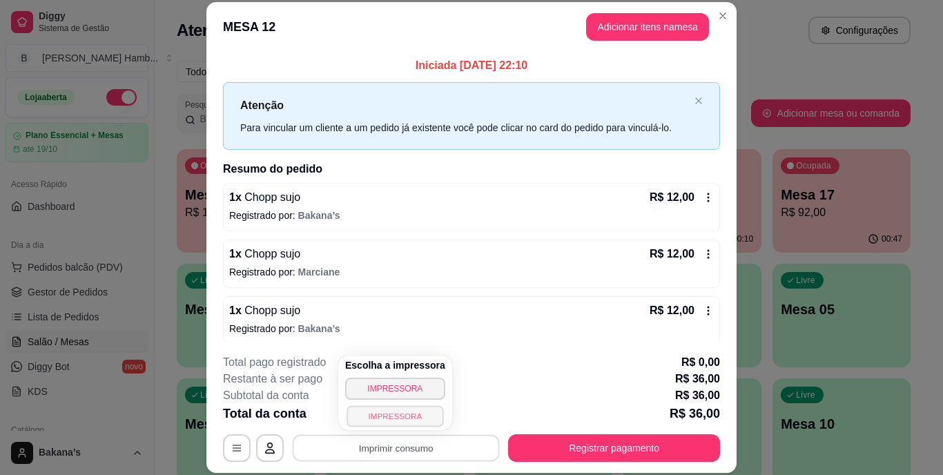
click at [400, 420] on button "IMPRESSORA" at bounding box center [394, 415] width 97 height 21
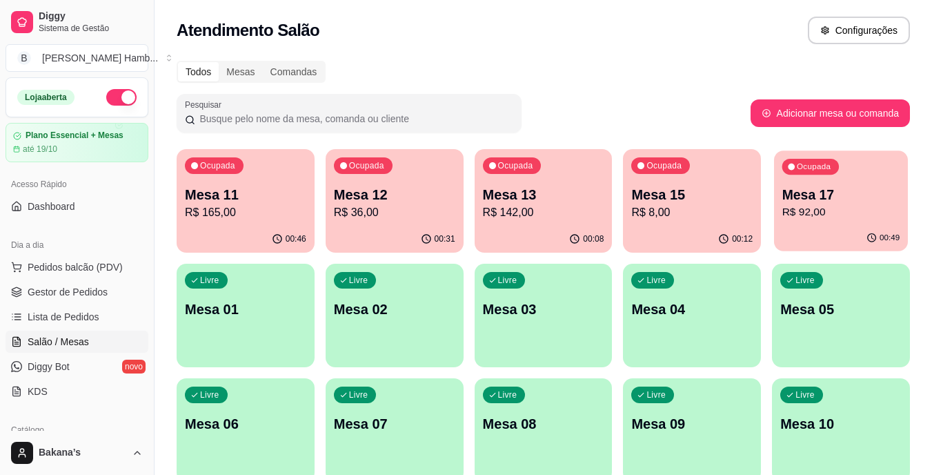
click at [834, 191] on p "Mesa 17" at bounding box center [842, 195] width 118 height 19
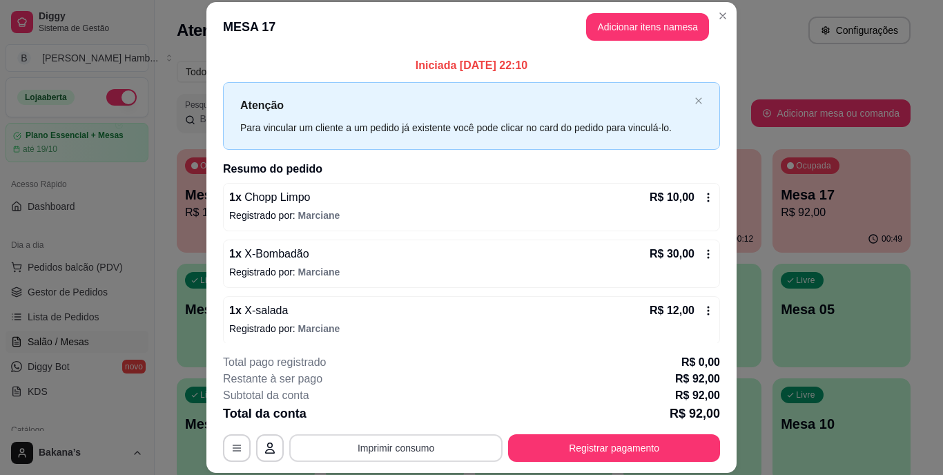
click at [459, 444] on button "Imprimir consumo" at bounding box center [395, 448] width 213 height 28
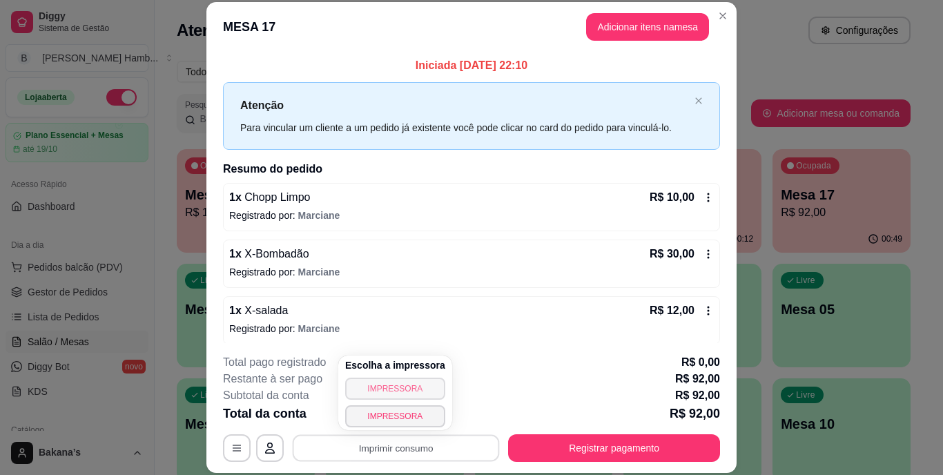
click at [412, 386] on button "IMPRESSORA" at bounding box center [395, 388] width 100 height 22
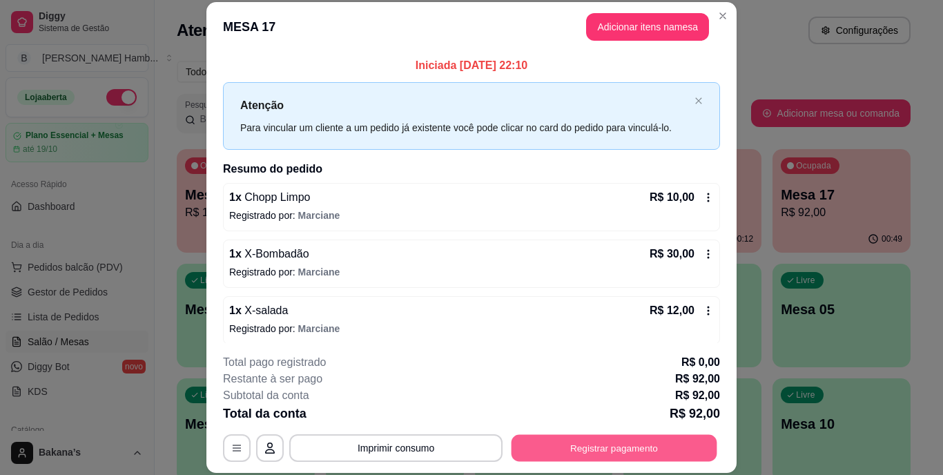
click at [580, 440] on button "Registrar pagamento" at bounding box center [614, 447] width 206 height 27
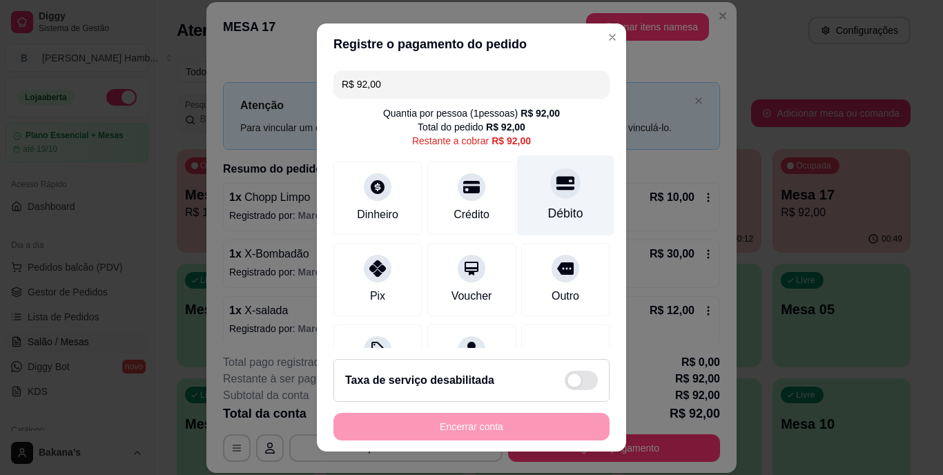
click at [555, 198] on div "Débito" at bounding box center [565, 195] width 97 height 81
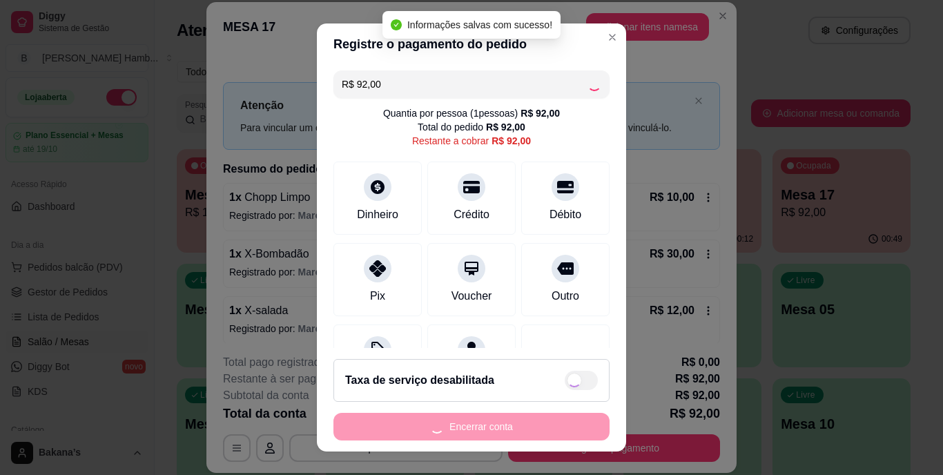
type input "R$ 0,00"
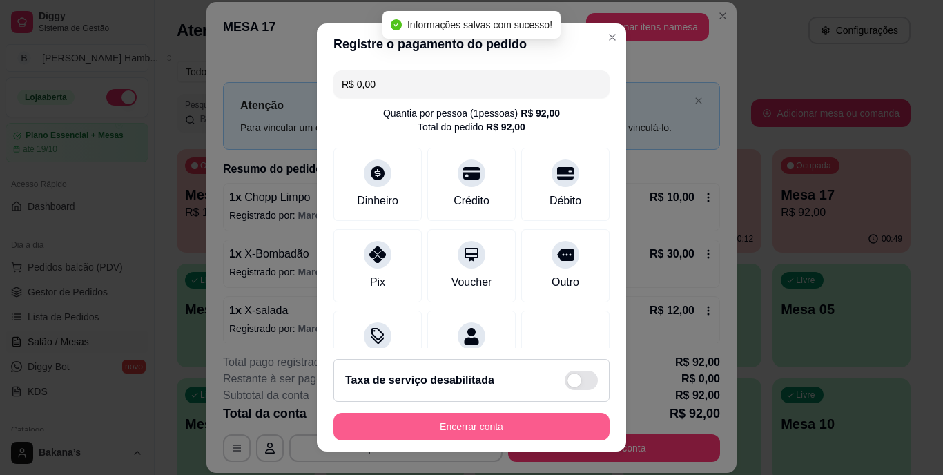
click at [489, 424] on button "Encerrar conta" at bounding box center [471, 427] width 276 height 28
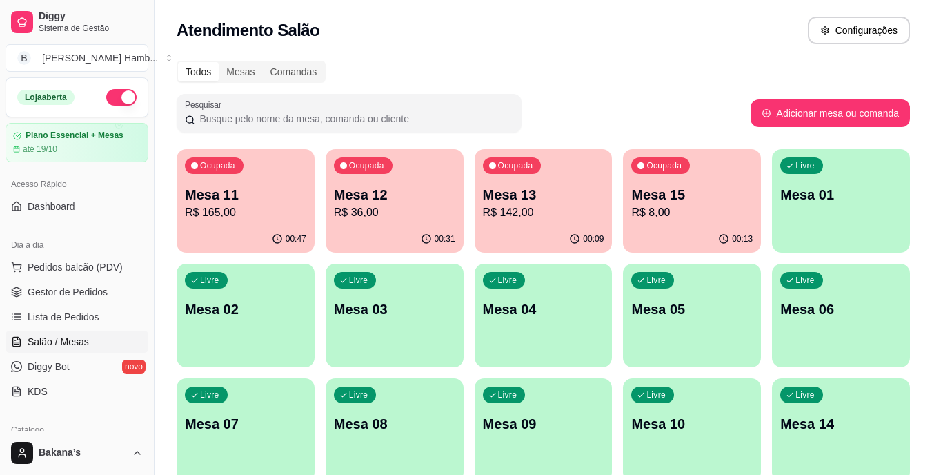
click at [526, 199] on p "Mesa 13" at bounding box center [543, 194] width 121 height 19
click at [78, 311] on span "Lista de Pedidos" at bounding box center [64, 317] width 72 height 14
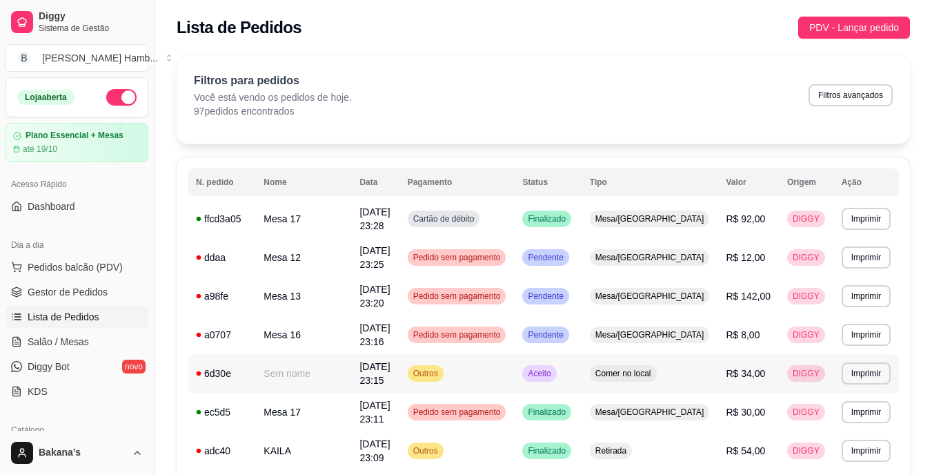
scroll to position [69, 0]
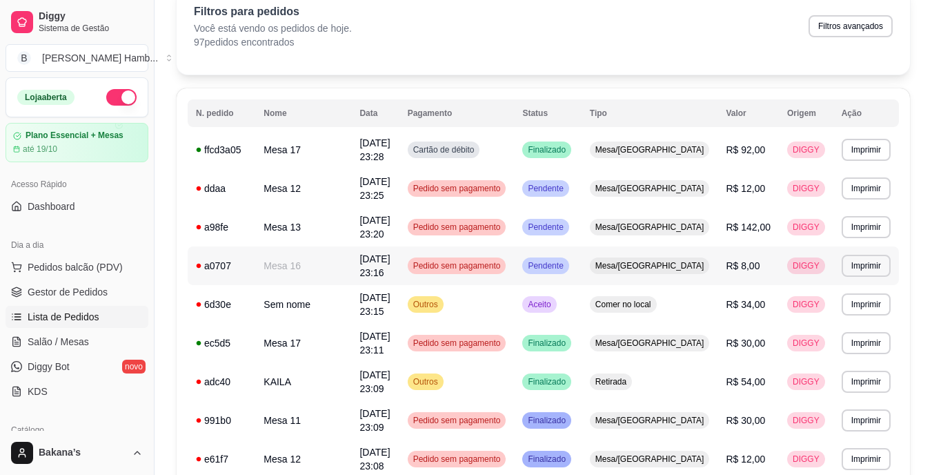
click at [640, 251] on td "Mesa/Comanda" at bounding box center [650, 265] width 137 height 39
click at [73, 339] on span "Salão / Mesas" at bounding box center [58, 342] width 61 height 14
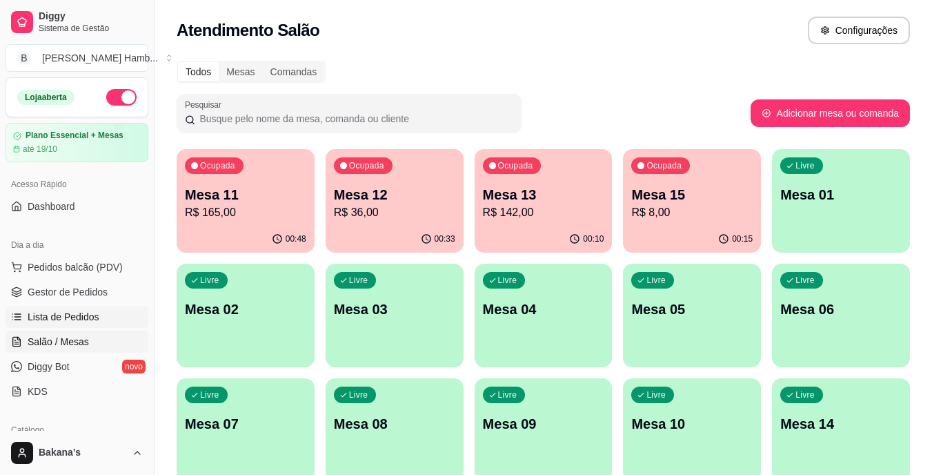
click at [81, 311] on span "Lista de Pedidos" at bounding box center [64, 317] width 72 height 14
click at [353, 181] on div "Ocupada Mesa 12 R$ 46,00" at bounding box center [395, 187] width 134 height 75
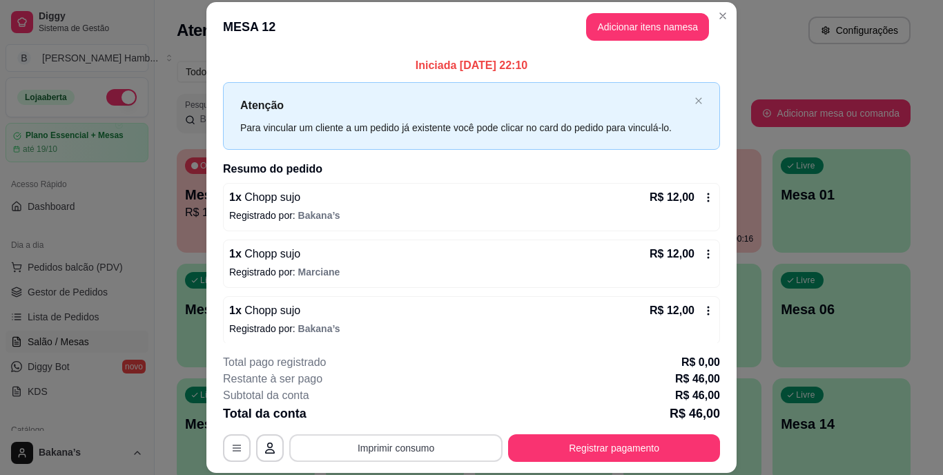
click at [439, 443] on button "Imprimir consumo" at bounding box center [395, 448] width 213 height 28
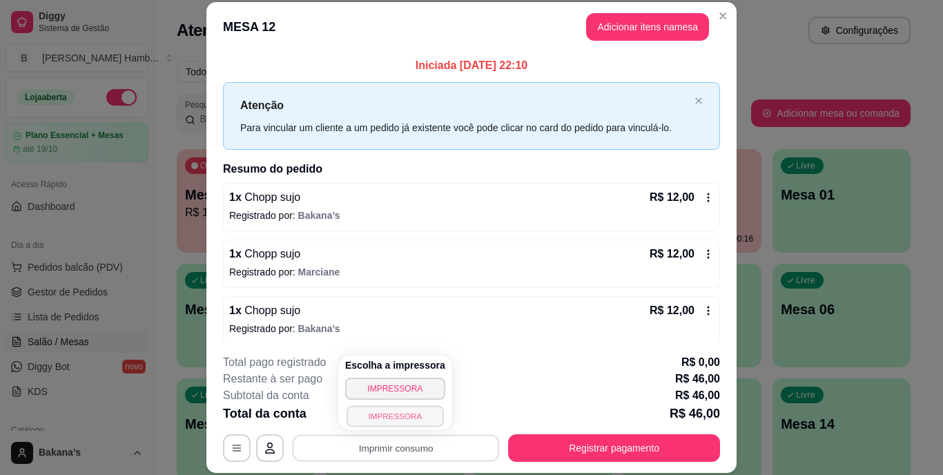
click at [398, 413] on button "IMPRESSORA" at bounding box center [394, 415] width 97 height 21
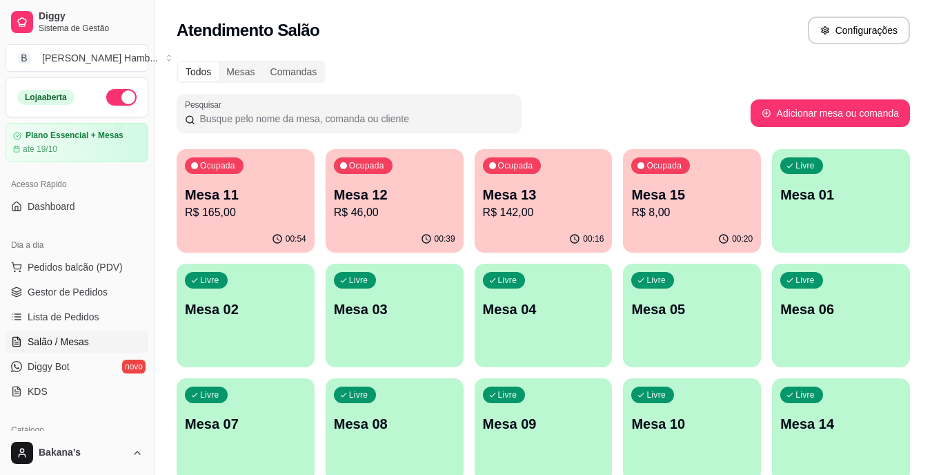
click at [666, 219] on p "R$ 8,00" at bounding box center [691, 212] width 121 height 17
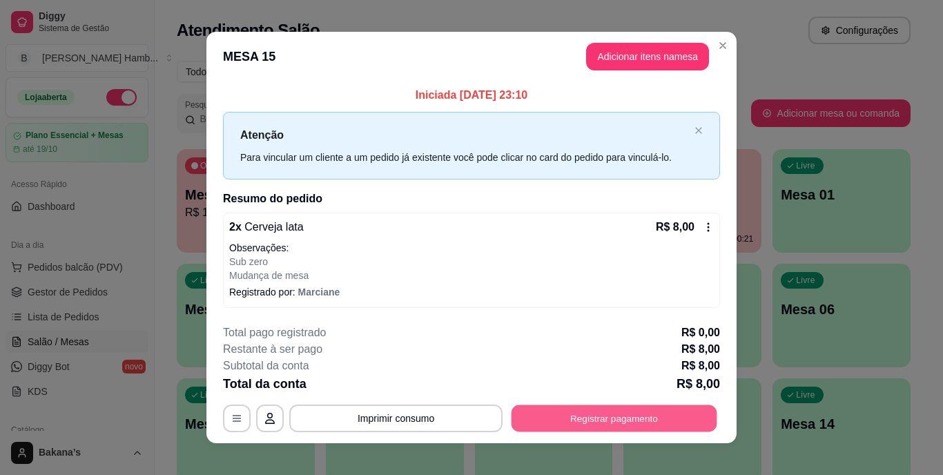
click at [591, 411] on button "Registrar pagamento" at bounding box center [614, 417] width 206 height 27
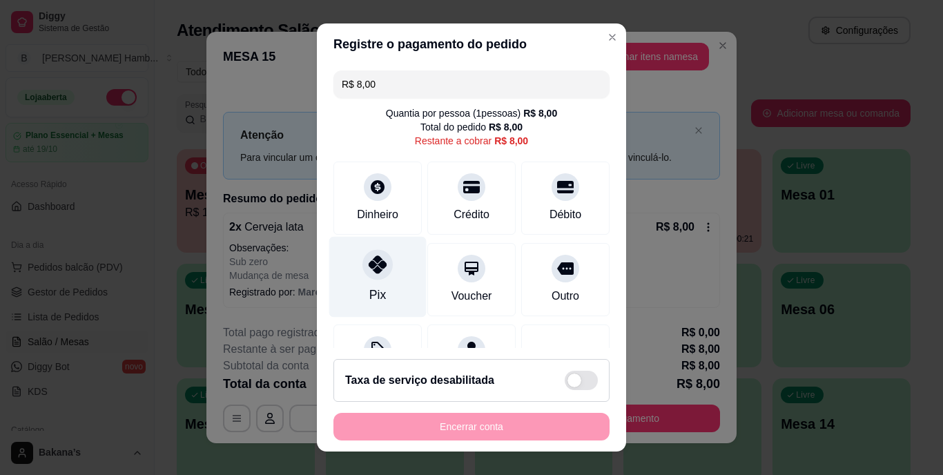
click at [383, 267] on div at bounding box center [377, 265] width 30 height 30
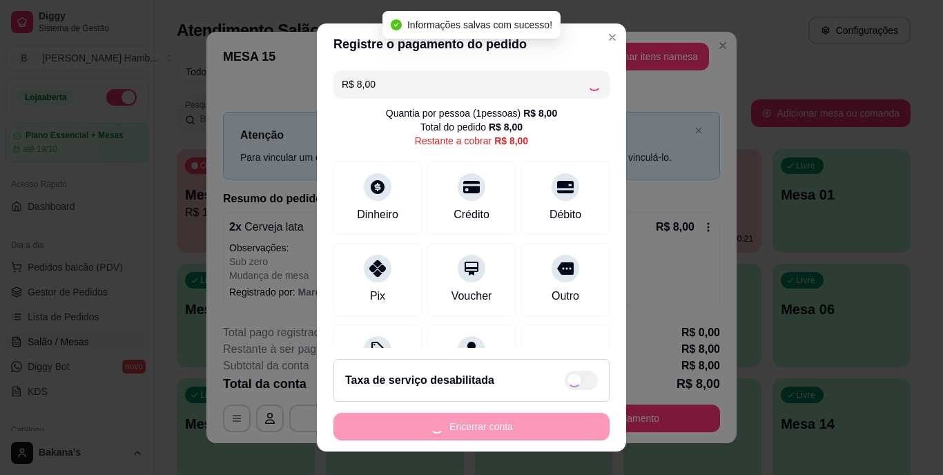
type input "R$ 0,00"
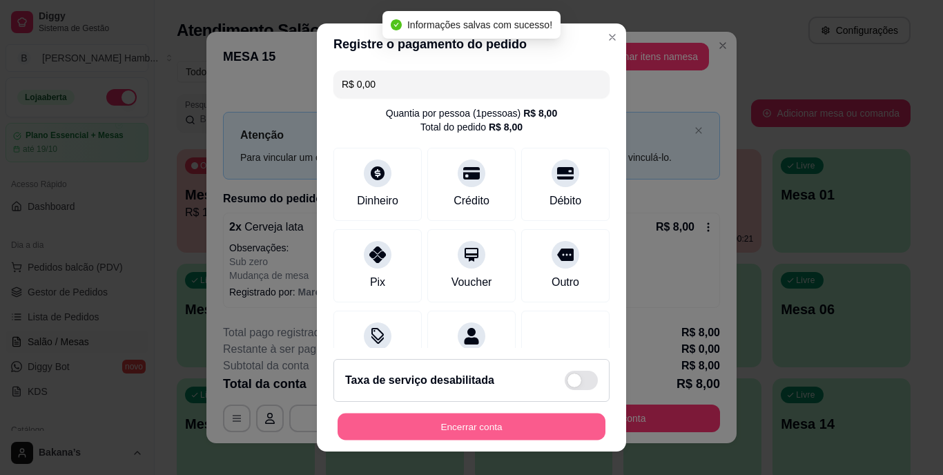
click at [459, 416] on button "Encerrar conta" at bounding box center [471, 426] width 268 height 27
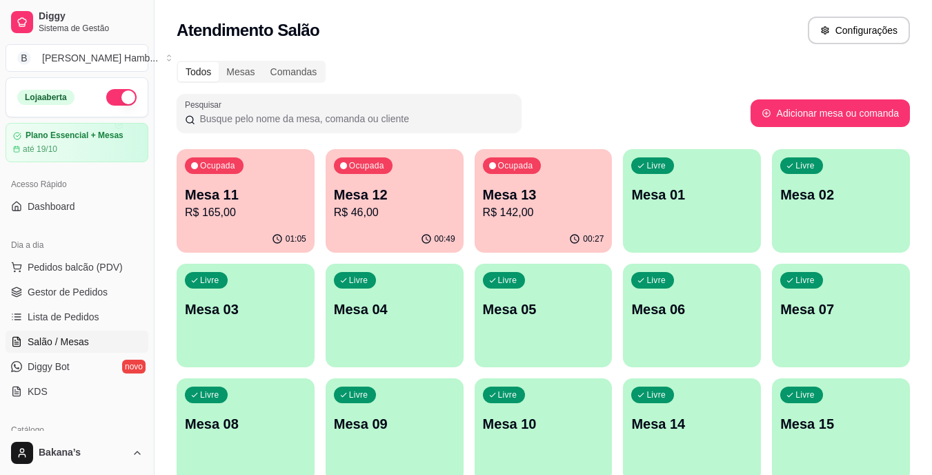
click at [197, 181] on div "Diggy Sistema de Gestão B Bakana's Hamb ... Loja aberta Plano Essencial + Mesas…" at bounding box center [466, 326] width 932 height 652
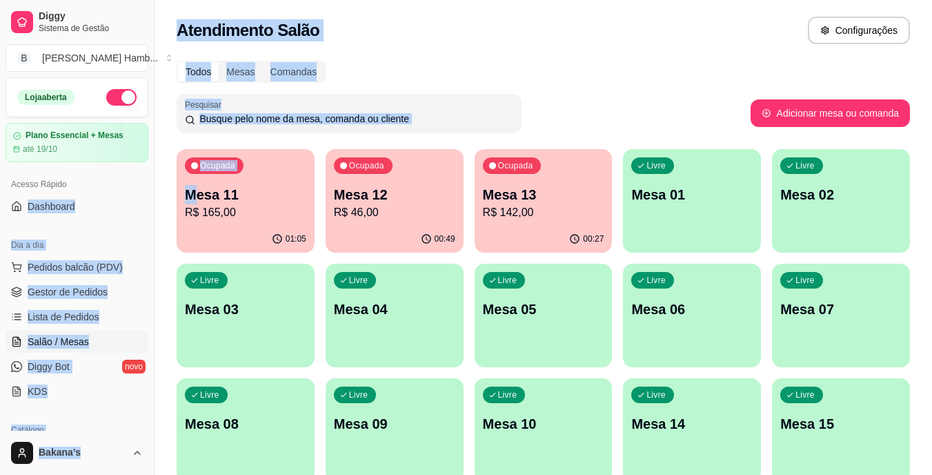
click at [243, 192] on p "Mesa 11" at bounding box center [245, 194] width 121 height 19
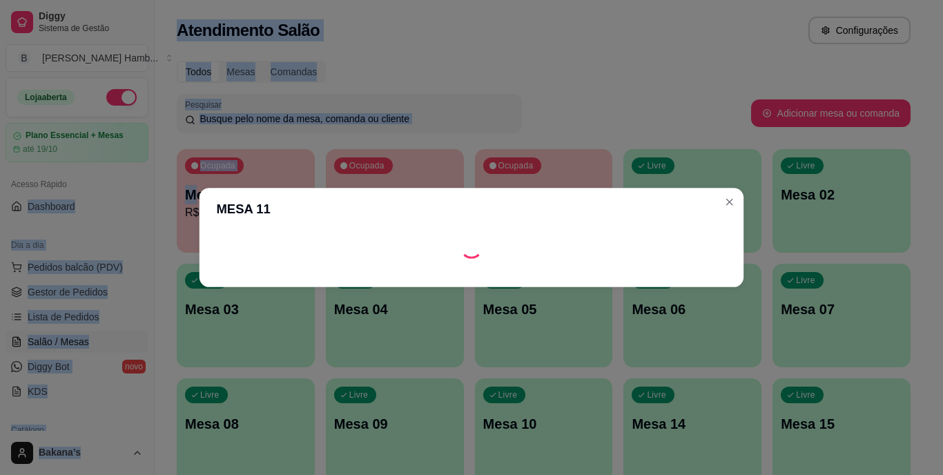
click at [243, 192] on header "MESA 11" at bounding box center [471, 209] width 544 height 43
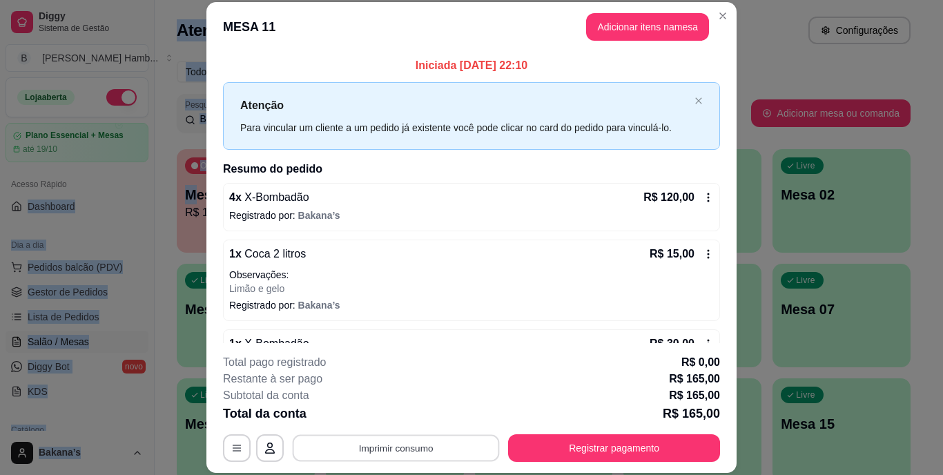
click at [390, 448] on button "Imprimir consumo" at bounding box center [396, 447] width 207 height 27
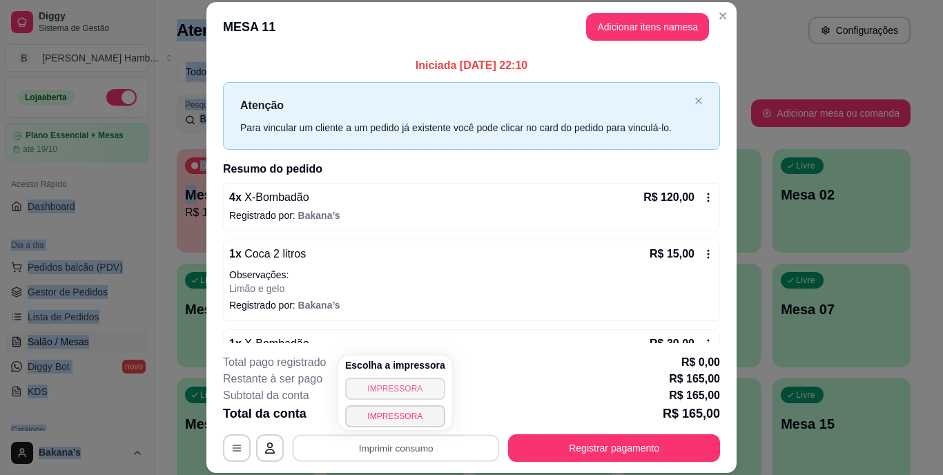
click at [377, 390] on button "IMPRESSORA" at bounding box center [395, 388] width 100 height 22
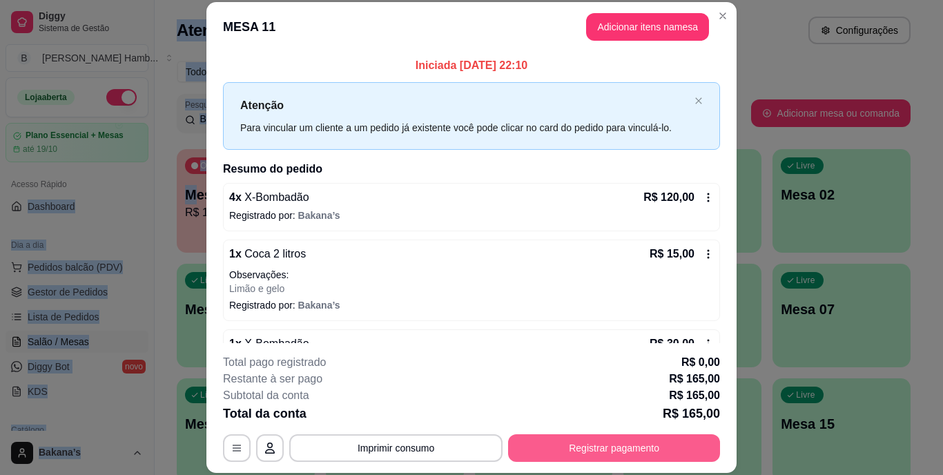
click at [597, 452] on button "Registrar pagamento" at bounding box center [614, 448] width 212 height 28
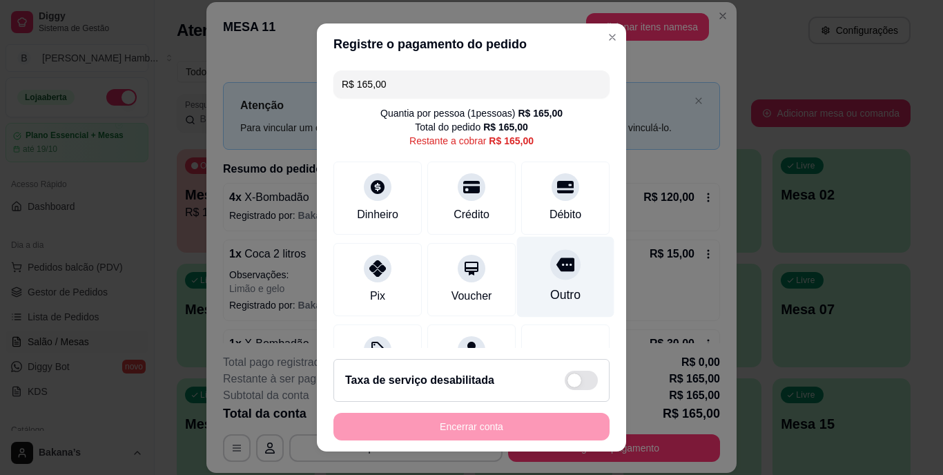
click at [550, 278] on div at bounding box center [565, 265] width 30 height 30
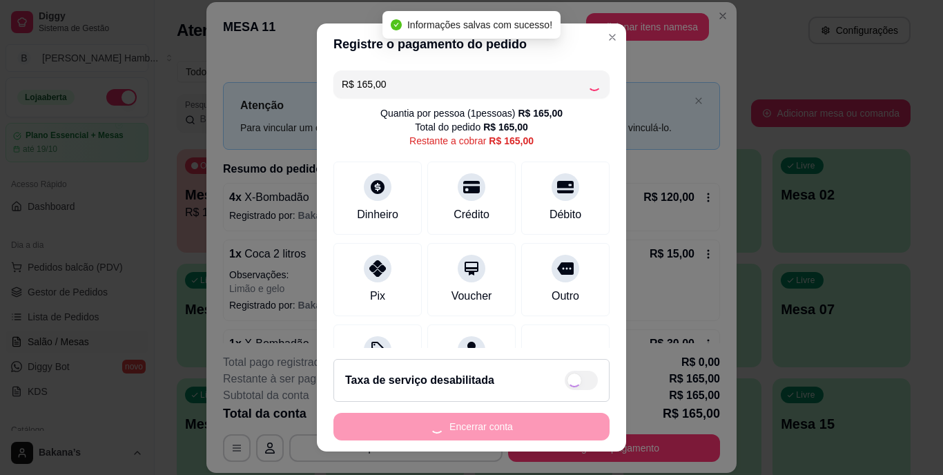
type input "R$ 0,00"
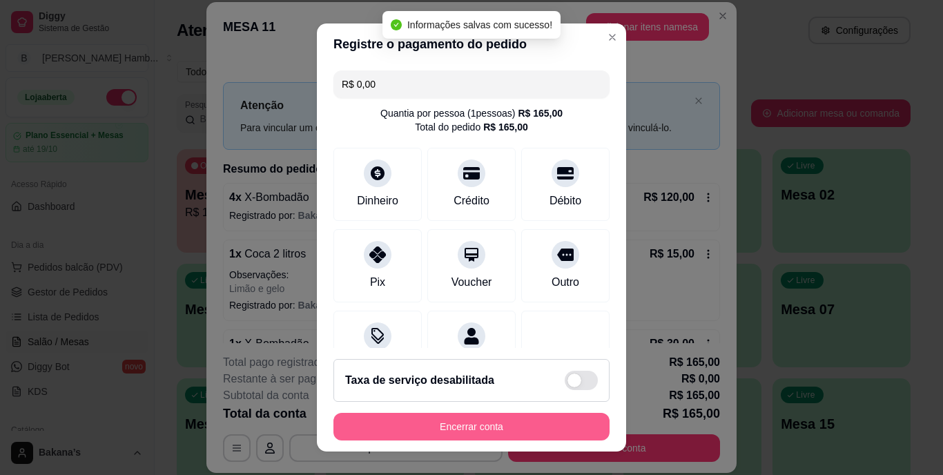
click at [527, 429] on button "Encerrar conta" at bounding box center [471, 427] width 276 height 28
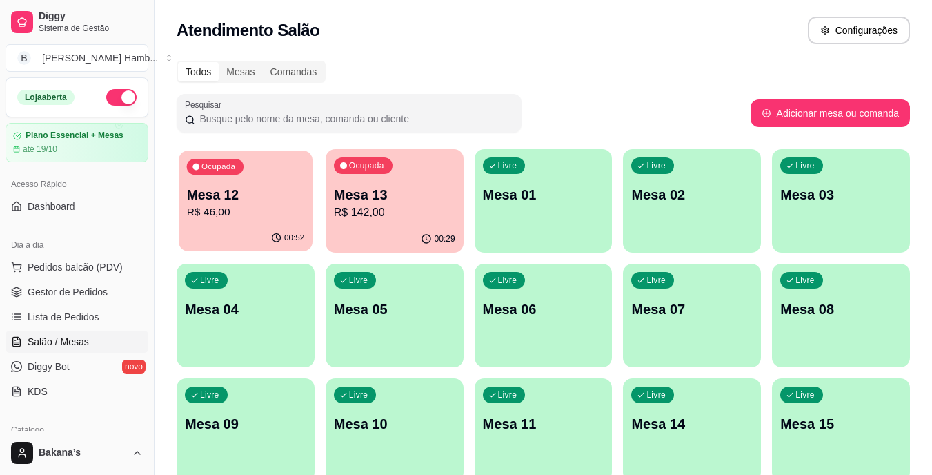
click at [262, 200] on p "Mesa 12" at bounding box center [246, 195] width 118 height 19
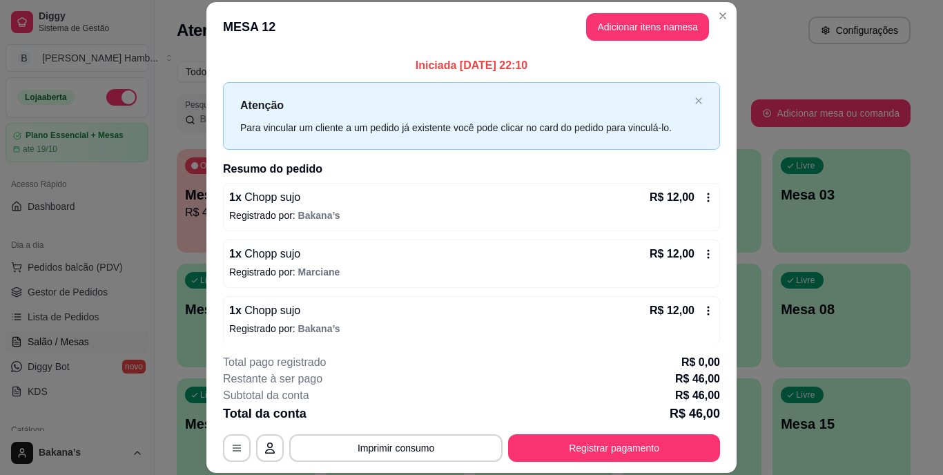
scroll to position [63, 0]
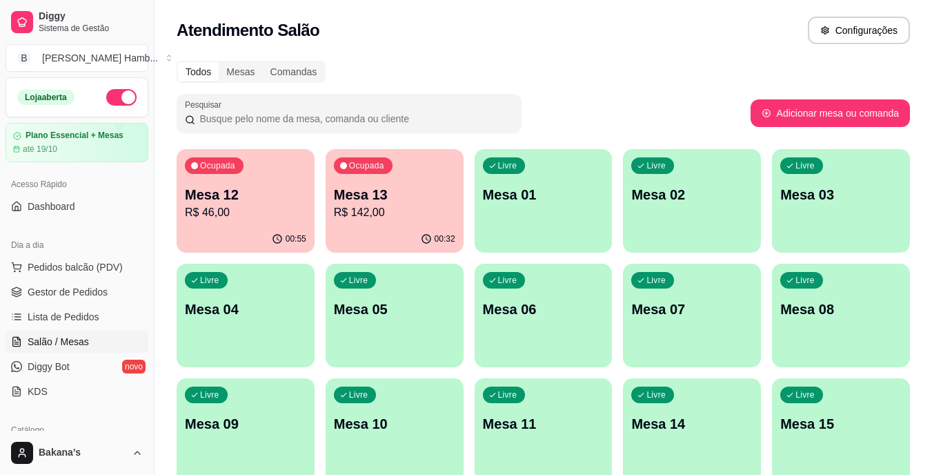
click at [226, 188] on p "Mesa 12" at bounding box center [245, 194] width 121 height 19
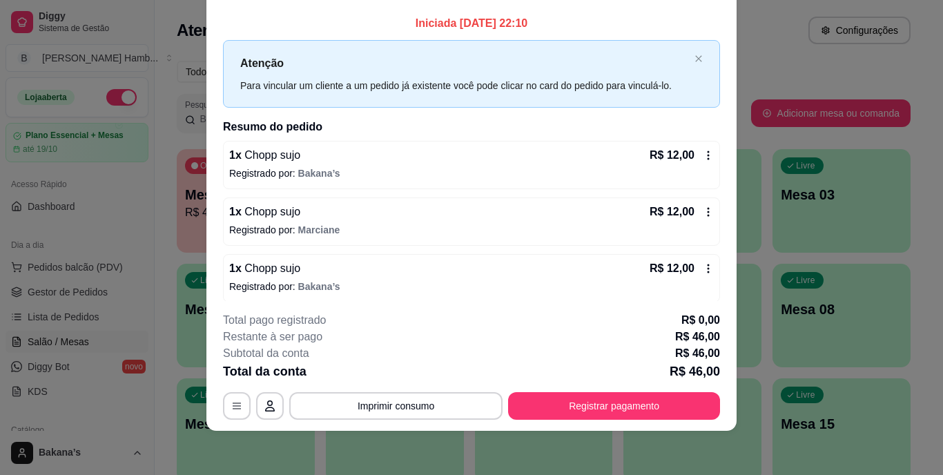
scroll to position [0, 0]
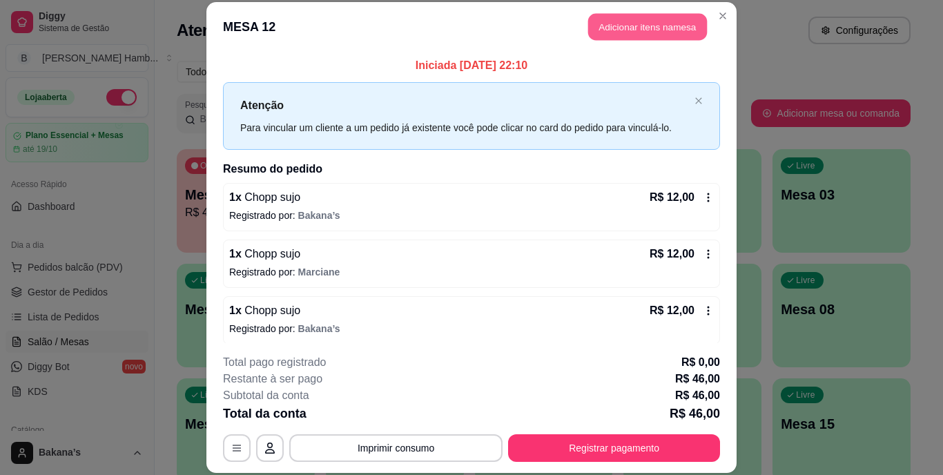
click at [588, 38] on button "Adicionar itens na mesa" at bounding box center [647, 27] width 119 height 27
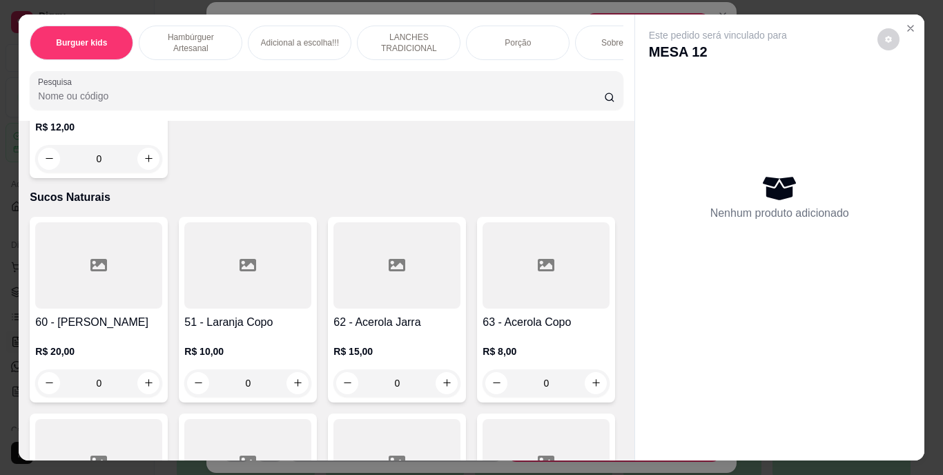
scroll to position [4624, 0]
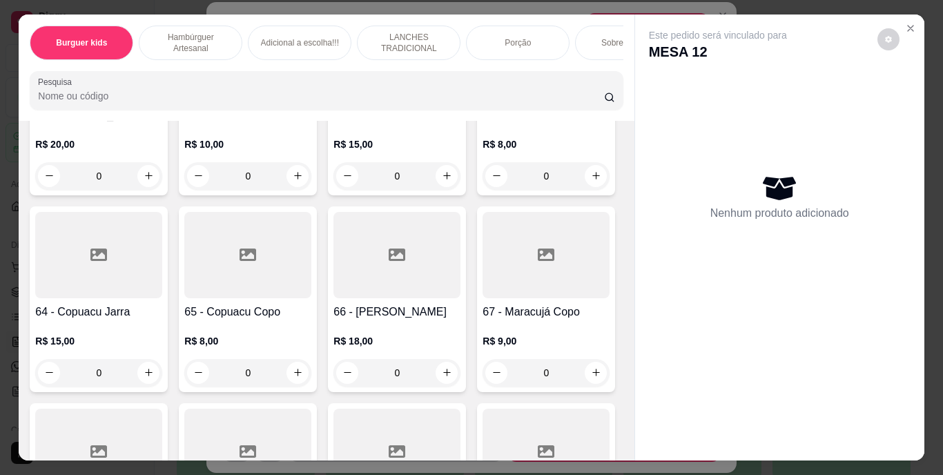
type input "1"
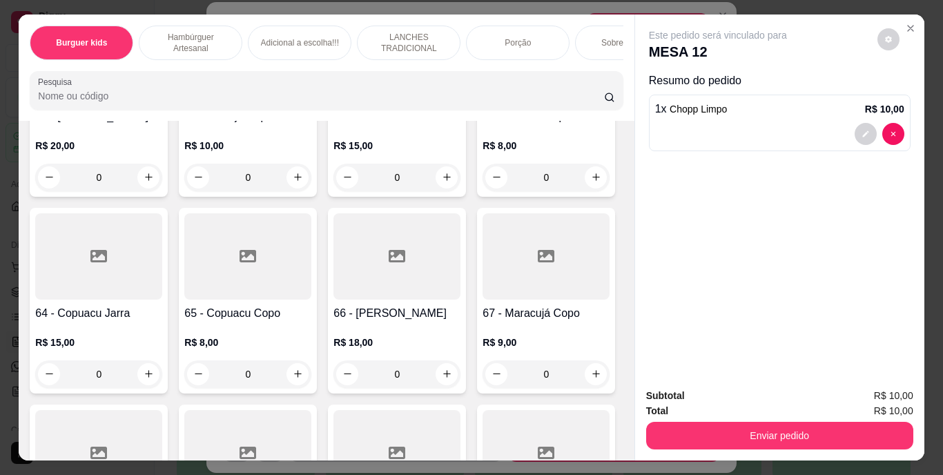
scroll to position [4900, 0]
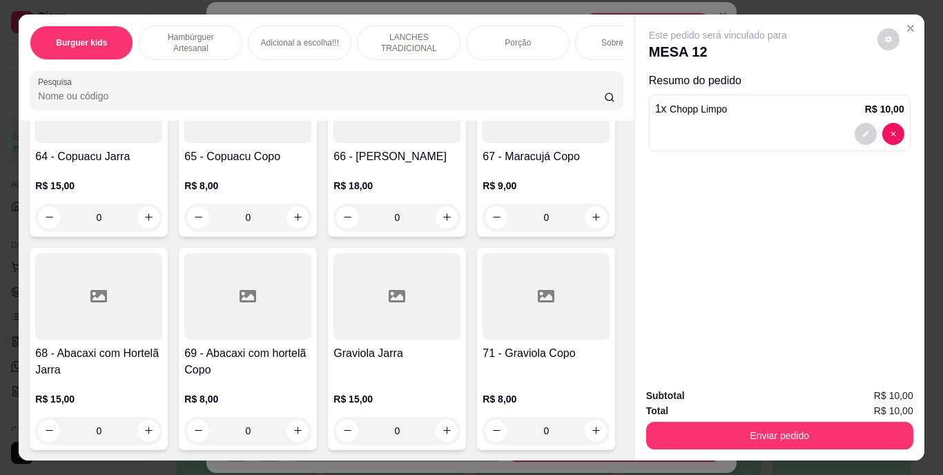
type input "1"
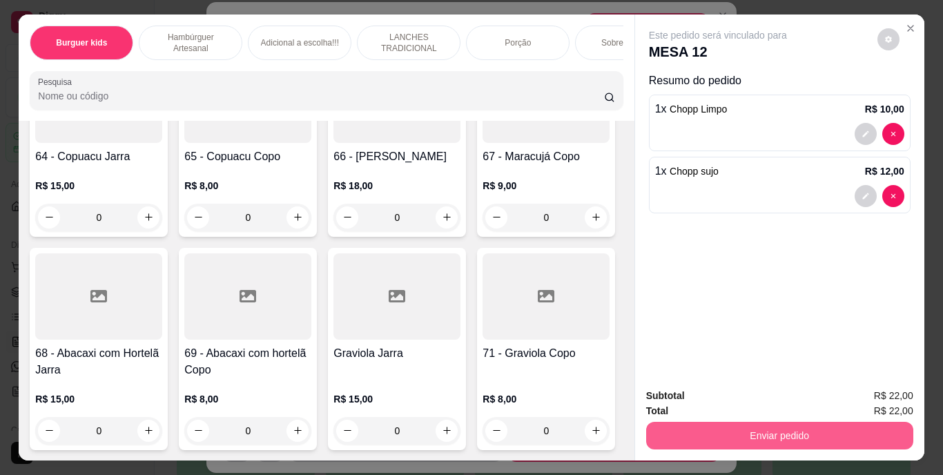
click at [699, 431] on button "Enviar pedido" at bounding box center [779, 436] width 267 height 28
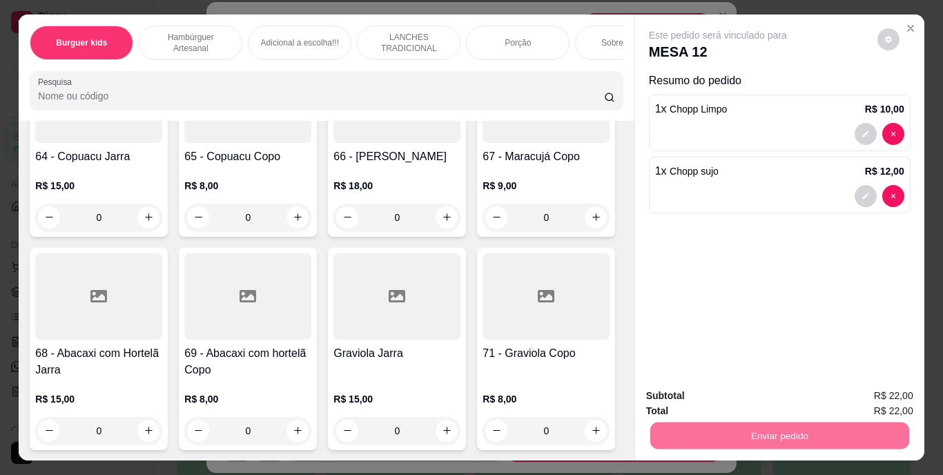
click at [845, 391] on button "Enviar pedido" at bounding box center [877, 397] width 78 height 26
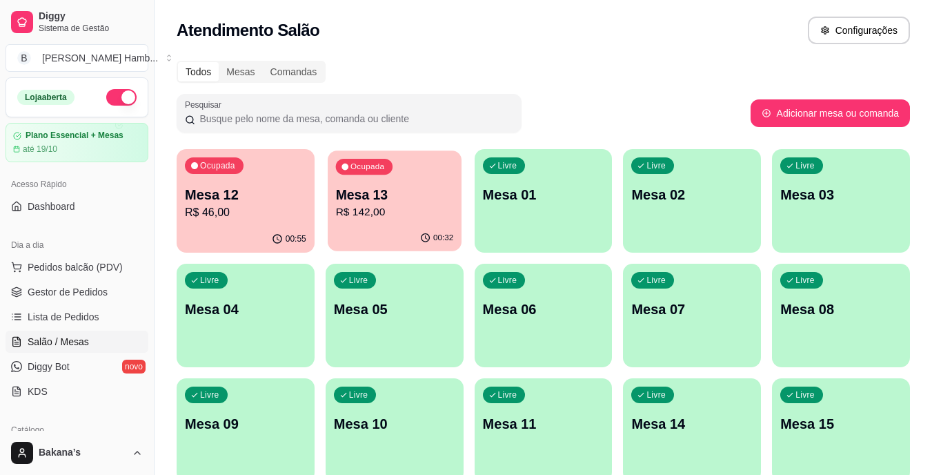
click at [340, 180] on div "Ocupada Mesa 13 R$ 142,00" at bounding box center [395, 187] width 134 height 75
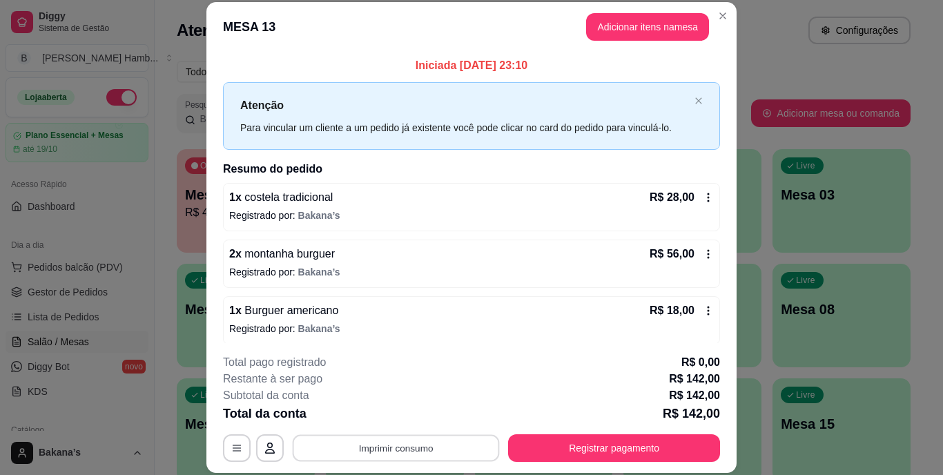
click at [452, 441] on button "Imprimir consumo" at bounding box center [396, 447] width 207 height 27
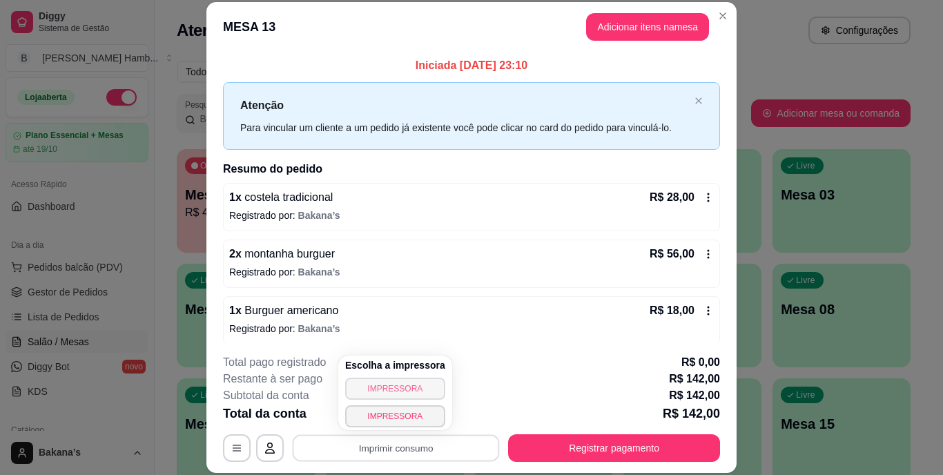
click at [384, 391] on button "IMPRESSORA" at bounding box center [395, 388] width 100 height 22
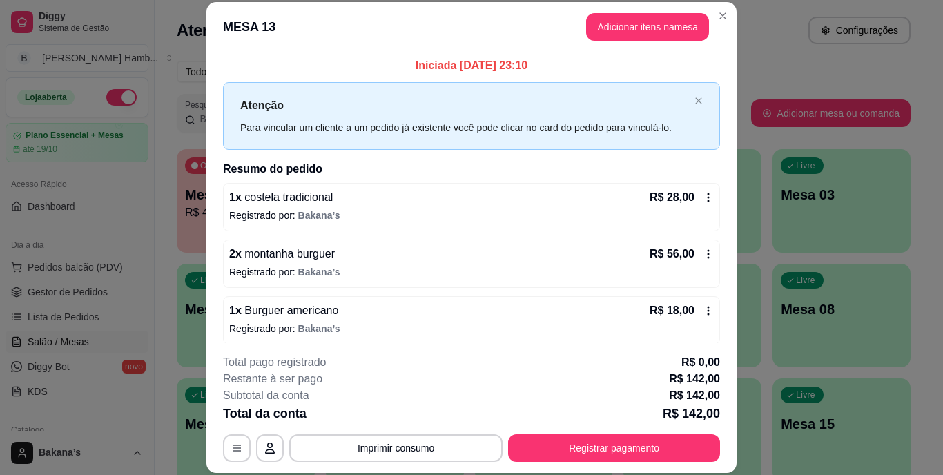
scroll to position [42, 0]
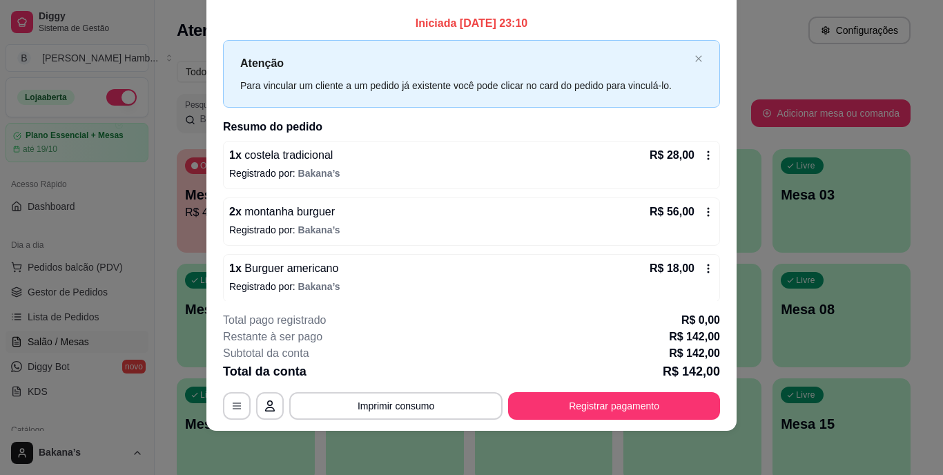
click at [539, 387] on div "**********" at bounding box center [471, 366] width 497 height 108
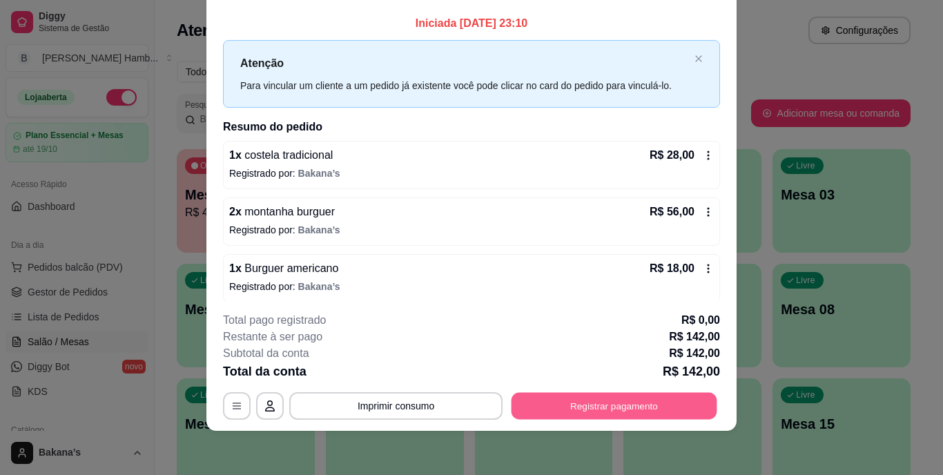
click at [536, 395] on button "Registrar pagamento" at bounding box center [614, 405] width 206 height 27
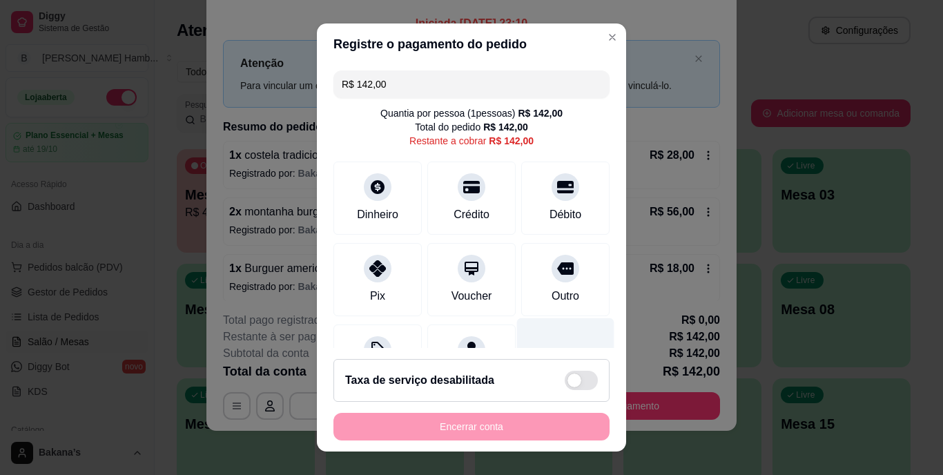
scroll to position [72, 0]
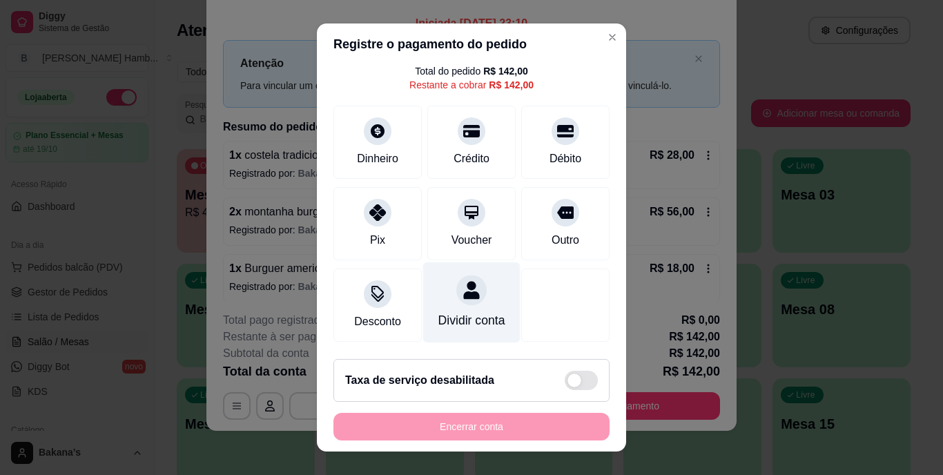
click at [426, 291] on div "Dividir conta" at bounding box center [471, 302] width 97 height 81
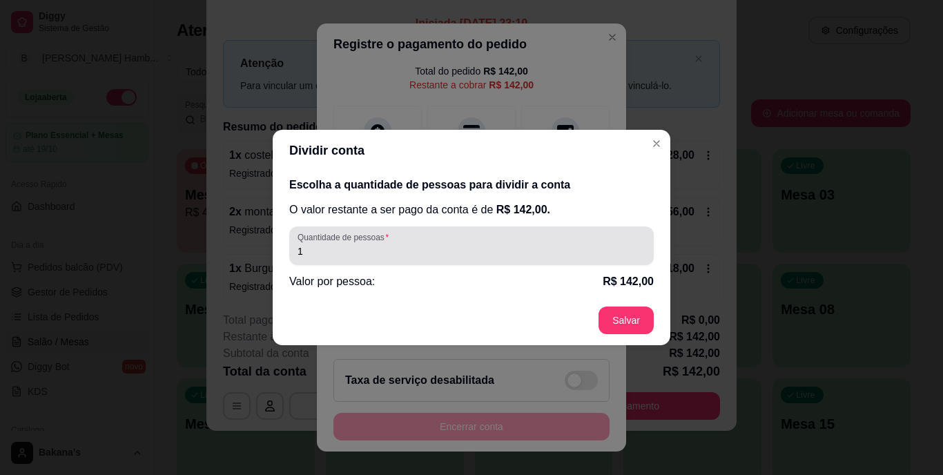
click at [468, 239] on div "1" at bounding box center [471, 246] width 348 height 28
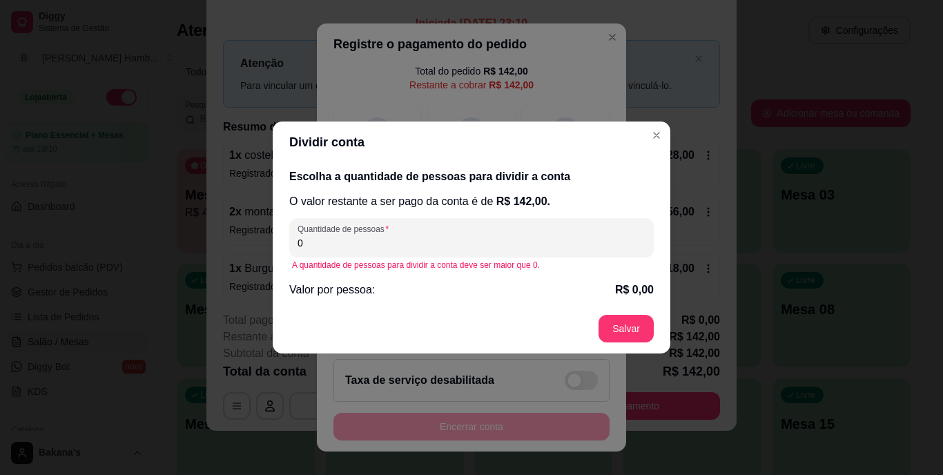
type input "4"
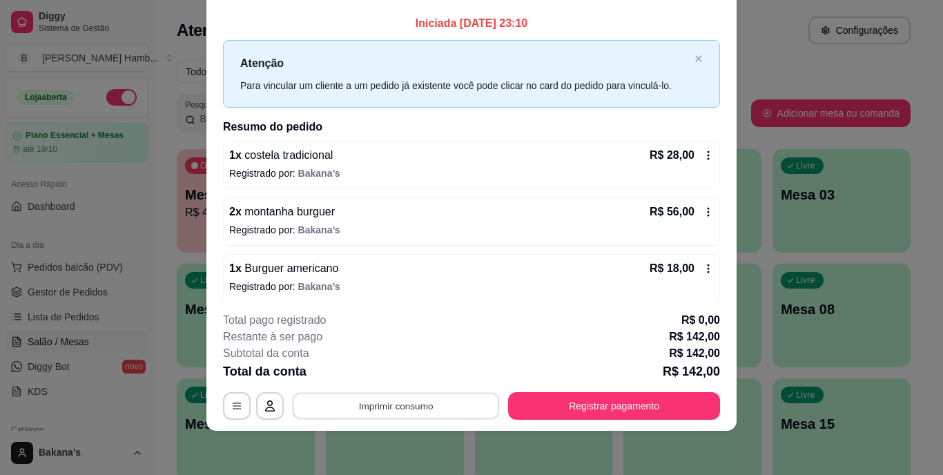
click at [472, 403] on button "Imprimir consumo" at bounding box center [396, 405] width 207 height 27
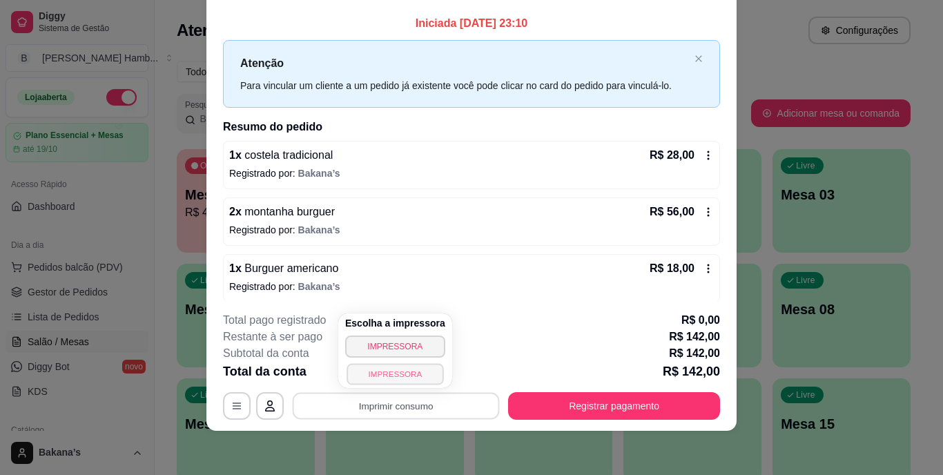
click at [420, 376] on button "IMPRESSORA" at bounding box center [394, 373] width 97 height 21
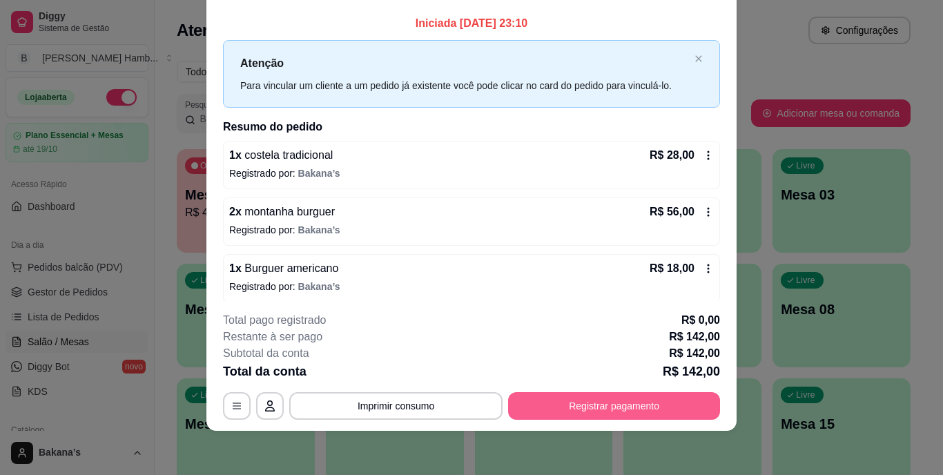
click at [571, 415] on button "Registrar pagamento" at bounding box center [614, 406] width 212 height 28
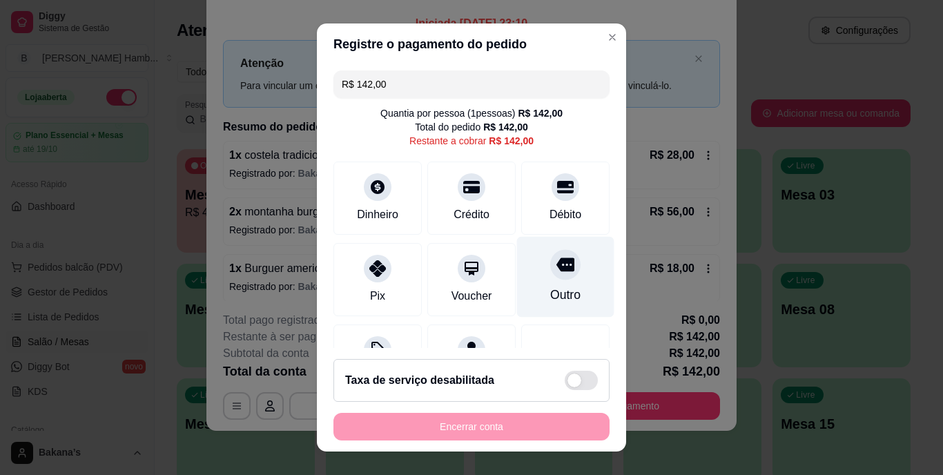
click at [517, 264] on div "Outro" at bounding box center [565, 277] width 97 height 81
click at [556, 269] on icon at bounding box center [565, 265] width 18 height 14
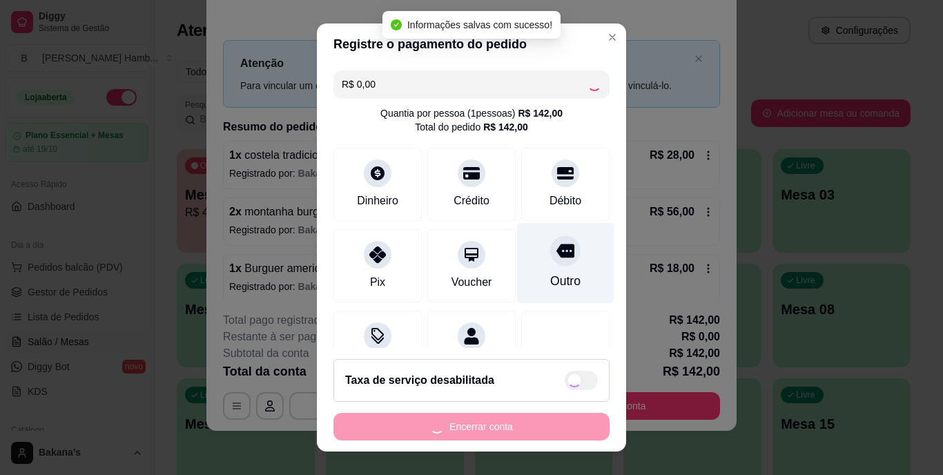
type input "R$ 0,00"
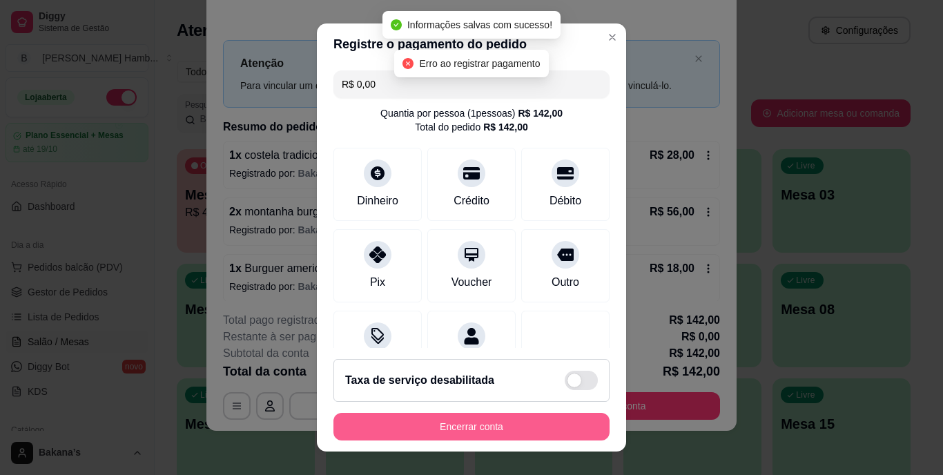
click at [500, 433] on button "Encerrar conta" at bounding box center [471, 427] width 276 height 28
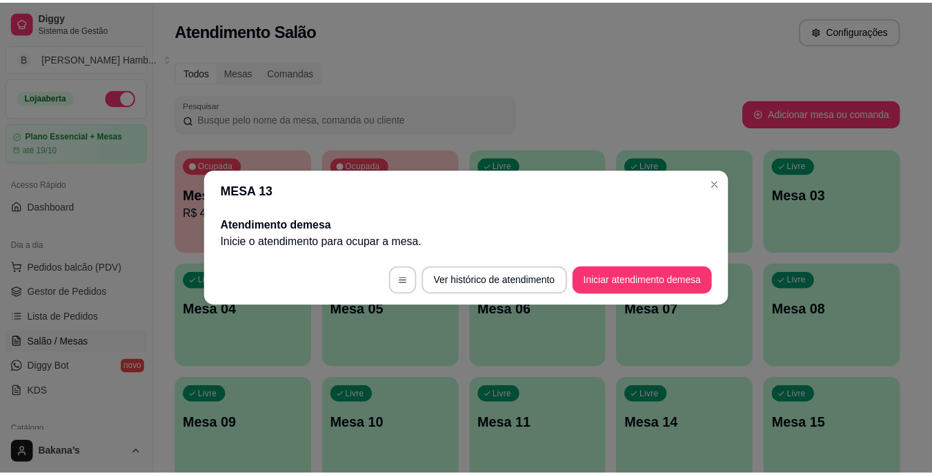
scroll to position [0, 0]
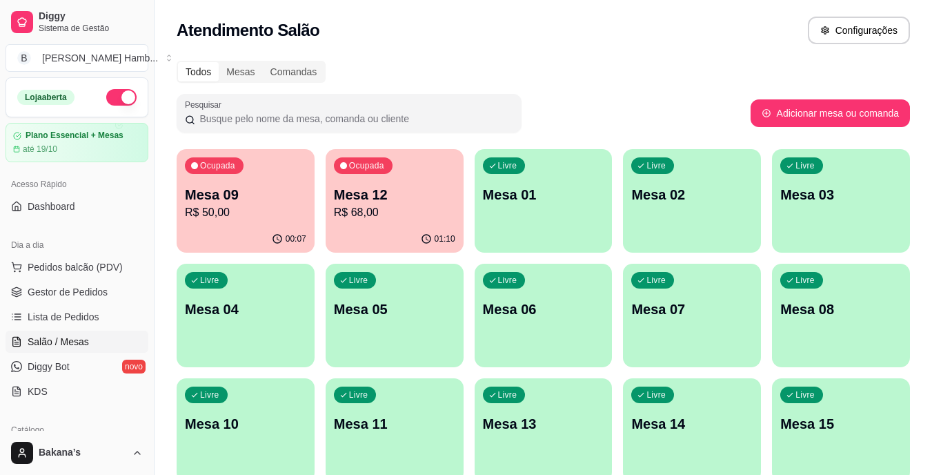
click at [354, 193] on p "Mesa 12" at bounding box center [394, 194] width 121 height 19
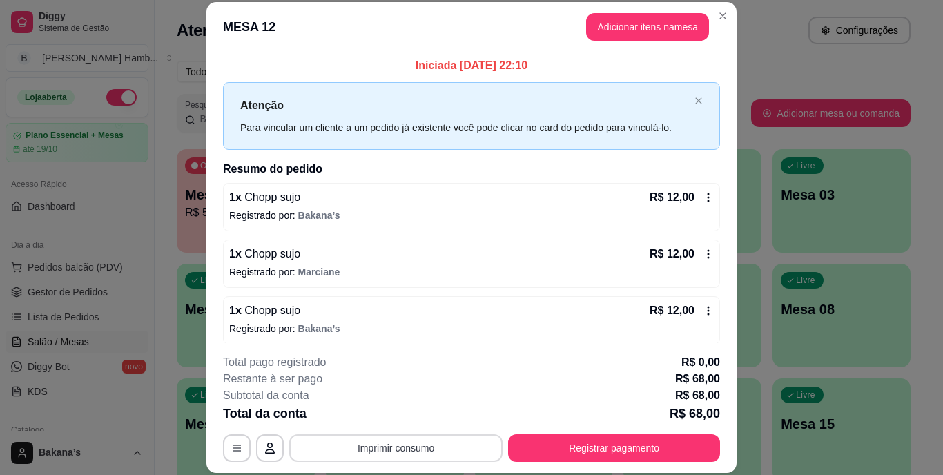
click at [420, 443] on button "Imprimir consumo" at bounding box center [395, 448] width 213 height 28
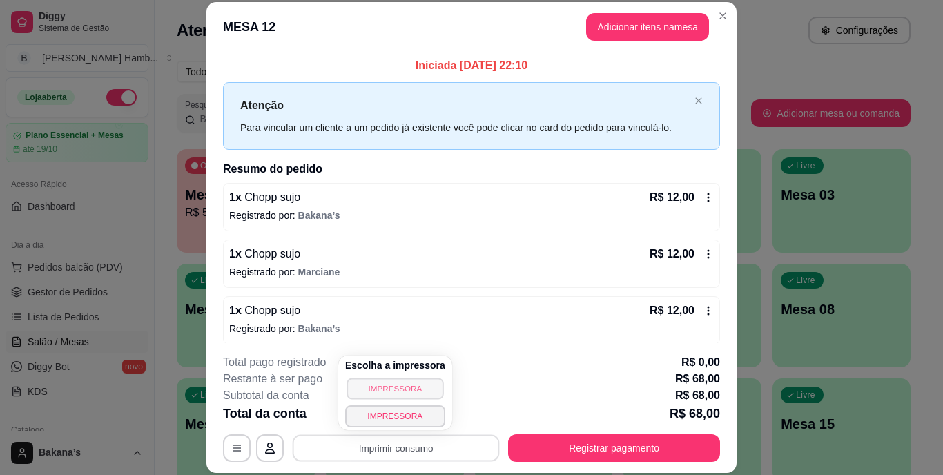
click at [409, 386] on button "IMPRESSORA" at bounding box center [394, 387] width 97 height 21
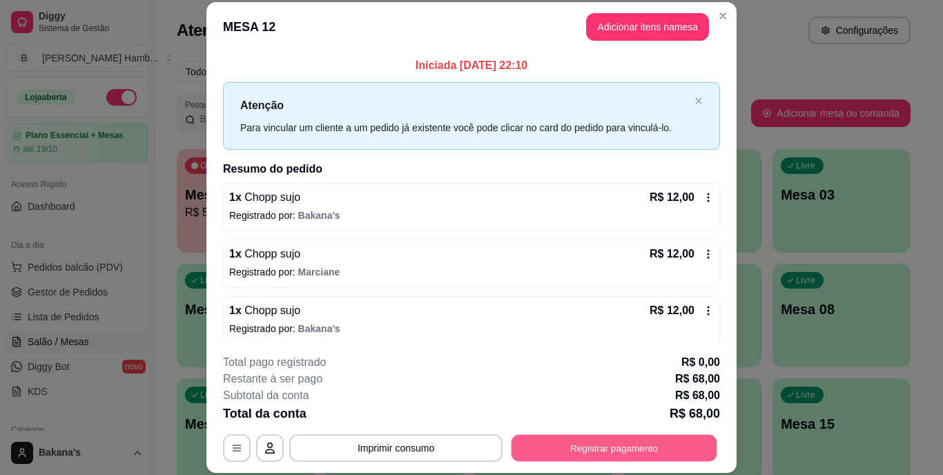
click at [582, 449] on button "Registrar pagamento" at bounding box center [614, 447] width 206 height 27
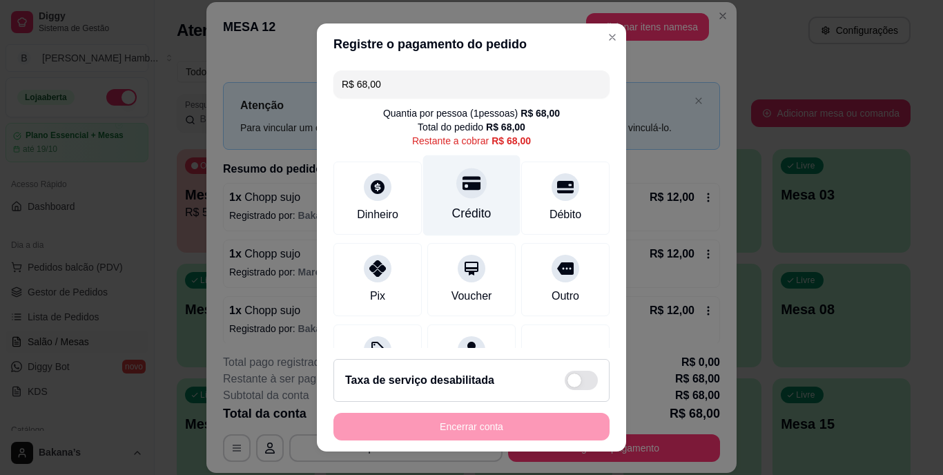
click at [440, 201] on div "Crédito" at bounding box center [471, 195] width 97 height 81
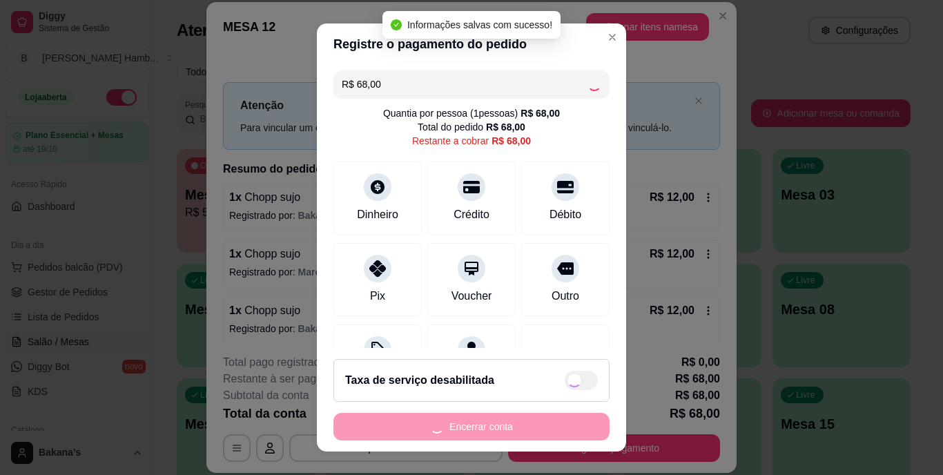
type input "R$ 0,00"
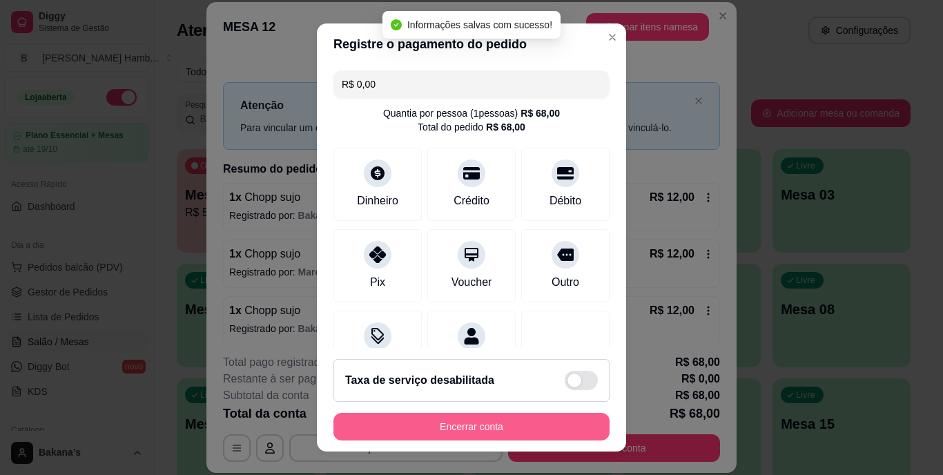
click at [442, 426] on button "Encerrar conta" at bounding box center [471, 427] width 276 height 28
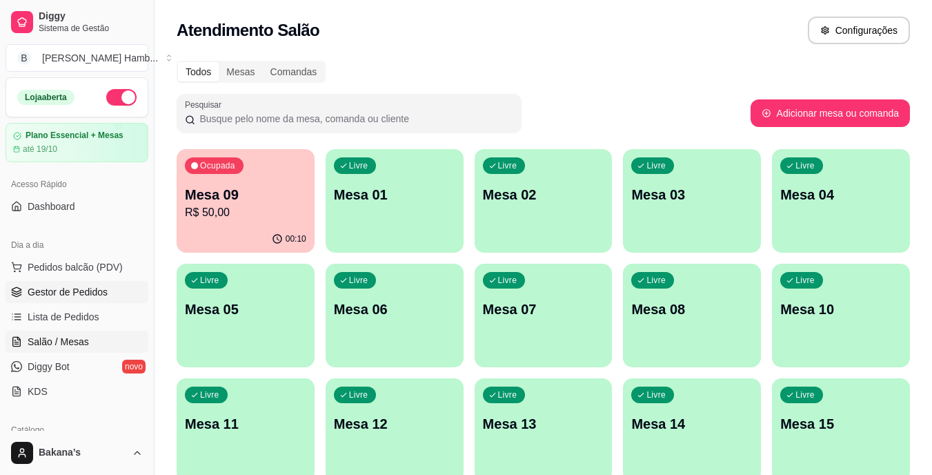
click at [102, 287] on span "Gestor de Pedidos" at bounding box center [68, 292] width 80 height 14
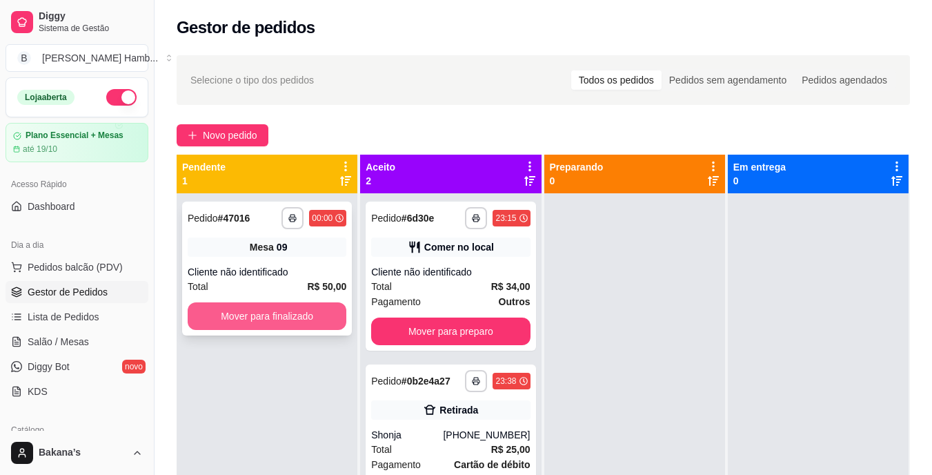
click at [302, 305] on button "Mover para finalizado" at bounding box center [267, 316] width 159 height 28
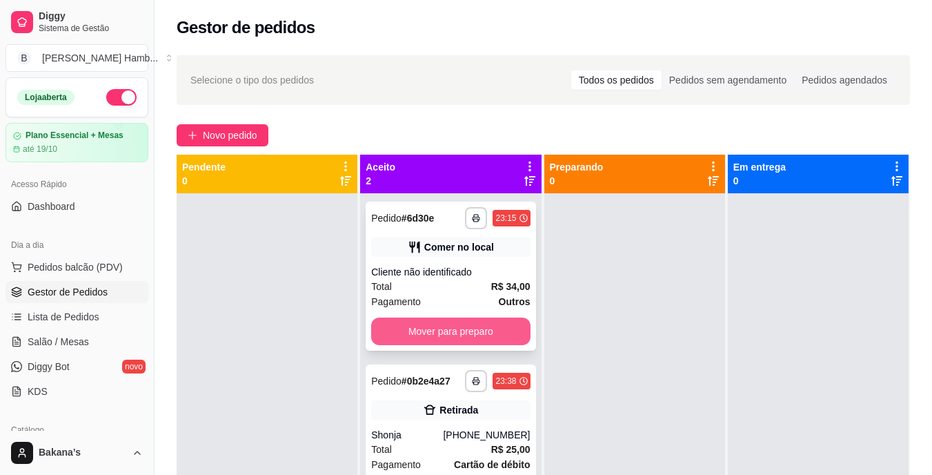
click at [429, 331] on button "Mover para preparo" at bounding box center [450, 331] width 159 height 28
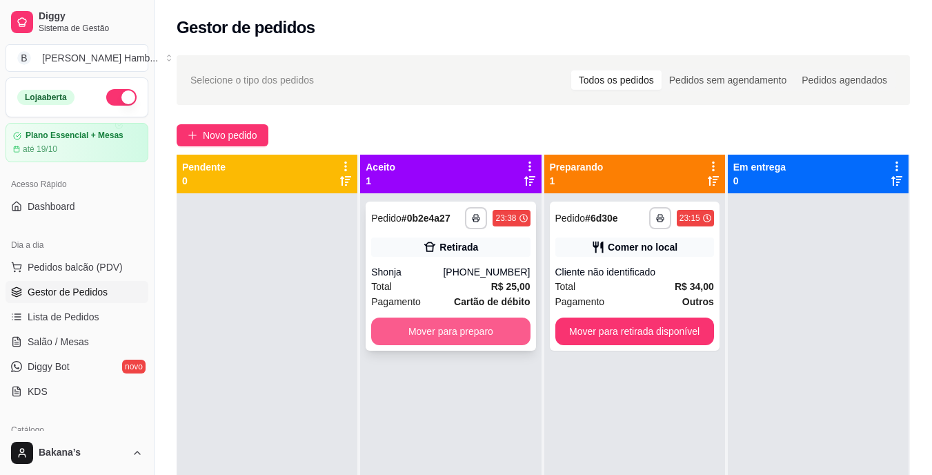
click at [429, 329] on button "Mover para preparo" at bounding box center [450, 331] width 159 height 28
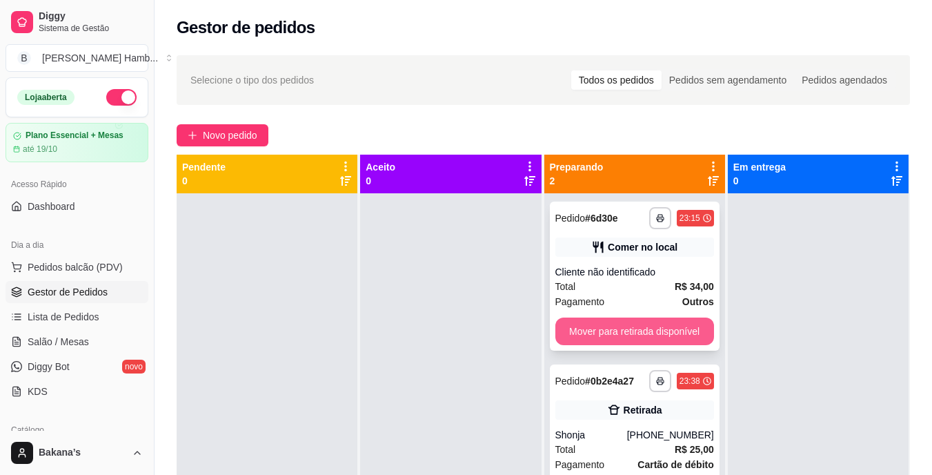
click at [576, 326] on button "Mover para retirada disponível" at bounding box center [635, 331] width 159 height 28
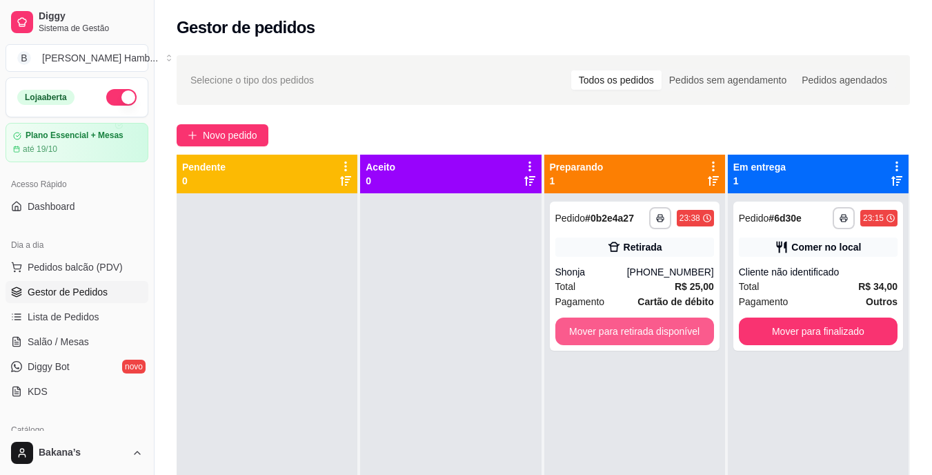
click at [636, 307] on div "**********" at bounding box center [635, 276] width 170 height 149
click at [683, 325] on button "Mover para retirada disponível" at bounding box center [635, 331] width 159 height 28
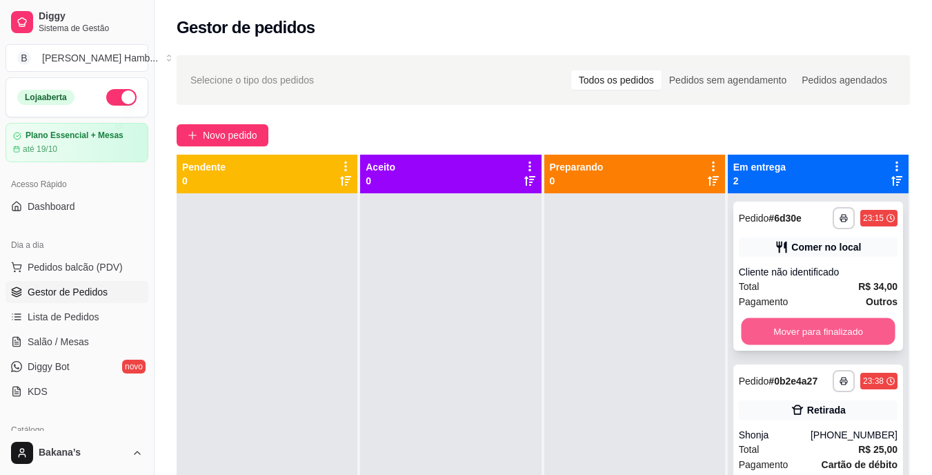
click at [766, 320] on button "Mover para finalizado" at bounding box center [818, 331] width 154 height 27
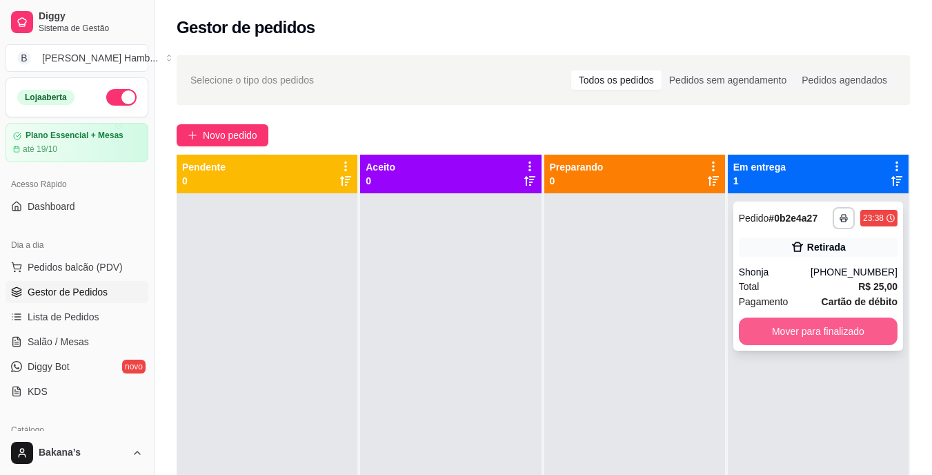
click at [766, 321] on button "Mover para finalizado" at bounding box center [818, 331] width 159 height 28
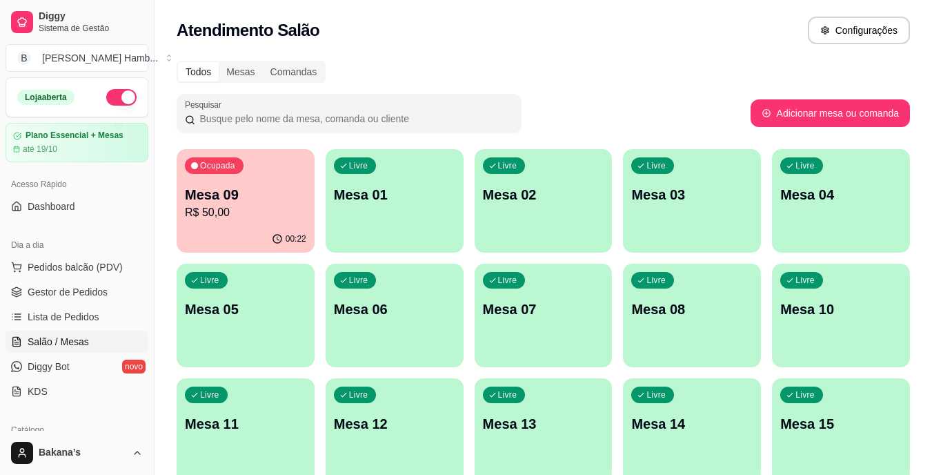
click at [255, 203] on p "Mesa 09" at bounding box center [245, 194] width 121 height 19
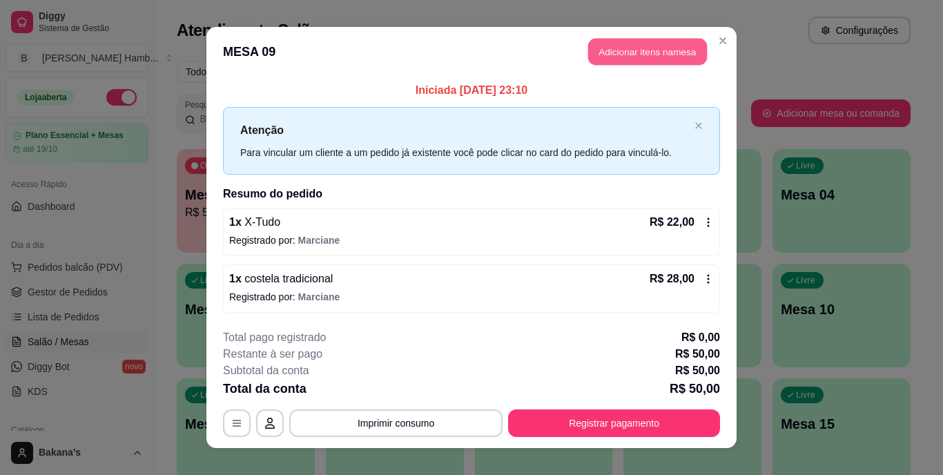
click at [662, 39] on button "Adicionar itens na mesa" at bounding box center [647, 52] width 119 height 27
click at [597, 48] on button "Adicionar itens na mesa" at bounding box center [647, 52] width 119 height 27
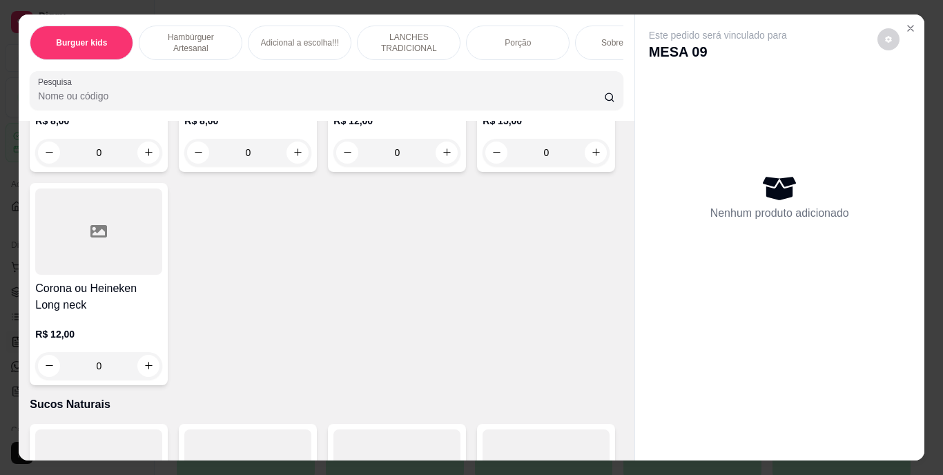
scroll to position [4003, 0]
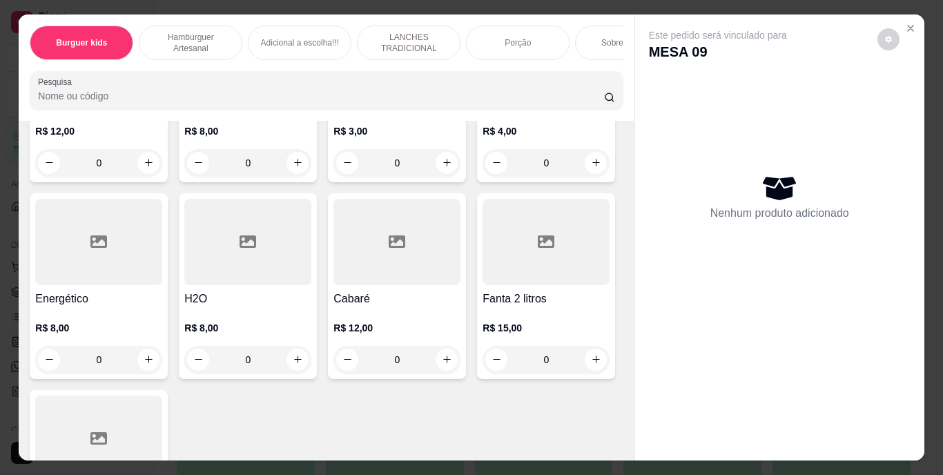
type input "1"
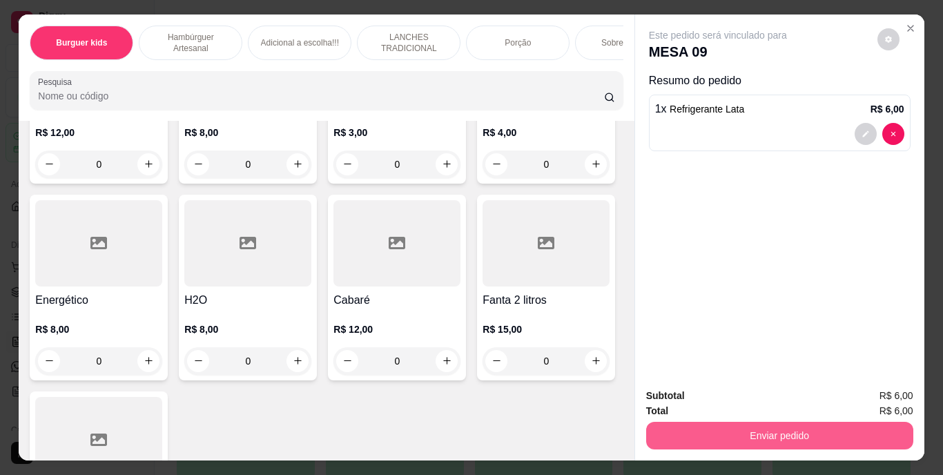
click at [738, 425] on button "Enviar pedido" at bounding box center [779, 436] width 267 height 28
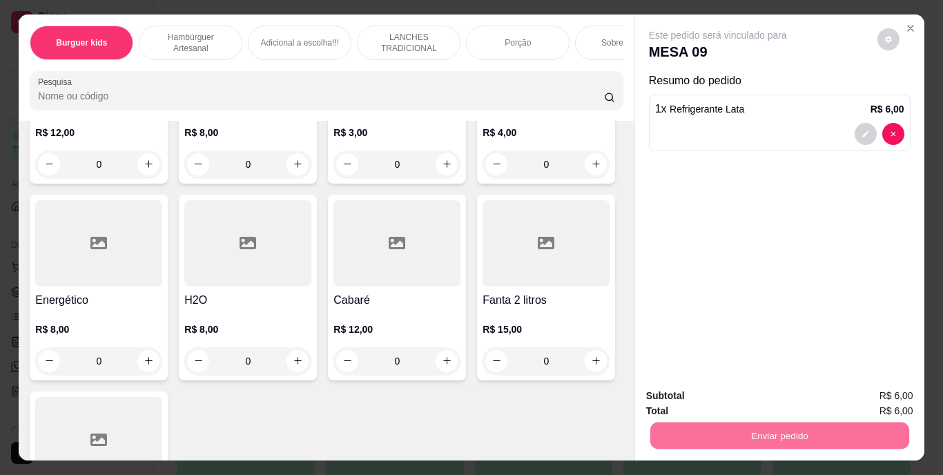
click at [856, 386] on button "Enviar pedido" at bounding box center [877, 397] width 78 height 26
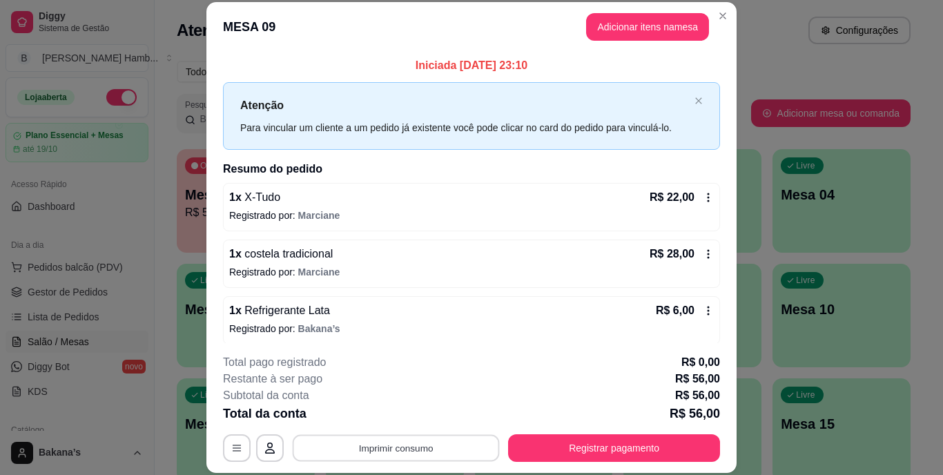
click at [382, 445] on button "Imprimir consumo" at bounding box center [396, 447] width 207 height 27
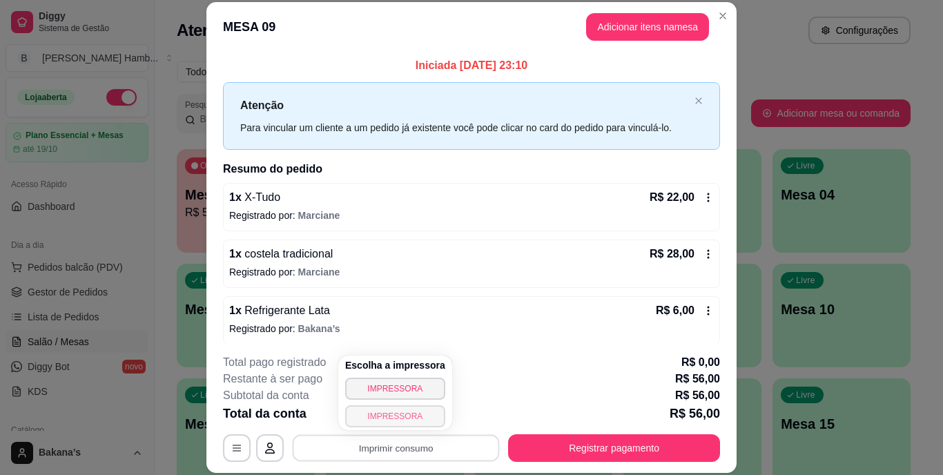
click at [377, 418] on button "IMPRESSORA" at bounding box center [395, 416] width 100 height 22
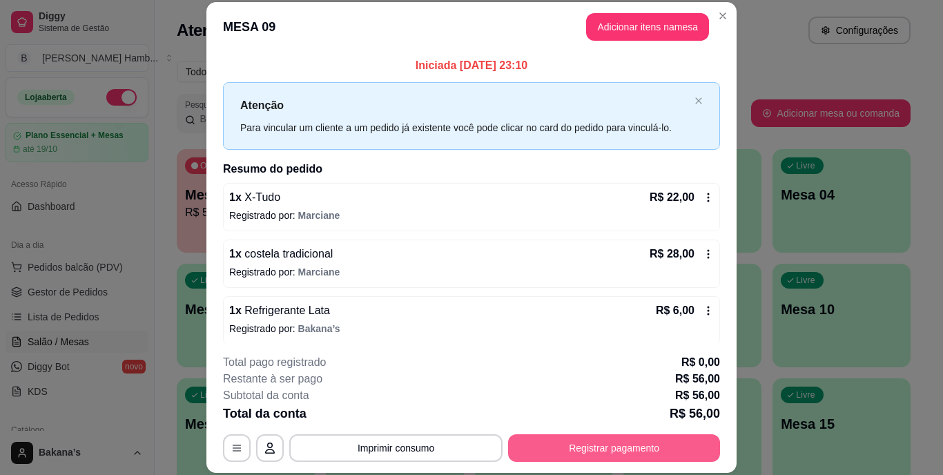
click at [613, 453] on button "Registrar pagamento" at bounding box center [614, 448] width 212 height 28
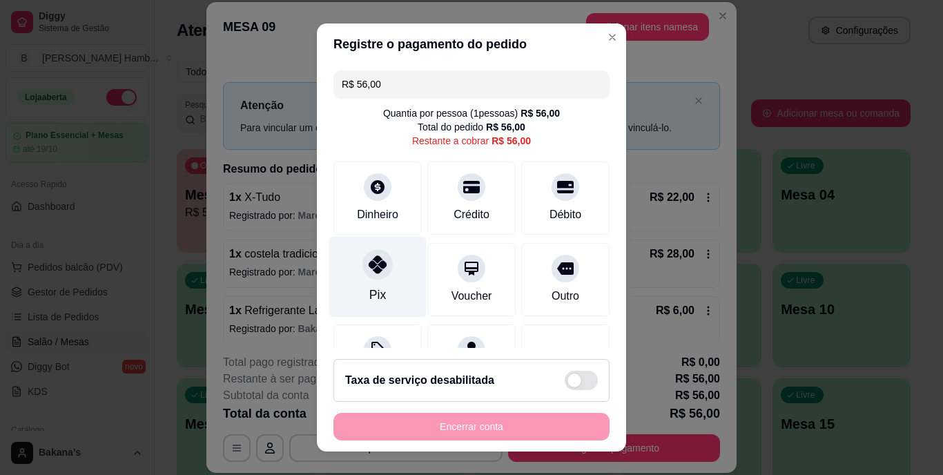
click at [367, 280] on div "Pix" at bounding box center [377, 277] width 97 height 81
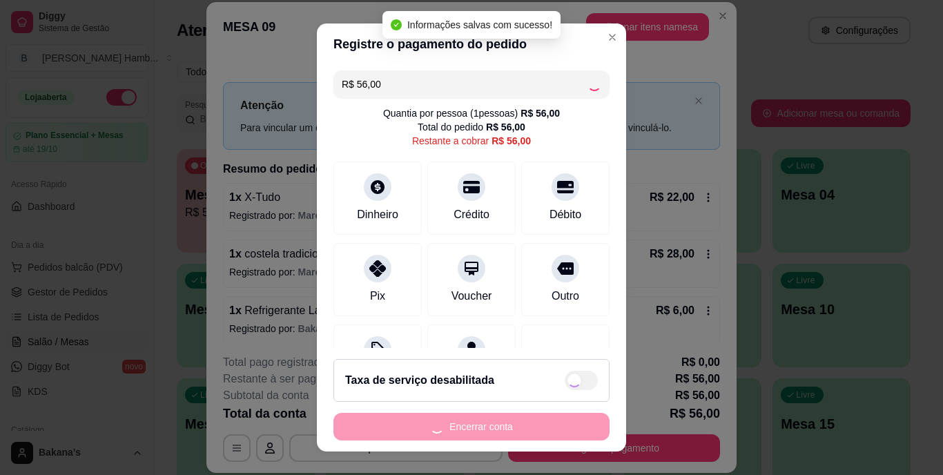
type input "R$ 0,00"
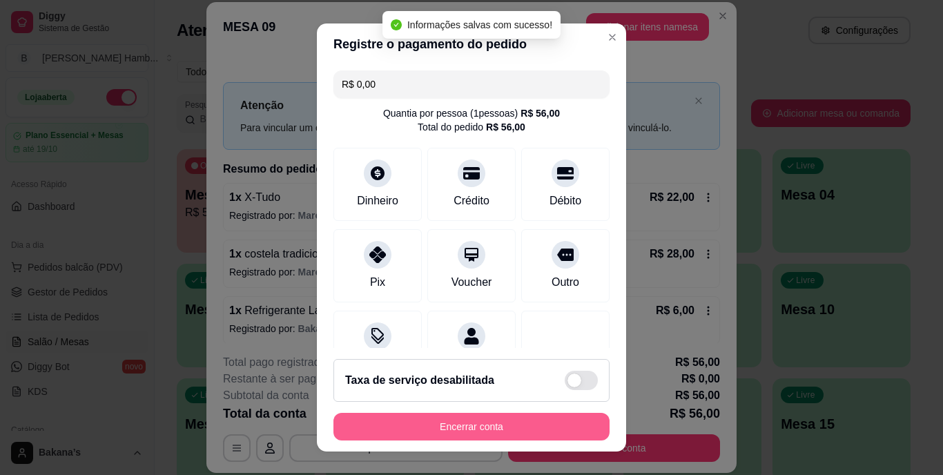
click at [455, 427] on button "Encerrar conta" at bounding box center [471, 427] width 276 height 28
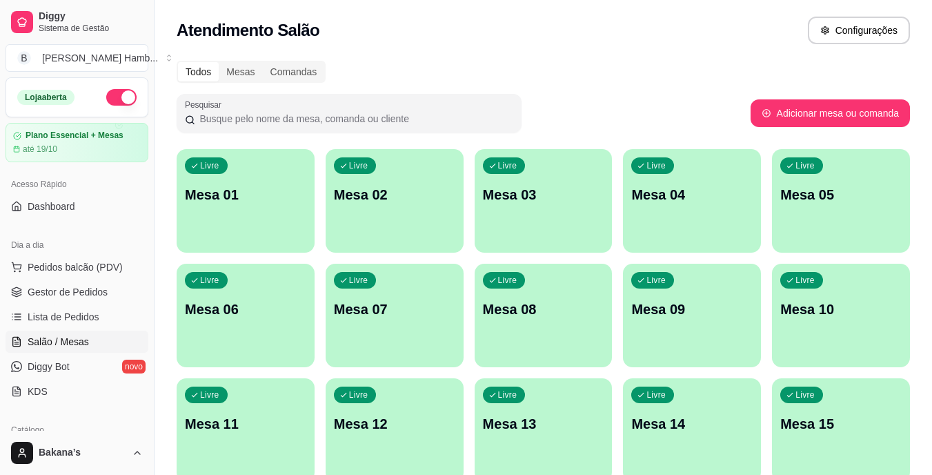
click at [54, 336] on span "Salão / Mesas" at bounding box center [58, 342] width 61 height 14
click at [68, 313] on span "Lista de Pedidos" at bounding box center [64, 317] width 72 height 14
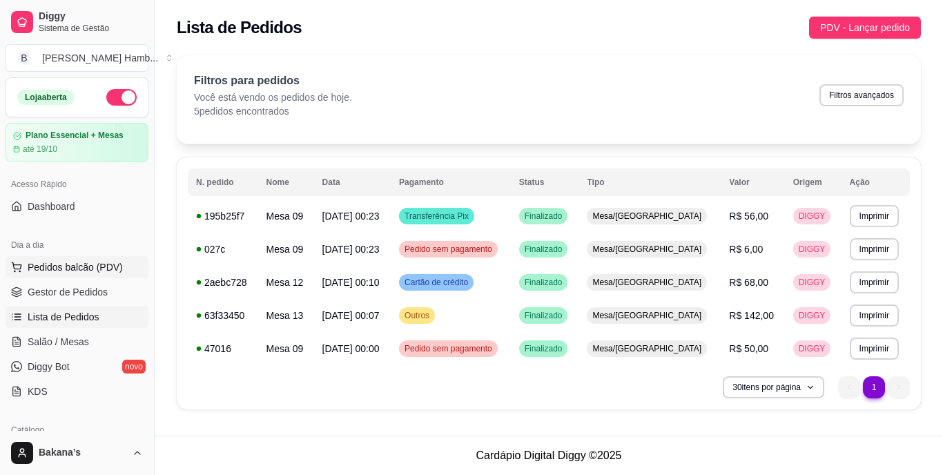
click at [58, 264] on span "Pedidos balcão (PDV)" at bounding box center [75, 267] width 95 height 14
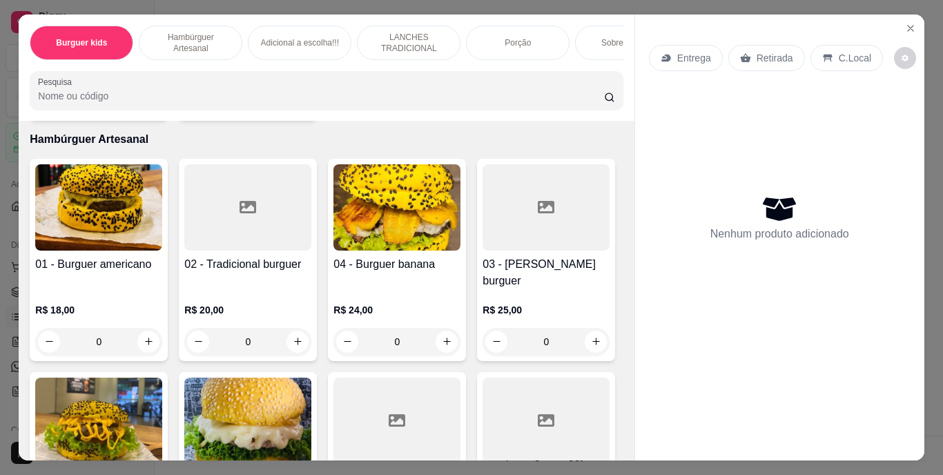
scroll to position [345, 0]
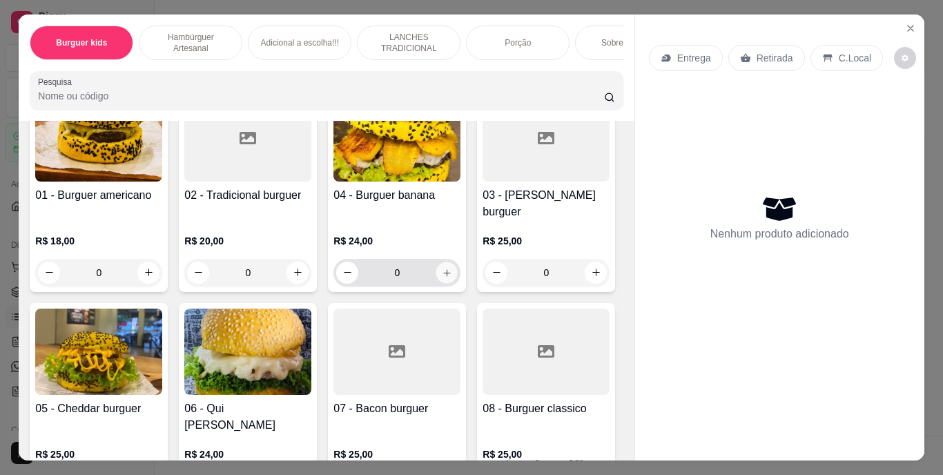
click at [442, 267] on icon "increase-product-quantity" at bounding box center [447, 272] width 10 height 10
type input "1"
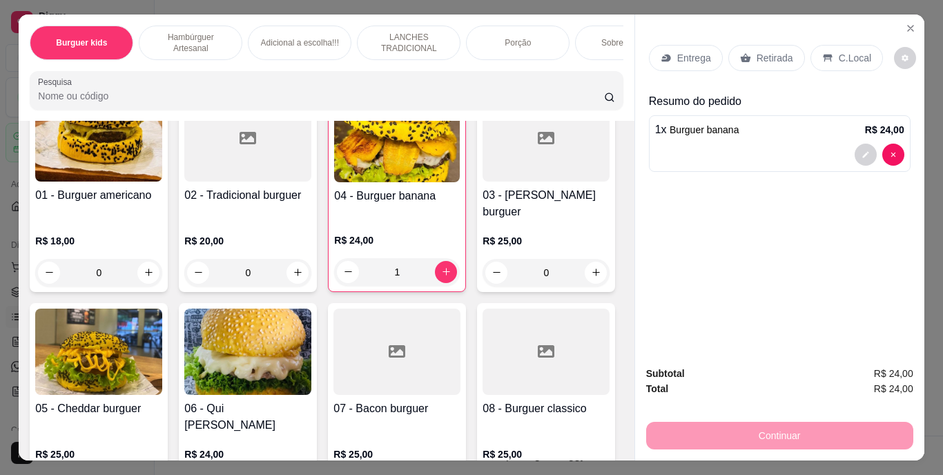
click at [760, 51] on p "Retirada" at bounding box center [774, 58] width 37 height 14
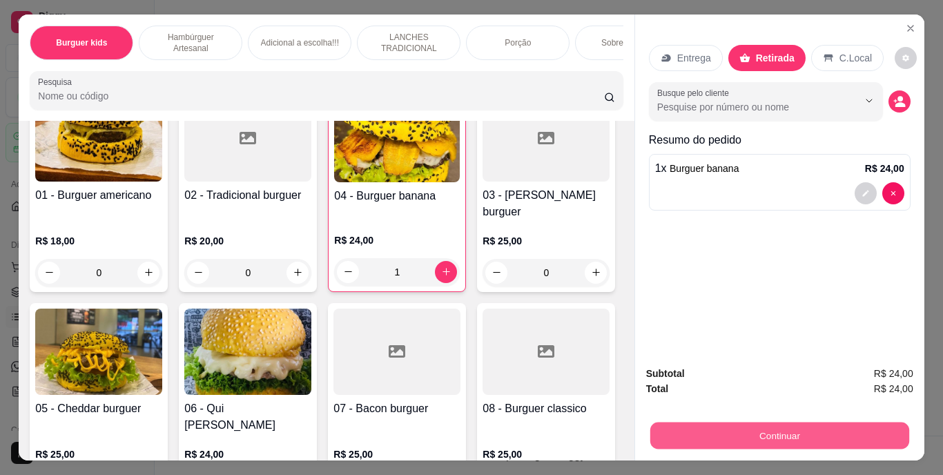
click at [729, 422] on button "Continuar" at bounding box center [778, 435] width 259 height 27
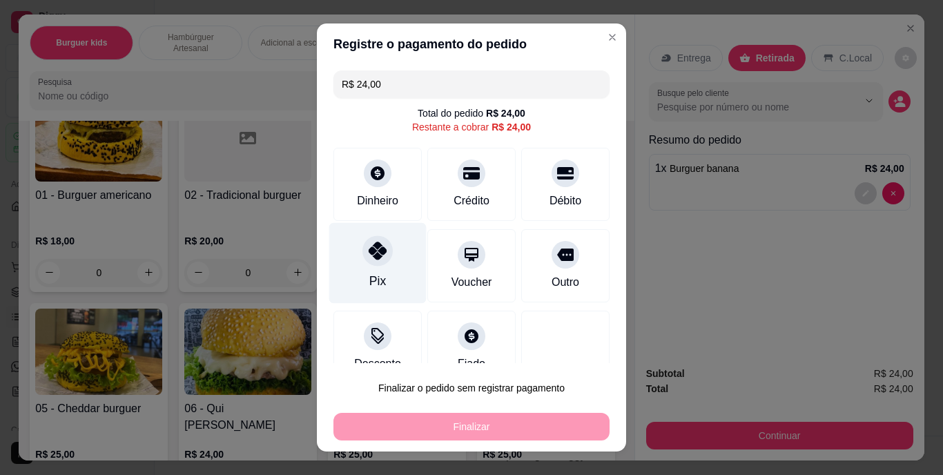
click at [366, 270] on div "Pix" at bounding box center [377, 263] width 97 height 81
type input "R$ 0,00"
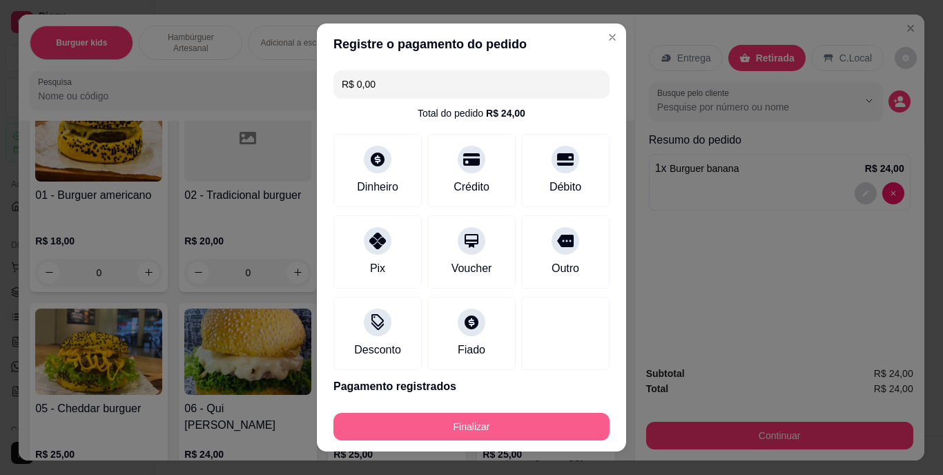
click at [429, 415] on button "Finalizar" at bounding box center [471, 427] width 276 height 28
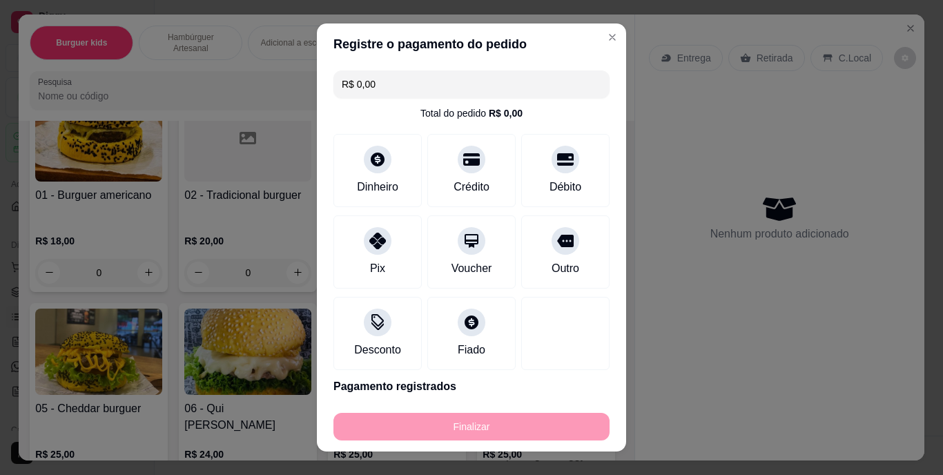
type input "0"
type input "-R$ 24,00"
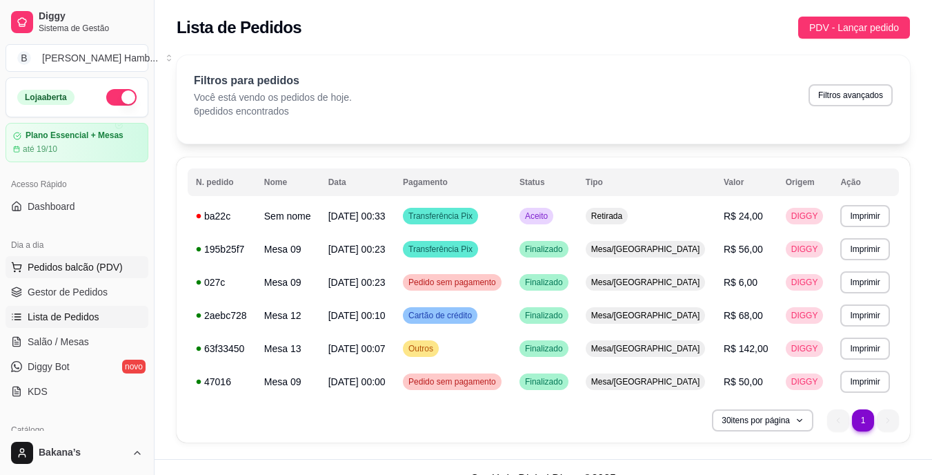
click at [43, 268] on span "Pedidos balcão (PDV)" at bounding box center [75, 267] width 95 height 14
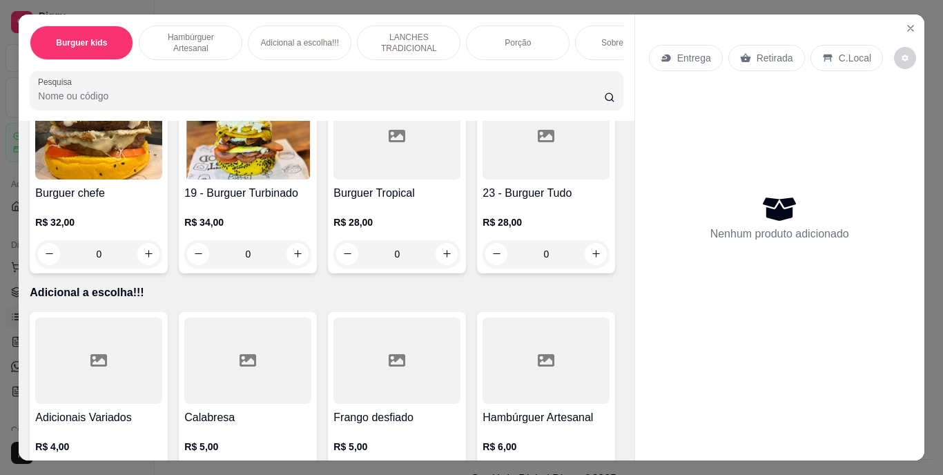
scroll to position [1449, 0]
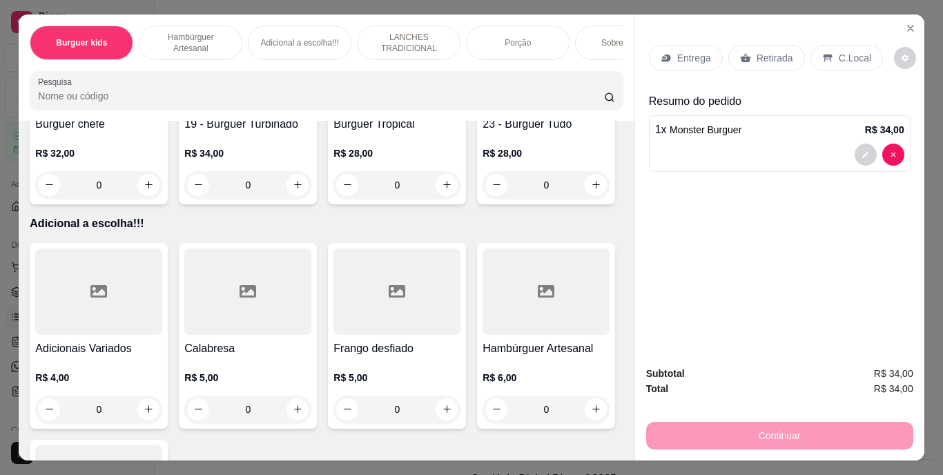
type input "1"
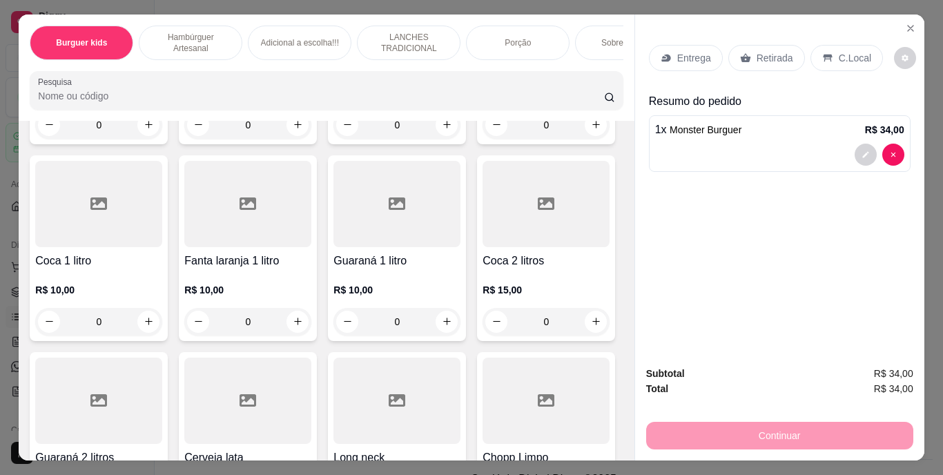
scroll to position [3520, 0]
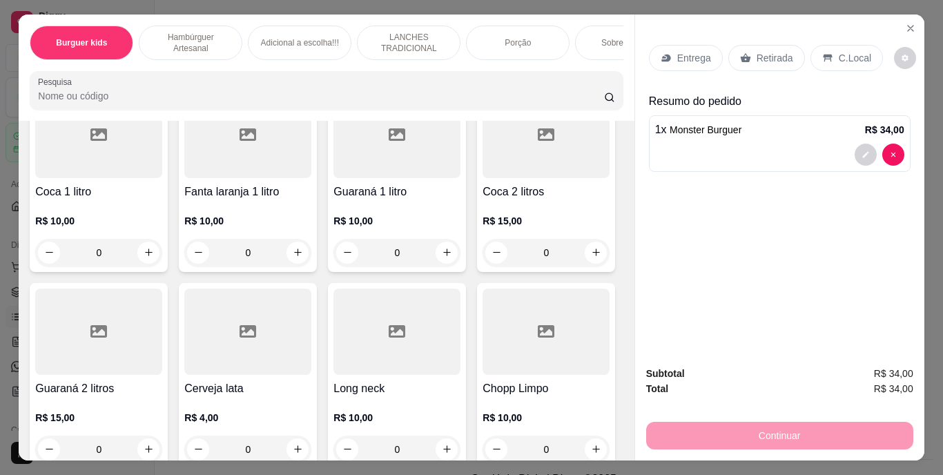
type input "1"
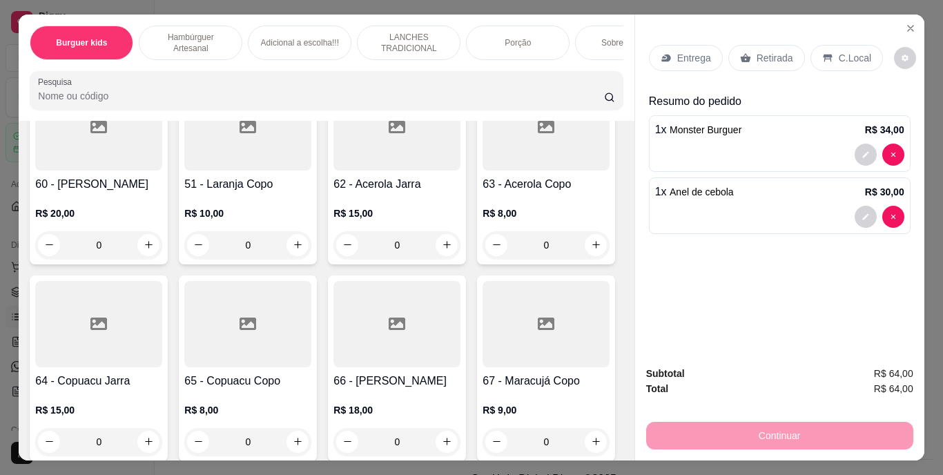
scroll to position [4486, 0]
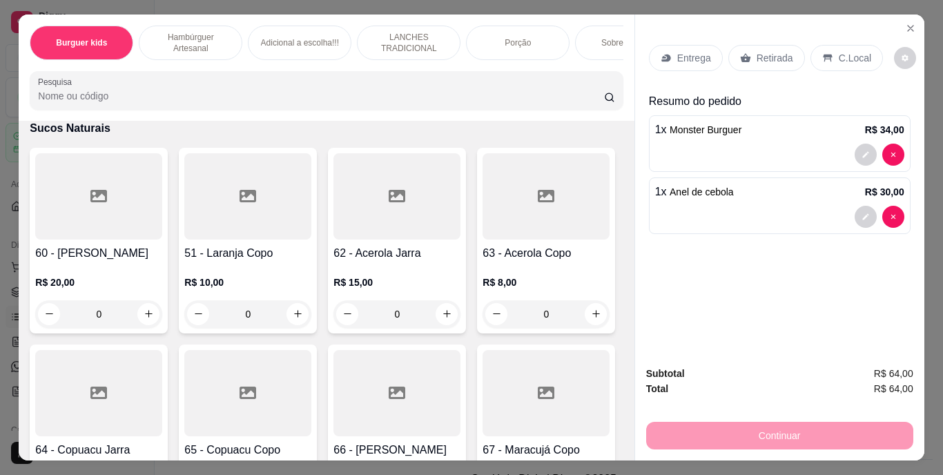
type input "1"
click at [758, 57] on p "Retirada" at bounding box center [774, 58] width 37 height 14
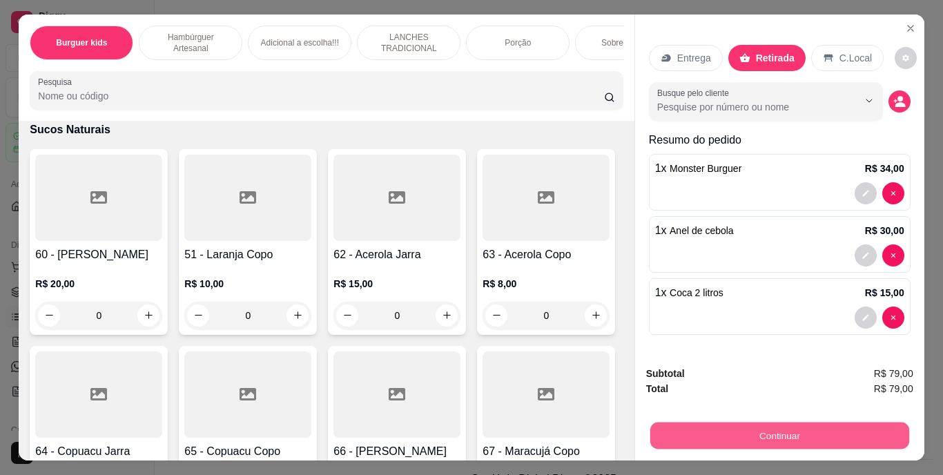
click at [763, 422] on button "Continuar" at bounding box center [778, 435] width 259 height 27
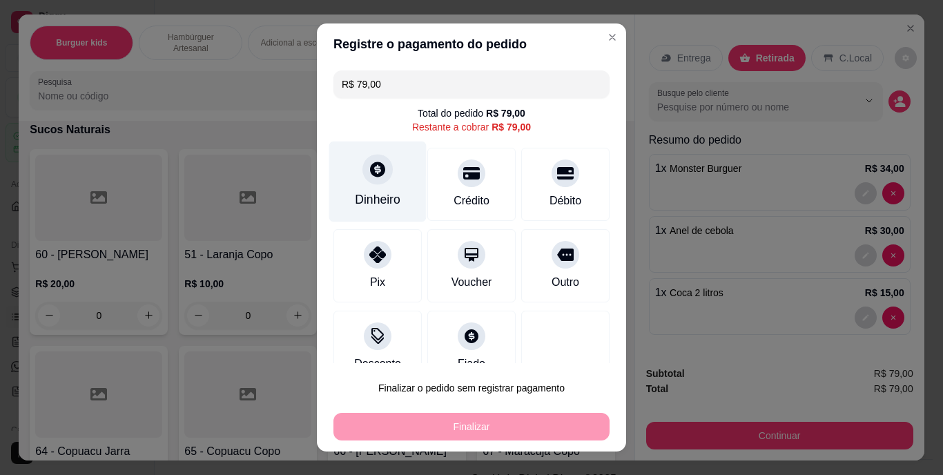
click at [366, 199] on div "Dinheiro" at bounding box center [378, 200] width 46 height 18
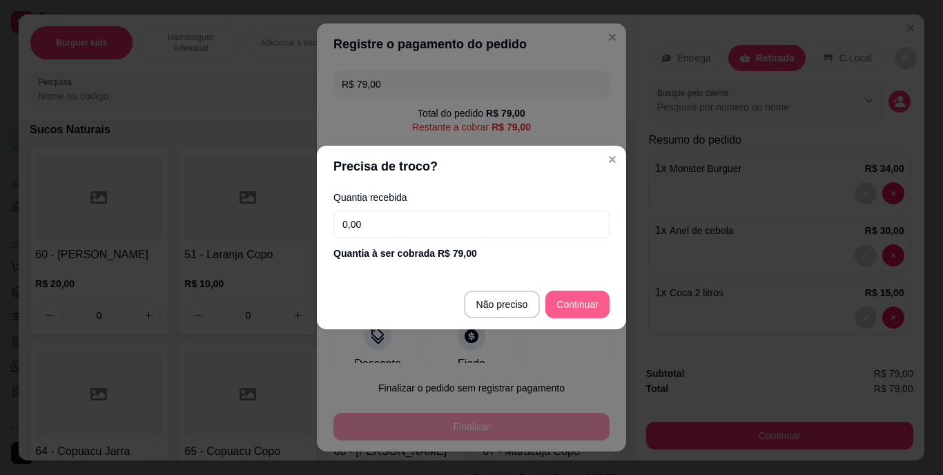
type input "R$ 0,00"
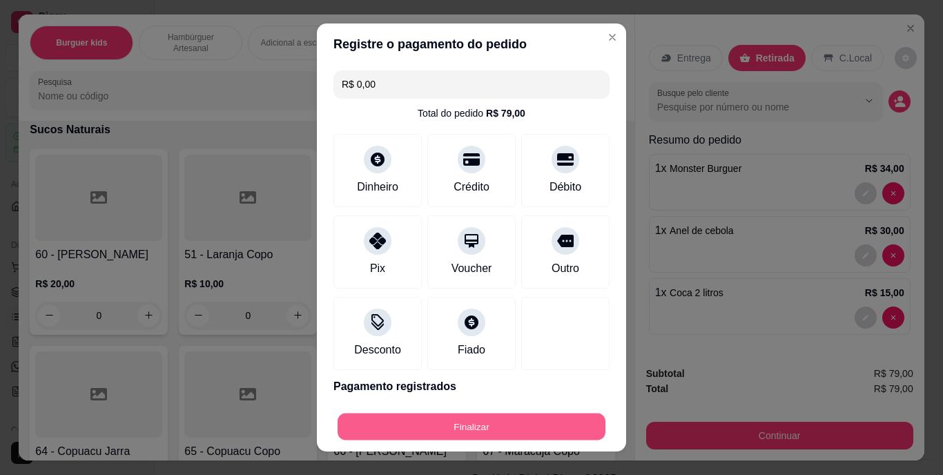
click at [464, 420] on button "Finalizar" at bounding box center [471, 426] width 268 height 27
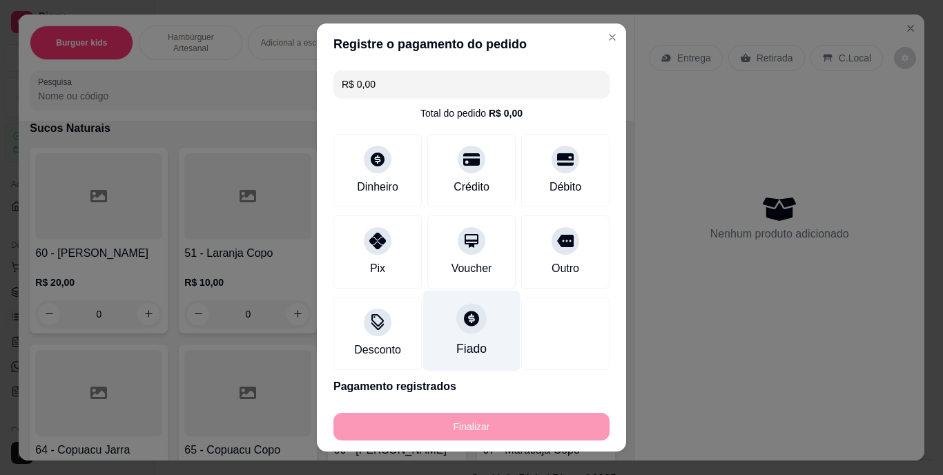
type input "0"
type input "-R$ 79,00"
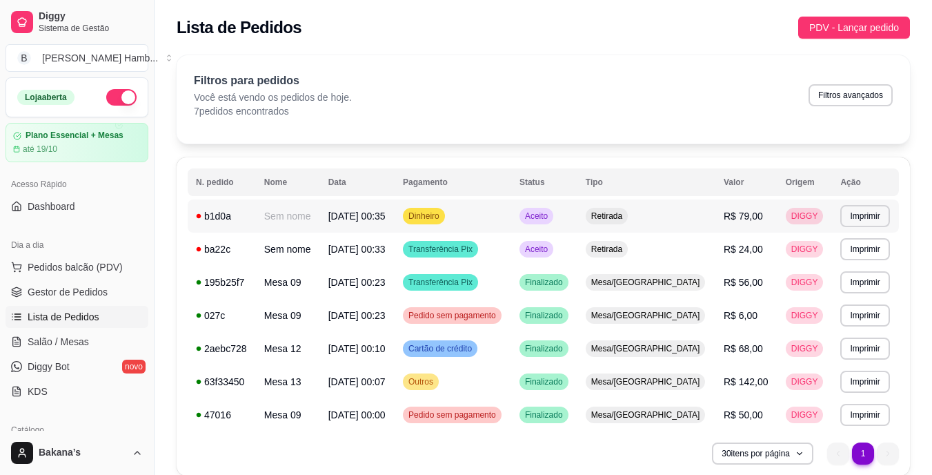
click at [732, 217] on span "R$ 79,00" at bounding box center [743, 215] width 39 height 11
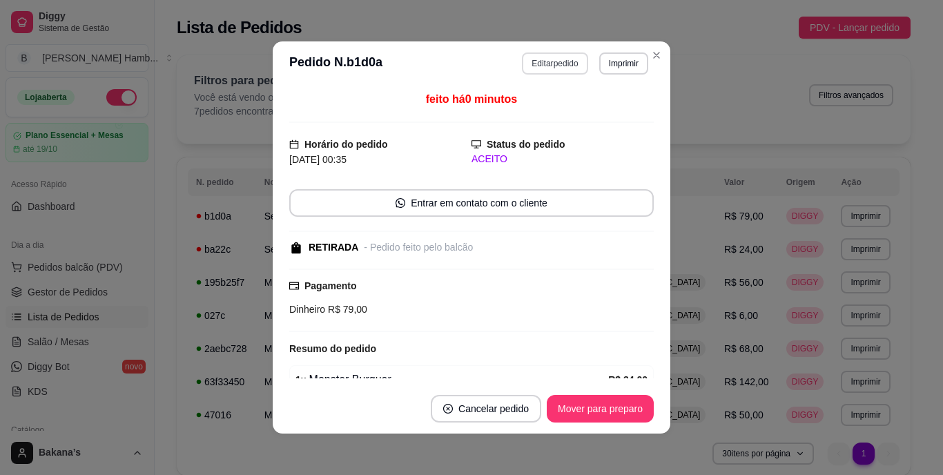
click at [551, 62] on button "Editar pedido" at bounding box center [555, 63] width 66 height 22
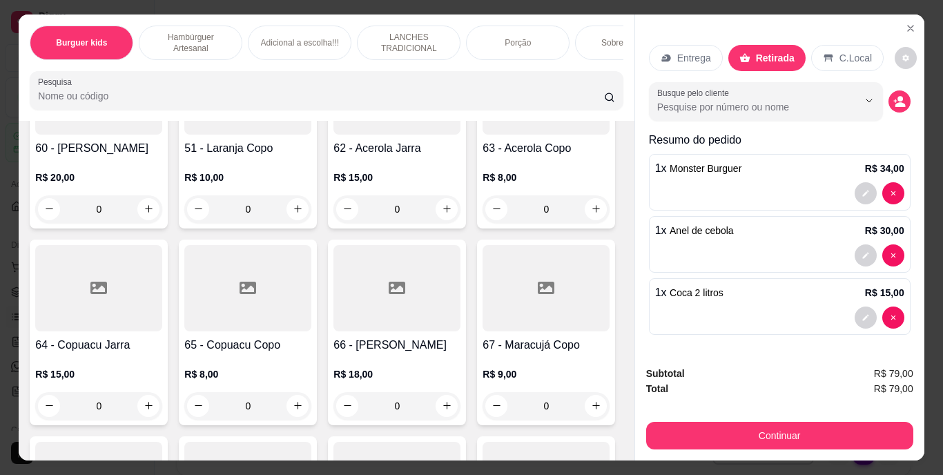
scroll to position [4868, 0]
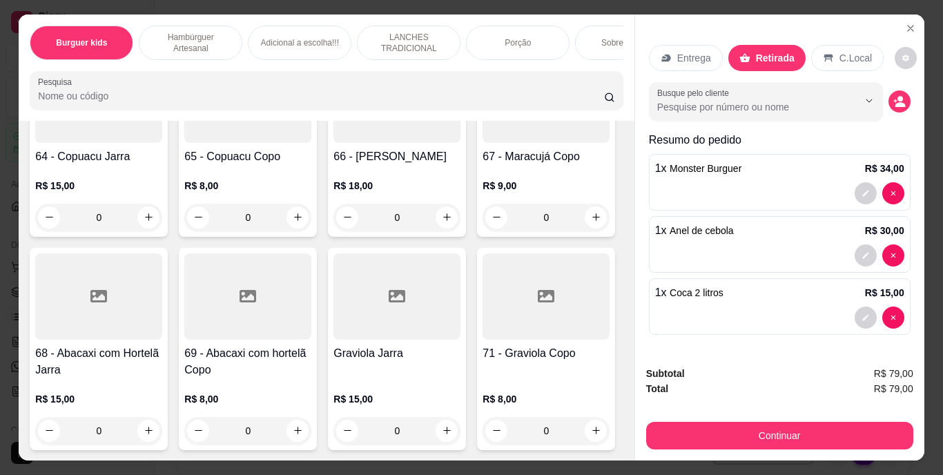
type input "1"
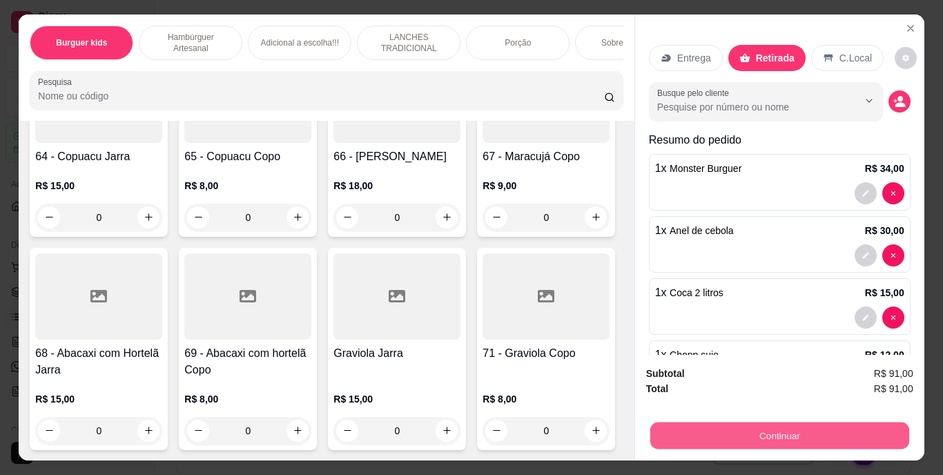
click at [659, 422] on button "Continuar" at bounding box center [778, 435] width 259 height 27
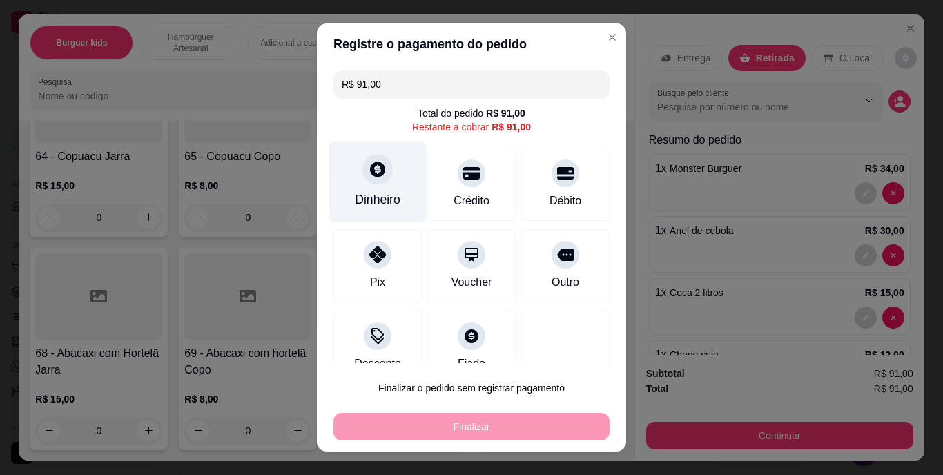
click at [384, 192] on div "Dinheiro" at bounding box center [378, 200] width 46 height 18
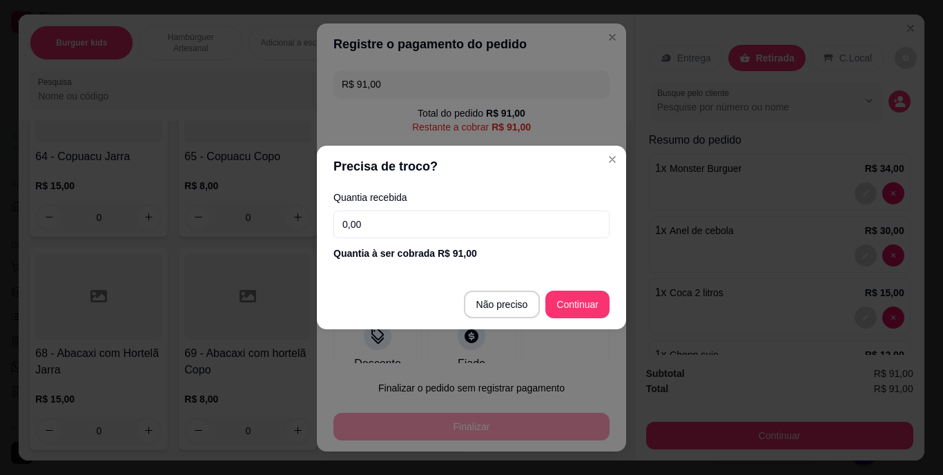
click at [420, 227] on input "0,00" at bounding box center [471, 224] width 276 height 28
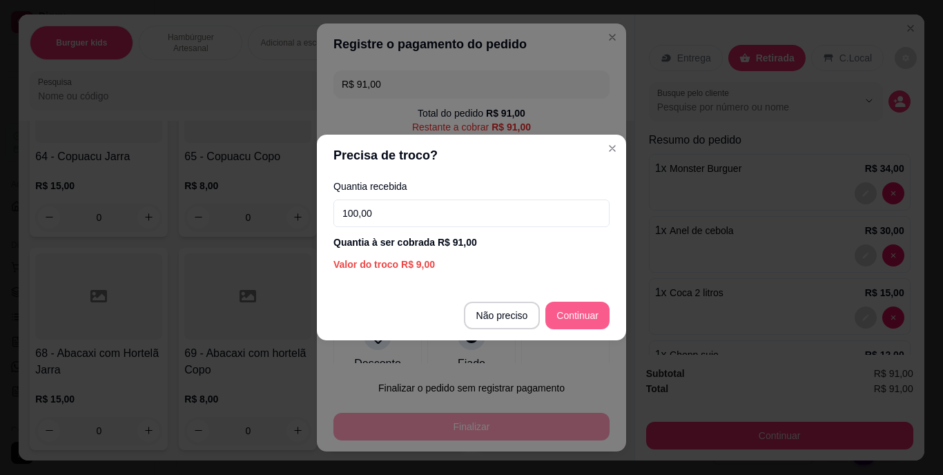
type input "100,00"
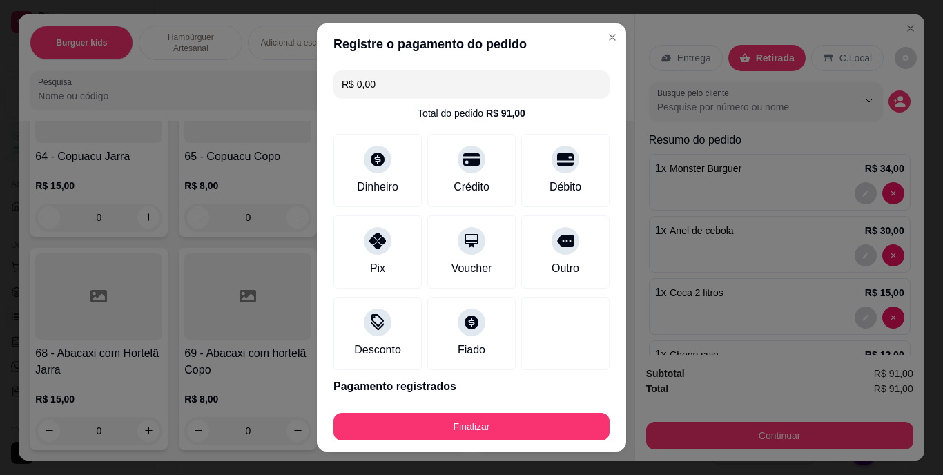
type input "R$ 0,00"
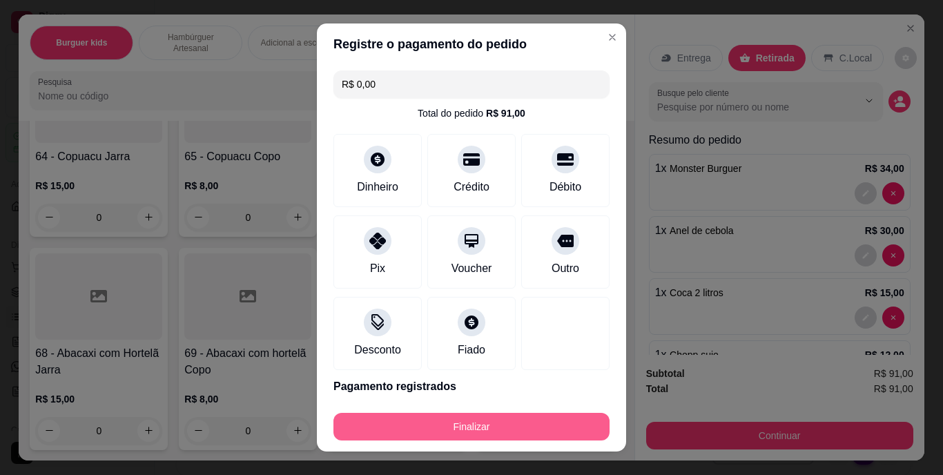
click at [565, 420] on button "Finalizar" at bounding box center [471, 427] width 276 height 28
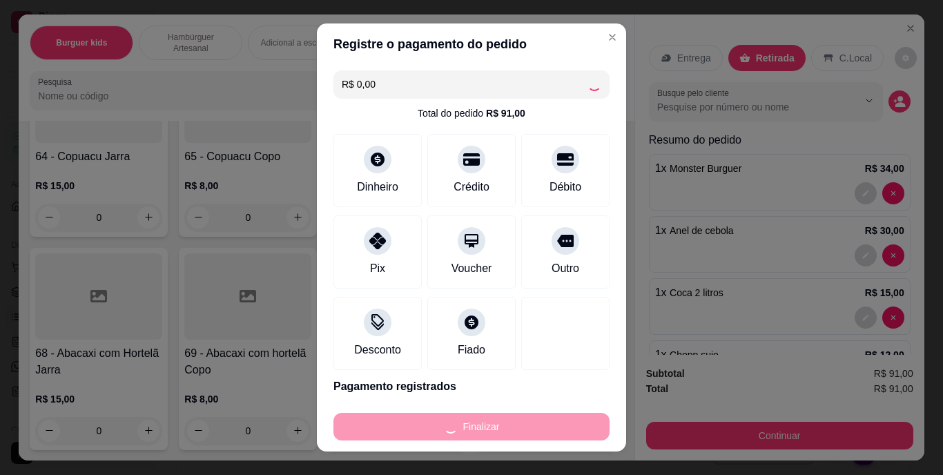
type input "0"
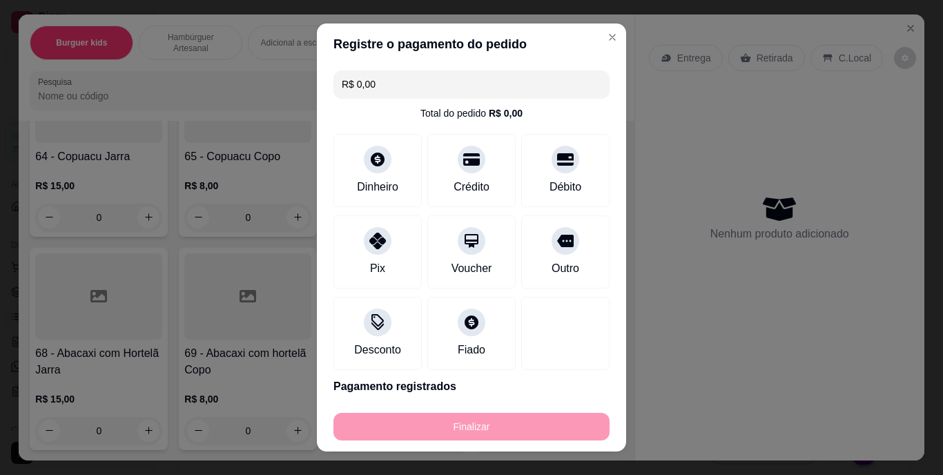
type input "-R$ 91,00"
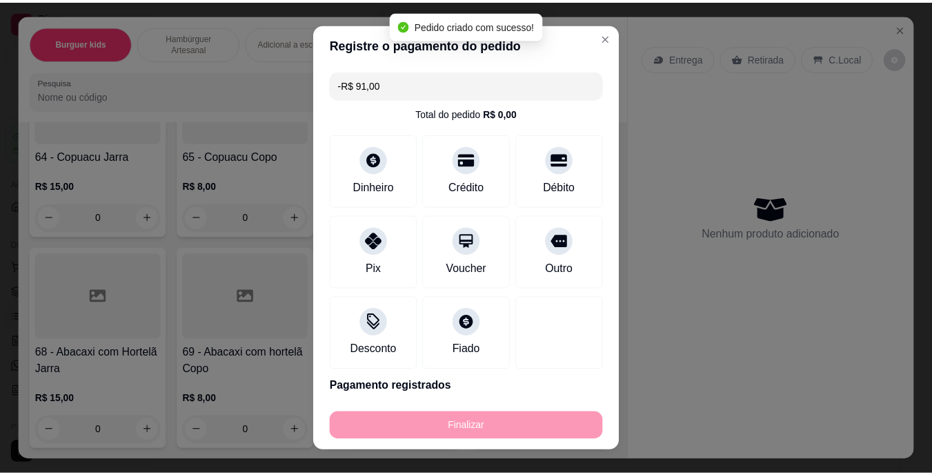
scroll to position [4865, 0]
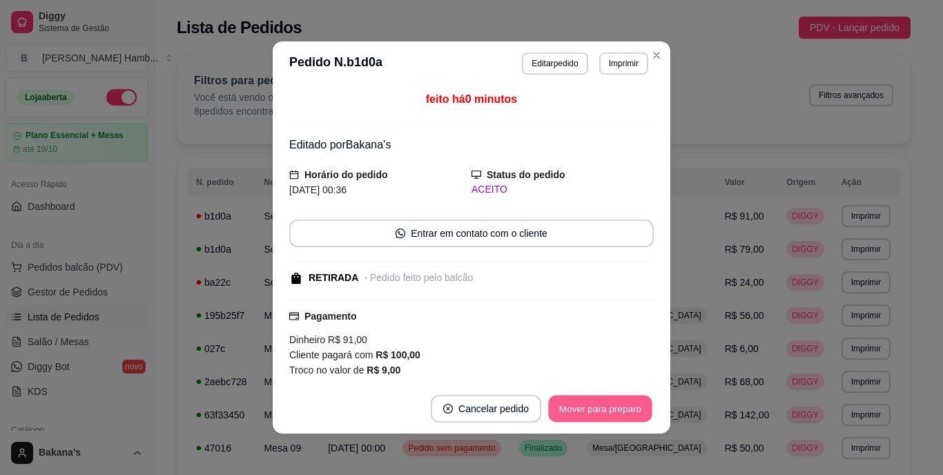
click at [559, 397] on button "Mover para preparo" at bounding box center [600, 408] width 104 height 27
click at [567, 404] on button "Mover para retirada disponível" at bounding box center [577, 408] width 148 height 27
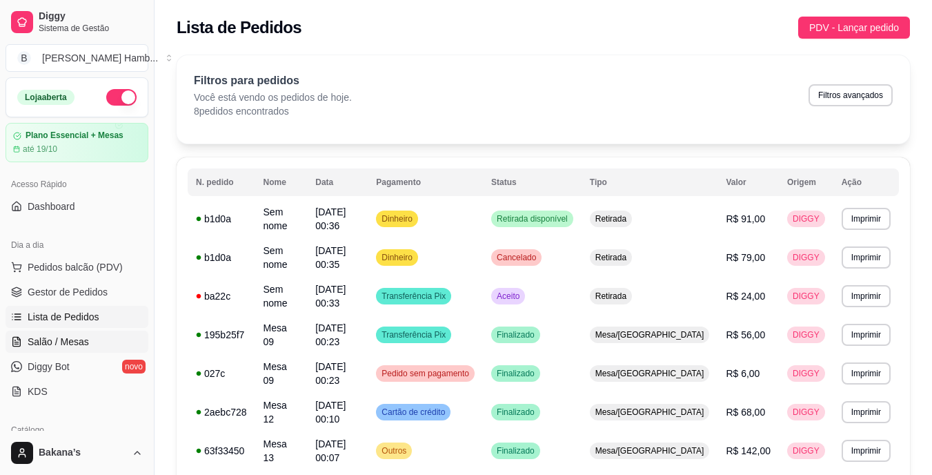
click at [55, 339] on span "Salão / Mesas" at bounding box center [58, 342] width 61 height 14
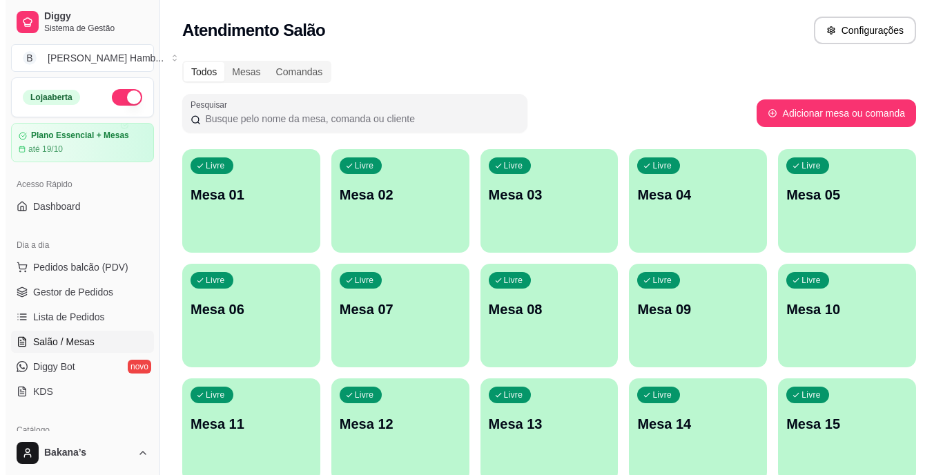
scroll to position [177, 0]
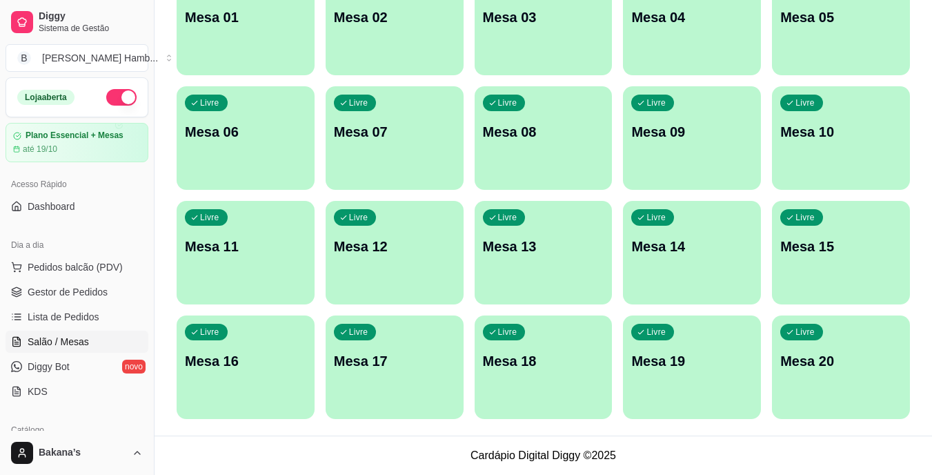
click at [406, 336] on div "Livre Mesa 17" at bounding box center [395, 358] width 138 height 87
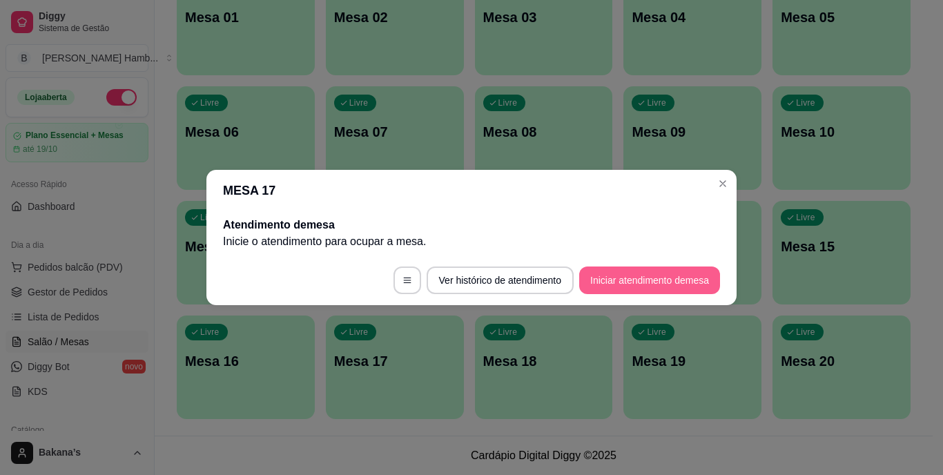
click at [610, 276] on button "Iniciar atendimento de mesa" at bounding box center [649, 280] width 141 height 28
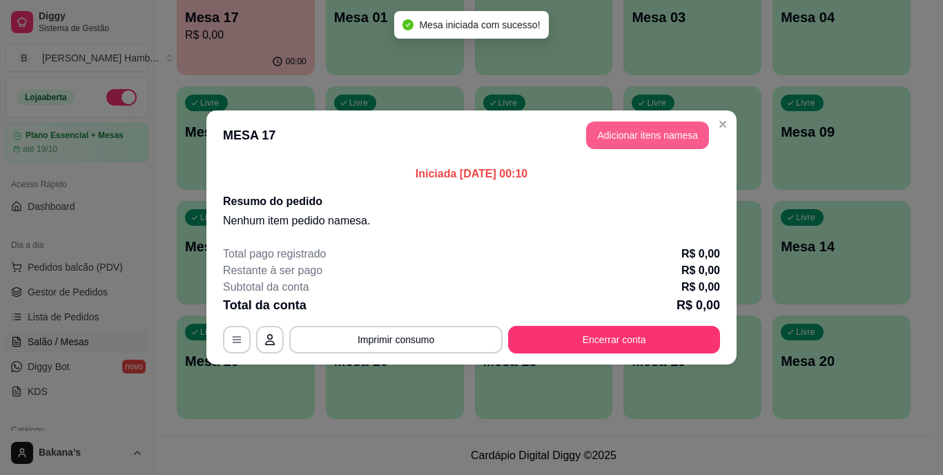
click at [615, 140] on button "Adicionar itens na mesa" at bounding box center [647, 135] width 123 height 28
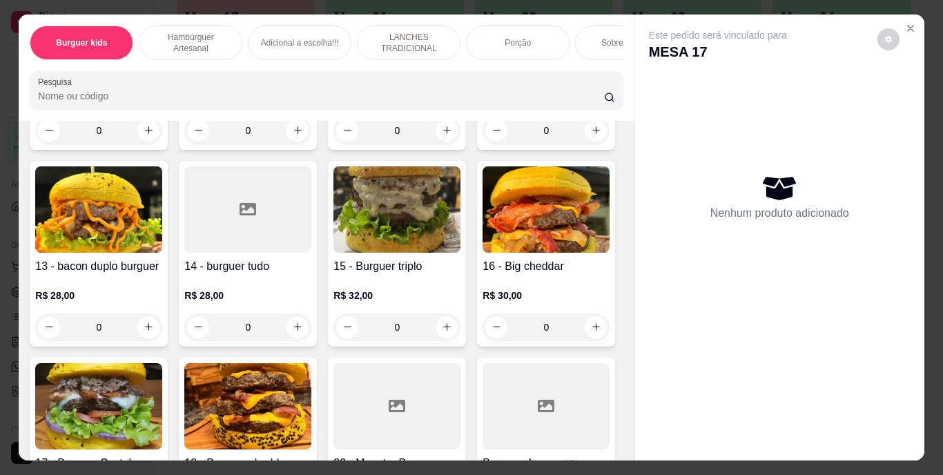
scroll to position [1035, 0]
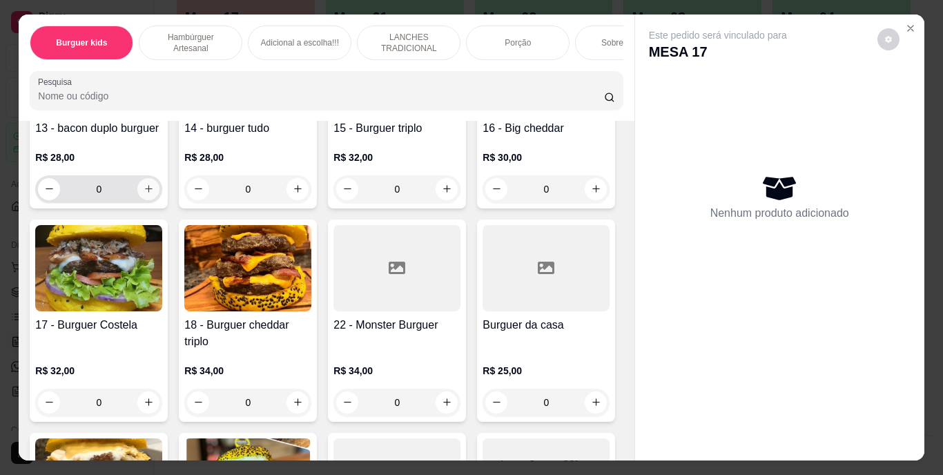
click at [144, 194] on icon "increase-product-quantity" at bounding box center [149, 189] width 10 height 10
type input "1"
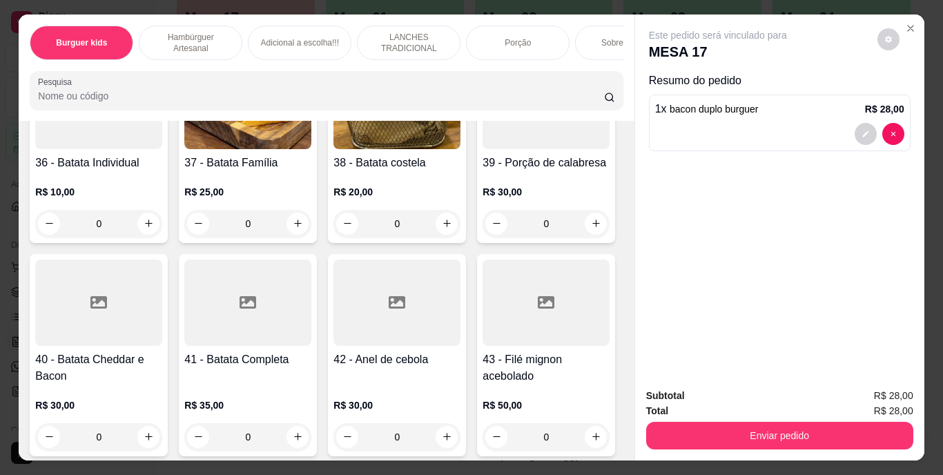
scroll to position [3036, 0]
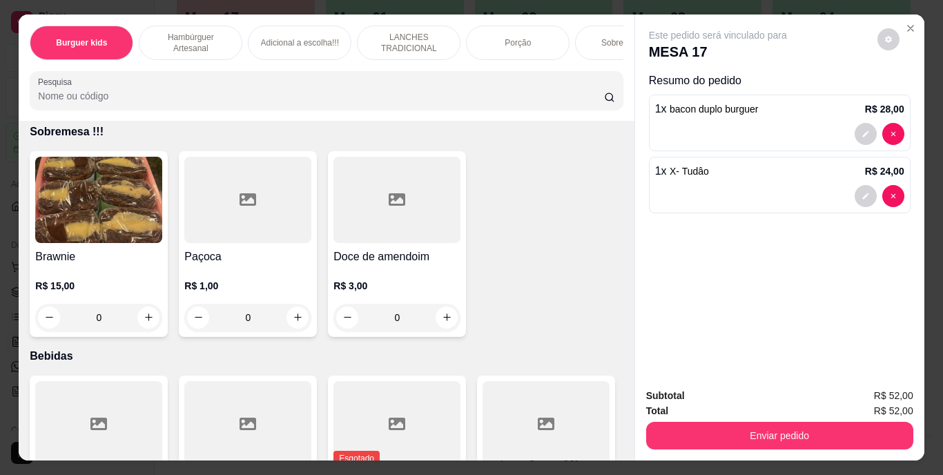
type input "2"
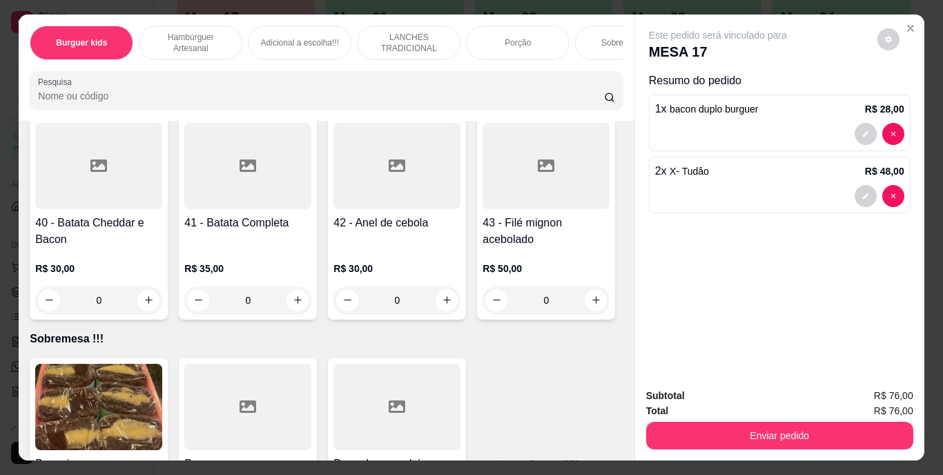
scroll to position [2691, 0]
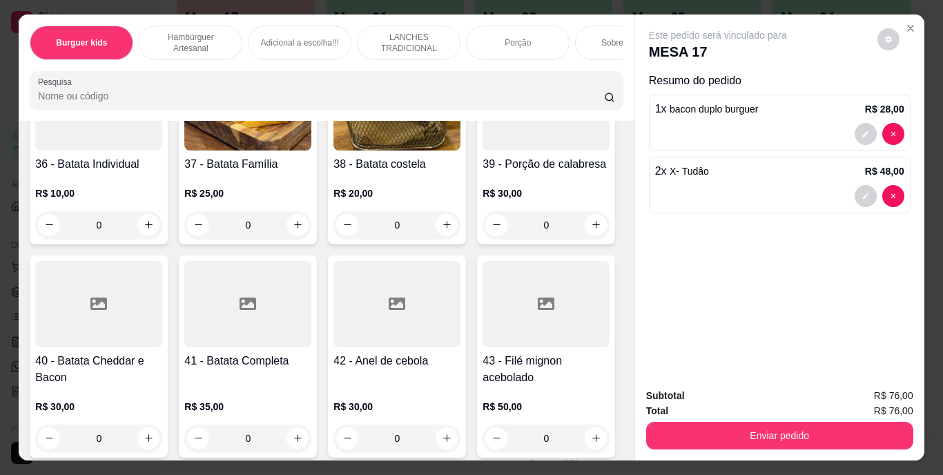
type input "1"
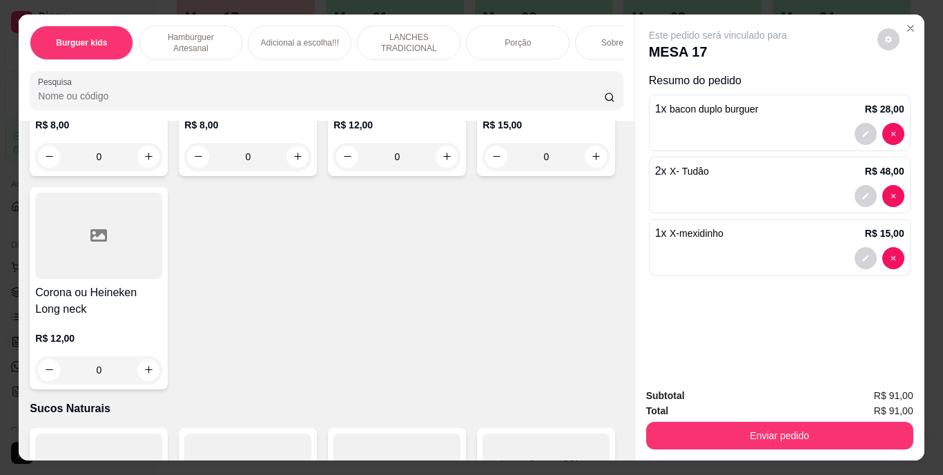
scroll to position [4417, 0]
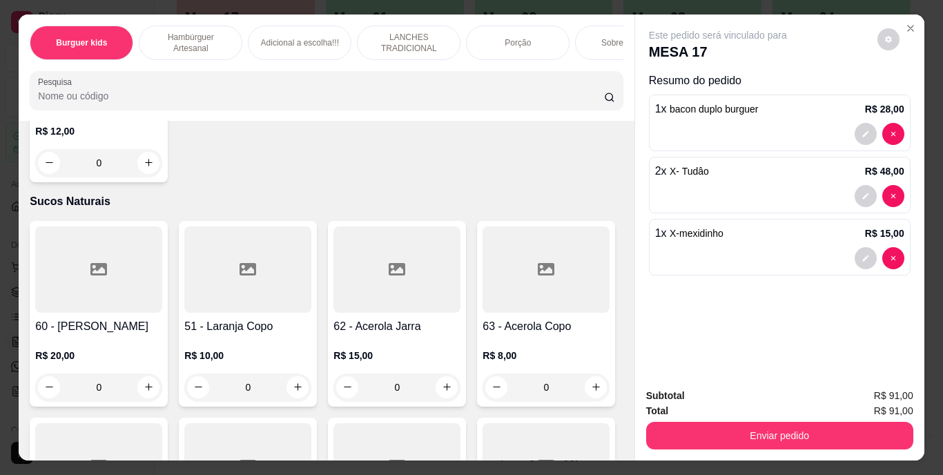
type input "1"
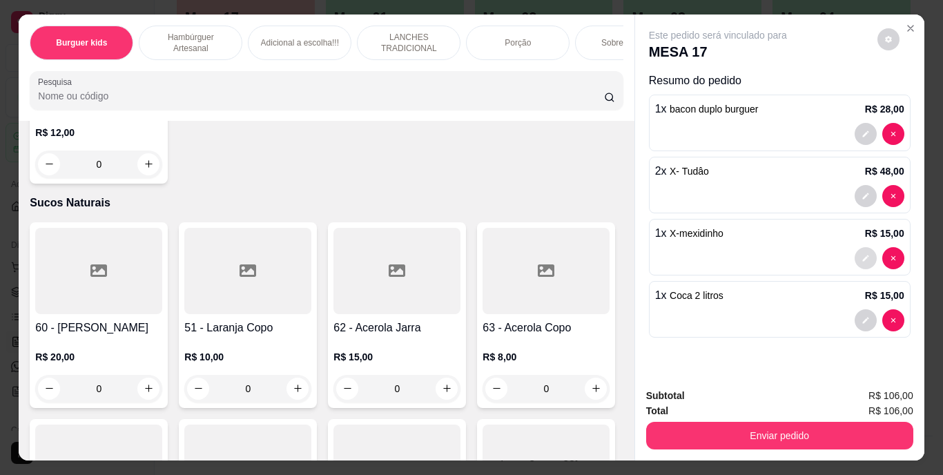
click at [861, 254] on icon "decrease-product-quantity" at bounding box center [865, 258] width 8 height 8
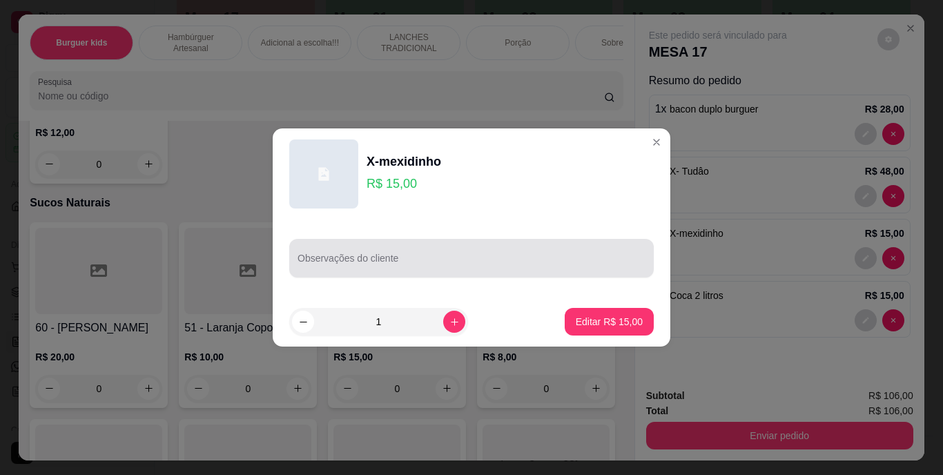
click at [522, 264] on input "Observações do cliente" at bounding box center [471, 264] width 348 height 14
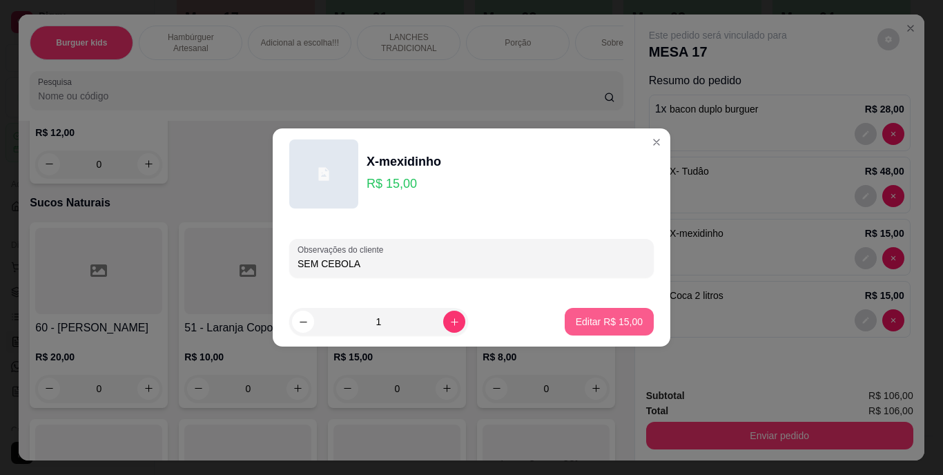
type input "SEM CEBOLA"
click at [586, 311] on button "Editar R$ 15,00" at bounding box center [609, 322] width 89 height 28
type input "0"
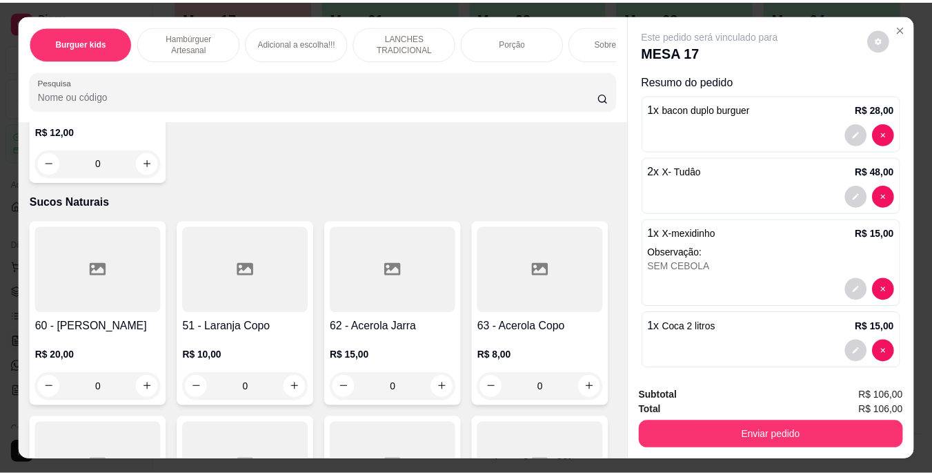
scroll to position [4415, 0]
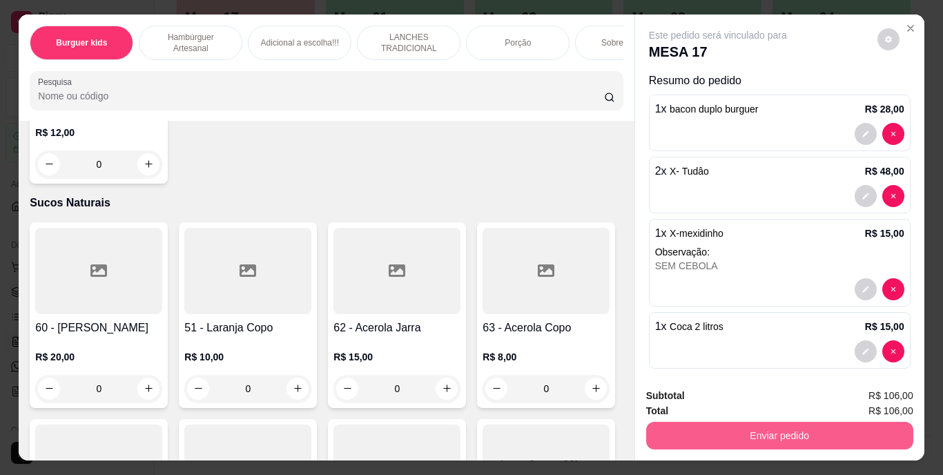
click at [777, 431] on button "Enviar pedido" at bounding box center [779, 436] width 267 height 28
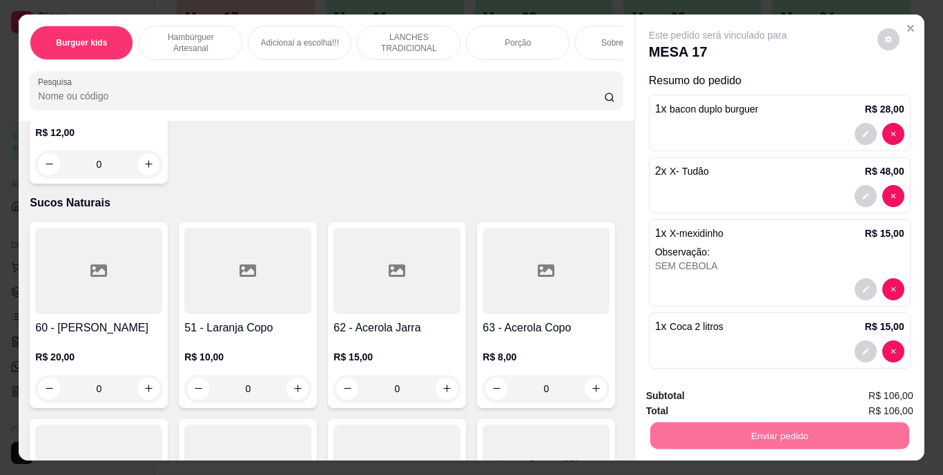
click at [883, 399] on button "Enviar pedido" at bounding box center [877, 397] width 78 height 26
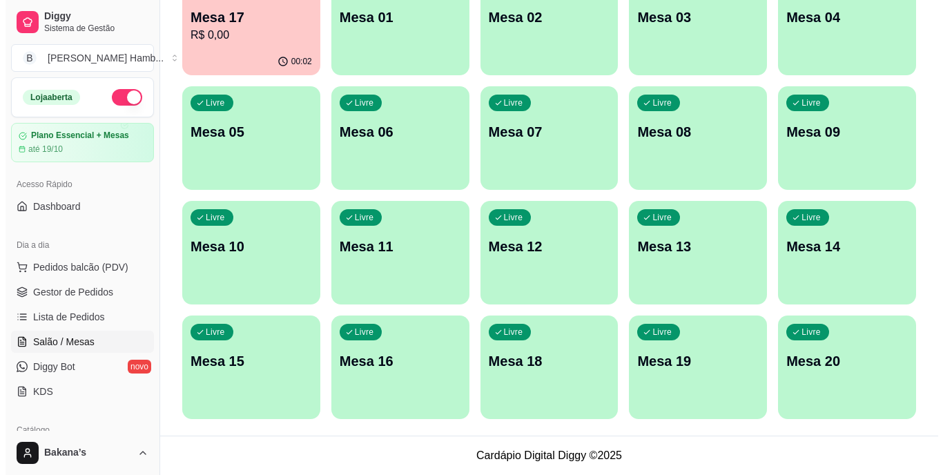
scroll to position [108, 0]
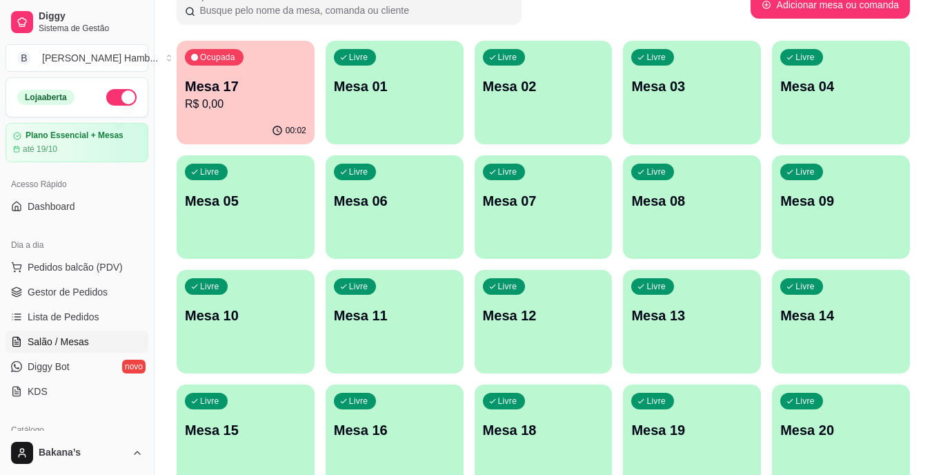
click at [286, 121] on div "00:02" at bounding box center [246, 130] width 138 height 27
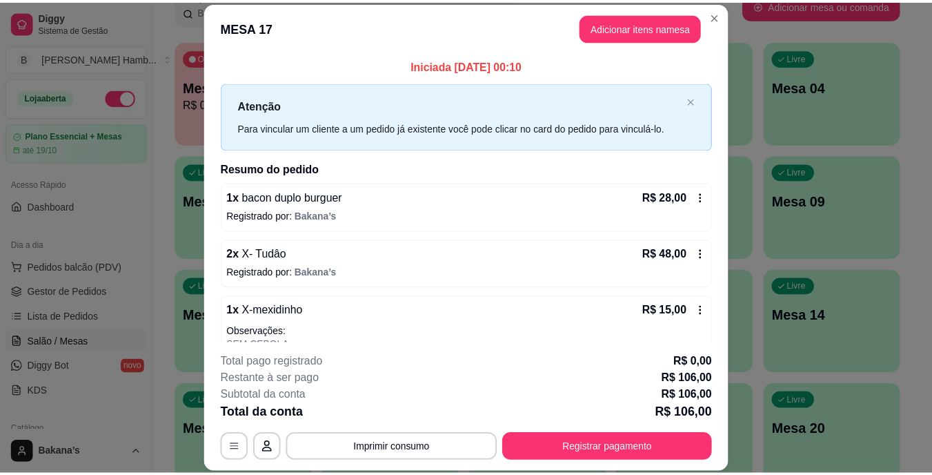
scroll to position [97, 0]
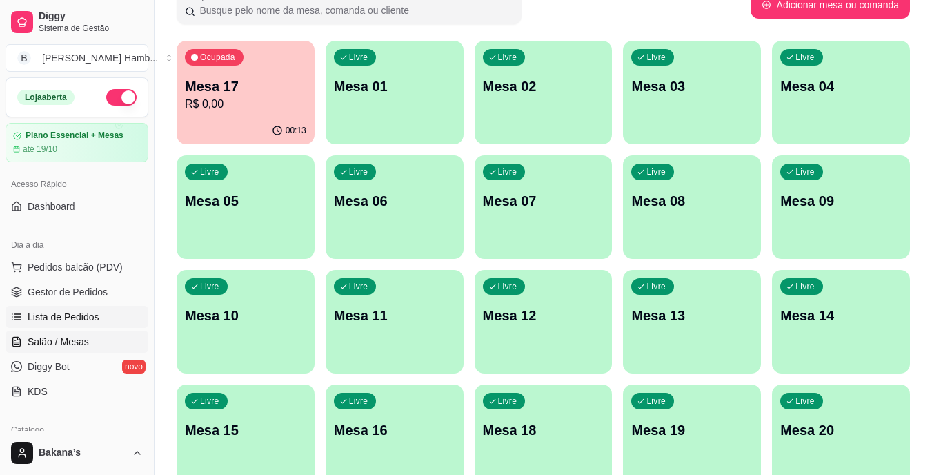
click at [65, 316] on span "Lista de Pedidos" at bounding box center [64, 317] width 72 height 14
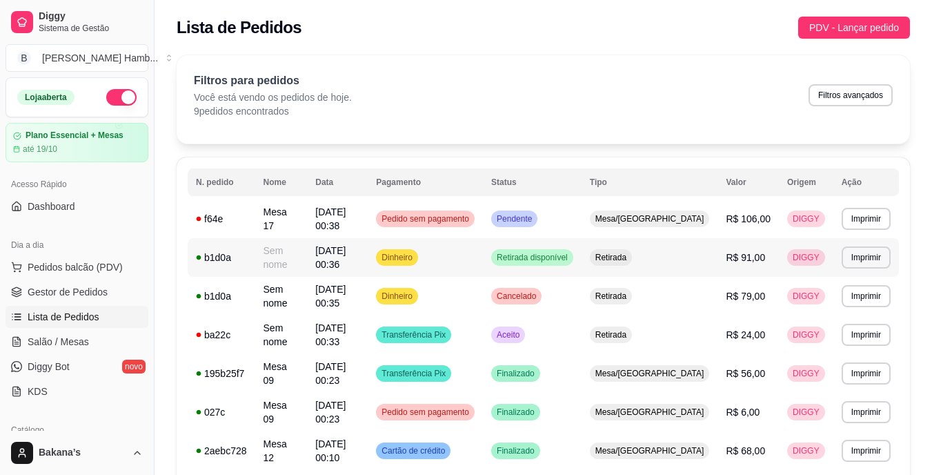
click at [713, 252] on td "Retirada" at bounding box center [650, 257] width 137 height 39
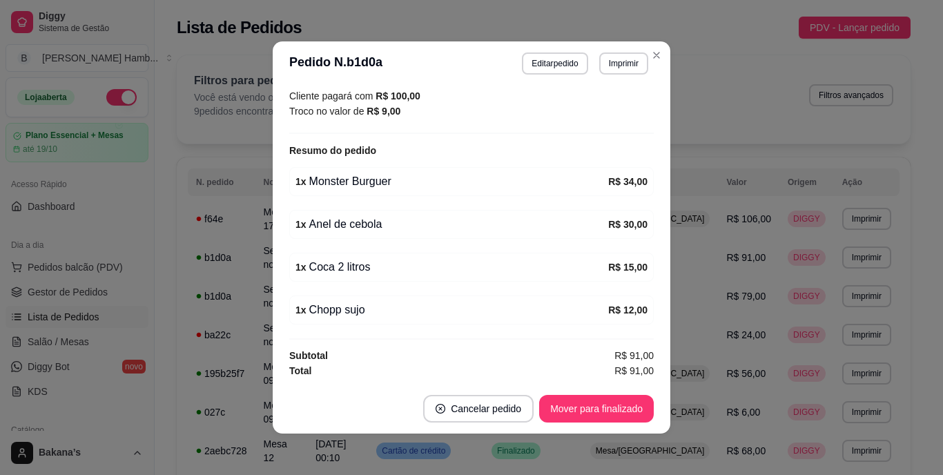
scroll to position [3, 0]
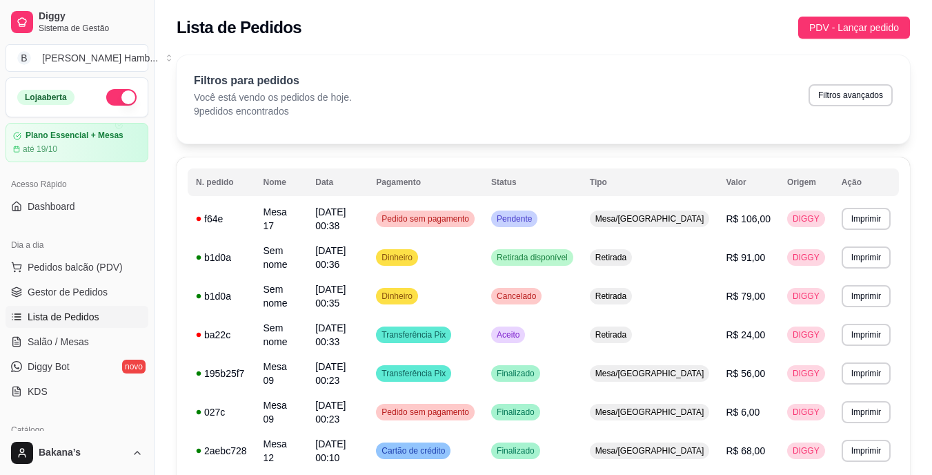
click at [86, 254] on div "Dia a dia" at bounding box center [77, 245] width 143 height 22
click at [87, 261] on span "Pedidos balcão (PDV)" at bounding box center [75, 267] width 95 height 14
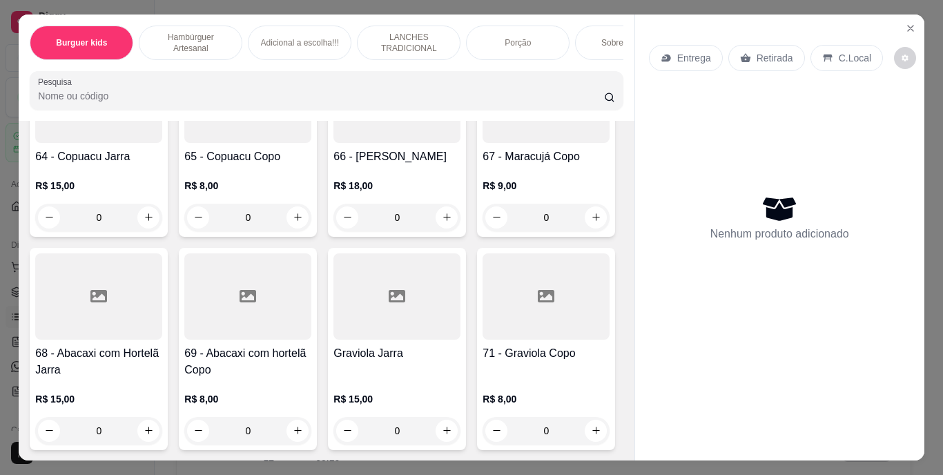
scroll to position [5038, 0]
type input "1"
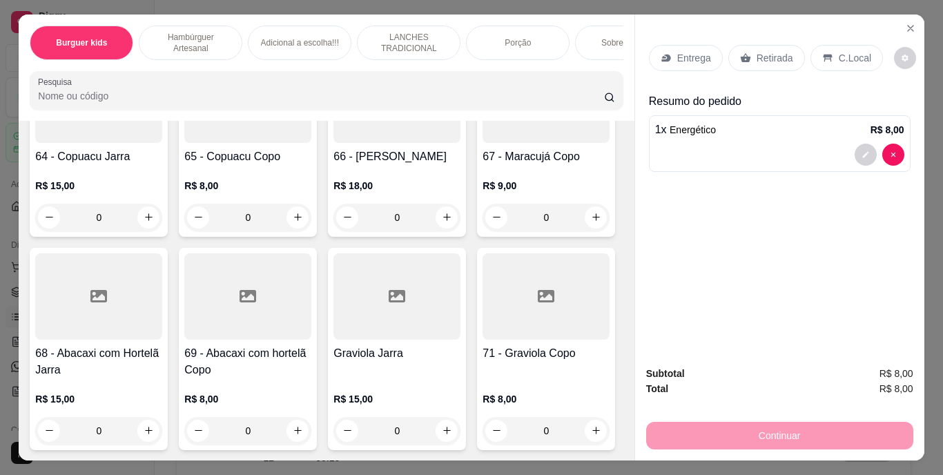
click at [777, 51] on p "Retirada" at bounding box center [774, 58] width 37 height 14
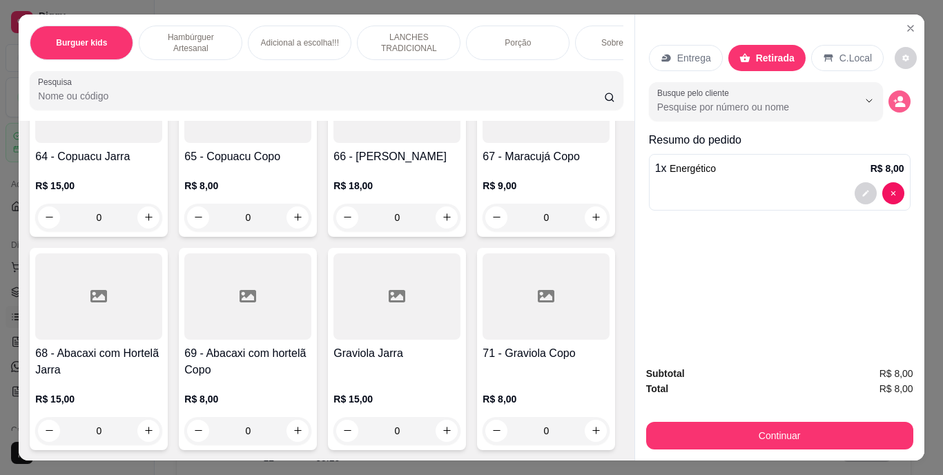
click at [893, 95] on icon "decrease-product-quantity" at bounding box center [899, 101] width 12 height 12
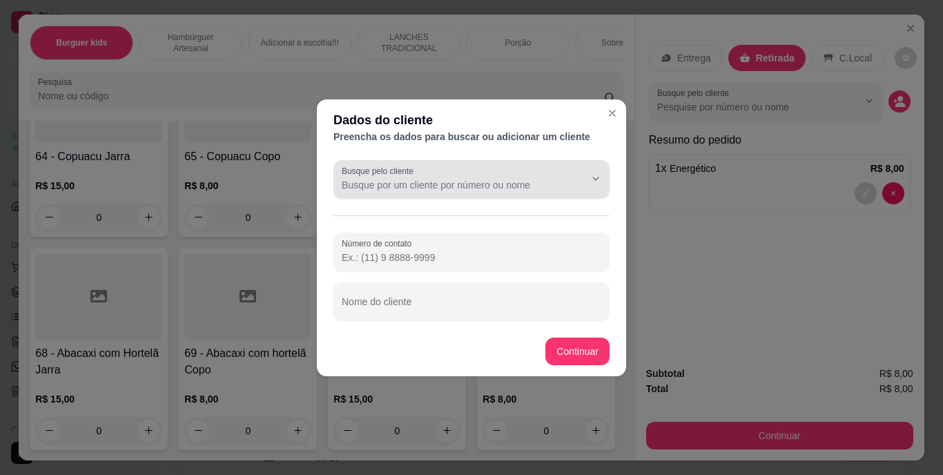
click at [440, 176] on div at bounding box center [471, 180] width 259 height 28
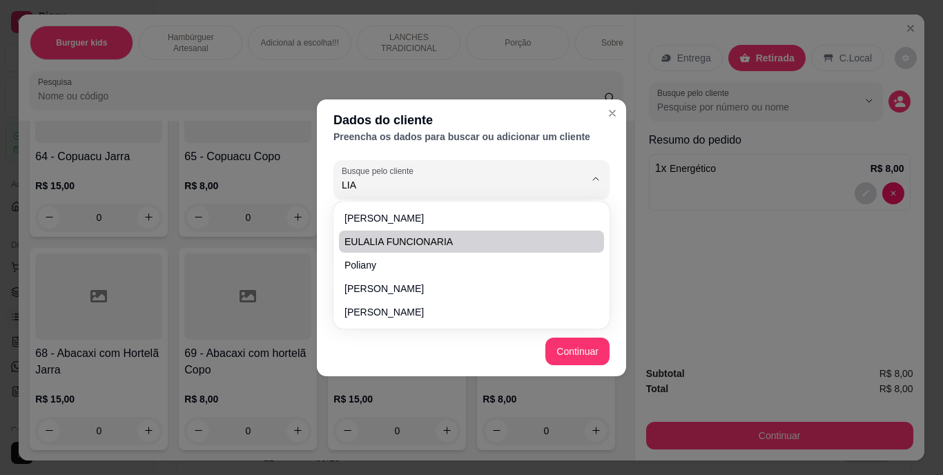
click at [432, 242] on span "EULALIA FUNCIONARIA" at bounding box center [464, 242] width 240 height 14
type input "EULALIA FUNCIONARIA"
type input "(69) 9 9369-0061"
type input "EULALIA FUNCIONARIA"
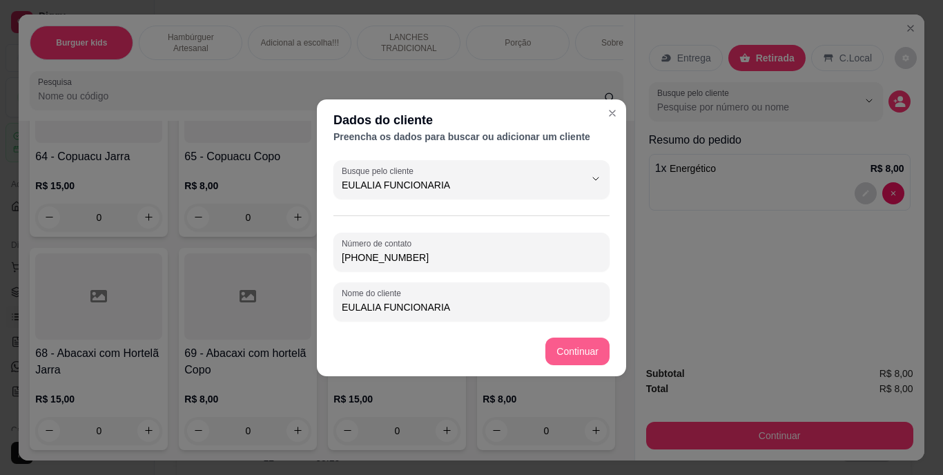
type input "EULALIA FUNCIONARIA"
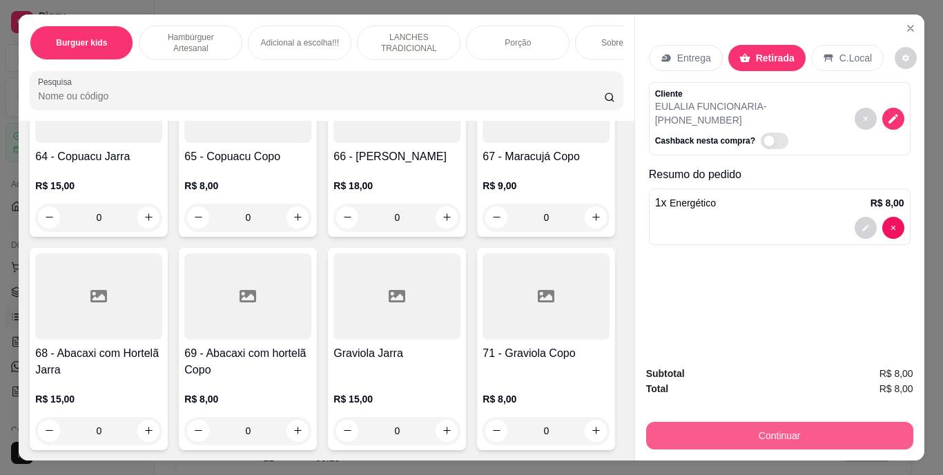
click at [726, 429] on button "Continuar" at bounding box center [779, 436] width 267 height 28
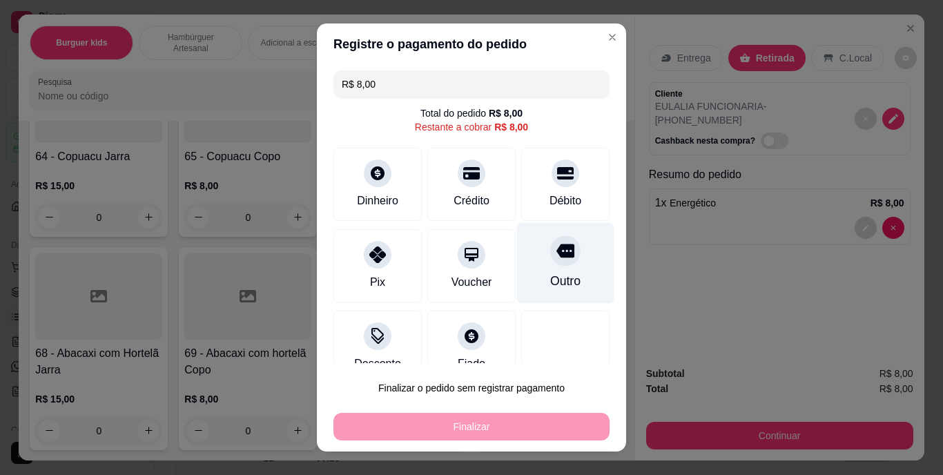
drag, startPoint x: 516, startPoint y: 256, endPoint x: 533, endPoint y: 262, distance: 17.7
click at [524, 259] on div "Outro" at bounding box center [565, 263] width 97 height 81
type input "R$ 0,00"
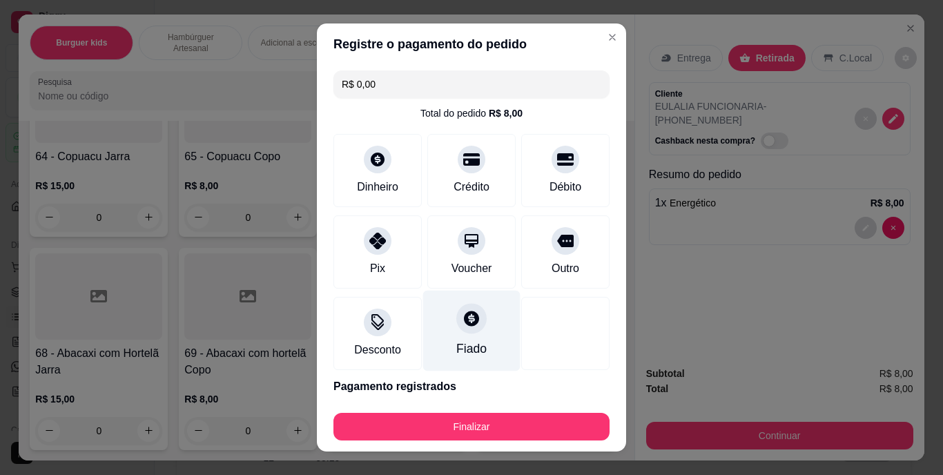
click at [464, 313] on icon at bounding box center [471, 318] width 15 height 15
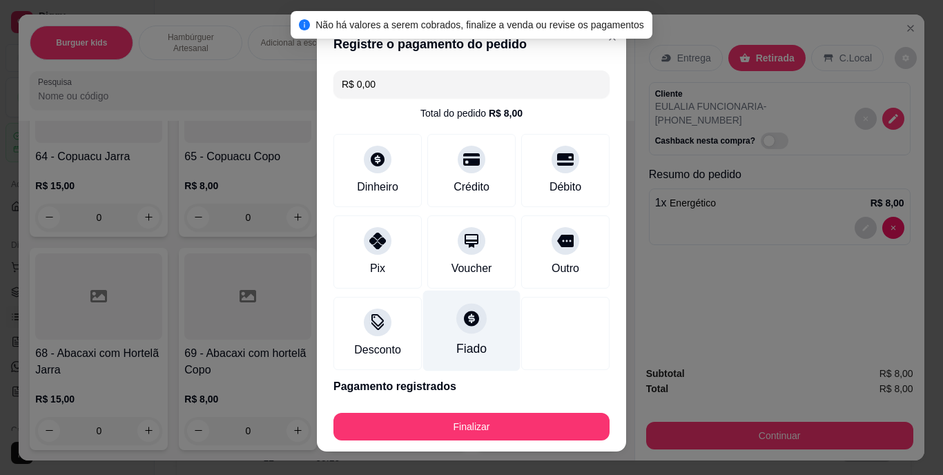
click at [464, 313] on icon at bounding box center [471, 318] width 15 height 15
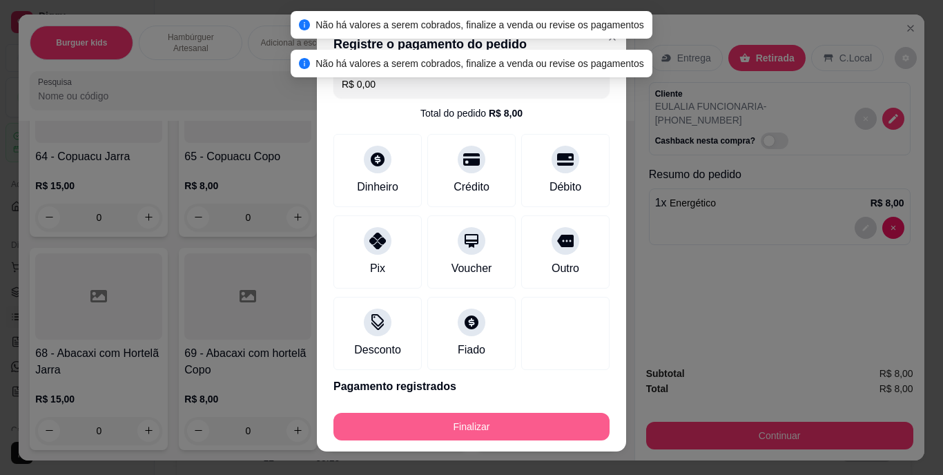
click at [455, 426] on button "Finalizar" at bounding box center [471, 427] width 276 height 28
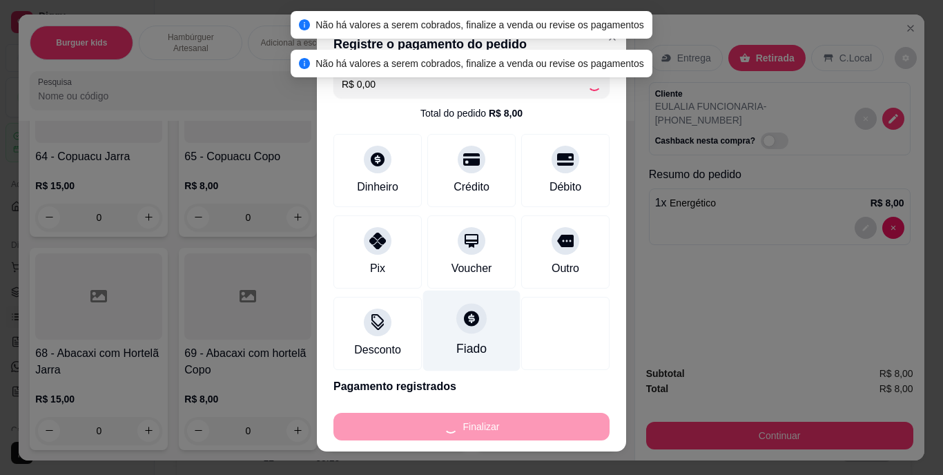
type input "0"
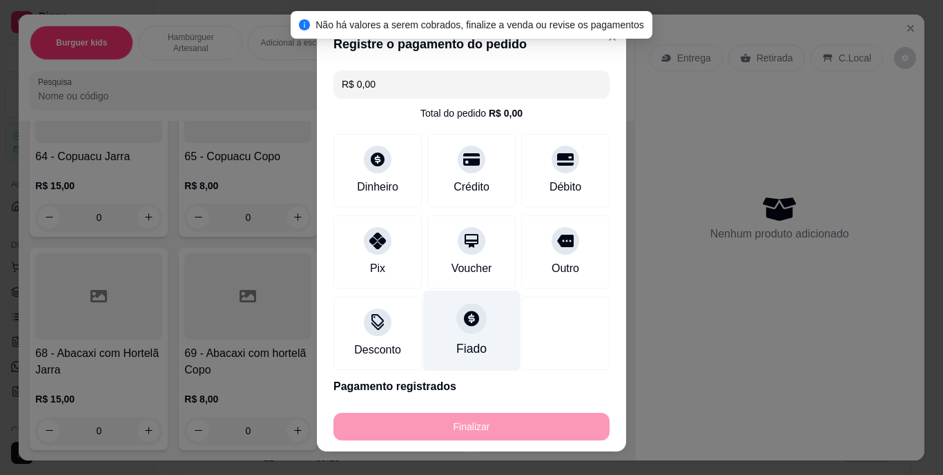
type input "-R$ 8,00"
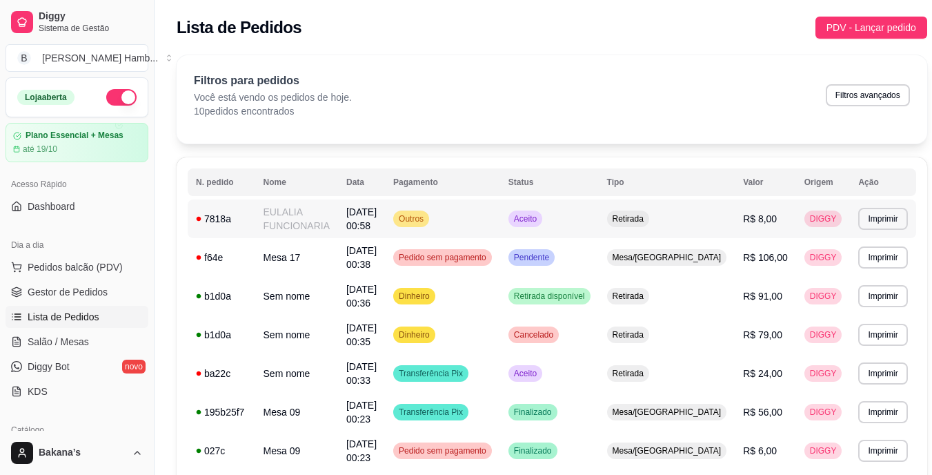
click at [426, 218] on span "Outros" at bounding box center [411, 218] width 30 height 11
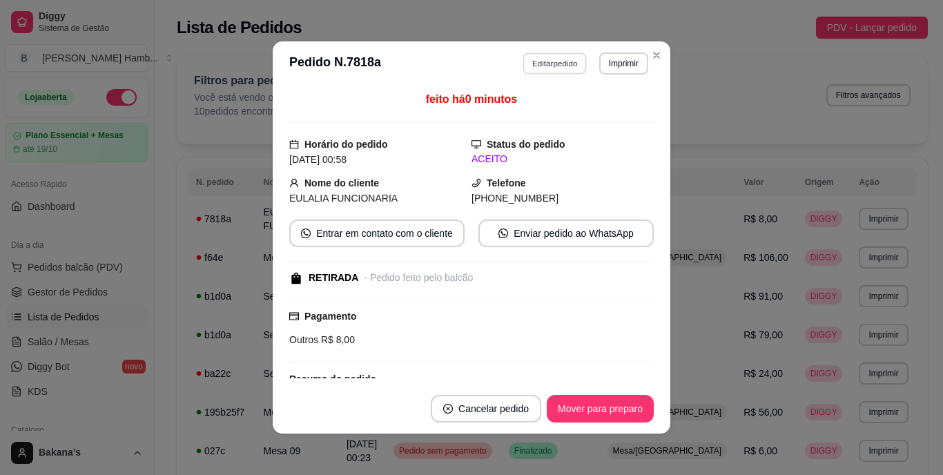
click at [540, 66] on button "Editar pedido" at bounding box center [555, 62] width 64 height 21
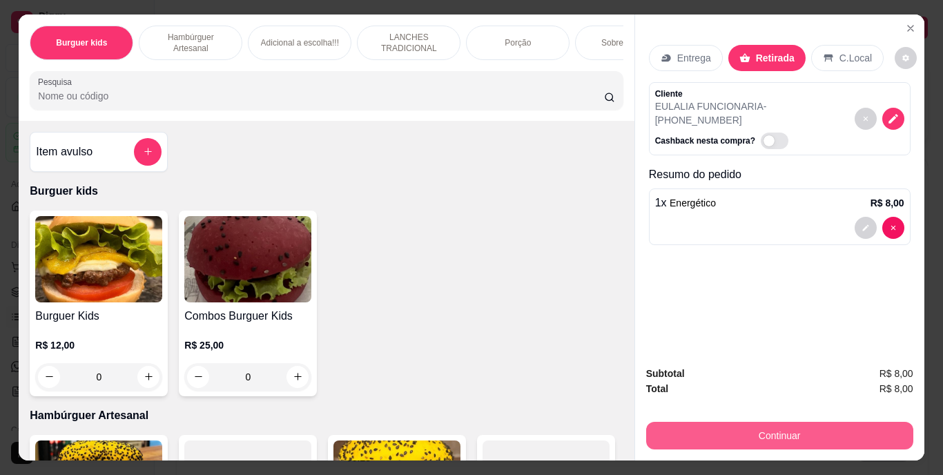
click at [724, 432] on button "Continuar" at bounding box center [779, 436] width 267 height 28
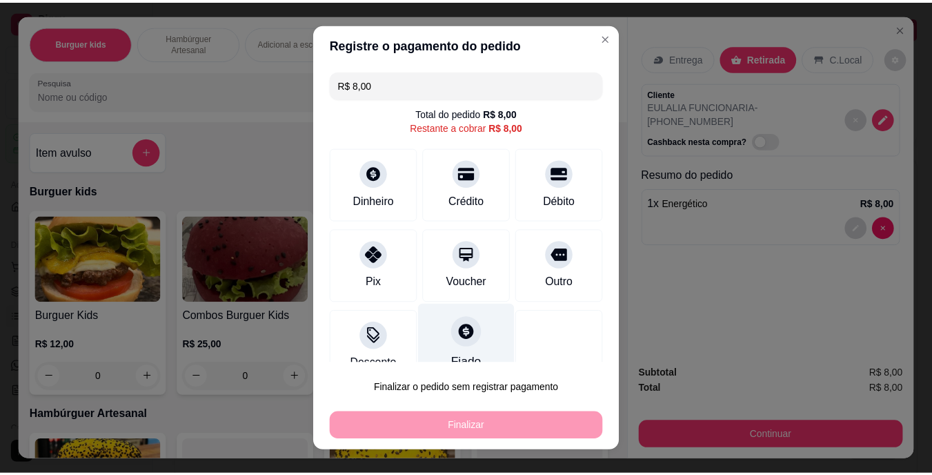
scroll to position [26, 0]
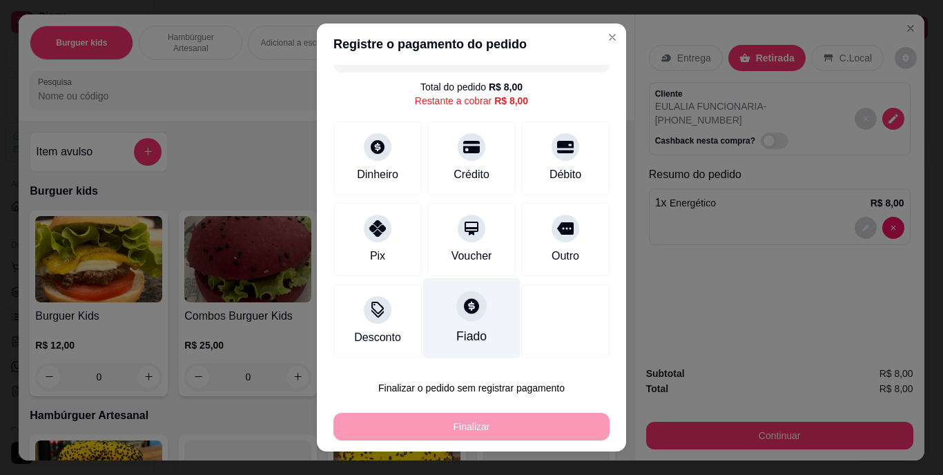
click at [464, 304] on icon at bounding box center [471, 306] width 15 height 15
type input "R$ 0,00"
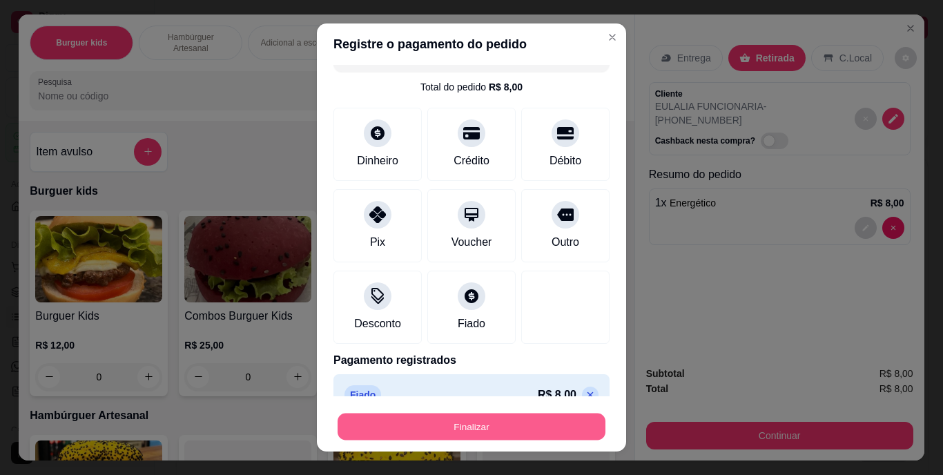
click at [485, 426] on button "Finalizar" at bounding box center [471, 426] width 268 height 27
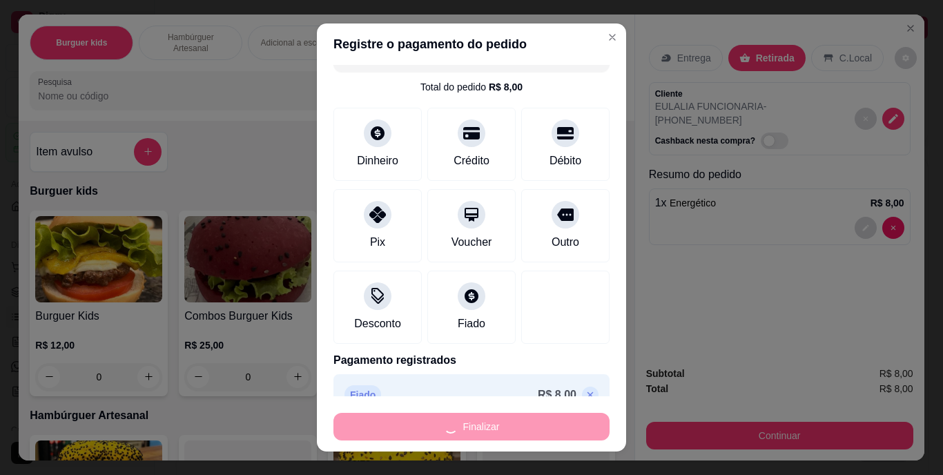
type input "0"
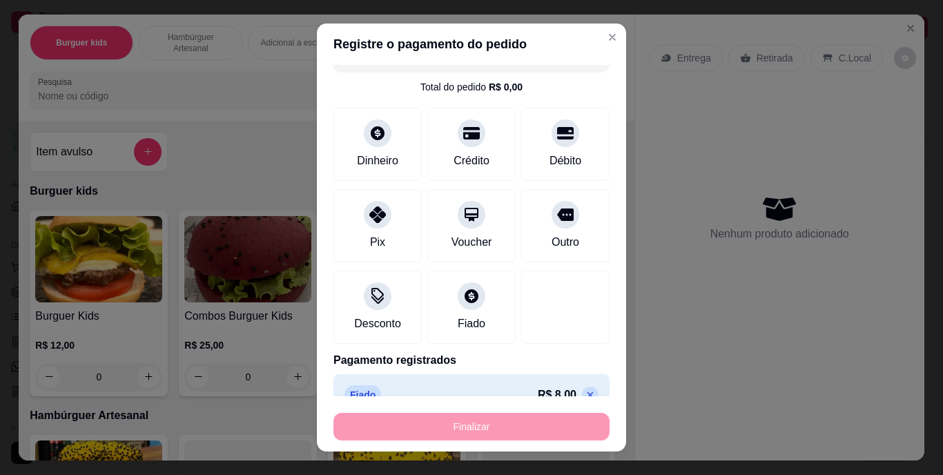
type input "-R$ 8,00"
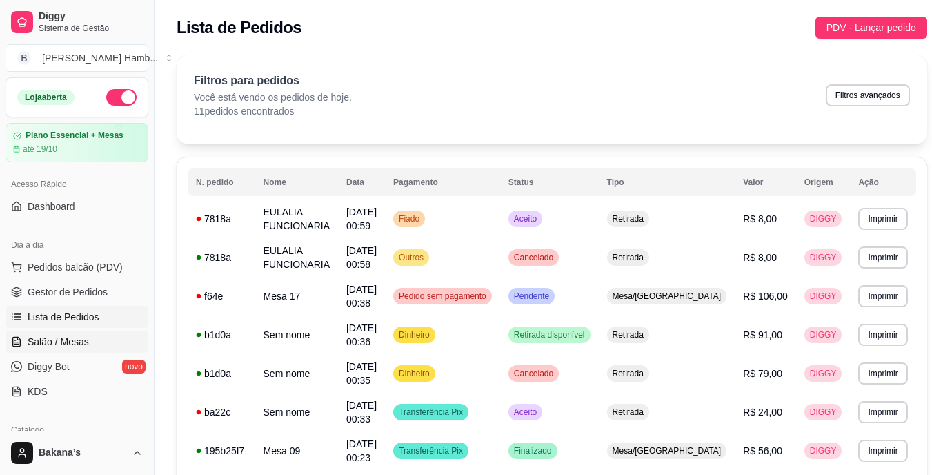
click at [94, 337] on link "Salão / Mesas" at bounding box center [77, 342] width 143 height 22
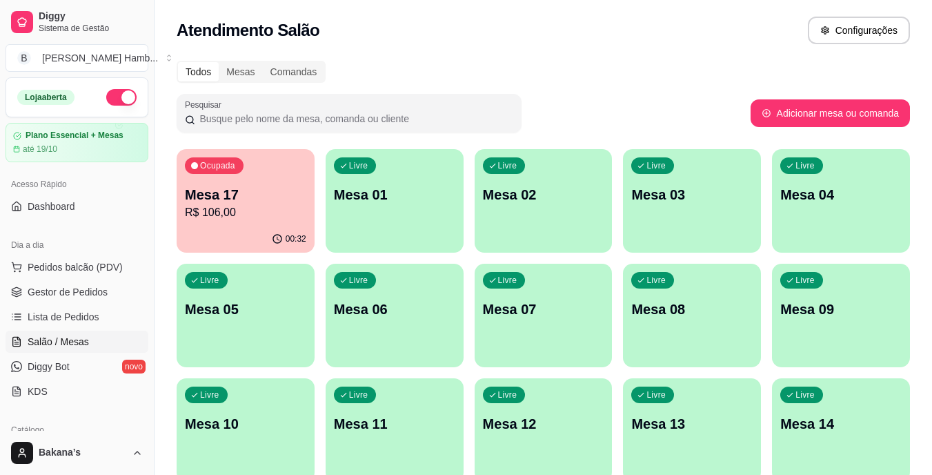
click at [262, 216] on p "R$ 106,00" at bounding box center [245, 212] width 121 height 17
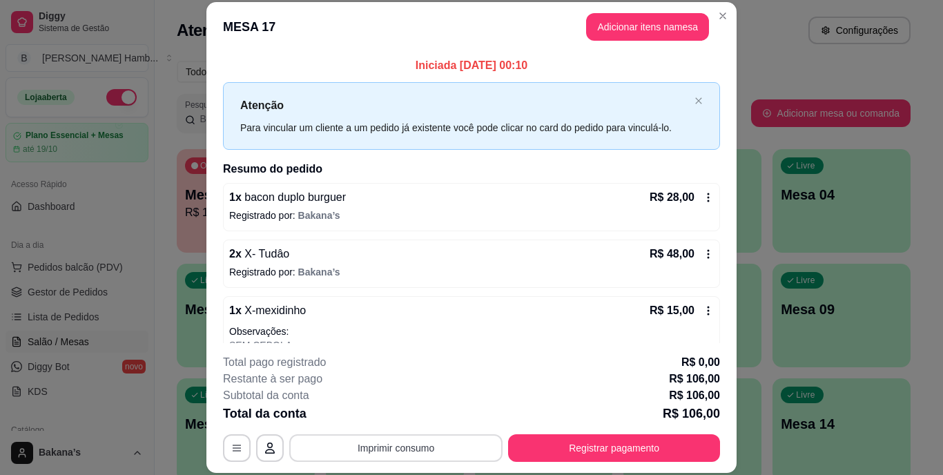
click at [344, 440] on button "Imprimir consumo" at bounding box center [395, 448] width 213 height 28
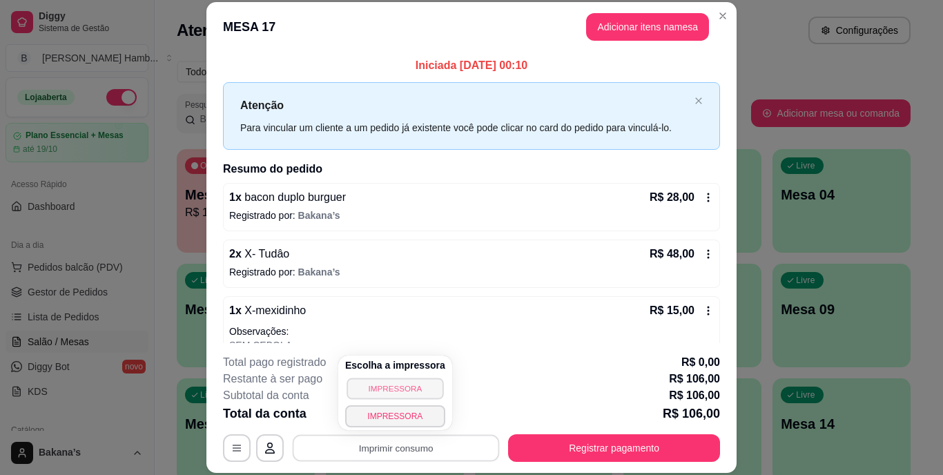
click at [364, 386] on button "IMPRESSORA" at bounding box center [394, 387] width 97 height 21
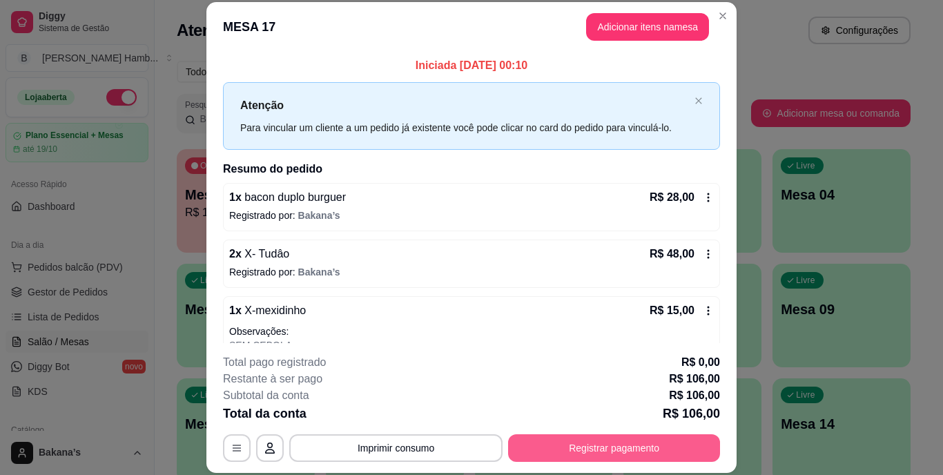
click at [573, 444] on button "Registrar pagamento" at bounding box center [614, 448] width 212 height 28
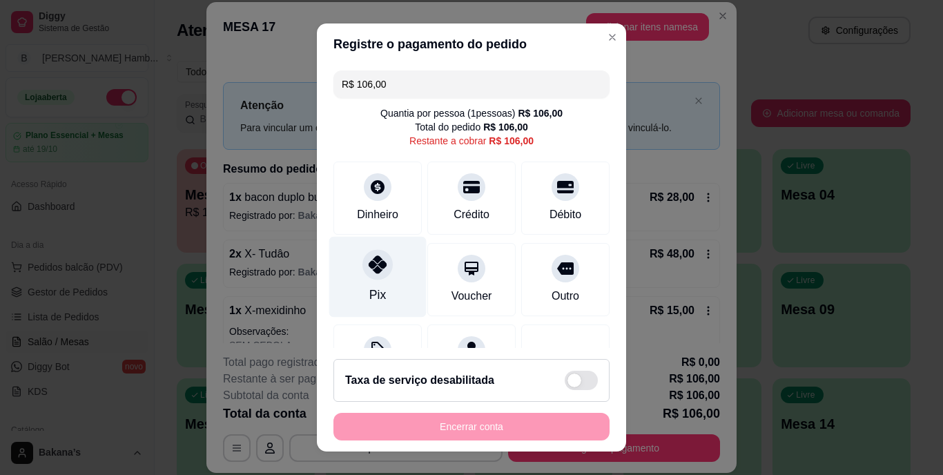
click at [359, 282] on div "Pix" at bounding box center [377, 277] width 97 height 81
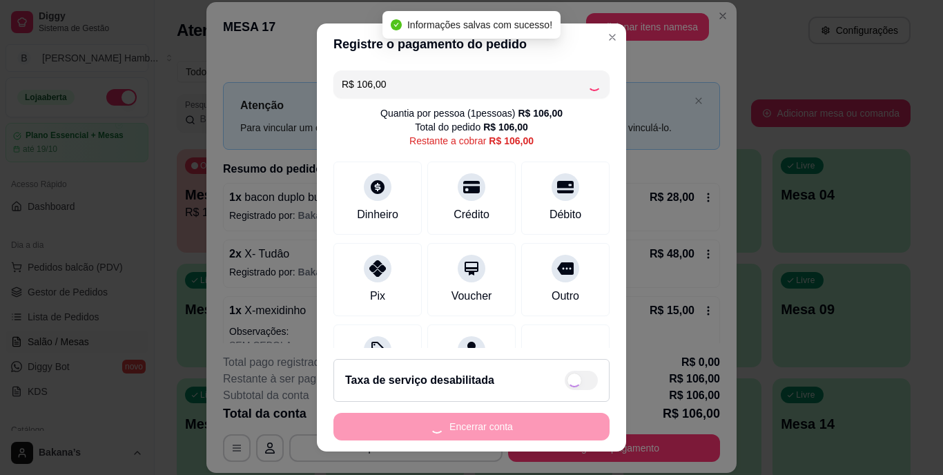
type input "R$ 0,00"
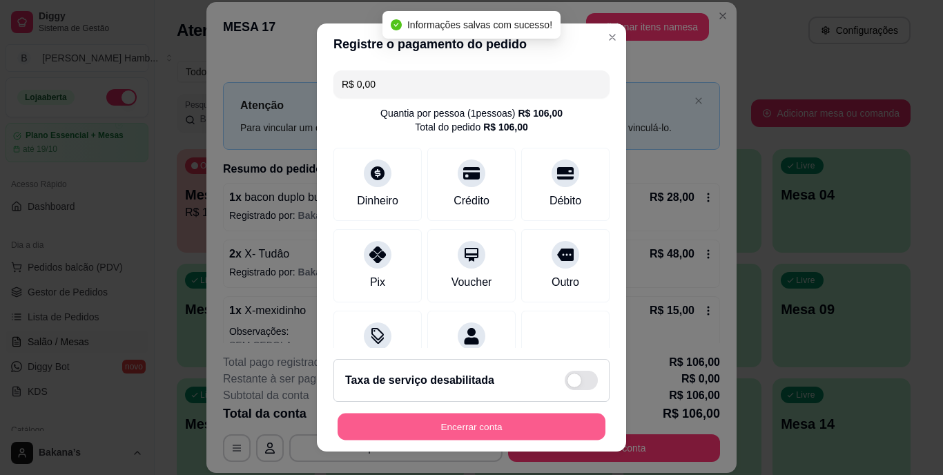
click at [382, 422] on button "Encerrar conta" at bounding box center [471, 426] width 268 height 27
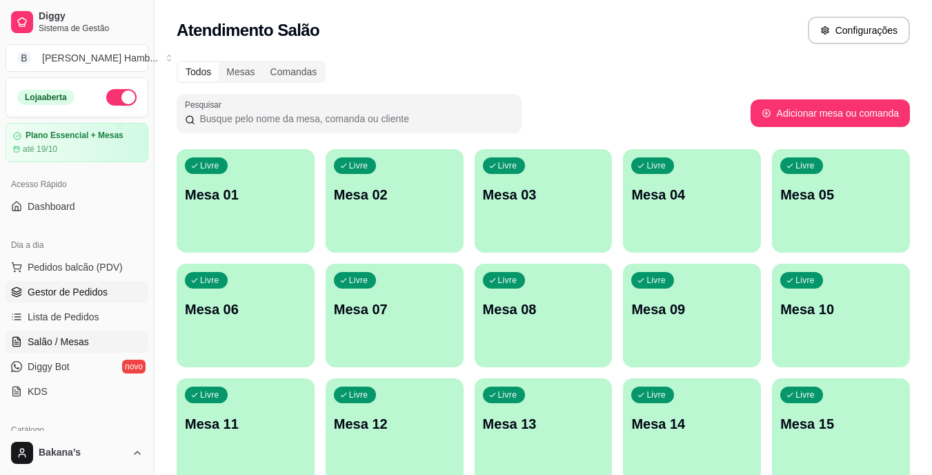
click at [89, 295] on span "Gestor de Pedidos" at bounding box center [68, 292] width 80 height 14
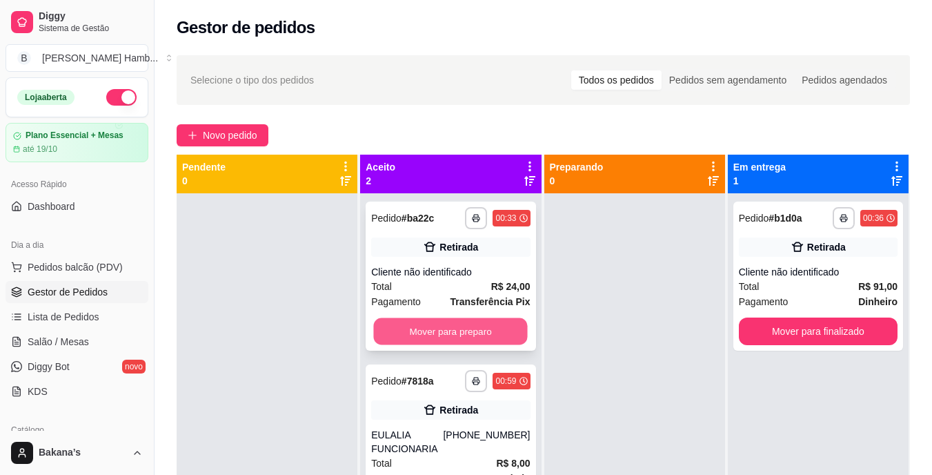
click at [422, 323] on button "Mover para preparo" at bounding box center [451, 331] width 154 height 27
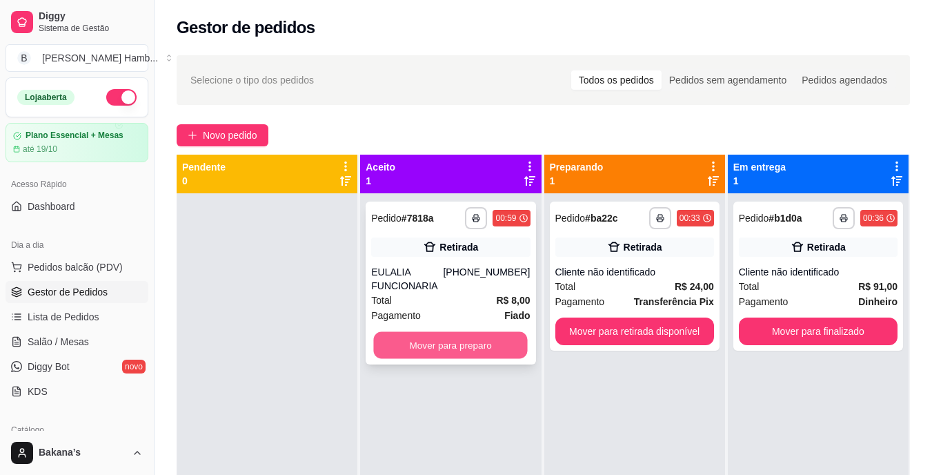
click at [420, 333] on button "Mover para preparo" at bounding box center [451, 345] width 154 height 27
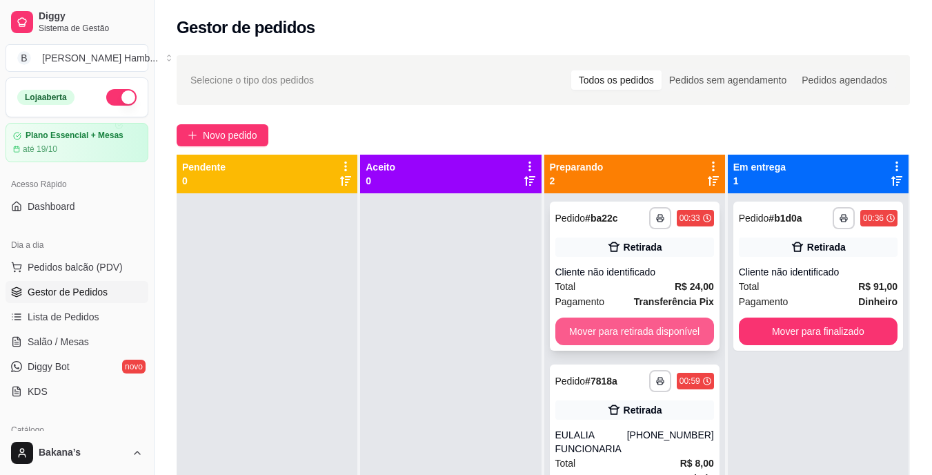
click at [636, 330] on button "Mover para retirada disponível" at bounding box center [635, 331] width 159 height 28
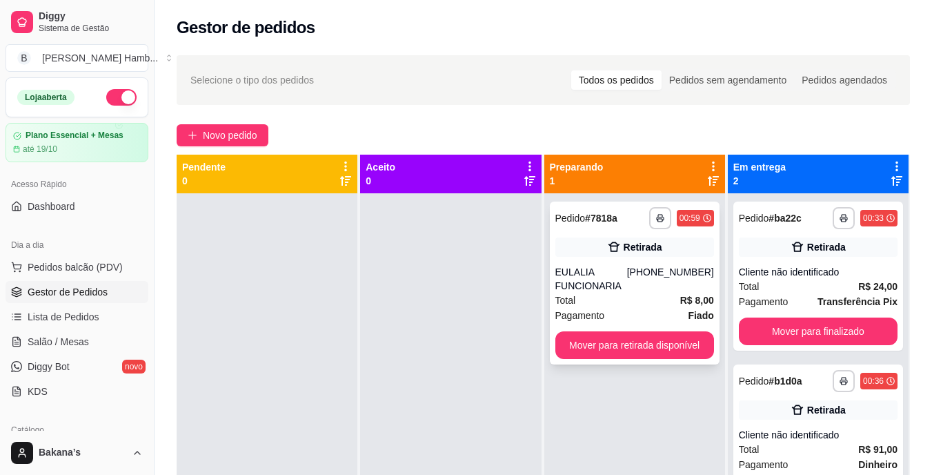
click at [641, 328] on div "**********" at bounding box center [635, 283] width 170 height 163
click at [677, 344] on button "Mover para retirada disponível" at bounding box center [635, 345] width 159 height 28
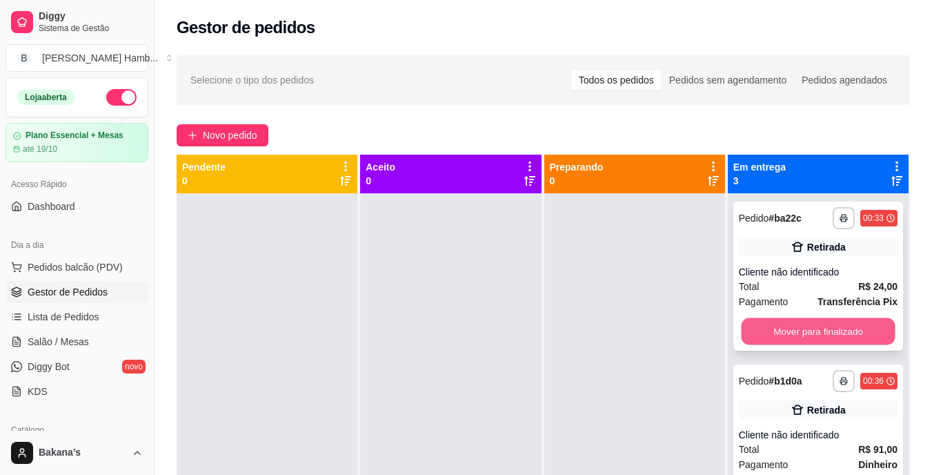
click at [747, 331] on button "Mover para finalizado" at bounding box center [818, 331] width 154 height 27
click at [775, 327] on button "Mover para finalizado" at bounding box center [818, 331] width 159 height 28
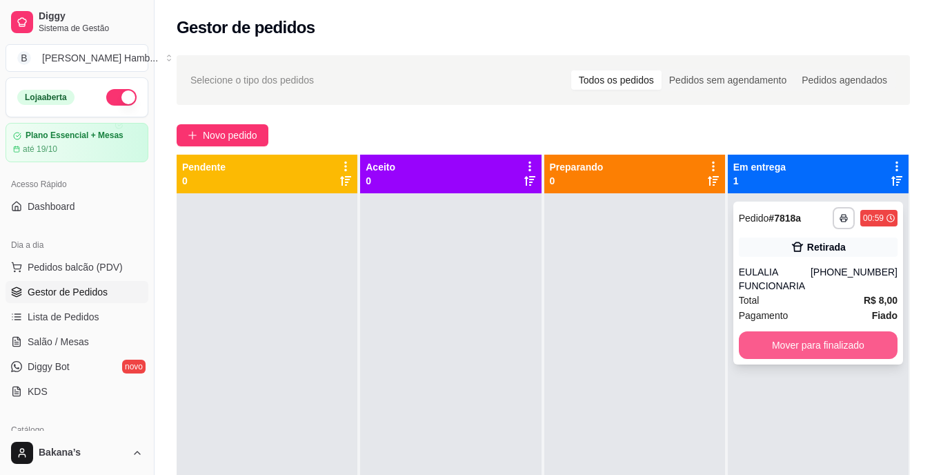
click at [775, 336] on button "Mover para finalizado" at bounding box center [818, 345] width 159 height 28
